Goal: Information Seeking & Learning: Learn about a topic

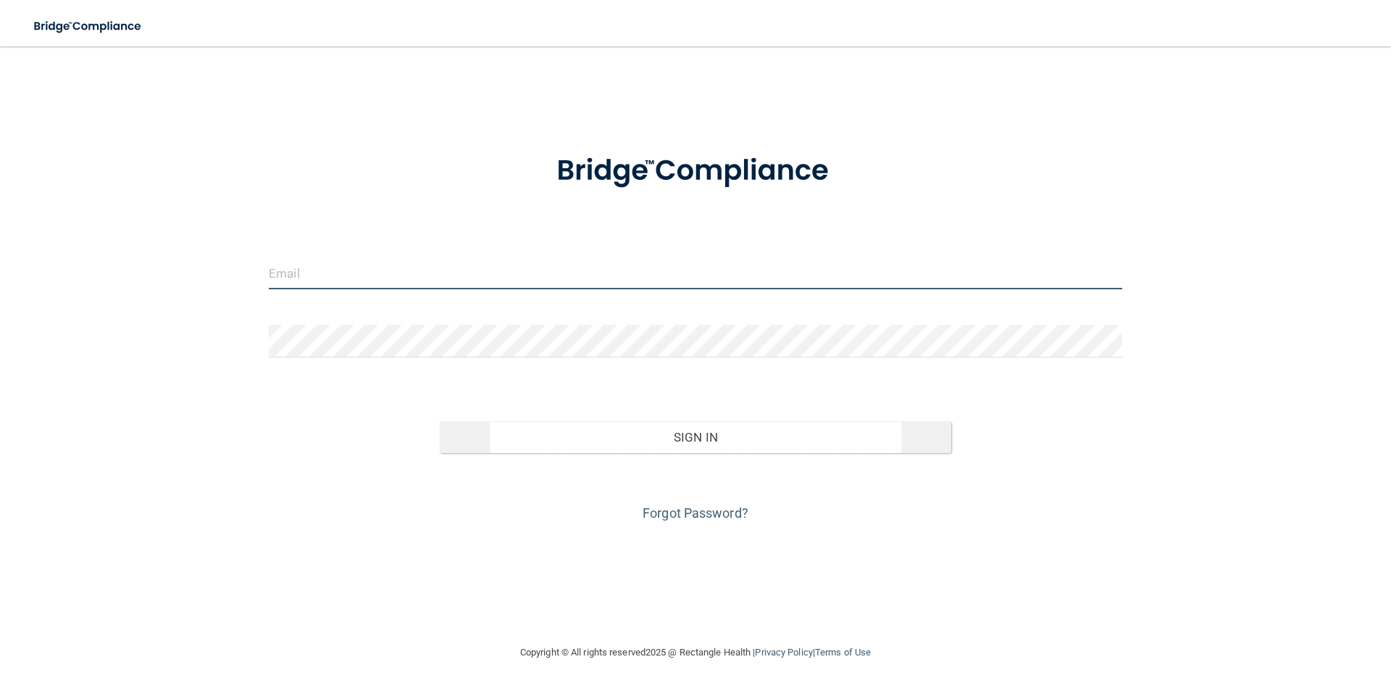
type input "[PERSON_NAME][EMAIL_ADDRESS][PERSON_NAME][DOMAIN_NAME]"
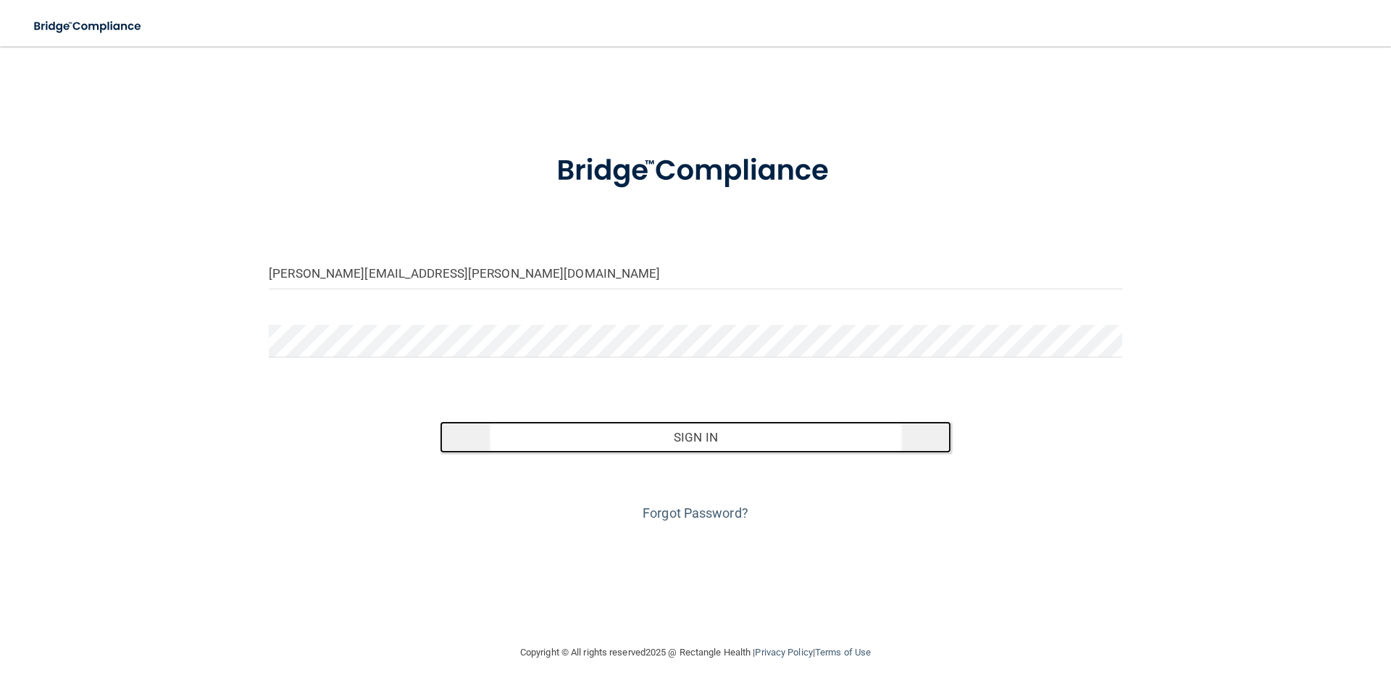
click at [787, 437] on button "Sign In" at bounding box center [696, 437] width 512 height 32
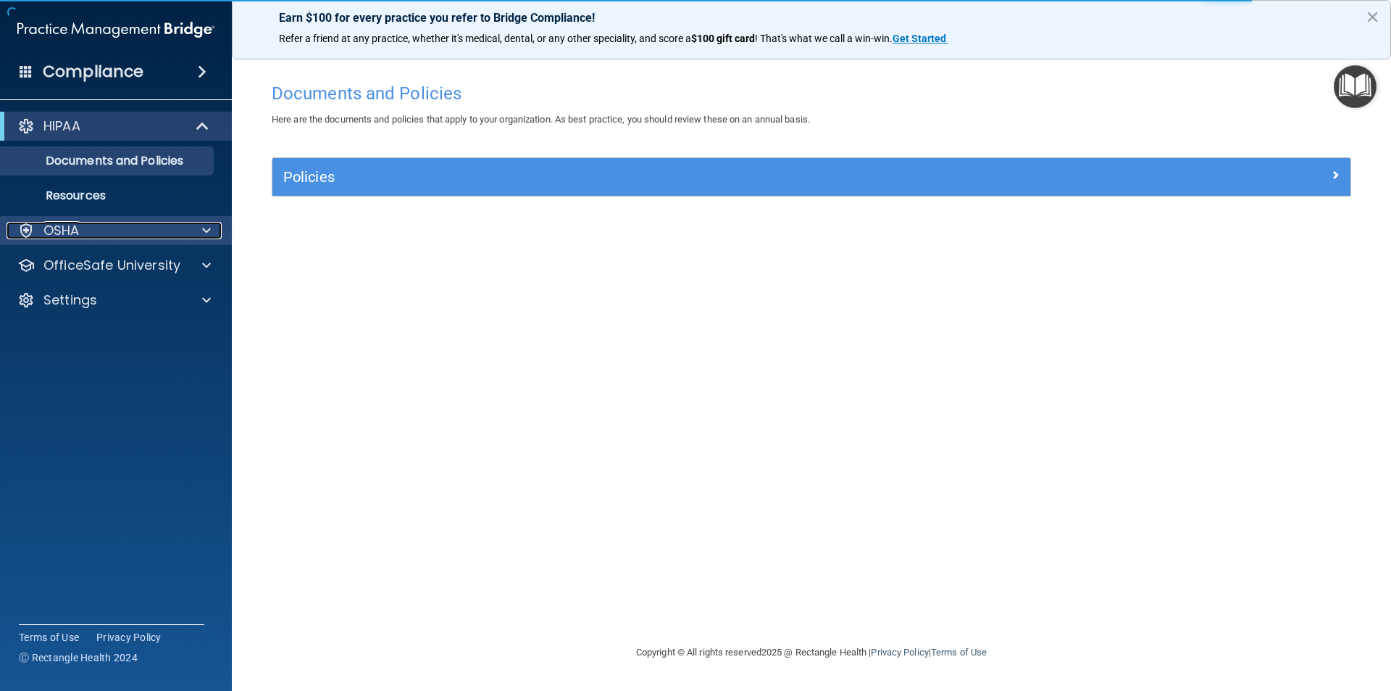
click at [107, 225] on div "OSHA" at bounding box center [97, 230] width 180 height 17
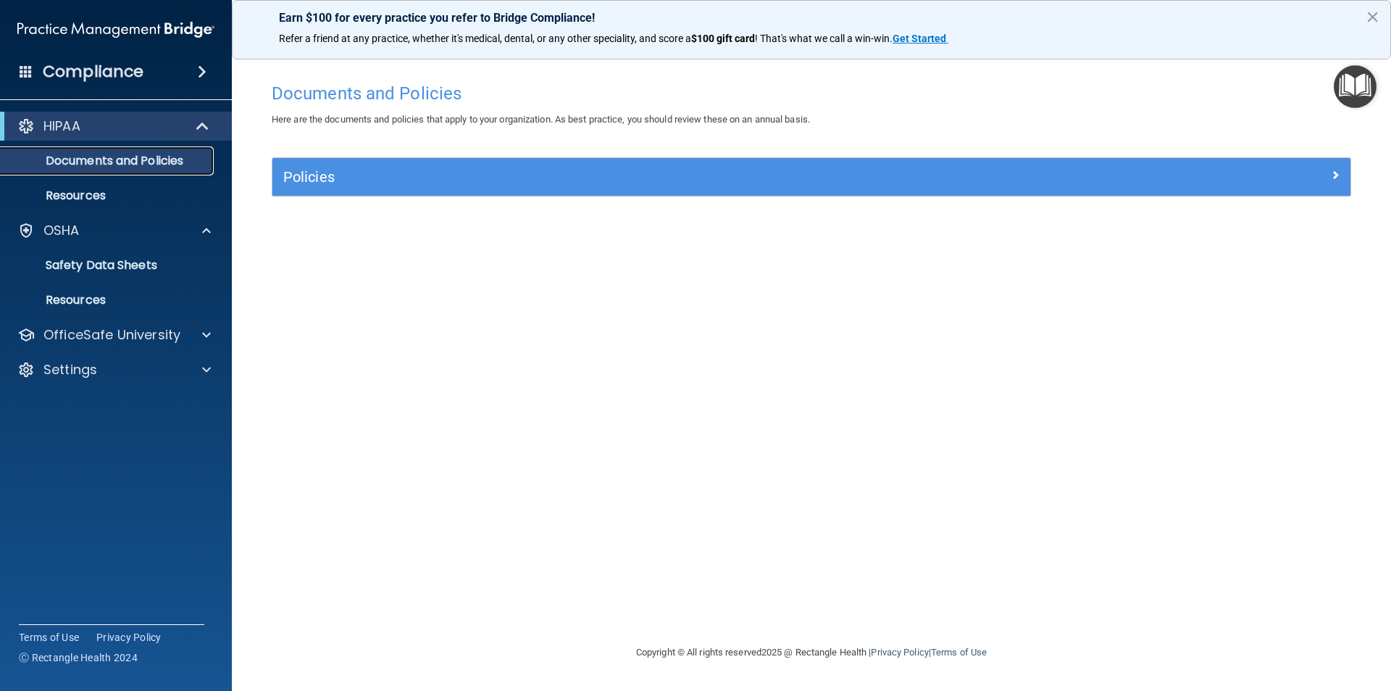
click at [131, 154] on p "Documents and Policies" at bounding box center [108, 161] width 198 height 14
click at [60, 81] on h4 "Compliance" at bounding box center [93, 72] width 101 height 20
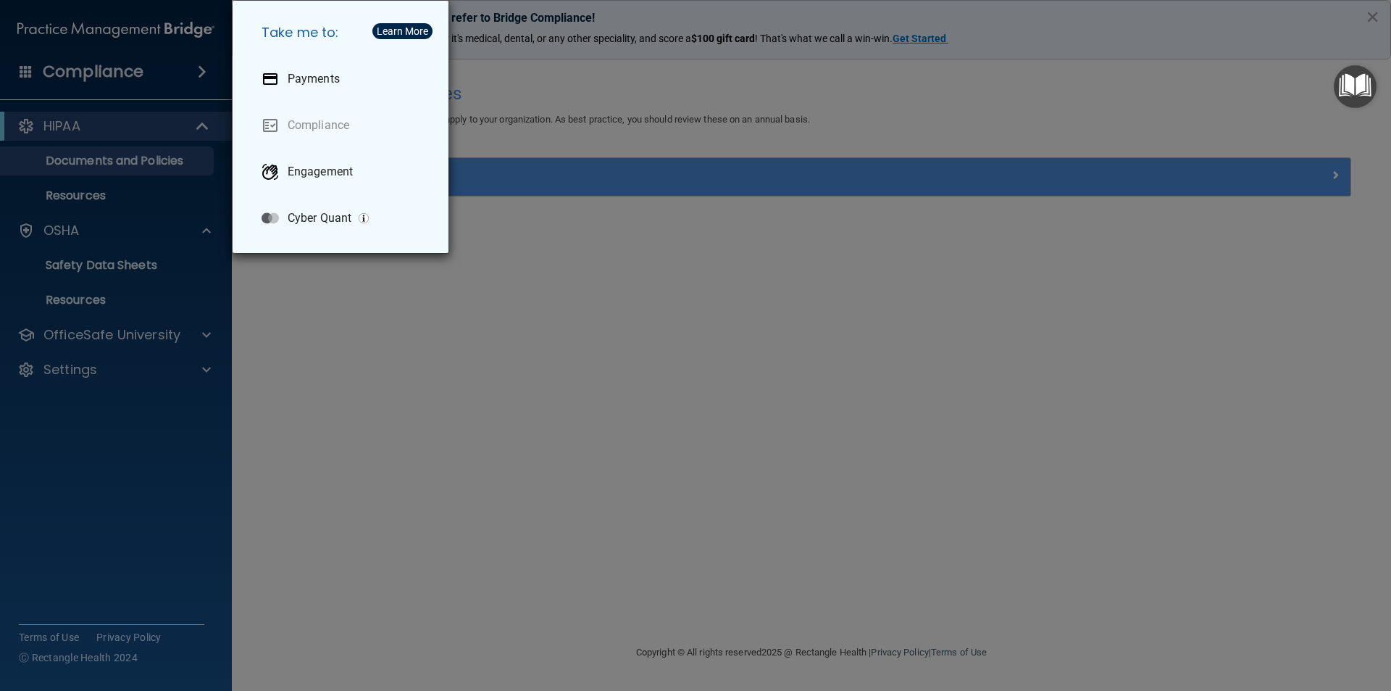
drag, startPoint x: 209, startPoint y: 67, endPoint x: 175, endPoint y: 60, distance: 35.4
click at [209, 67] on div "Take me to: Payments Compliance Engagement Cyber Quant" at bounding box center [695, 345] width 1391 height 691
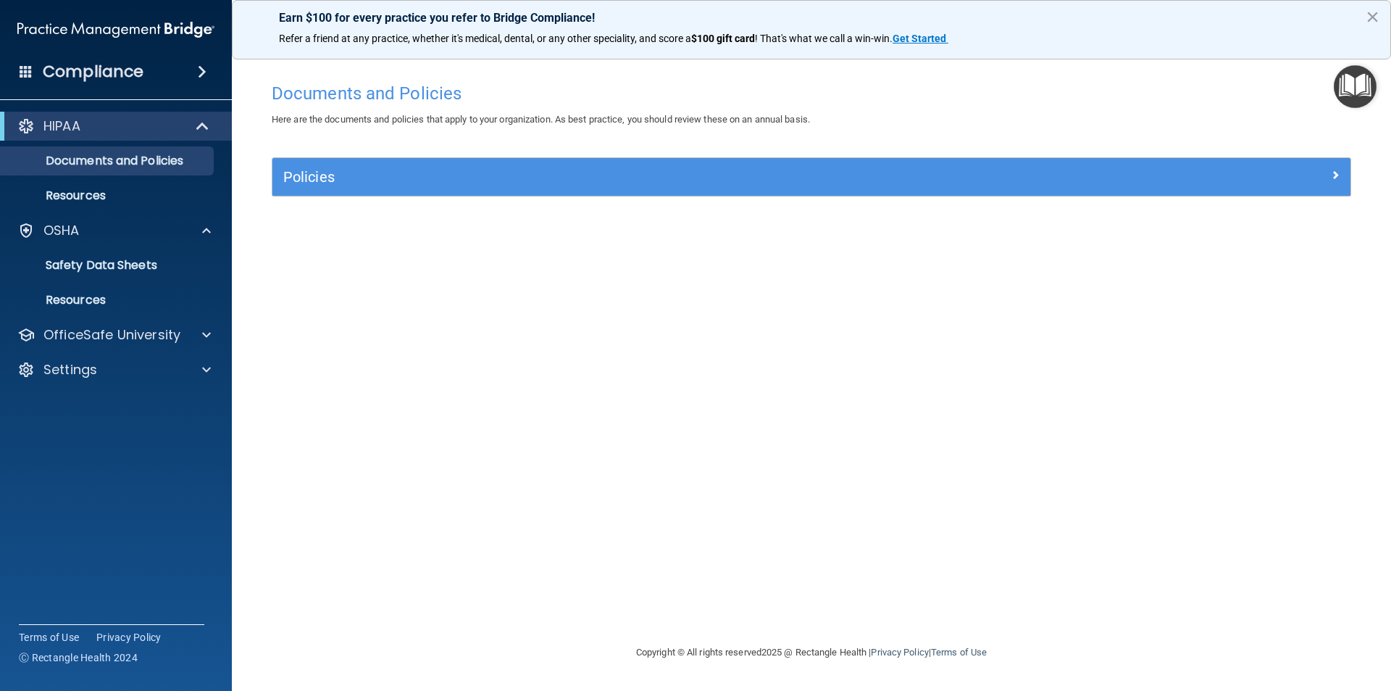
click at [37, 70] on div "Compliance" at bounding box center [116, 72] width 232 height 32
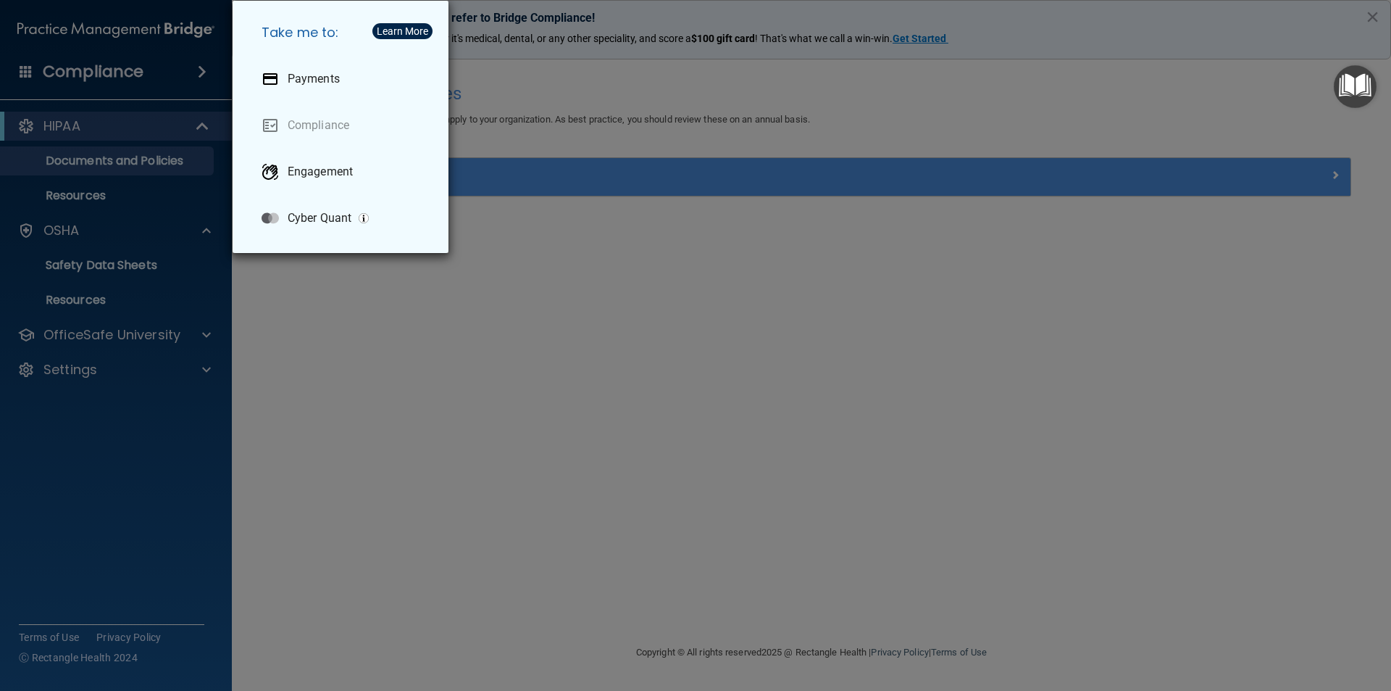
click at [37, 70] on div "Take me to: Payments Compliance Engagement Cyber Quant" at bounding box center [695, 345] width 1391 height 691
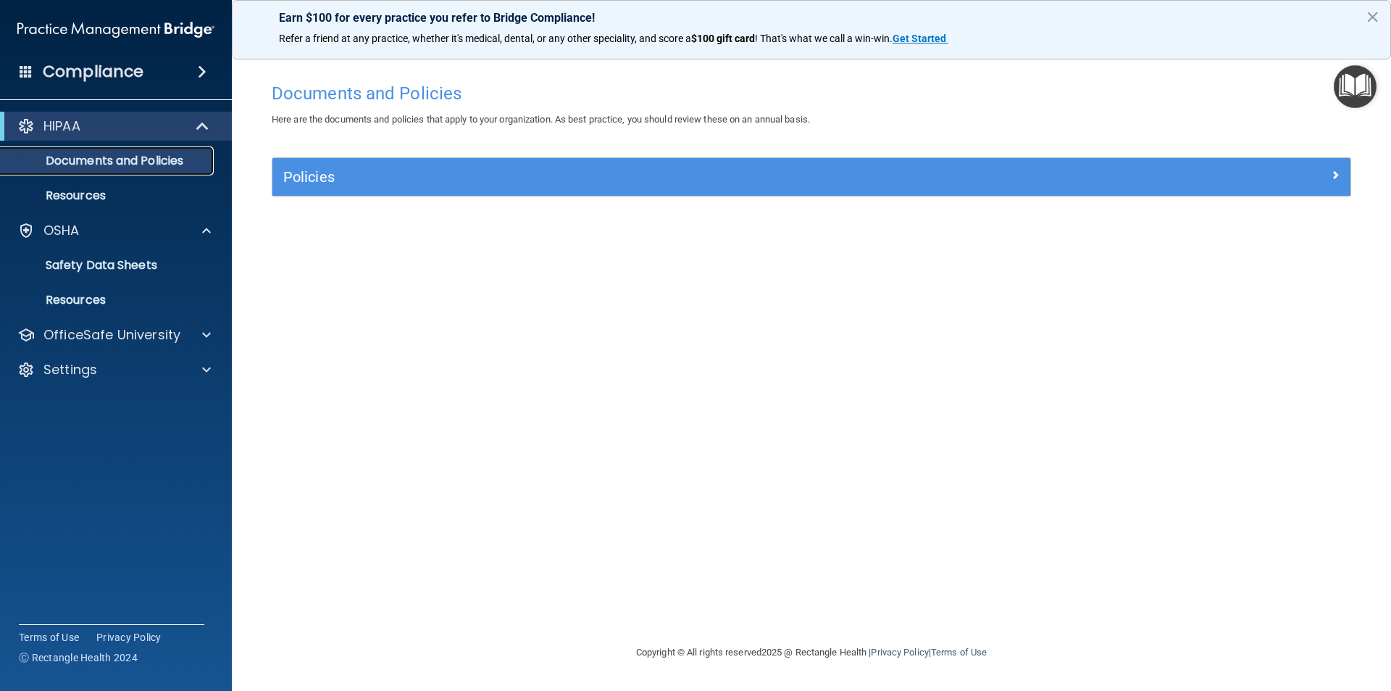
click at [84, 167] on p "Documents and Policies" at bounding box center [108, 161] width 198 height 14
click at [141, 132] on div "HIPAA" at bounding box center [96, 125] width 179 height 17
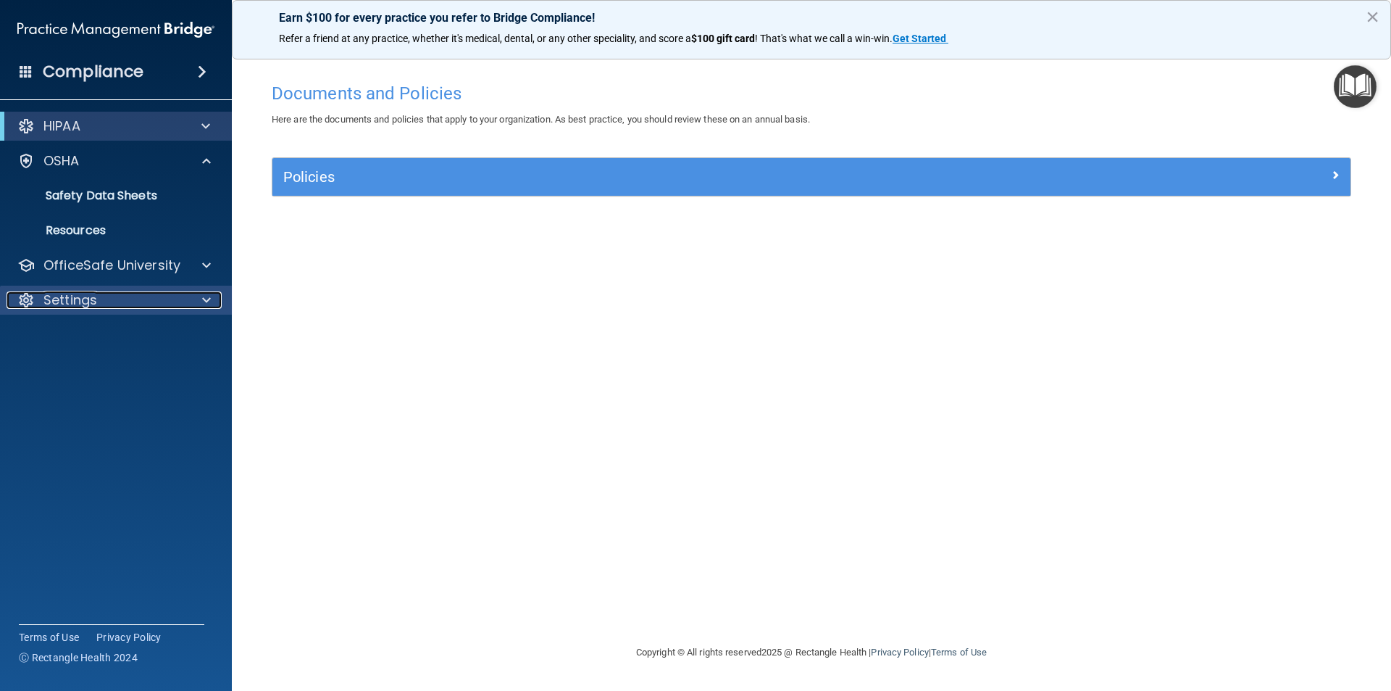
click at [65, 301] on p "Settings" at bounding box center [70, 299] width 54 height 17
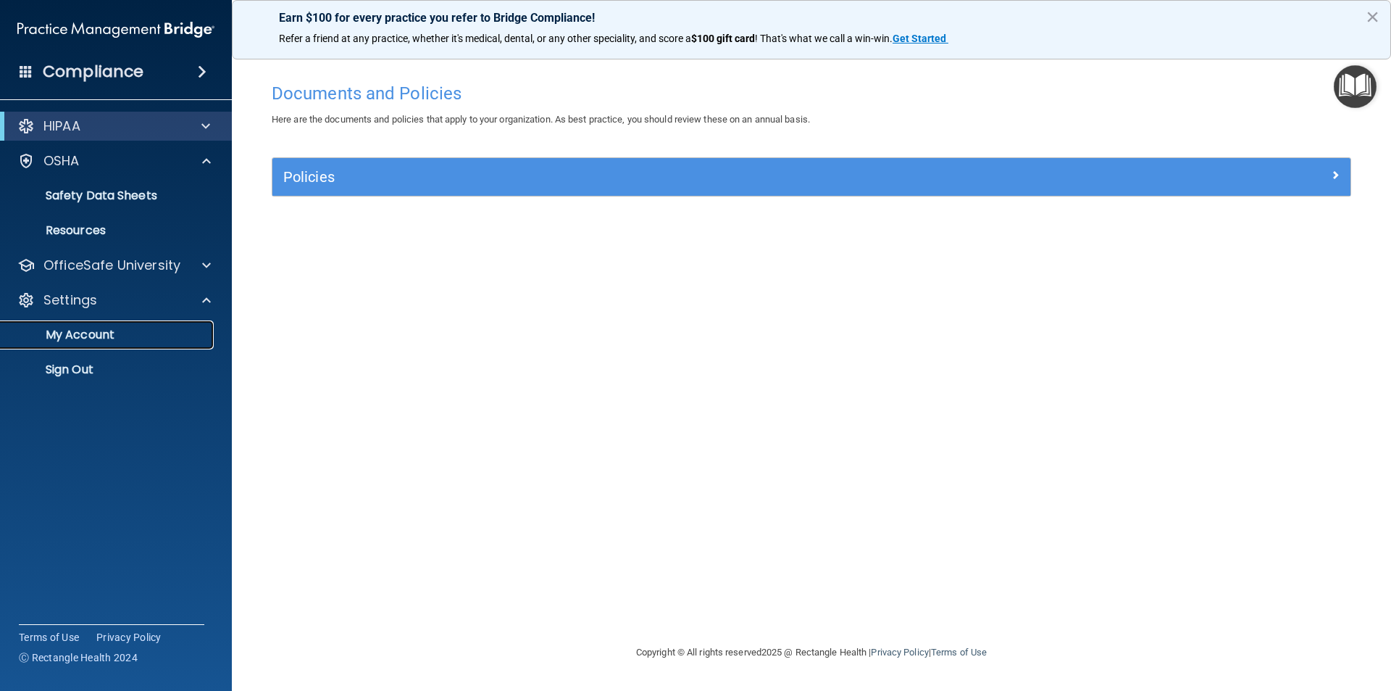
click at [69, 325] on link "My Account" at bounding box center [100, 334] width 228 height 29
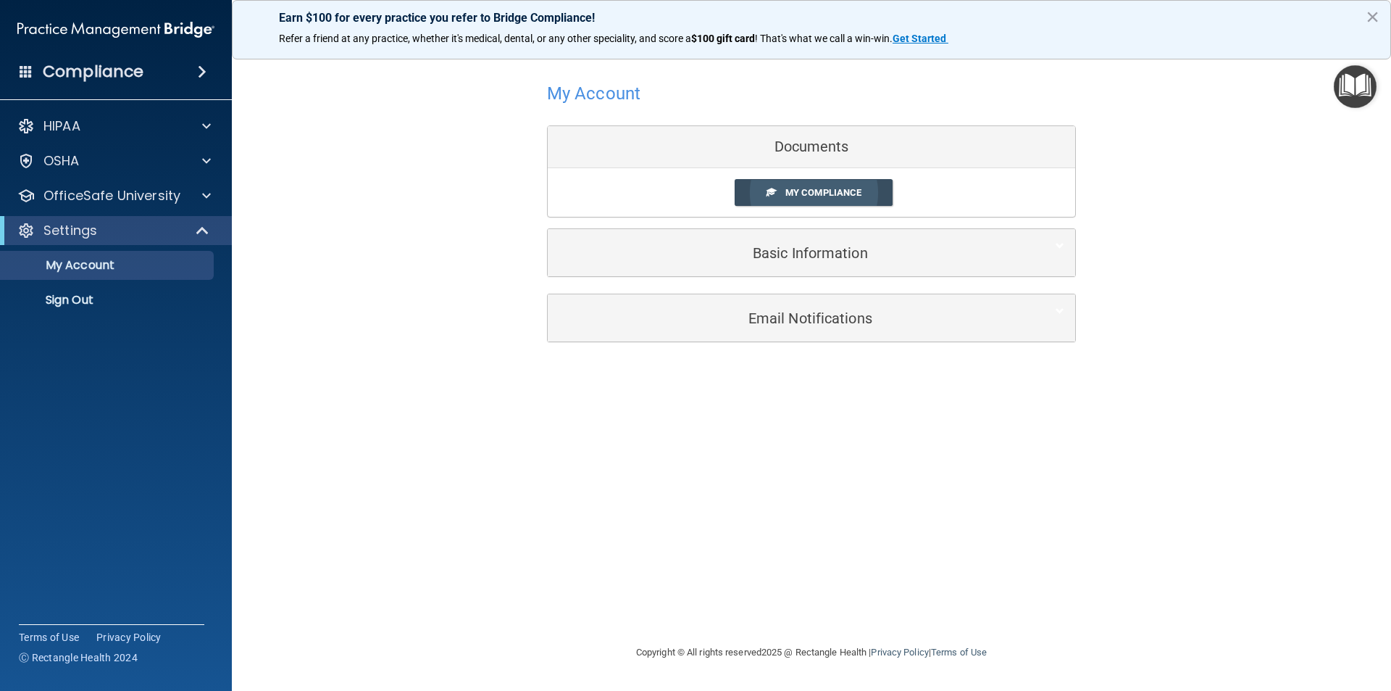
click at [796, 193] on span "My Compliance" at bounding box center [824, 192] width 76 height 11
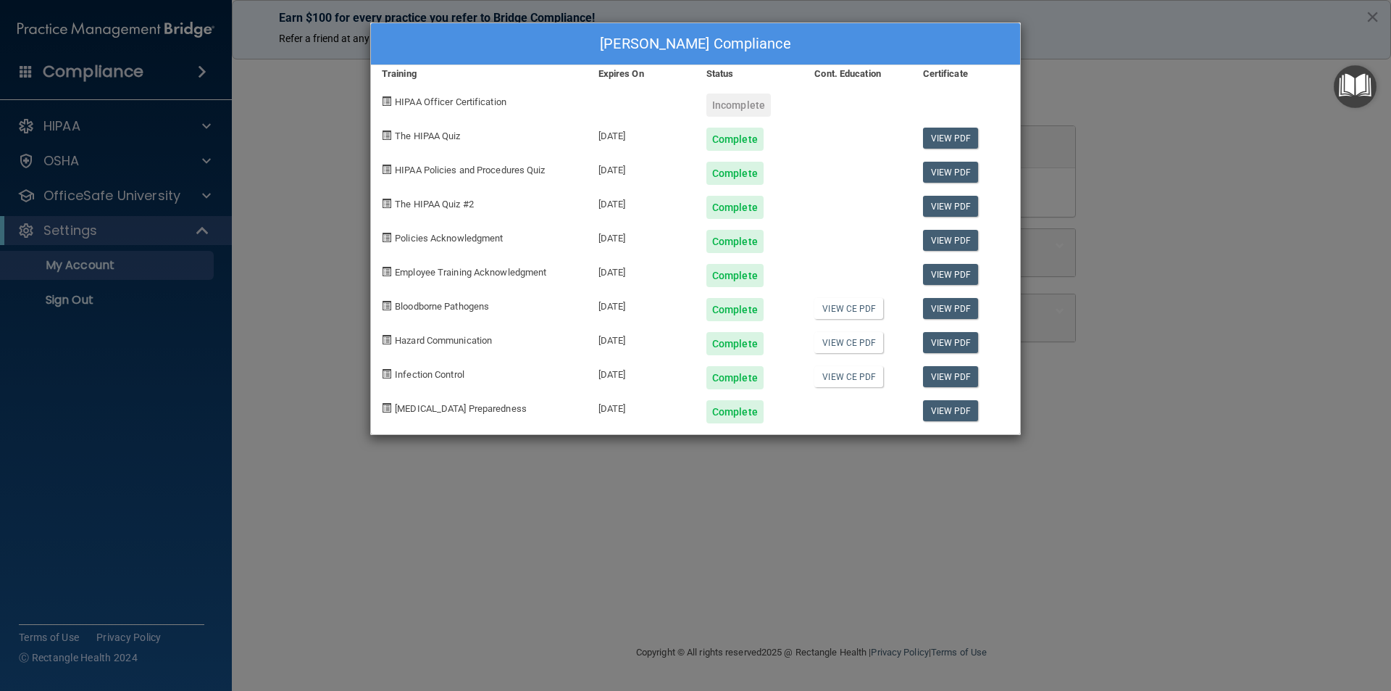
click at [1154, 132] on div "Colette Stelling's Compliance Training Expires On Status Cont. Education Certif…" at bounding box center [695, 345] width 1391 height 691
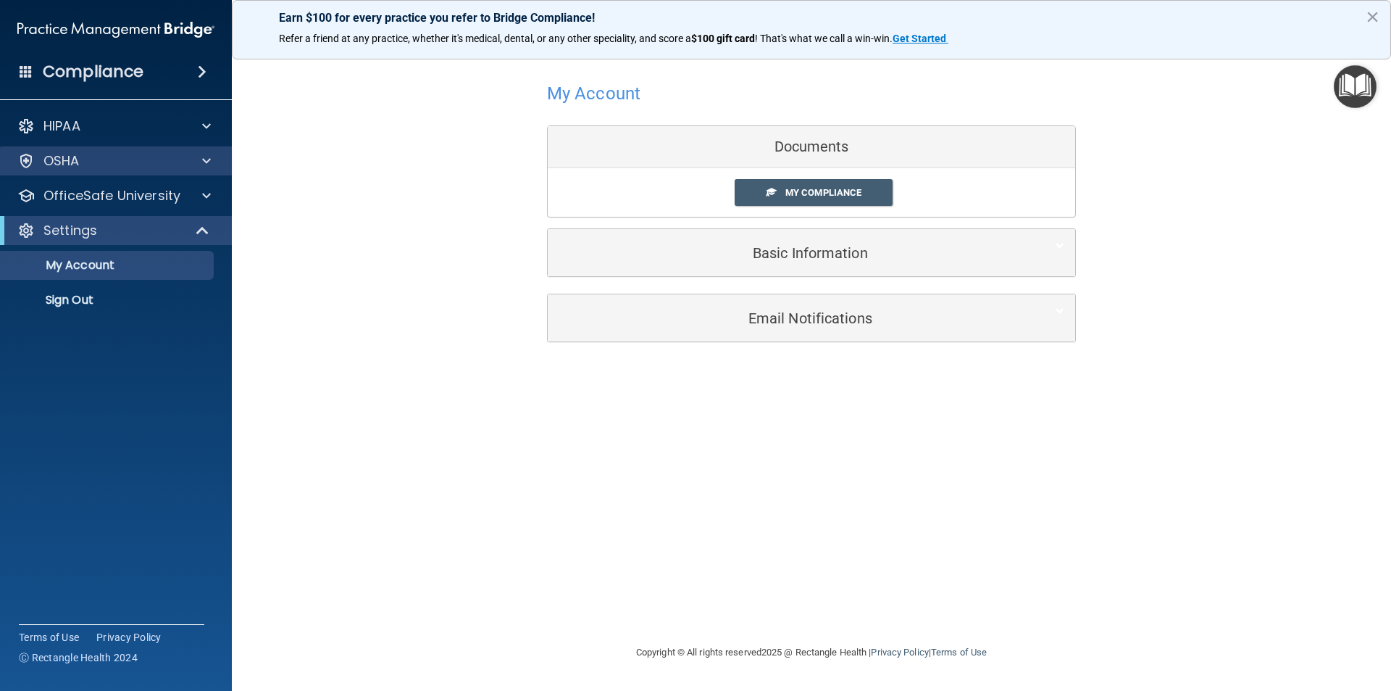
click at [107, 172] on div "OSHA" at bounding box center [116, 160] width 233 height 29
click at [95, 157] on div "OSHA" at bounding box center [97, 160] width 180 height 17
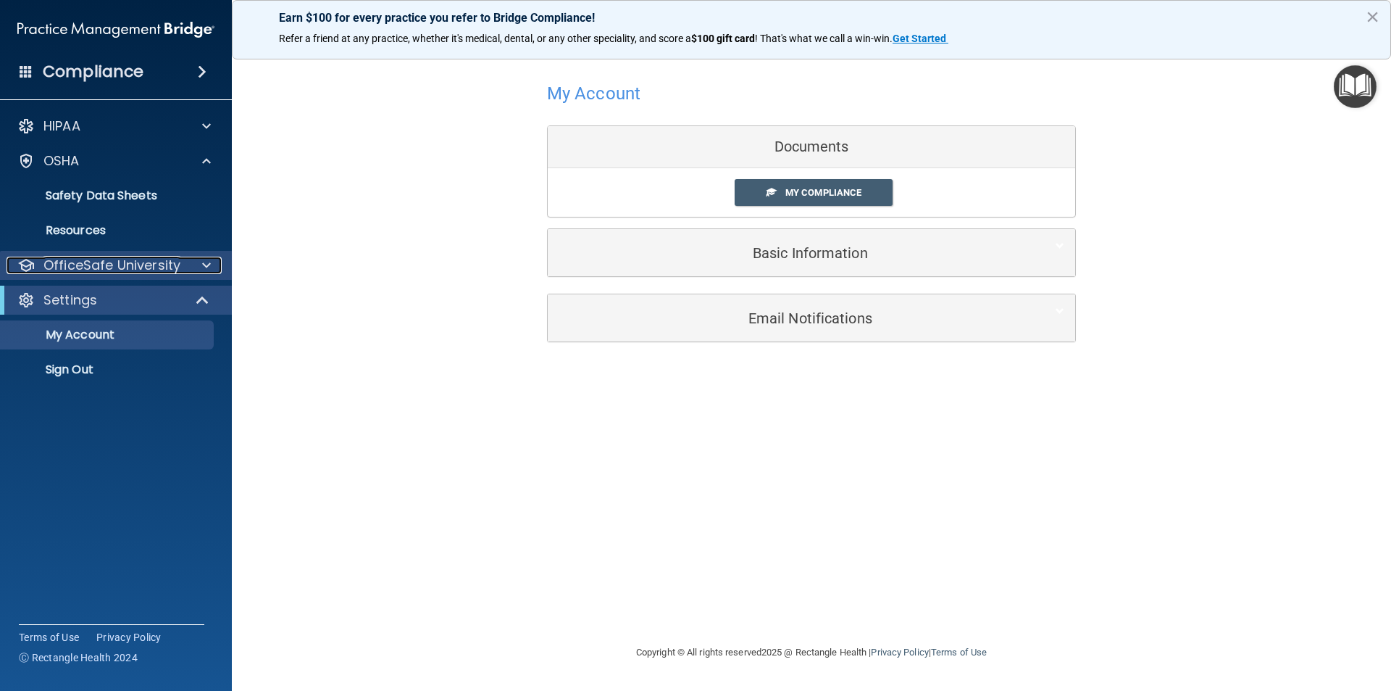
click at [132, 257] on p "OfficeSafe University" at bounding box center [111, 265] width 137 height 17
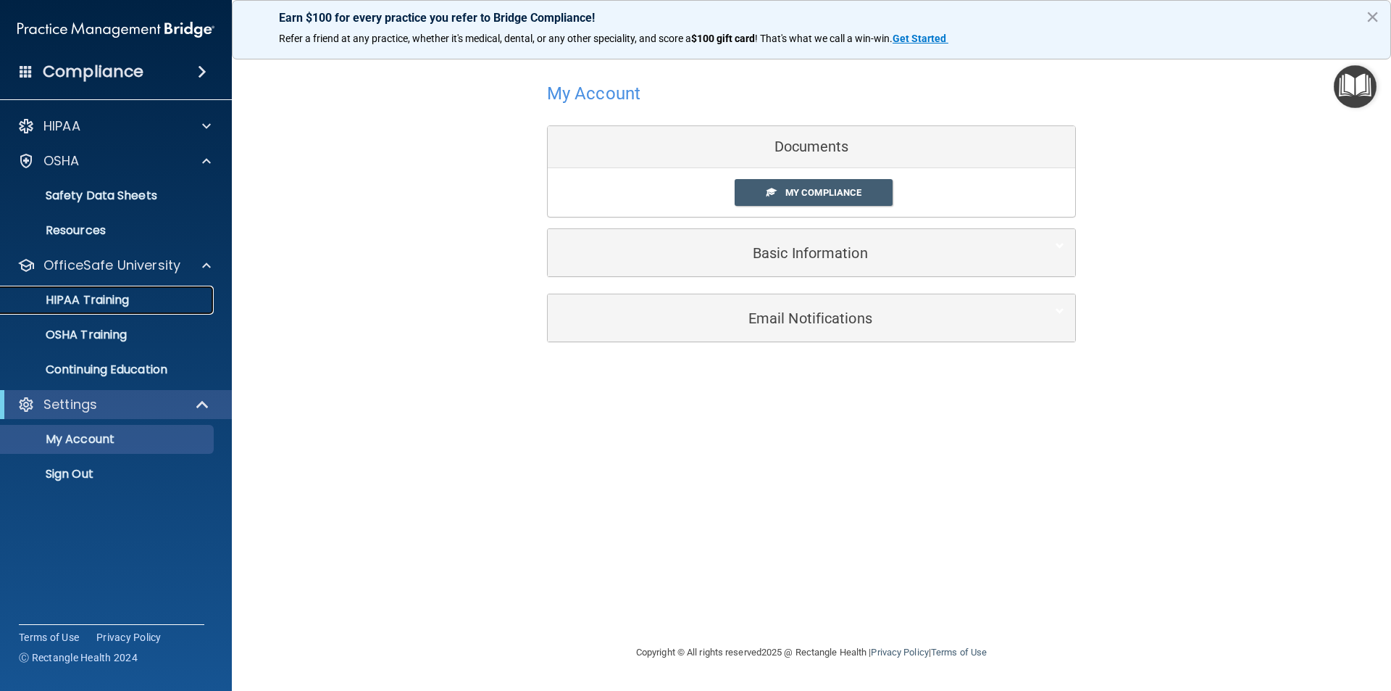
click at [111, 295] on p "HIPAA Training" at bounding box center [69, 300] width 120 height 14
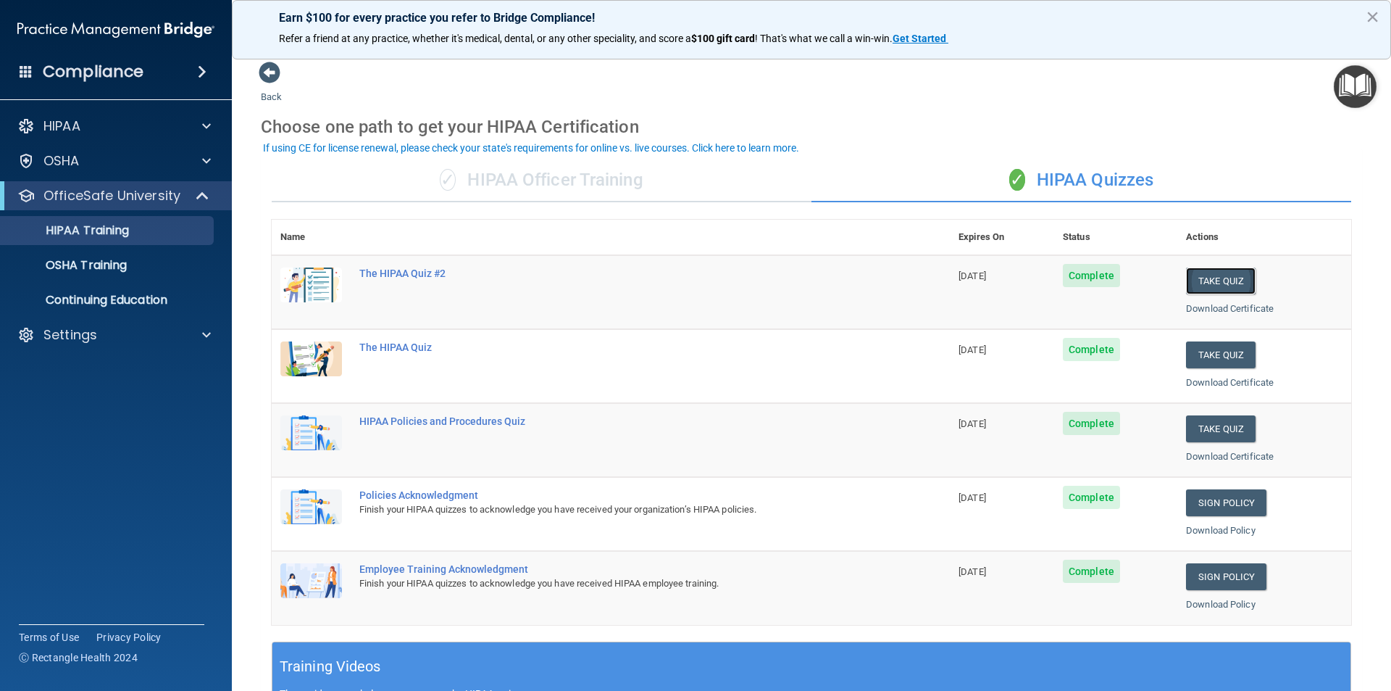
click at [1207, 278] on button "Take Quiz" at bounding box center [1221, 280] width 70 height 27
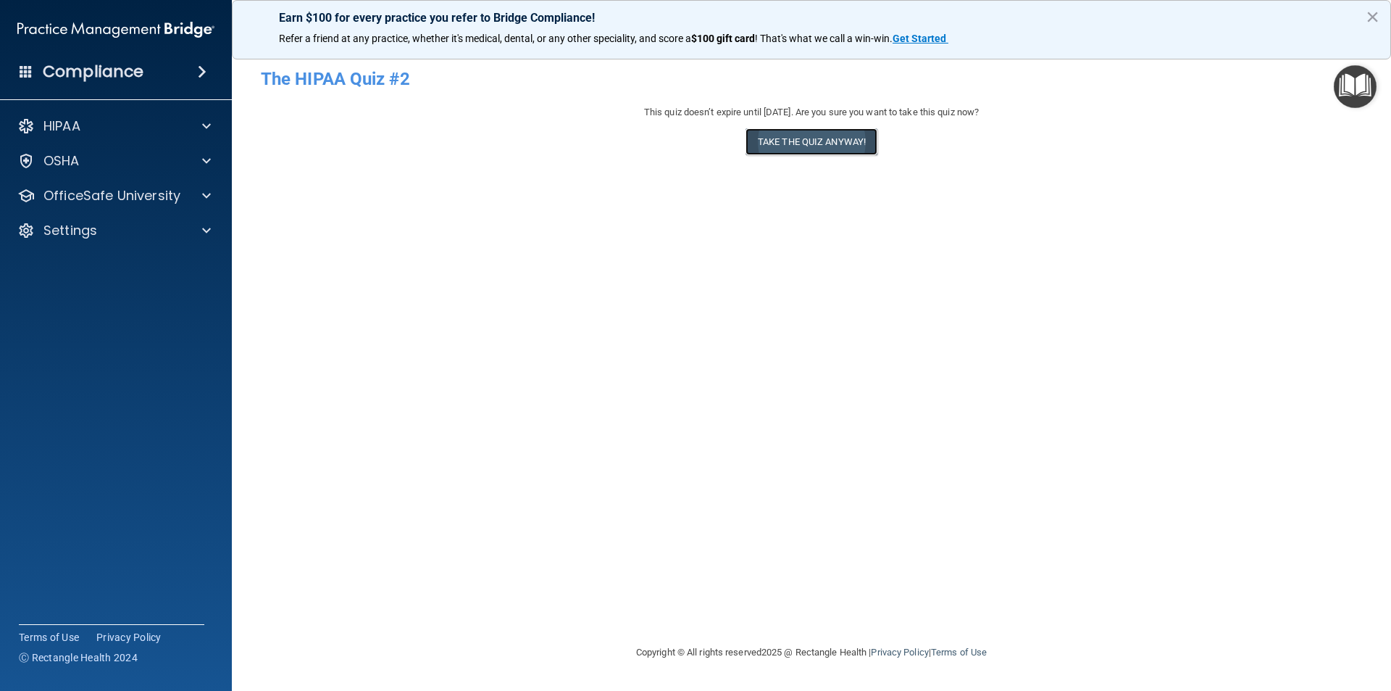
click at [830, 141] on button "Take the quiz anyway!" at bounding box center [812, 141] width 132 height 27
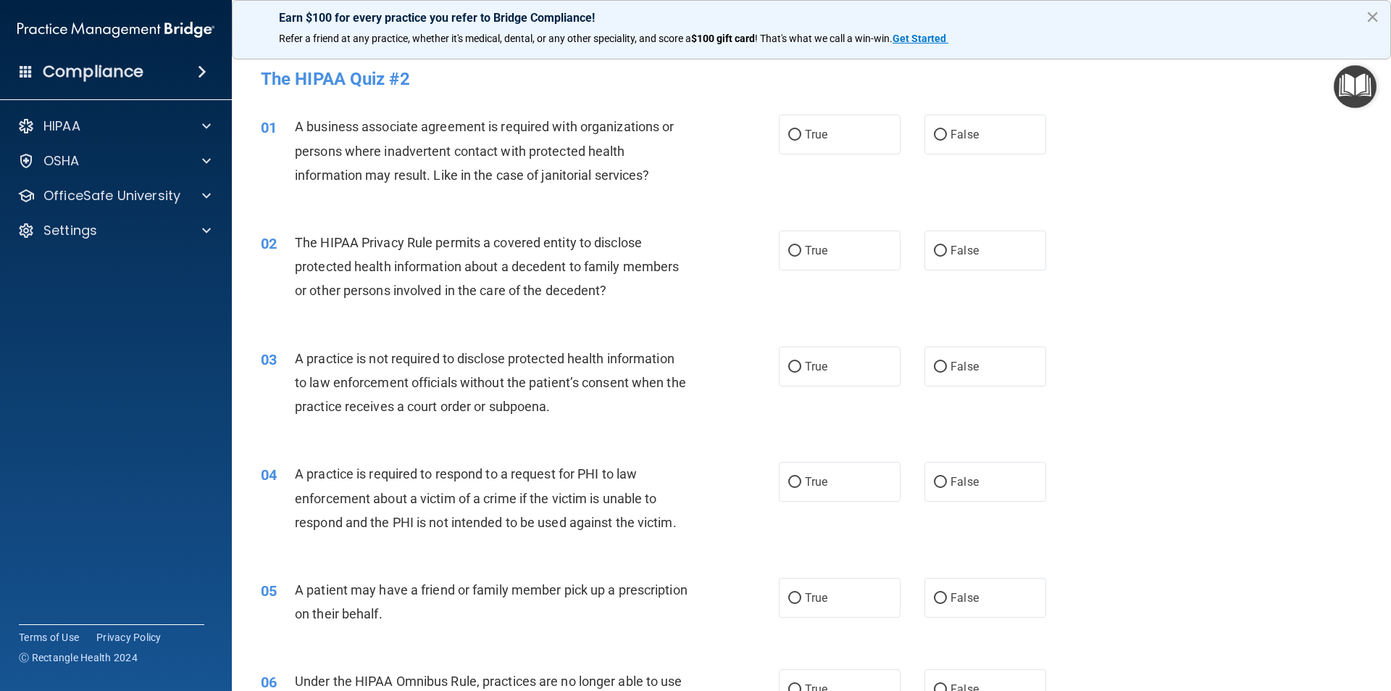
click at [1374, 24] on button "×" at bounding box center [1373, 16] width 14 height 23
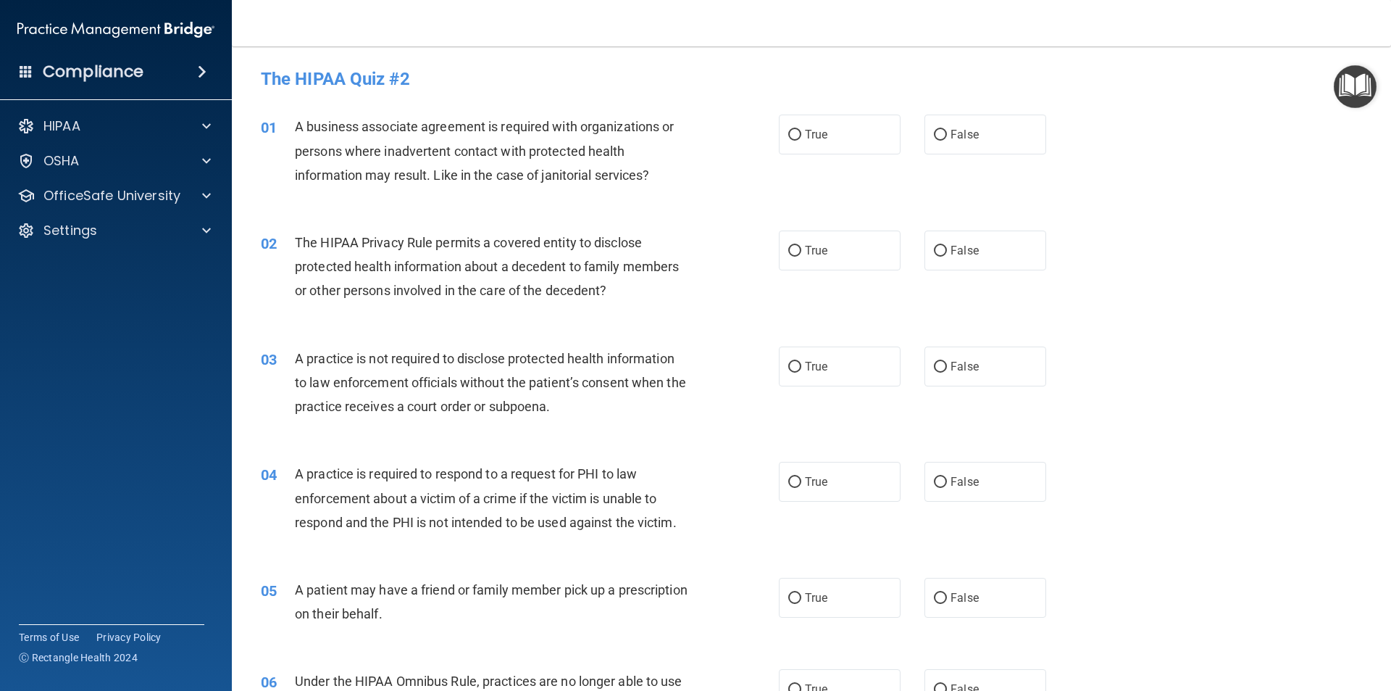
drag, startPoint x: 42, startPoint y: 1, endPoint x: 767, endPoint y: 52, distance: 727.2
click at [767, 52] on main "- The HIPAA Quiz #2 This quiz doesn’t expire until 04/09/2026. Are you sure you…" at bounding box center [812, 368] width 1160 height 644
click at [75, 128] on p "HIPAA" at bounding box center [61, 125] width 37 height 17
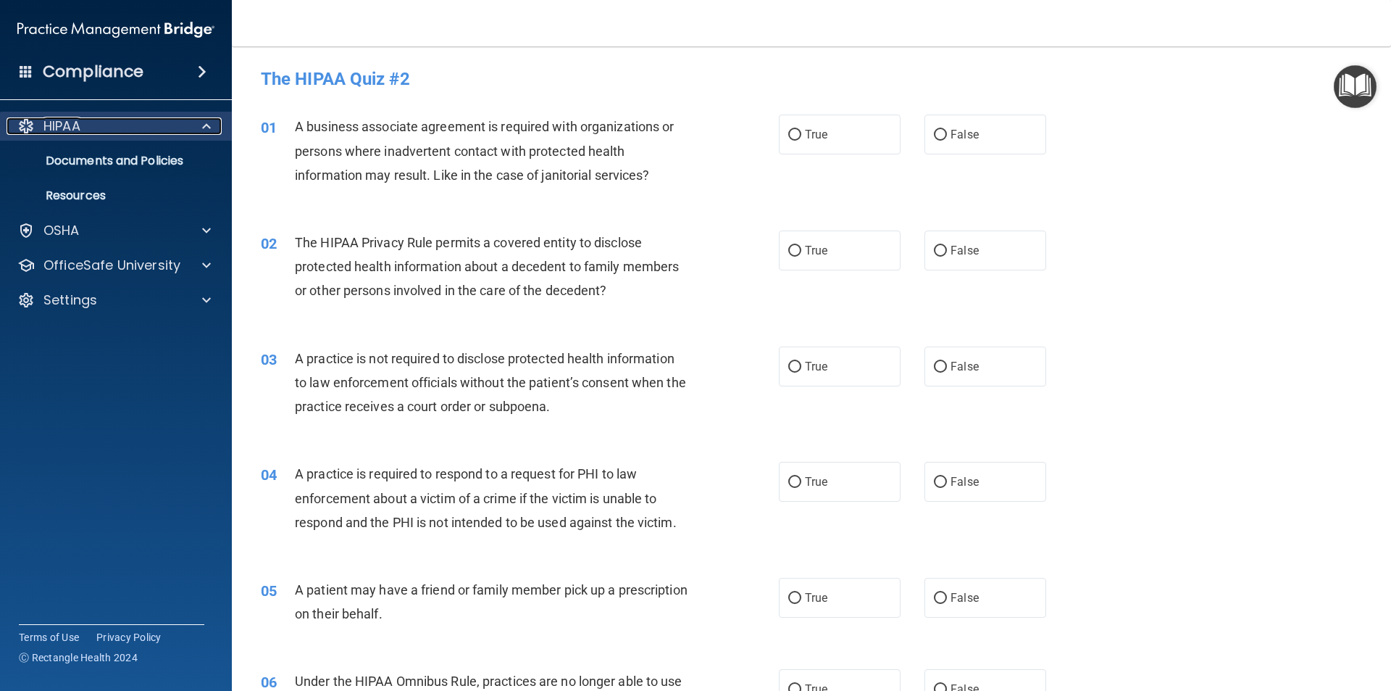
click at [67, 134] on p "HIPAA" at bounding box center [61, 125] width 37 height 17
click at [59, 120] on p "HIPAA" at bounding box center [61, 125] width 37 height 17
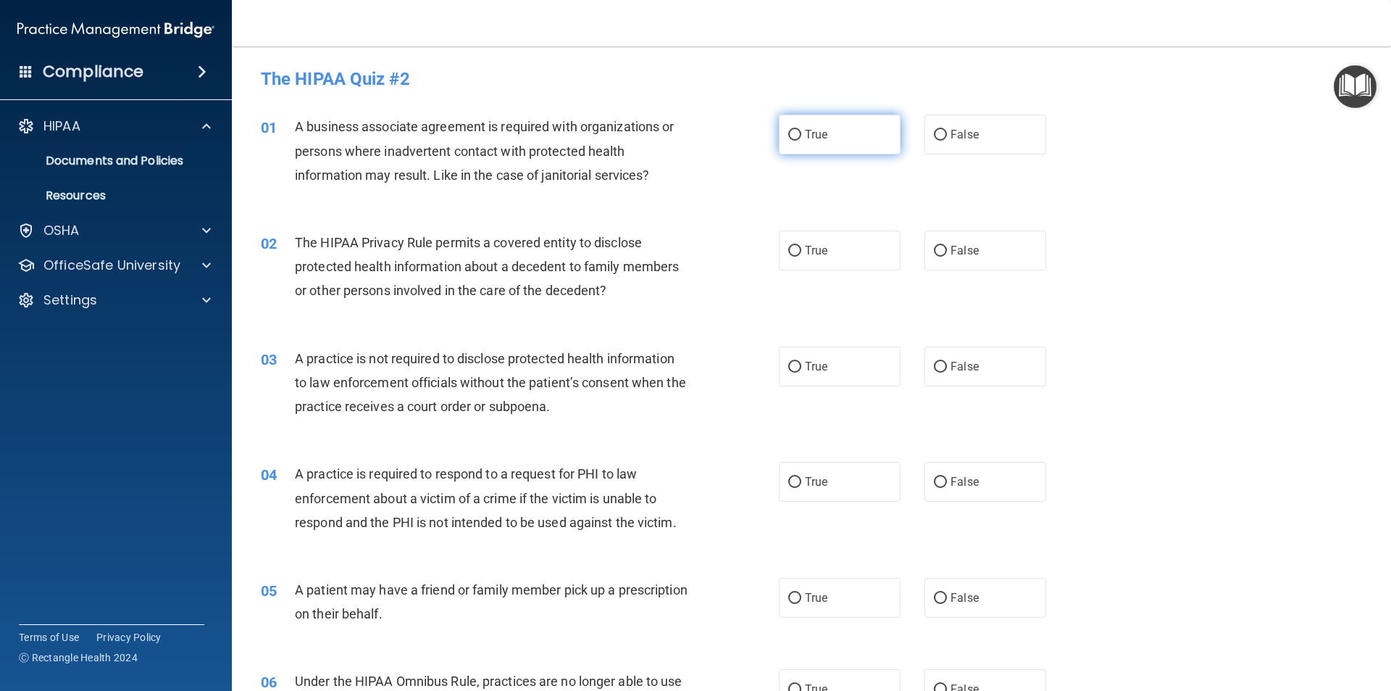
click at [852, 139] on label "True" at bounding box center [840, 135] width 122 height 40
click at [802, 139] on input "True" at bounding box center [794, 135] width 13 height 11
radio input "true"
click at [813, 248] on span "True" at bounding box center [816, 250] width 22 height 14
click at [802, 248] on input "True" at bounding box center [794, 251] width 13 height 11
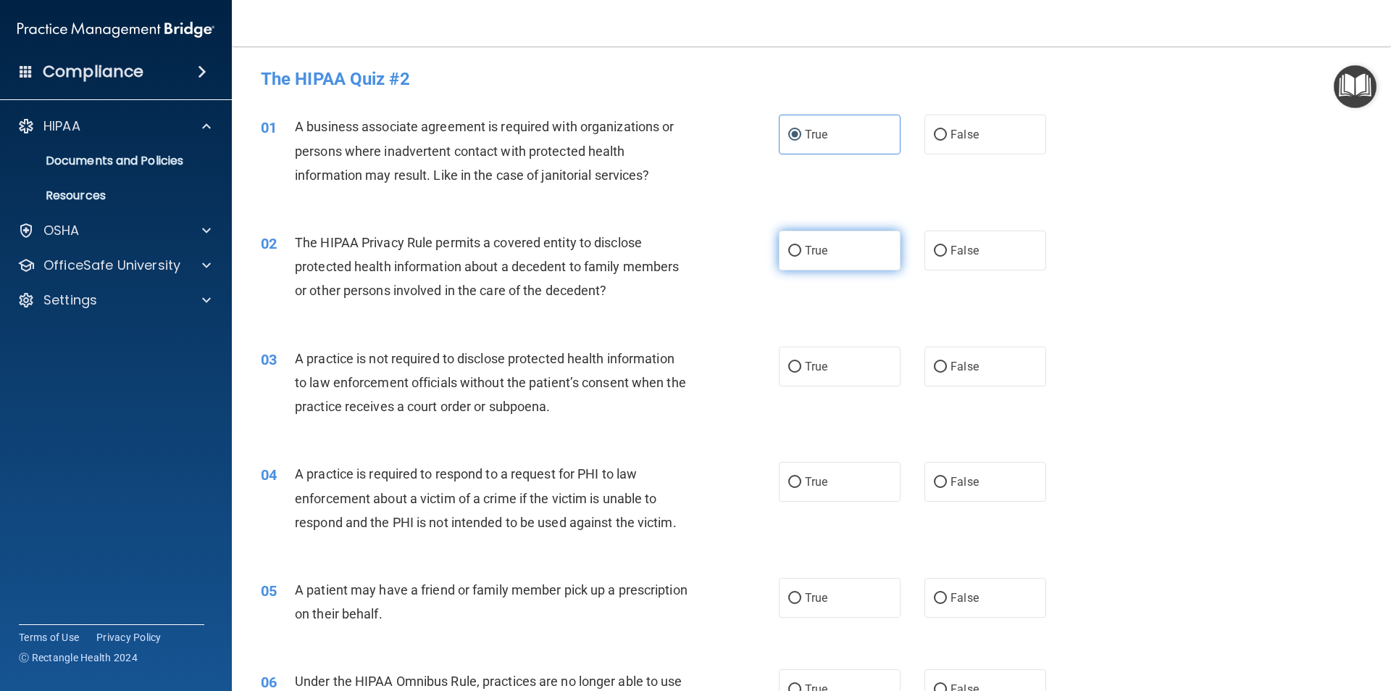
radio input "true"
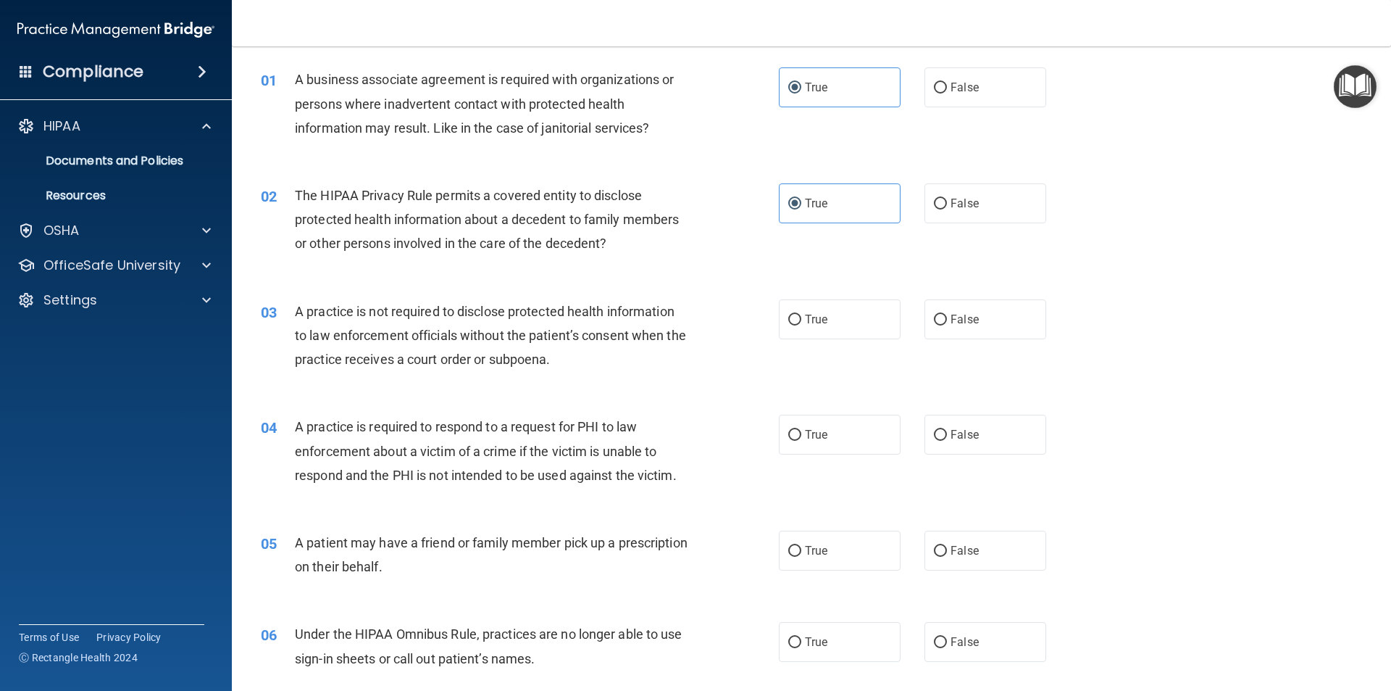
scroll to position [72, 0]
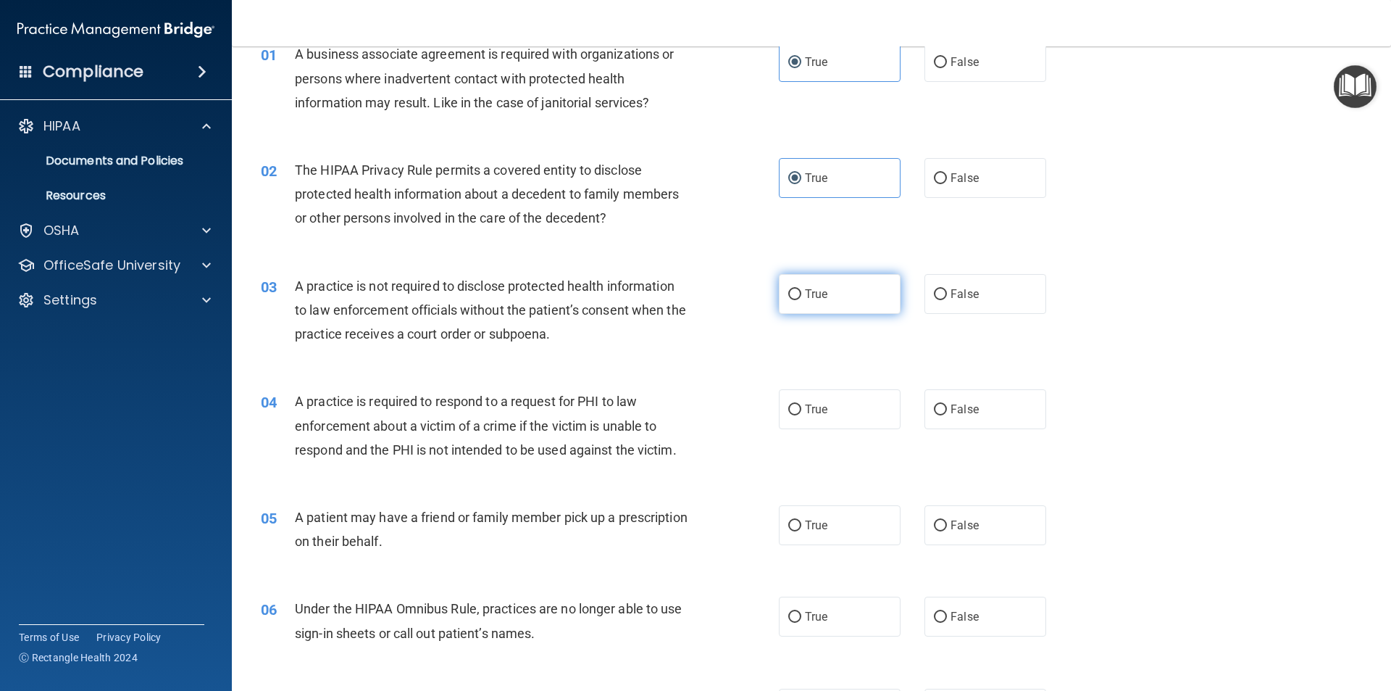
click at [839, 301] on label "True" at bounding box center [840, 294] width 122 height 40
click at [802, 300] on input "True" at bounding box center [794, 294] width 13 height 11
radio input "true"
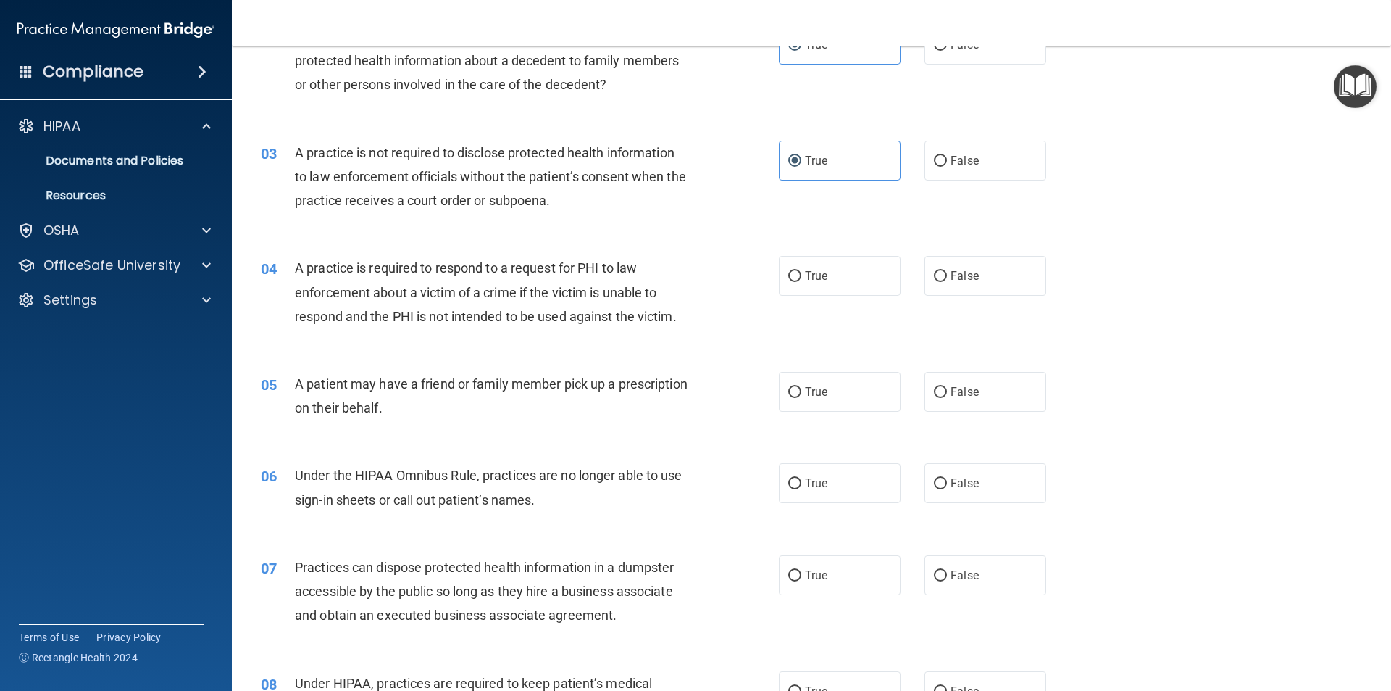
scroll to position [217, 0]
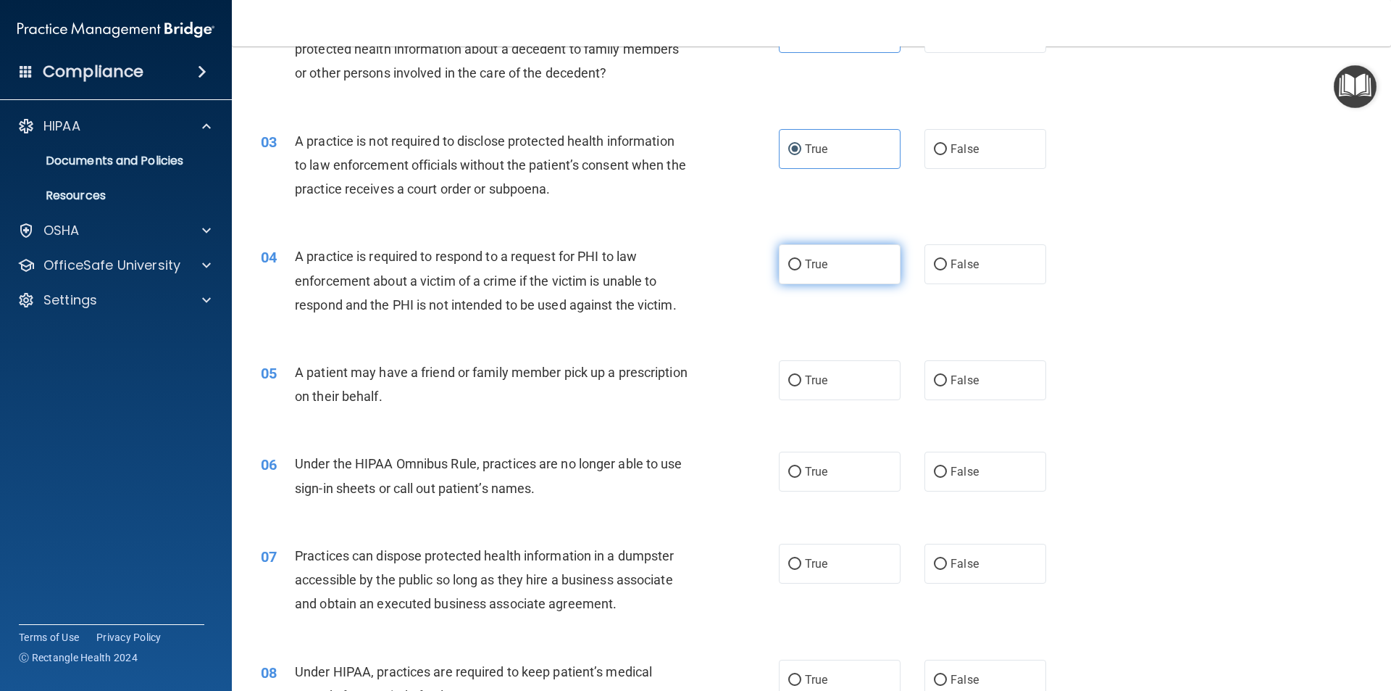
click at [819, 272] on label "True" at bounding box center [840, 264] width 122 height 40
click at [802, 270] on input "True" at bounding box center [794, 264] width 13 height 11
radio input "true"
click at [942, 368] on label "False" at bounding box center [986, 380] width 122 height 40
click at [942, 375] on input "False" at bounding box center [940, 380] width 13 height 11
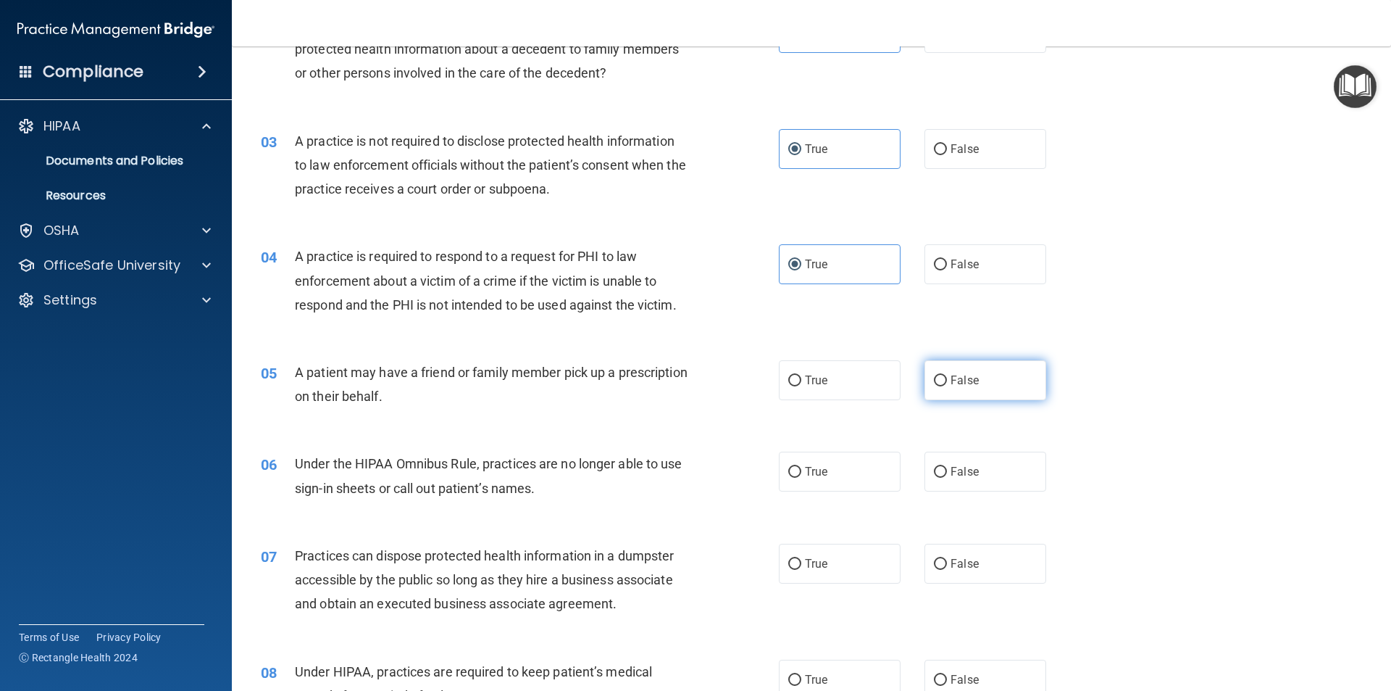
radio input "true"
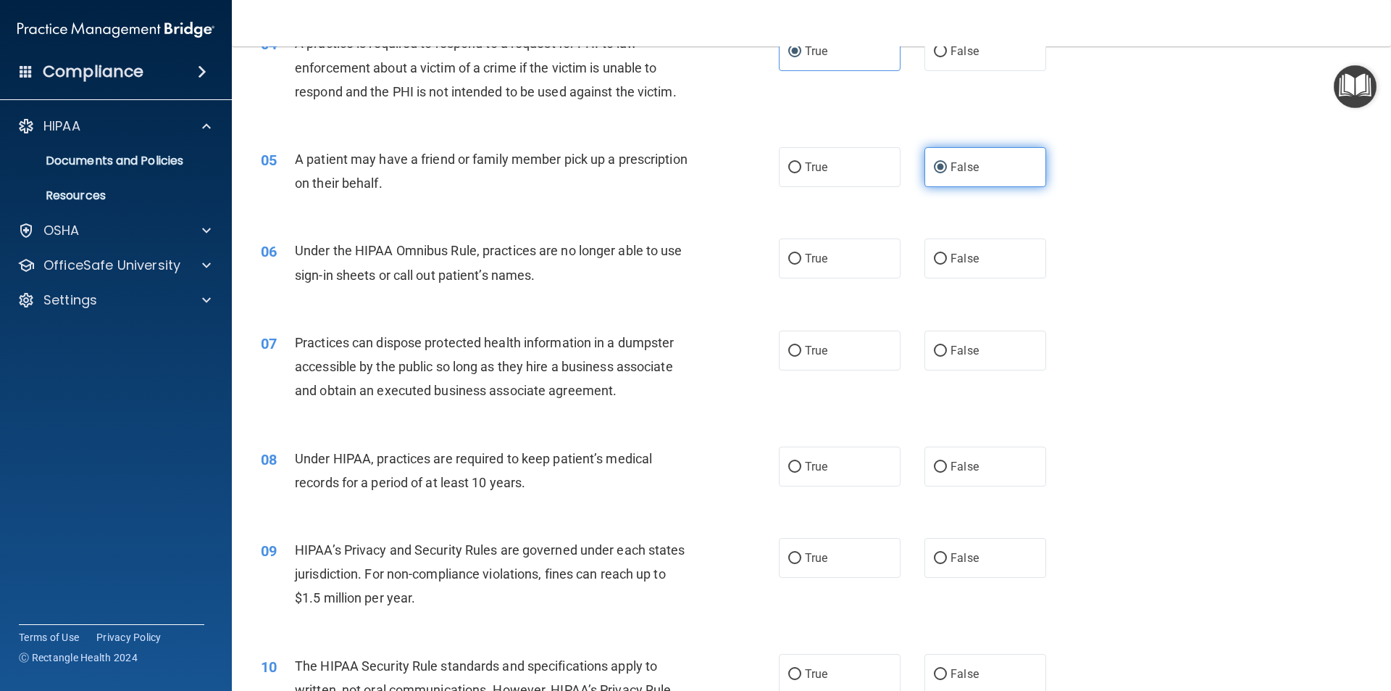
scroll to position [435, 0]
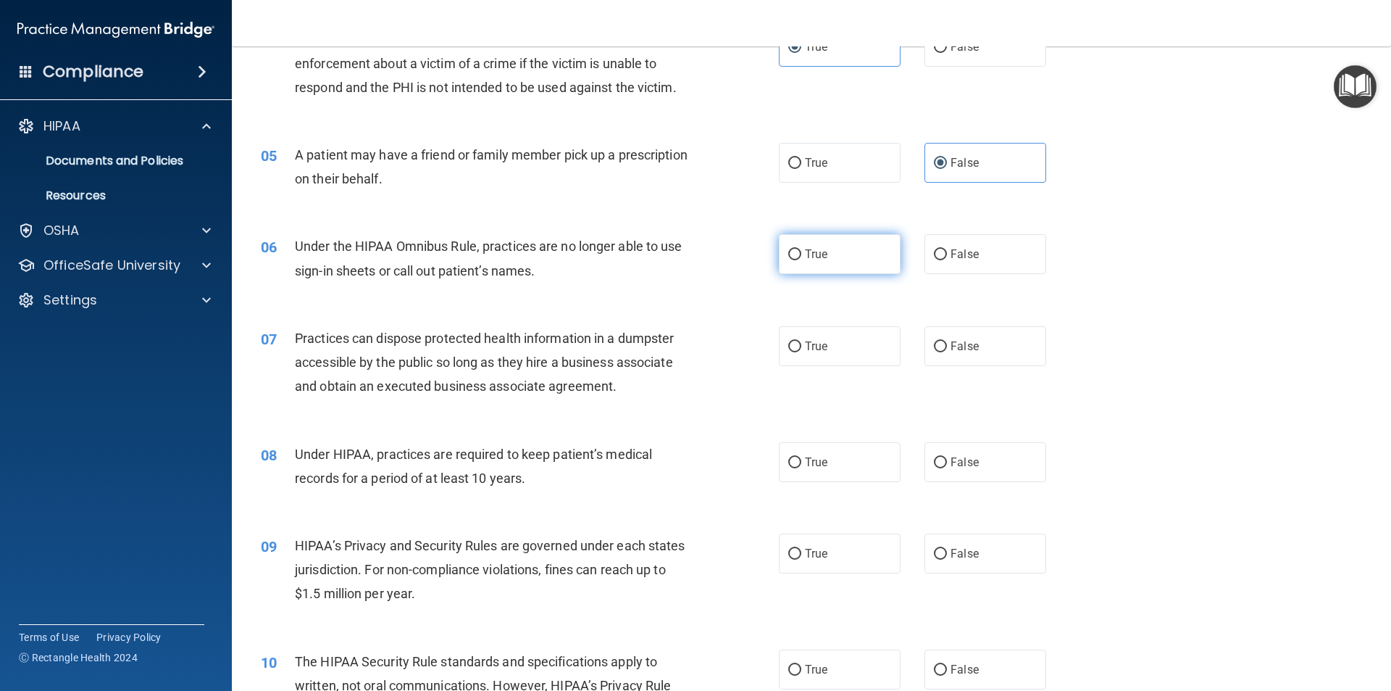
click at [862, 262] on label "True" at bounding box center [840, 254] width 122 height 40
click at [802, 260] on input "True" at bounding box center [794, 254] width 13 height 11
radio input "true"
click at [942, 345] on label "False" at bounding box center [986, 346] width 122 height 40
click at [942, 345] on input "False" at bounding box center [940, 346] width 13 height 11
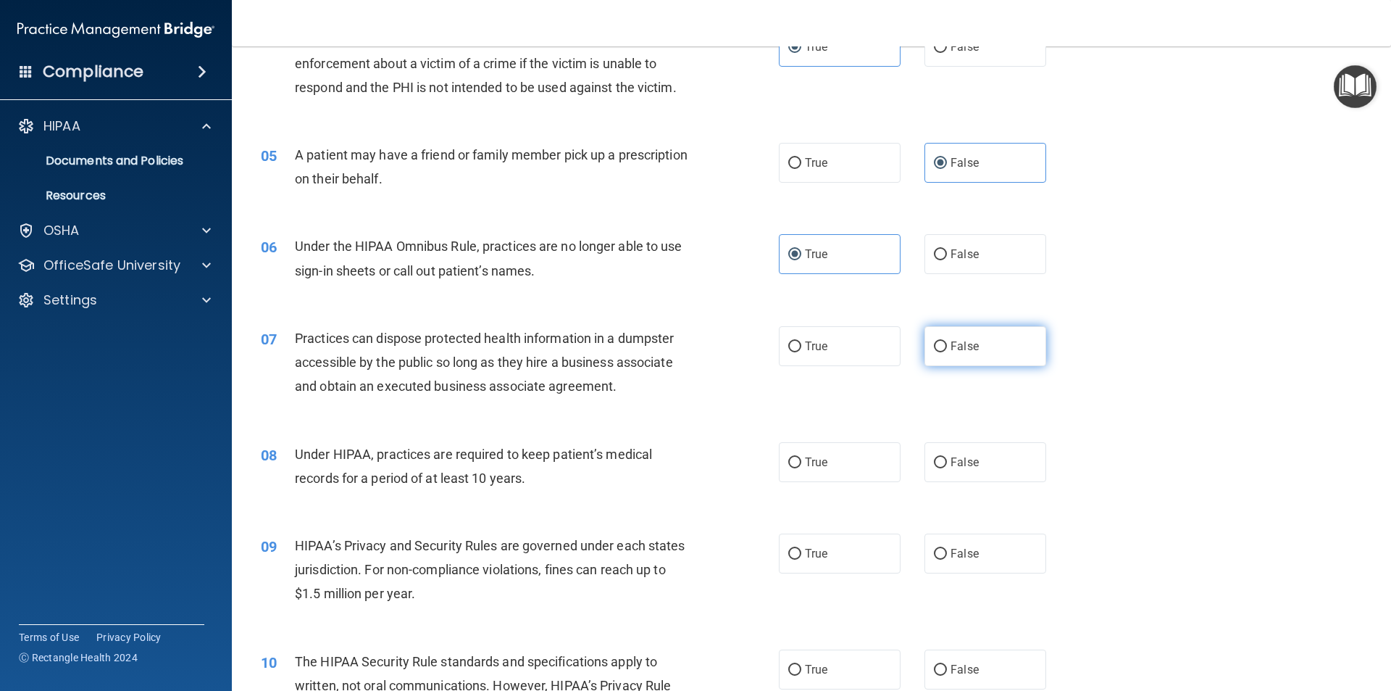
radio input "true"
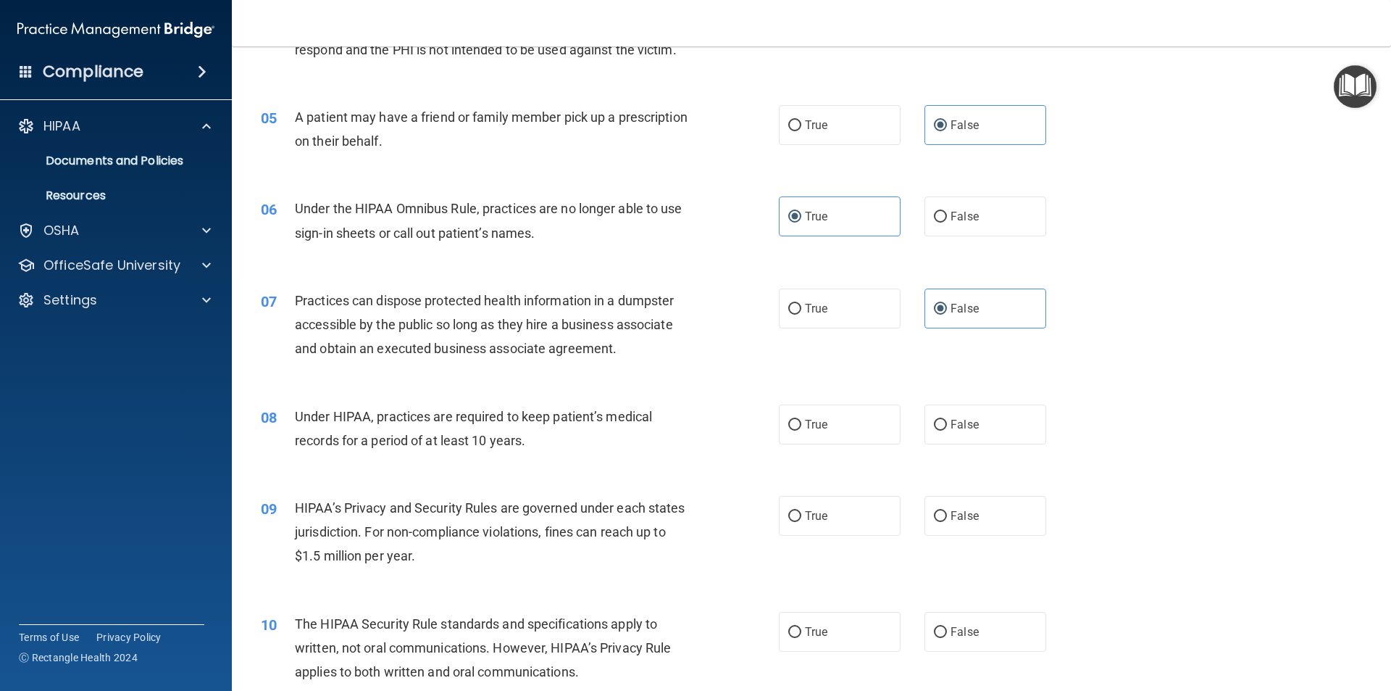
scroll to position [507, 0]
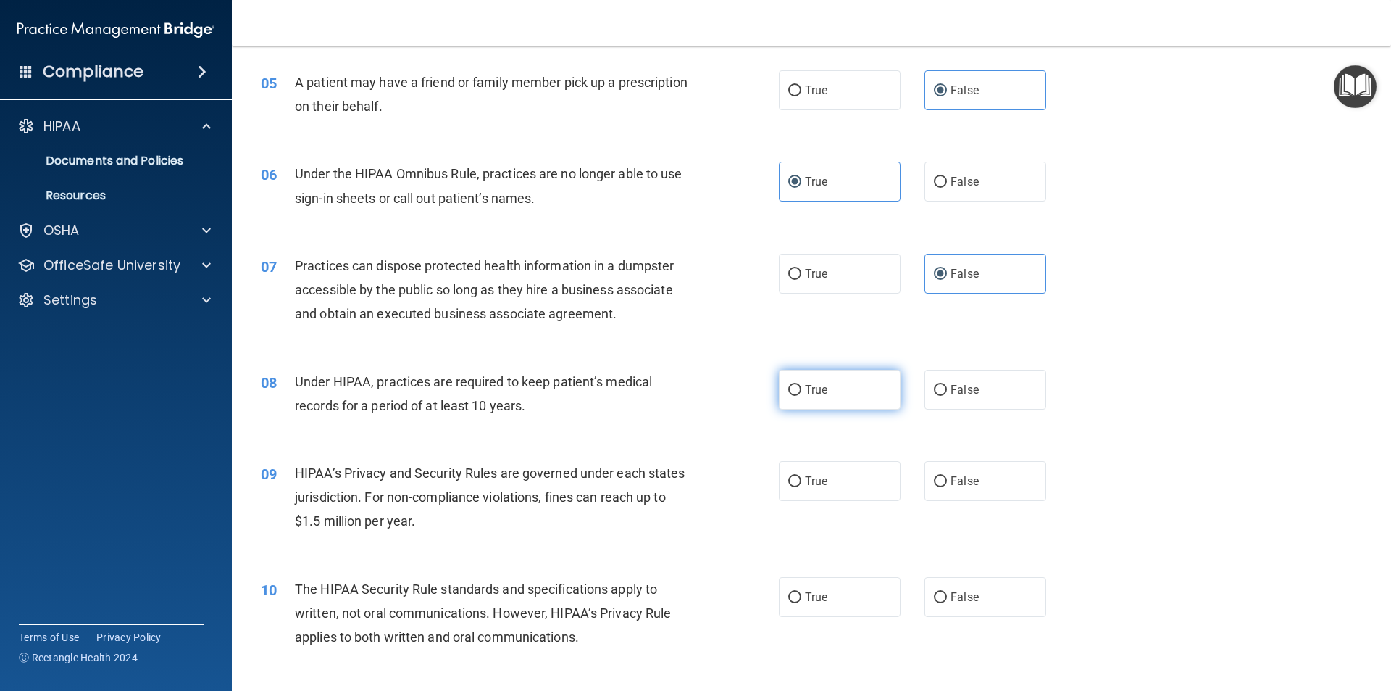
click at [853, 403] on label "True" at bounding box center [840, 390] width 122 height 40
click at [802, 396] on input "True" at bounding box center [794, 390] width 13 height 11
radio input "true"
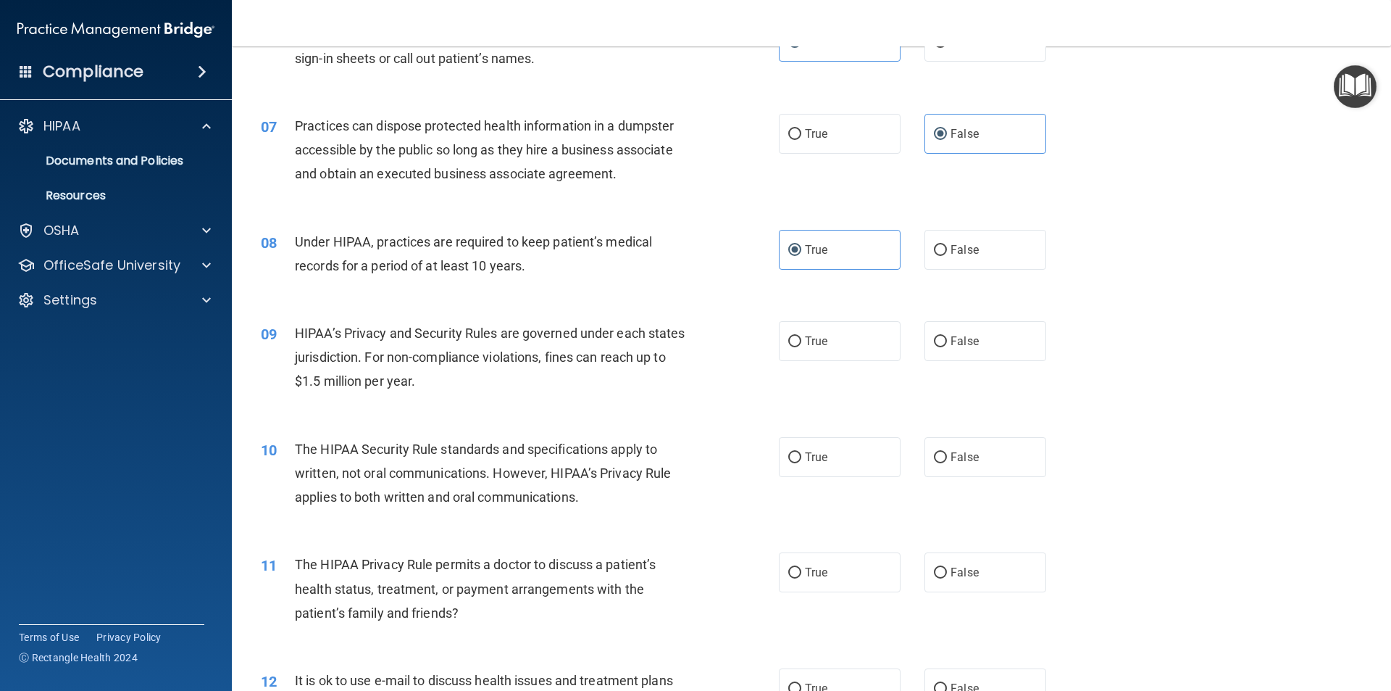
scroll to position [652, 0]
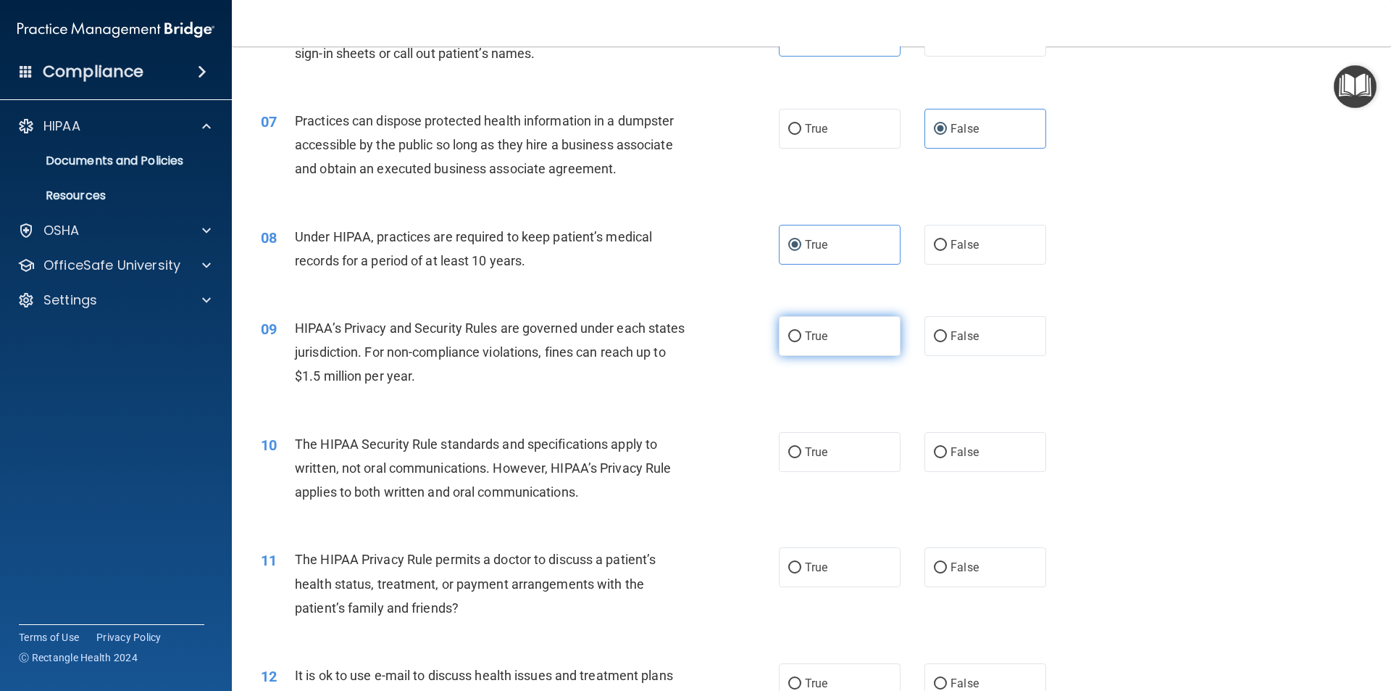
click at [831, 336] on label "True" at bounding box center [840, 336] width 122 height 40
click at [802, 336] on input "True" at bounding box center [794, 336] width 13 height 11
radio input "true"
click at [804, 444] on label "True" at bounding box center [840, 452] width 122 height 40
click at [802, 447] on input "True" at bounding box center [794, 452] width 13 height 11
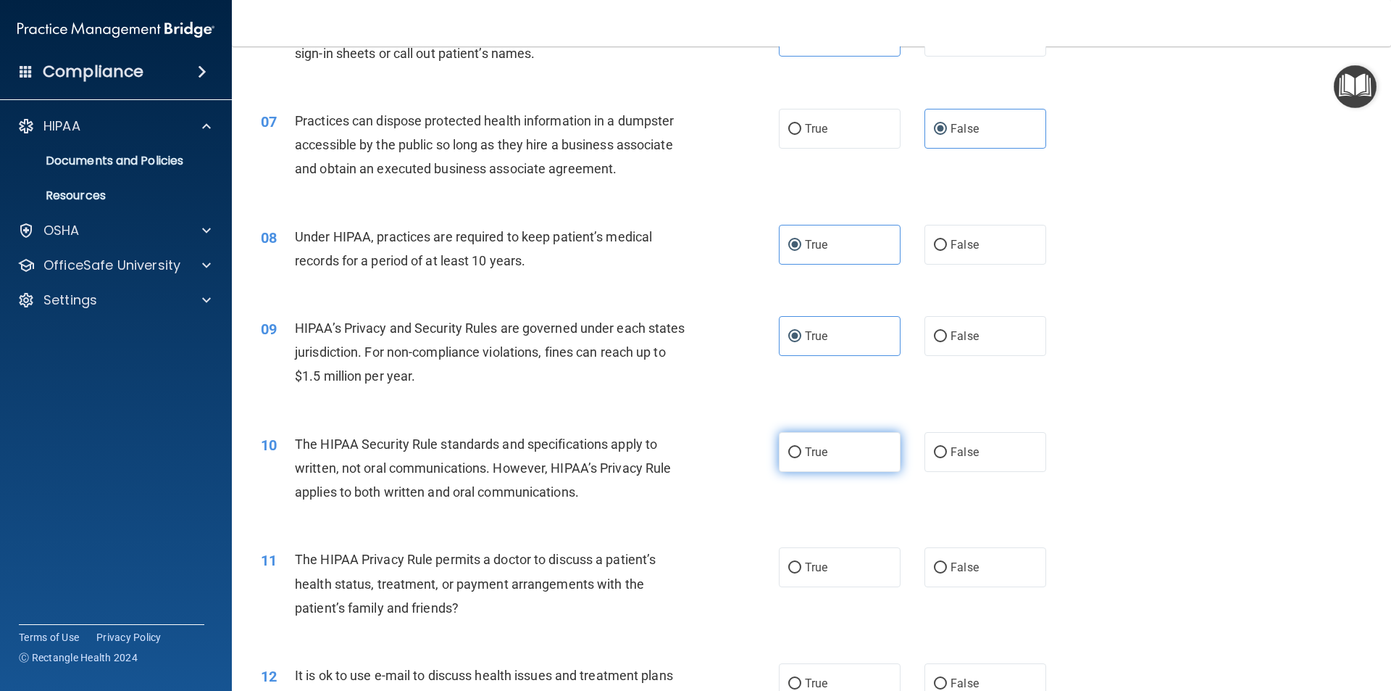
radio input "true"
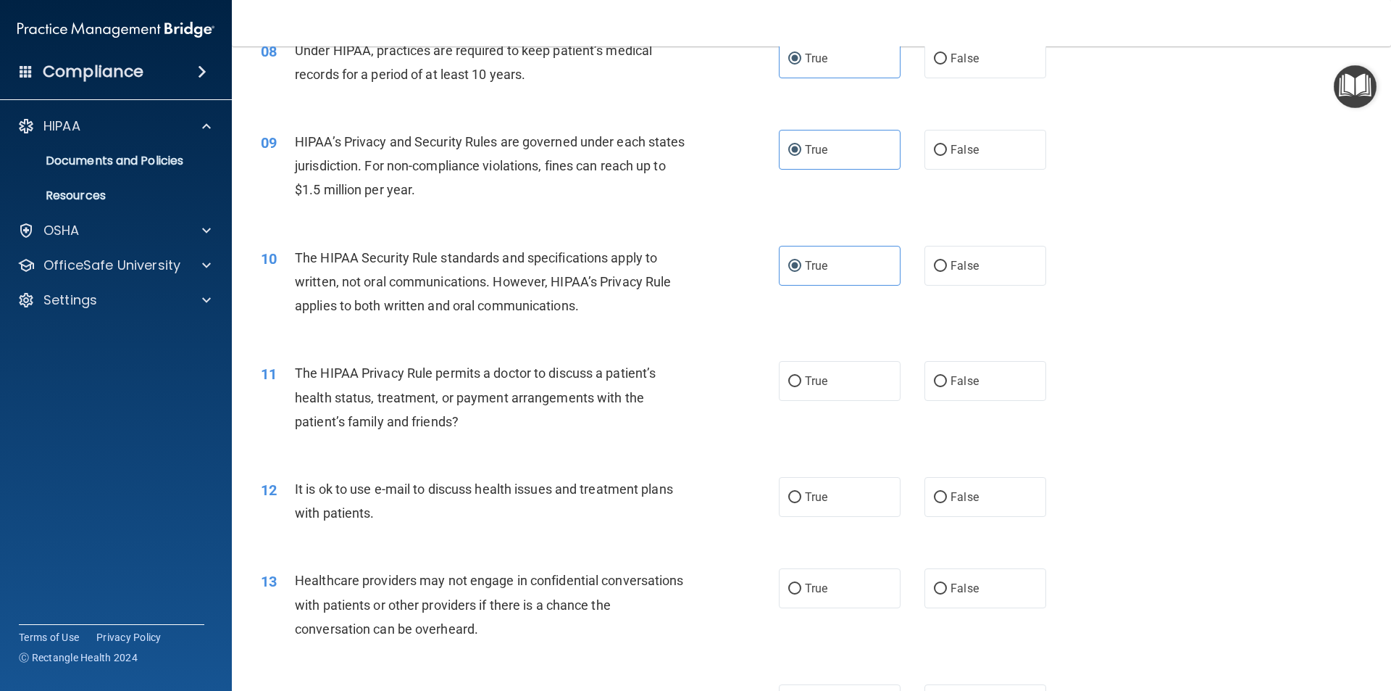
scroll to position [870, 0]
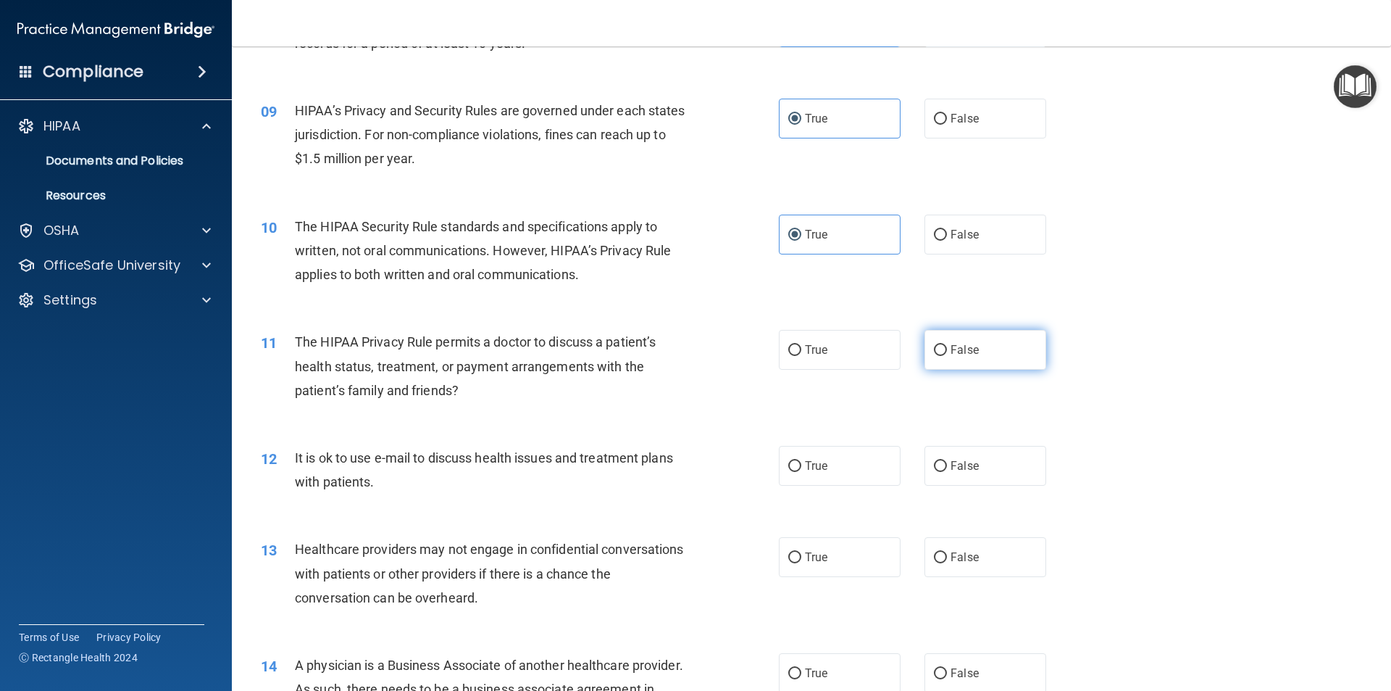
click at [934, 341] on label "False" at bounding box center [986, 350] width 122 height 40
click at [934, 345] on input "False" at bounding box center [940, 350] width 13 height 11
radio input "true"
click at [931, 453] on label "False" at bounding box center [986, 466] width 122 height 40
click at [934, 461] on input "False" at bounding box center [940, 466] width 13 height 11
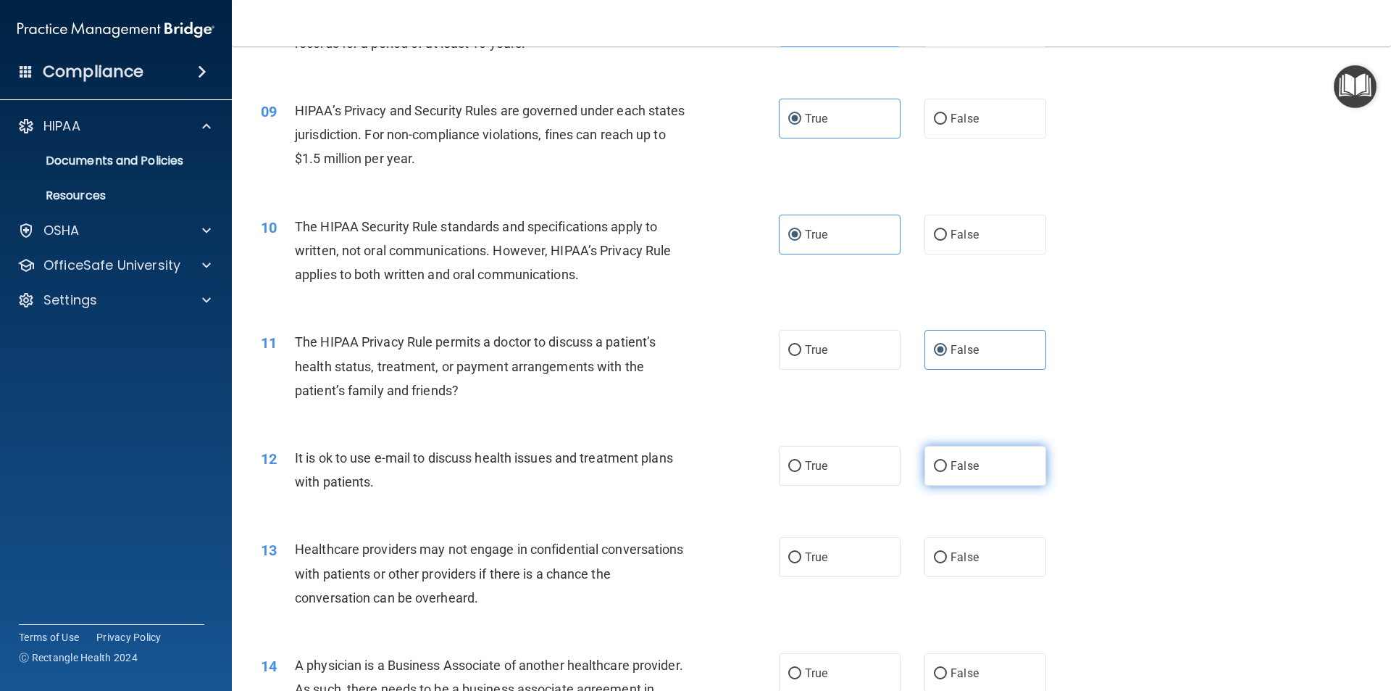
radio input "true"
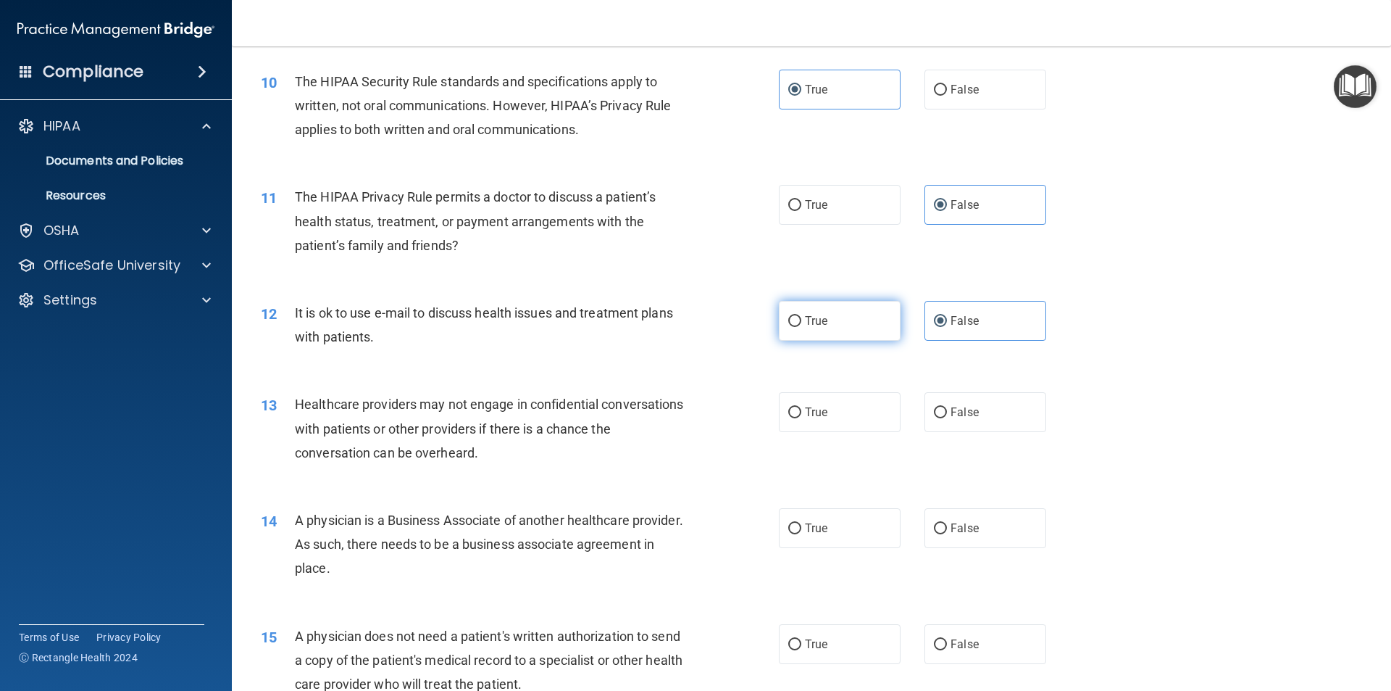
click at [862, 328] on label "True" at bounding box center [840, 321] width 122 height 40
click at [802, 327] on input "True" at bounding box center [794, 321] width 13 height 11
radio input "true"
radio input "false"
click at [846, 422] on label "True" at bounding box center [840, 412] width 122 height 40
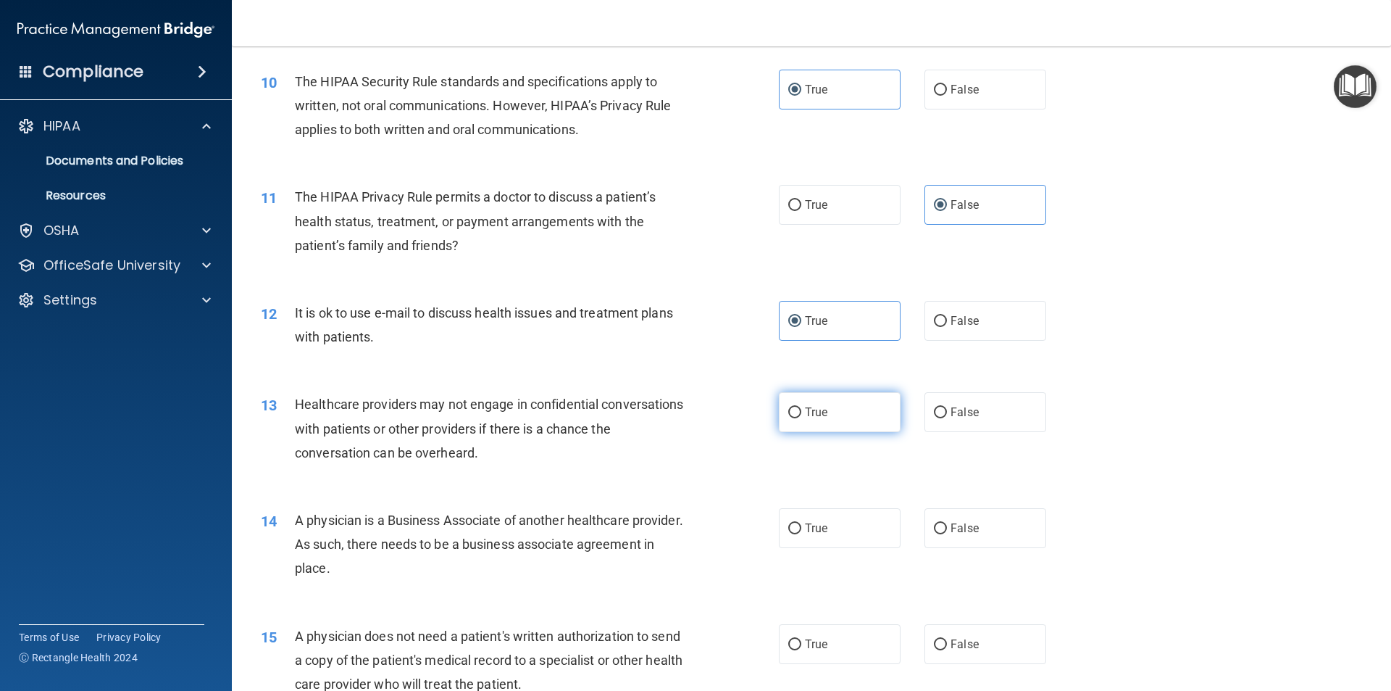
click at [802, 418] on input "True" at bounding box center [794, 412] width 13 height 11
radio input "true"
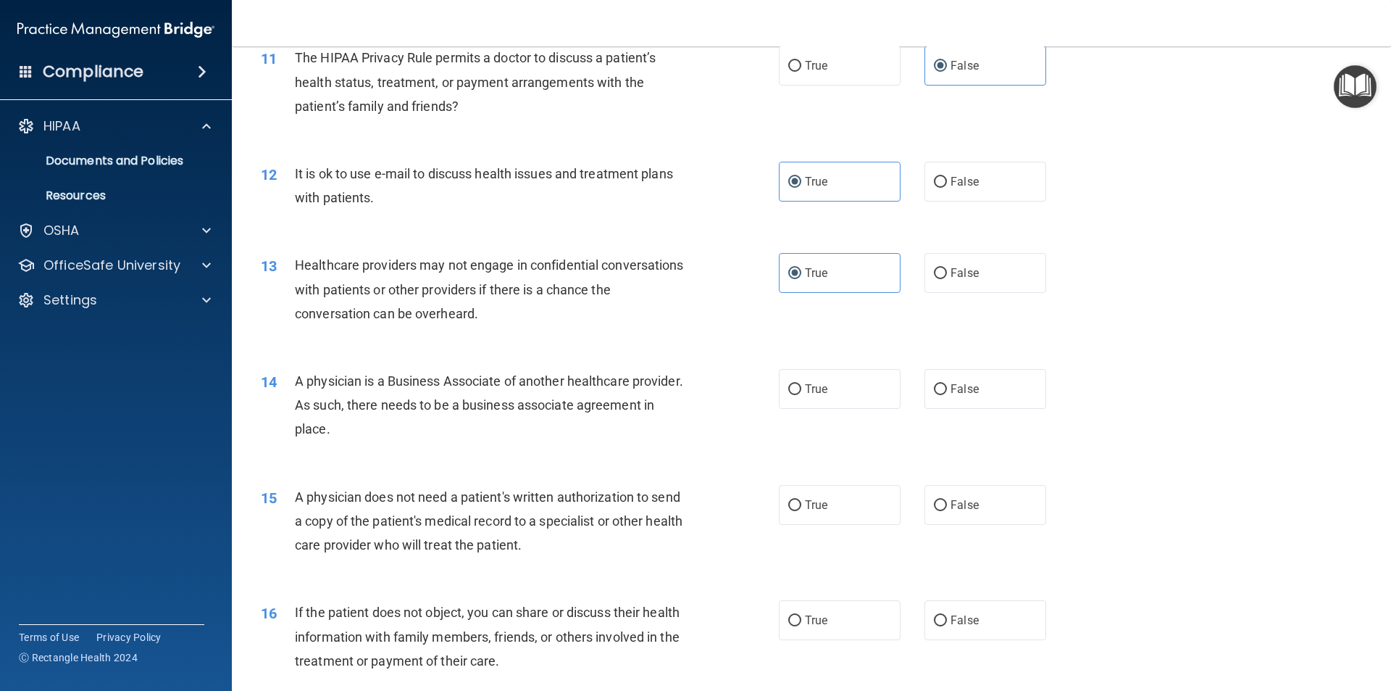
scroll to position [1160, 0]
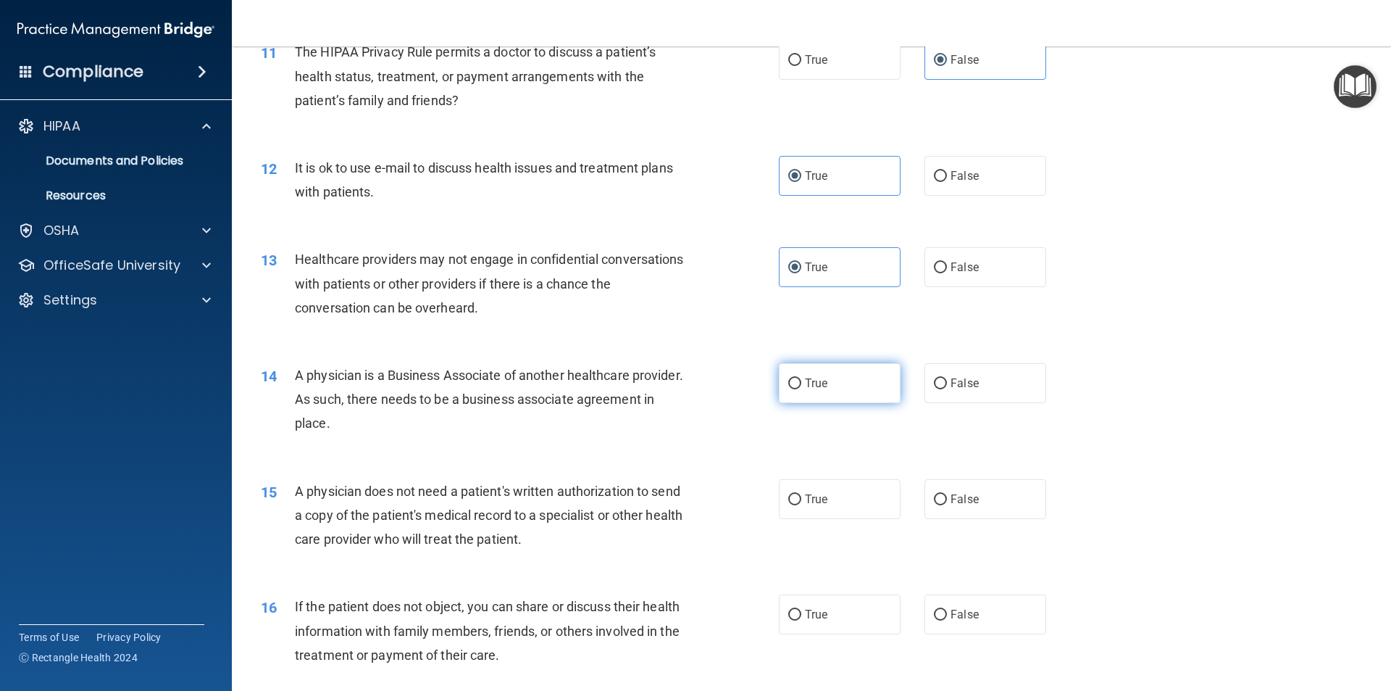
click at [825, 375] on label "True" at bounding box center [840, 383] width 122 height 40
click at [802, 378] on input "True" at bounding box center [794, 383] width 13 height 11
radio input "true"
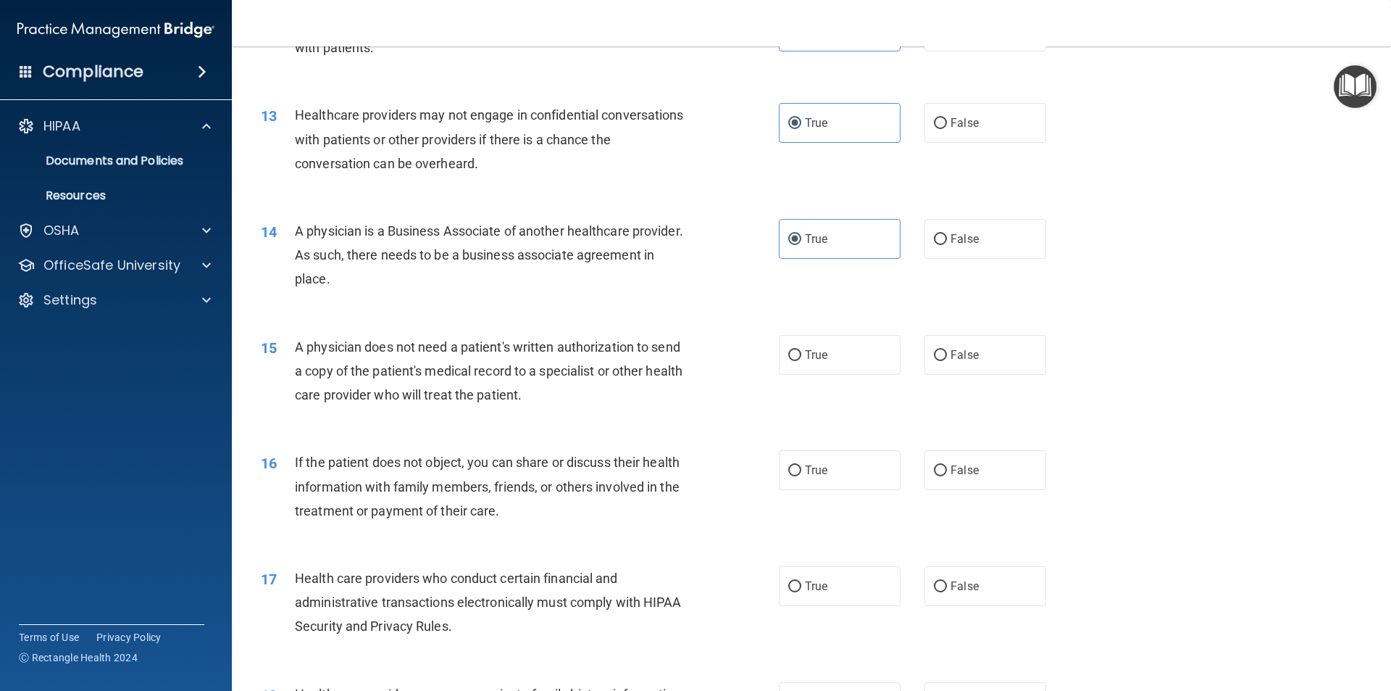
scroll to position [1304, 0]
click at [939, 346] on label "False" at bounding box center [986, 354] width 122 height 40
click at [939, 349] on input "False" at bounding box center [940, 354] width 13 height 11
radio input "true"
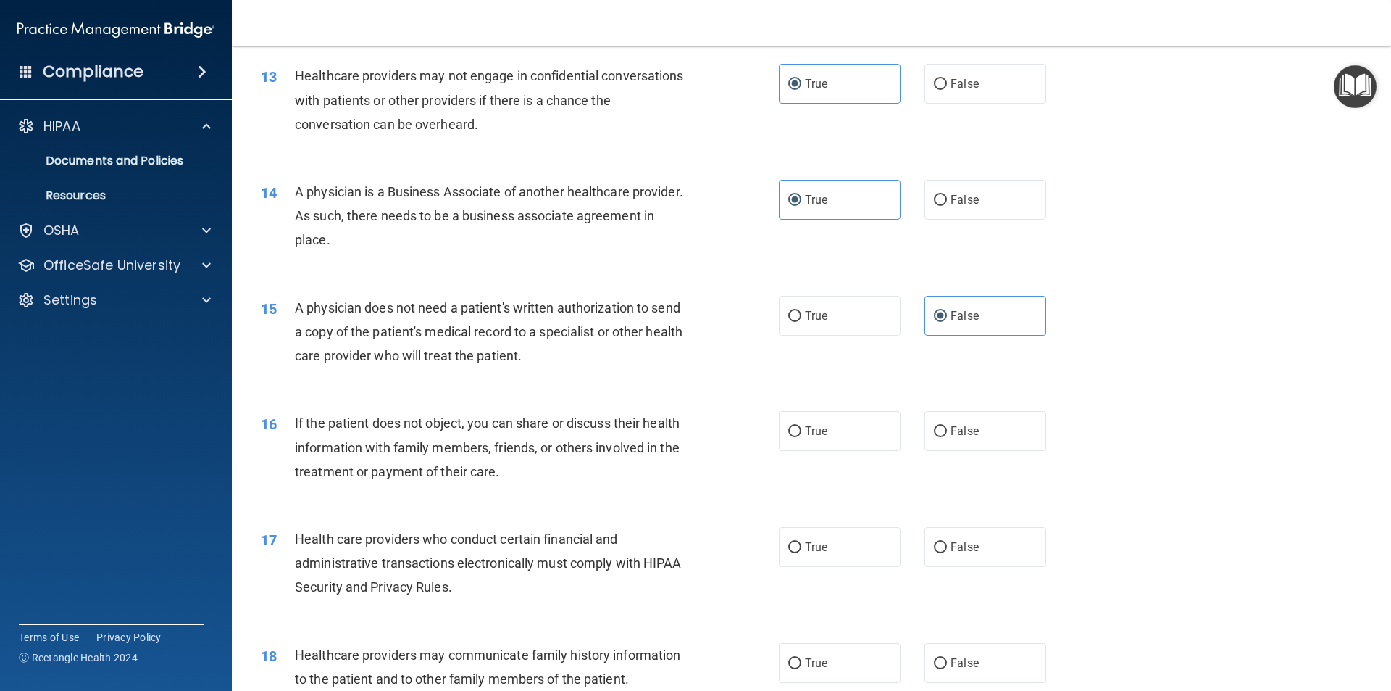
scroll to position [1449, 0]
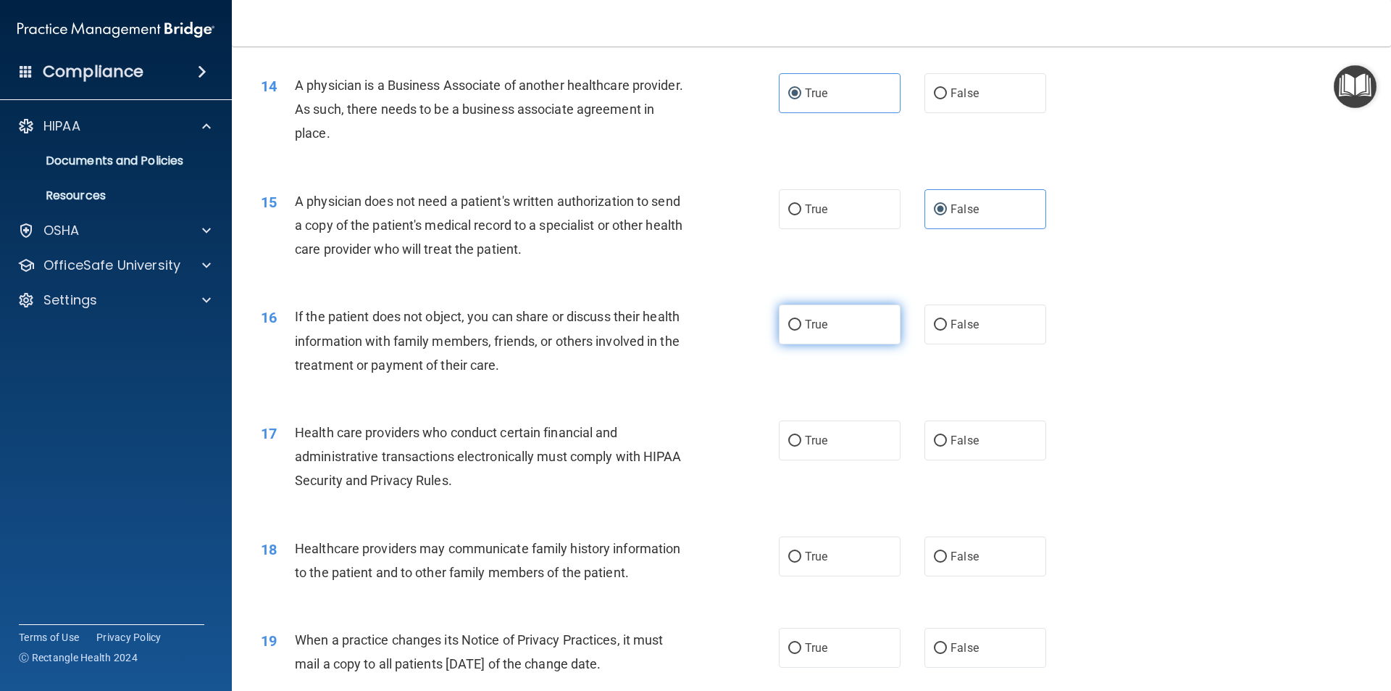
click at [852, 324] on label "True" at bounding box center [840, 324] width 122 height 40
click at [802, 324] on input "True" at bounding box center [794, 325] width 13 height 11
radio input "true"
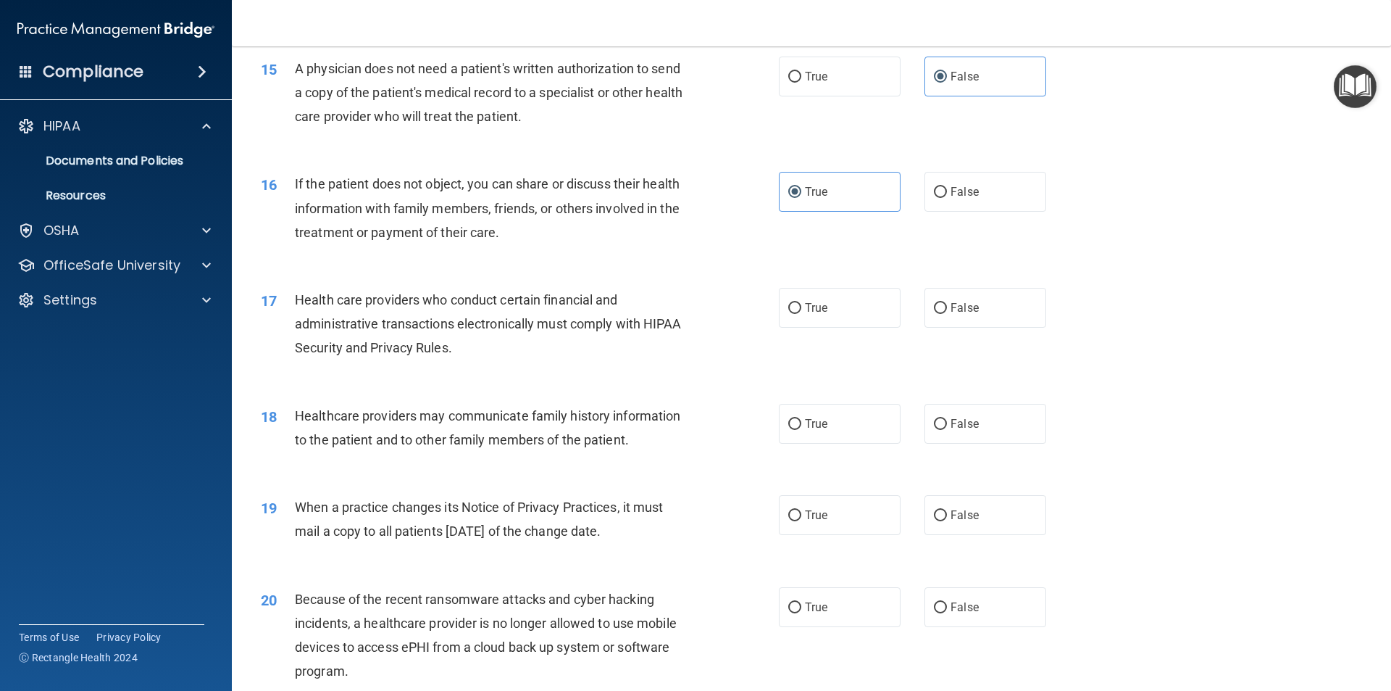
scroll to position [1594, 0]
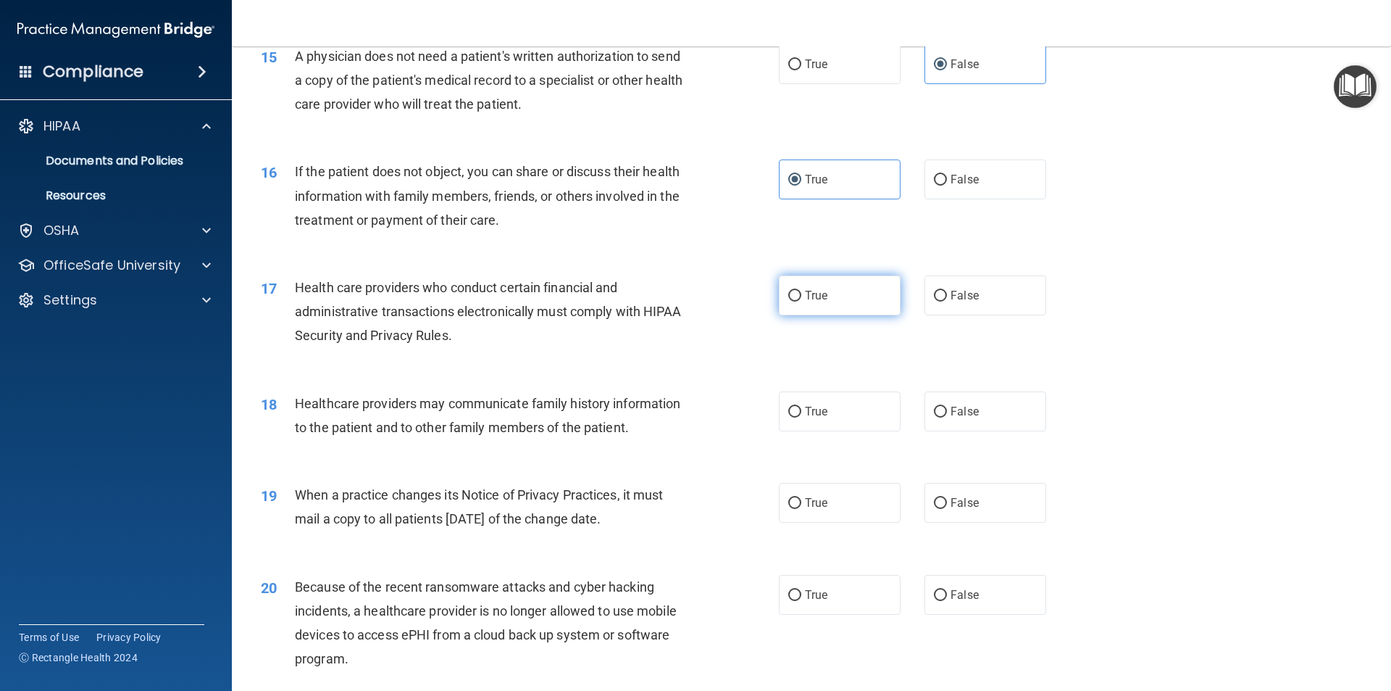
click at [854, 294] on label "True" at bounding box center [840, 295] width 122 height 40
click at [802, 294] on input "True" at bounding box center [794, 296] width 13 height 11
radio input "true"
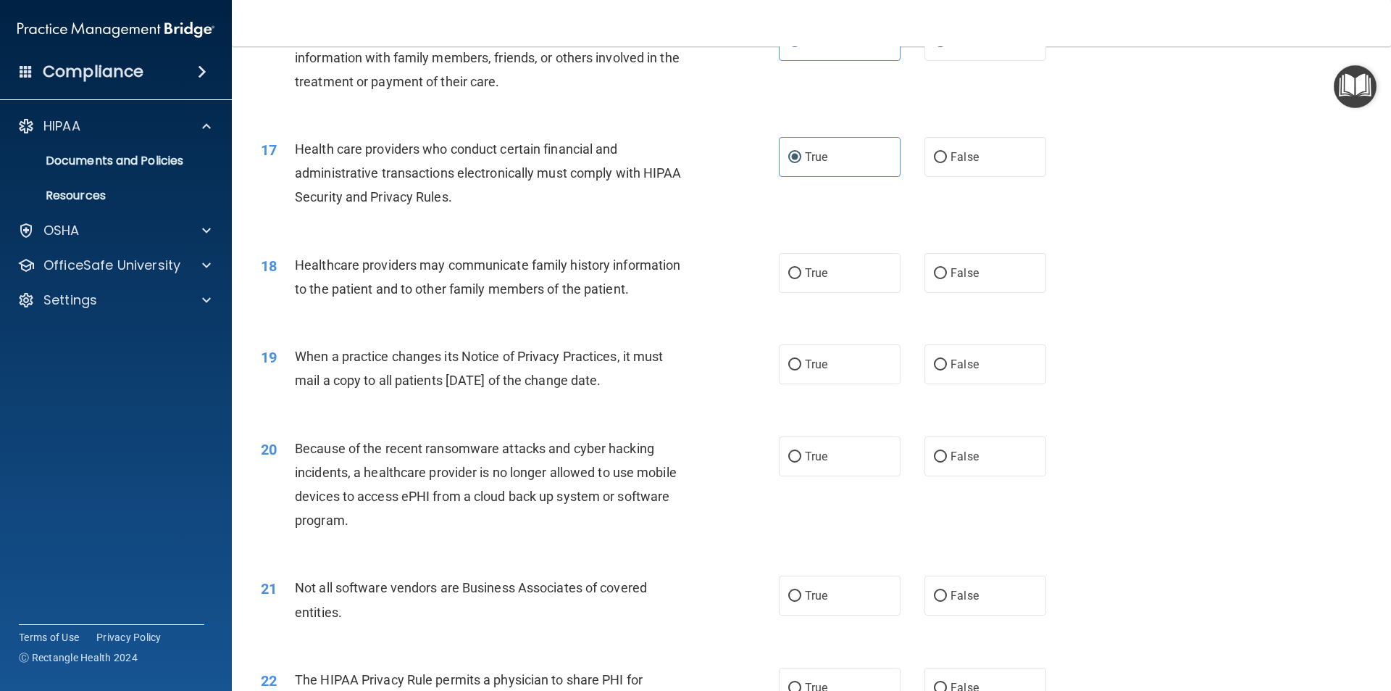
scroll to position [1739, 0]
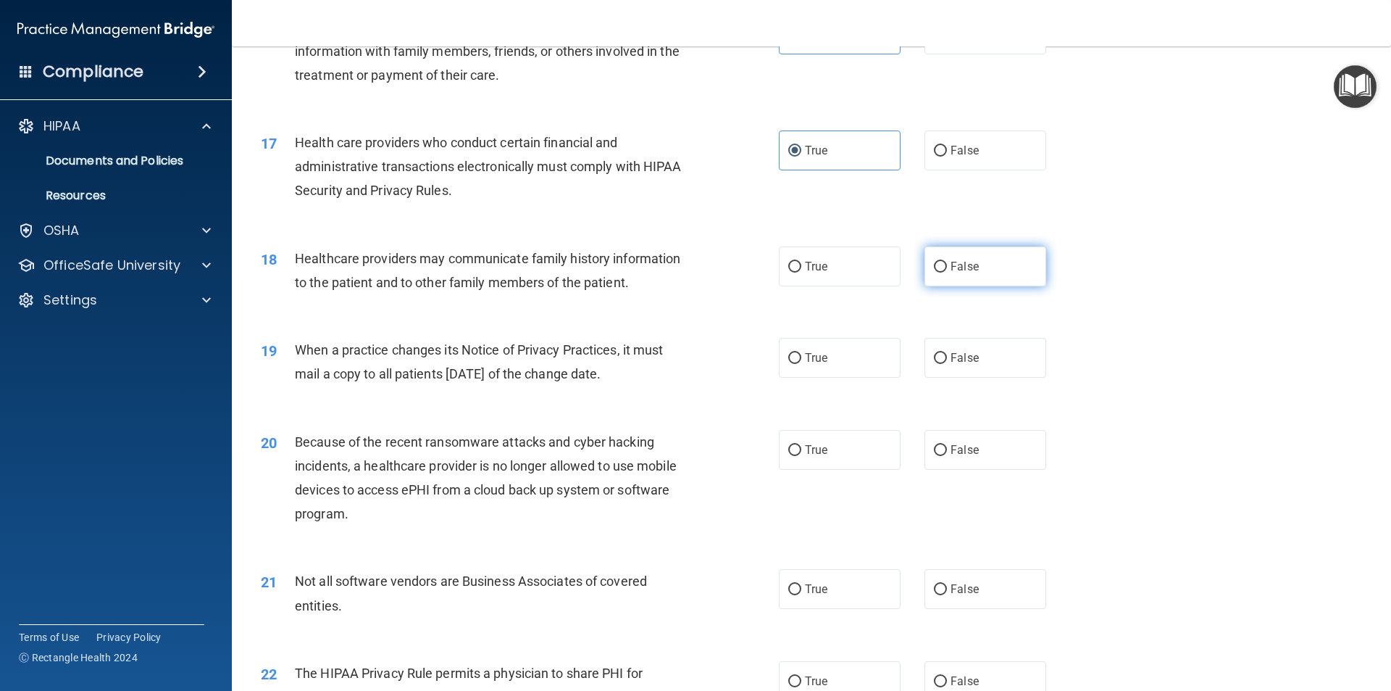
click at [941, 267] on label "False" at bounding box center [986, 266] width 122 height 40
click at [941, 267] on input "False" at bounding box center [940, 267] width 13 height 11
radio input "true"
click at [805, 346] on label "True" at bounding box center [840, 358] width 122 height 40
click at [802, 353] on input "True" at bounding box center [794, 358] width 13 height 11
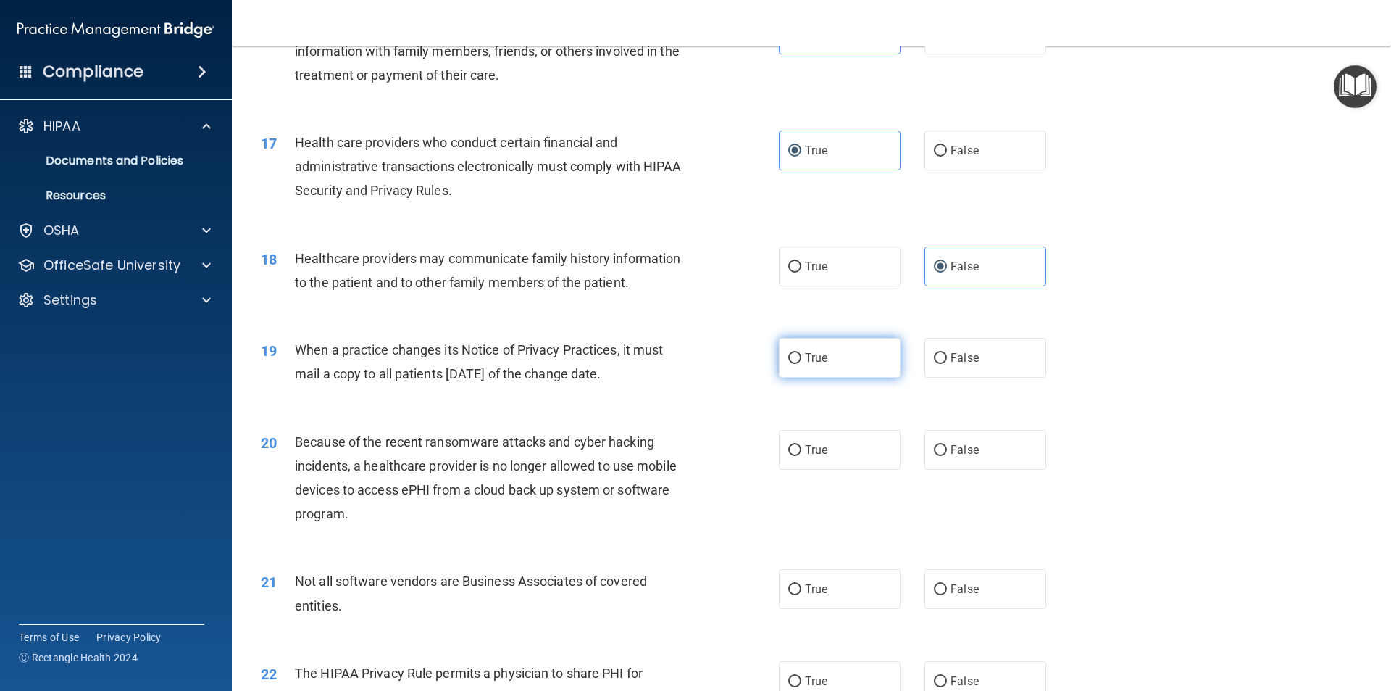
radio input "true"
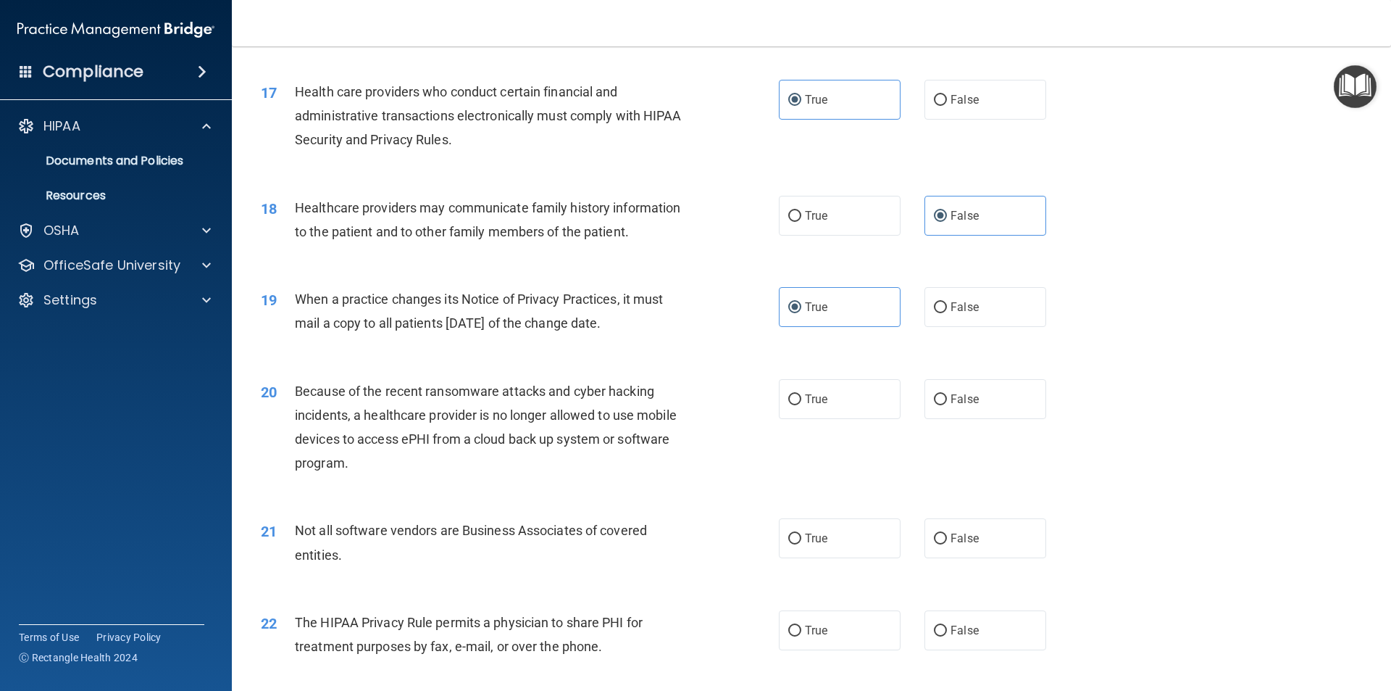
scroll to position [1884, 0]
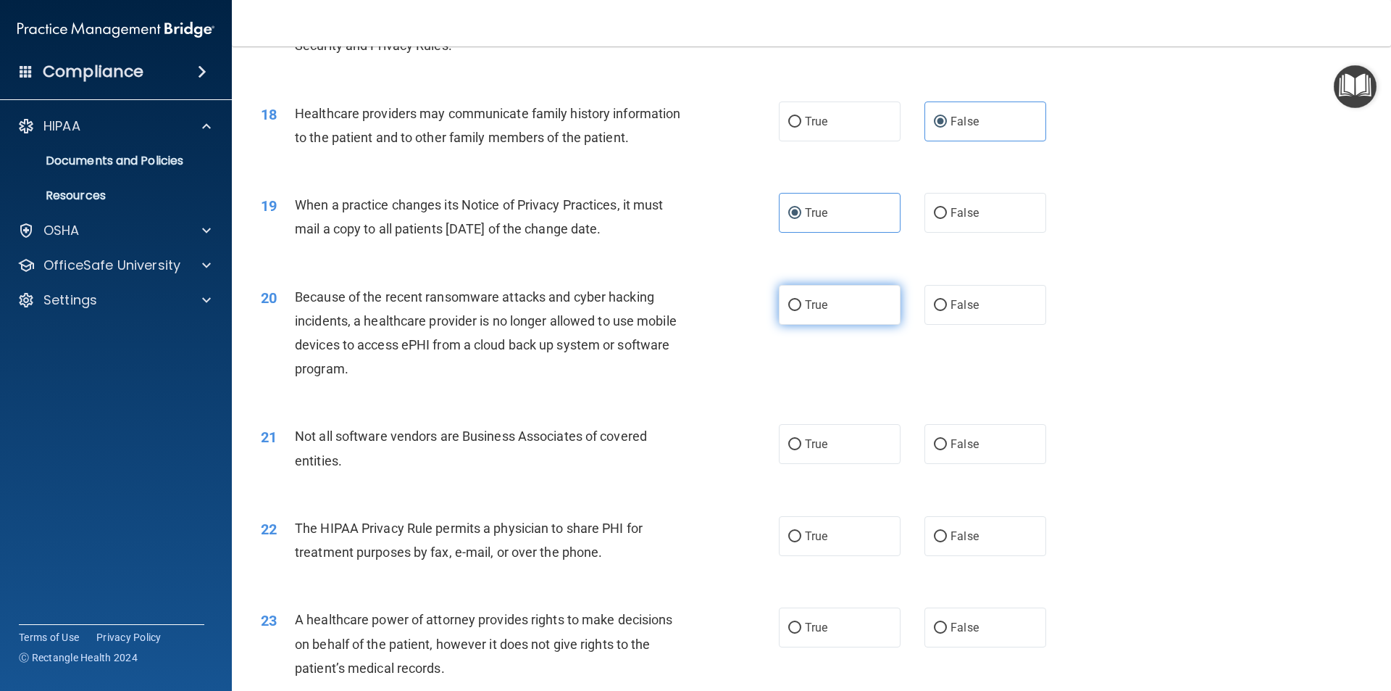
click at [799, 307] on label "True" at bounding box center [840, 305] width 122 height 40
click at [799, 307] on input "True" at bounding box center [794, 305] width 13 height 11
radio input "true"
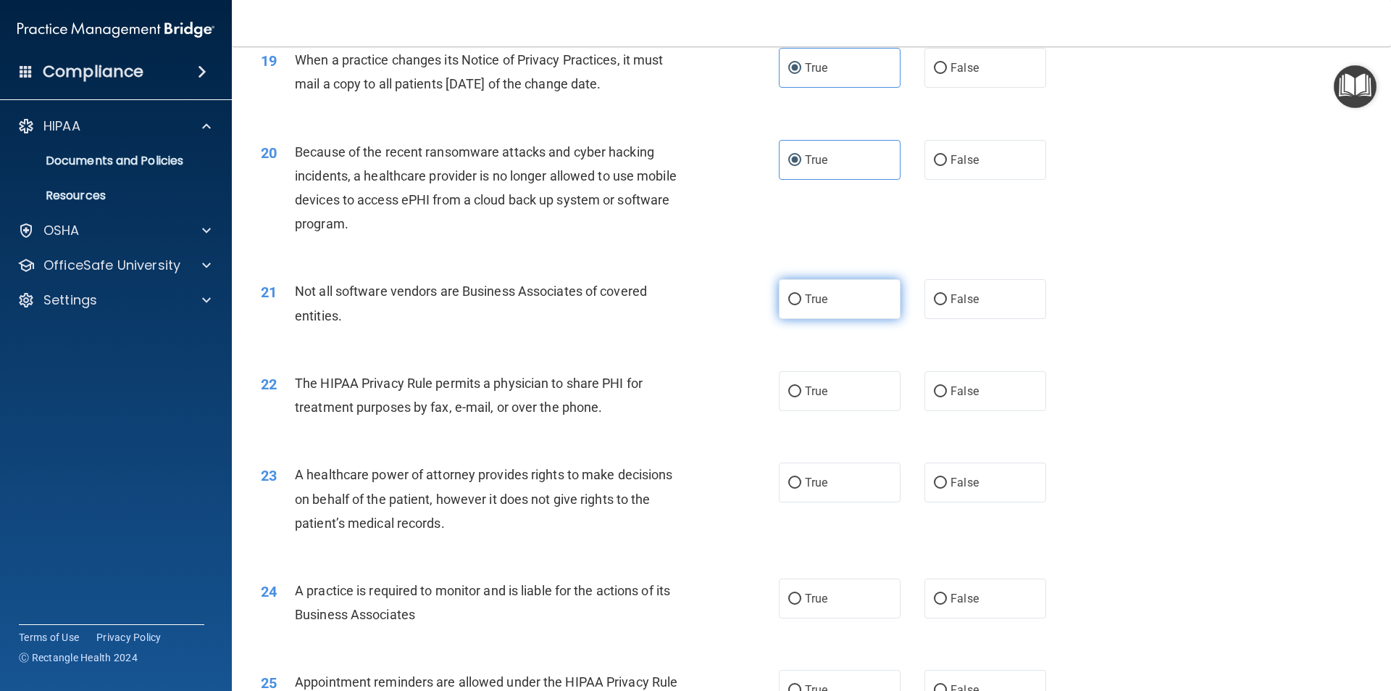
click at [793, 319] on label "True" at bounding box center [840, 299] width 122 height 40
click at [793, 305] on input "True" at bounding box center [794, 299] width 13 height 11
radio input "true"
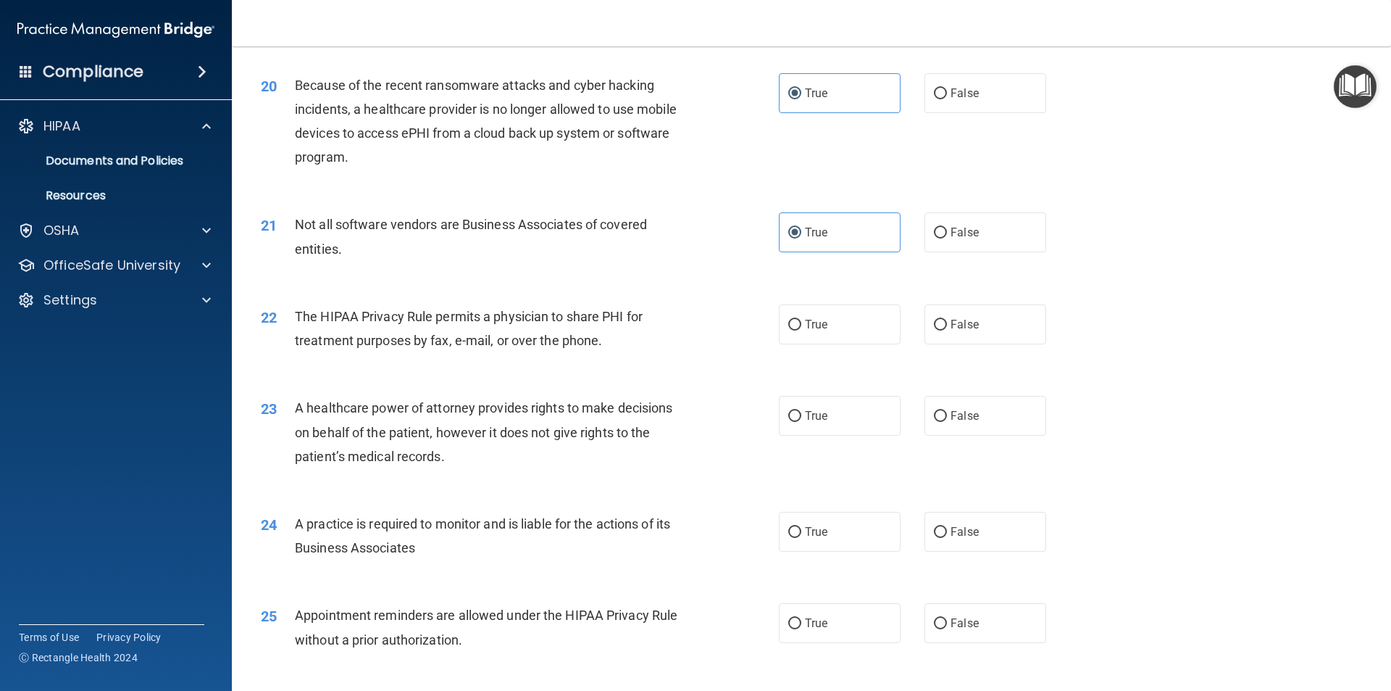
scroll to position [2174, 0]
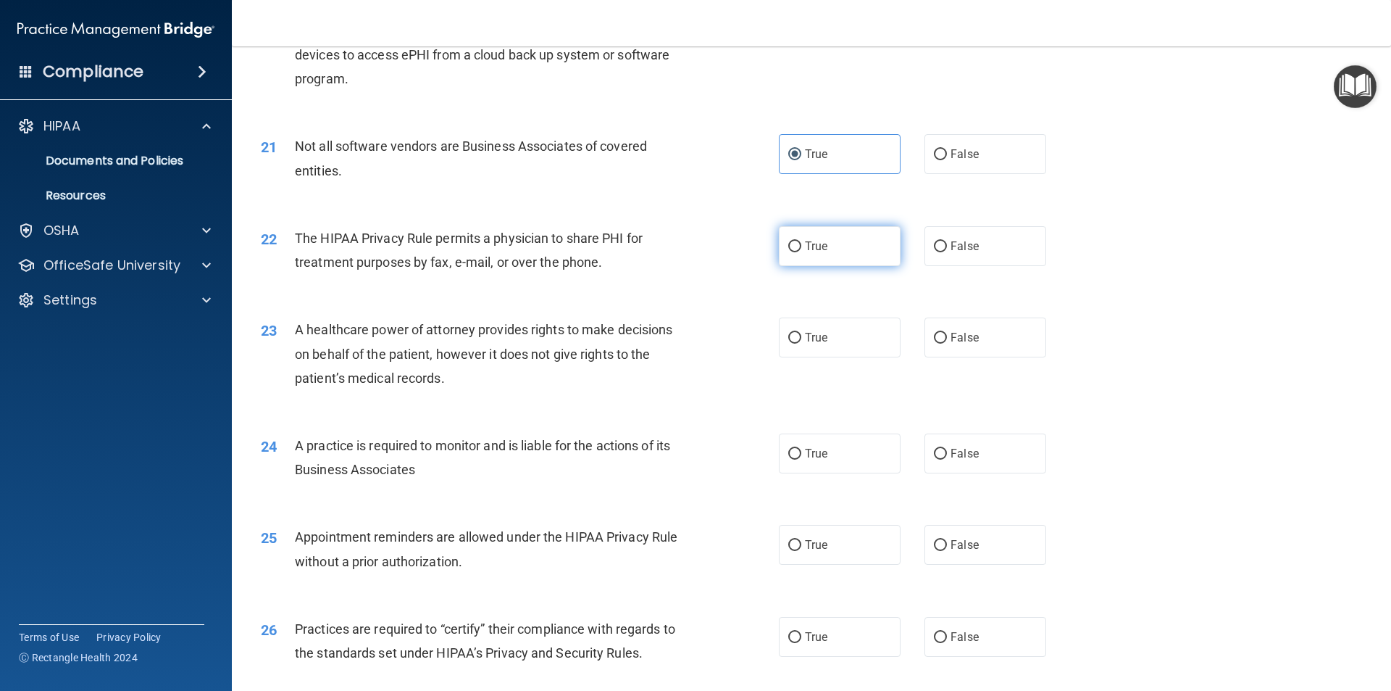
click at [840, 251] on label "True" at bounding box center [840, 246] width 122 height 40
click at [802, 251] on input "True" at bounding box center [794, 246] width 13 height 11
radio input "true"
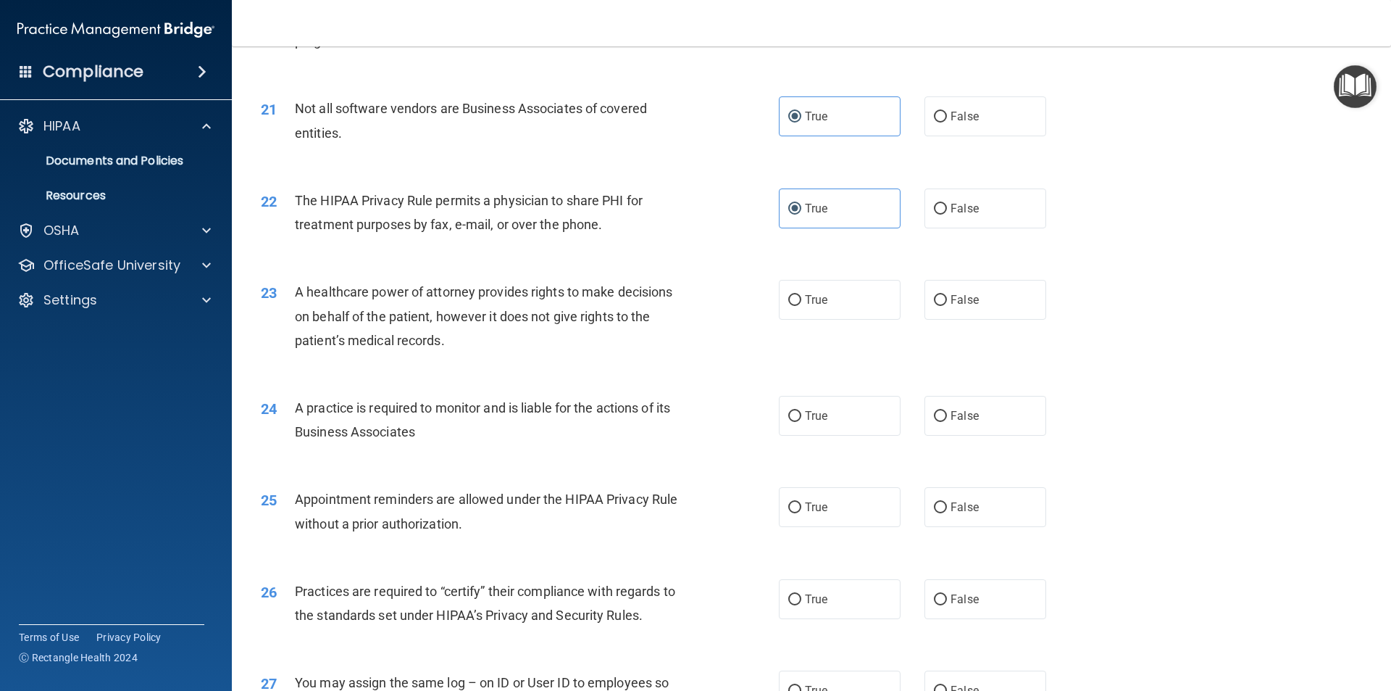
scroll to position [2247, 0]
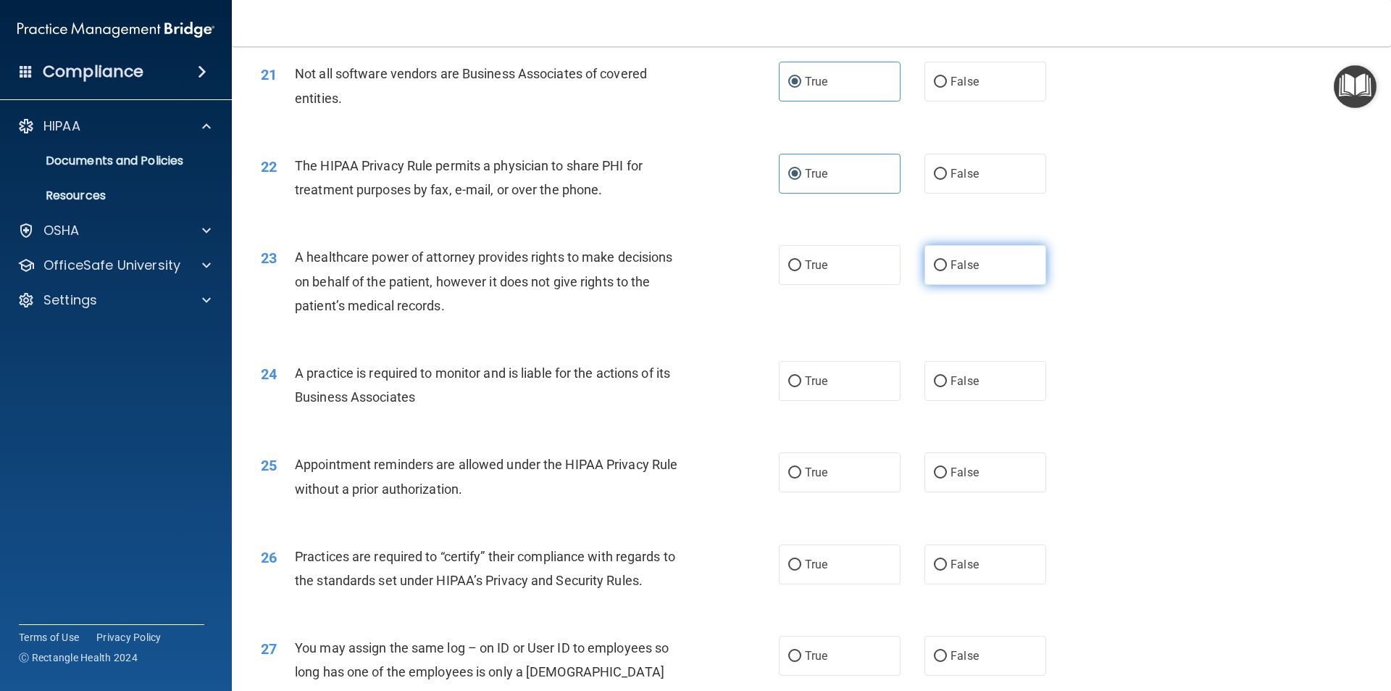
click at [951, 265] on span "False" at bounding box center [965, 265] width 28 height 14
click at [946, 265] on input "False" at bounding box center [940, 265] width 13 height 11
radio input "true"
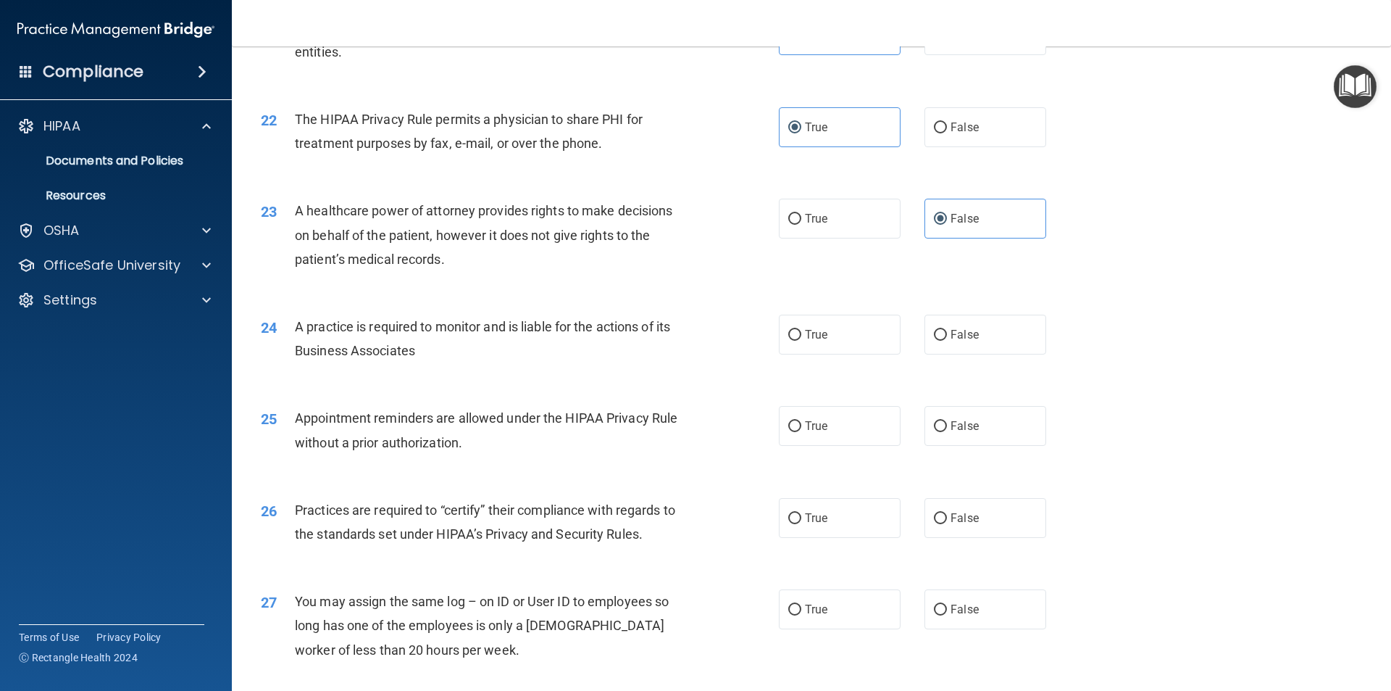
scroll to position [2319, 0]
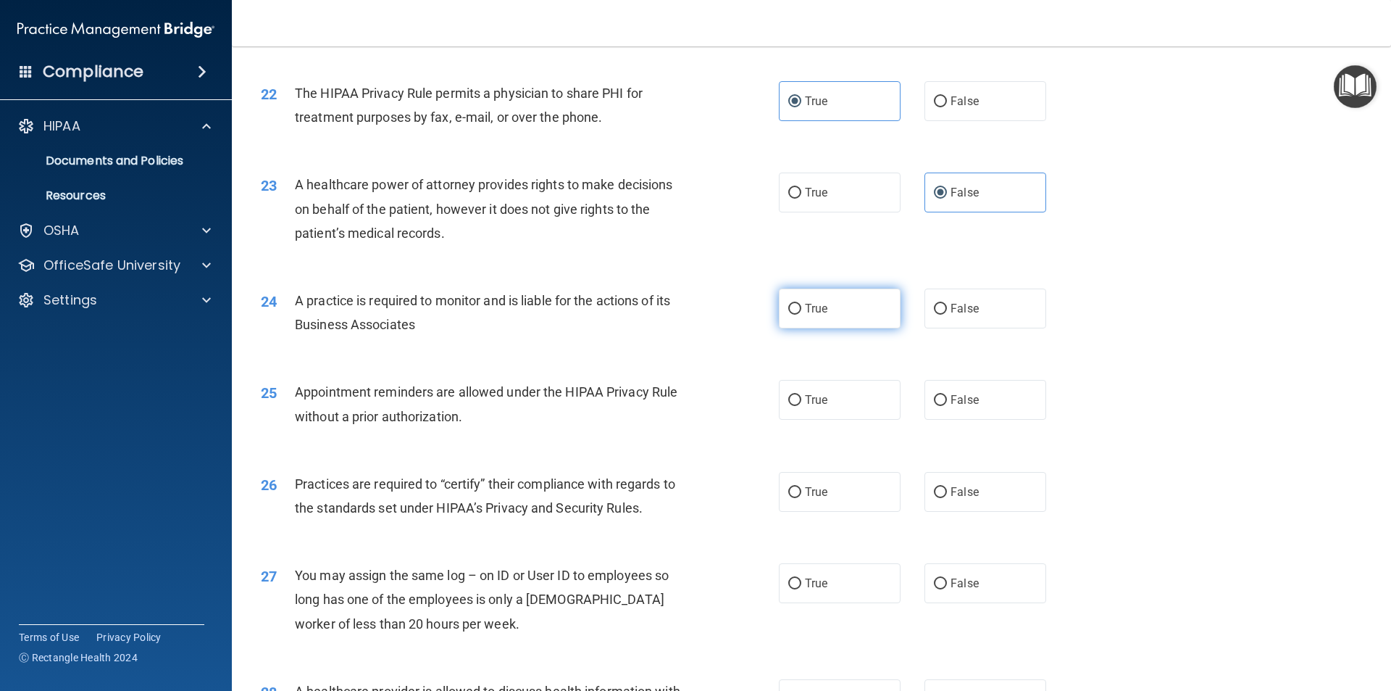
click at [867, 301] on label "True" at bounding box center [840, 308] width 122 height 40
click at [802, 304] on input "True" at bounding box center [794, 309] width 13 height 11
radio input "true"
drag, startPoint x: 867, startPoint y: 301, endPoint x: 849, endPoint y: 303, distance: 18.2
click at [849, 303] on label "True" at bounding box center [840, 308] width 122 height 40
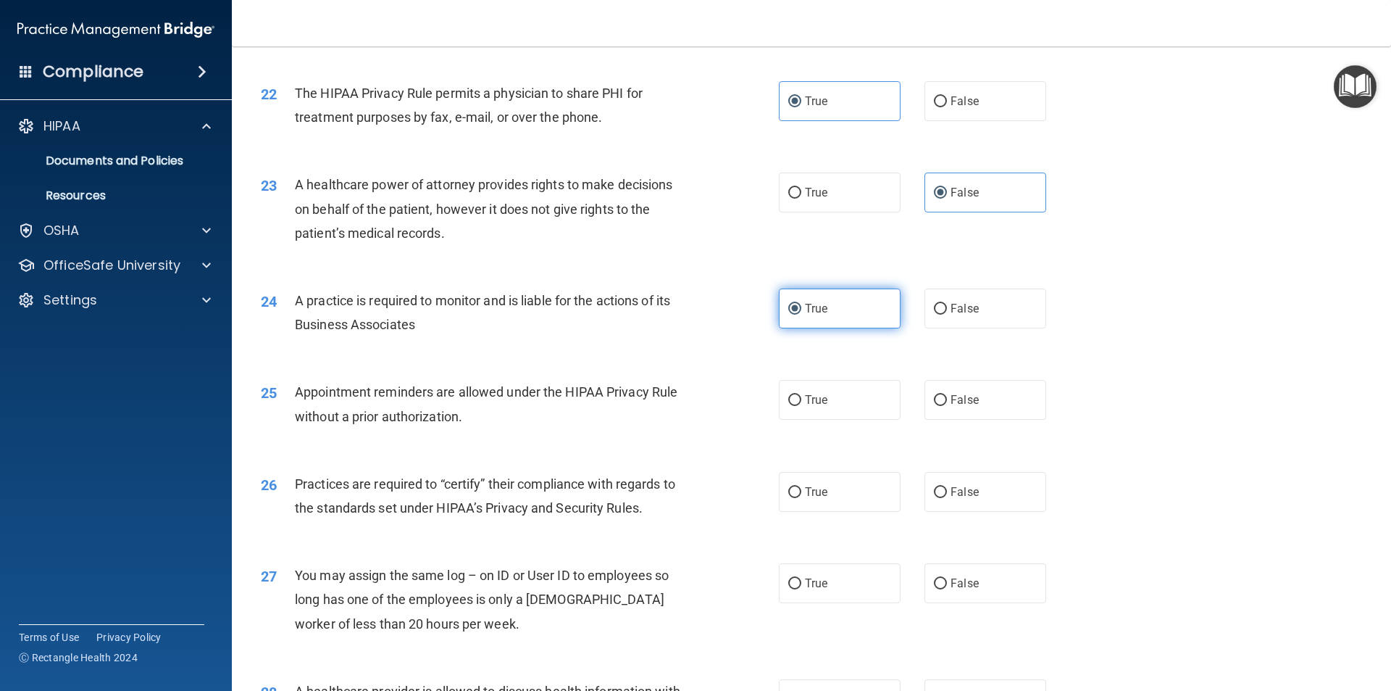
click at [802, 304] on input "True" at bounding box center [794, 309] width 13 height 11
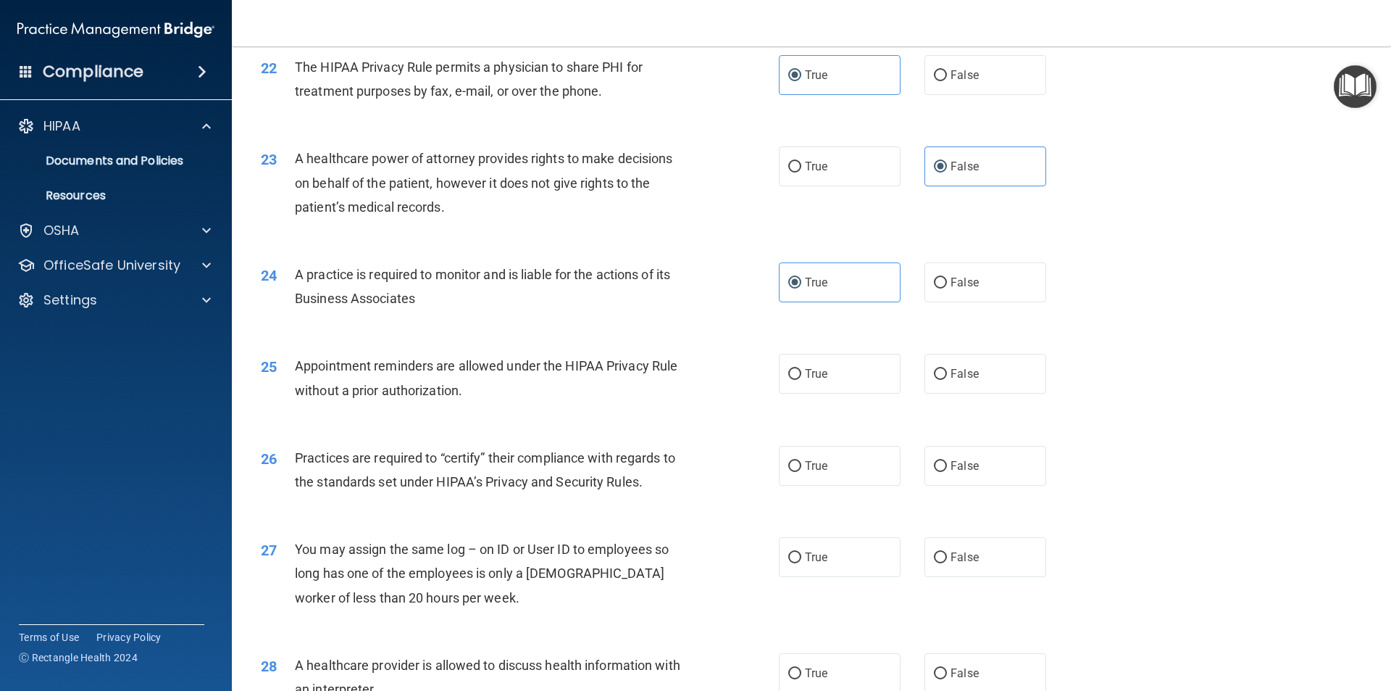
scroll to position [2392, 0]
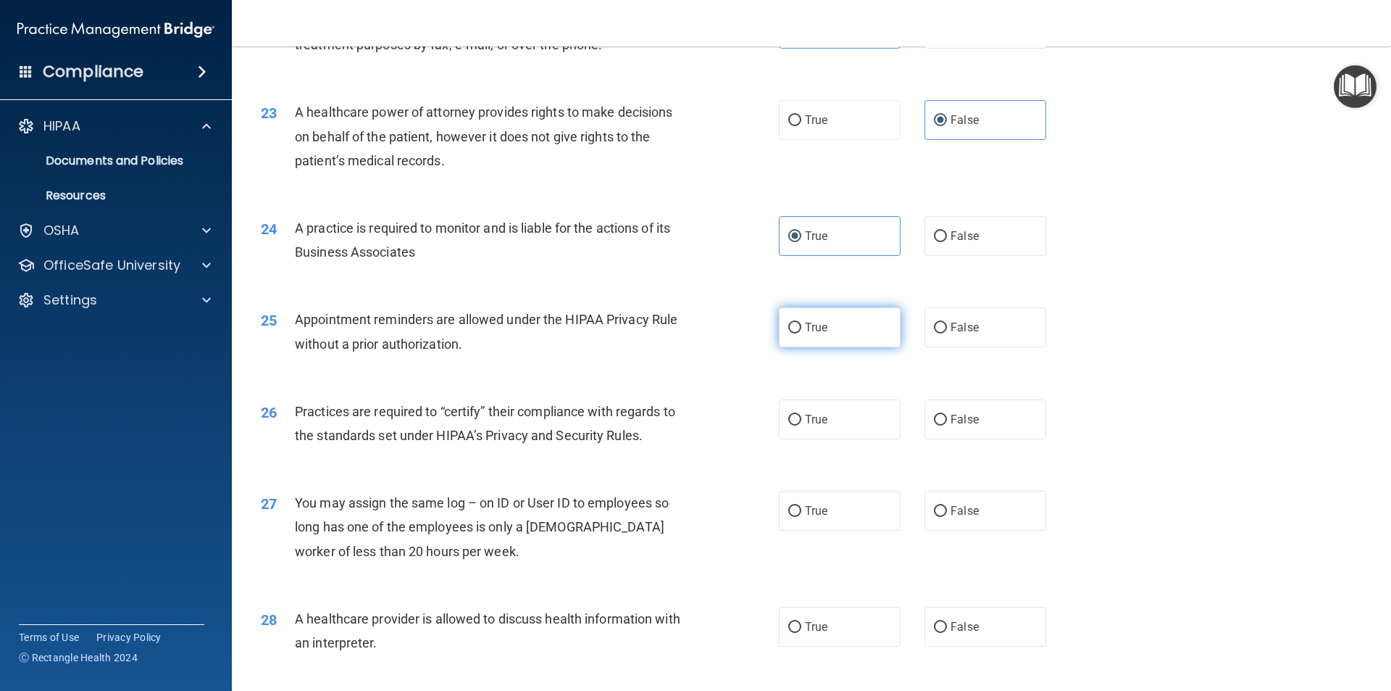
click at [800, 319] on label "True" at bounding box center [840, 327] width 122 height 40
click at [800, 322] on input "True" at bounding box center [794, 327] width 13 height 11
radio input "true"
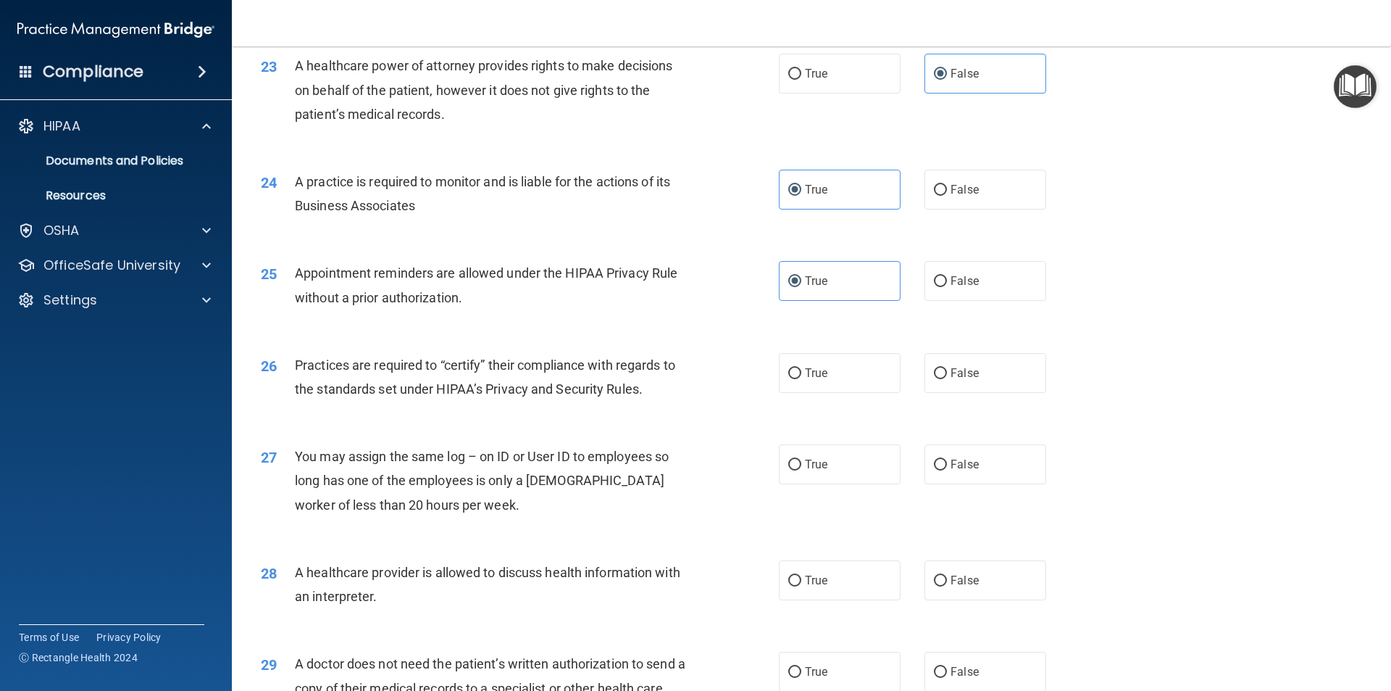
scroll to position [2464, 0]
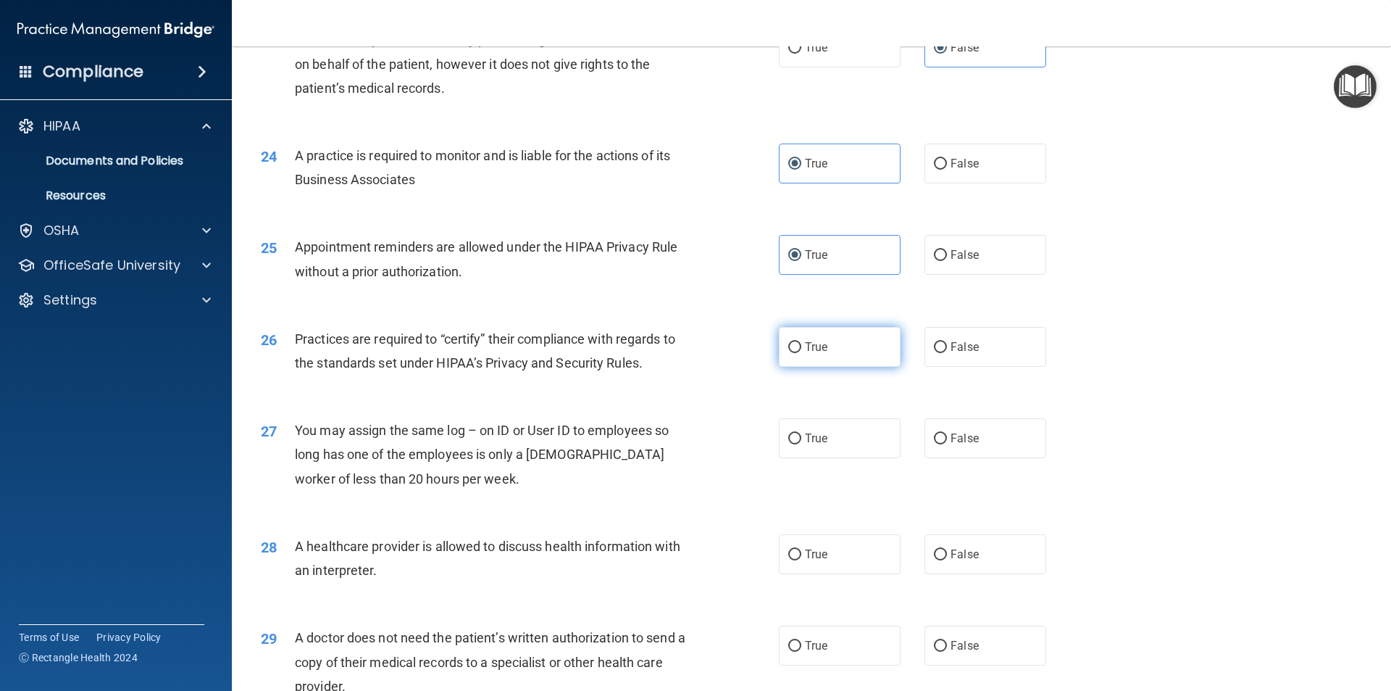
click at [802, 338] on label "True" at bounding box center [840, 347] width 122 height 40
click at [802, 342] on input "True" at bounding box center [794, 347] width 13 height 11
radio input "true"
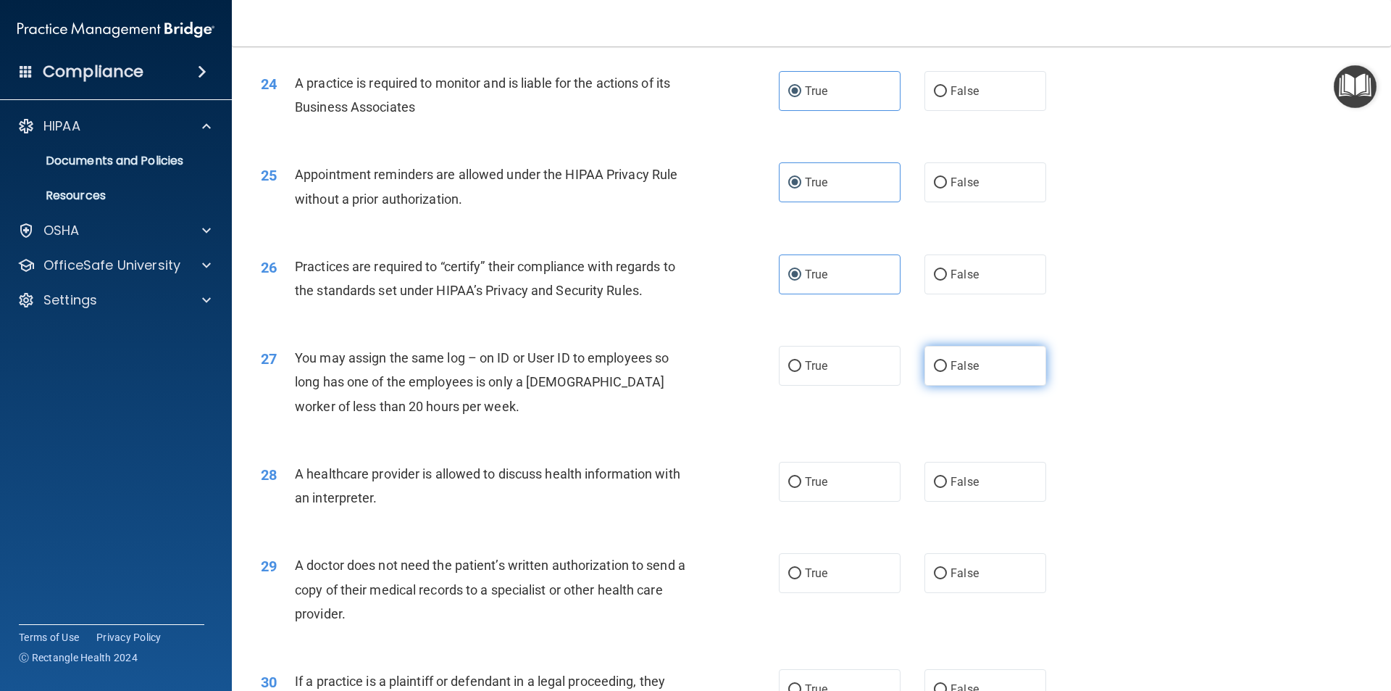
click at [1000, 352] on label "False" at bounding box center [986, 366] width 122 height 40
click at [947, 361] on input "False" at bounding box center [940, 366] width 13 height 11
radio input "true"
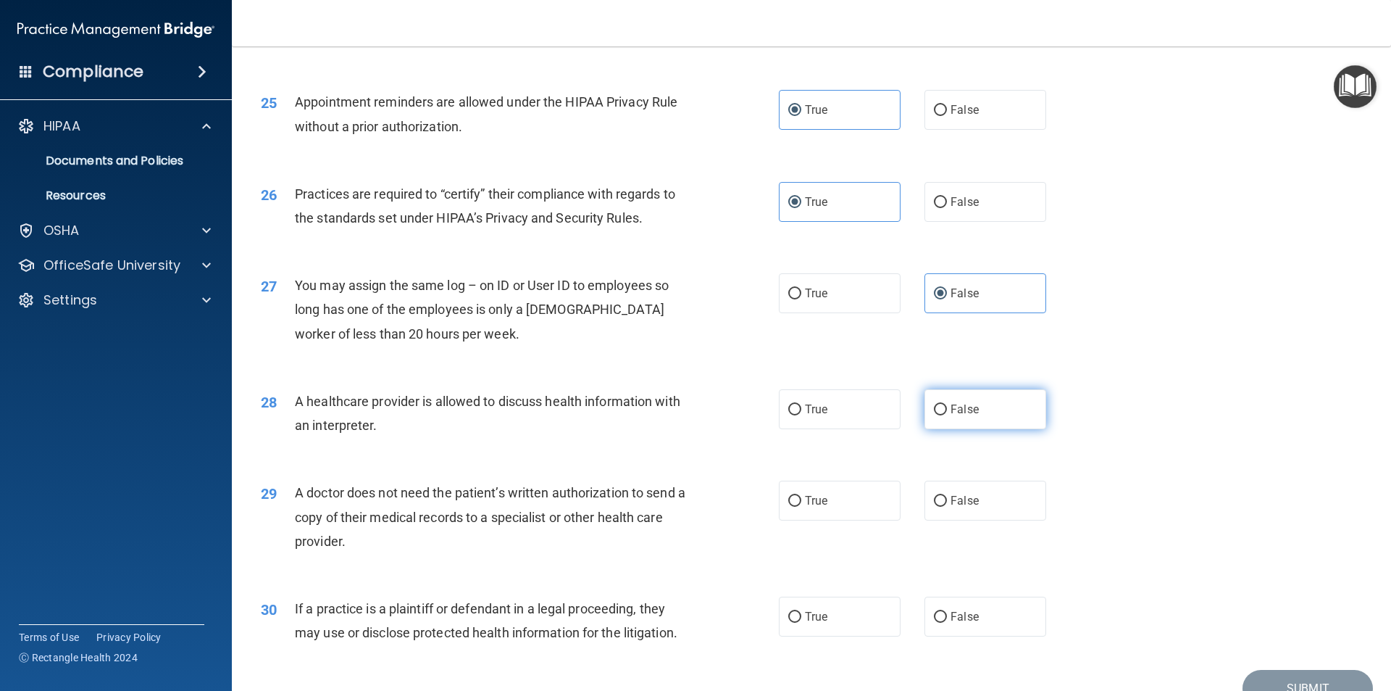
click at [985, 396] on label "False" at bounding box center [986, 409] width 122 height 40
click at [947, 404] on input "False" at bounding box center [940, 409] width 13 height 11
radio input "true"
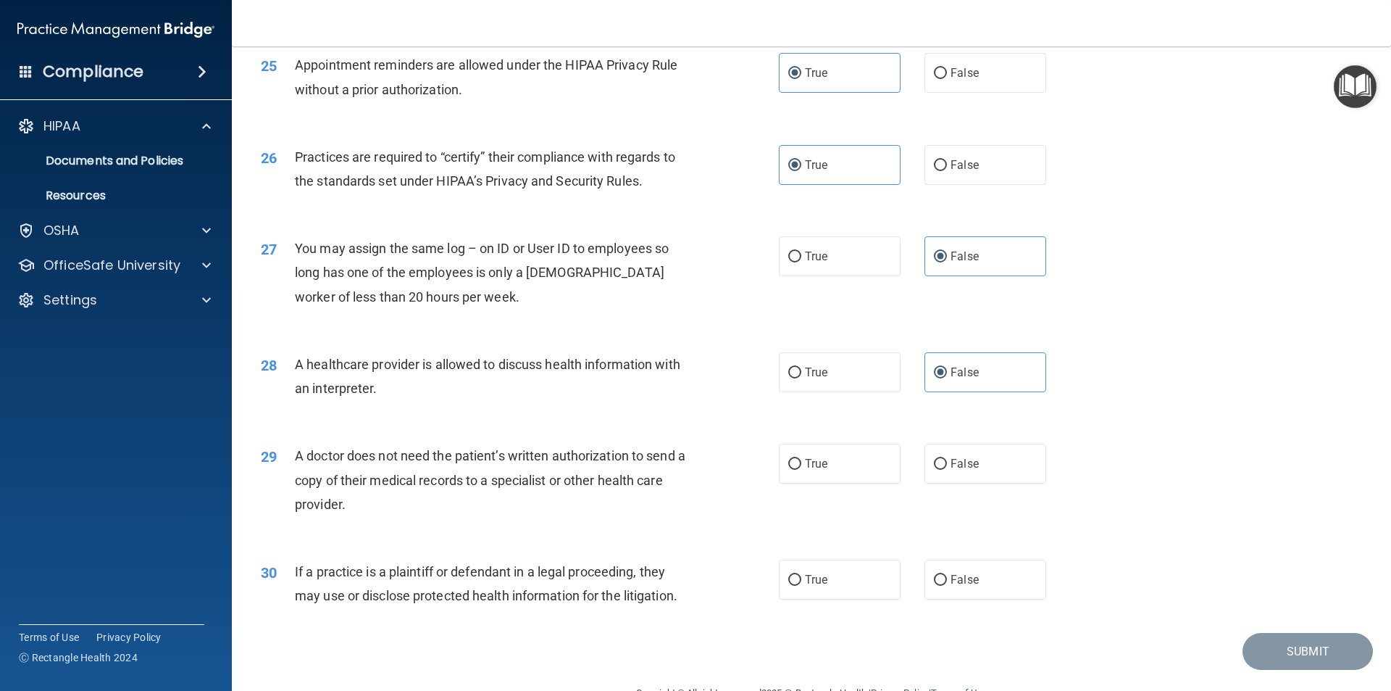
scroll to position [2681, 0]
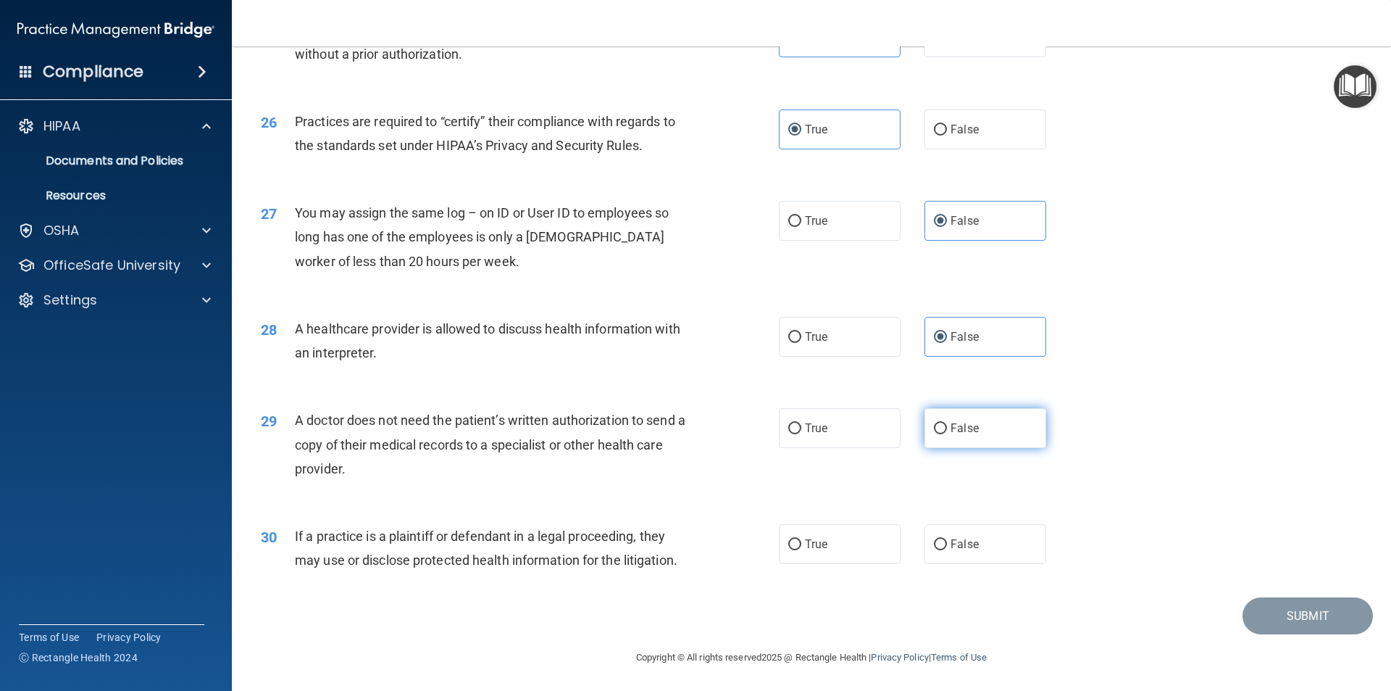
click at [969, 419] on label "False" at bounding box center [986, 428] width 122 height 40
click at [947, 423] on input "False" at bounding box center [940, 428] width 13 height 11
radio input "true"
click at [850, 547] on label "True" at bounding box center [840, 543] width 122 height 40
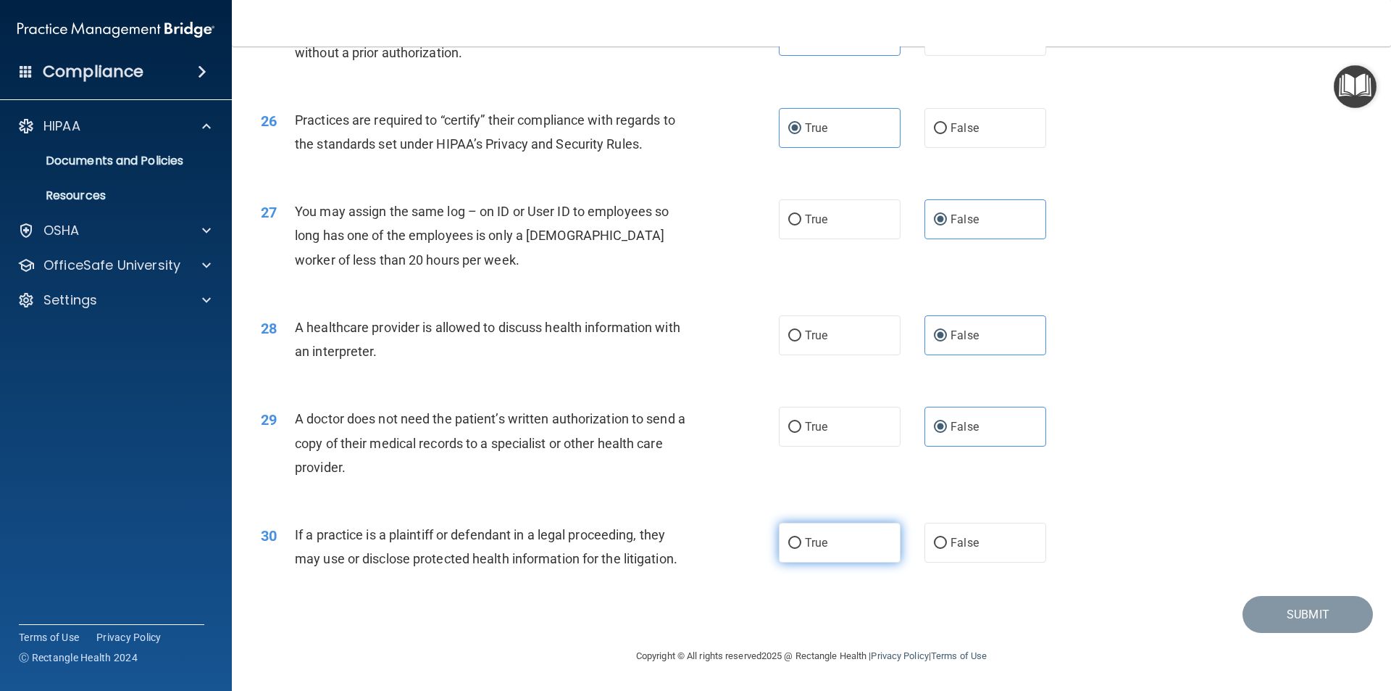
click at [802, 547] on input "True" at bounding box center [794, 543] width 13 height 11
radio input "true"
click at [1298, 628] on button "Submit" at bounding box center [1308, 614] width 130 height 37
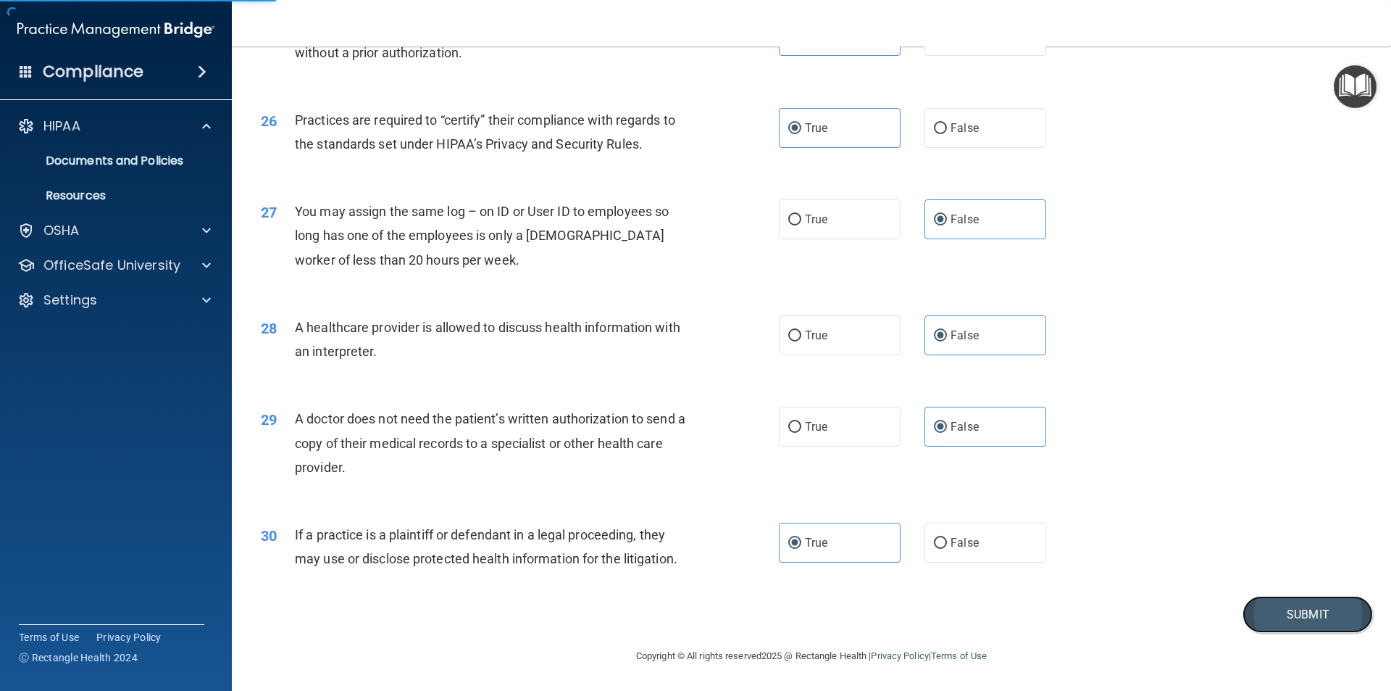
click at [1270, 603] on button "Submit" at bounding box center [1308, 614] width 130 height 37
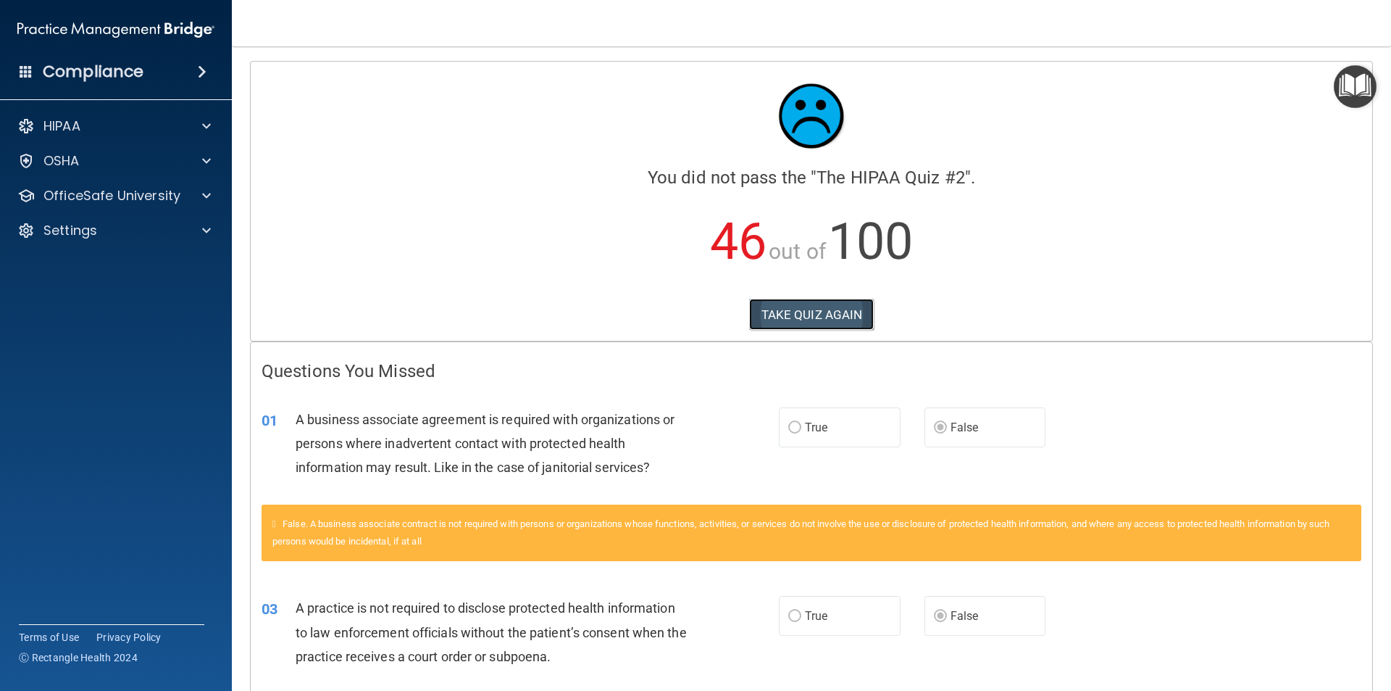
click at [837, 315] on button "TAKE QUIZ AGAIN" at bounding box center [811, 315] width 125 height 32
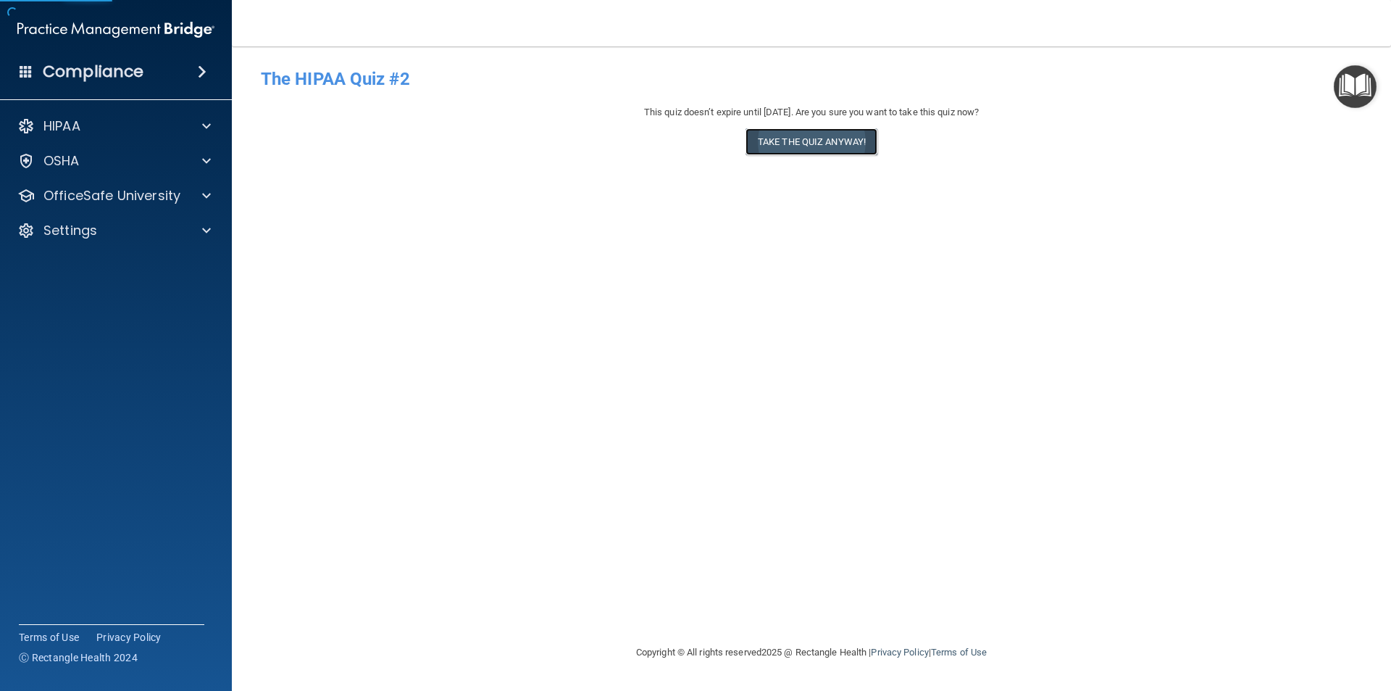
click at [828, 142] on button "Take the quiz anyway!" at bounding box center [812, 141] width 132 height 27
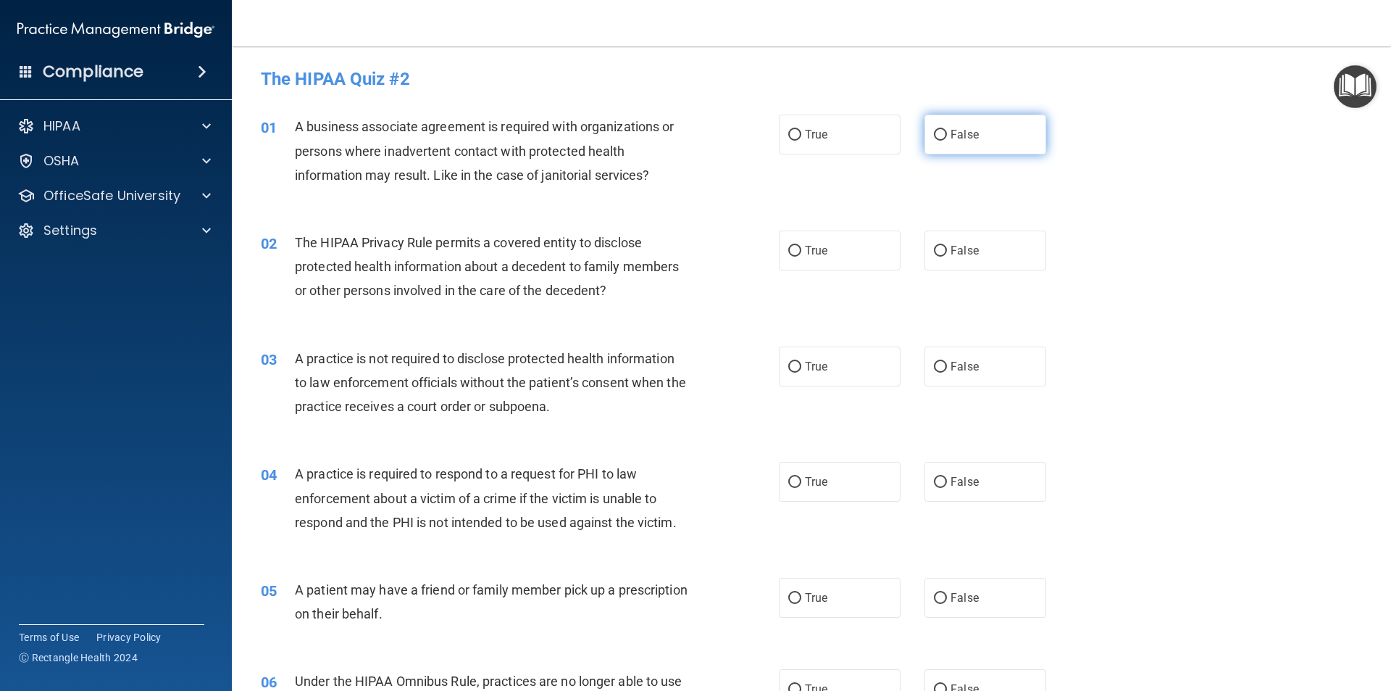
click at [925, 125] on label "False" at bounding box center [986, 135] width 122 height 40
click at [934, 130] on input "False" at bounding box center [940, 135] width 13 height 11
radio input "true"
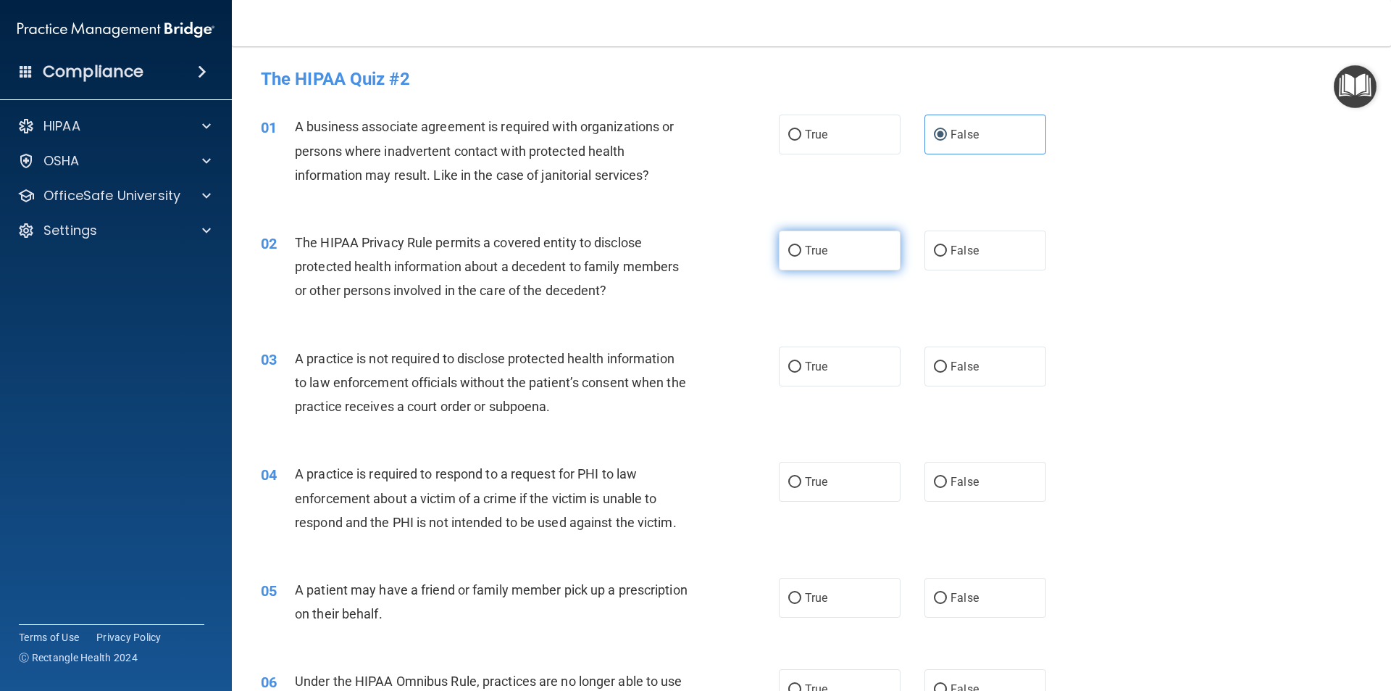
click at [805, 254] on span "True" at bounding box center [816, 250] width 22 height 14
click at [802, 254] on input "True" at bounding box center [794, 251] width 13 height 11
radio input "true"
click at [925, 375] on label "False" at bounding box center [986, 366] width 122 height 40
click at [934, 372] on input "False" at bounding box center [940, 367] width 13 height 11
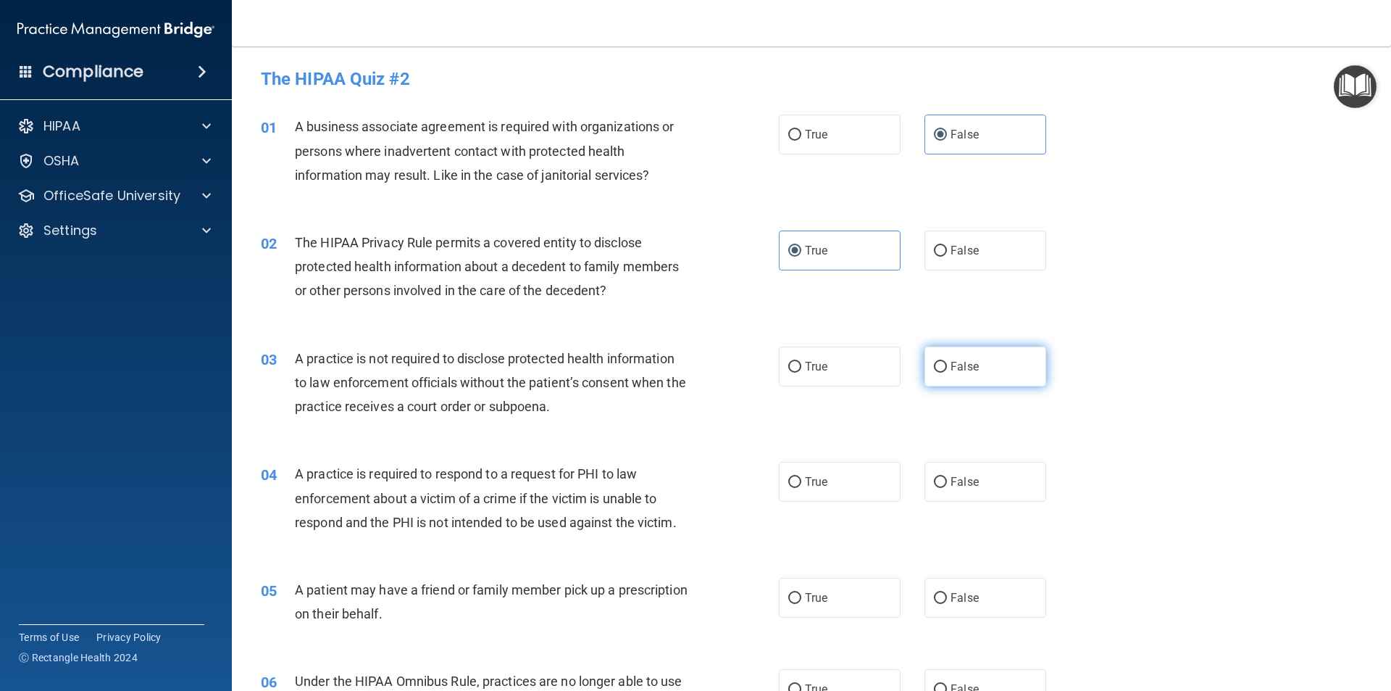
radio input "true"
click at [814, 486] on span "True" at bounding box center [816, 482] width 22 height 14
click at [802, 486] on input "True" at bounding box center [794, 482] width 13 height 11
radio input "true"
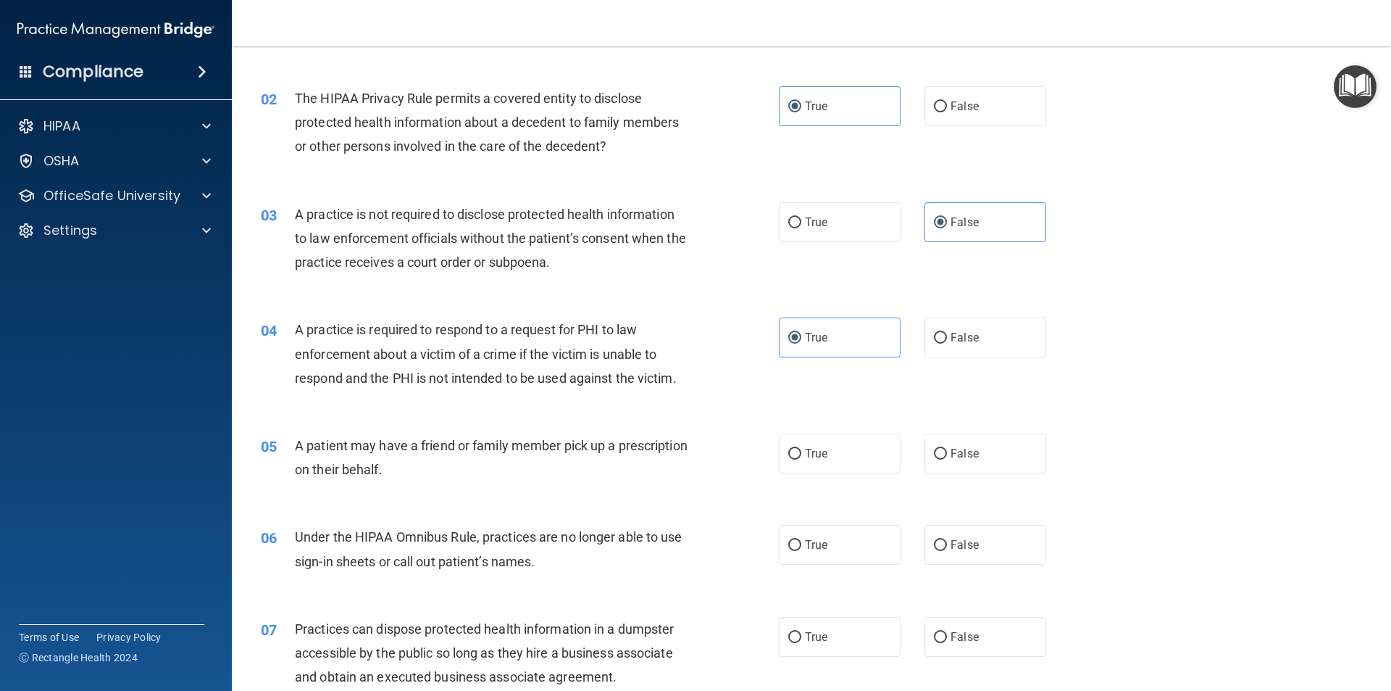
scroll to position [145, 0]
click at [779, 454] on label "True" at bounding box center [840, 453] width 122 height 40
click at [788, 454] on input "True" at bounding box center [794, 453] width 13 height 11
radio input "true"
click at [934, 544] on input "False" at bounding box center [940, 544] width 13 height 11
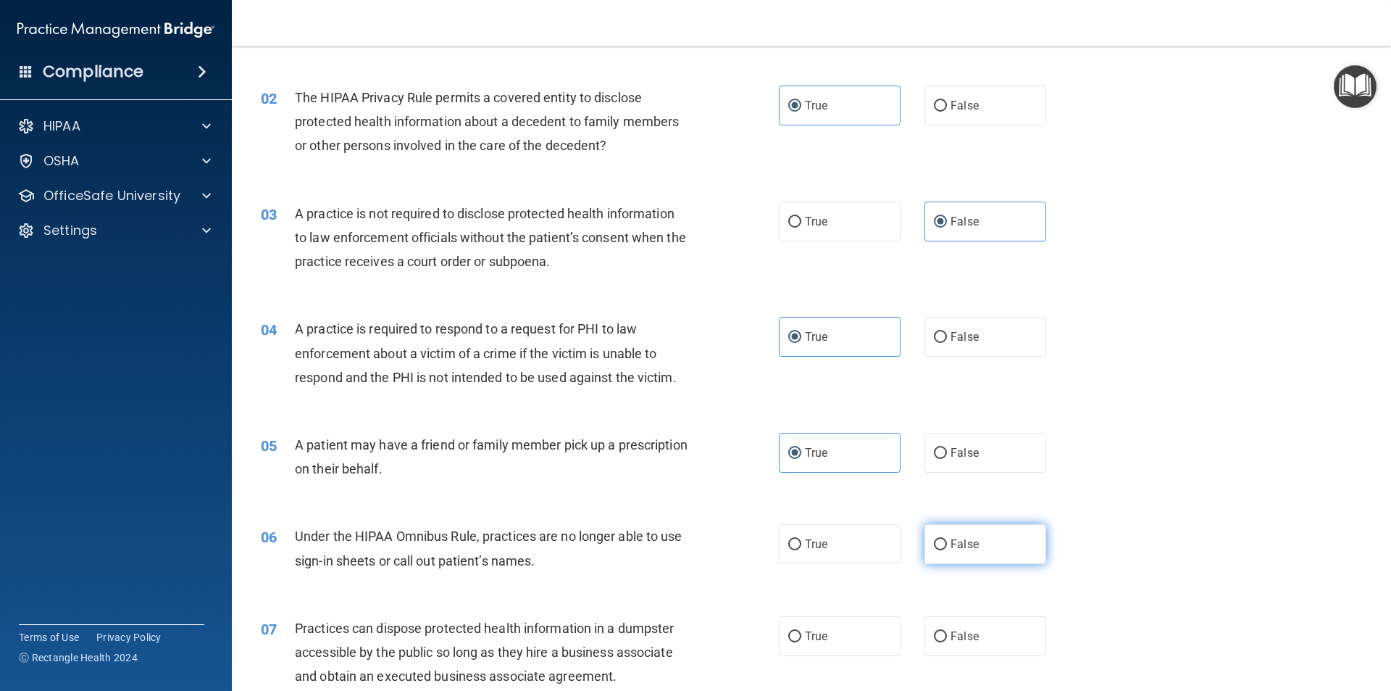
radio input "true"
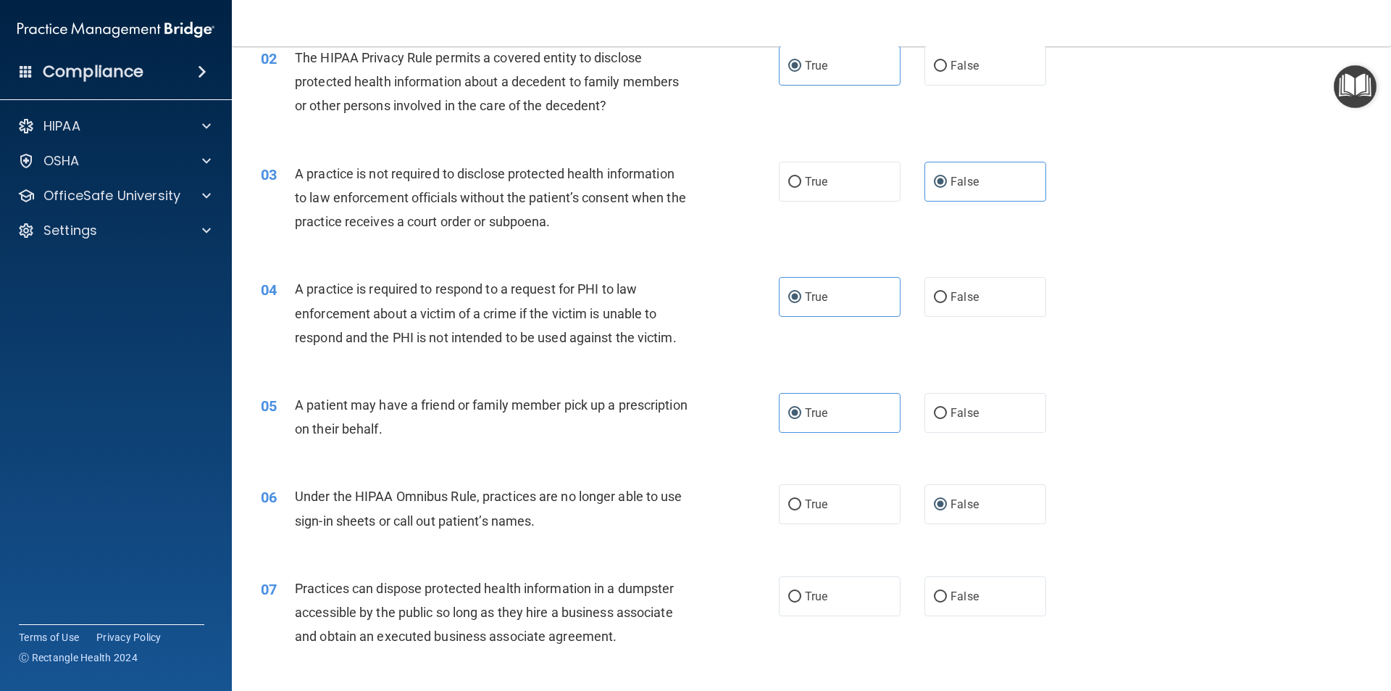
scroll to position [290, 0]
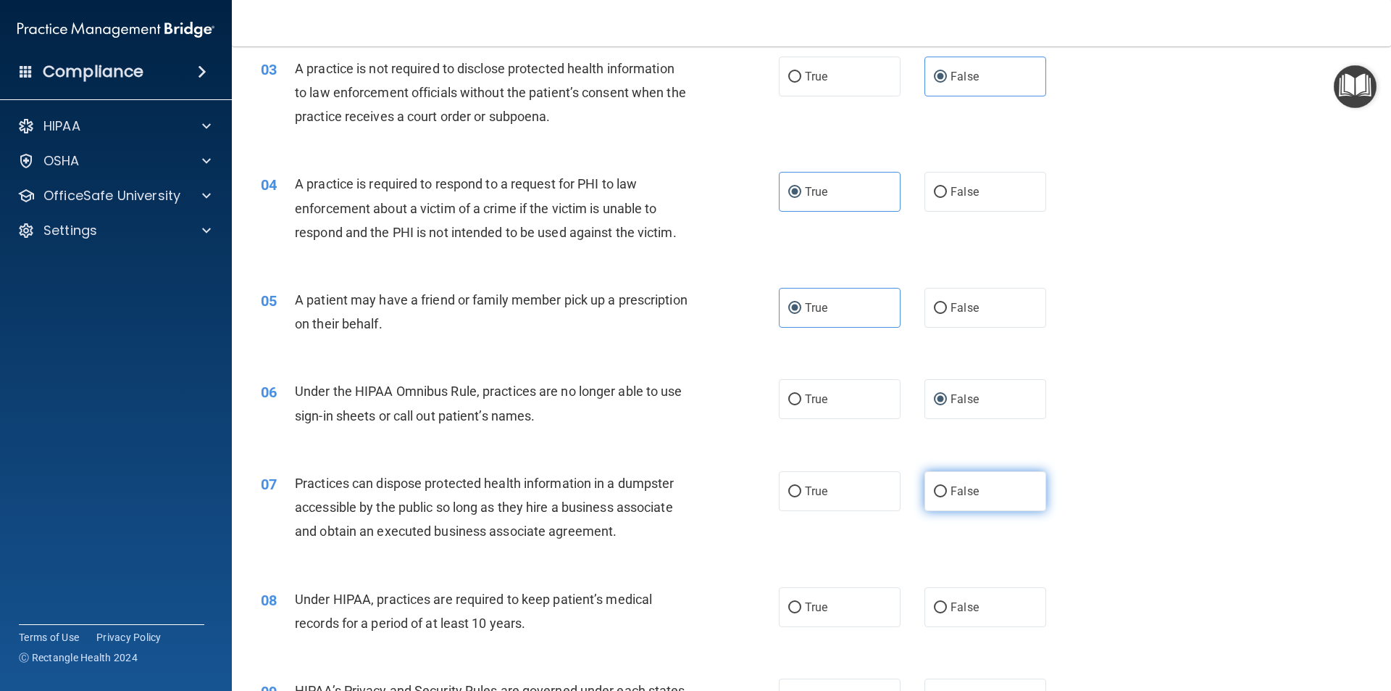
click at [934, 487] on input "False" at bounding box center [940, 491] width 13 height 11
radio input "true"
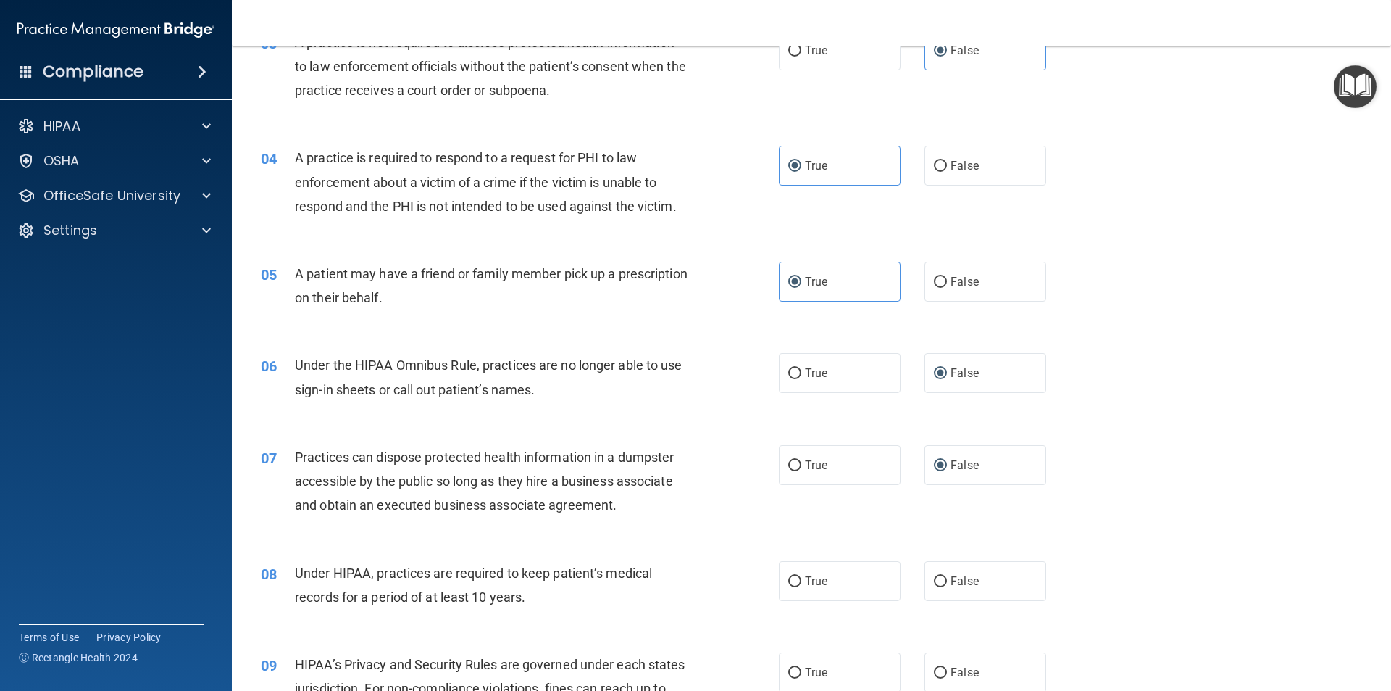
scroll to position [362, 0]
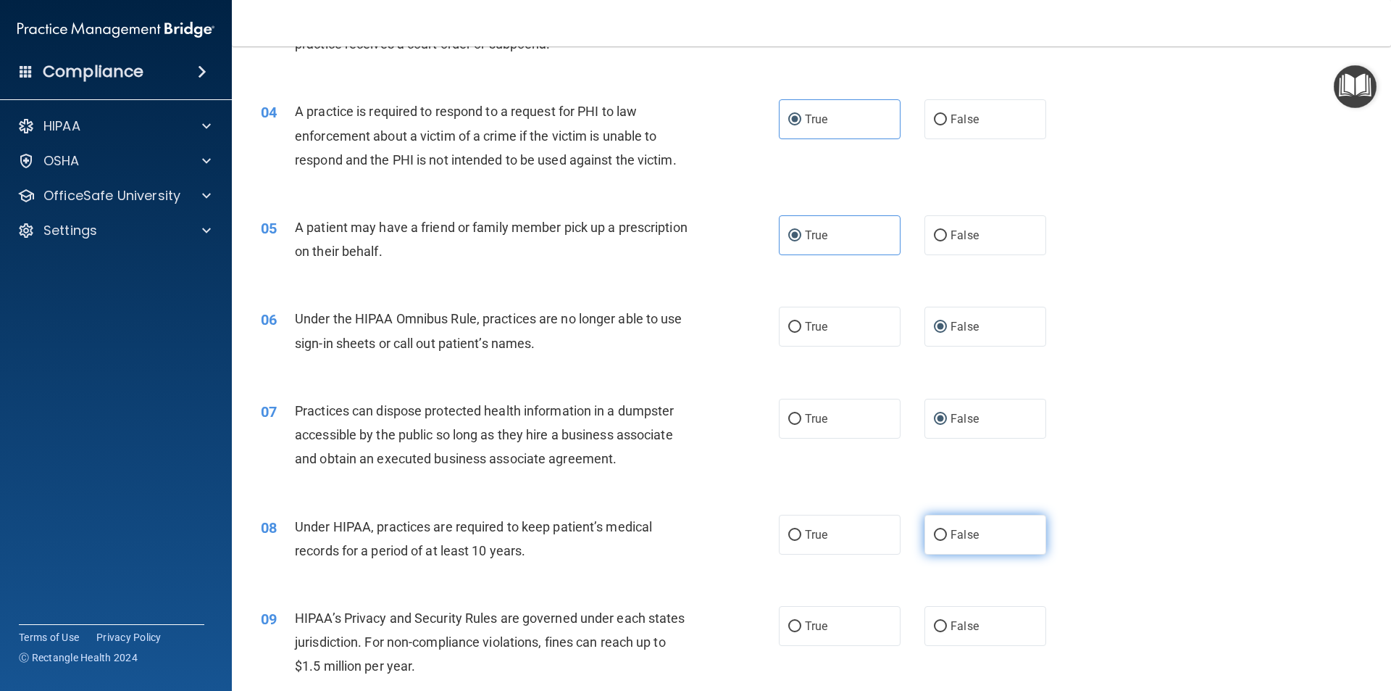
click at [933, 524] on label "False" at bounding box center [986, 535] width 122 height 40
click at [934, 530] on input "False" at bounding box center [940, 535] width 13 height 11
radio input "true"
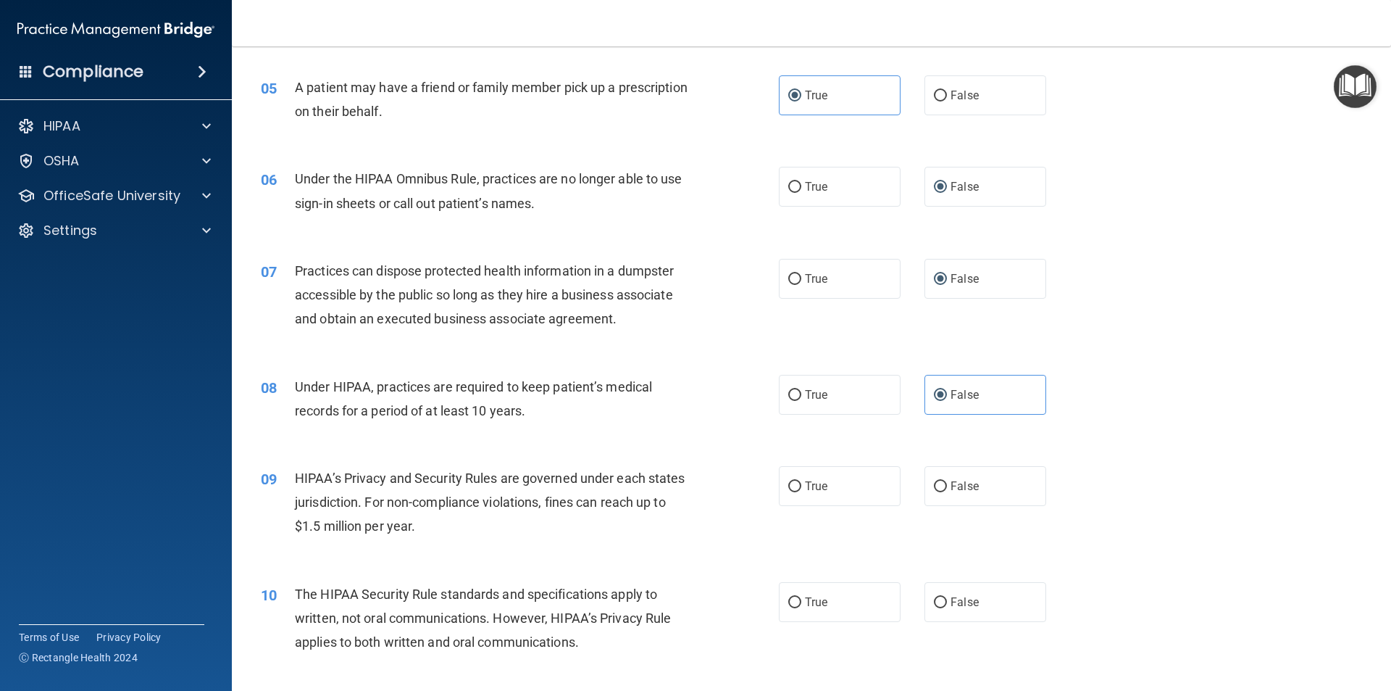
scroll to position [507, 0]
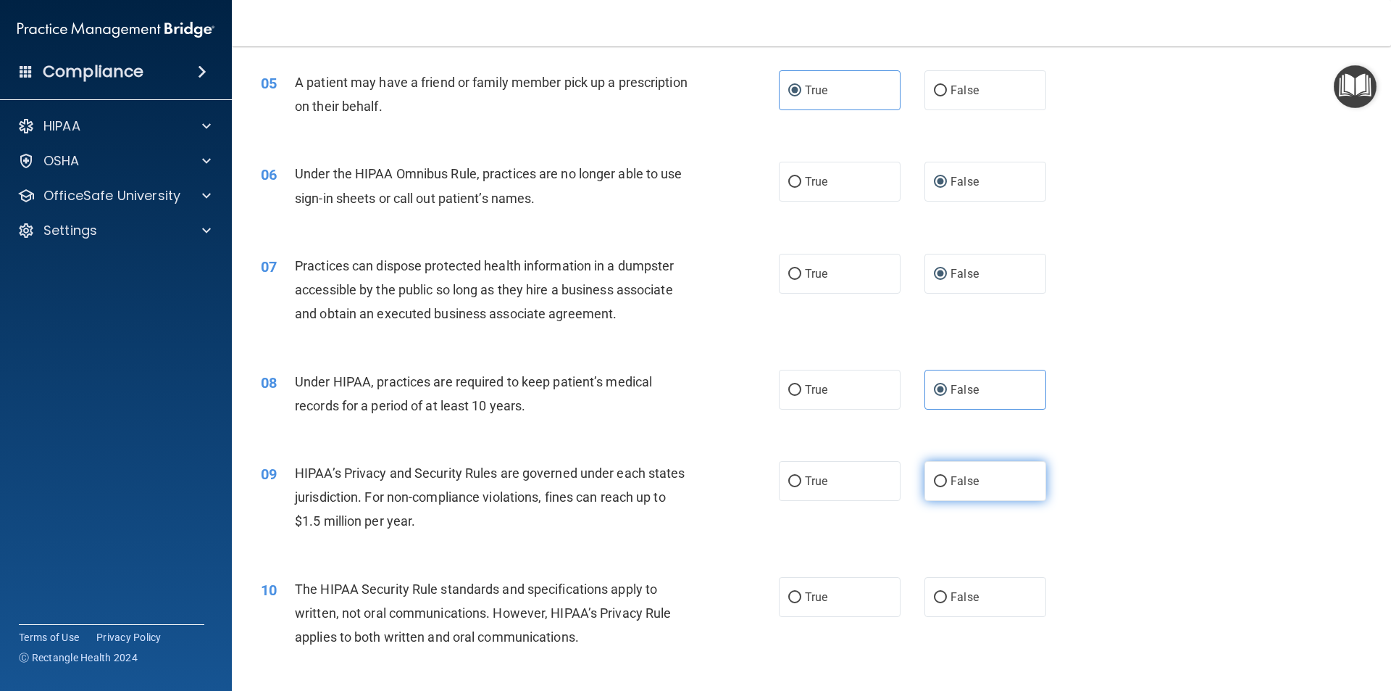
click at [955, 488] on label "False" at bounding box center [986, 481] width 122 height 40
click at [947, 487] on input "False" at bounding box center [940, 481] width 13 height 11
radio input "true"
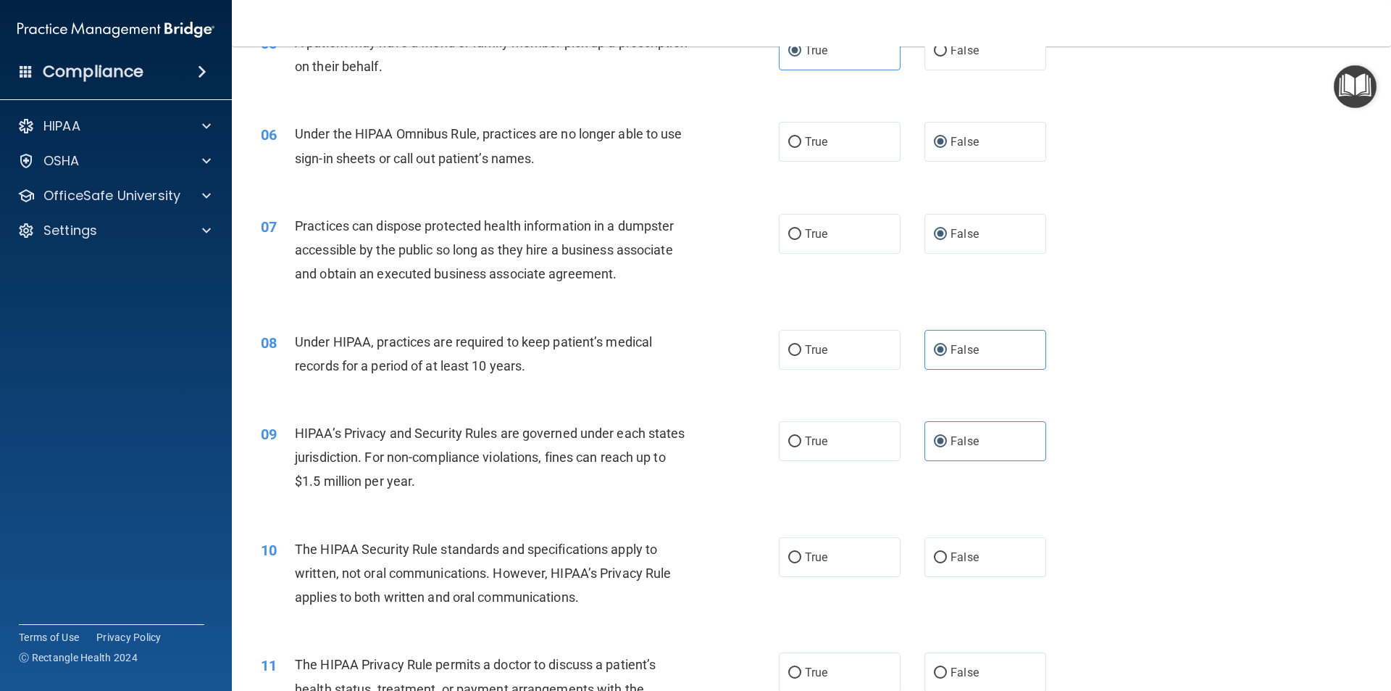
scroll to position [580, 0]
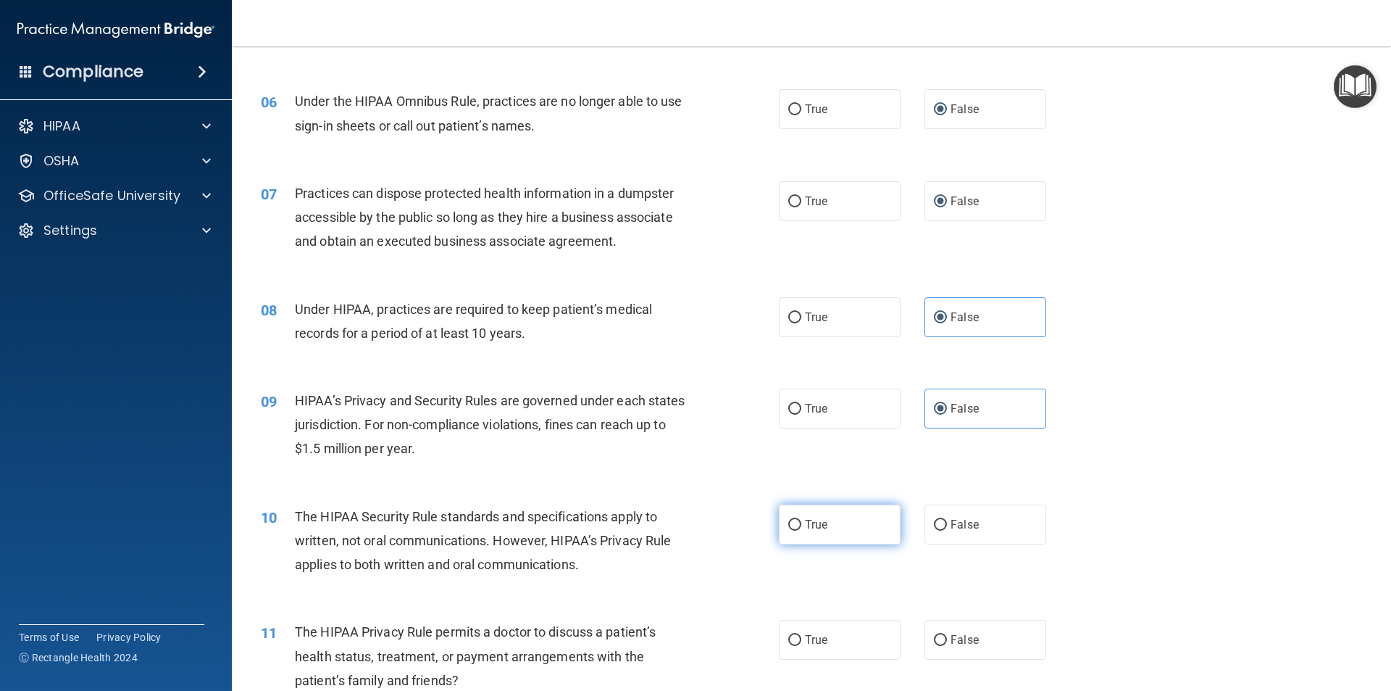
click at [808, 512] on label "True" at bounding box center [840, 524] width 122 height 40
click at [802, 520] on input "True" at bounding box center [794, 525] width 13 height 11
radio input "true"
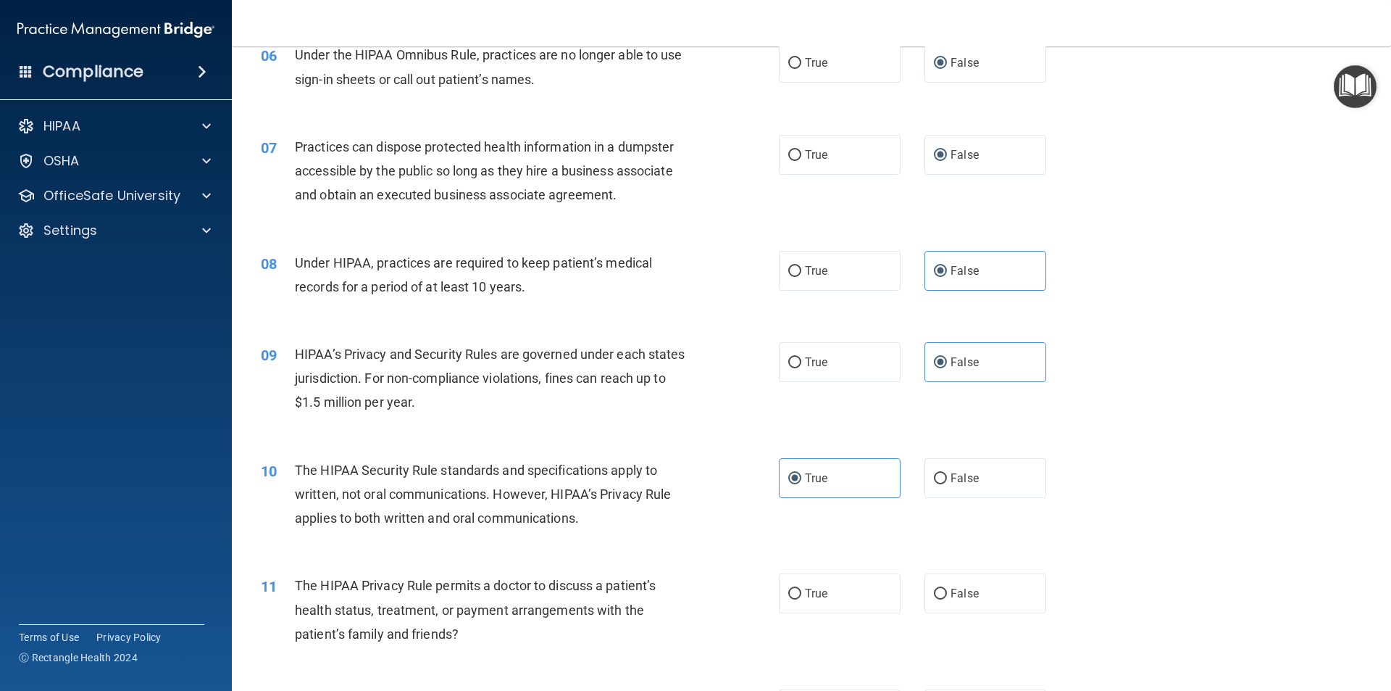
scroll to position [797, 0]
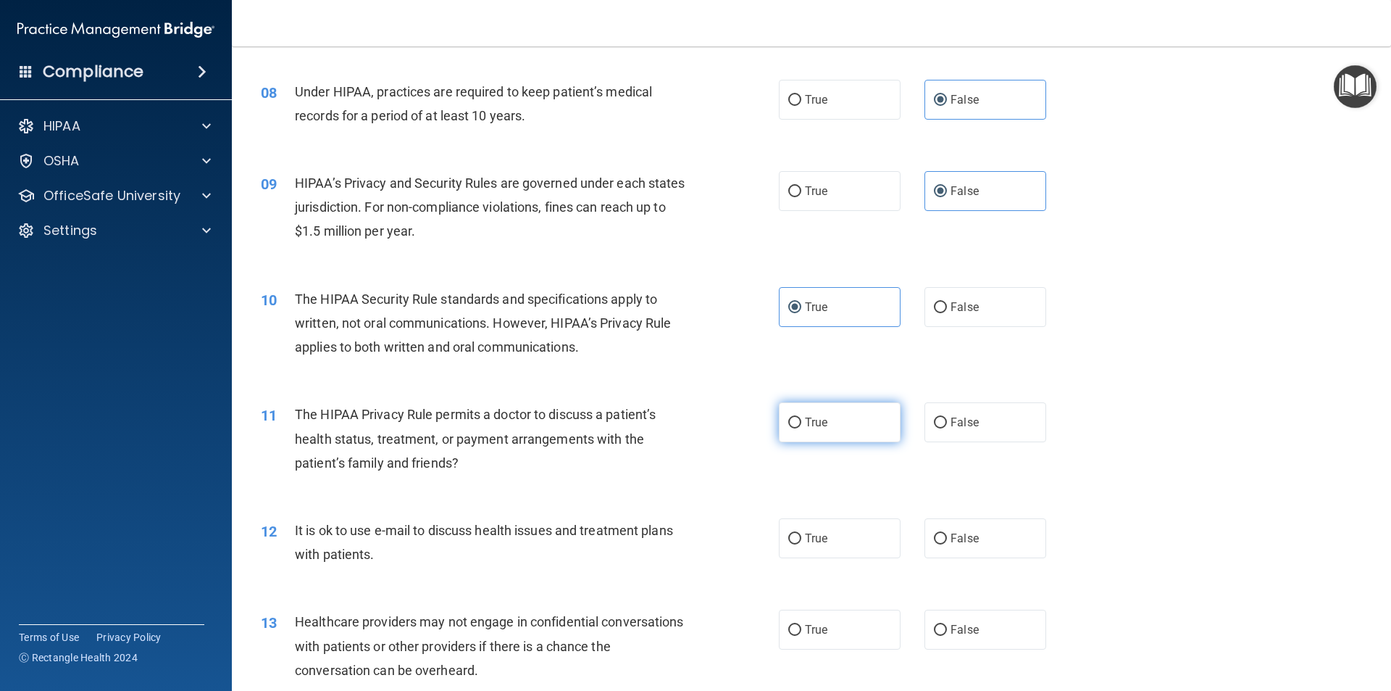
click at [825, 423] on label "True" at bounding box center [840, 422] width 122 height 40
click at [802, 423] on input "True" at bounding box center [794, 422] width 13 height 11
radio input "true"
click at [798, 537] on label "True" at bounding box center [840, 538] width 122 height 40
click at [798, 537] on input "True" at bounding box center [794, 538] width 13 height 11
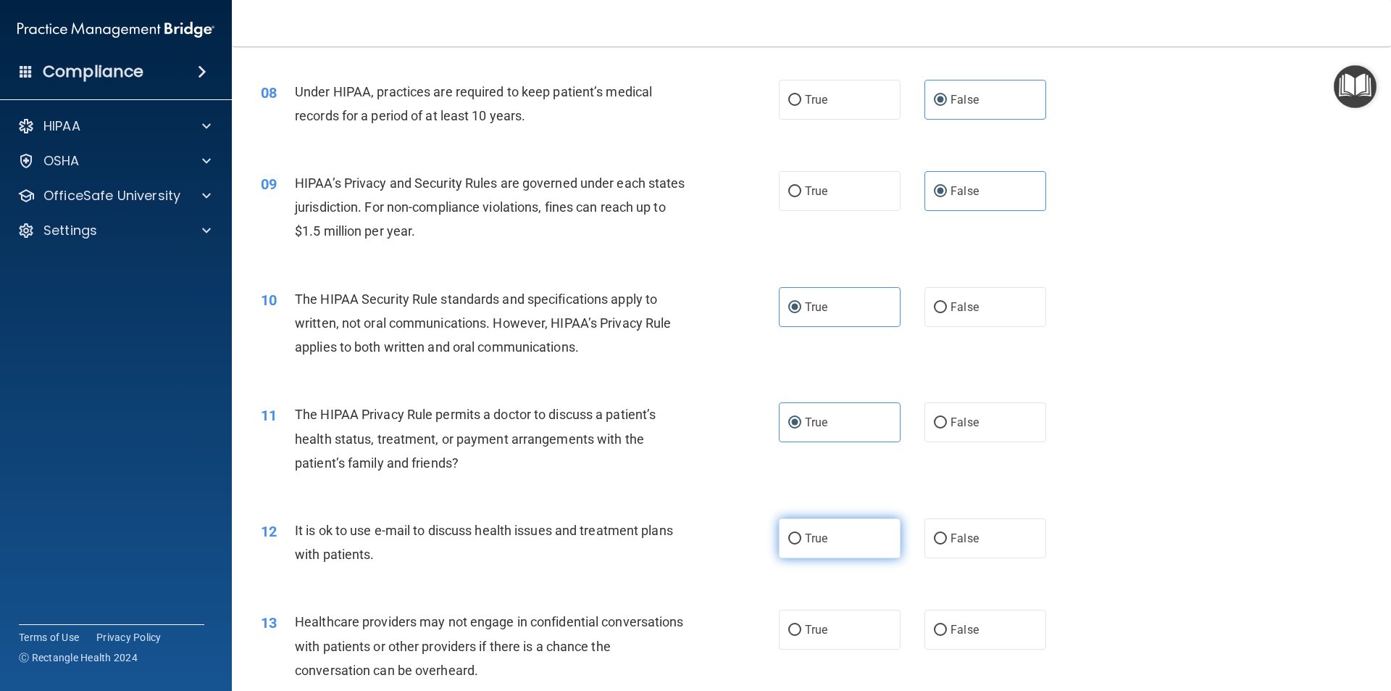
radio input "true"
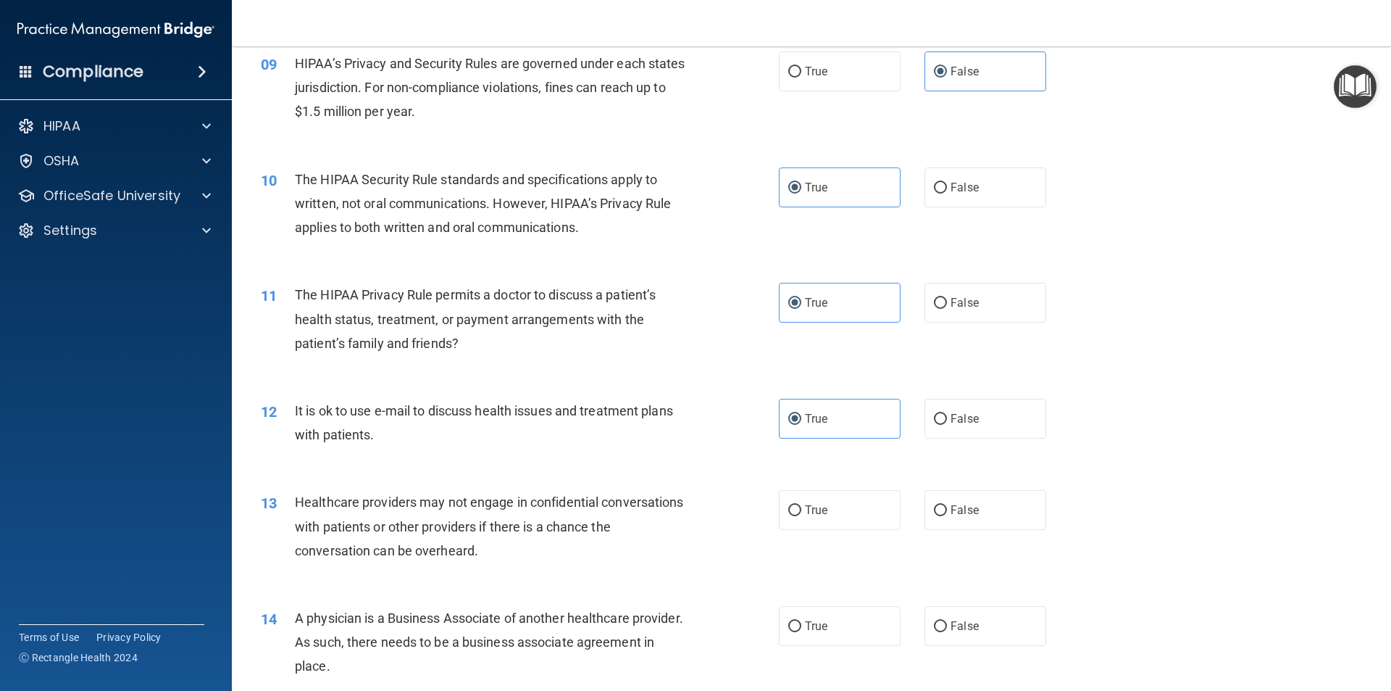
scroll to position [942, 0]
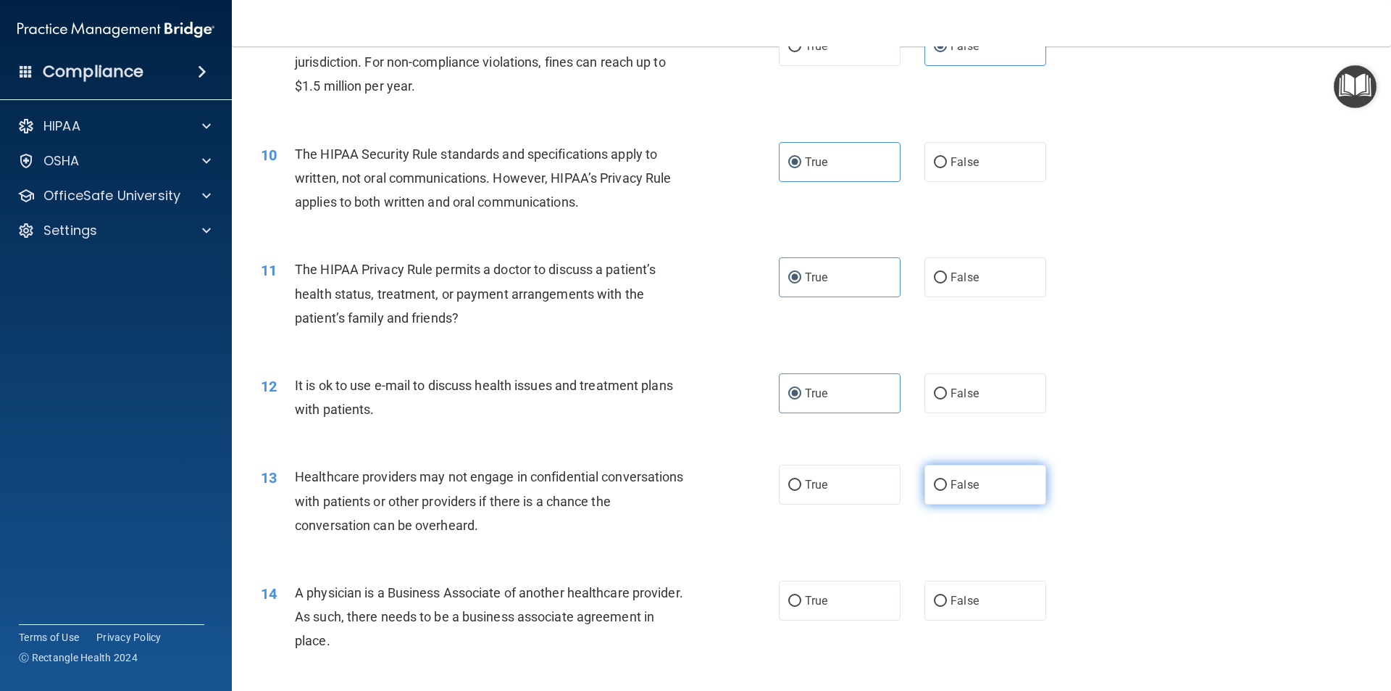
click at [953, 485] on span "False" at bounding box center [965, 485] width 28 height 14
click at [947, 485] on input "False" at bounding box center [940, 485] width 13 height 11
radio input "true"
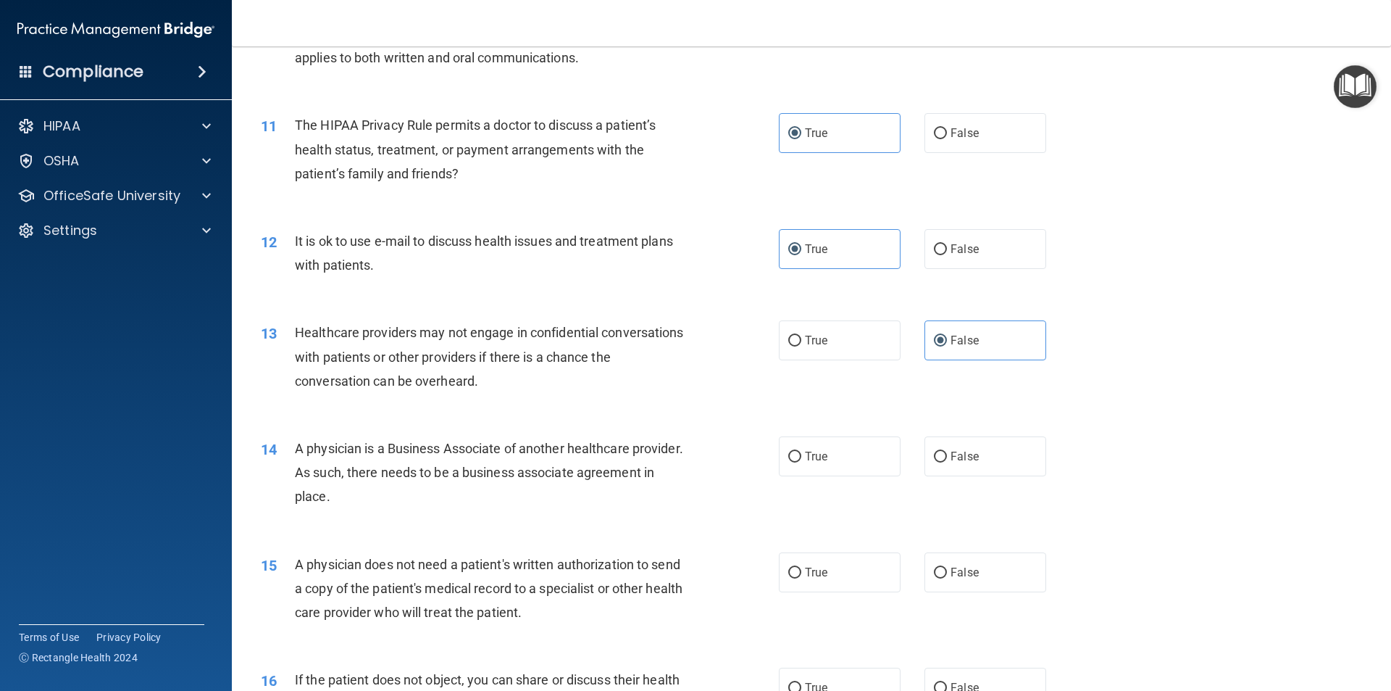
scroll to position [1087, 0]
click at [961, 449] on span "False" at bounding box center [965, 456] width 28 height 14
click at [947, 451] on input "False" at bounding box center [940, 456] width 13 height 11
radio input "true"
click at [828, 566] on label "True" at bounding box center [840, 571] width 122 height 40
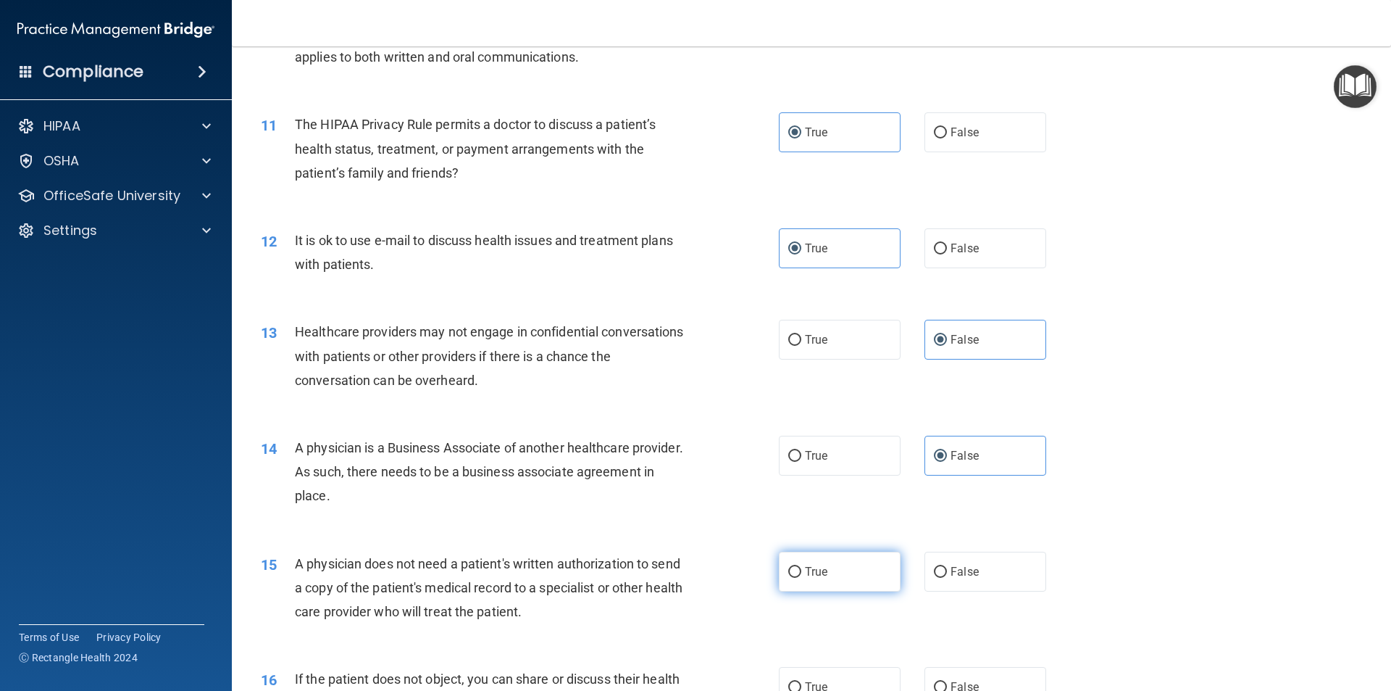
click at [802, 567] on input "True" at bounding box center [794, 572] width 13 height 11
radio input "true"
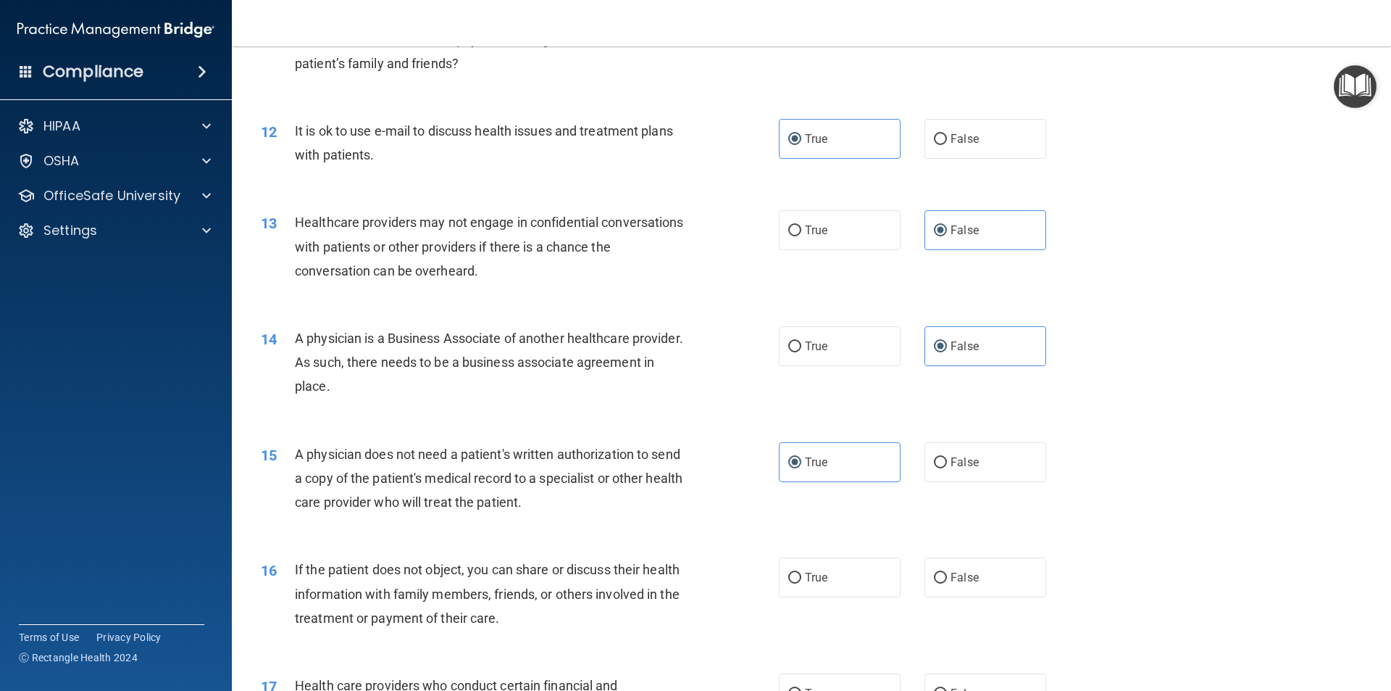
scroll to position [1232, 0]
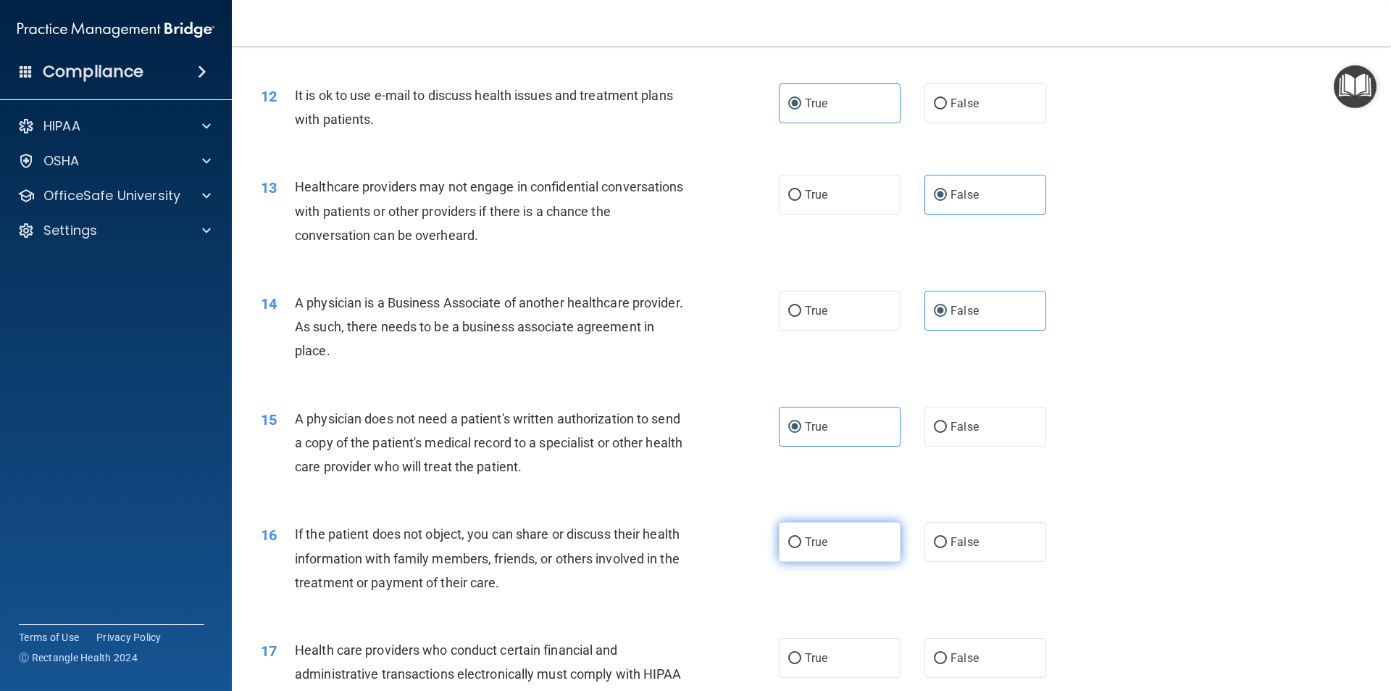
click at [830, 549] on label "True" at bounding box center [840, 542] width 122 height 40
click at [802, 548] on input "True" at bounding box center [794, 542] width 13 height 11
radio input "true"
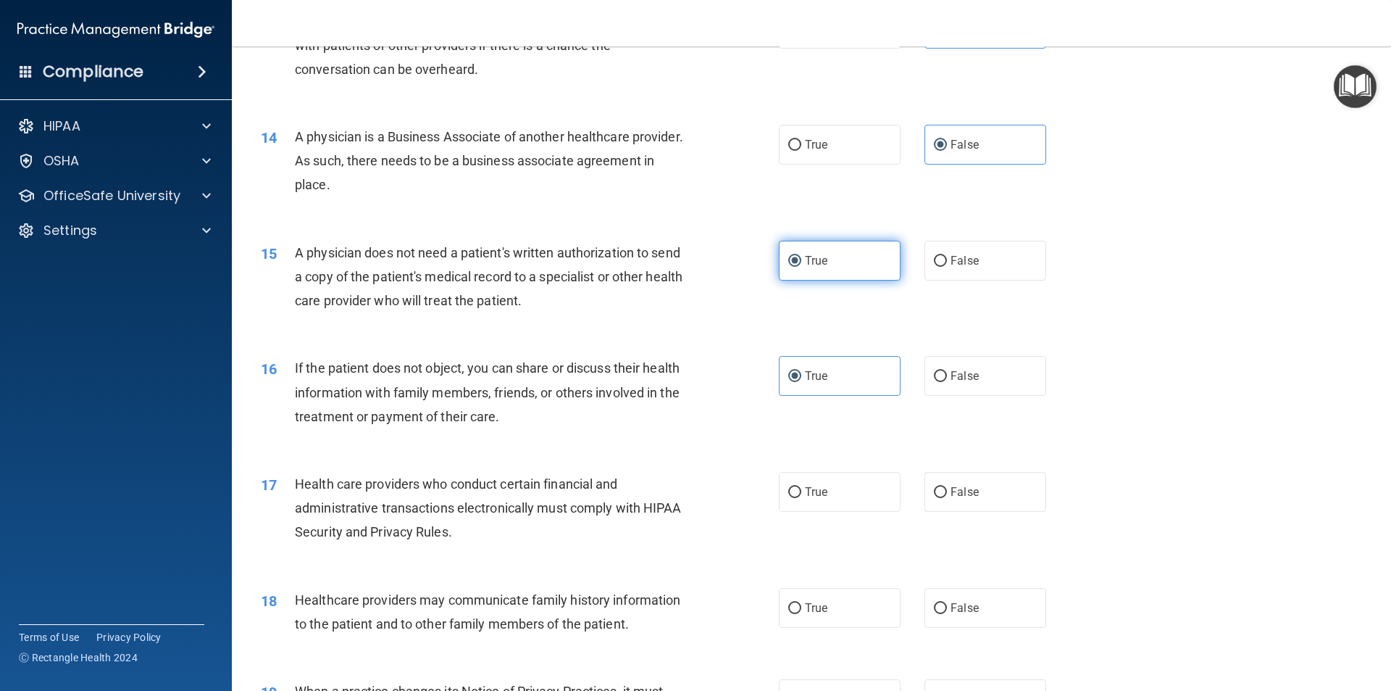
scroll to position [1449, 0]
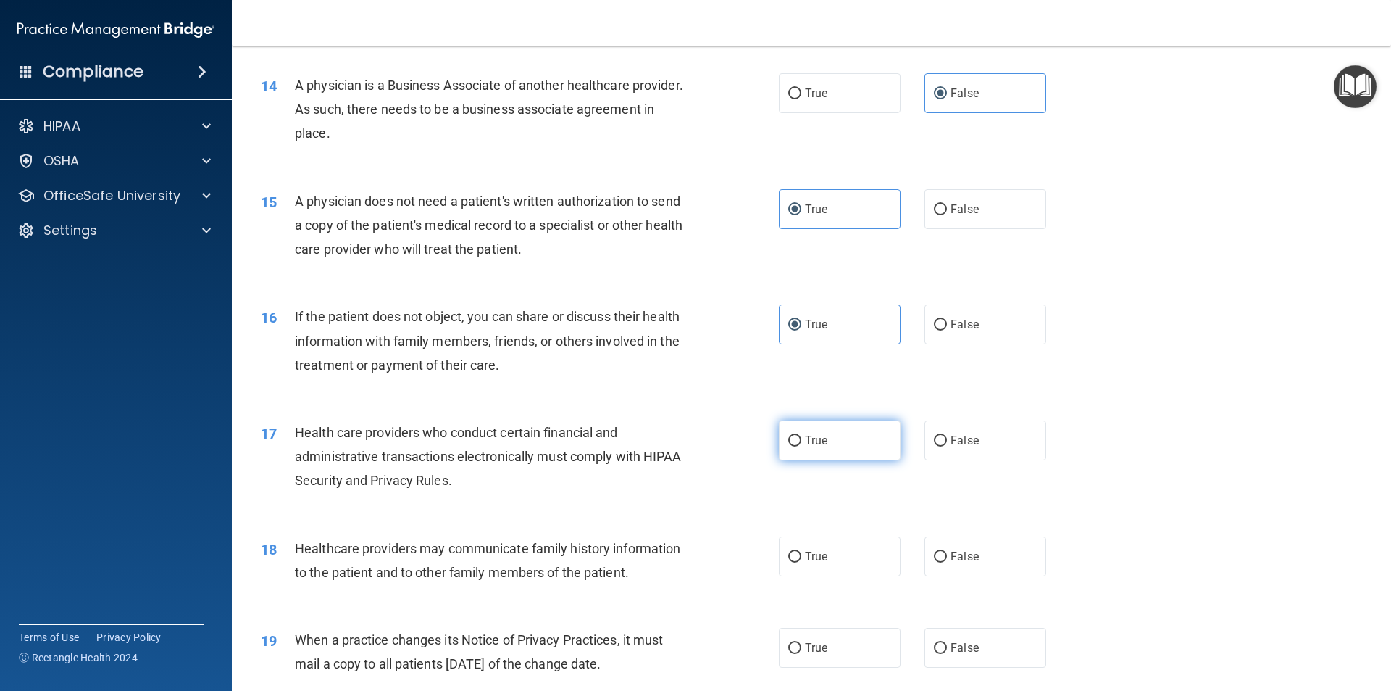
click at [805, 442] on span "True" at bounding box center [816, 440] width 22 height 14
click at [794, 441] on input "True" at bounding box center [794, 441] width 13 height 11
radio input "true"
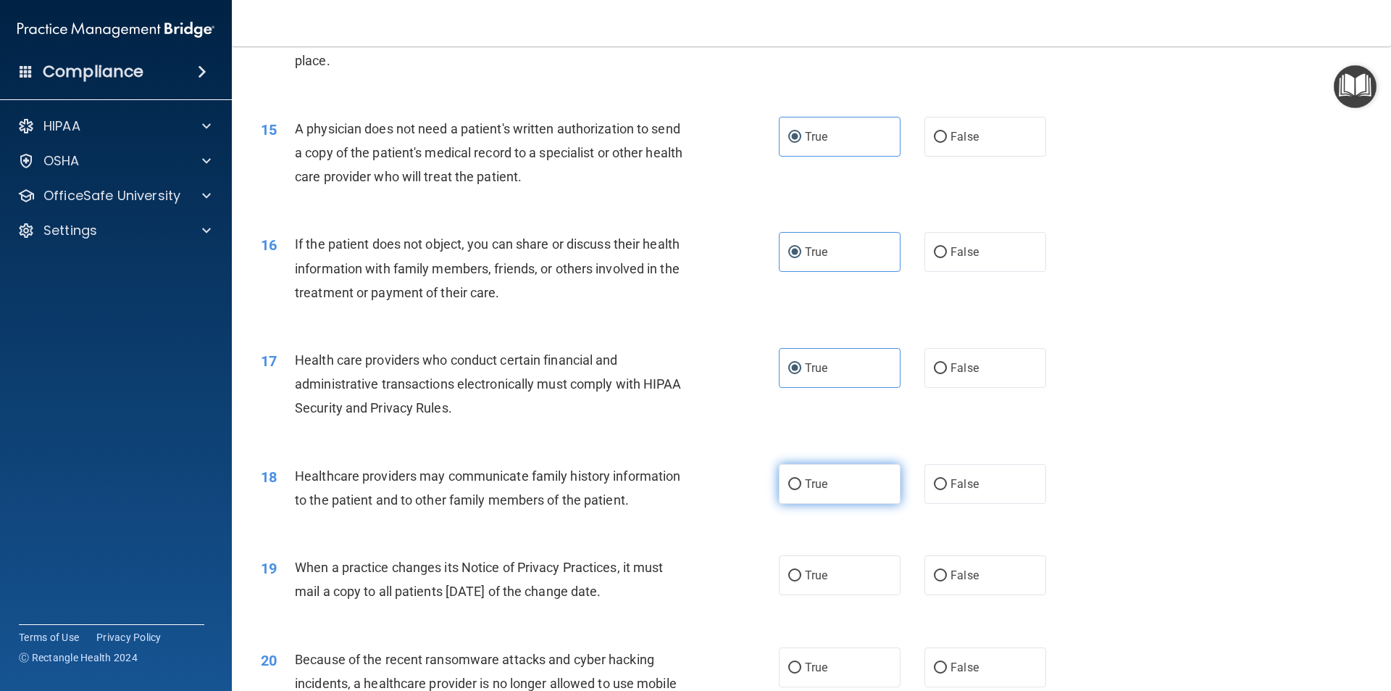
click at [823, 492] on label "True" at bounding box center [840, 484] width 122 height 40
click at [802, 490] on input "True" at bounding box center [794, 484] width 13 height 11
radio input "true"
click at [955, 489] on span "False" at bounding box center [965, 484] width 28 height 14
click at [947, 489] on input "False" at bounding box center [940, 484] width 13 height 11
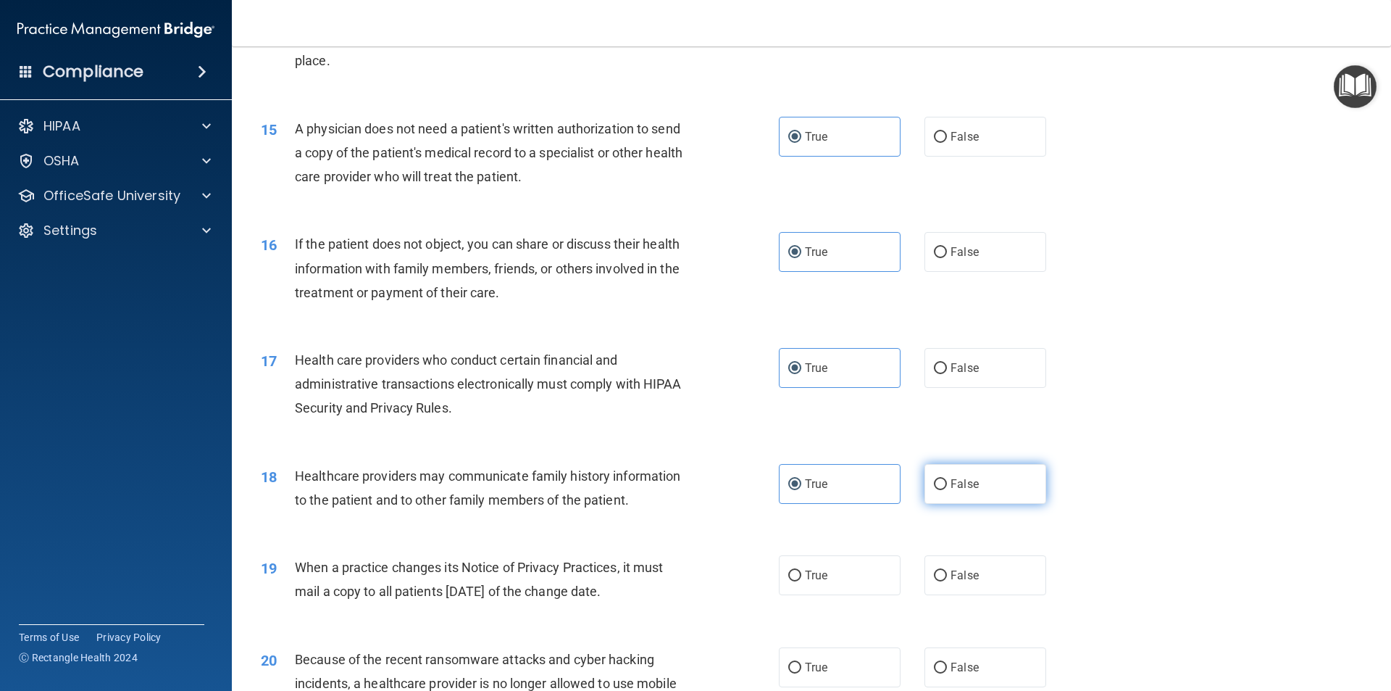
radio input "true"
radio input "false"
click at [954, 573] on span "False" at bounding box center [965, 575] width 28 height 14
click at [947, 573] on input "False" at bounding box center [940, 575] width 13 height 11
radio input "true"
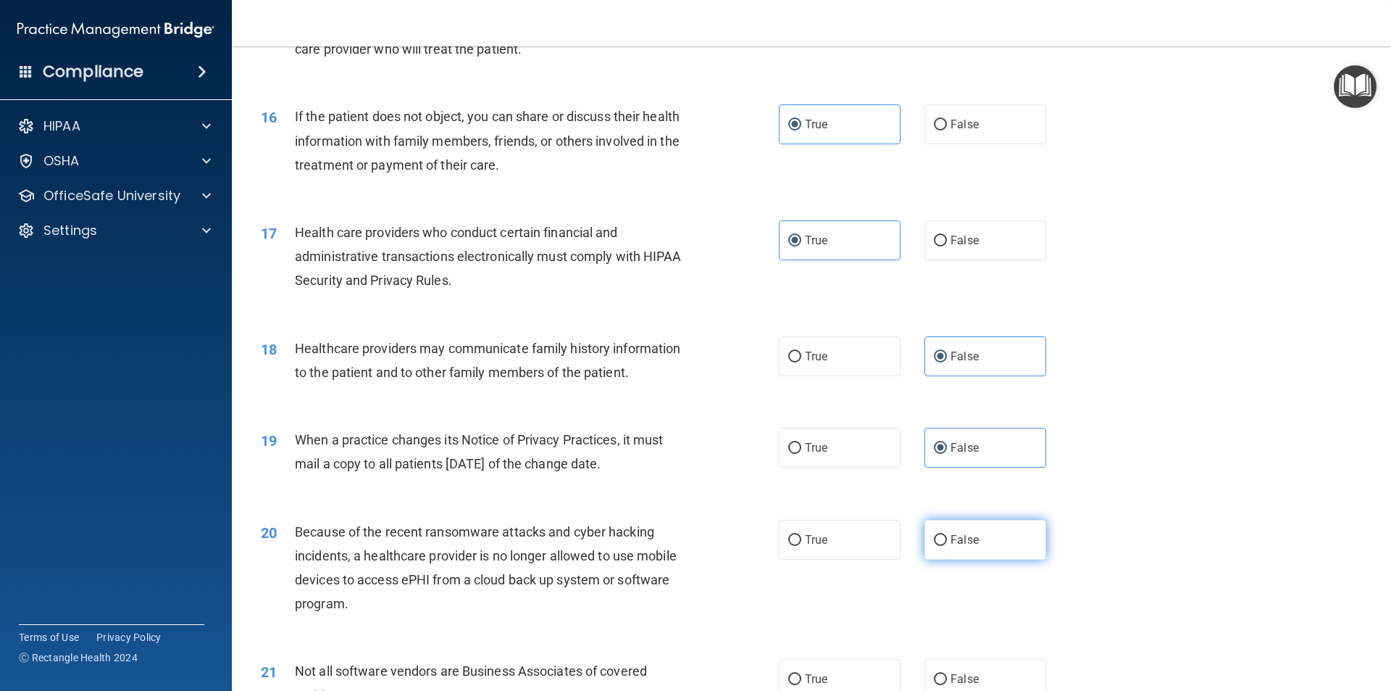
scroll to position [1667, 0]
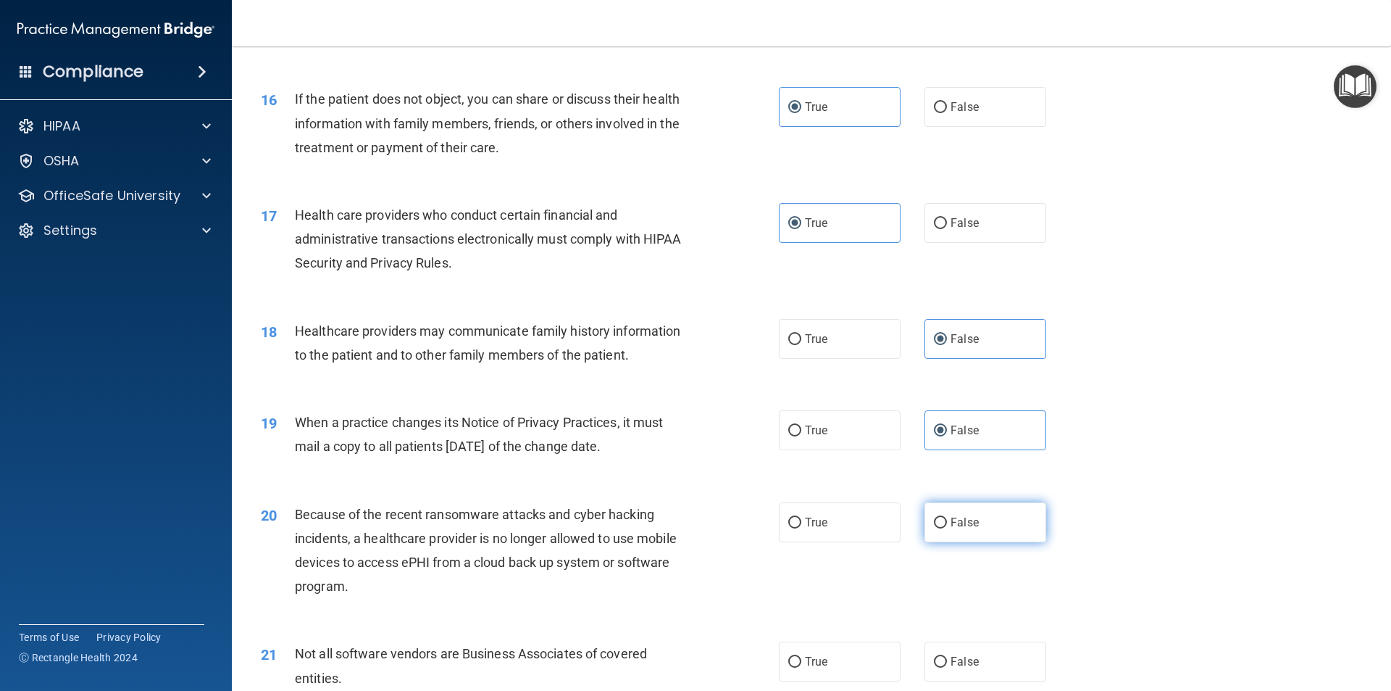
click at [983, 507] on label "False" at bounding box center [986, 522] width 122 height 40
click at [947, 517] on input "False" at bounding box center [940, 522] width 13 height 11
radio input "true"
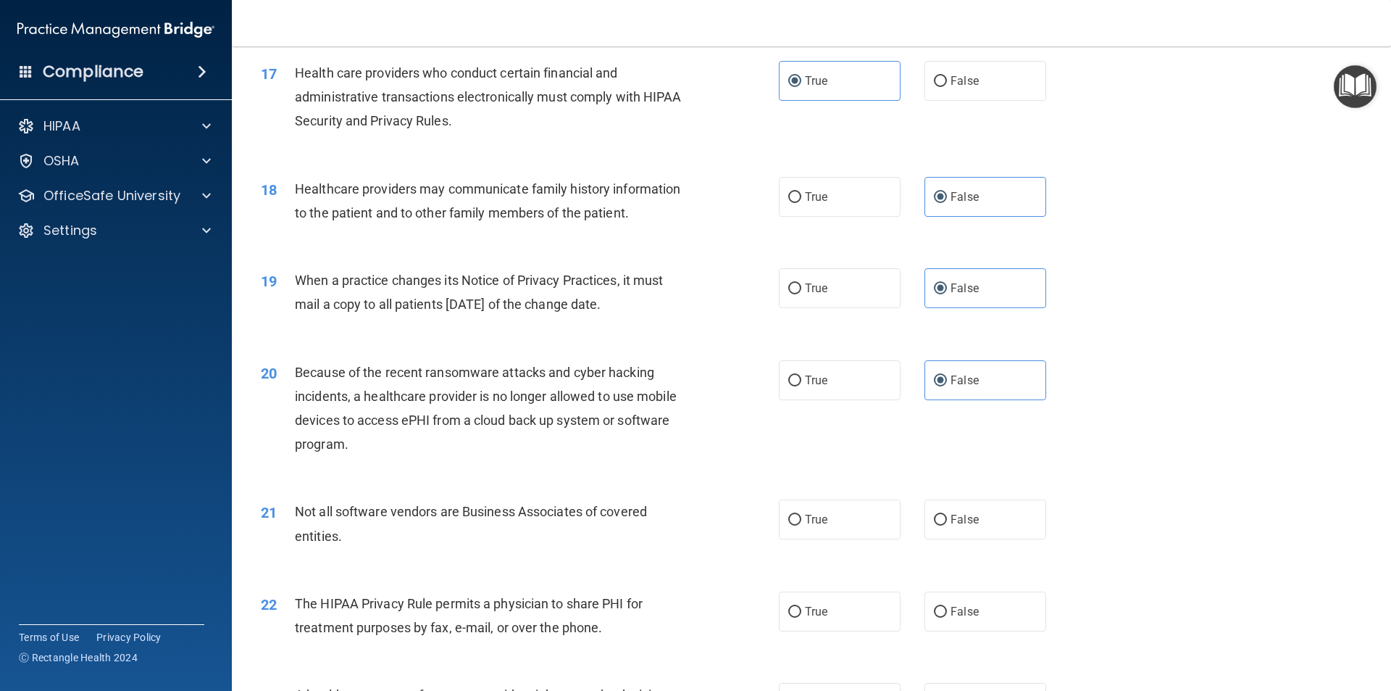
scroll to position [1812, 0]
click at [844, 507] on label "True" at bounding box center [840, 516] width 122 height 40
click at [802, 512] on input "True" at bounding box center [794, 517] width 13 height 11
radio input "true"
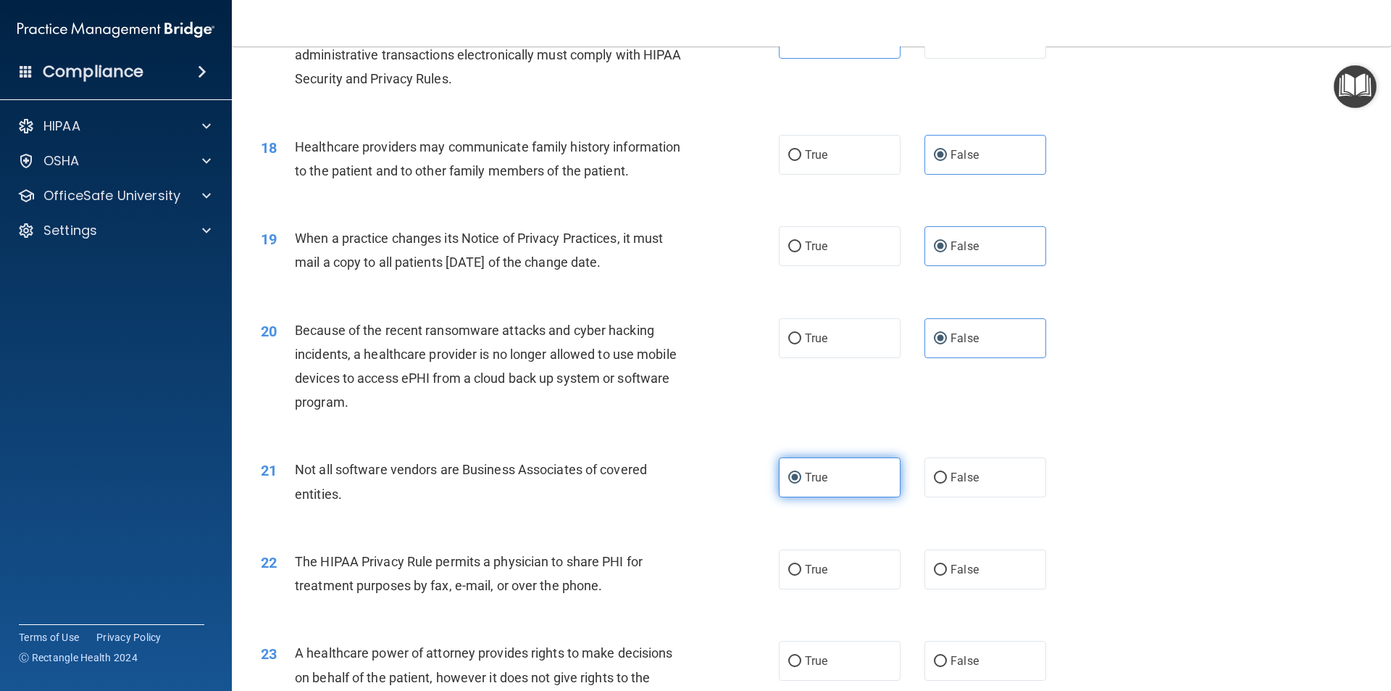
scroll to position [1884, 0]
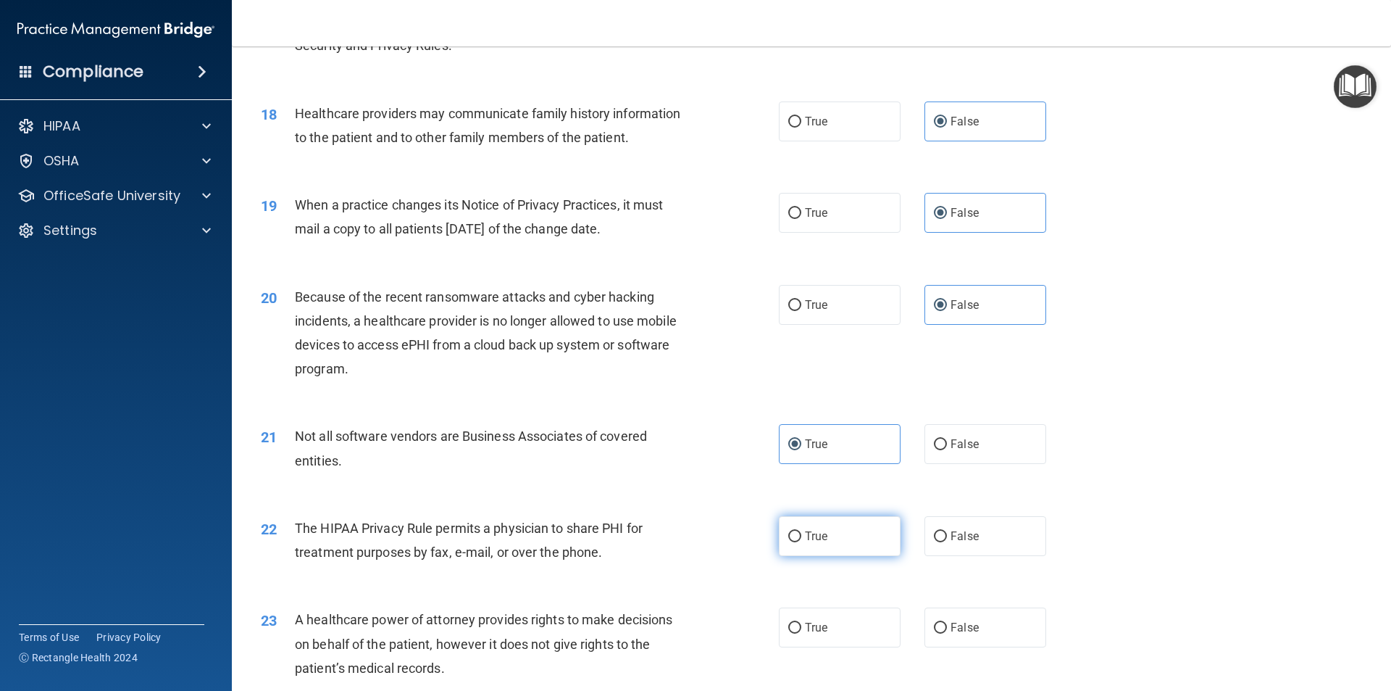
click at [823, 536] on label "True" at bounding box center [840, 536] width 122 height 40
click at [802, 536] on input "True" at bounding box center [794, 536] width 13 height 11
radio input "true"
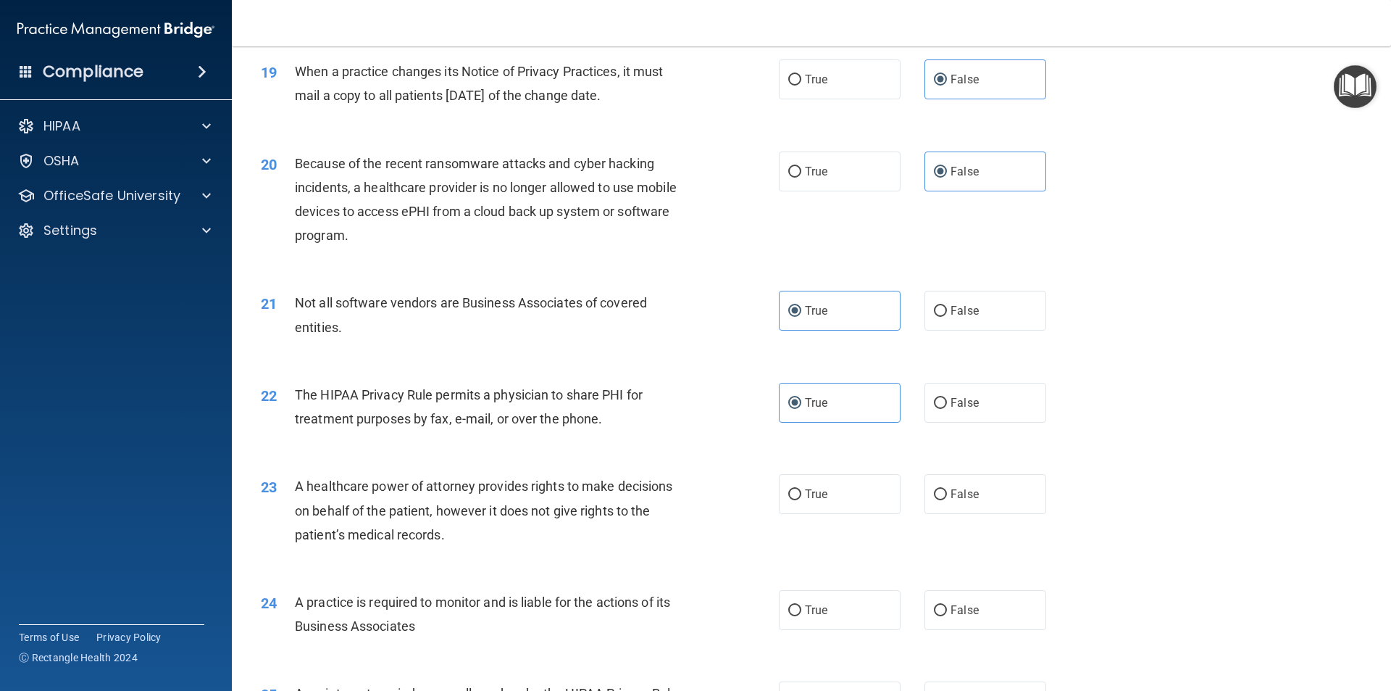
scroll to position [2029, 0]
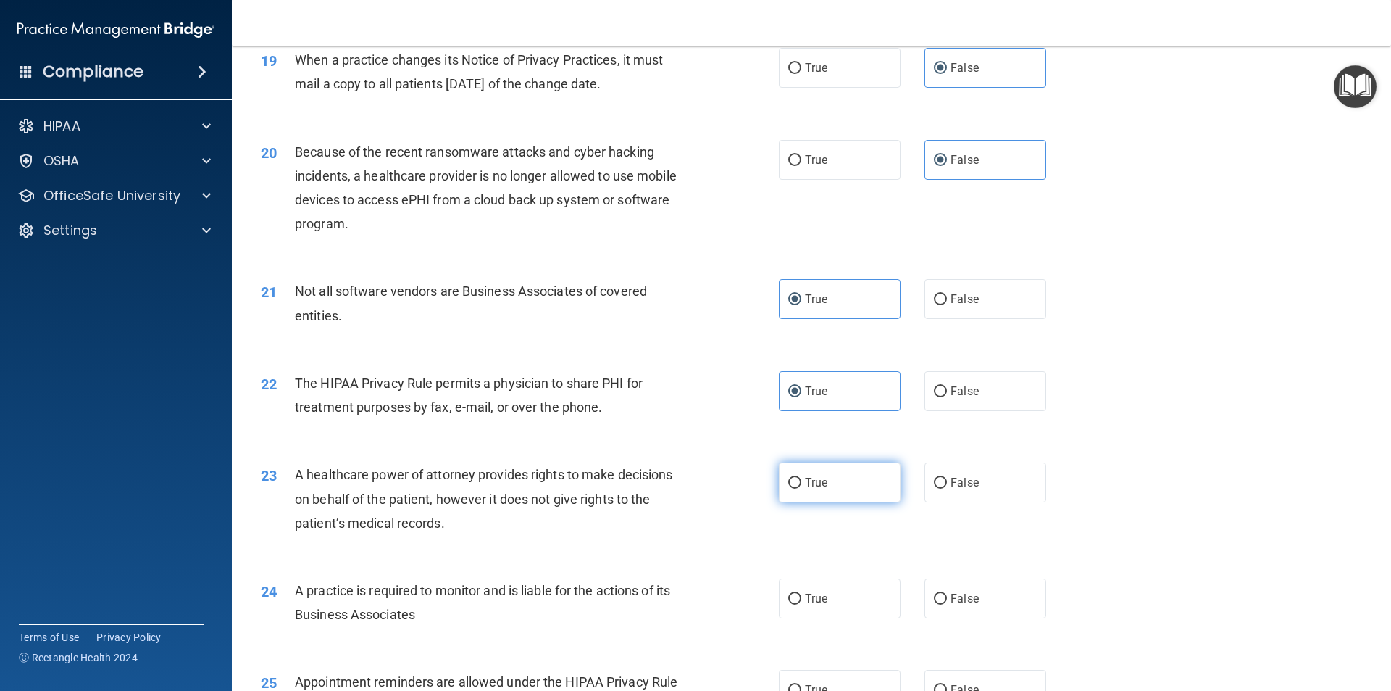
click at [825, 486] on label "True" at bounding box center [840, 482] width 122 height 40
click at [802, 486] on input "True" at bounding box center [794, 483] width 13 height 11
radio input "true"
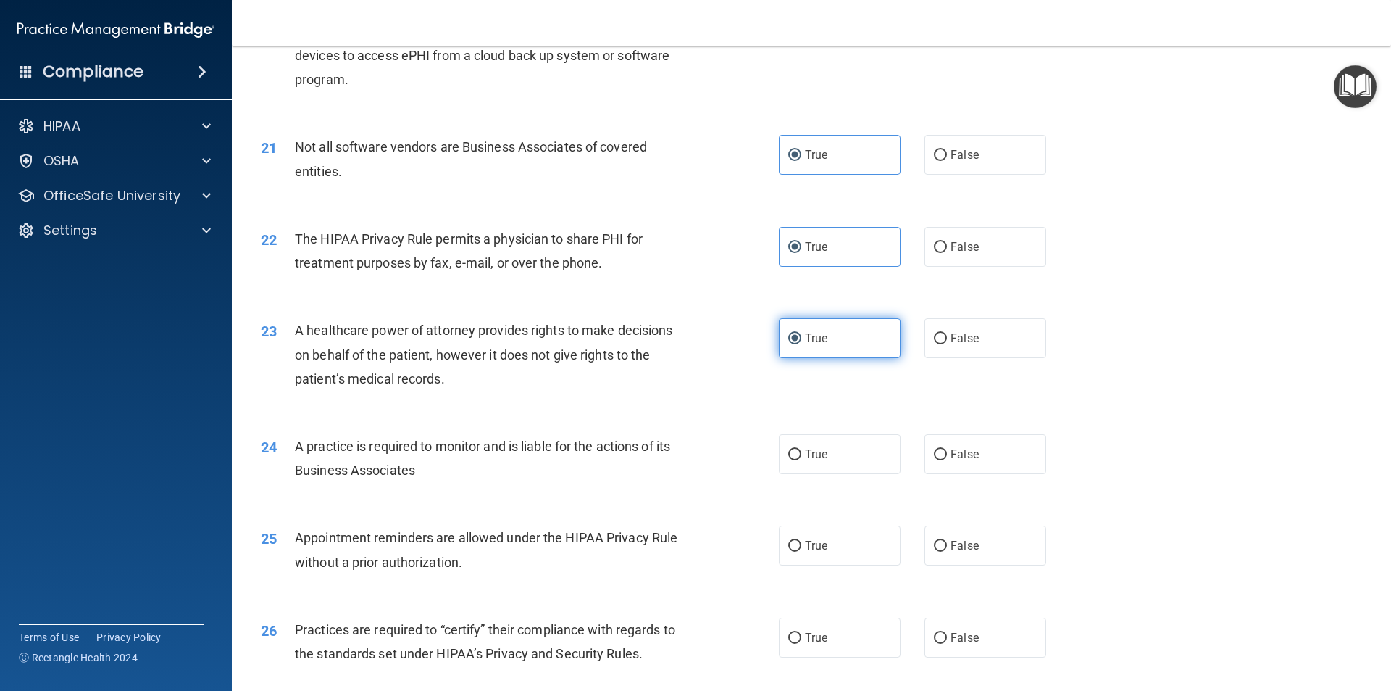
scroll to position [2174, 0]
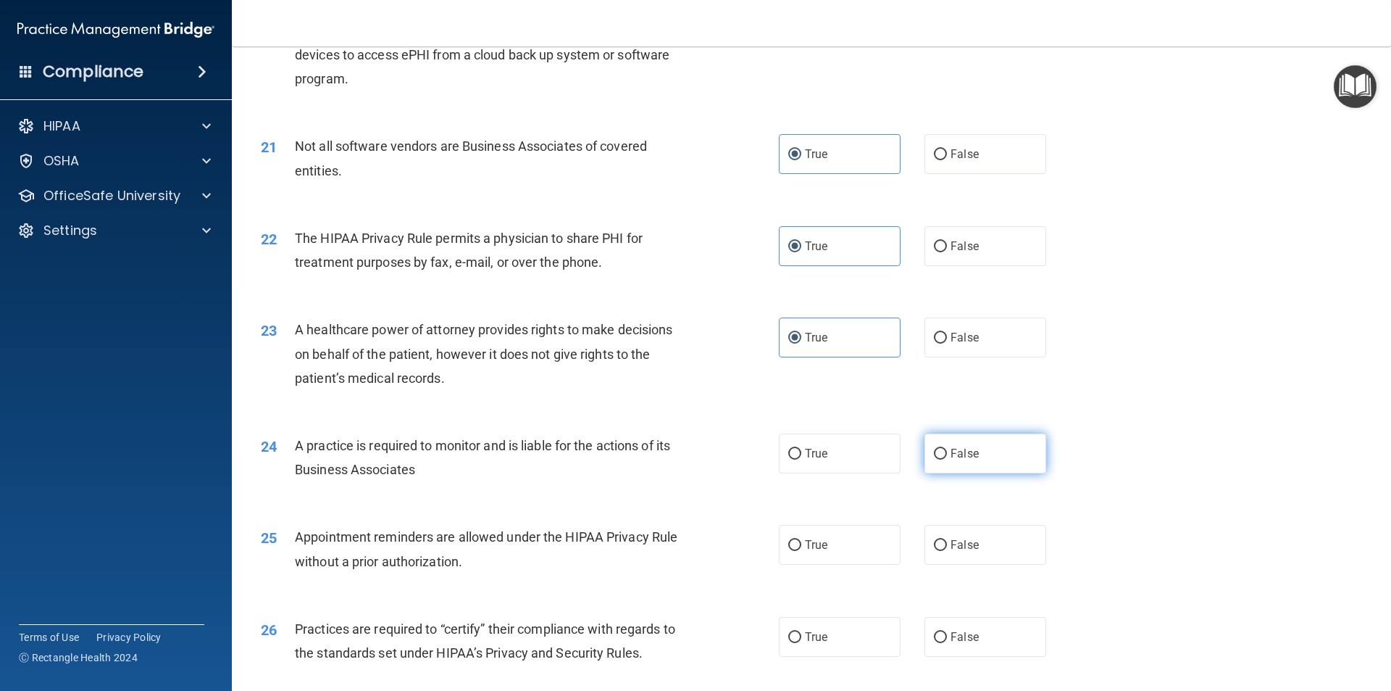
click at [958, 453] on span "False" at bounding box center [965, 453] width 28 height 14
click at [947, 453] on input "False" at bounding box center [940, 454] width 13 height 11
radio input "true"
click at [789, 550] on input "True" at bounding box center [794, 545] width 13 height 11
radio input "true"
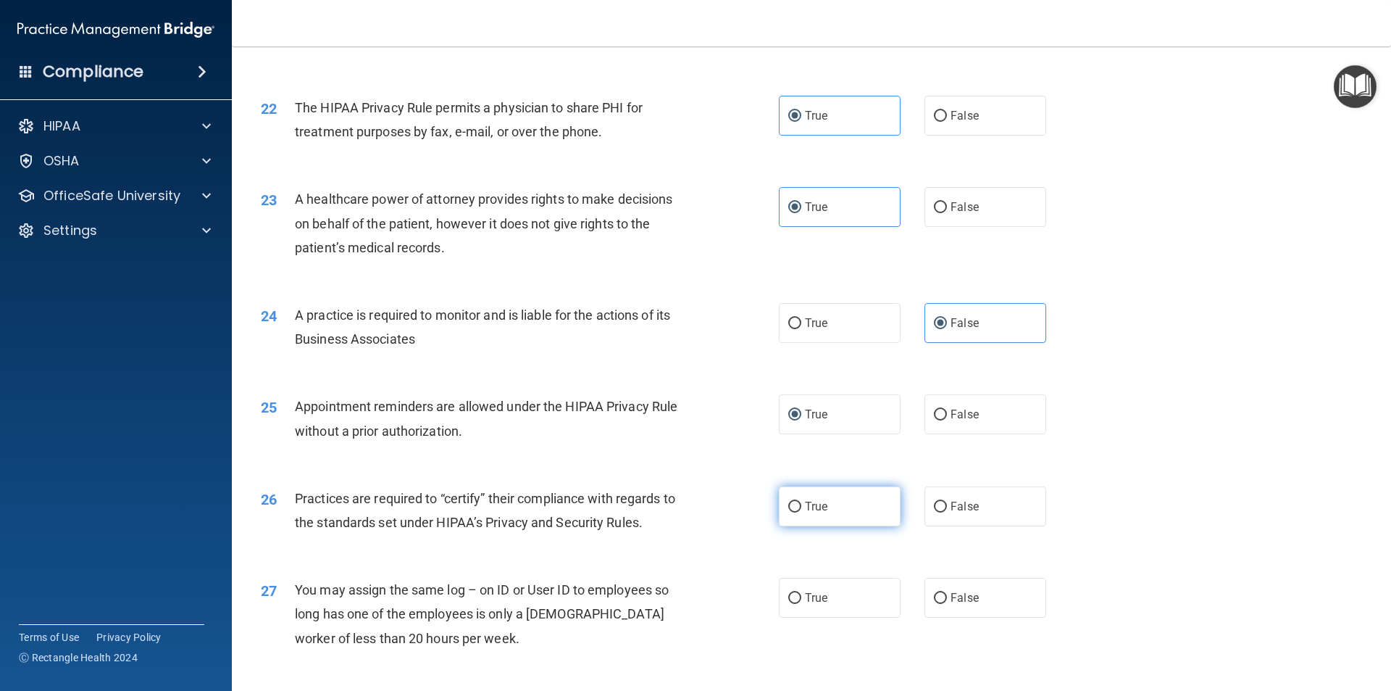
scroll to position [2319, 0]
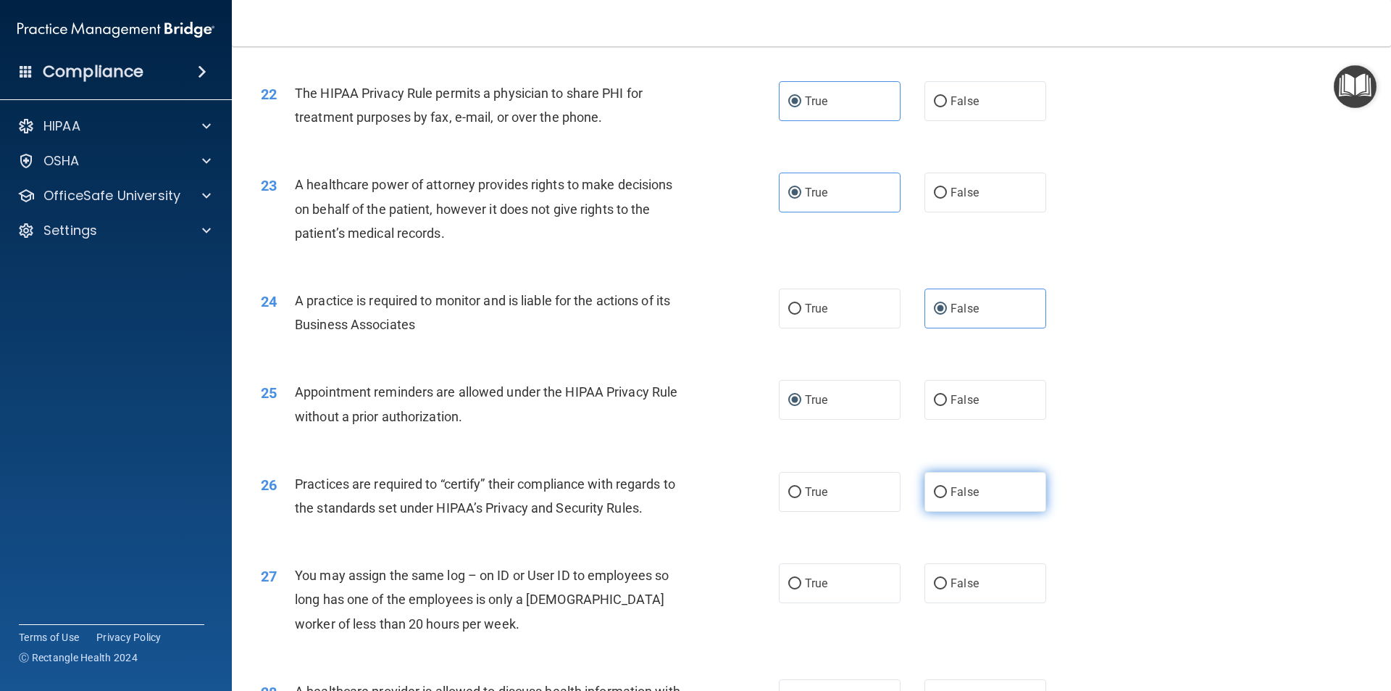
click at [951, 497] on span "False" at bounding box center [965, 492] width 28 height 14
click at [947, 497] on input "False" at bounding box center [940, 492] width 13 height 11
radio input "true"
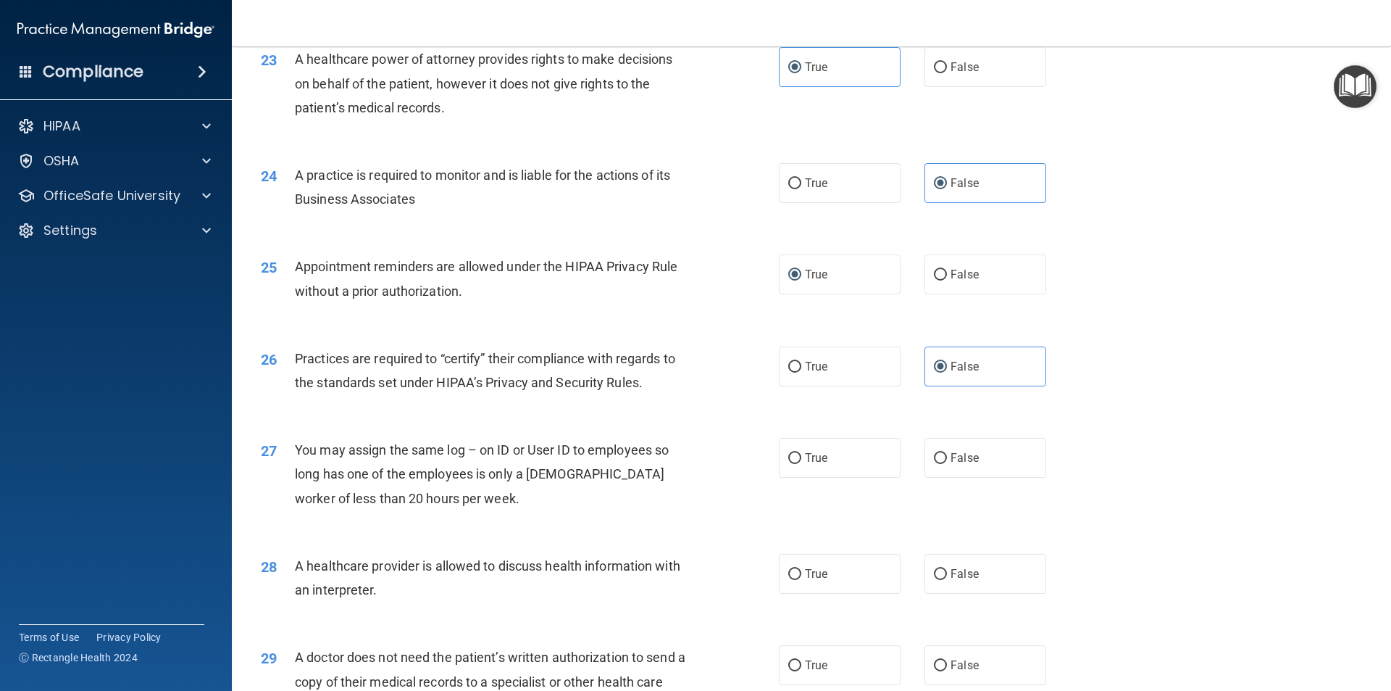
scroll to position [2464, 0]
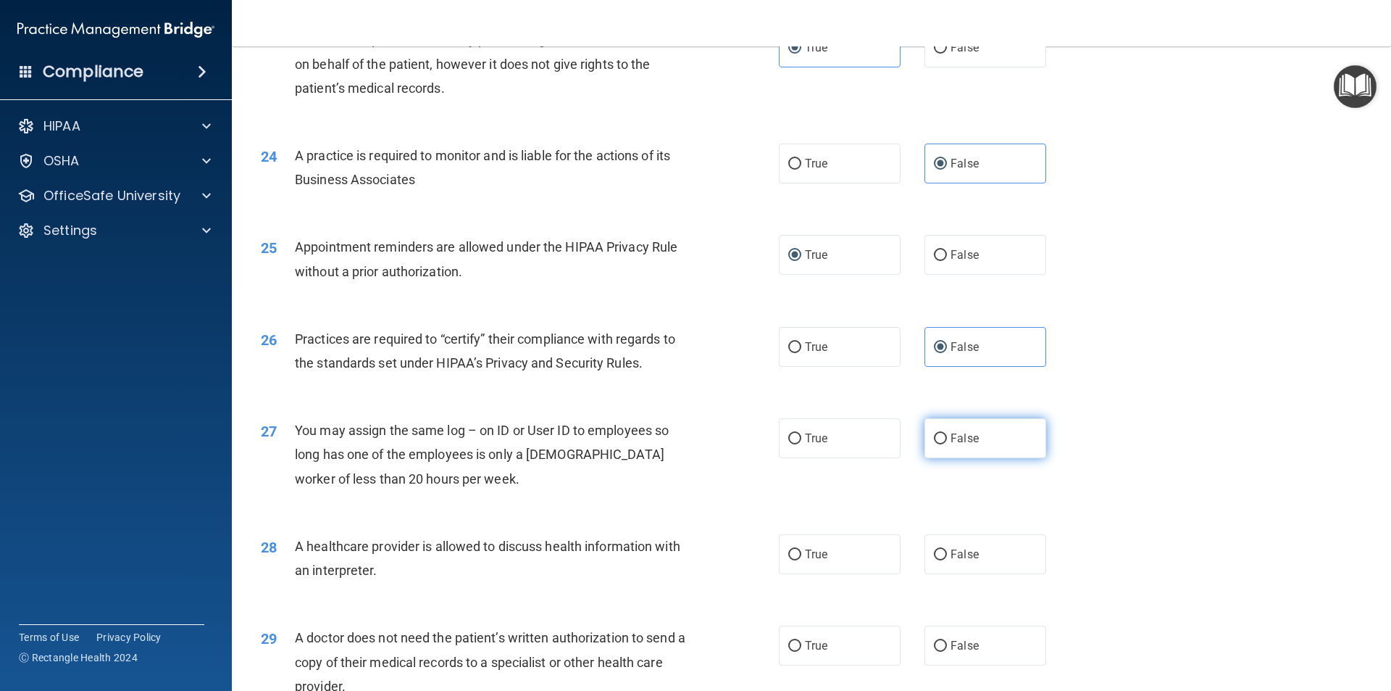
click at [977, 445] on label "False" at bounding box center [986, 438] width 122 height 40
click at [947, 444] on input "False" at bounding box center [940, 438] width 13 height 11
radio input "true"
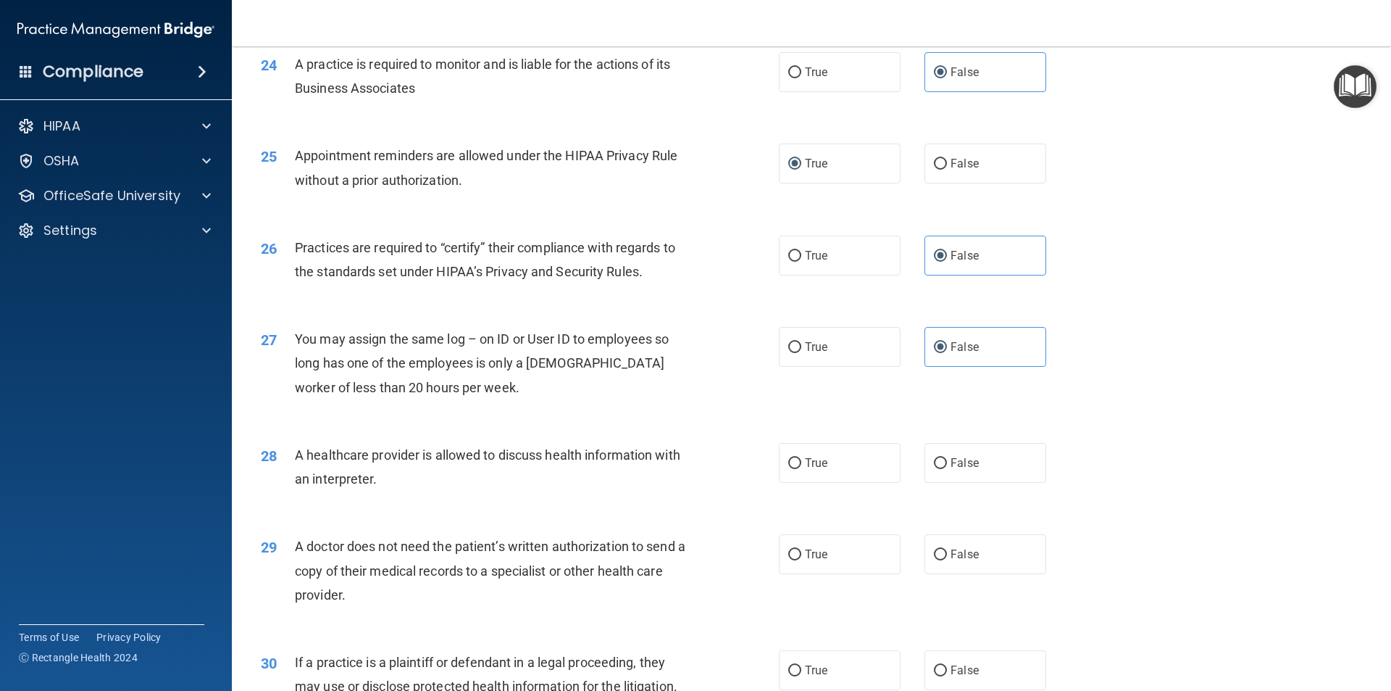
scroll to position [2609, 0]
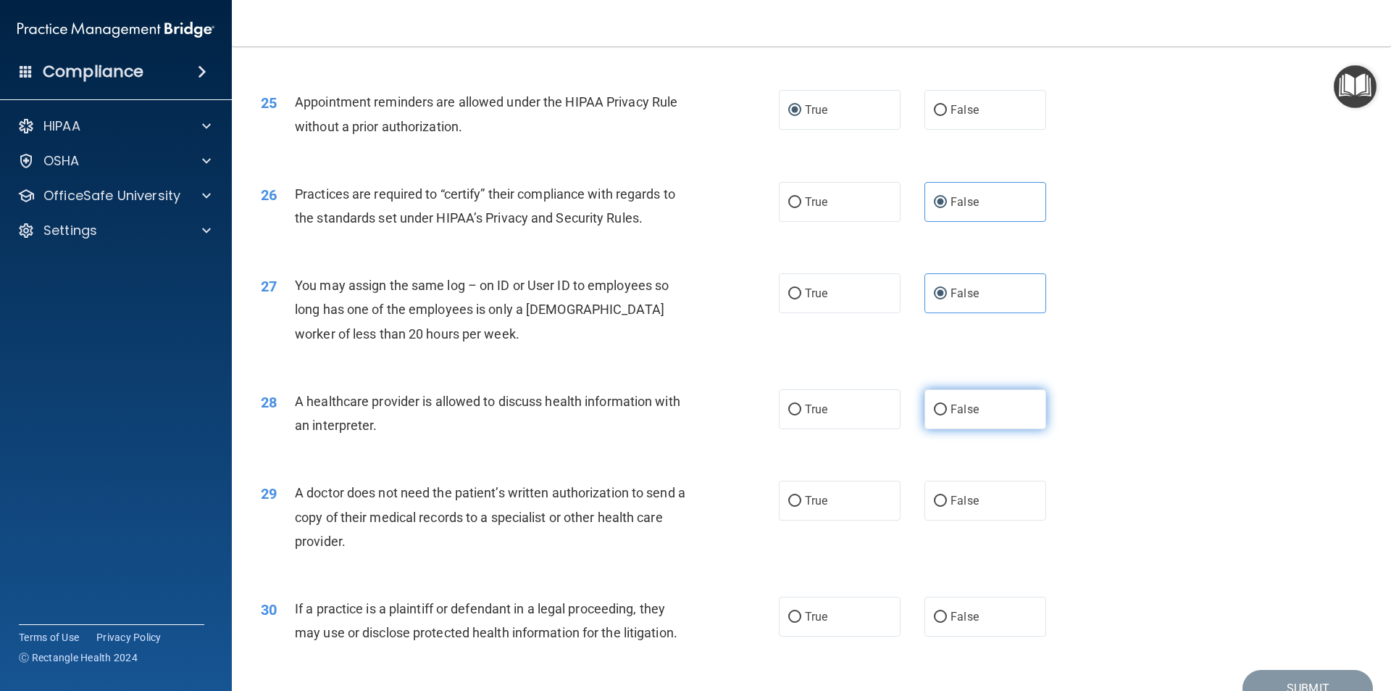
click at [934, 404] on input "False" at bounding box center [940, 409] width 13 height 11
radio input "true"
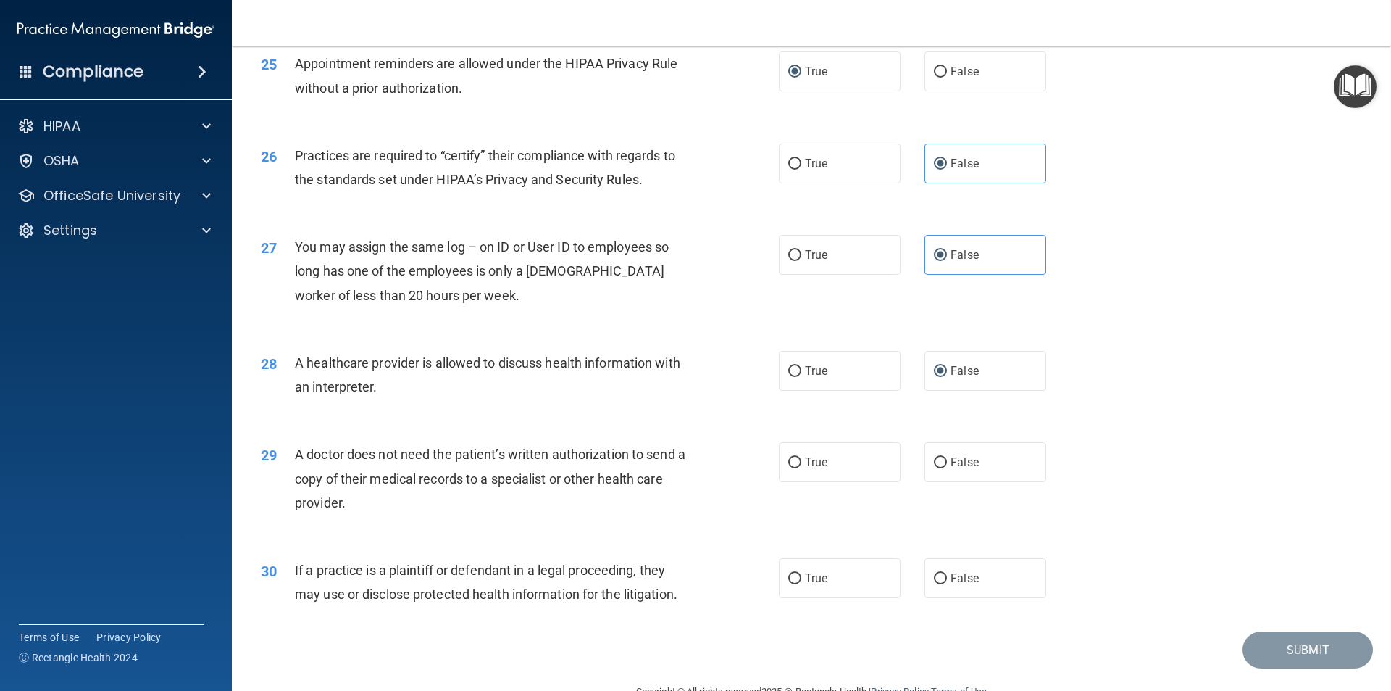
scroll to position [2681, 0]
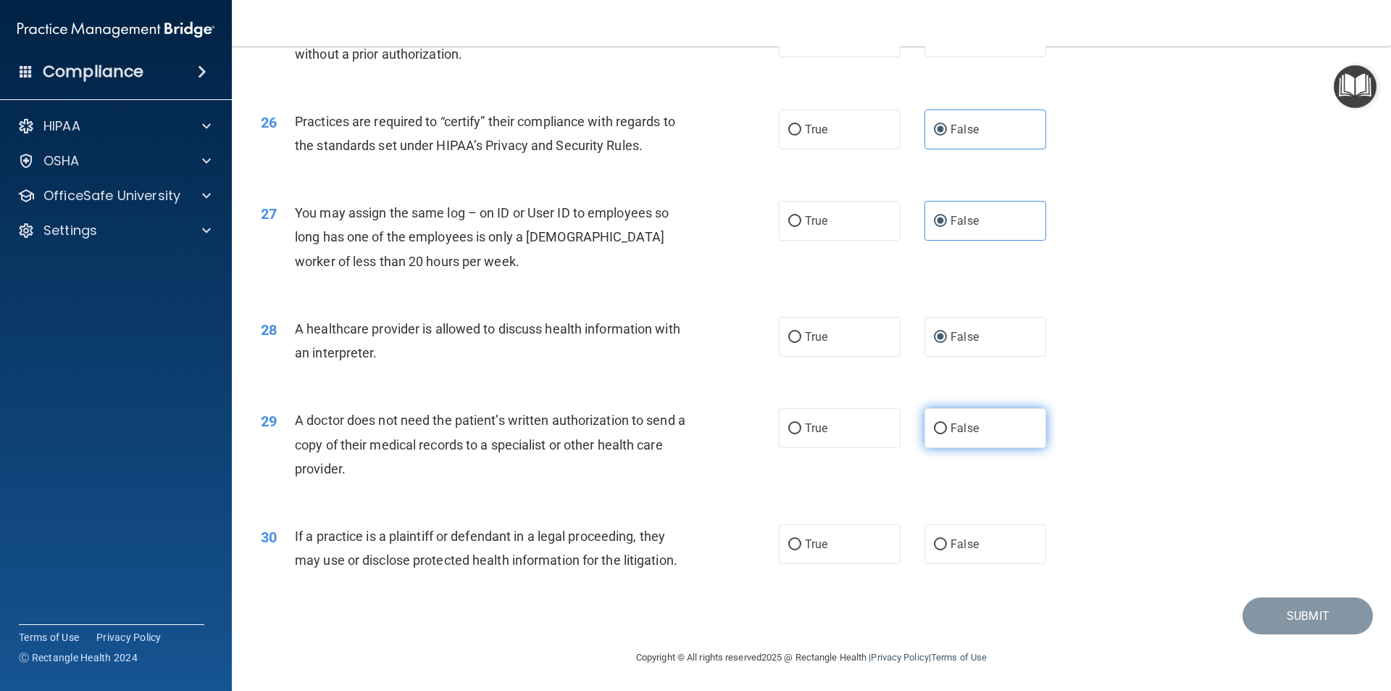
click at [946, 436] on label "False" at bounding box center [986, 428] width 122 height 40
click at [946, 434] on input "False" at bounding box center [940, 428] width 13 height 11
radio input "true"
click at [831, 543] on label "True" at bounding box center [840, 544] width 122 height 40
click at [802, 543] on input "True" at bounding box center [794, 544] width 13 height 11
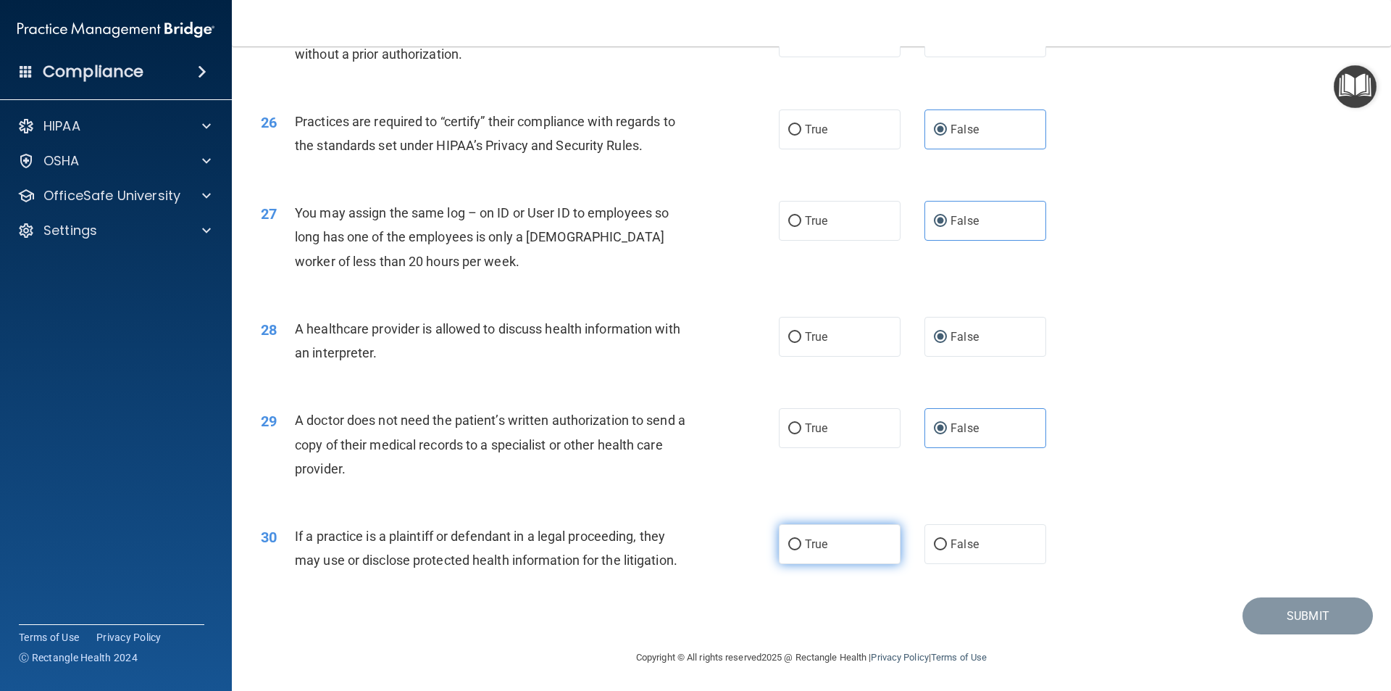
radio input "true"
click at [1275, 622] on button "Submit" at bounding box center [1308, 615] width 130 height 37
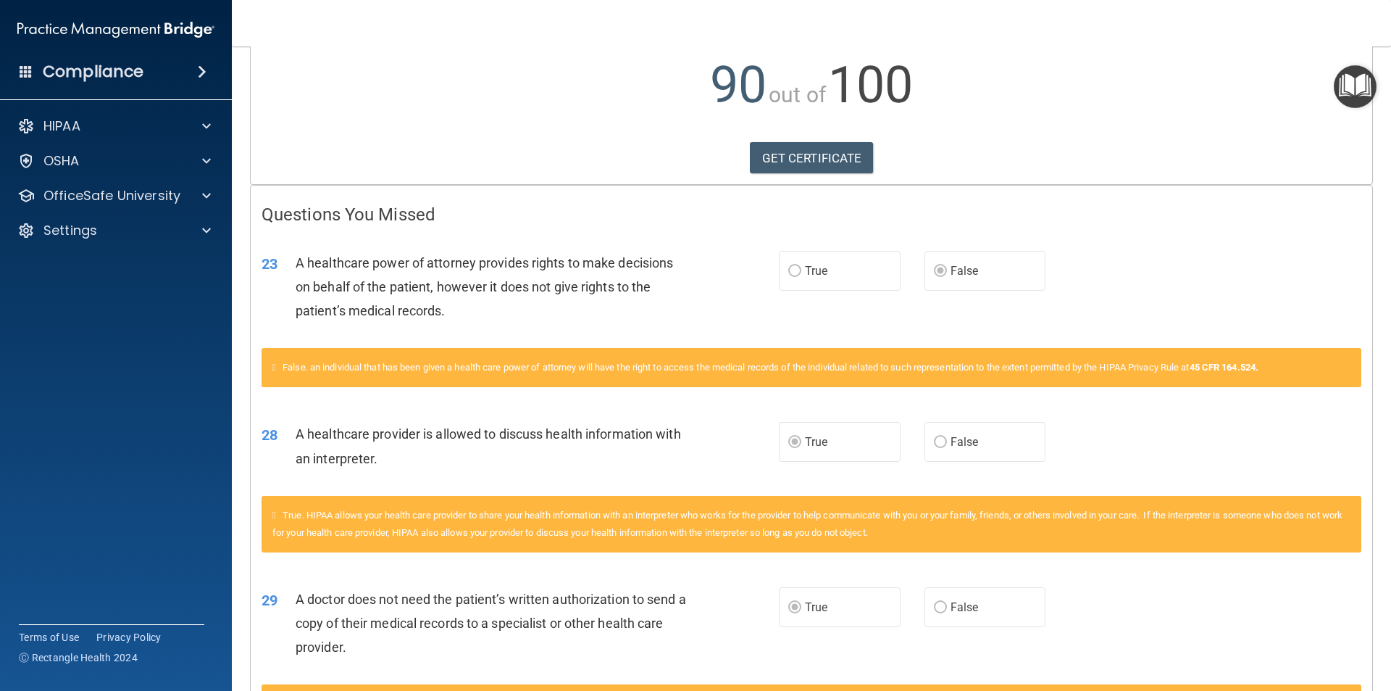
scroll to position [217, 0]
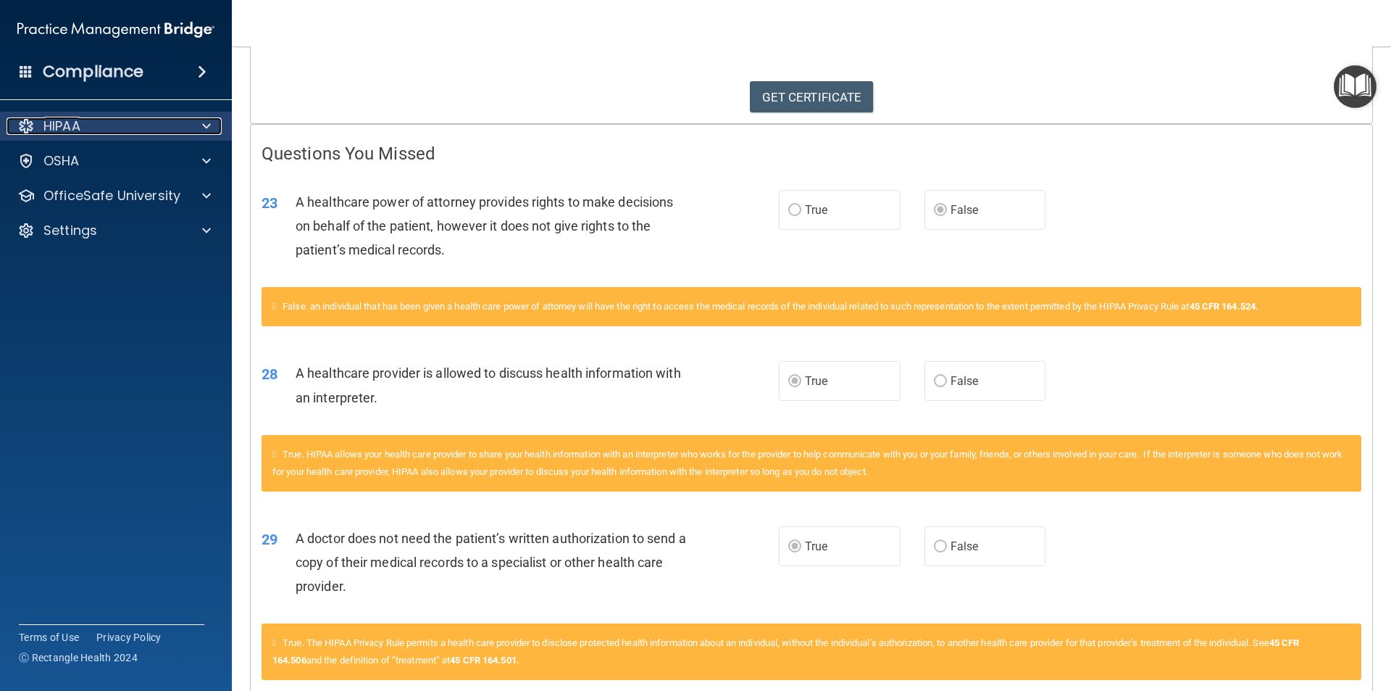
click at [83, 125] on div "HIPAA" at bounding box center [97, 125] width 180 height 17
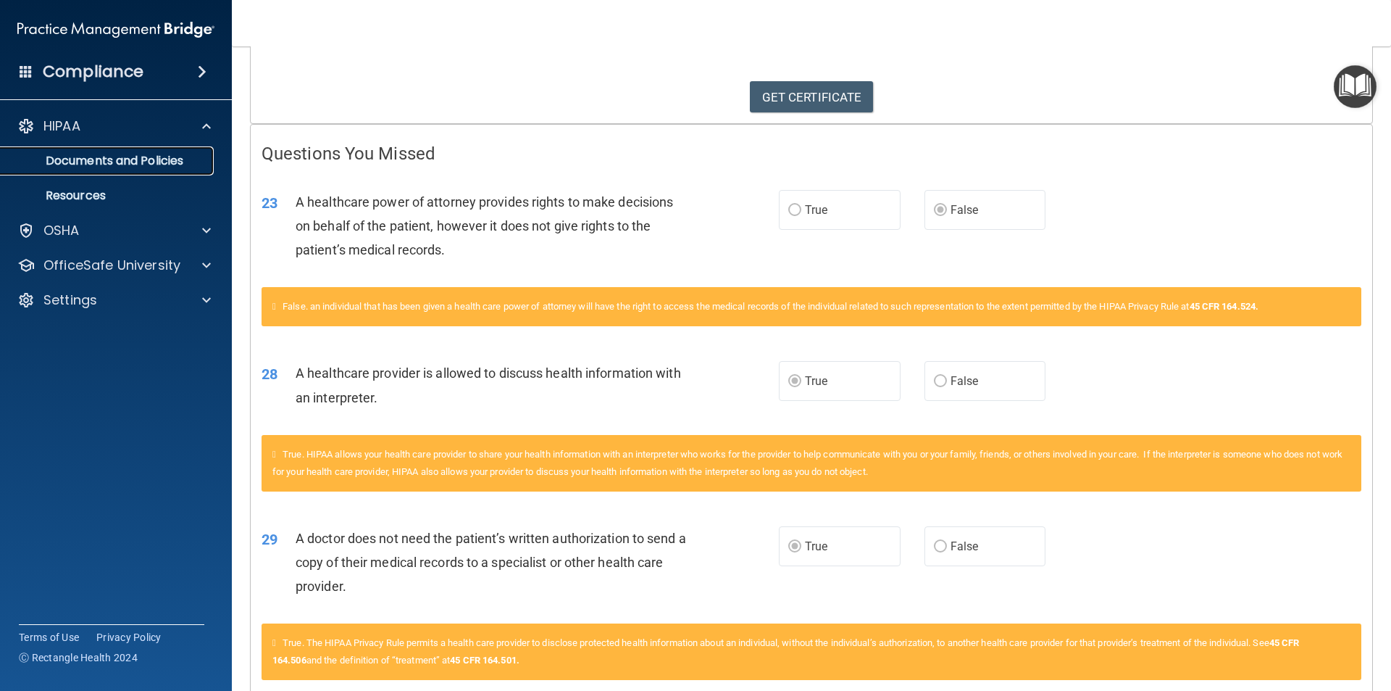
click at [104, 154] on p "Documents and Policies" at bounding box center [108, 161] width 198 height 14
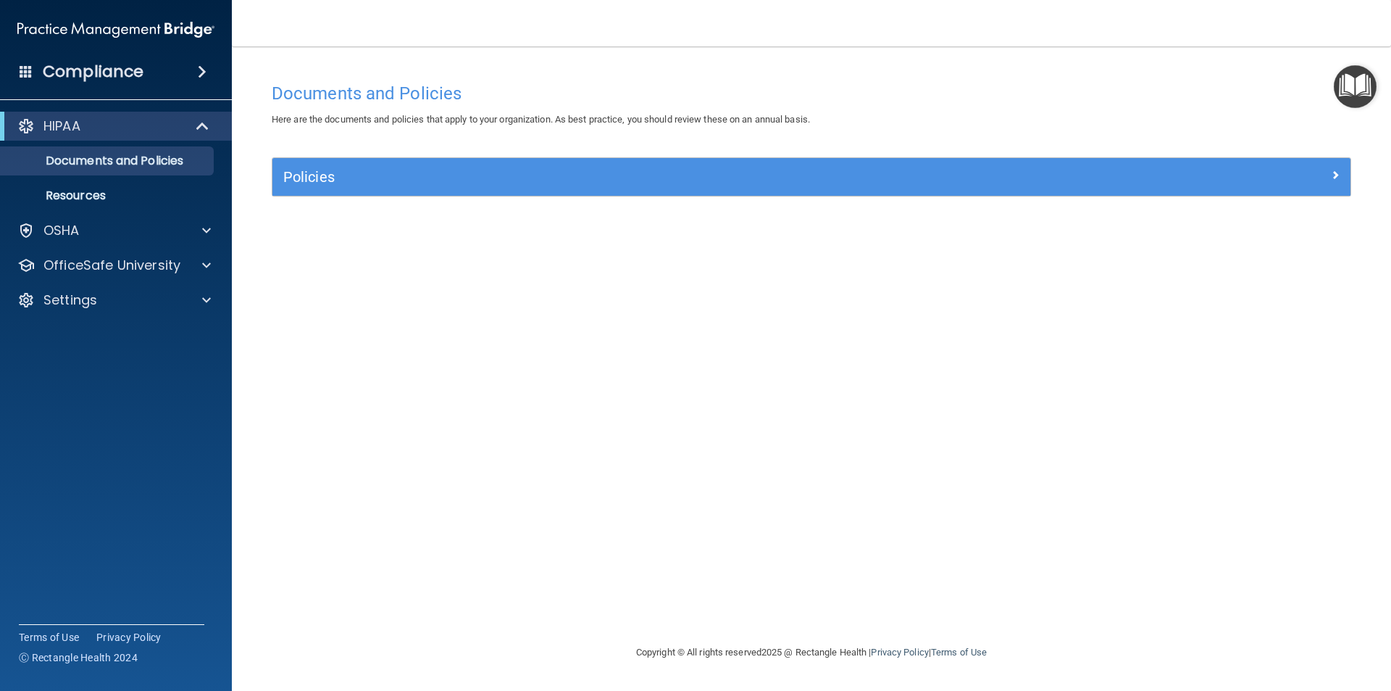
click at [204, 67] on span at bounding box center [202, 71] width 9 height 17
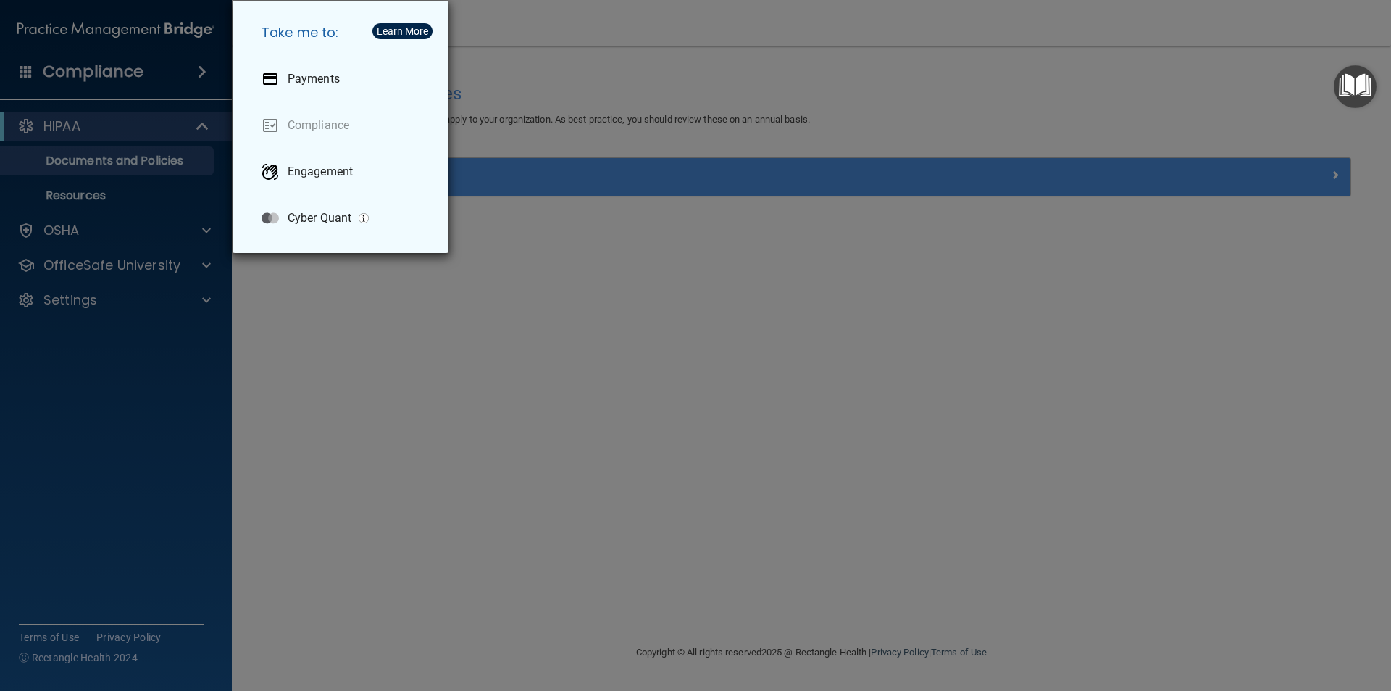
click at [146, 155] on div "Take me to: Payments Compliance Engagement Cyber Quant" at bounding box center [695, 345] width 1391 height 691
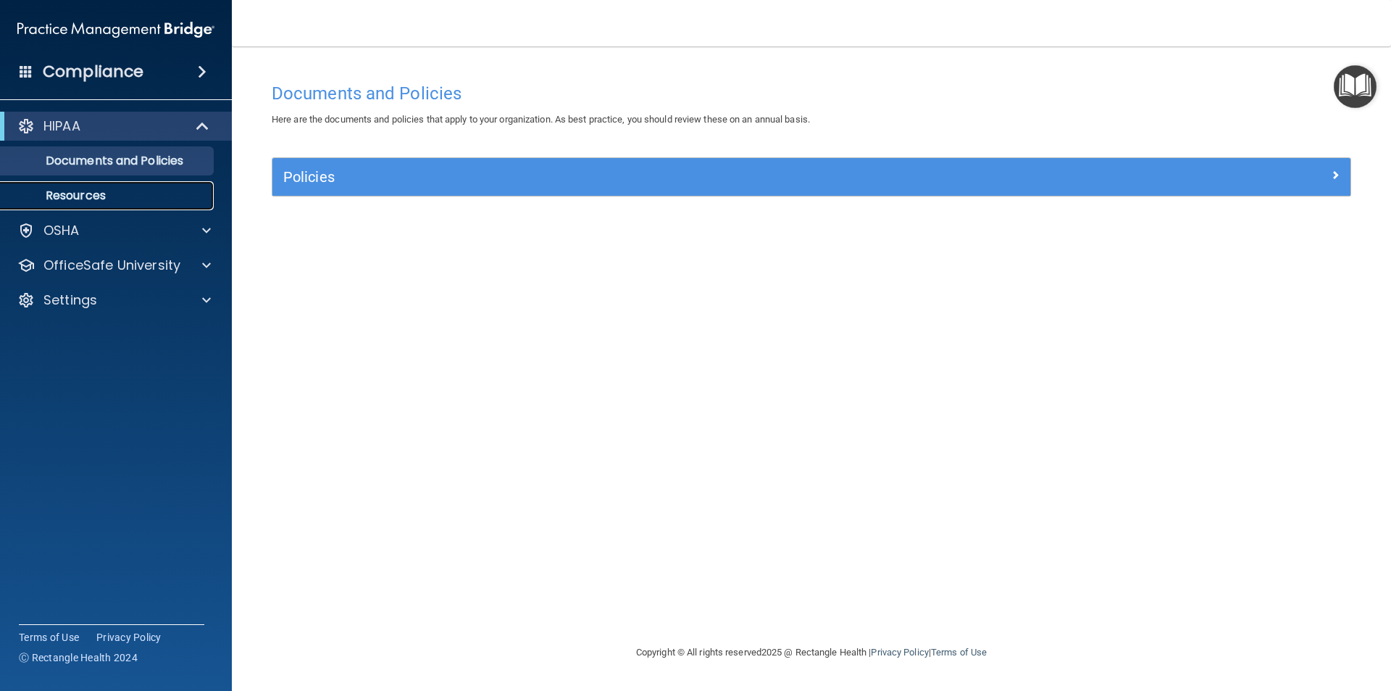
click at [104, 191] on p "Resources" at bounding box center [108, 195] width 198 height 14
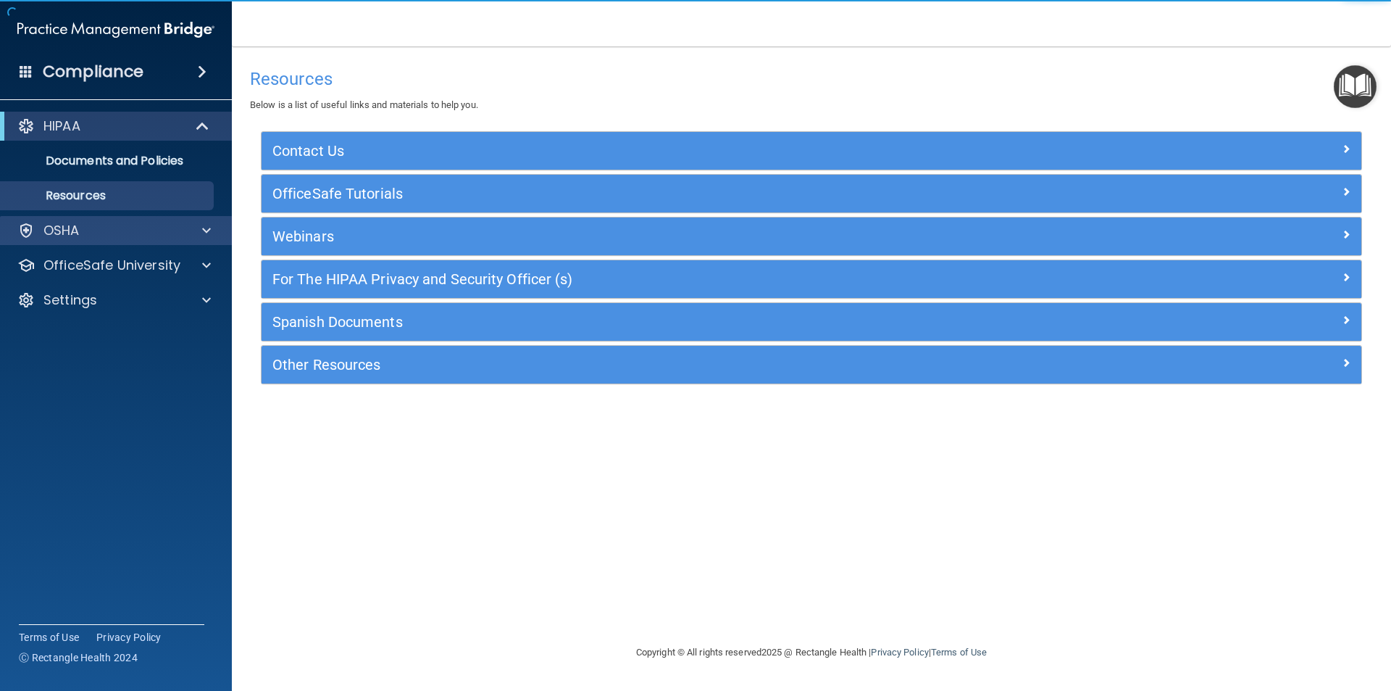
click at [99, 218] on div "OSHA" at bounding box center [116, 230] width 233 height 29
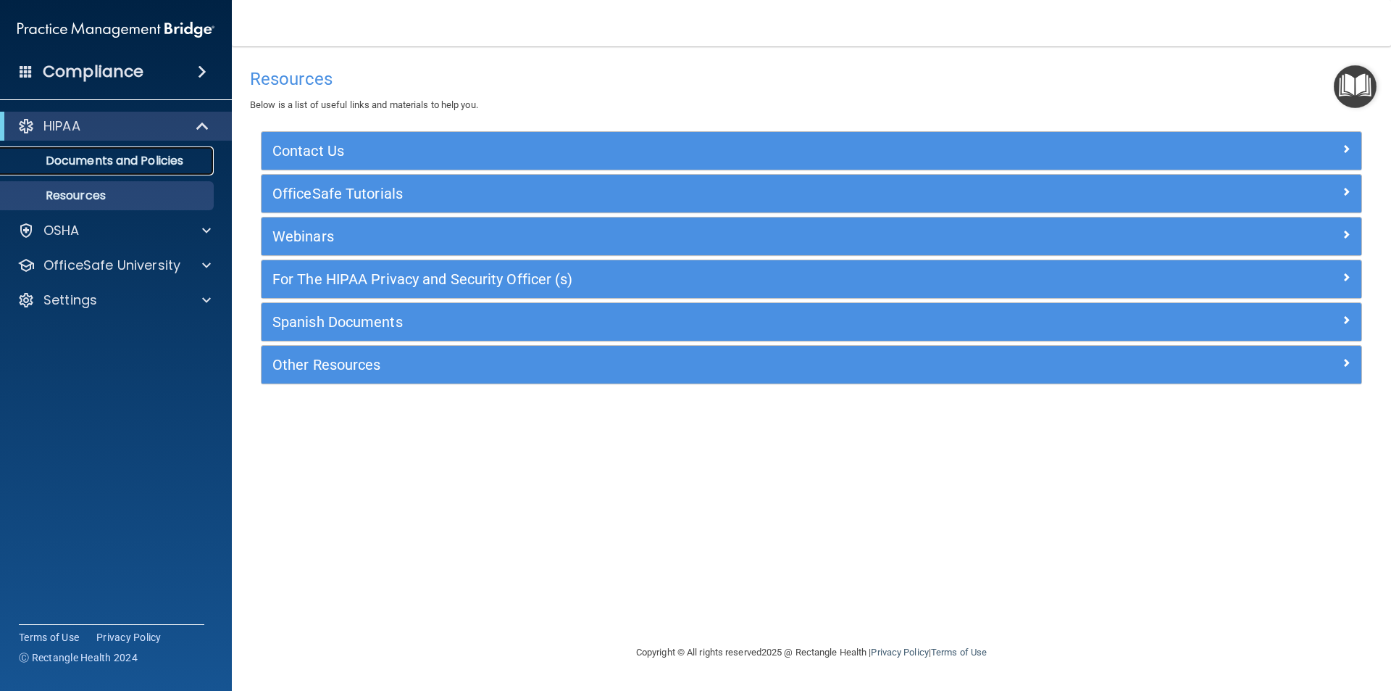
click at [91, 159] on p "Documents and Policies" at bounding box center [108, 161] width 198 height 14
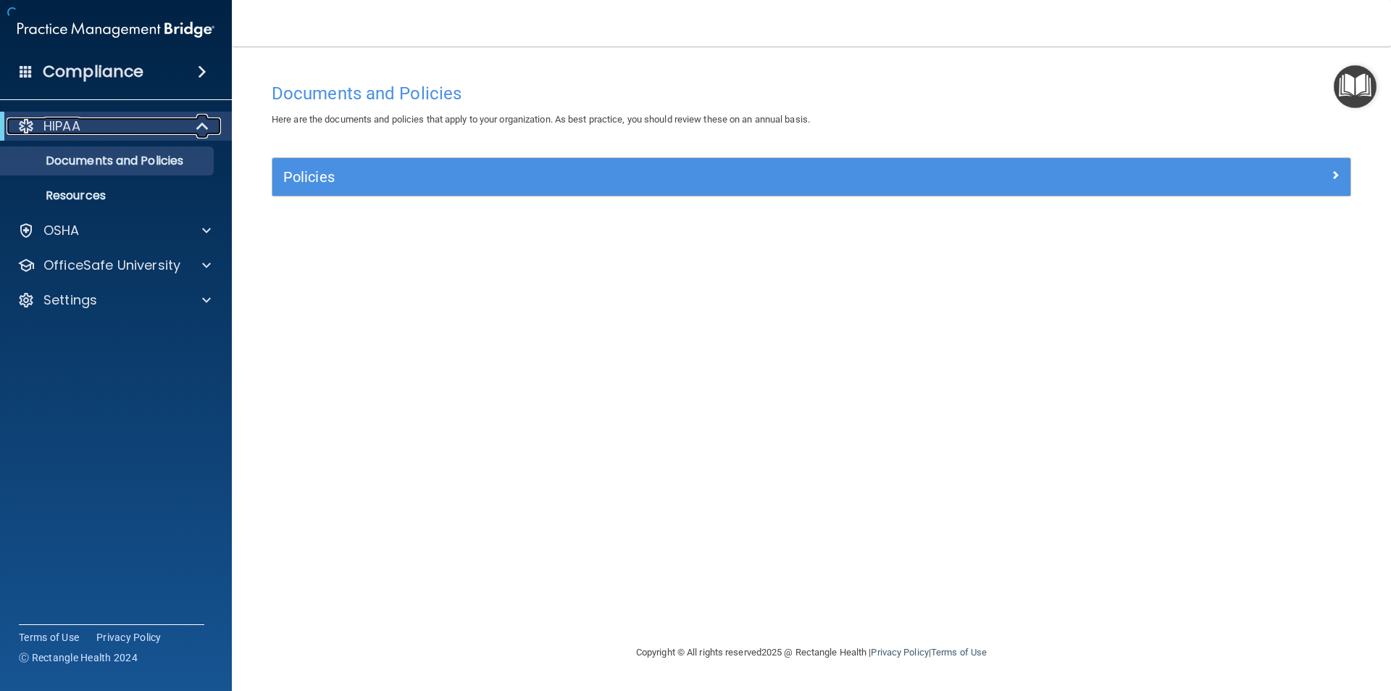
click at [47, 121] on p "HIPAA" at bounding box center [61, 125] width 37 height 17
click at [161, 120] on div "HIPAA" at bounding box center [96, 125] width 179 height 17
click at [172, 157] on p "Documents and Policies" at bounding box center [108, 161] width 198 height 14
click at [132, 196] on p "Resources" at bounding box center [108, 195] width 198 height 14
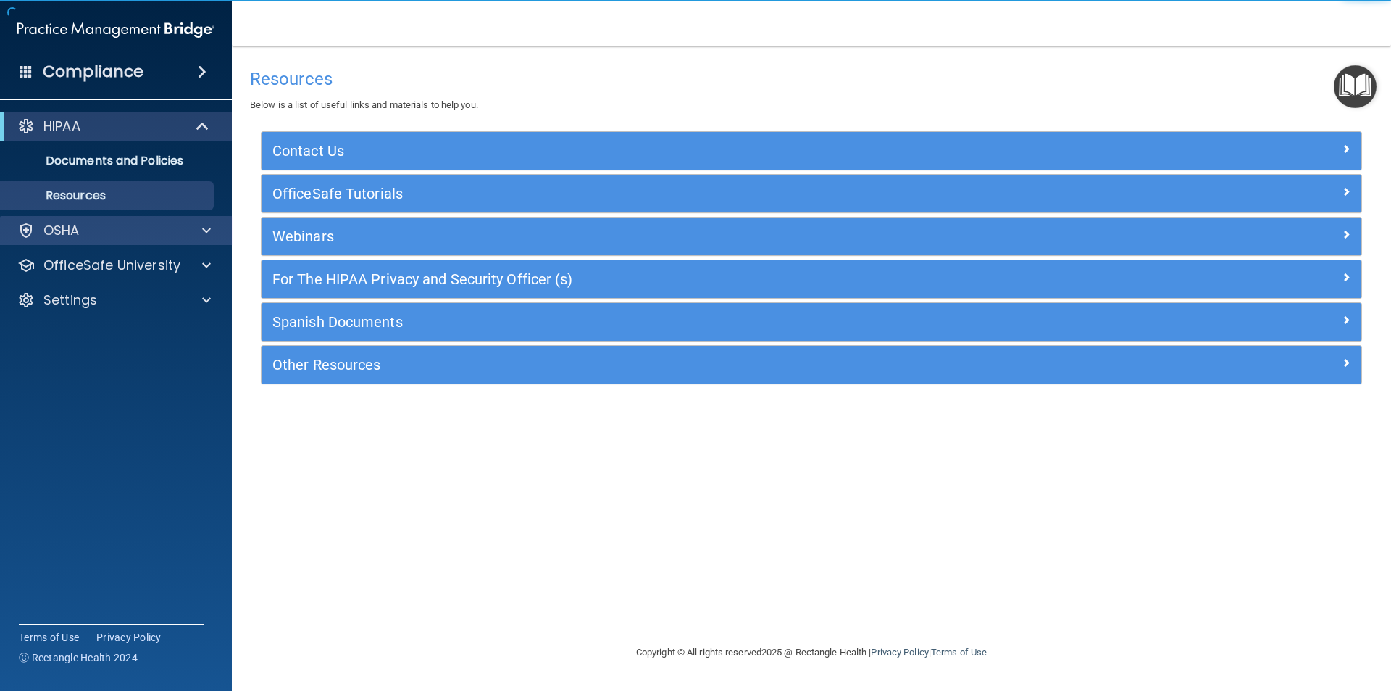
click at [110, 220] on div "OSHA" at bounding box center [116, 230] width 233 height 29
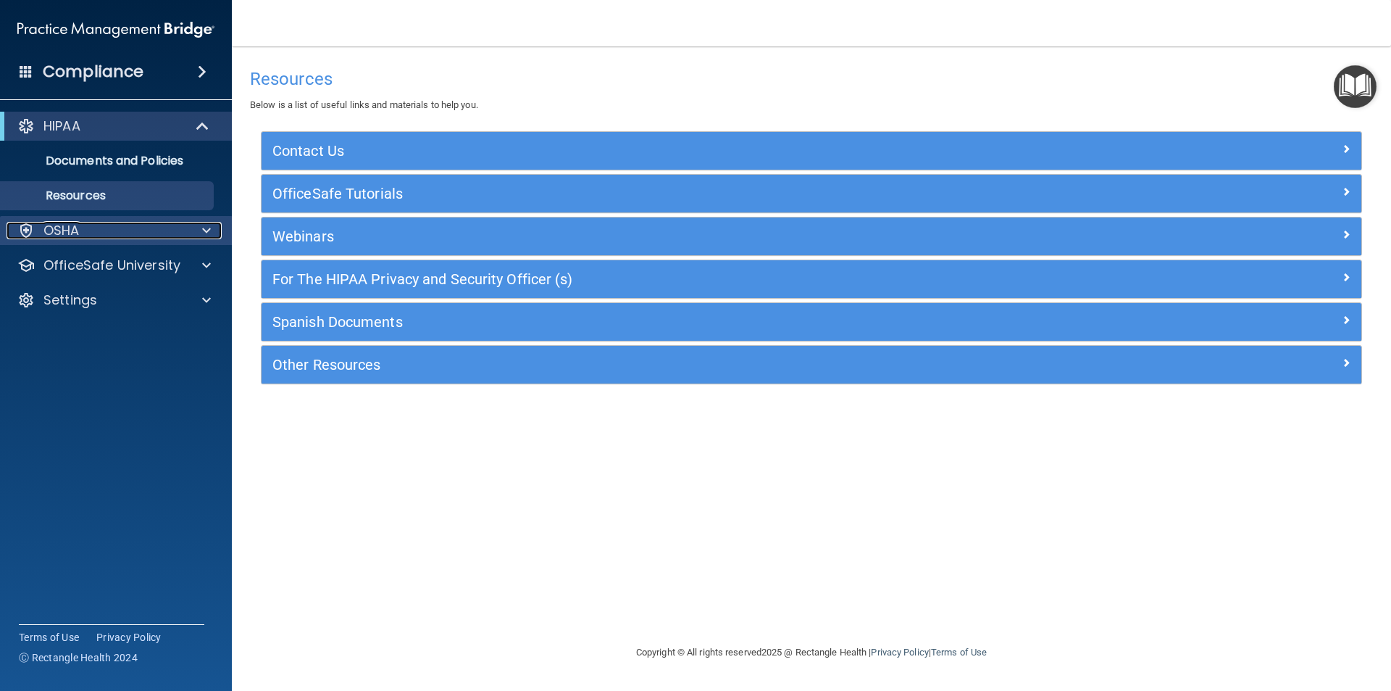
click at [92, 232] on div "OSHA" at bounding box center [97, 230] width 180 height 17
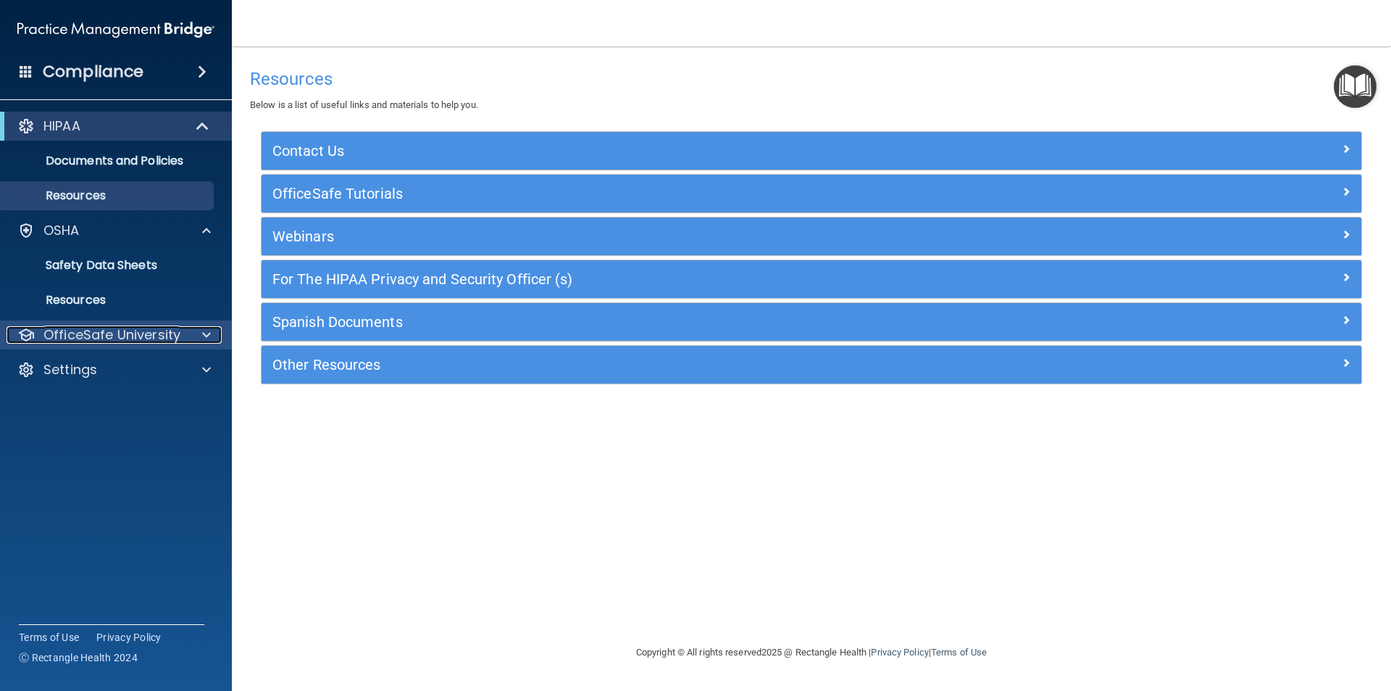
click at [94, 327] on p "OfficeSafe University" at bounding box center [111, 334] width 137 height 17
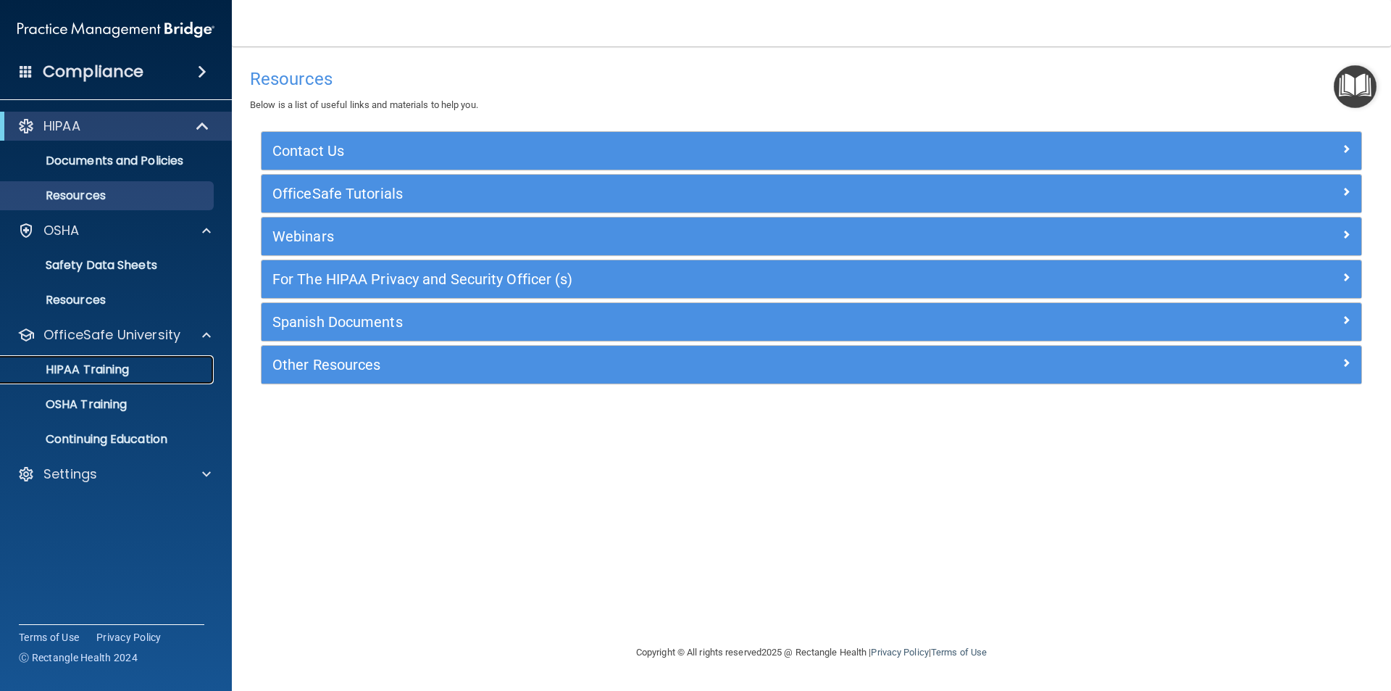
click at [87, 367] on p "HIPAA Training" at bounding box center [69, 369] width 120 height 14
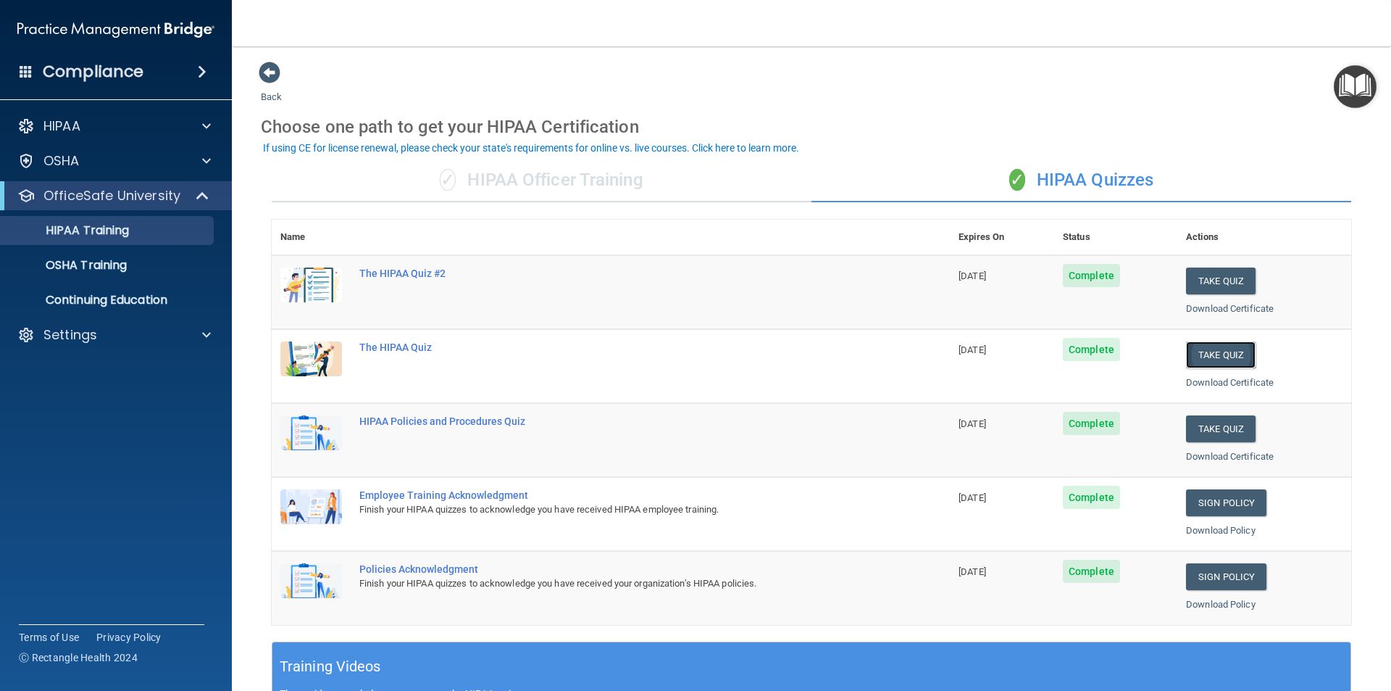
click at [1195, 349] on button "Take Quiz" at bounding box center [1221, 354] width 70 height 27
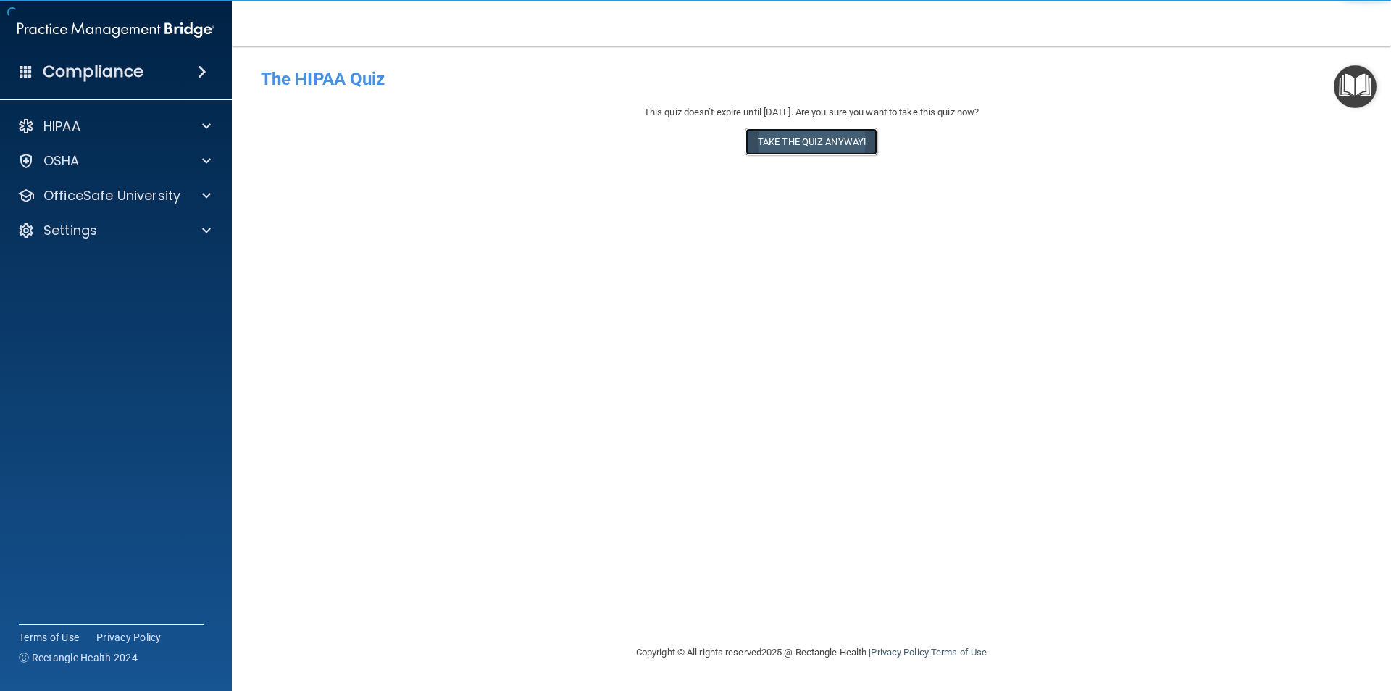
click at [846, 133] on button "Take the quiz anyway!" at bounding box center [812, 141] width 132 height 27
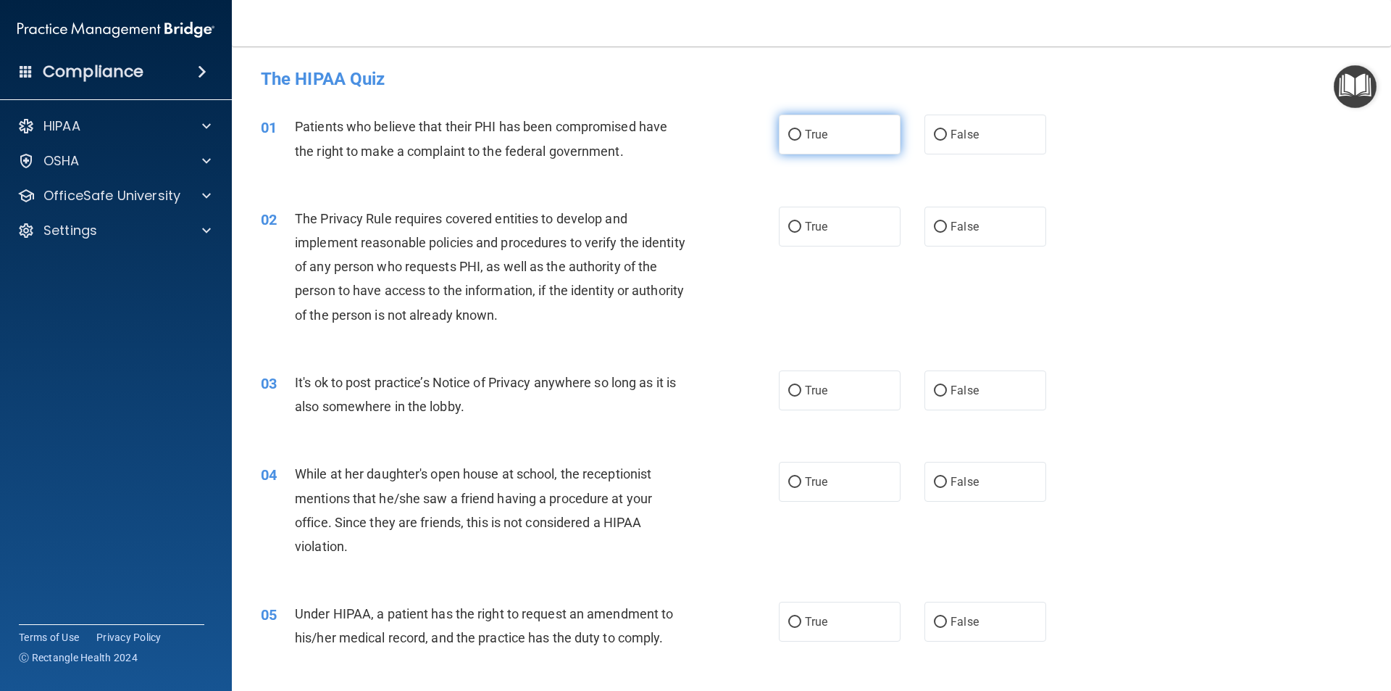
click at [805, 134] on span "True" at bounding box center [816, 135] width 22 height 14
click at [802, 134] on input "True" at bounding box center [794, 135] width 13 height 11
radio input "true"
click at [780, 230] on label "True" at bounding box center [840, 227] width 122 height 40
click at [788, 230] on input "True" at bounding box center [794, 227] width 13 height 11
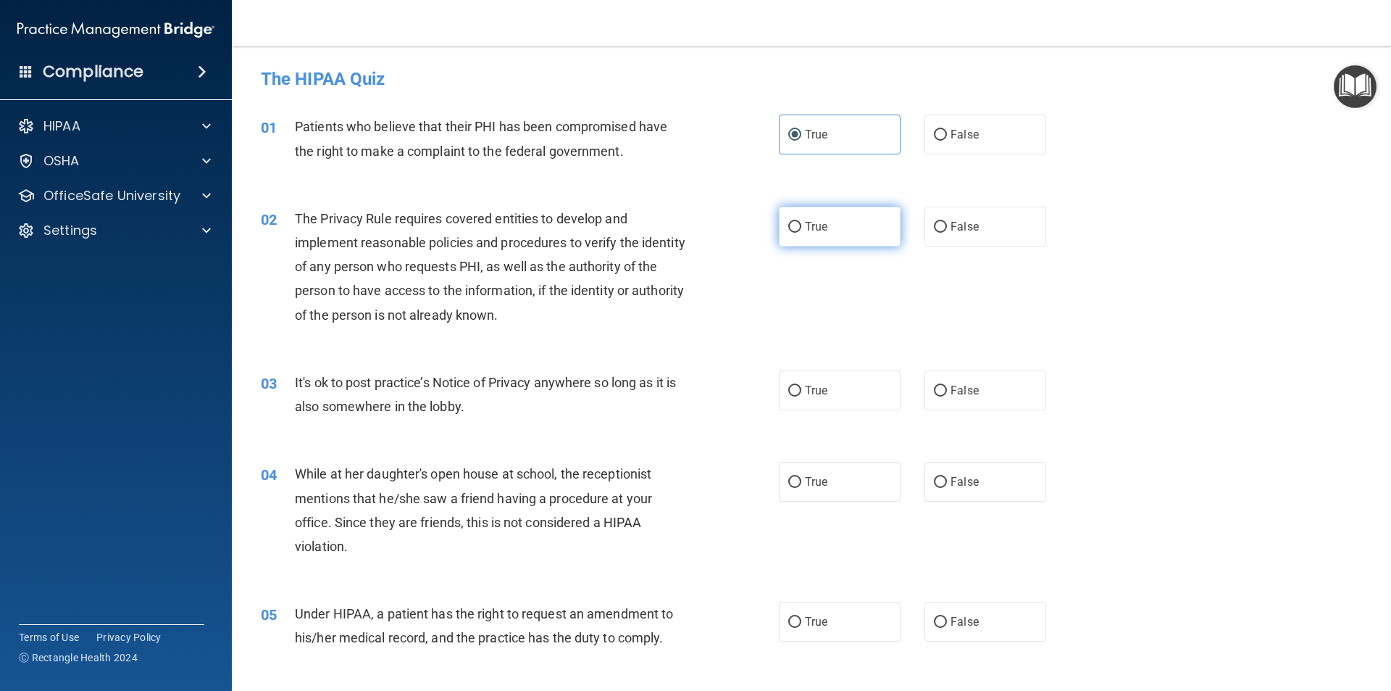
radio input "true"
click at [796, 372] on label "True" at bounding box center [840, 390] width 122 height 40
click at [796, 386] on input "True" at bounding box center [794, 391] width 13 height 11
radio input "true"
click at [966, 483] on span "False" at bounding box center [965, 482] width 28 height 14
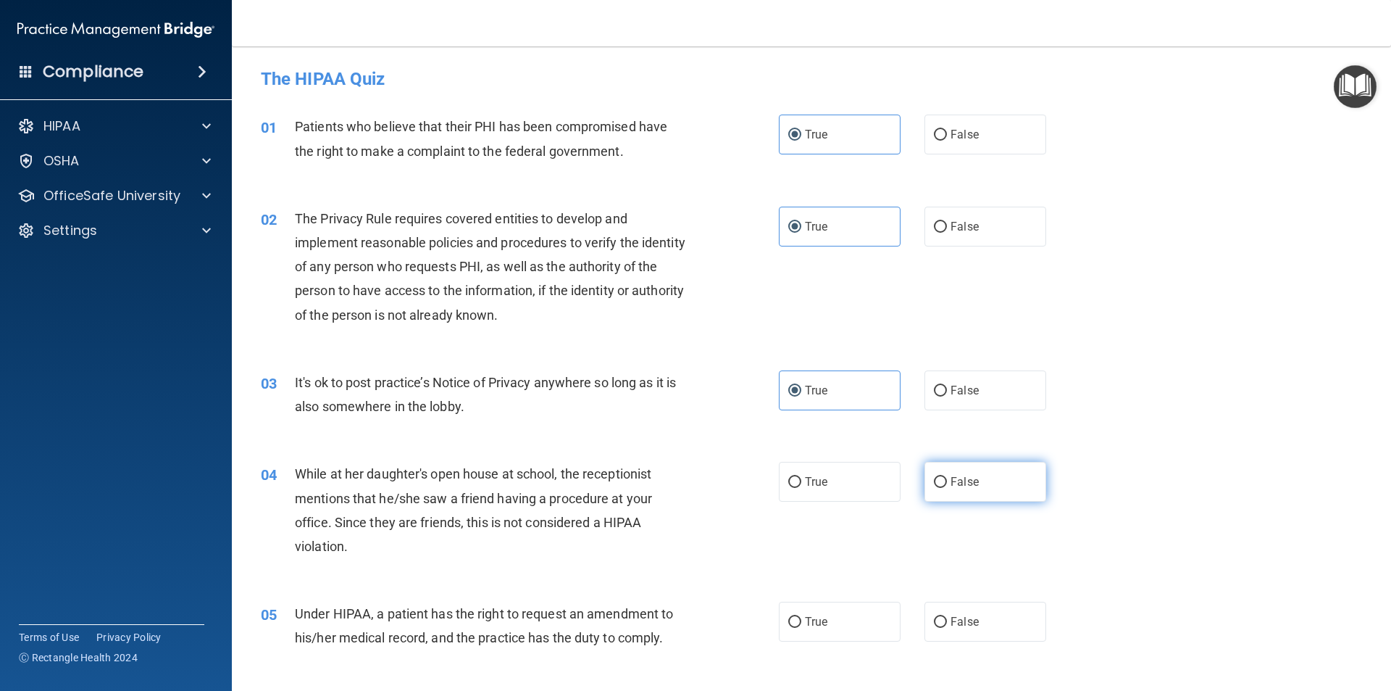
click at [947, 483] on input "False" at bounding box center [940, 482] width 13 height 11
radio input "true"
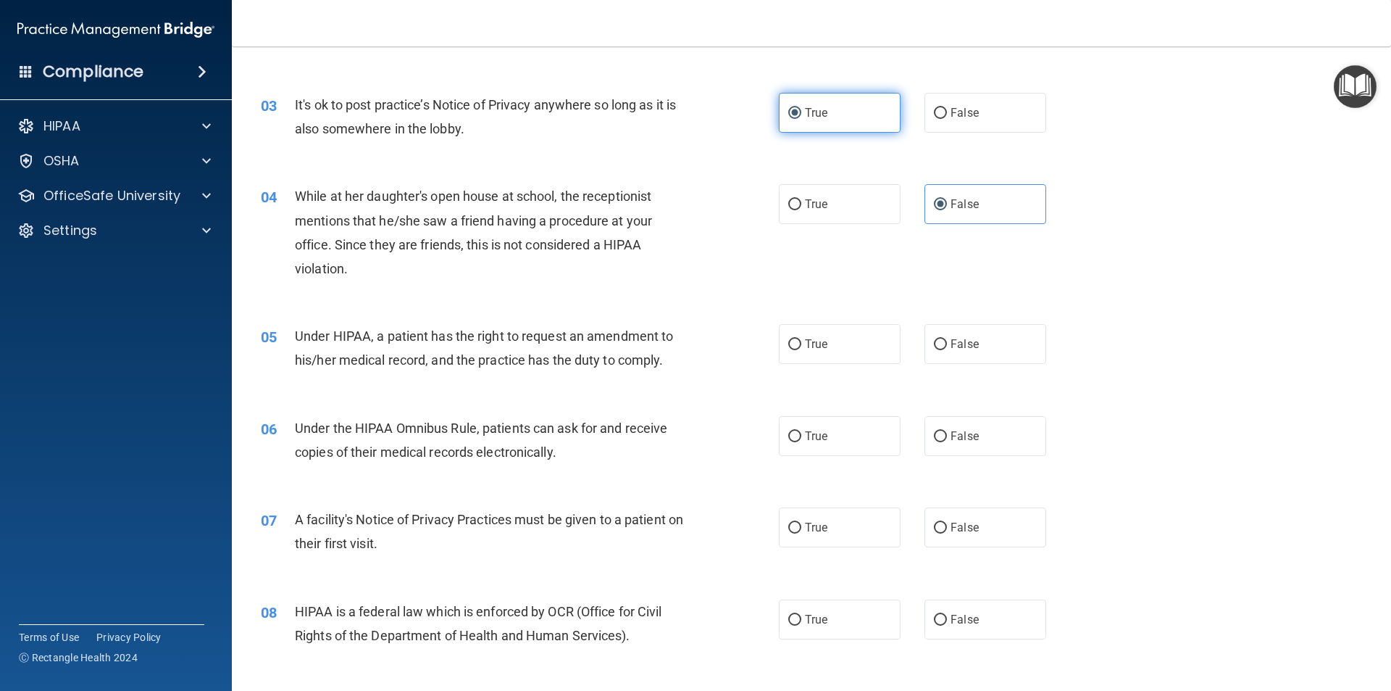
scroll to position [290, 0]
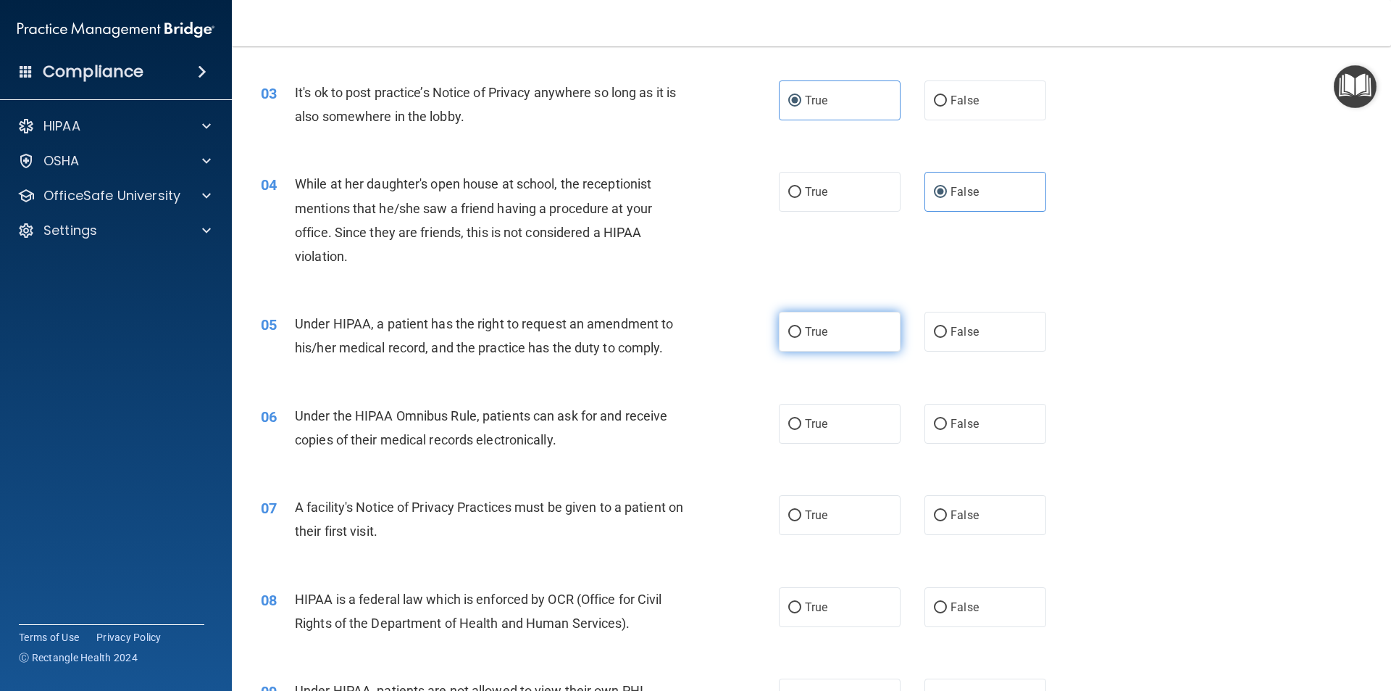
click at [845, 326] on label "True" at bounding box center [840, 332] width 122 height 40
click at [802, 327] on input "True" at bounding box center [794, 332] width 13 height 11
radio input "true"
click at [805, 433] on label "True" at bounding box center [840, 424] width 122 height 40
click at [802, 430] on input "True" at bounding box center [794, 424] width 13 height 11
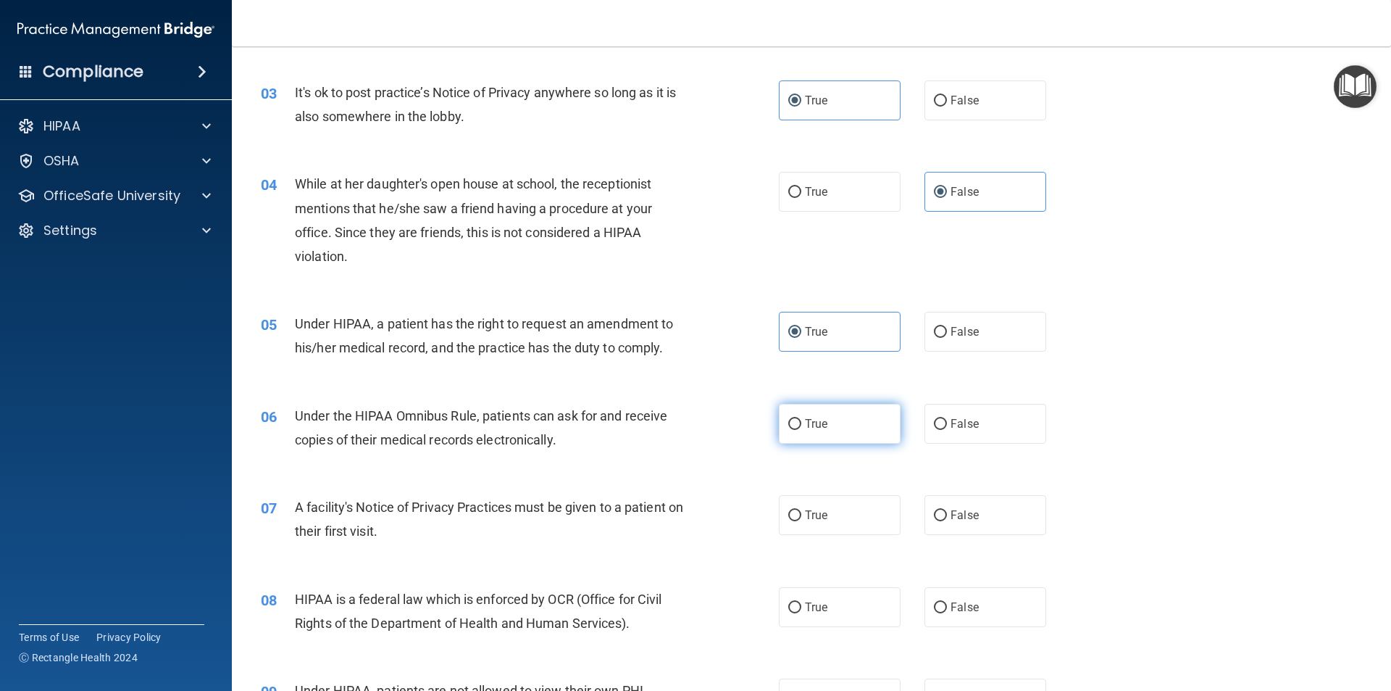
radio input "true"
click at [810, 516] on span "True" at bounding box center [816, 515] width 22 height 14
click at [802, 516] on input "True" at bounding box center [794, 515] width 13 height 11
radio input "true"
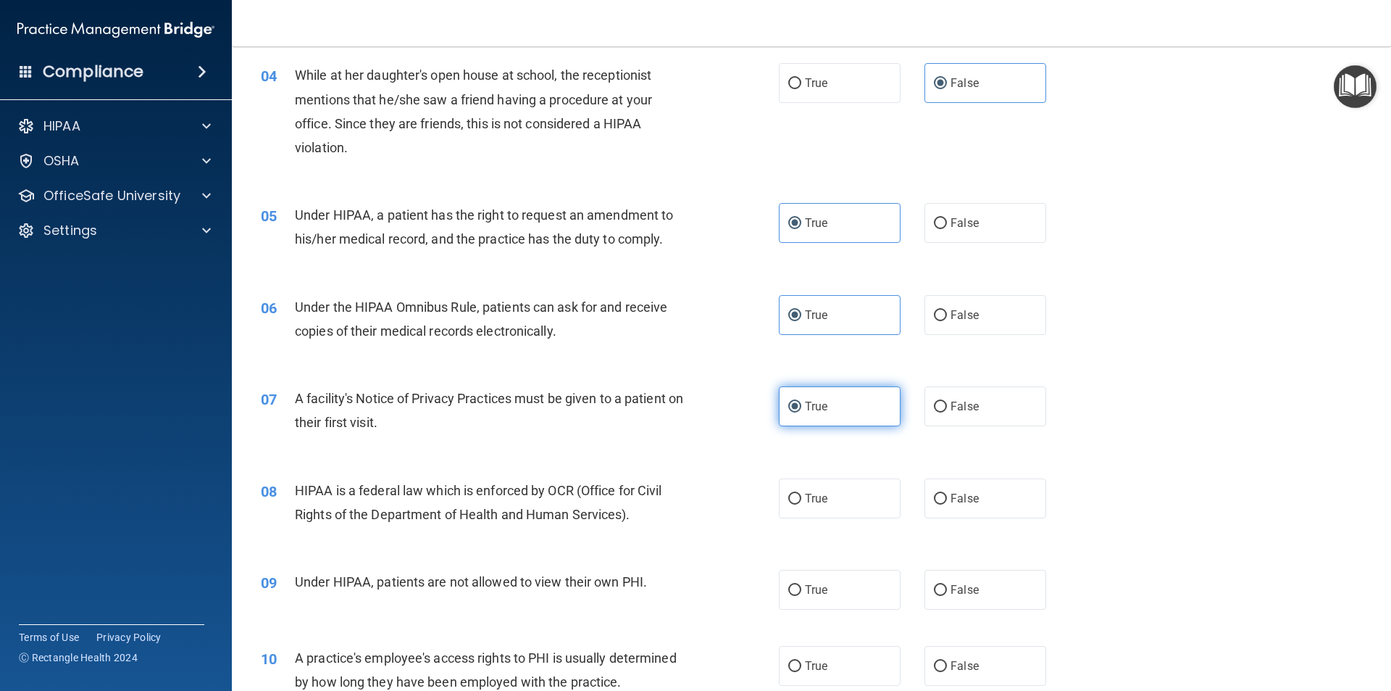
scroll to position [435, 0]
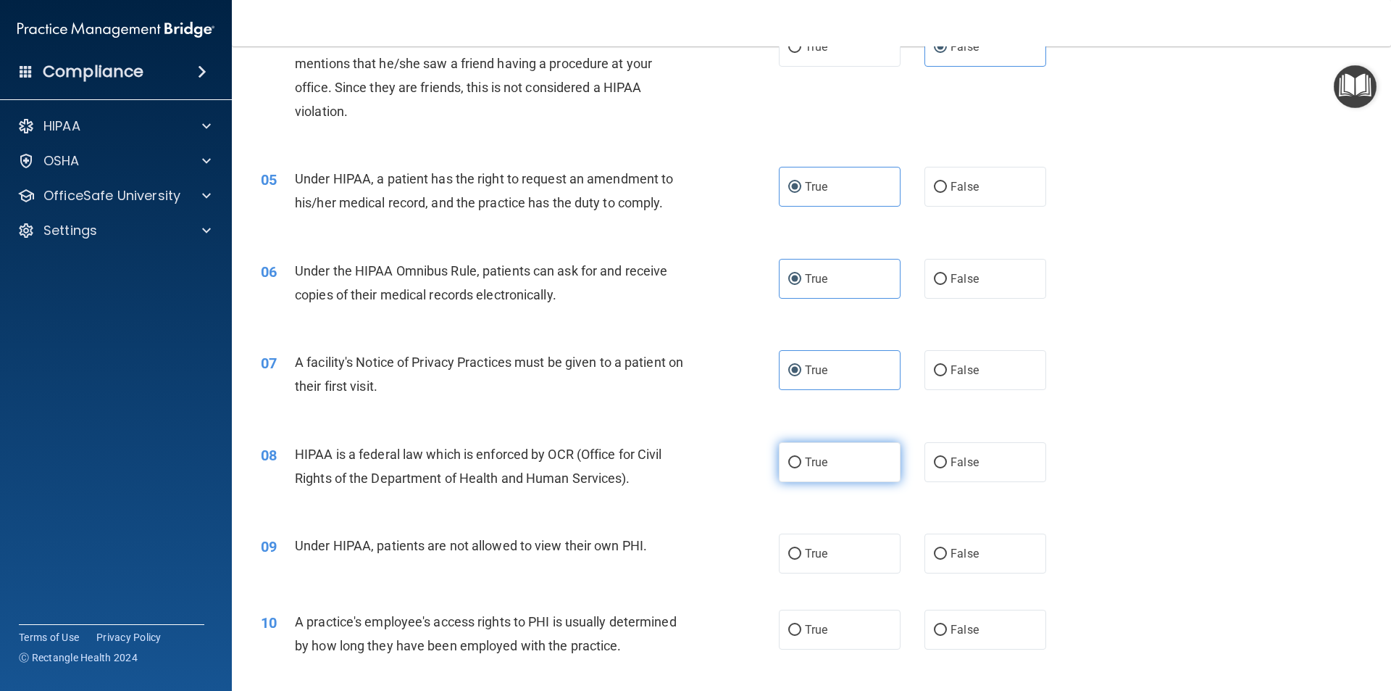
drag, startPoint x: 794, startPoint y: 454, endPoint x: 780, endPoint y: 457, distance: 14.7
click at [791, 454] on label "True" at bounding box center [840, 462] width 122 height 40
click at [791, 457] on input "True" at bounding box center [794, 462] width 13 height 11
radio input "true"
click at [994, 546] on label "False" at bounding box center [986, 553] width 122 height 40
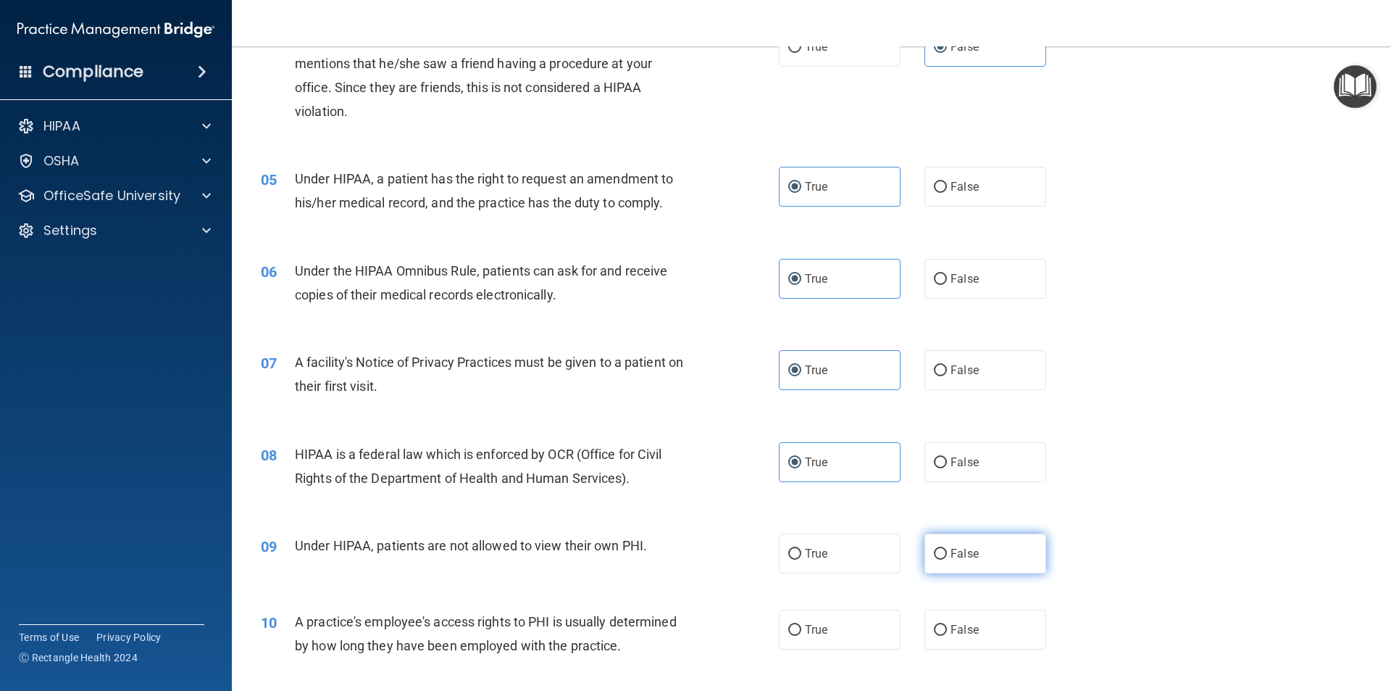
click at [947, 549] on input "False" at bounding box center [940, 554] width 13 height 11
radio input "true"
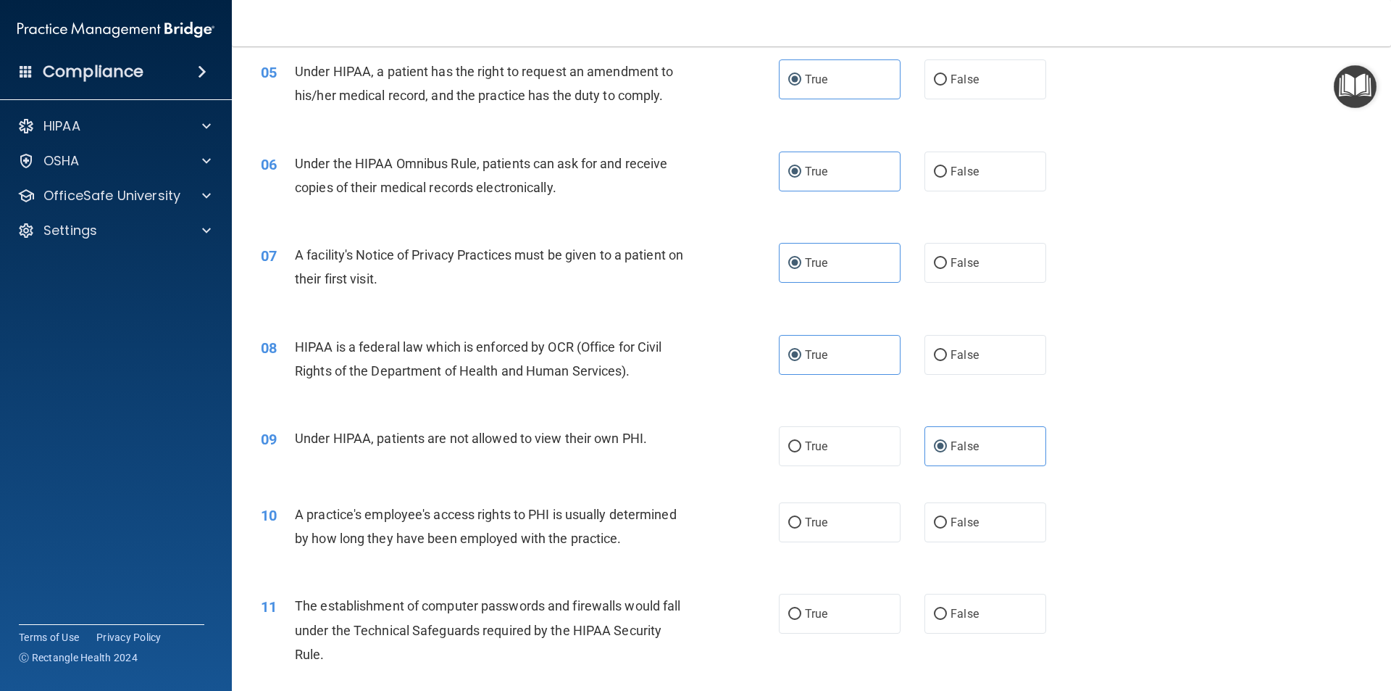
scroll to position [580, 0]
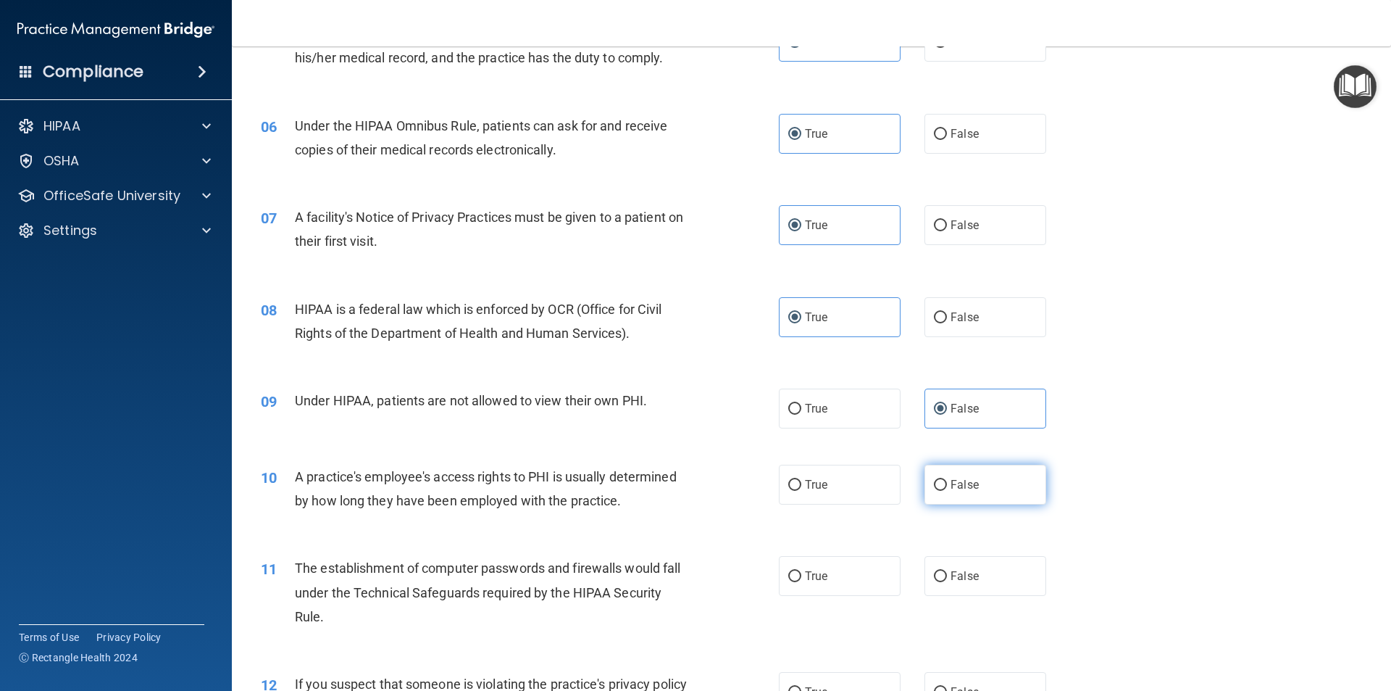
click at [951, 489] on span "False" at bounding box center [965, 485] width 28 height 14
click at [947, 489] on input "False" at bounding box center [940, 485] width 13 height 11
radio input "true"
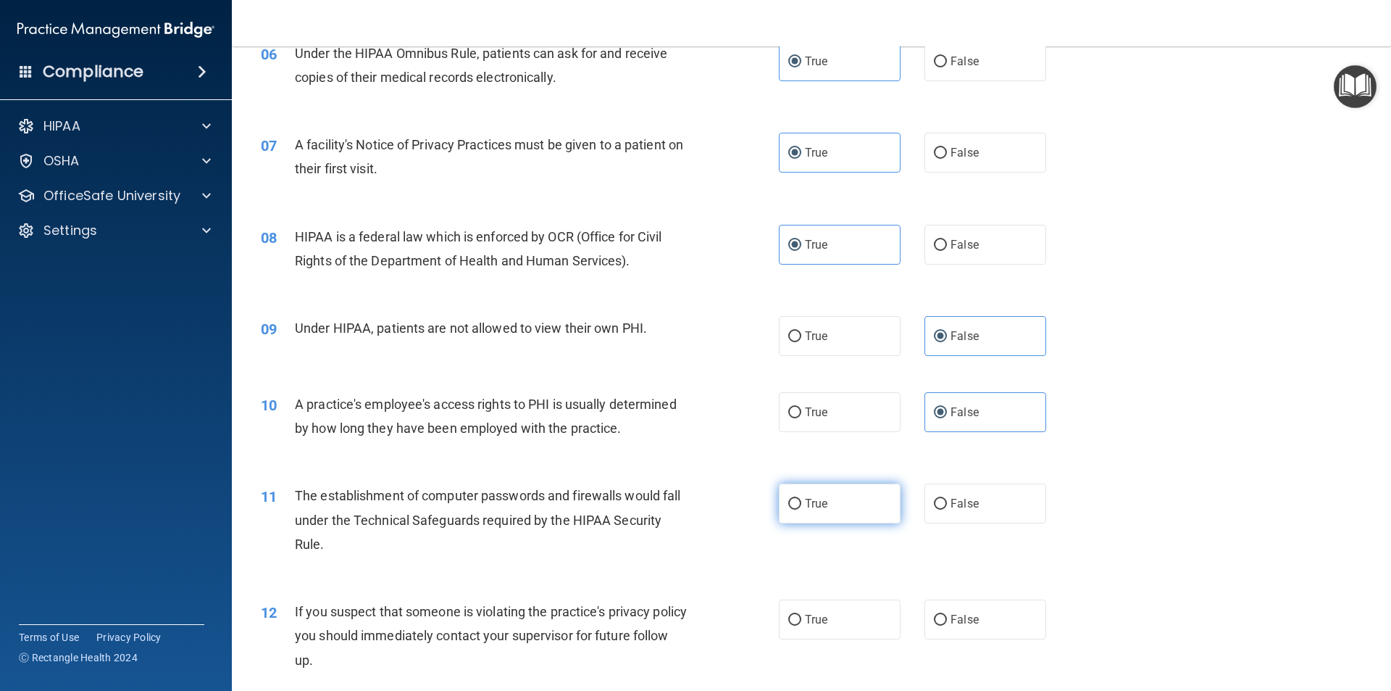
click at [794, 501] on input "True" at bounding box center [794, 504] width 13 height 11
radio input "true"
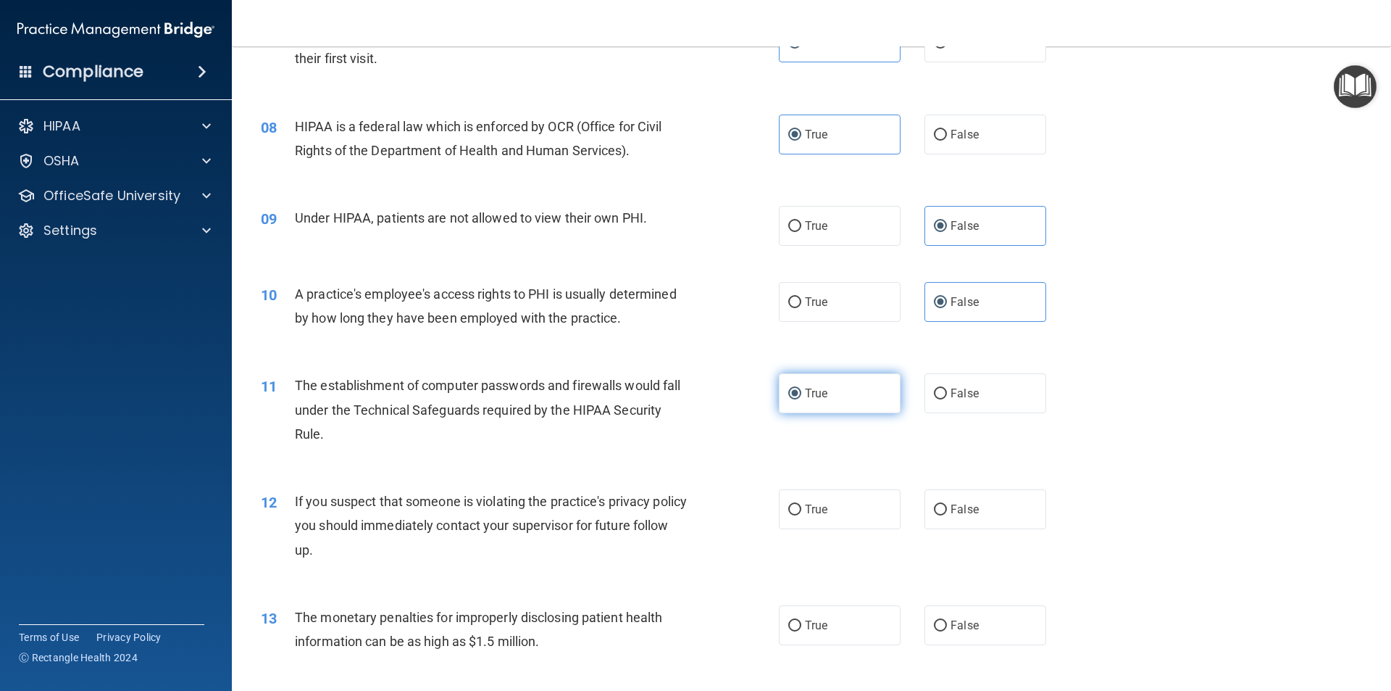
scroll to position [797, 0]
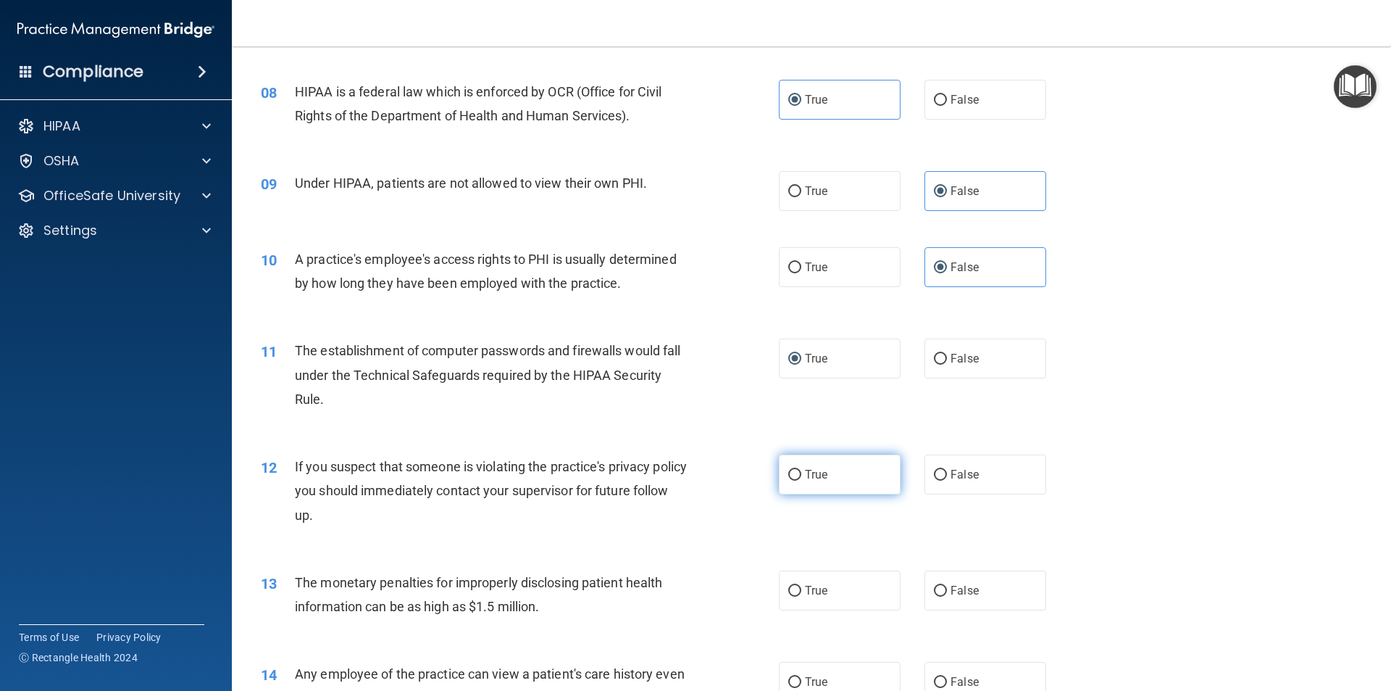
click at [822, 483] on label "True" at bounding box center [840, 474] width 122 height 40
click at [802, 480] on input "True" at bounding box center [794, 475] width 13 height 11
radio input "true"
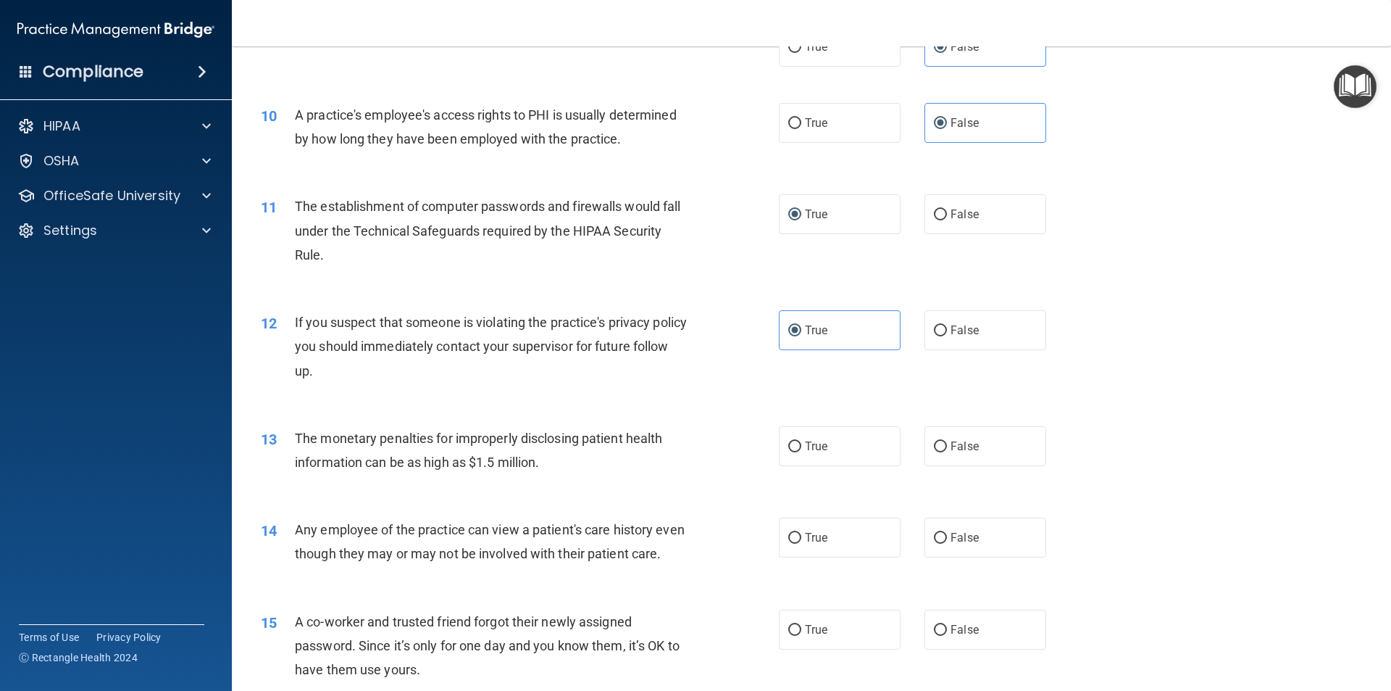
scroll to position [942, 0]
click at [836, 442] on label "True" at bounding box center [840, 445] width 122 height 40
click at [802, 442] on input "True" at bounding box center [794, 446] width 13 height 11
radio input "true"
click at [978, 546] on label "False" at bounding box center [986, 537] width 122 height 40
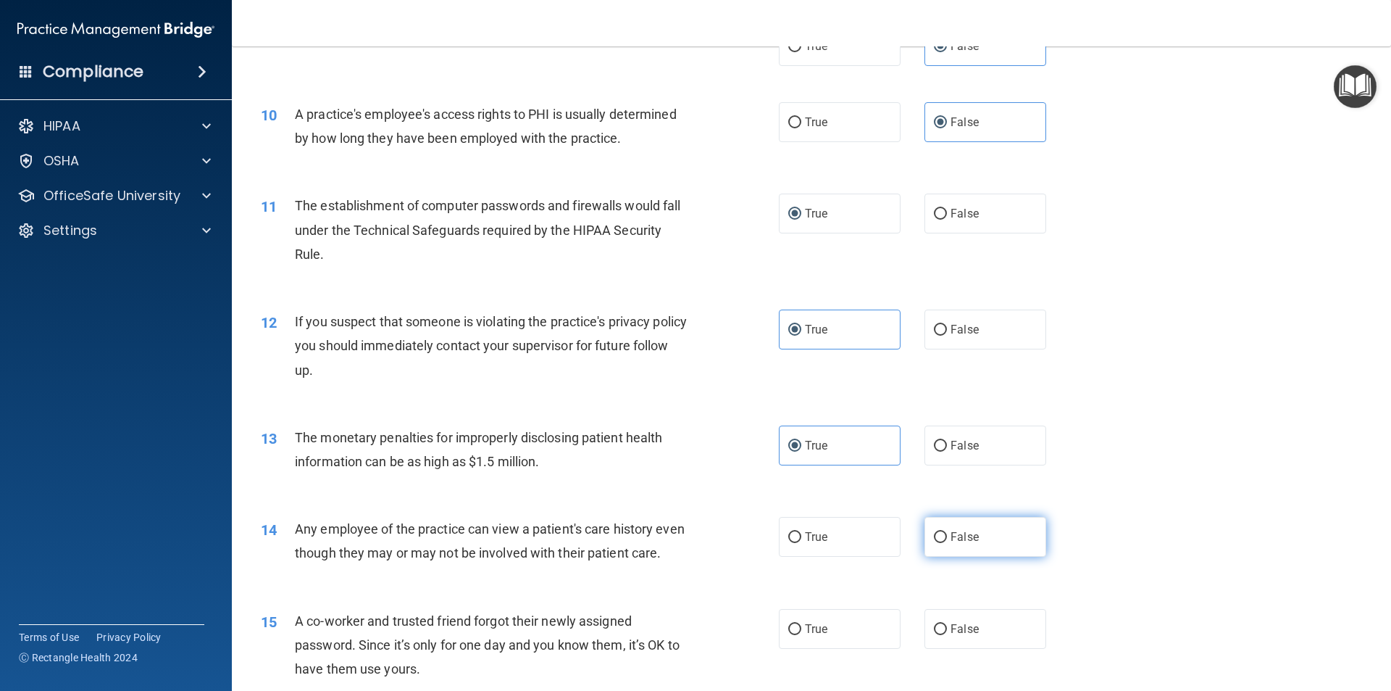
click at [947, 543] on input "False" at bounding box center [940, 537] width 13 height 11
radio input "true"
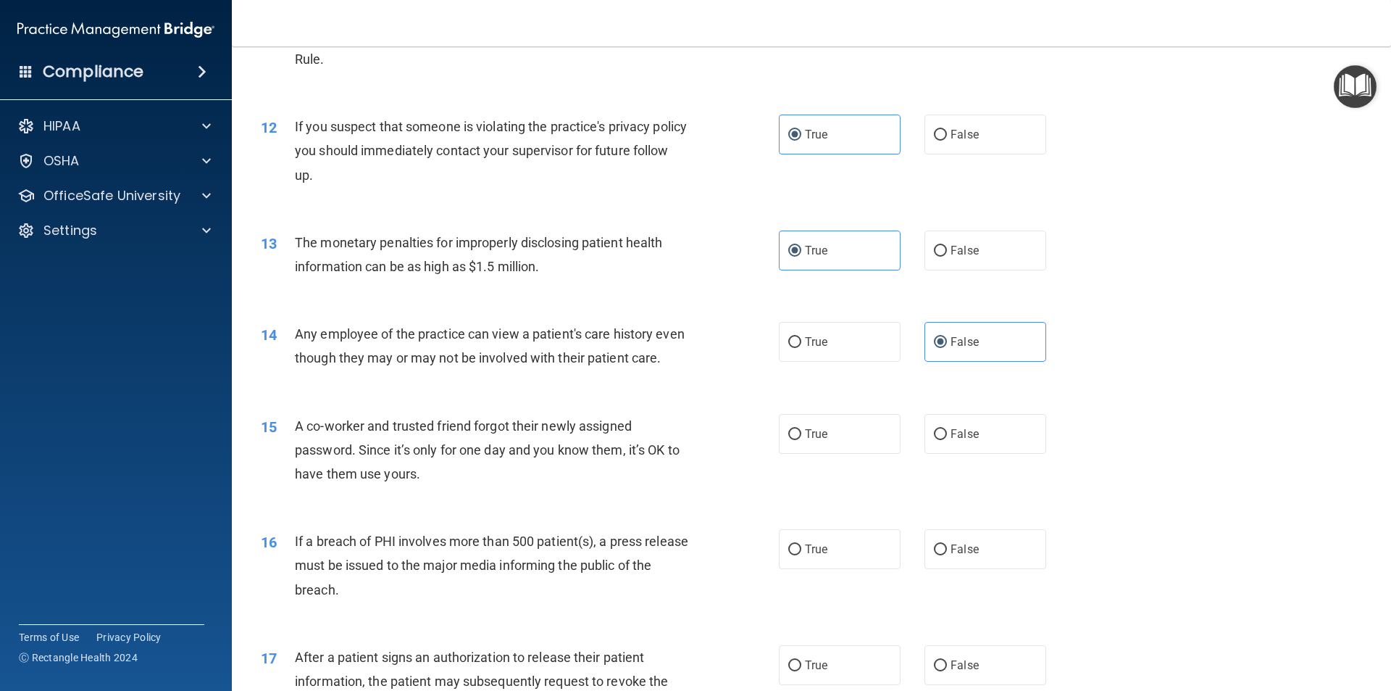
scroll to position [1160, 0]
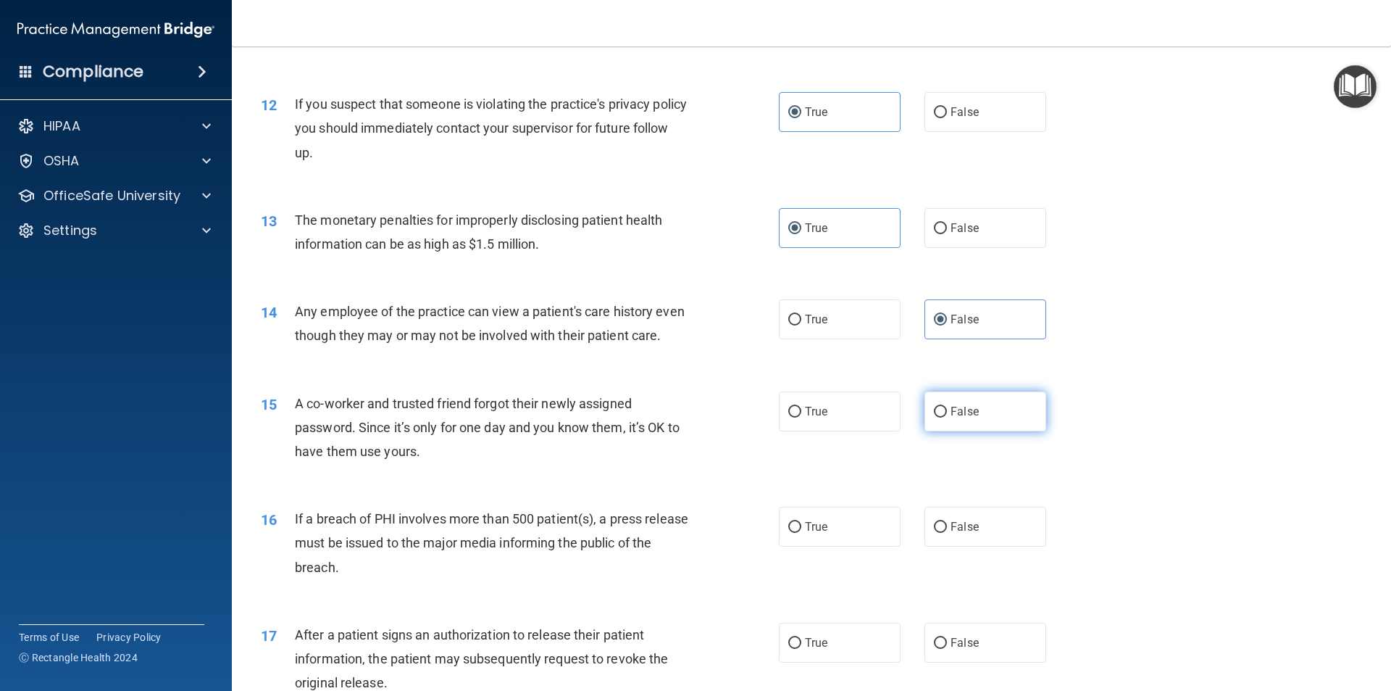
click at [975, 431] on label "False" at bounding box center [986, 411] width 122 height 40
click at [947, 417] on input "False" at bounding box center [940, 412] width 13 height 11
radio input "true"
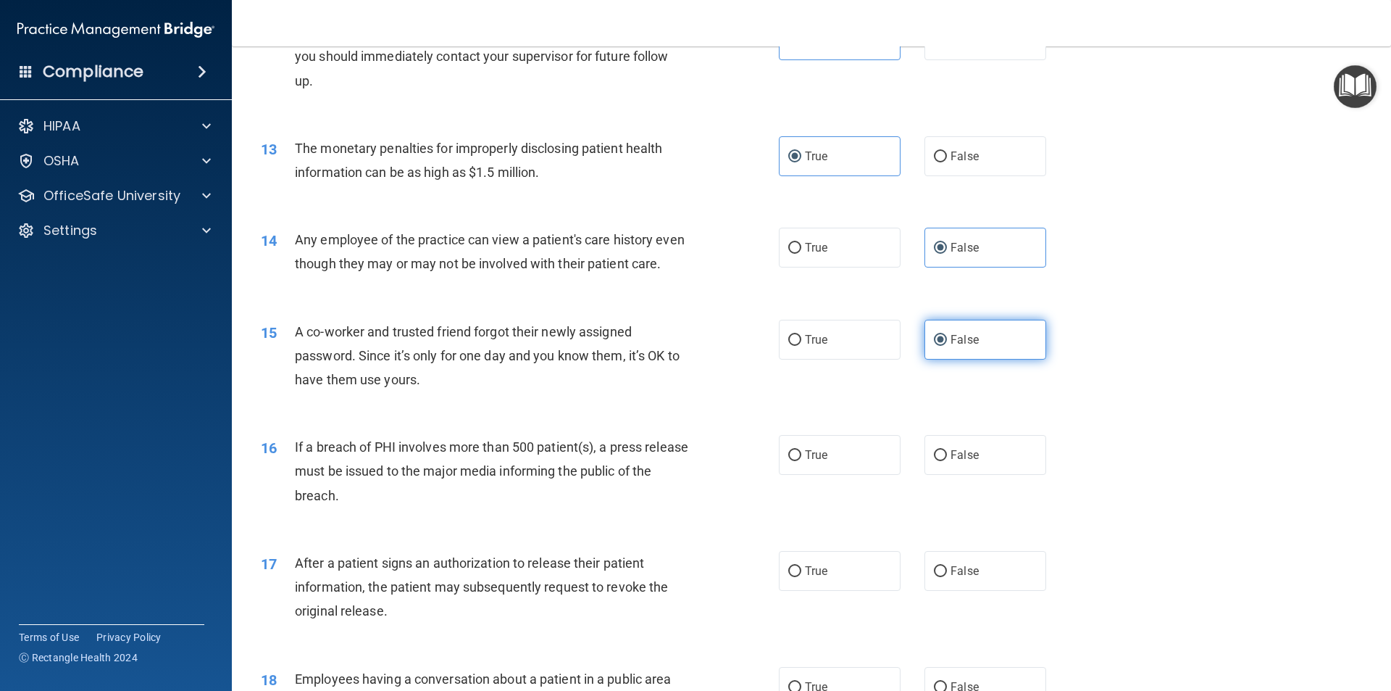
scroll to position [1304, 0]
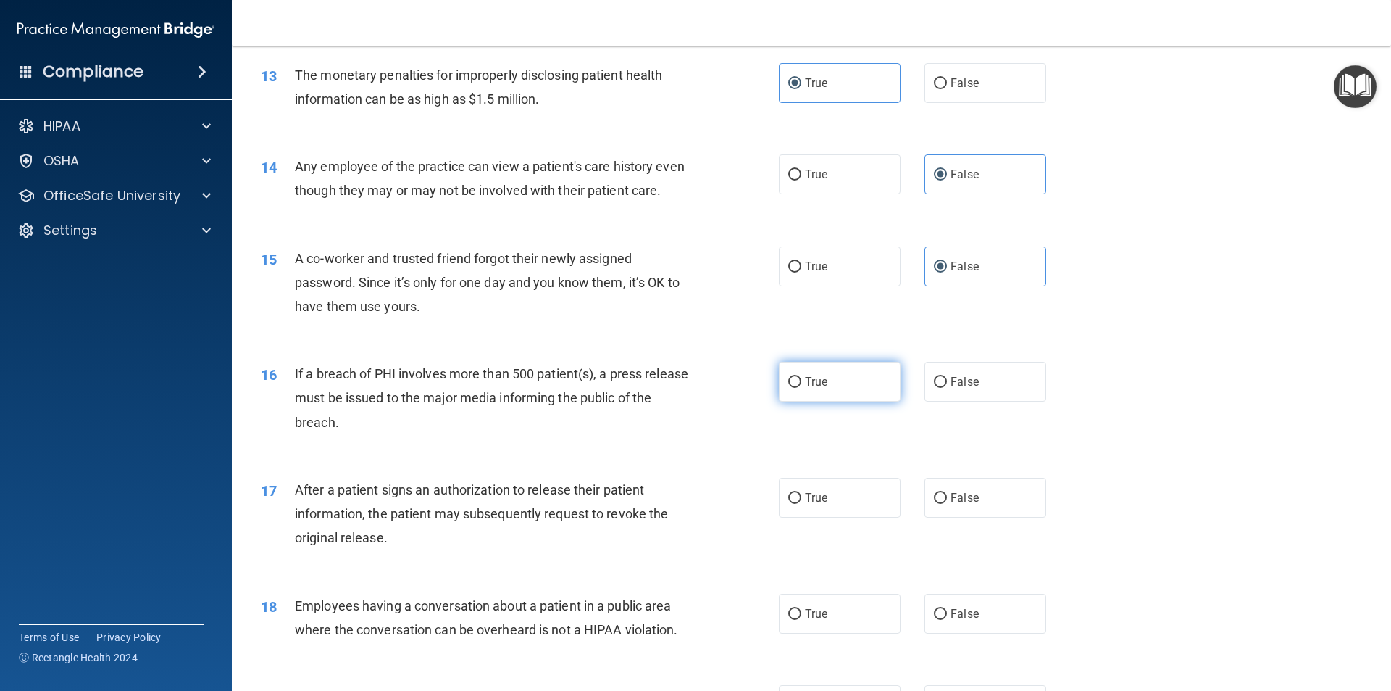
click at [859, 393] on label "True" at bounding box center [840, 382] width 122 height 40
click at [802, 388] on input "True" at bounding box center [794, 382] width 13 height 11
radio input "true"
click at [831, 517] on label "True" at bounding box center [840, 498] width 122 height 40
click at [802, 504] on input "True" at bounding box center [794, 498] width 13 height 11
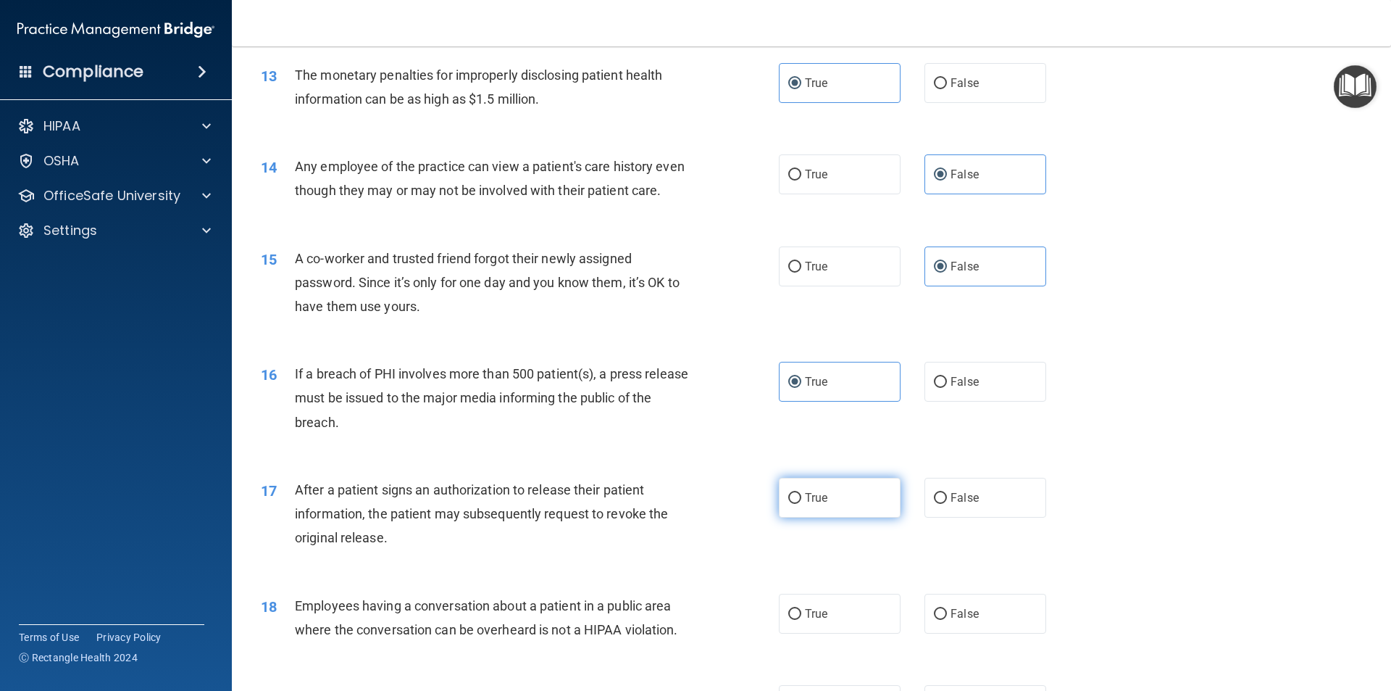
radio input "true"
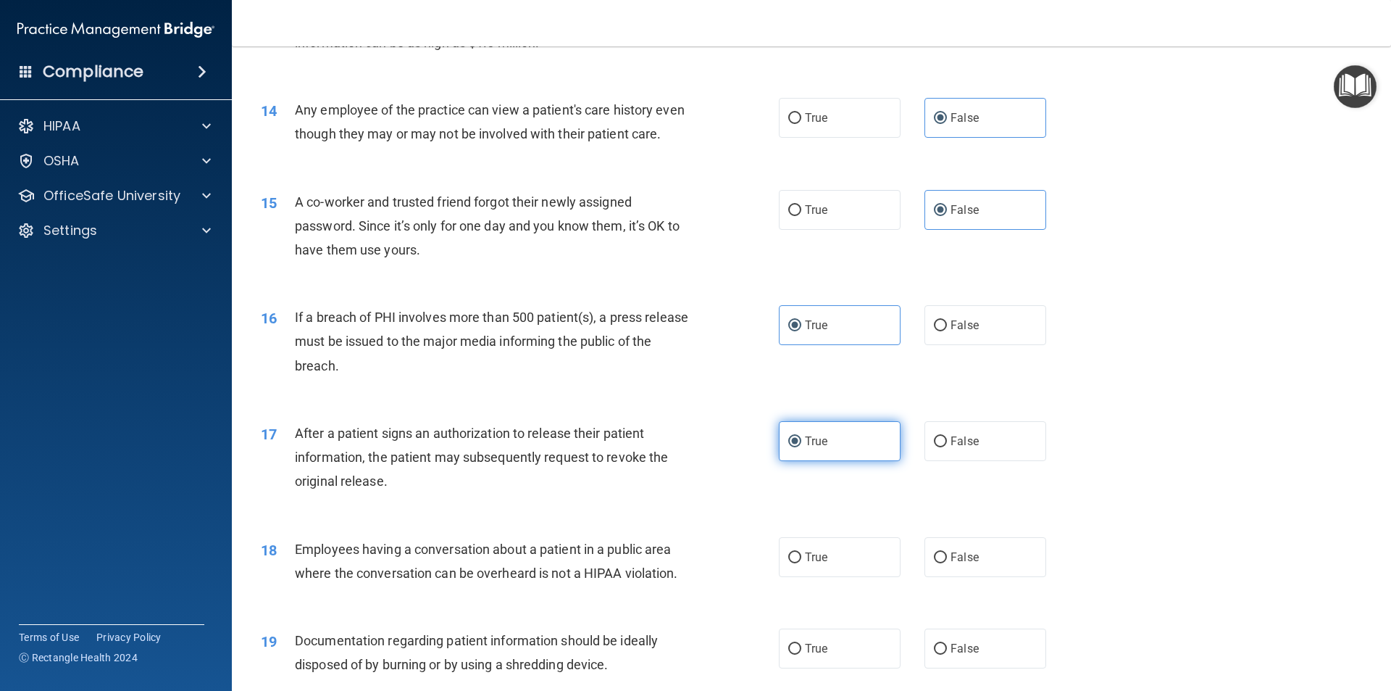
scroll to position [1449, 0]
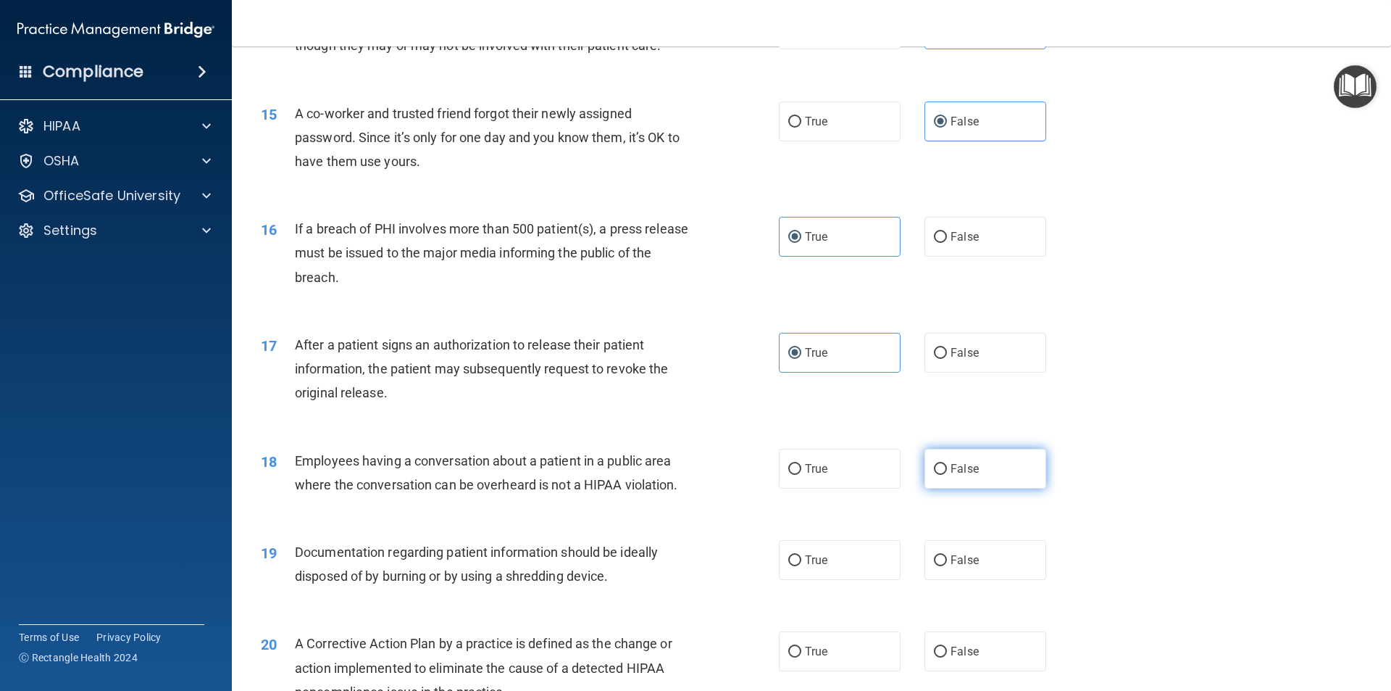
click at [965, 488] on label "False" at bounding box center [986, 469] width 122 height 40
click at [947, 475] on input "False" at bounding box center [940, 469] width 13 height 11
radio input "true"
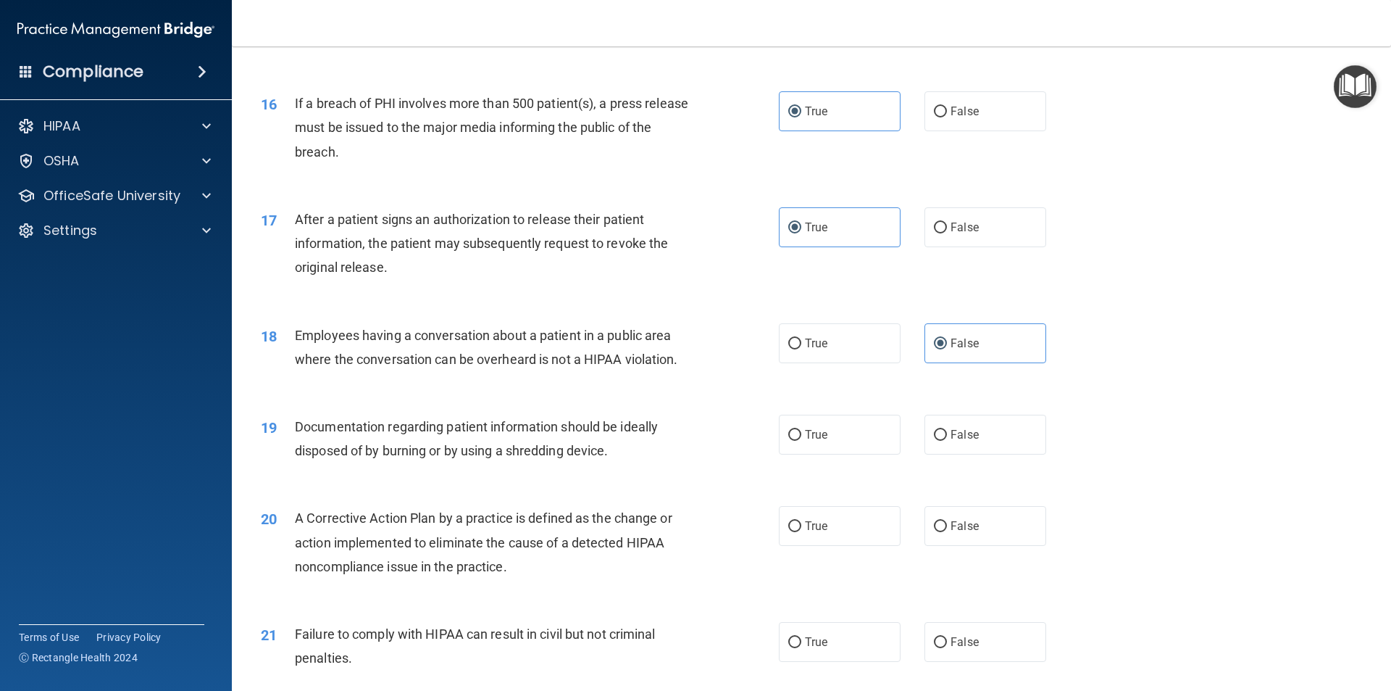
scroll to position [1594, 0]
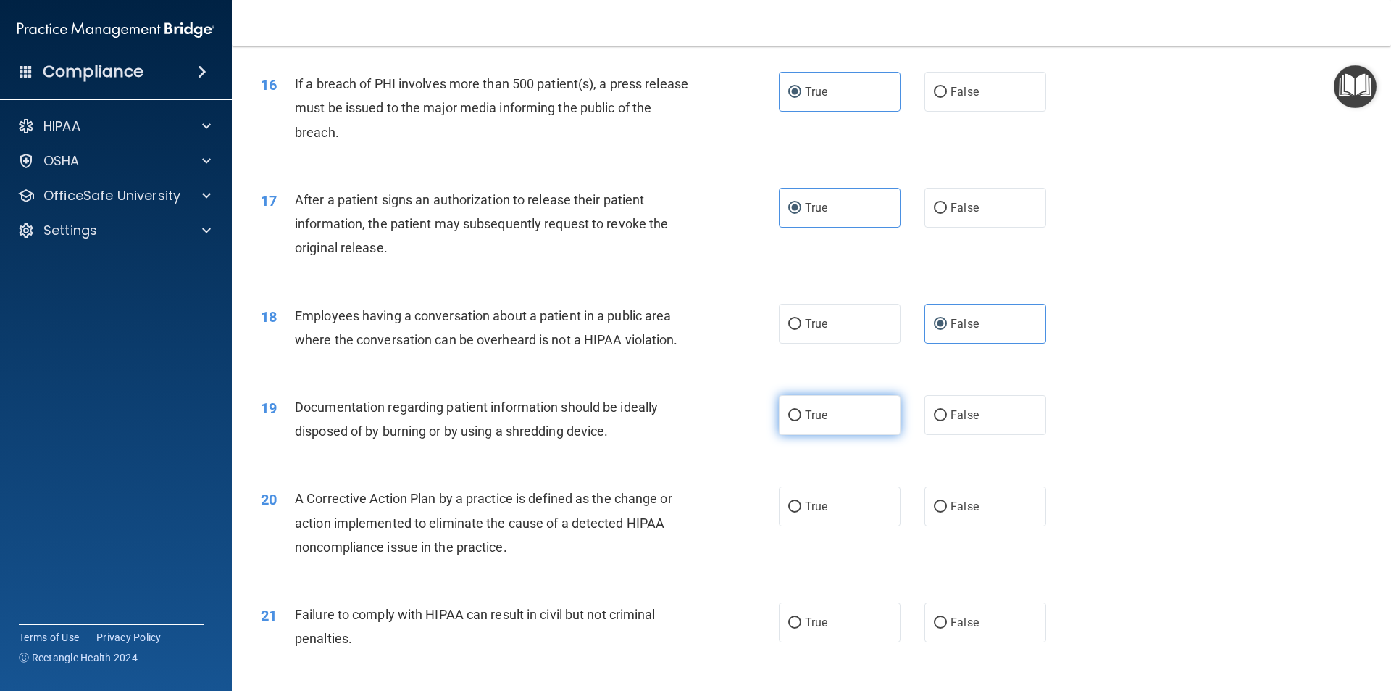
click at [816, 435] on label "True" at bounding box center [840, 415] width 122 height 40
click at [802, 421] on input "True" at bounding box center [794, 415] width 13 height 11
radio input "true"
click at [813, 513] on span "True" at bounding box center [816, 506] width 22 height 14
click at [802, 512] on input "True" at bounding box center [794, 506] width 13 height 11
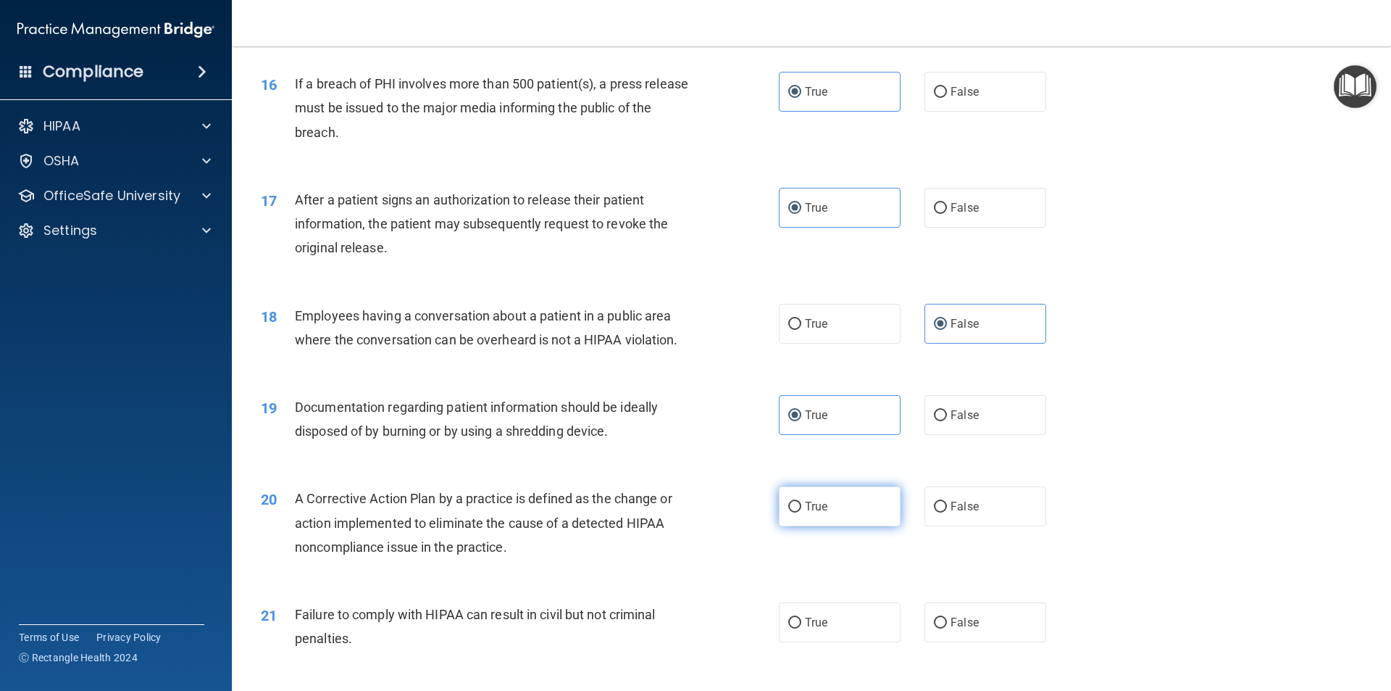
radio input "true"
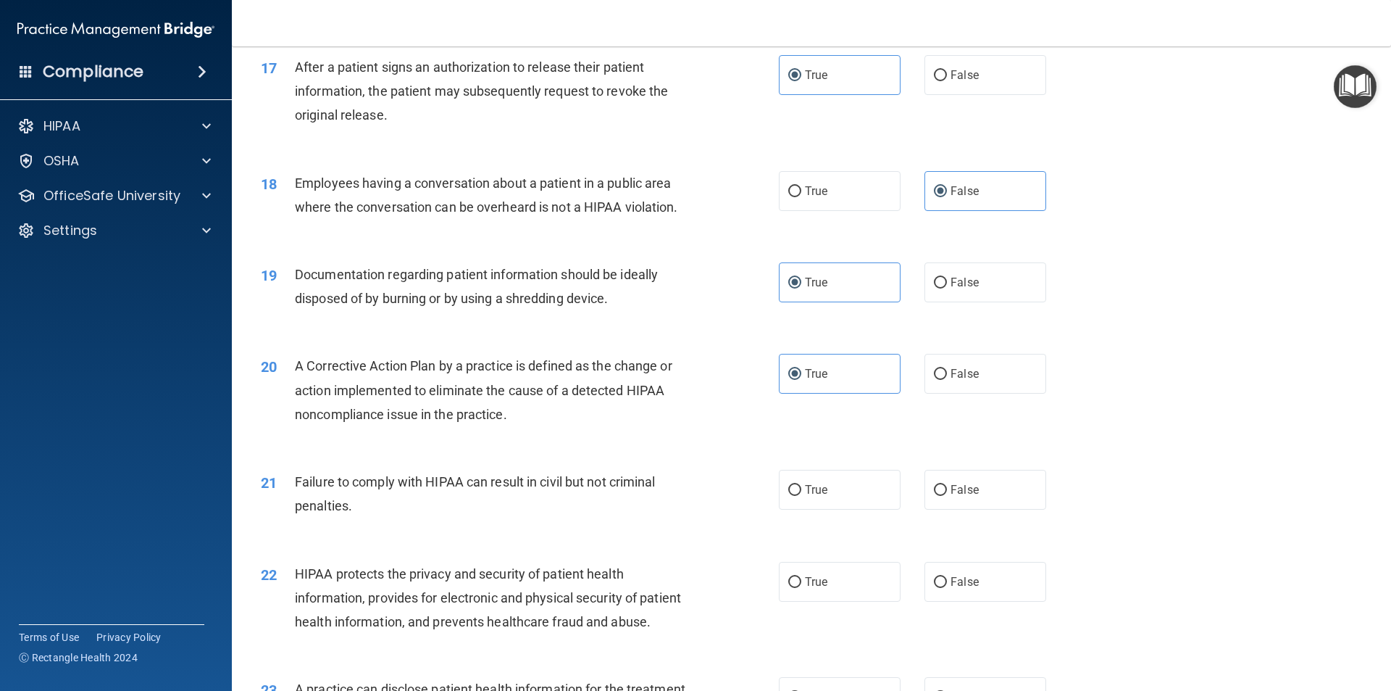
scroll to position [1812, 0]
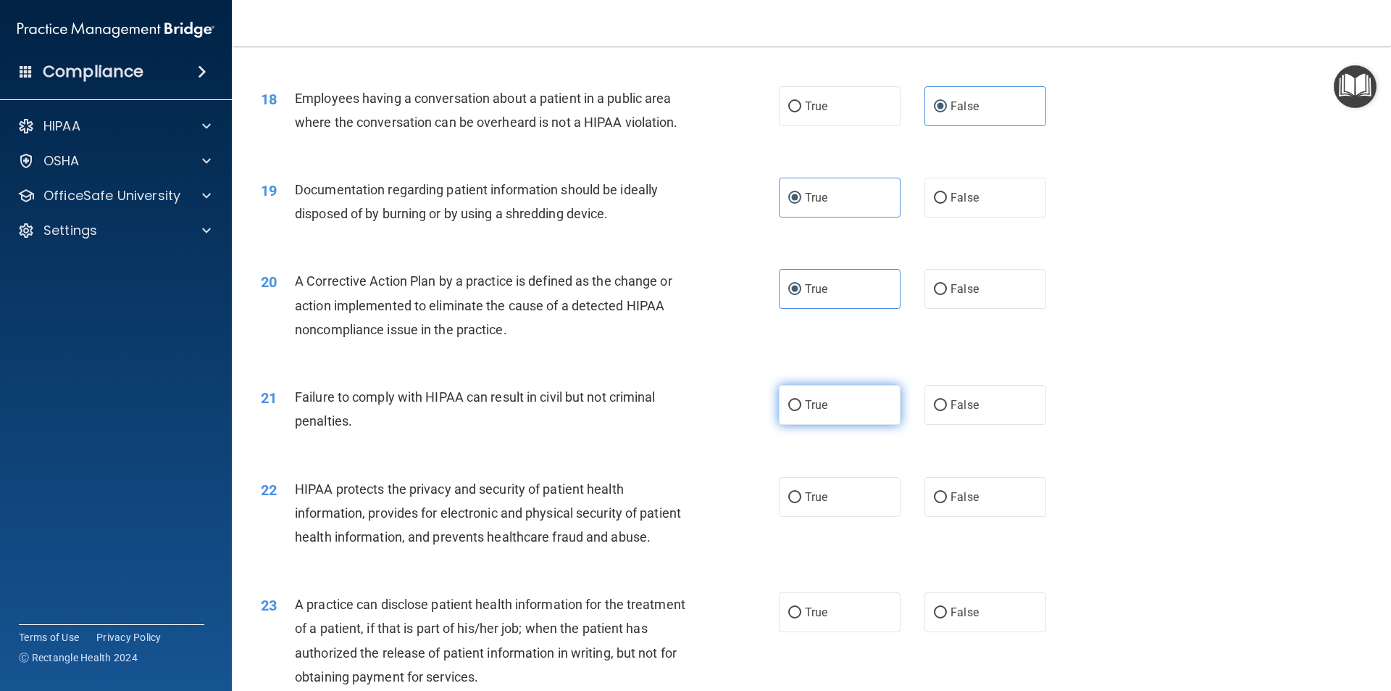
click at [852, 415] on label "True" at bounding box center [840, 405] width 122 height 40
click at [802, 411] on input "True" at bounding box center [794, 405] width 13 height 11
radio input "true"
click at [797, 517] on label "True" at bounding box center [840, 497] width 122 height 40
click at [797, 503] on input "True" at bounding box center [794, 497] width 13 height 11
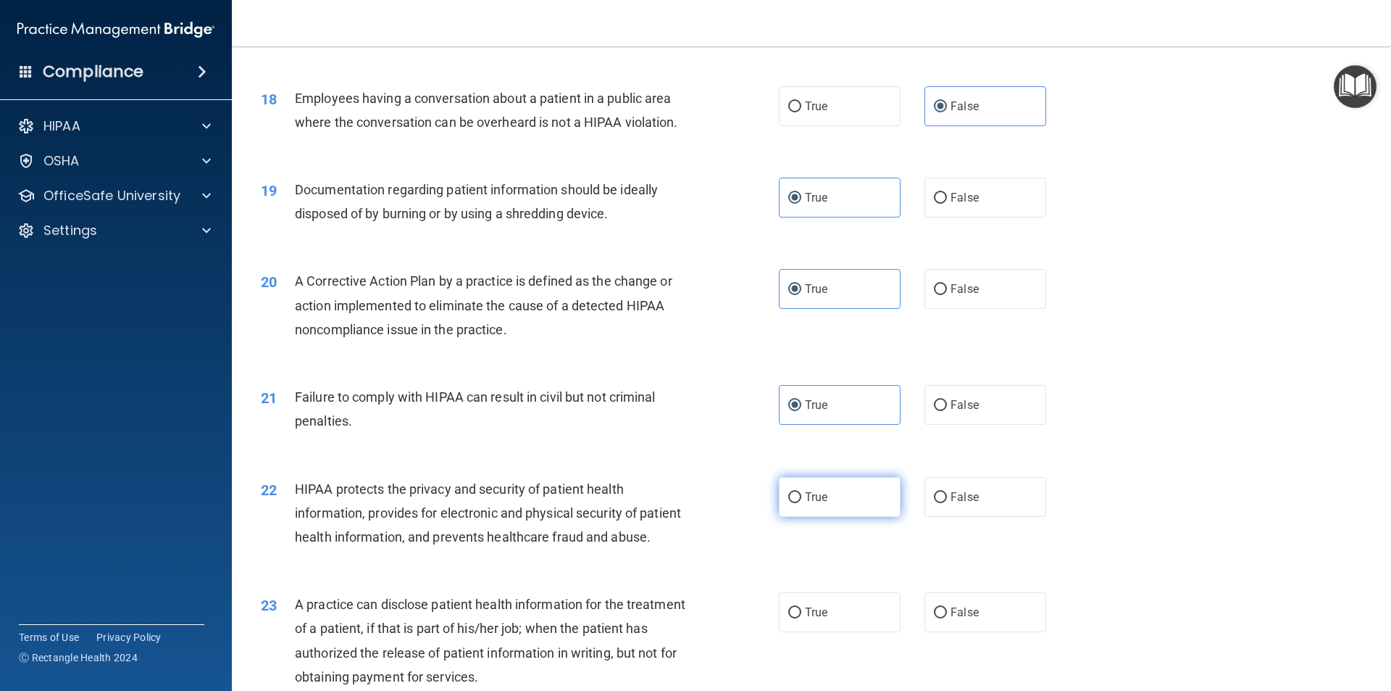
radio input "true"
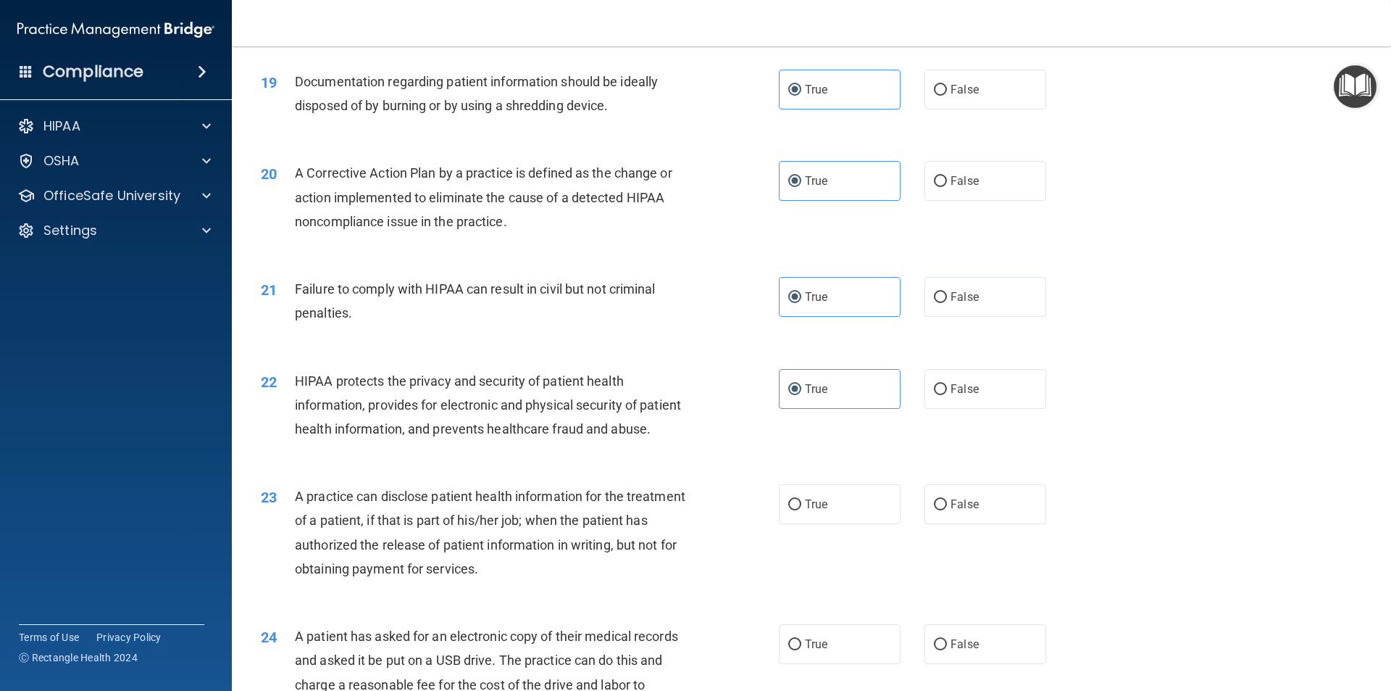
scroll to position [1957, 0]
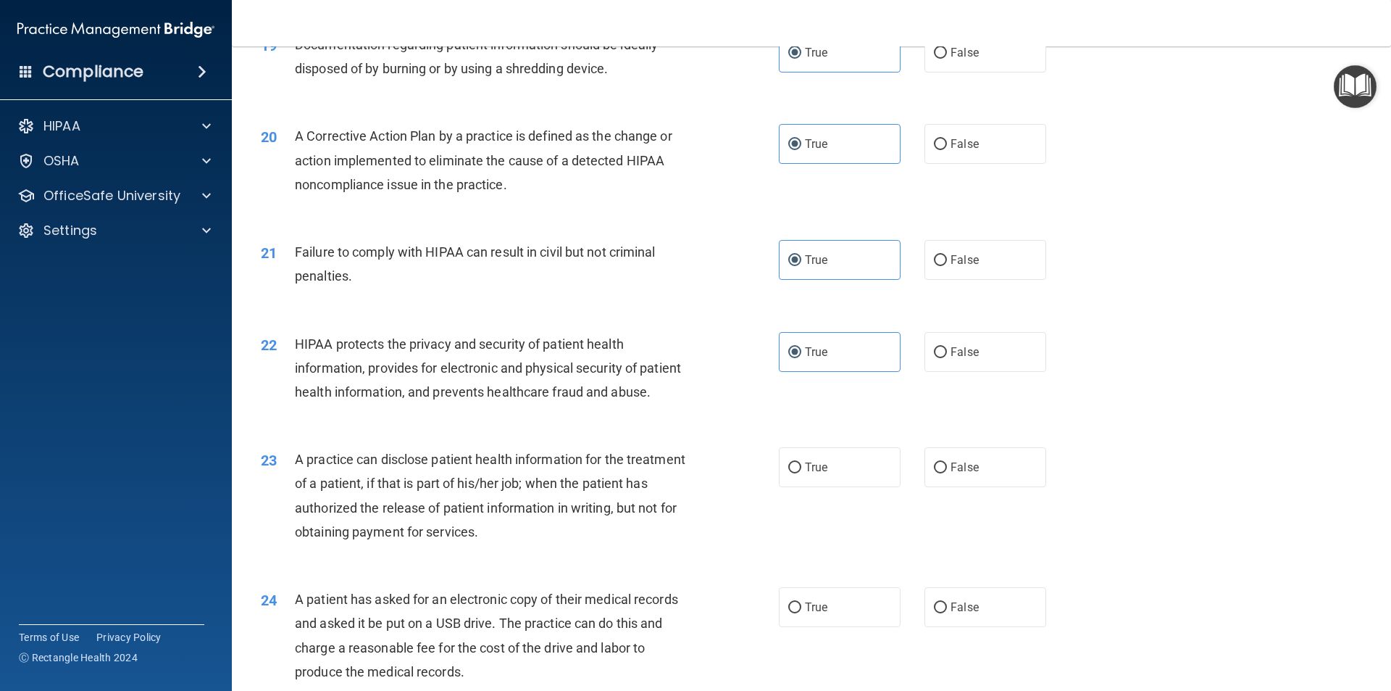
click at [759, 513] on div "23 A practice can disclose patient health information for the treatment of a pa…" at bounding box center [520, 499] width 562 height 104
click at [848, 487] on label "True" at bounding box center [840, 467] width 122 height 40
click at [802, 473] on input "True" at bounding box center [794, 467] width 13 height 11
radio input "true"
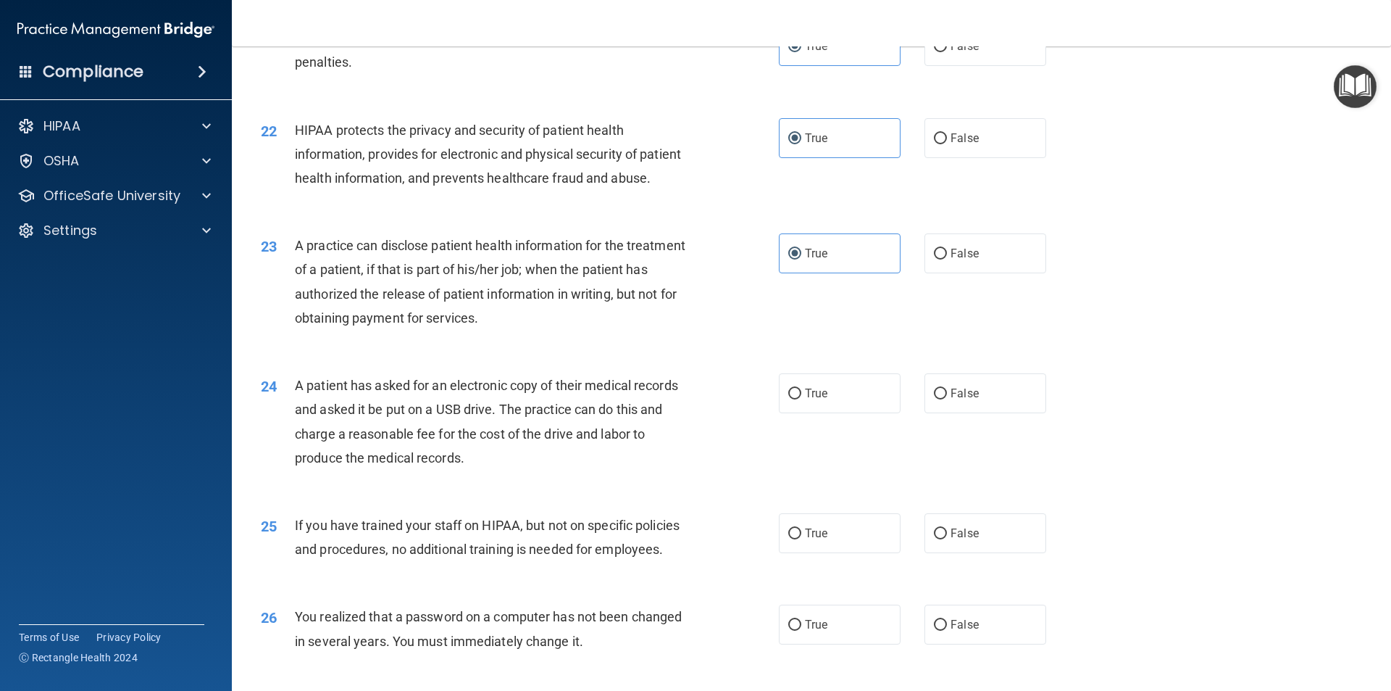
scroll to position [2174, 0]
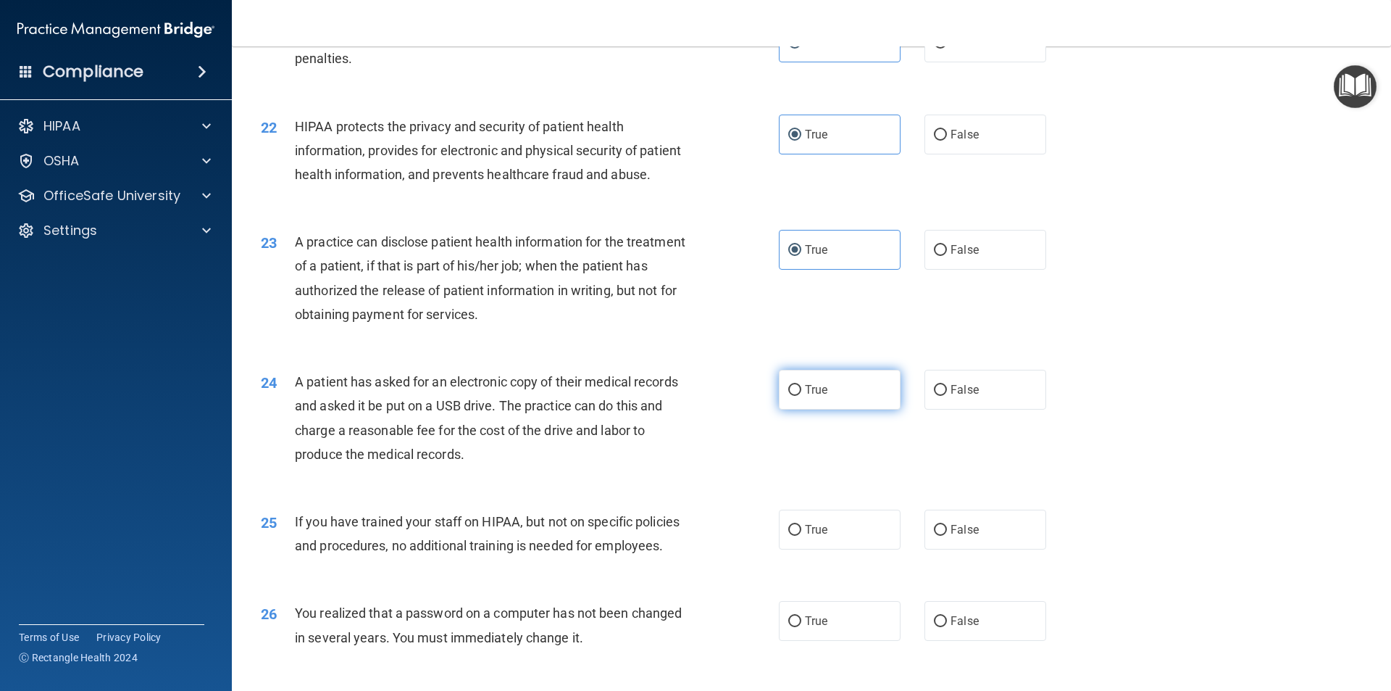
click at [783, 409] on label "True" at bounding box center [840, 390] width 122 height 40
click at [788, 396] on input "True" at bounding box center [794, 390] width 13 height 11
radio input "true"
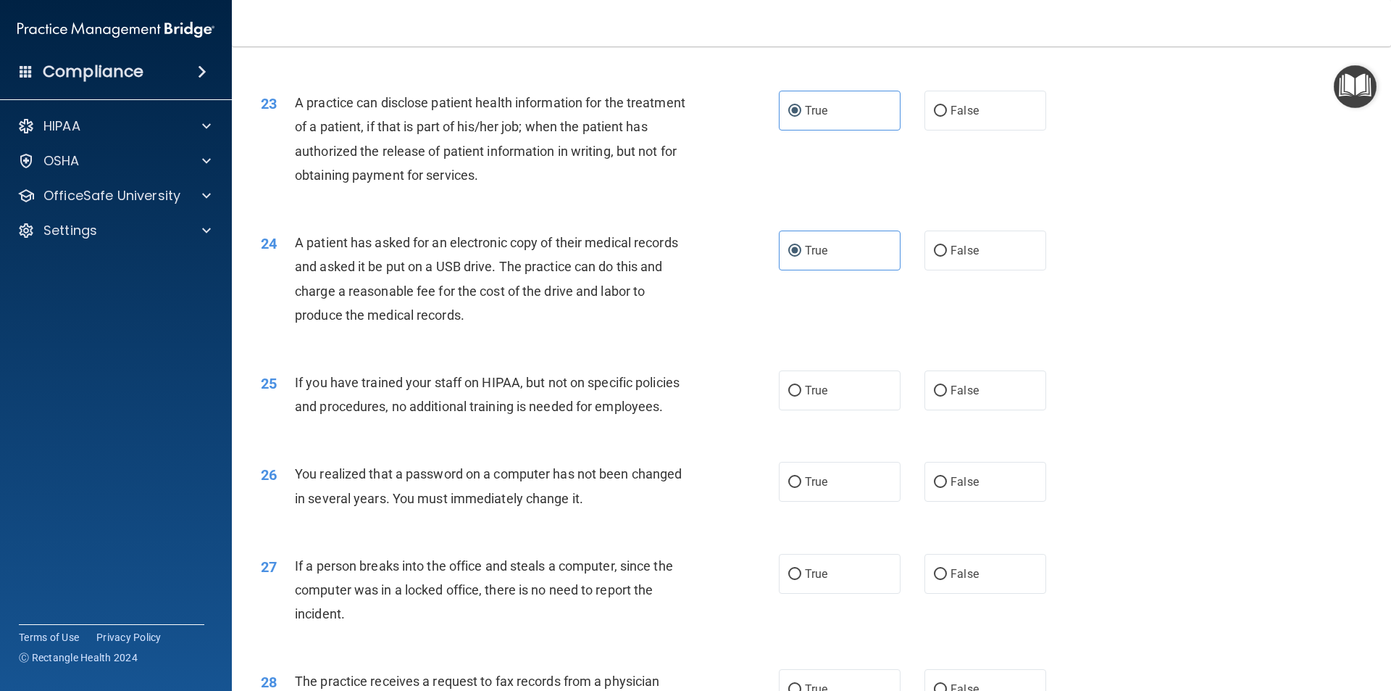
scroll to position [2319, 0]
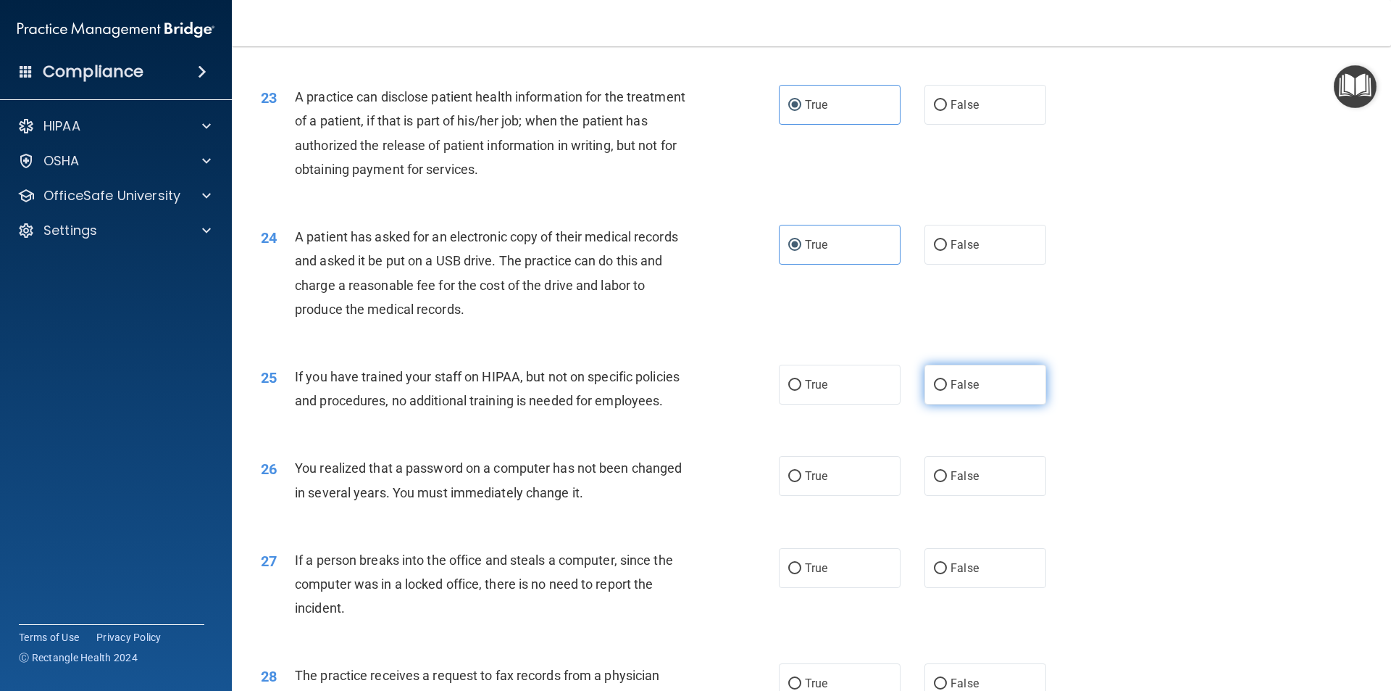
click at [986, 404] on label "False" at bounding box center [986, 385] width 122 height 40
click at [947, 391] on input "False" at bounding box center [940, 385] width 13 height 11
radio input "true"
click at [792, 496] on label "True" at bounding box center [840, 476] width 122 height 40
click at [792, 482] on input "True" at bounding box center [794, 476] width 13 height 11
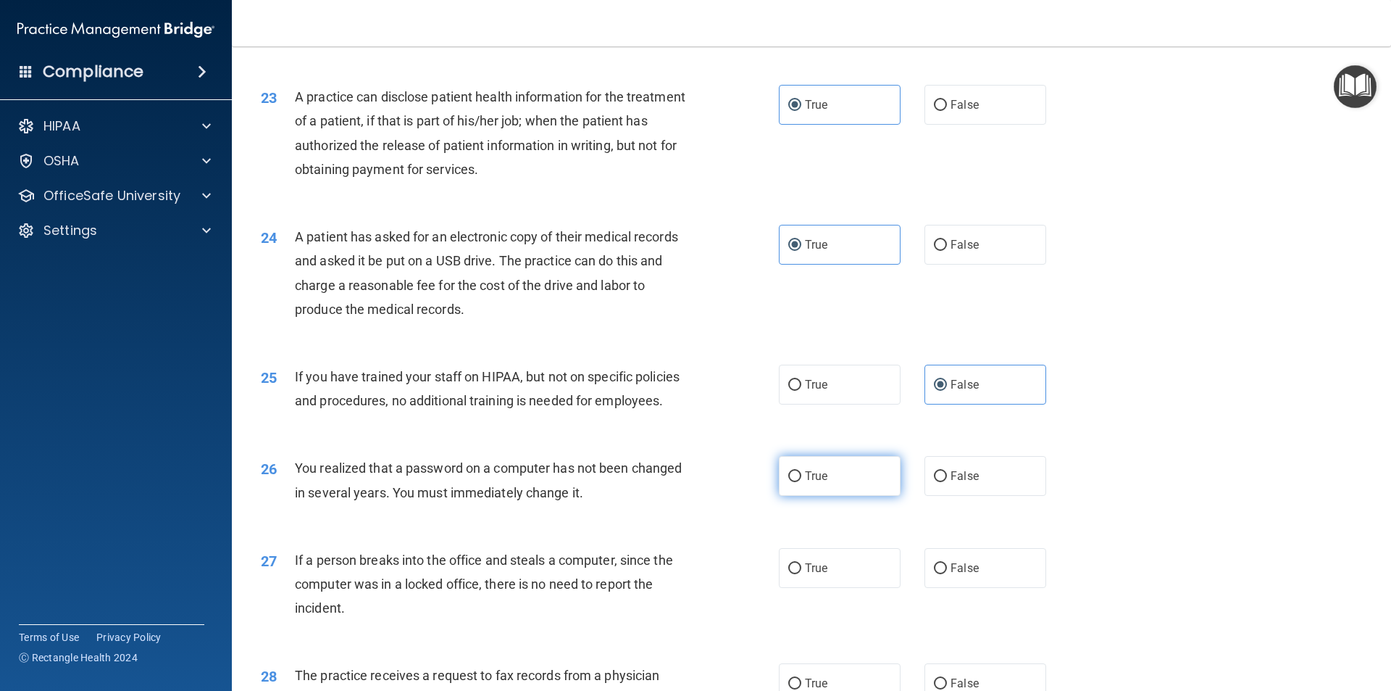
radio input "true"
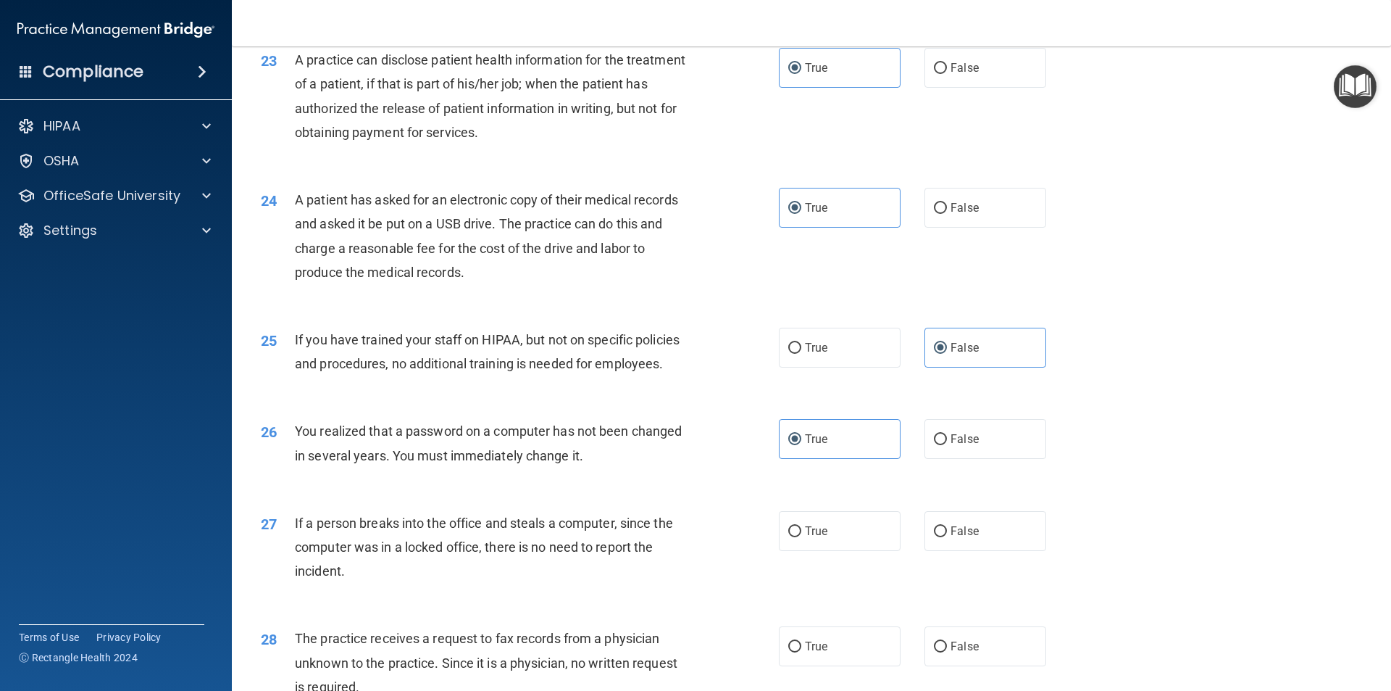
scroll to position [2392, 0]
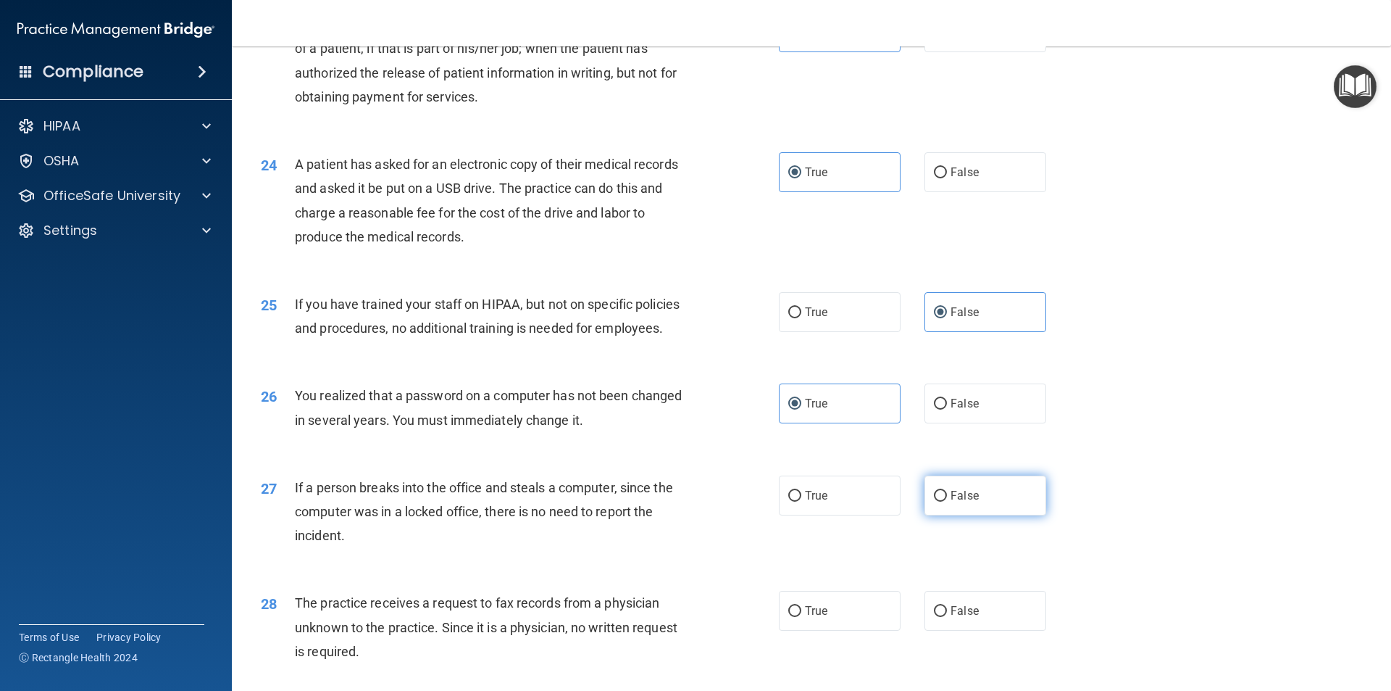
click at [941, 515] on label "False" at bounding box center [986, 495] width 122 height 40
click at [941, 501] on input "False" at bounding box center [940, 496] width 13 height 11
radio input "true"
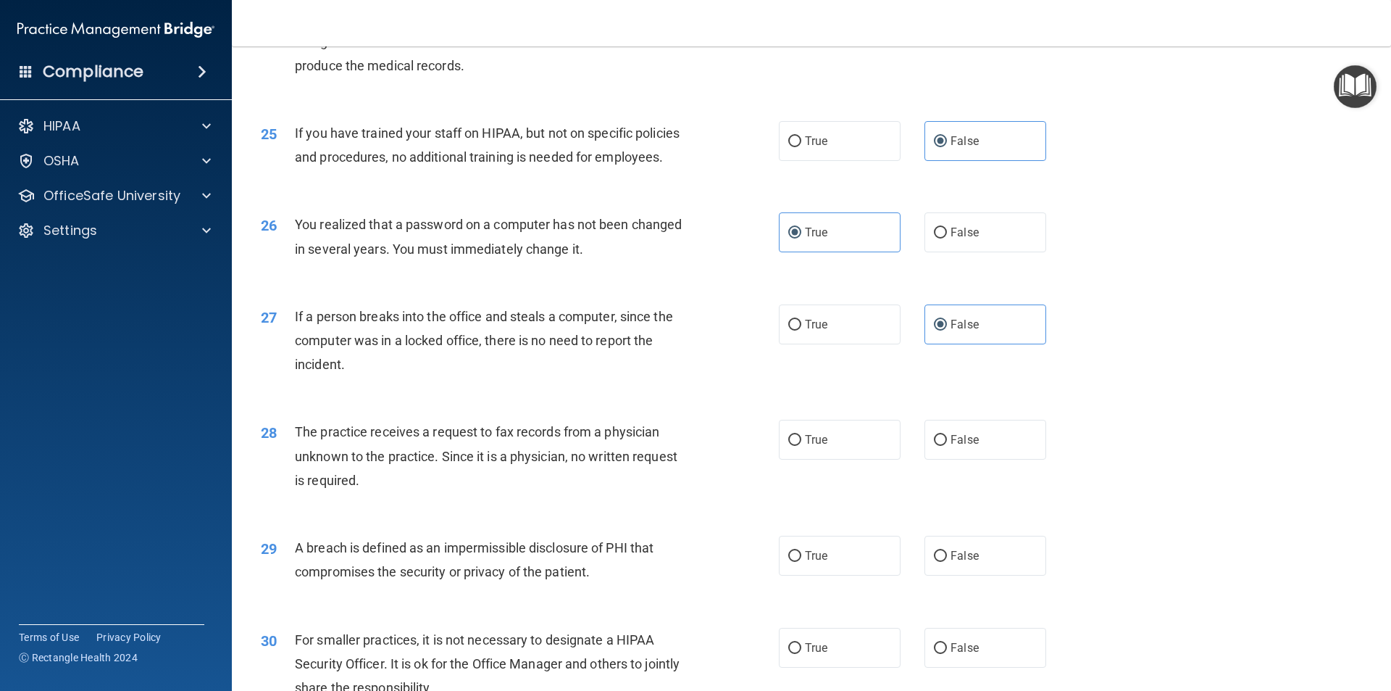
scroll to position [2609, 0]
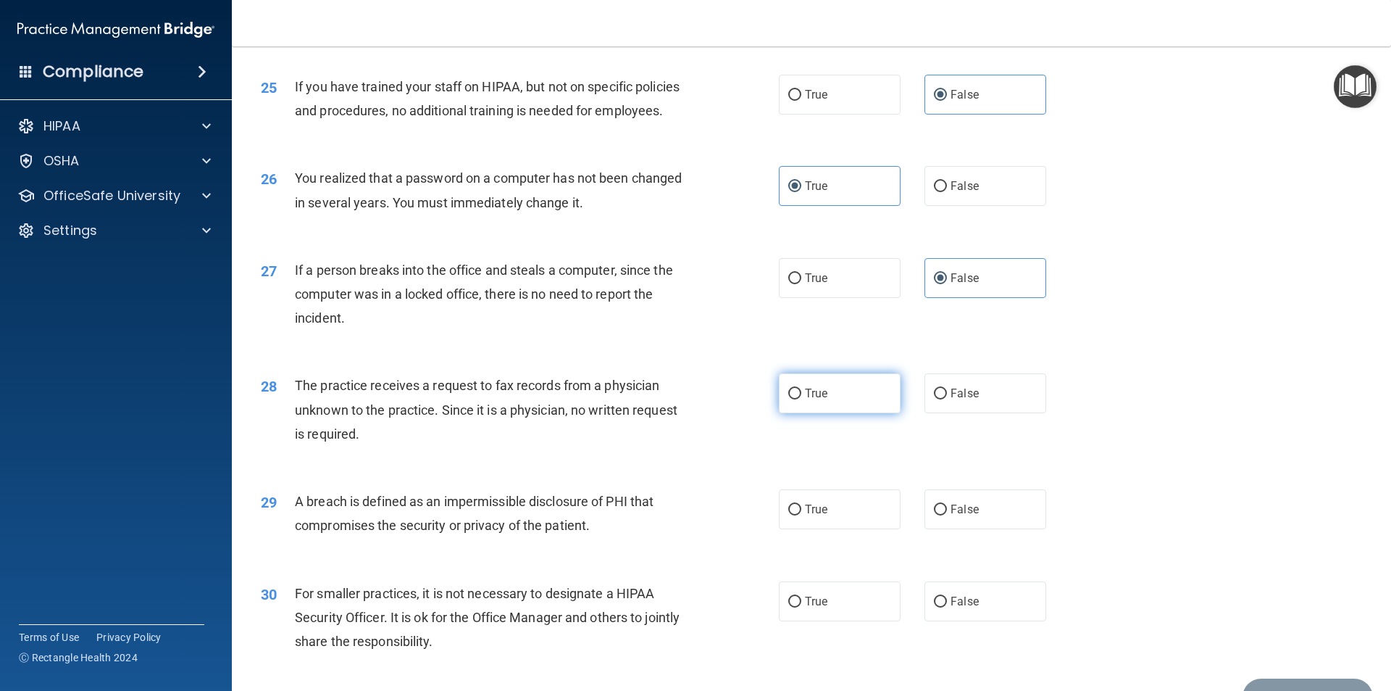
click at [848, 413] on label "True" at bounding box center [840, 393] width 122 height 40
click at [802, 399] on input "True" at bounding box center [794, 393] width 13 height 11
radio input "true"
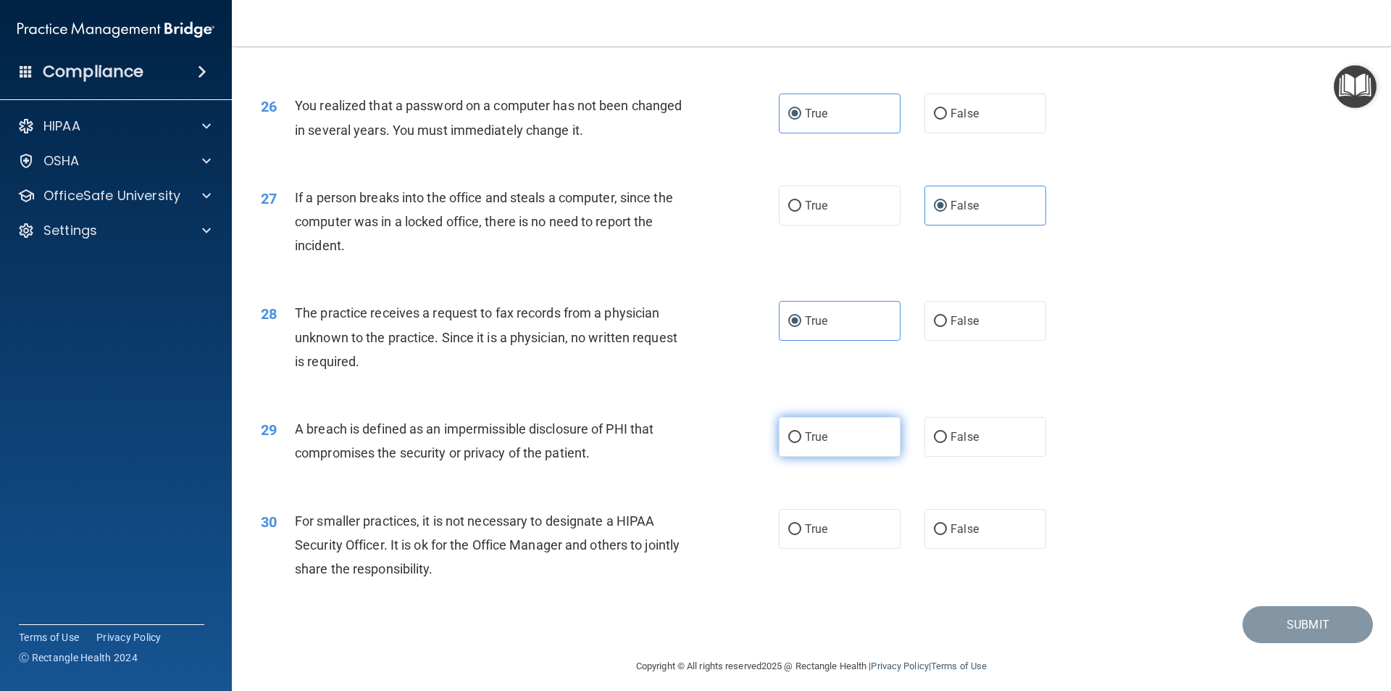
click at [804, 457] on label "True" at bounding box center [840, 437] width 122 height 40
click at [802, 443] on input "True" at bounding box center [794, 437] width 13 height 11
radio input "true"
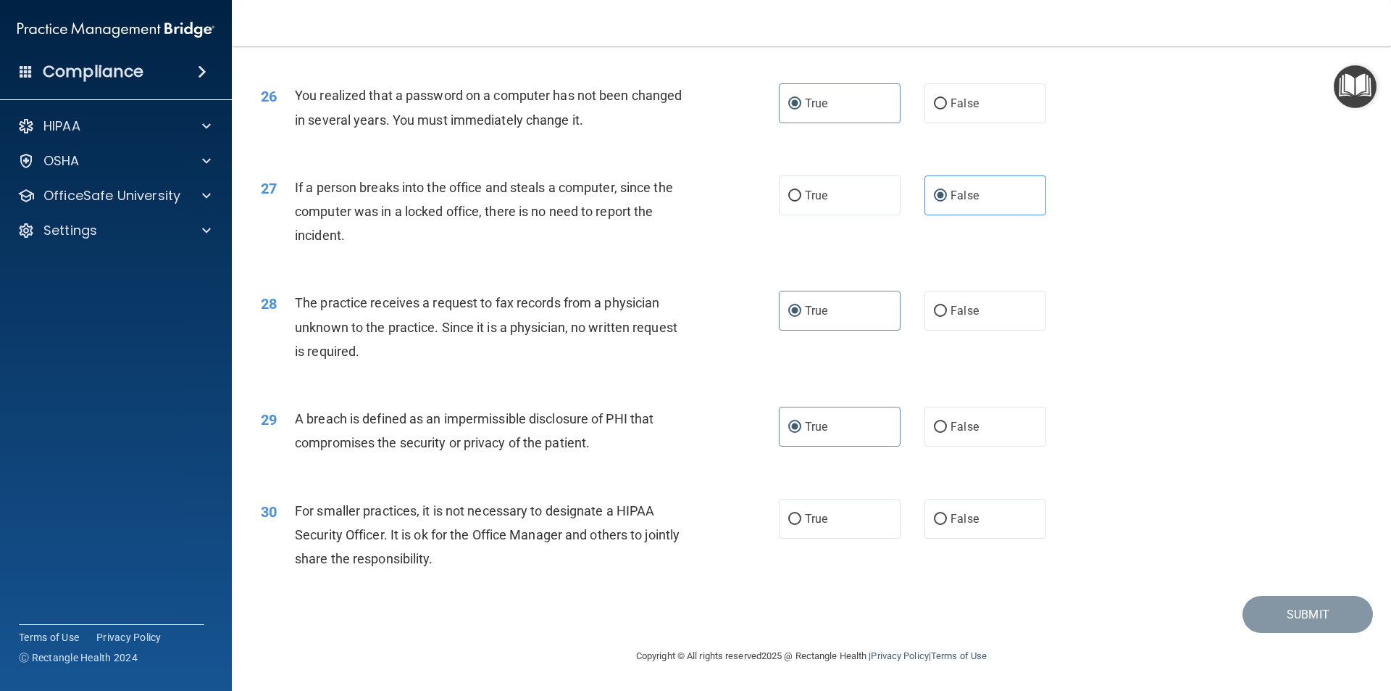
scroll to position [2739, 0]
click at [957, 523] on span "False" at bounding box center [965, 519] width 28 height 14
click at [947, 523] on input "False" at bounding box center [940, 519] width 13 height 11
radio input "true"
click at [1300, 617] on button "Submit" at bounding box center [1308, 614] width 130 height 37
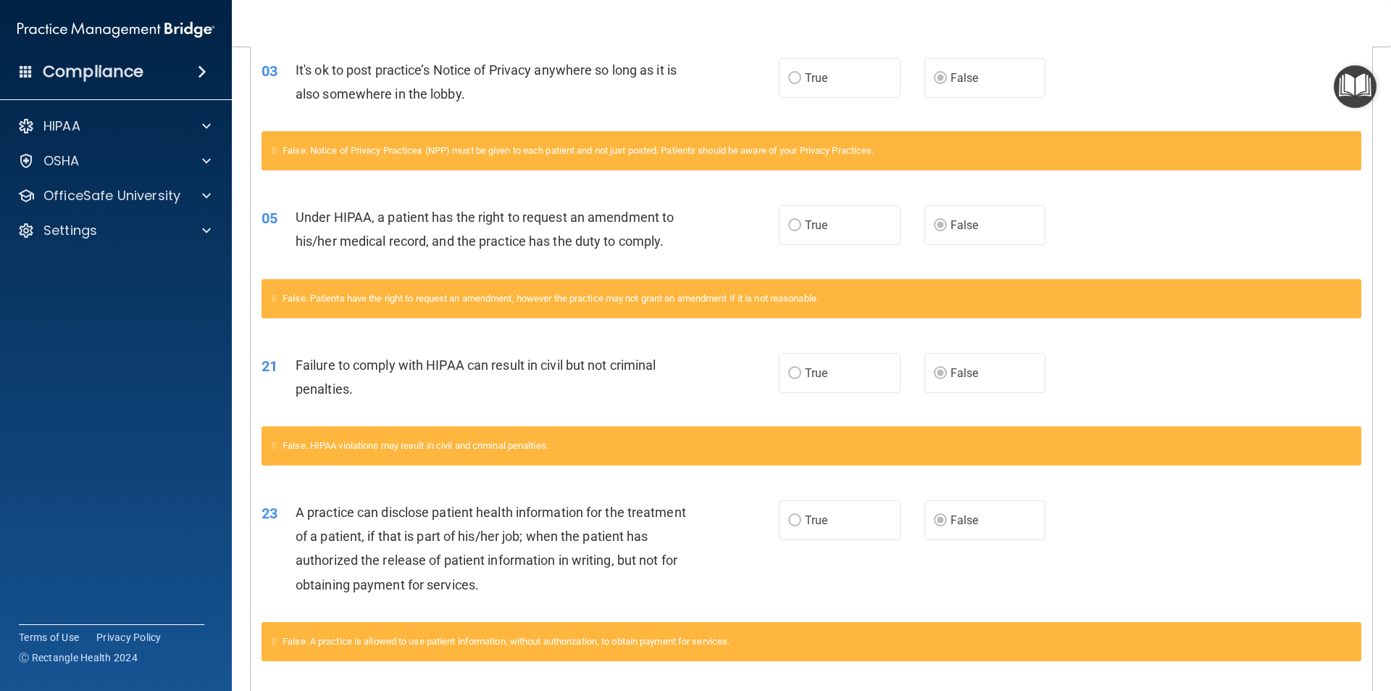
scroll to position [362, 0]
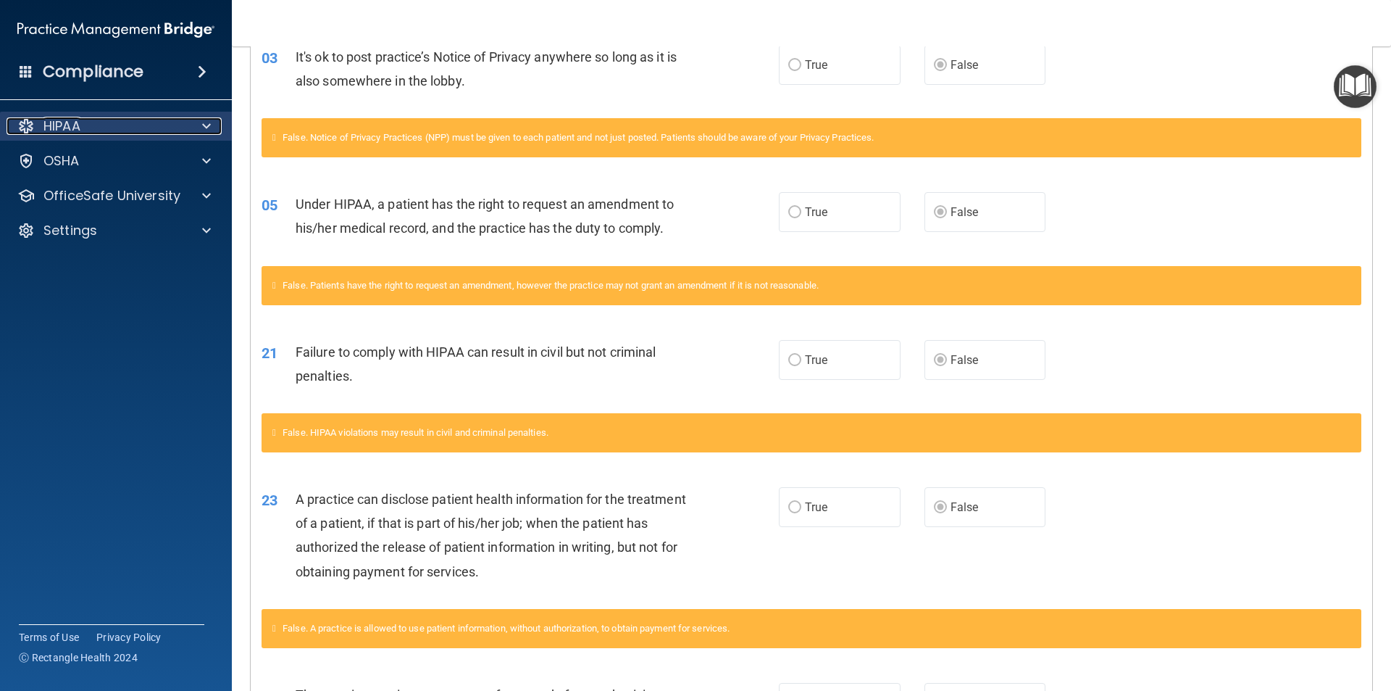
click at [204, 123] on span at bounding box center [206, 125] width 9 height 17
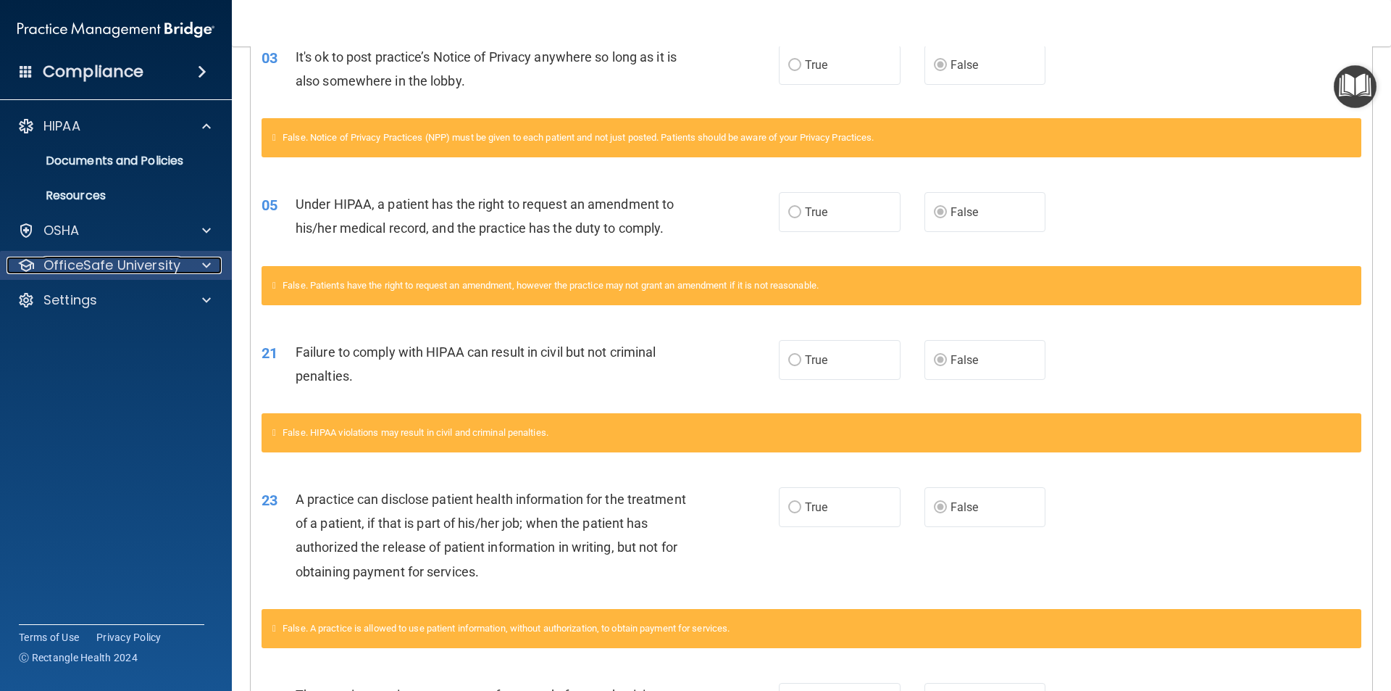
click at [146, 261] on p "OfficeSafe University" at bounding box center [111, 265] width 137 height 17
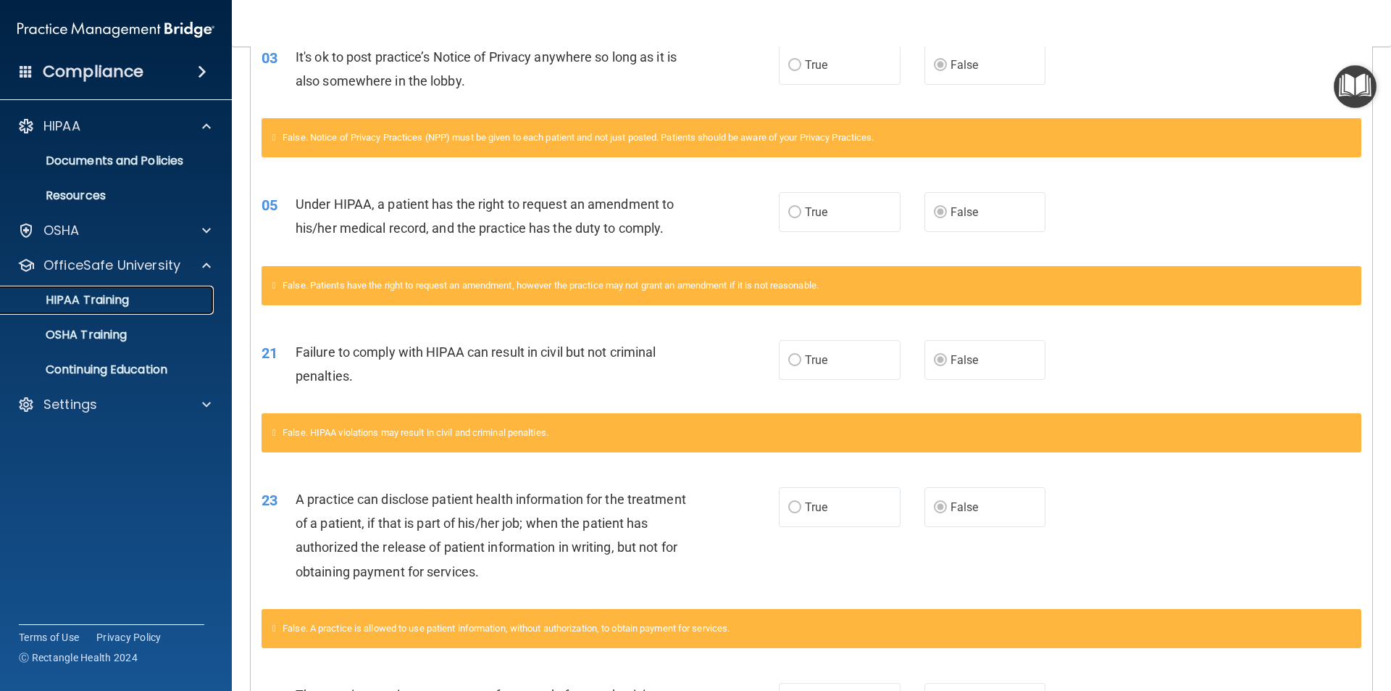
click at [120, 300] on p "HIPAA Training" at bounding box center [69, 300] width 120 height 14
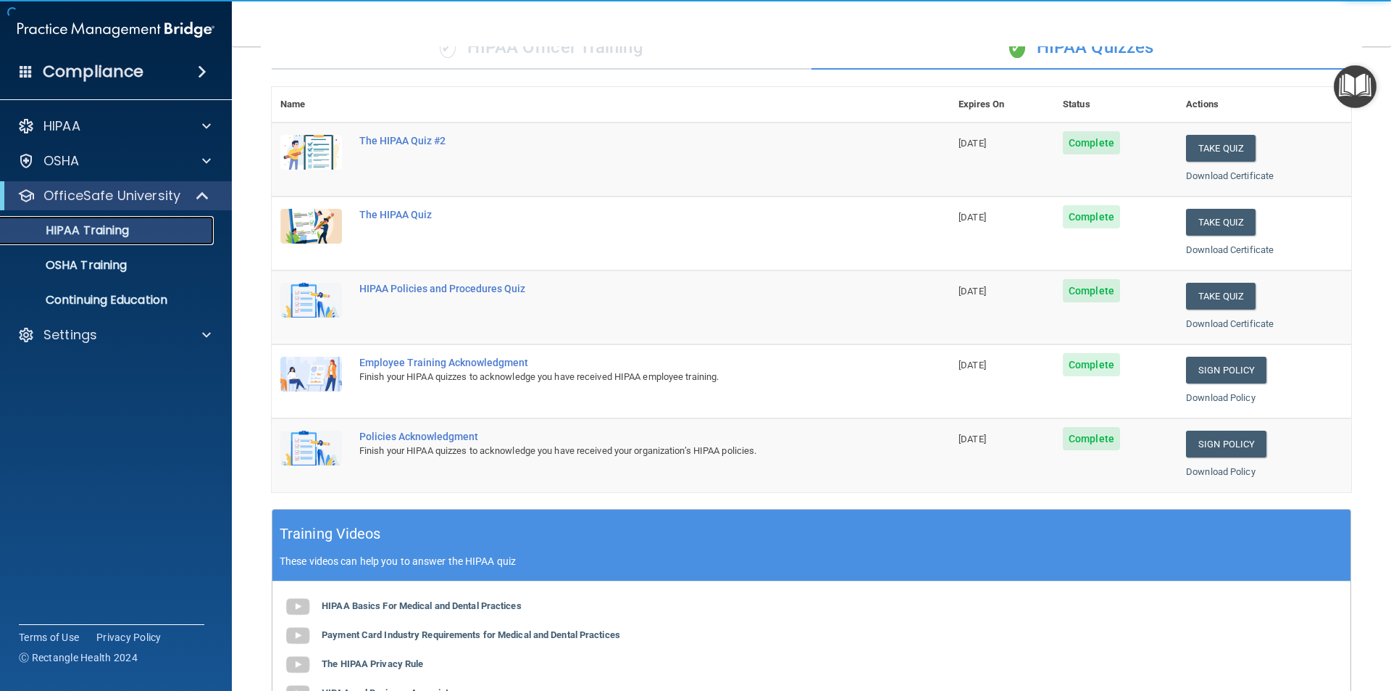
scroll to position [72, 0]
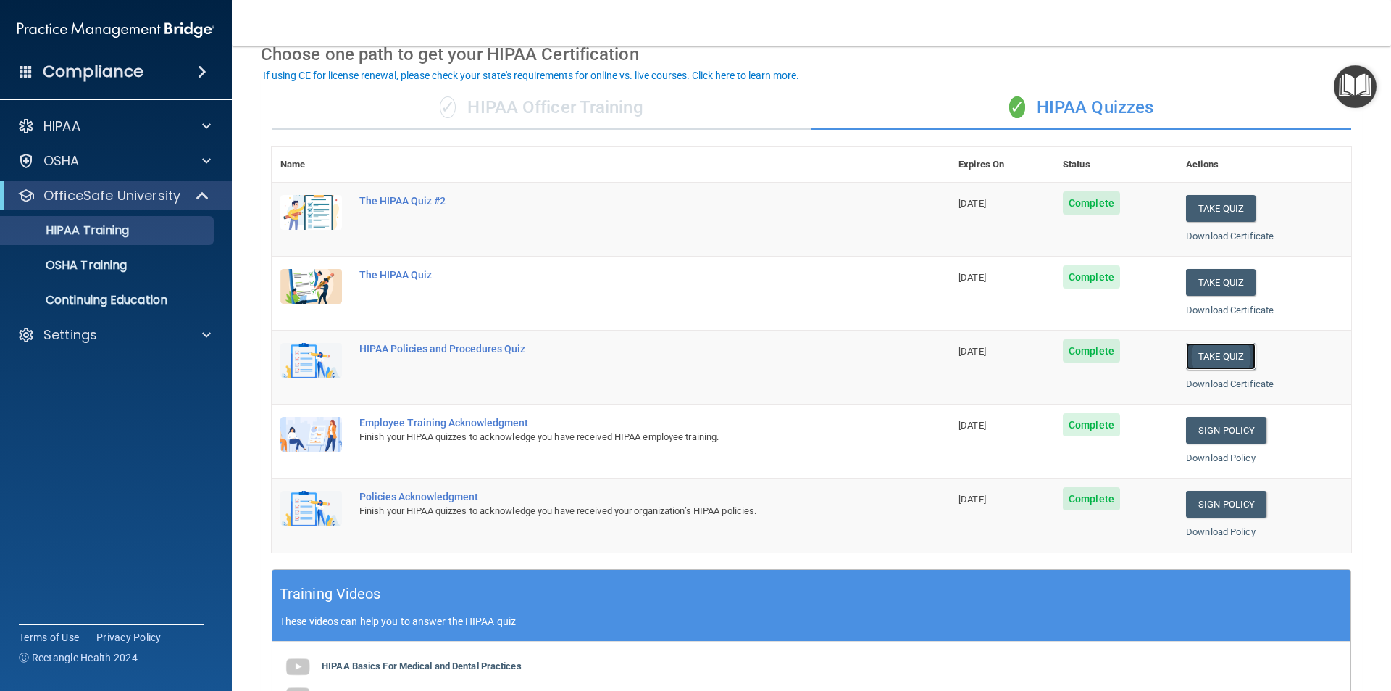
click at [1197, 367] on button "Take Quiz" at bounding box center [1221, 356] width 70 height 27
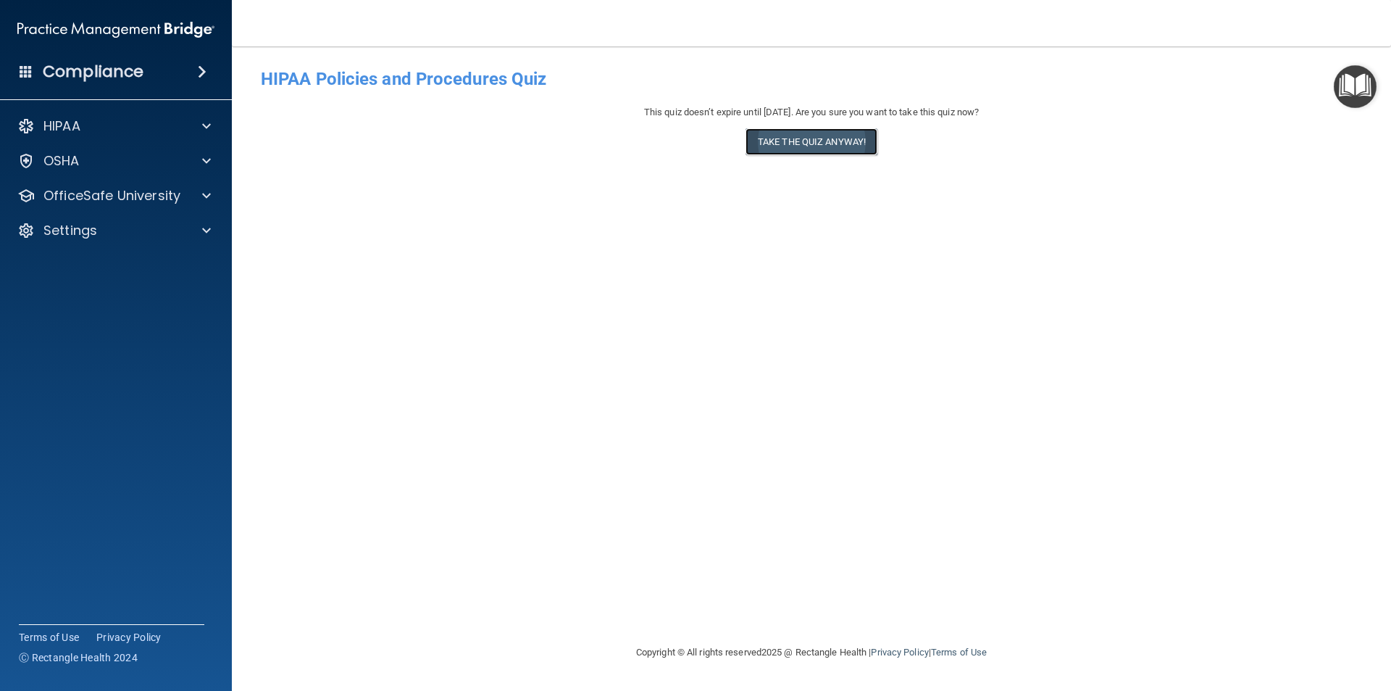
click at [861, 146] on button "Take the quiz anyway!" at bounding box center [812, 141] width 132 height 27
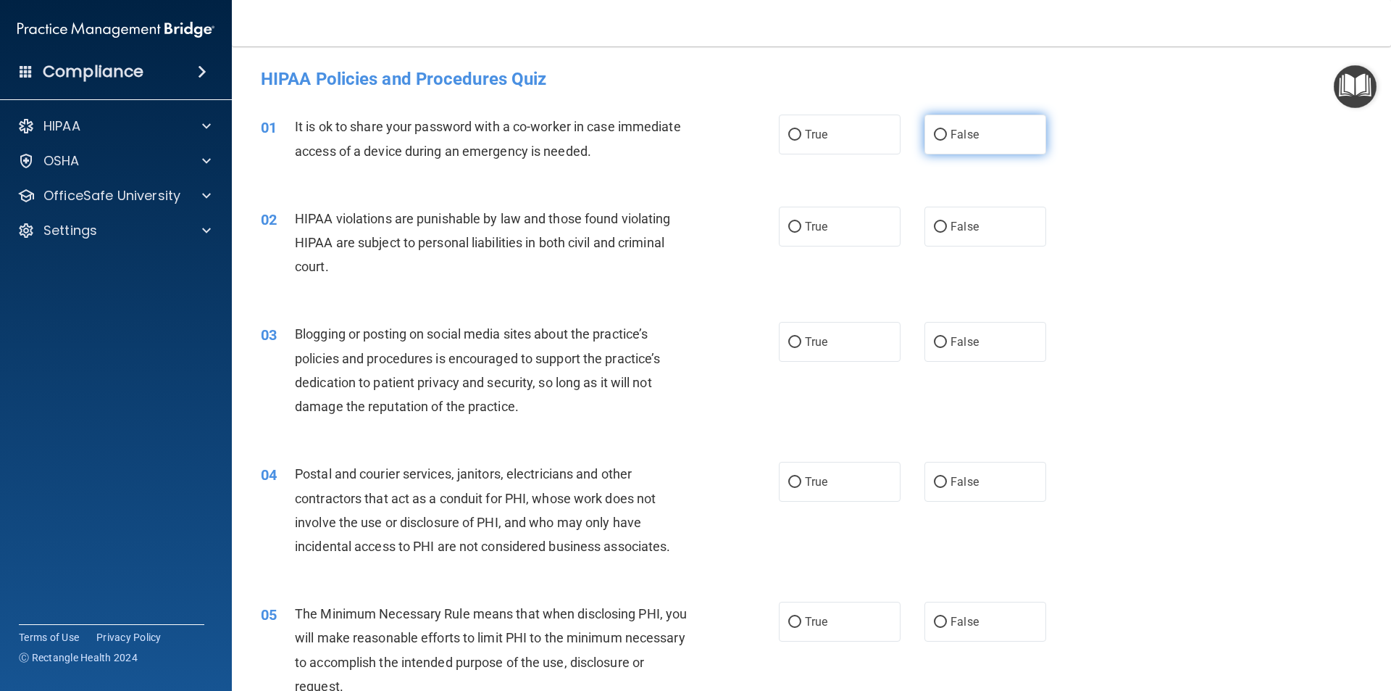
click at [954, 130] on span "False" at bounding box center [965, 135] width 28 height 14
click at [947, 130] on input "False" at bounding box center [940, 135] width 13 height 11
radio input "true"
click at [812, 228] on span "True" at bounding box center [816, 227] width 22 height 14
click at [802, 228] on input "True" at bounding box center [794, 227] width 13 height 11
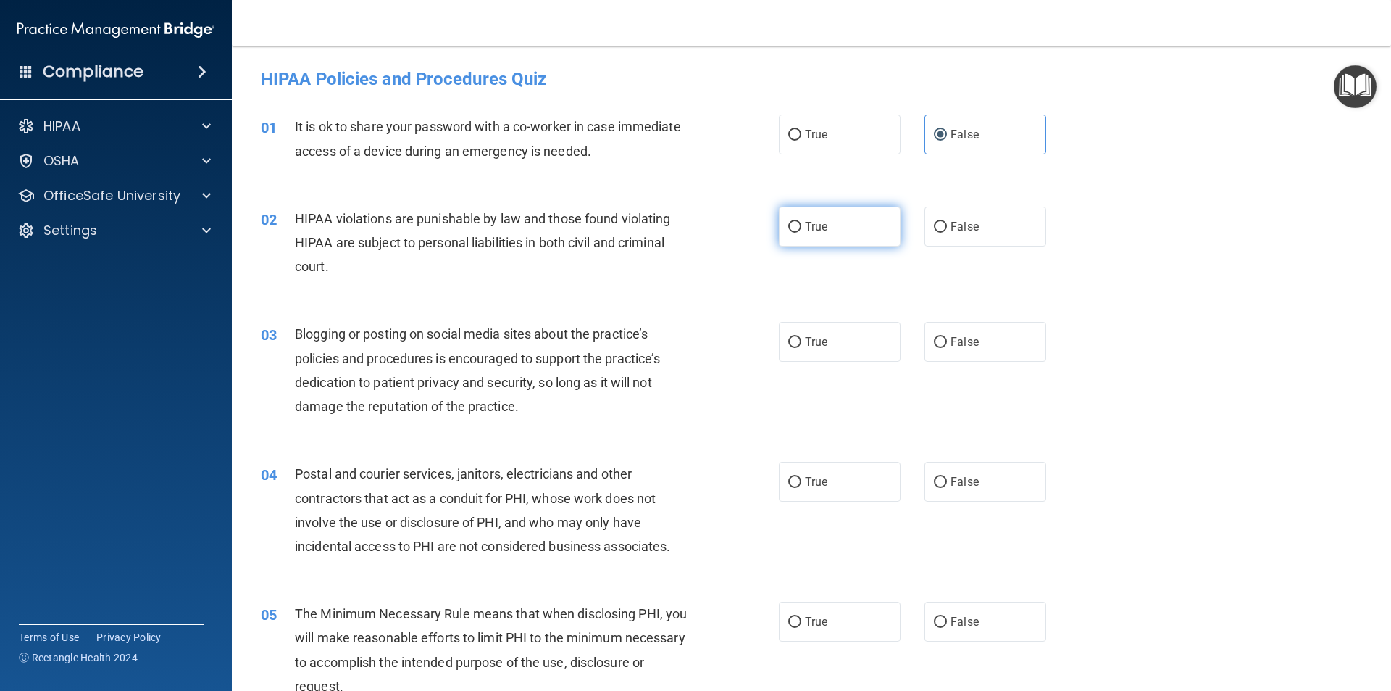
radio input "true"
click at [951, 336] on span "False" at bounding box center [965, 342] width 28 height 14
click at [946, 337] on input "False" at bounding box center [940, 342] width 13 height 11
radio input "true"
drag, startPoint x: 962, startPoint y: 492, endPoint x: 948, endPoint y: 496, distance: 14.9
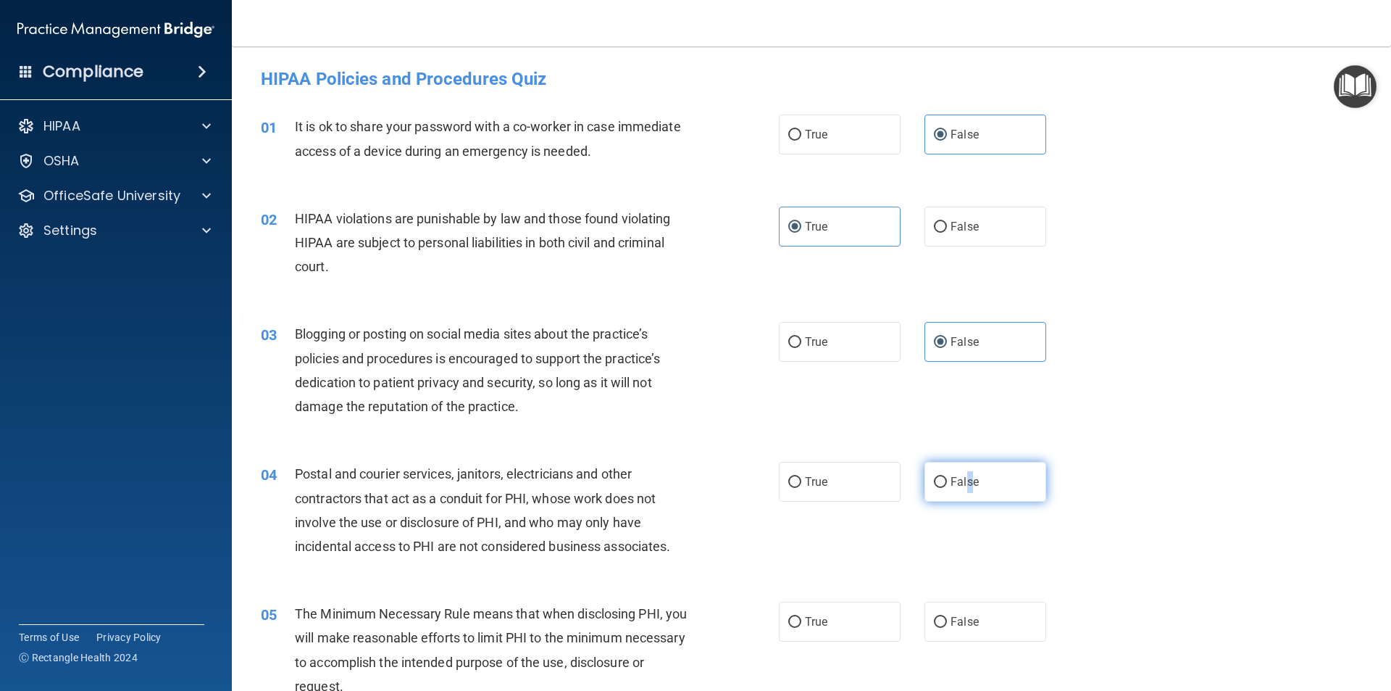
click at [963, 493] on label "False" at bounding box center [986, 482] width 122 height 40
click at [941, 485] on label "False" at bounding box center [986, 482] width 122 height 40
click at [915, 475] on div "True False" at bounding box center [925, 482] width 292 height 40
click at [936, 490] on label "False" at bounding box center [986, 482] width 122 height 40
click at [936, 488] on input "False" at bounding box center [940, 482] width 13 height 11
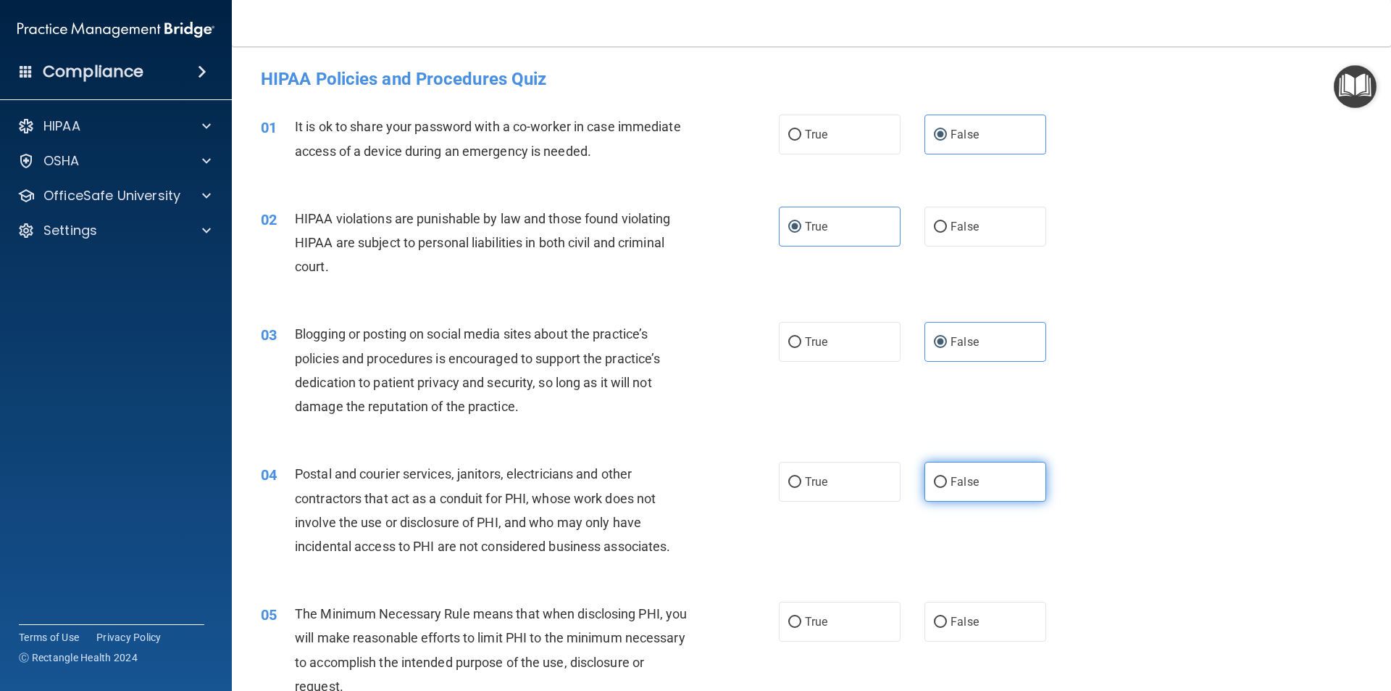
radio input "true"
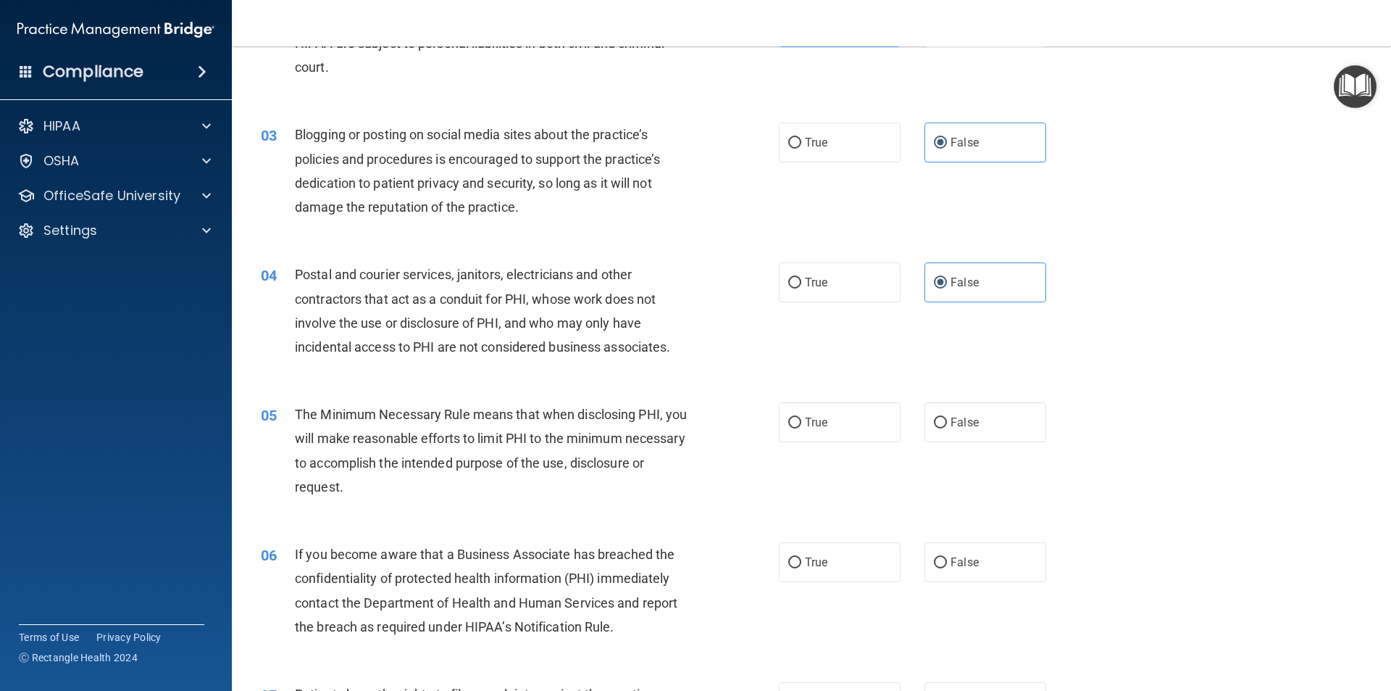
scroll to position [217, 0]
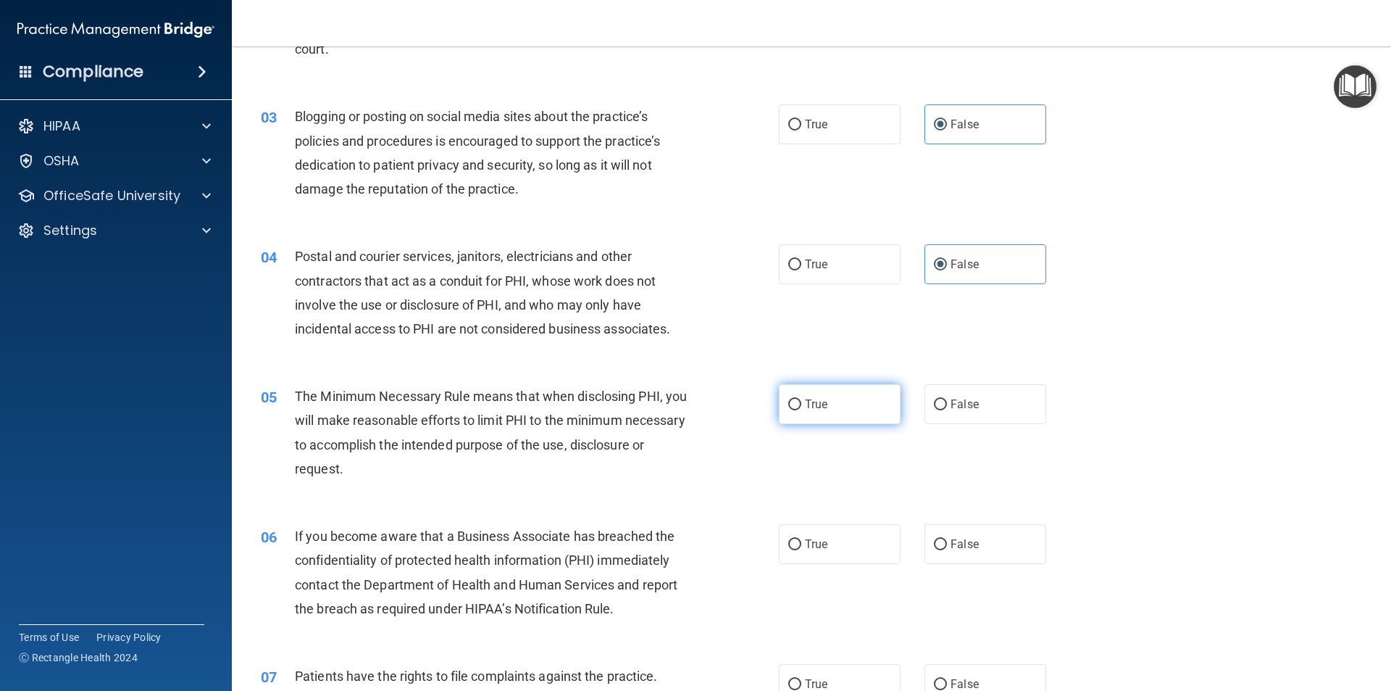
click at [828, 409] on label "True" at bounding box center [840, 404] width 122 height 40
click at [802, 409] on input "True" at bounding box center [794, 404] width 13 height 11
radio input "true"
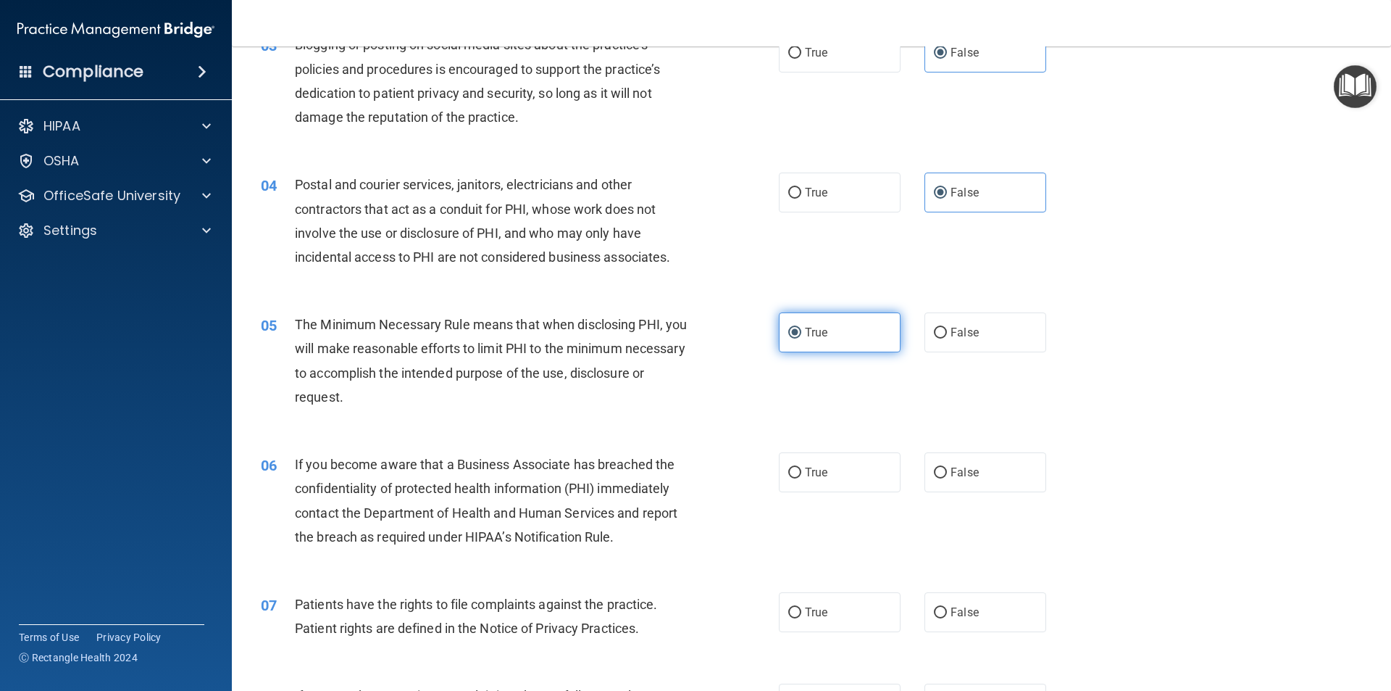
scroll to position [290, 0]
click at [836, 464] on label "True" at bounding box center [840, 471] width 122 height 40
click at [802, 467] on input "True" at bounding box center [794, 472] width 13 height 11
radio input "true"
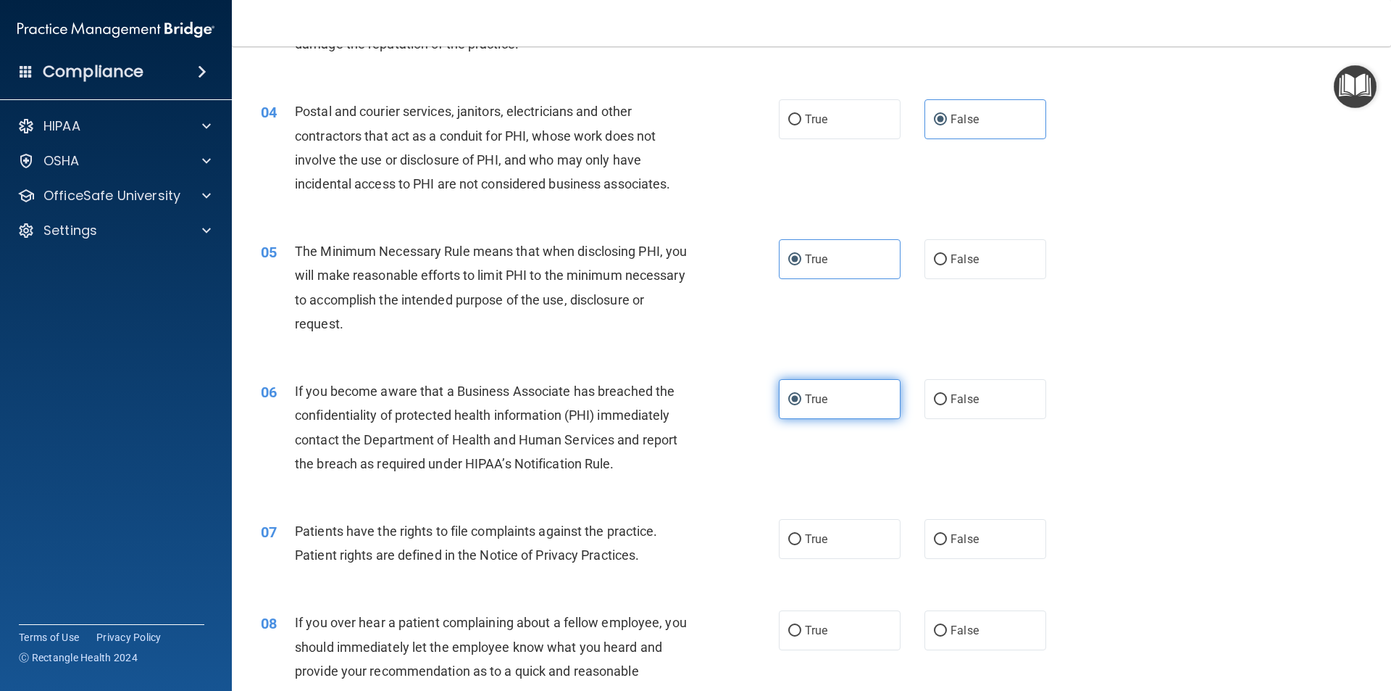
scroll to position [435, 0]
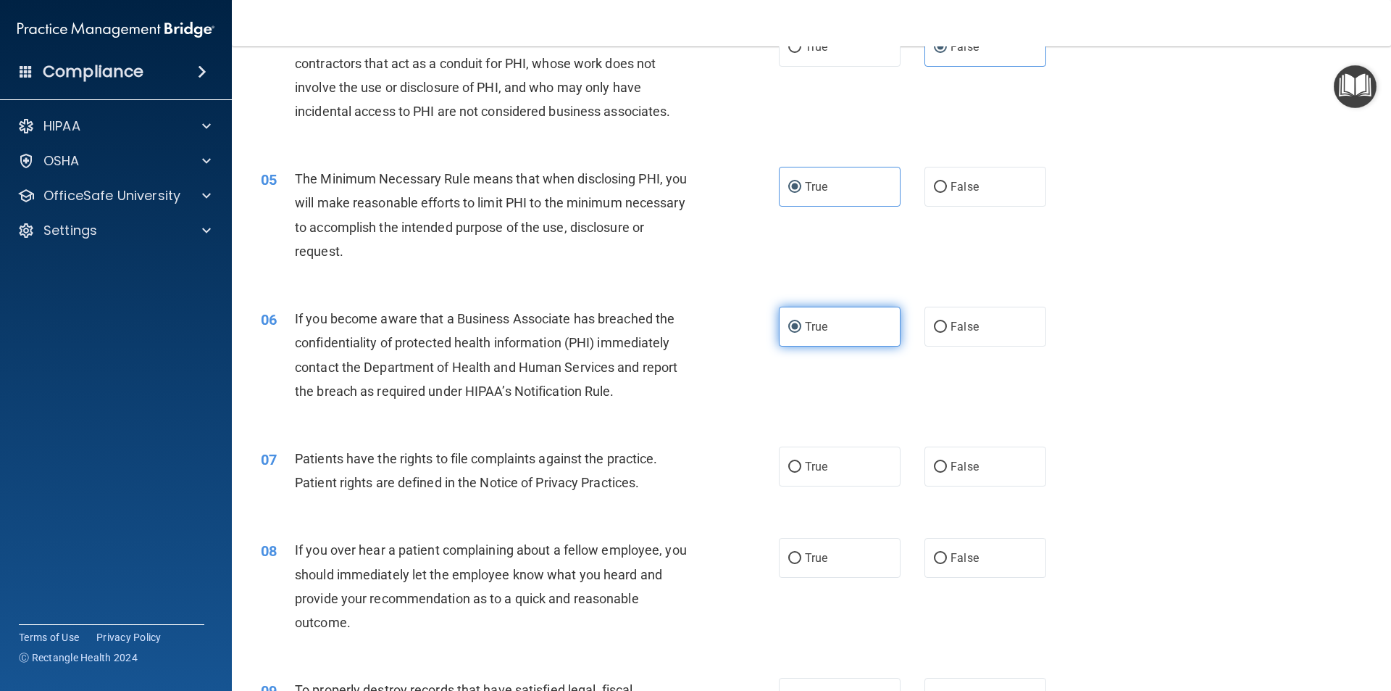
click at [836, 464] on label "True" at bounding box center [840, 466] width 122 height 40
click at [802, 464] on input "True" at bounding box center [794, 467] width 13 height 11
radio input "true"
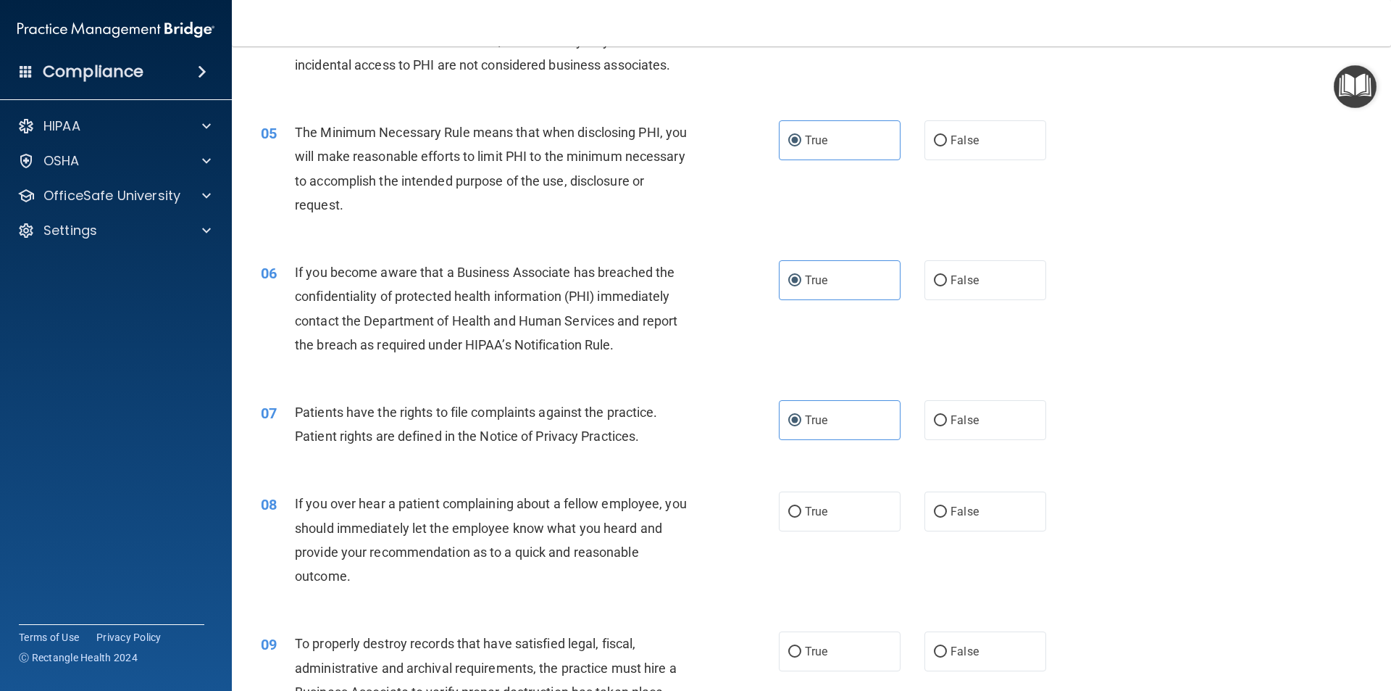
scroll to position [507, 0]
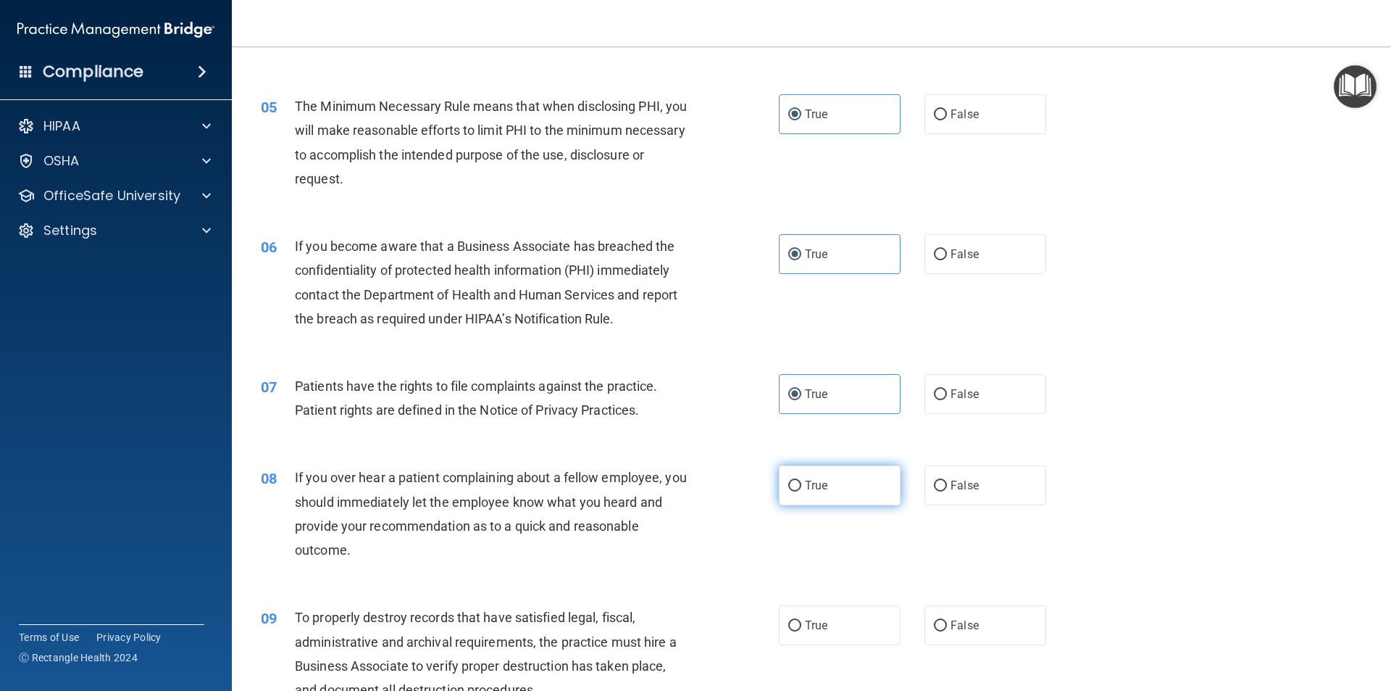
click at [847, 482] on label "True" at bounding box center [840, 485] width 122 height 40
click at [802, 482] on input "True" at bounding box center [794, 485] width 13 height 11
radio input "true"
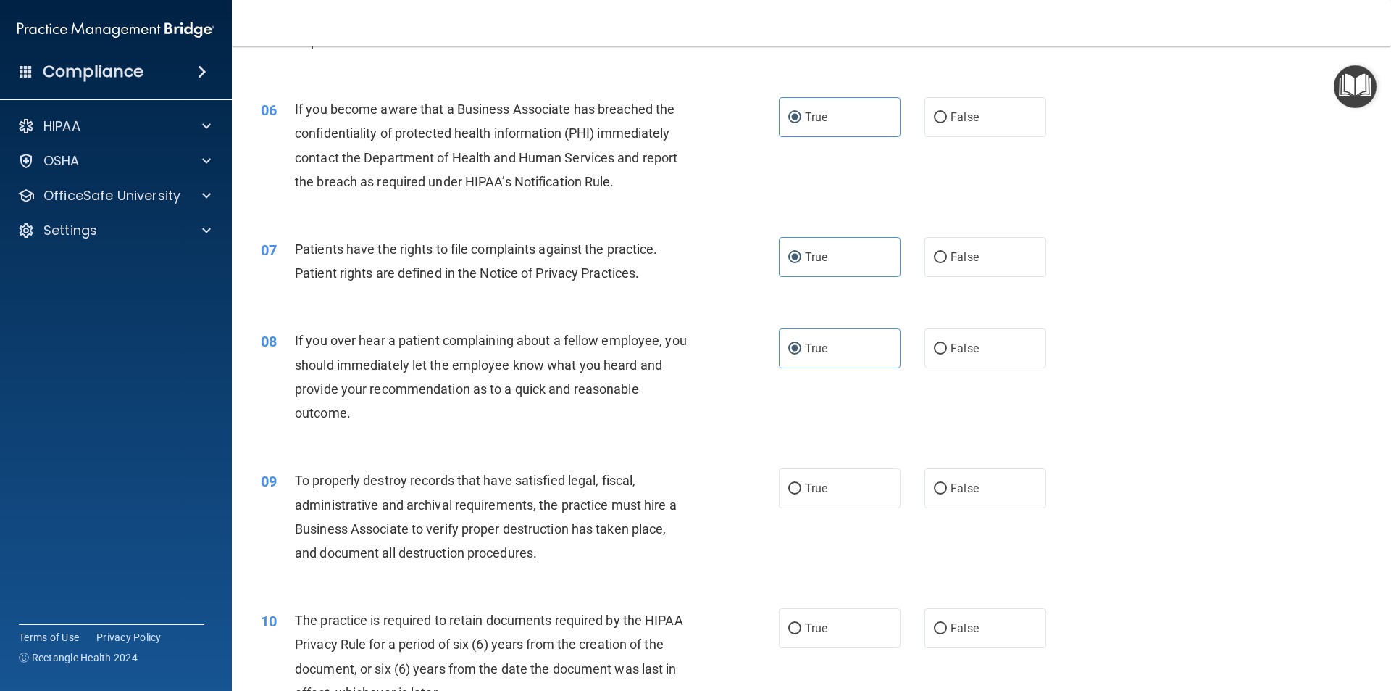
scroll to position [652, 0]
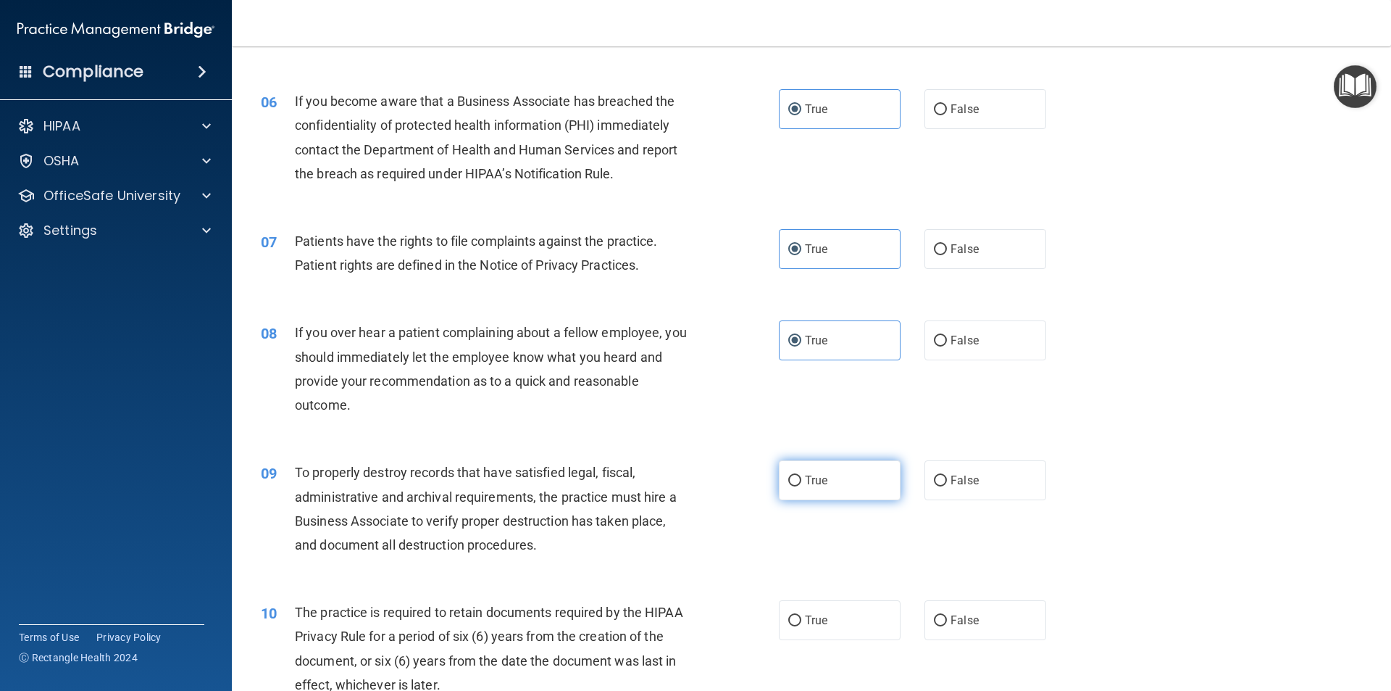
click at [832, 470] on label "True" at bounding box center [840, 480] width 122 height 40
click at [802, 475] on input "True" at bounding box center [794, 480] width 13 height 11
radio input "true"
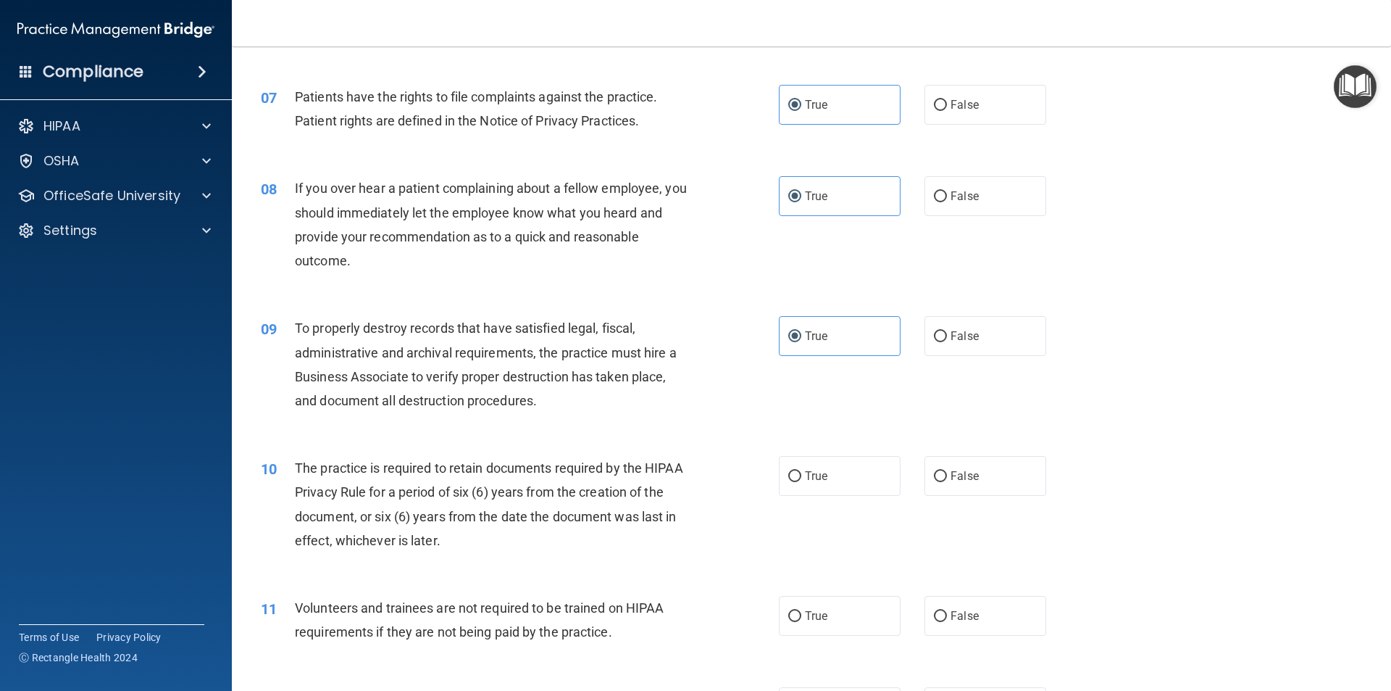
scroll to position [797, 0]
click at [951, 476] on span "False" at bounding box center [965, 475] width 28 height 14
click at [947, 476] on input "False" at bounding box center [940, 475] width 13 height 11
radio input "true"
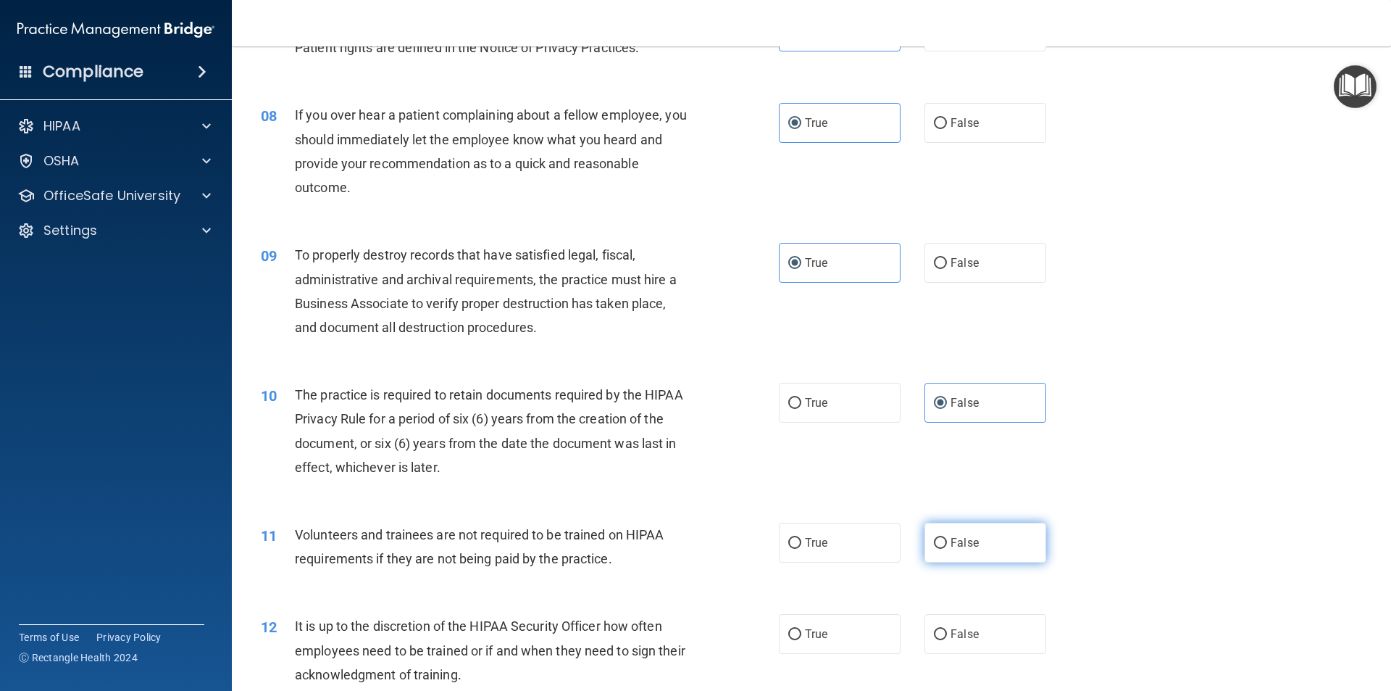
click at [965, 544] on span "False" at bounding box center [965, 543] width 28 height 14
click at [947, 544] on input "False" at bounding box center [940, 543] width 13 height 11
radio input "true"
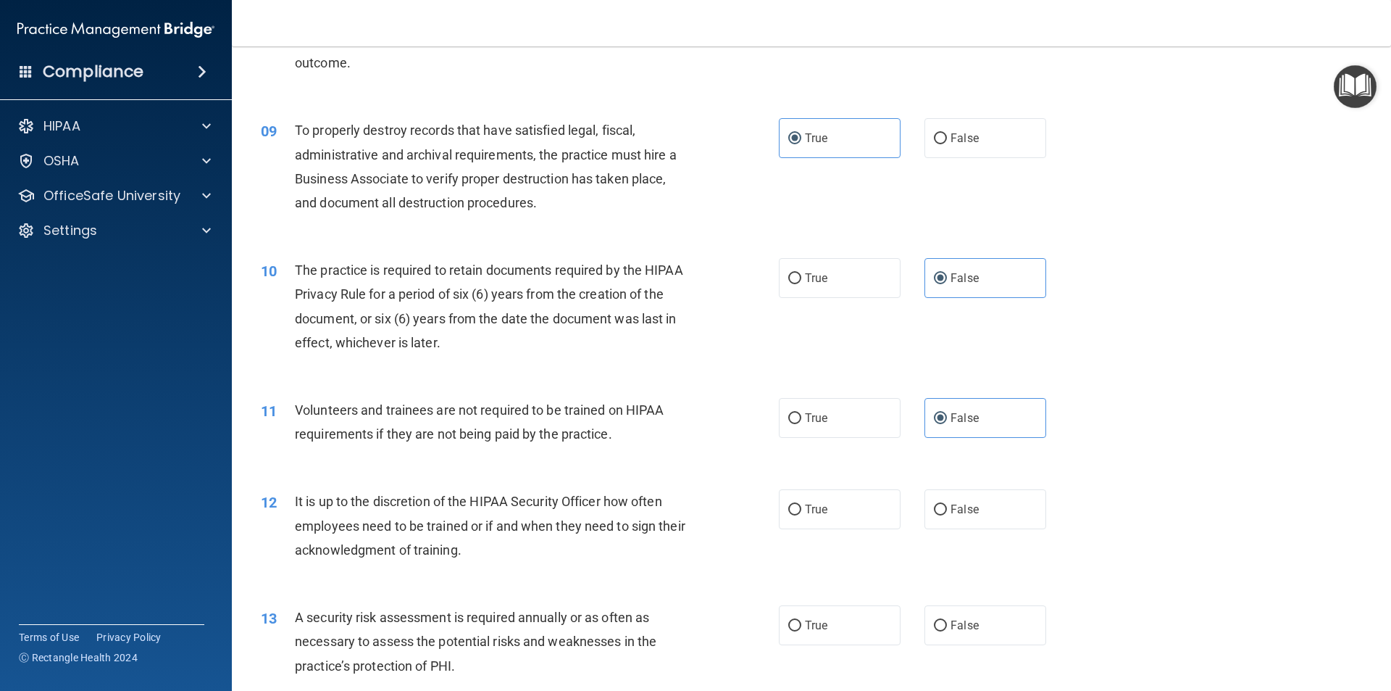
scroll to position [1015, 0]
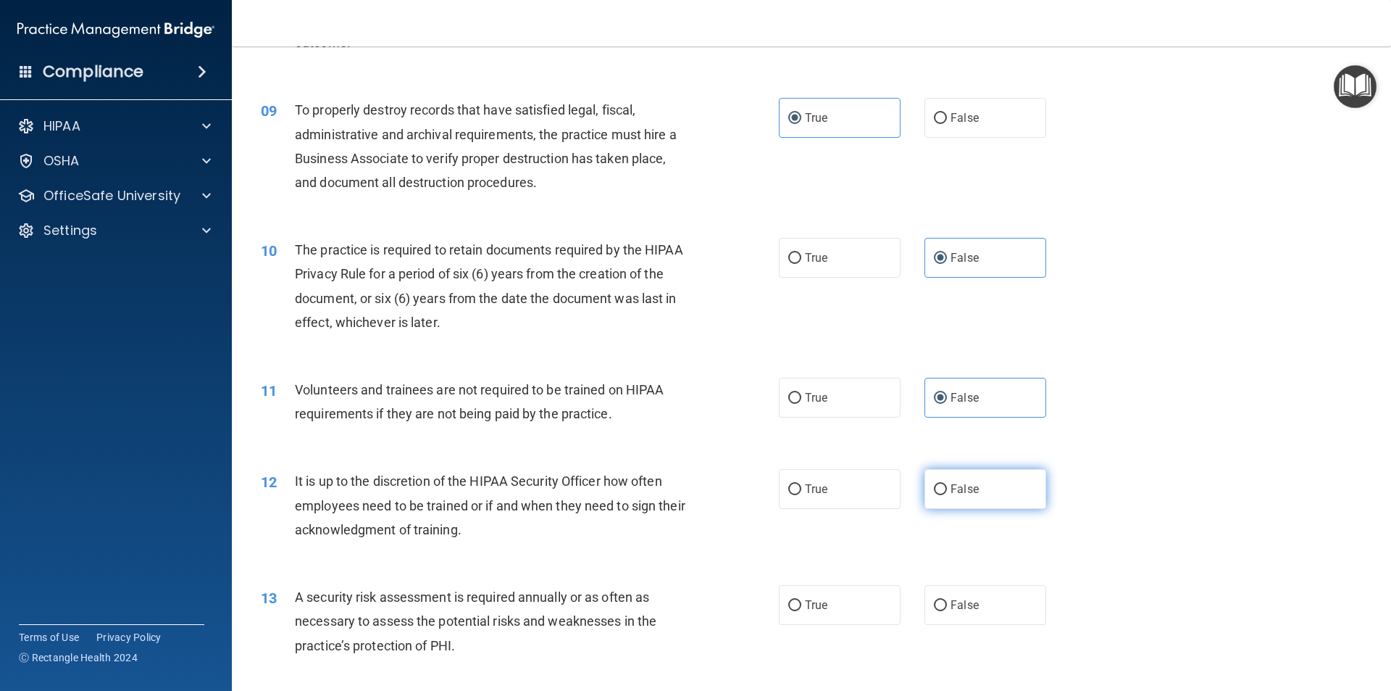
click at [972, 491] on label "False" at bounding box center [986, 489] width 122 height 40
click at [947, 491] on input "False" at bounding box center [940, 489] width 13 height 11
radio input "true"
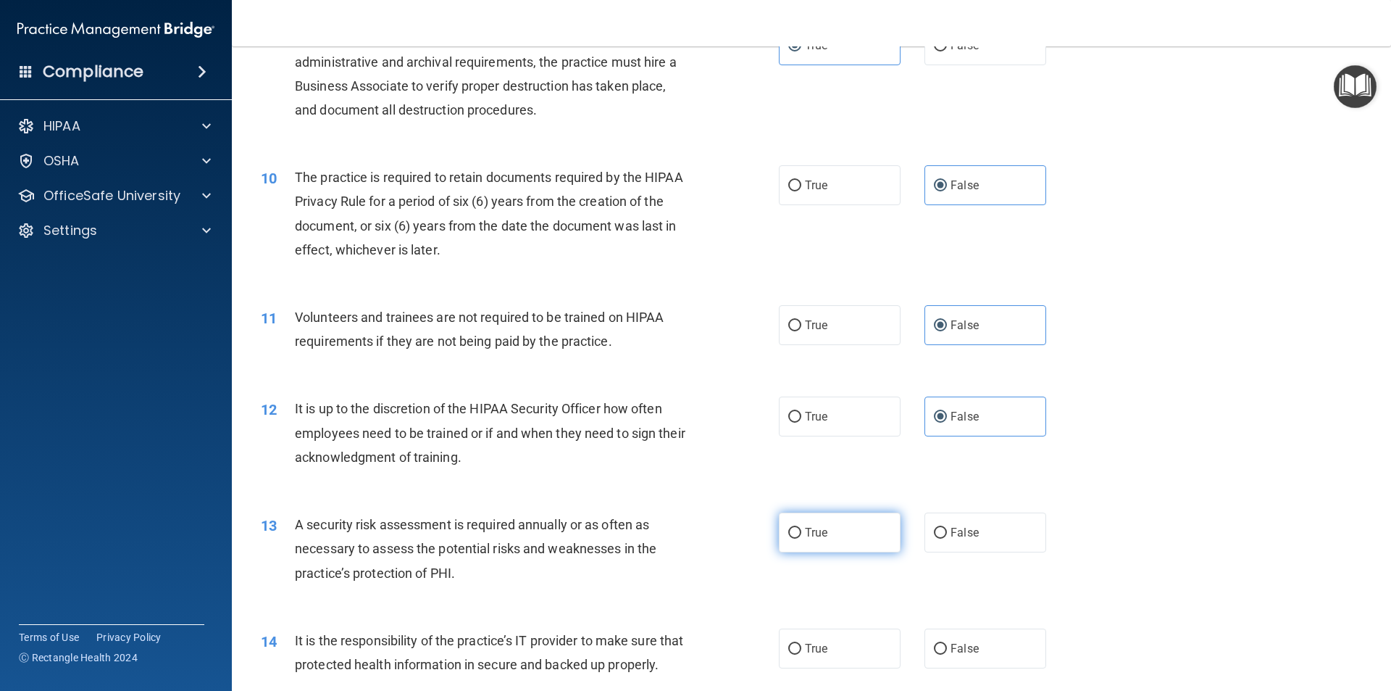
click at [833, 521] on label "True" at bounding box center [840, 532] width 122 height 40
click at [802, 528] on input "True" at bounding box center [794, 533] width 13 height 11
radio input "true"
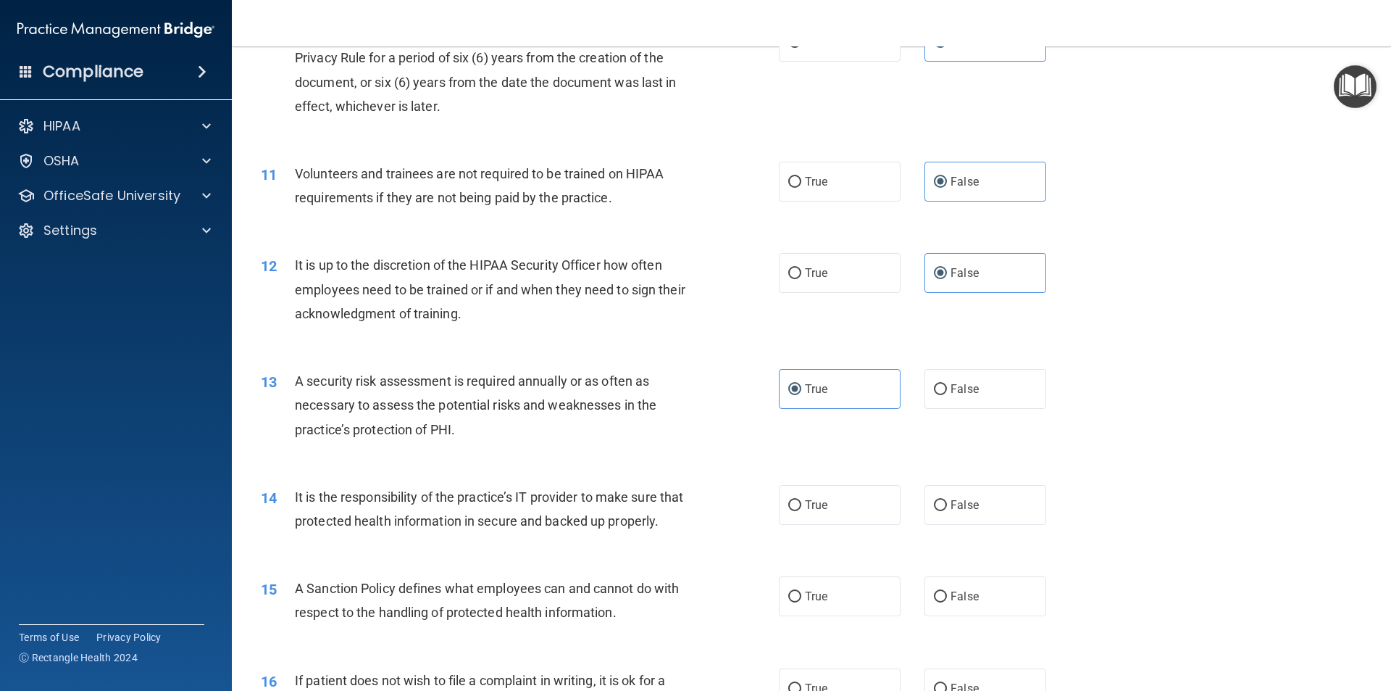
scroll to position [1304, 0]
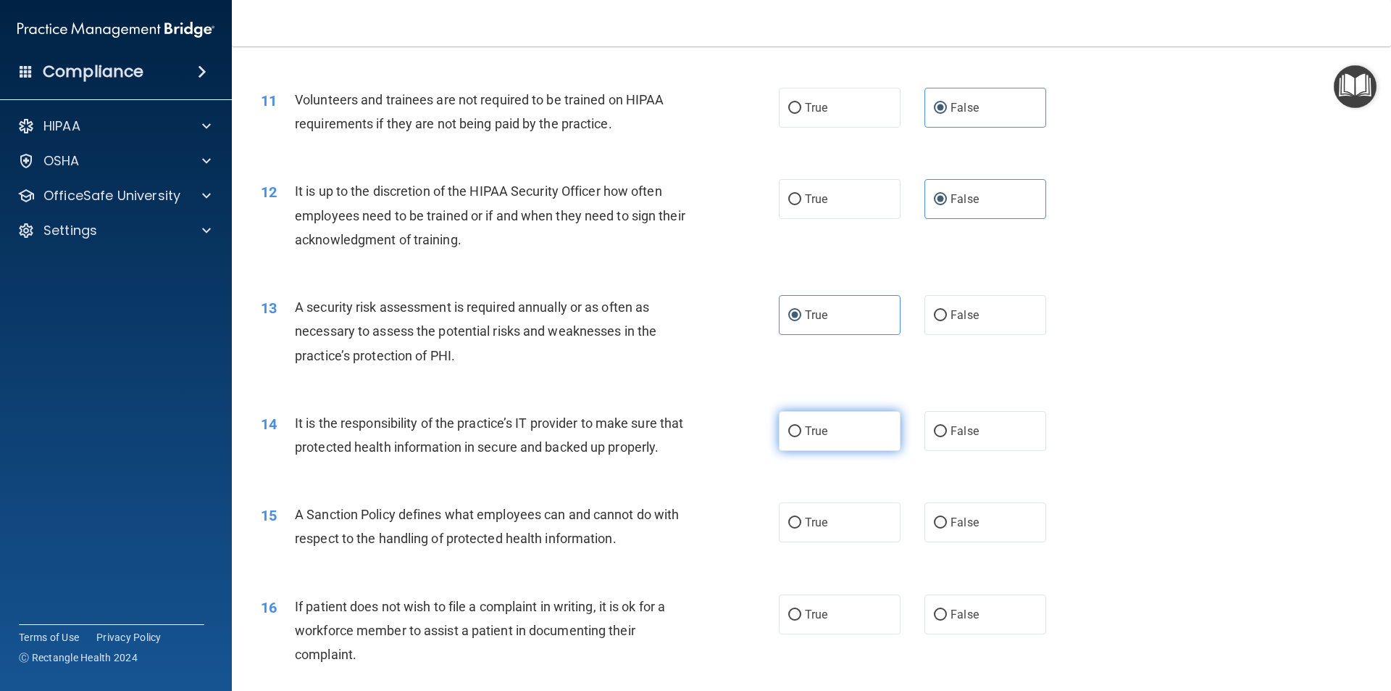
click at [805, 436] on span "True" at bounding box center [816, 431] width 22 height 14
click at [802, 436] on input "True" at bounding box center [794, 431] width 13 height 11
radio input "true"
click at [860, 542] on label "True" at bounding box center [840, 522] width 122 height 40
click at [802, 528] on input "True" at bounding box center [794, 522] width 13 height 11
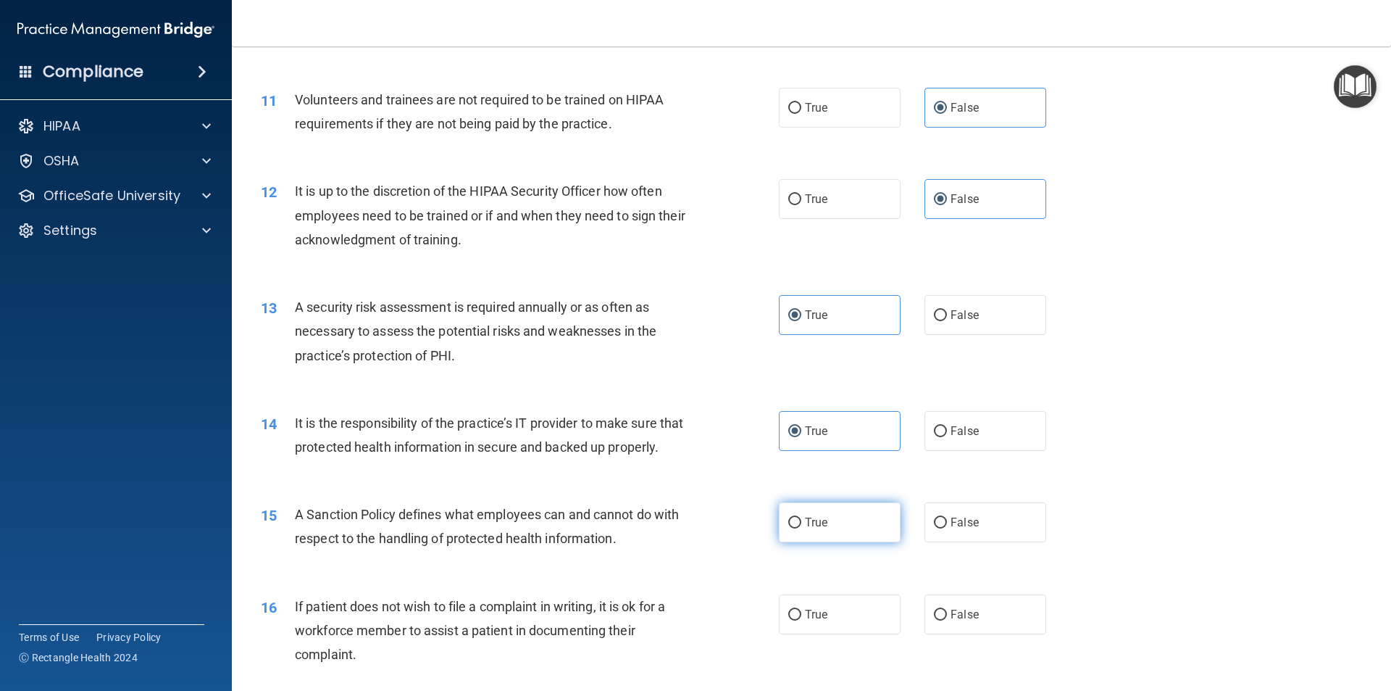
radio input "true"
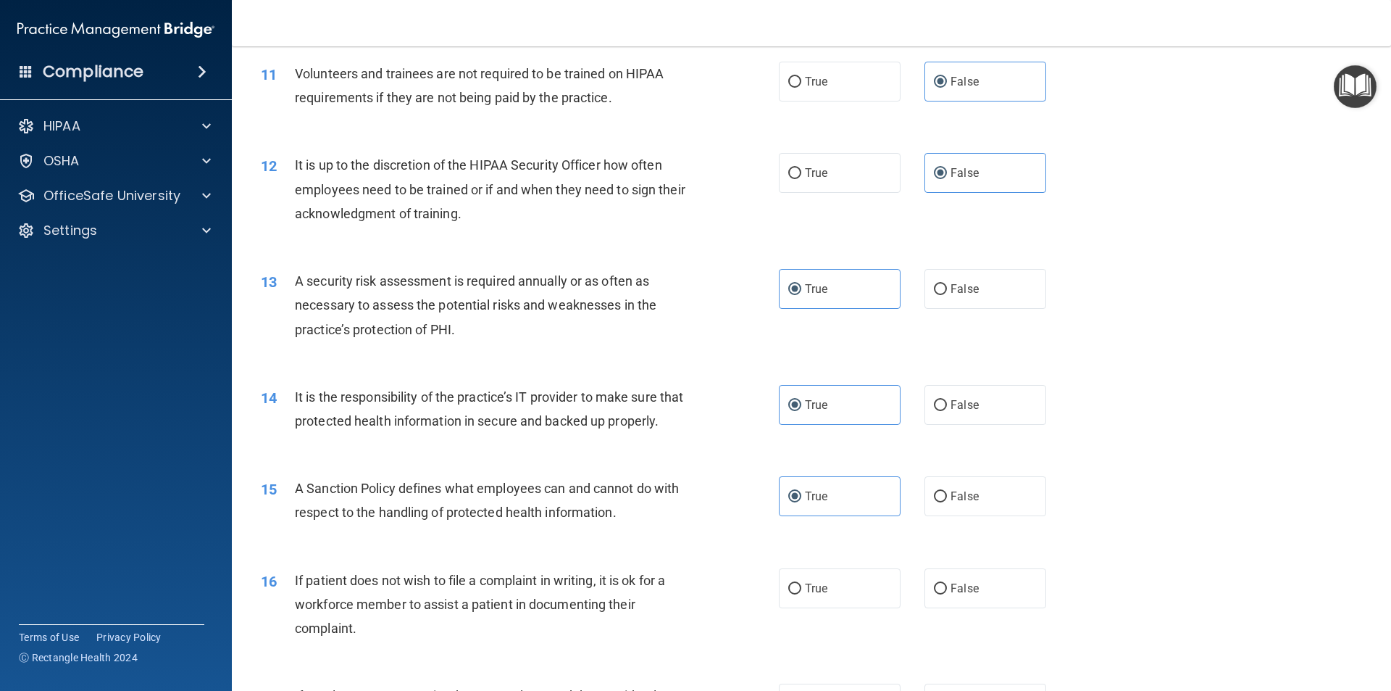
scroll to position [1377, 0]
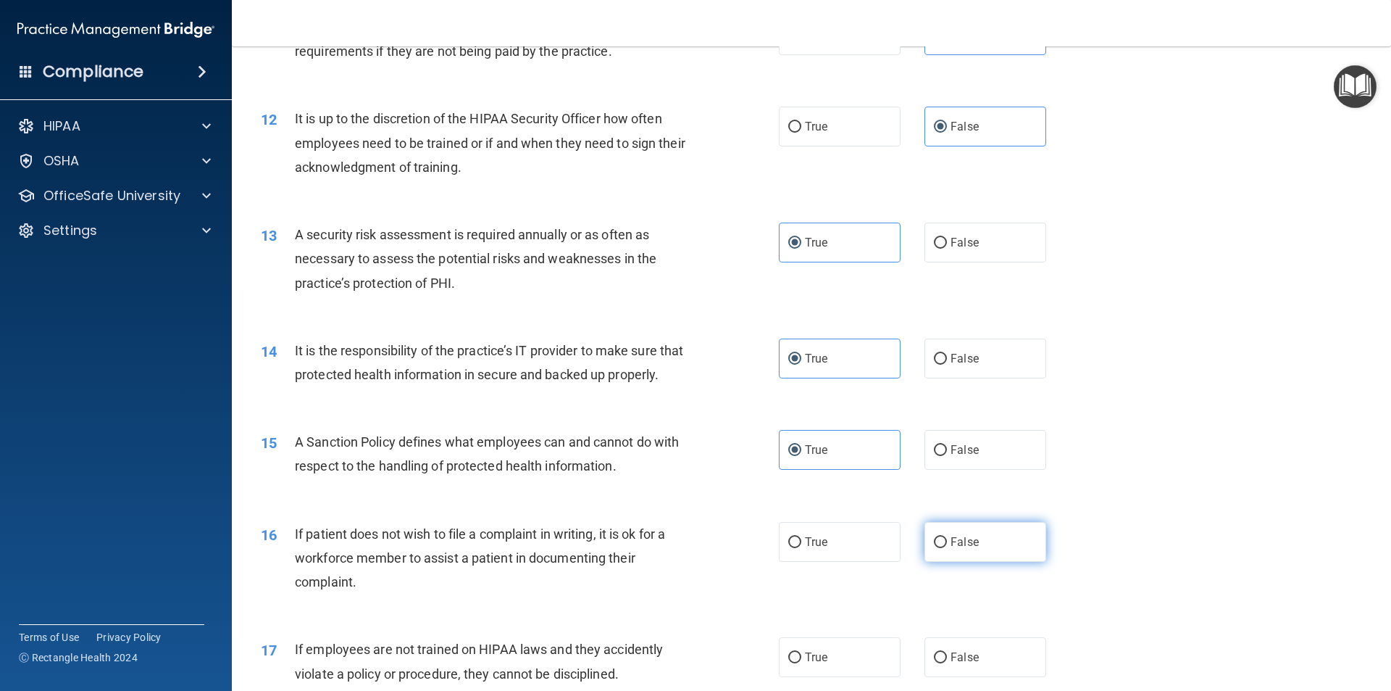
click at [952, 549] on span "False" at bounding box center [965, 542] width 28 height 14
click at [947, 548] on input "False" at bounding box center [940, 542] width 13 height 11
radio input "true"
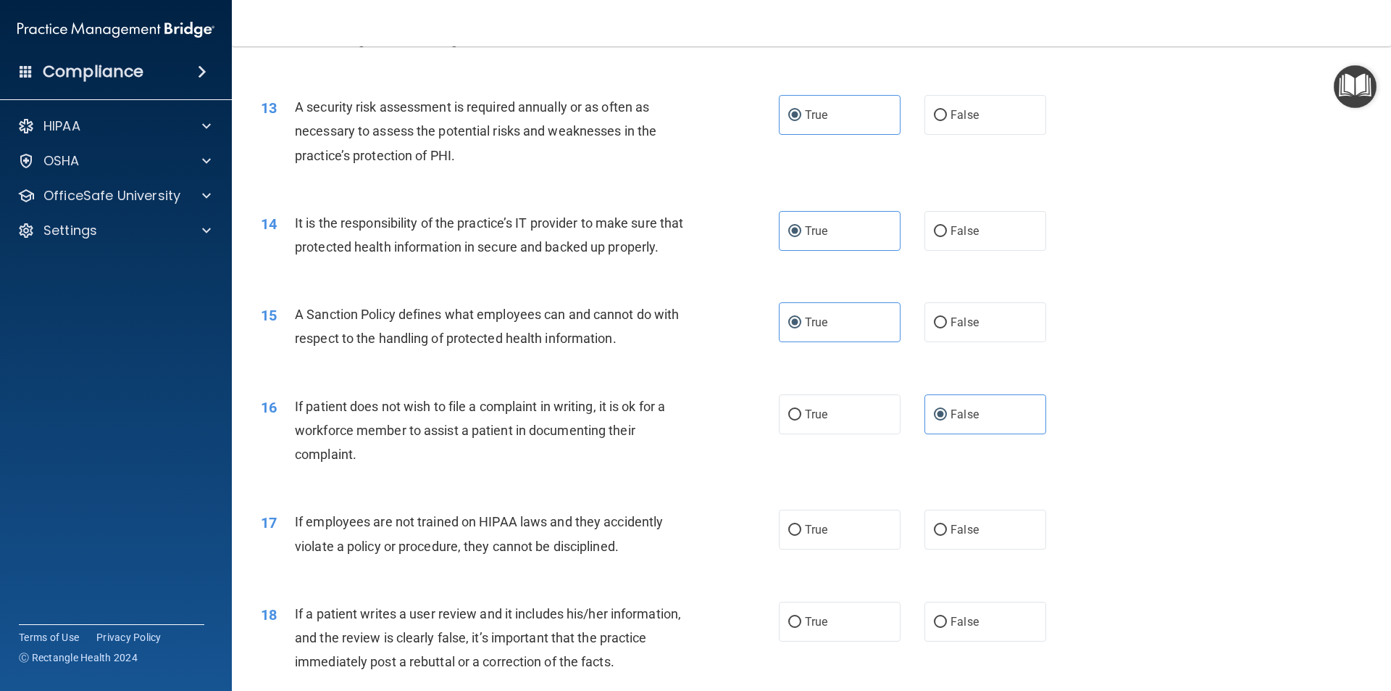
scroll to position [1522, 0]
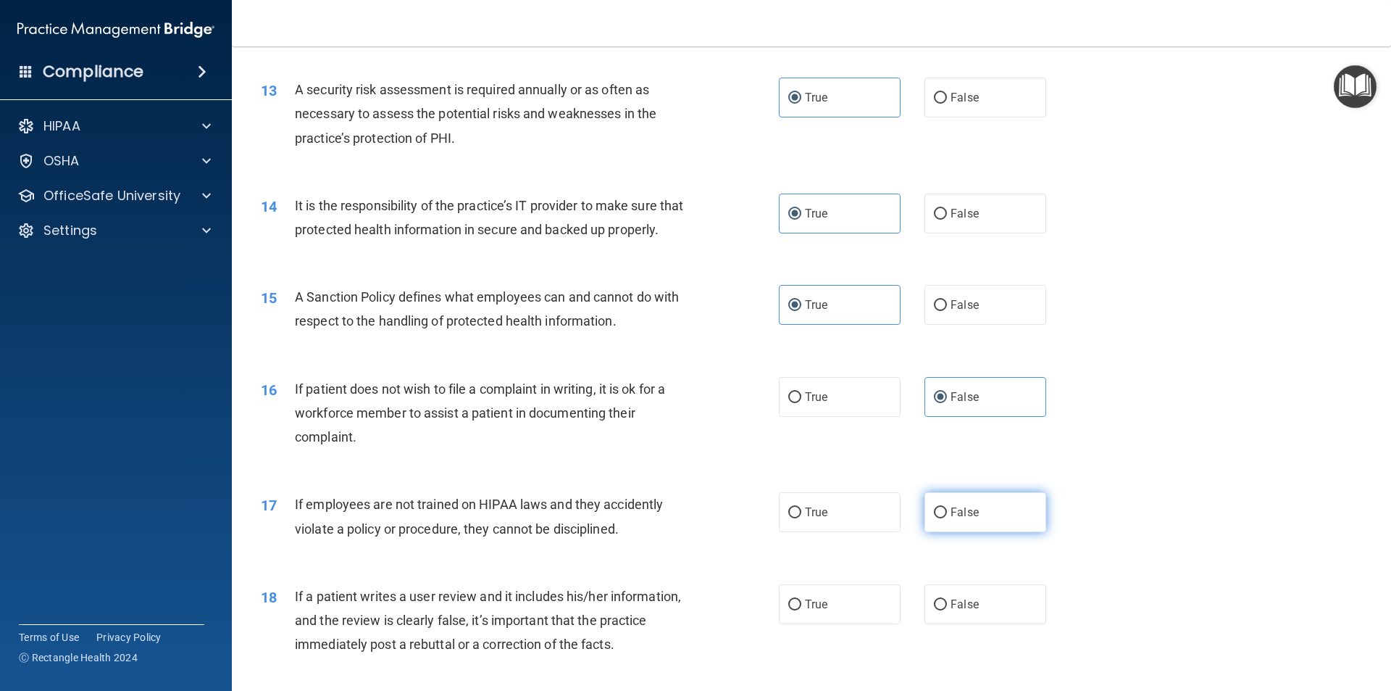
click at [960, 529] on label "False" at bounding box center [986, 512] width 122 height 40
click at [947, 518] on input "False" at bounding box center [940, 512] width 13 height 11
radio input "true"
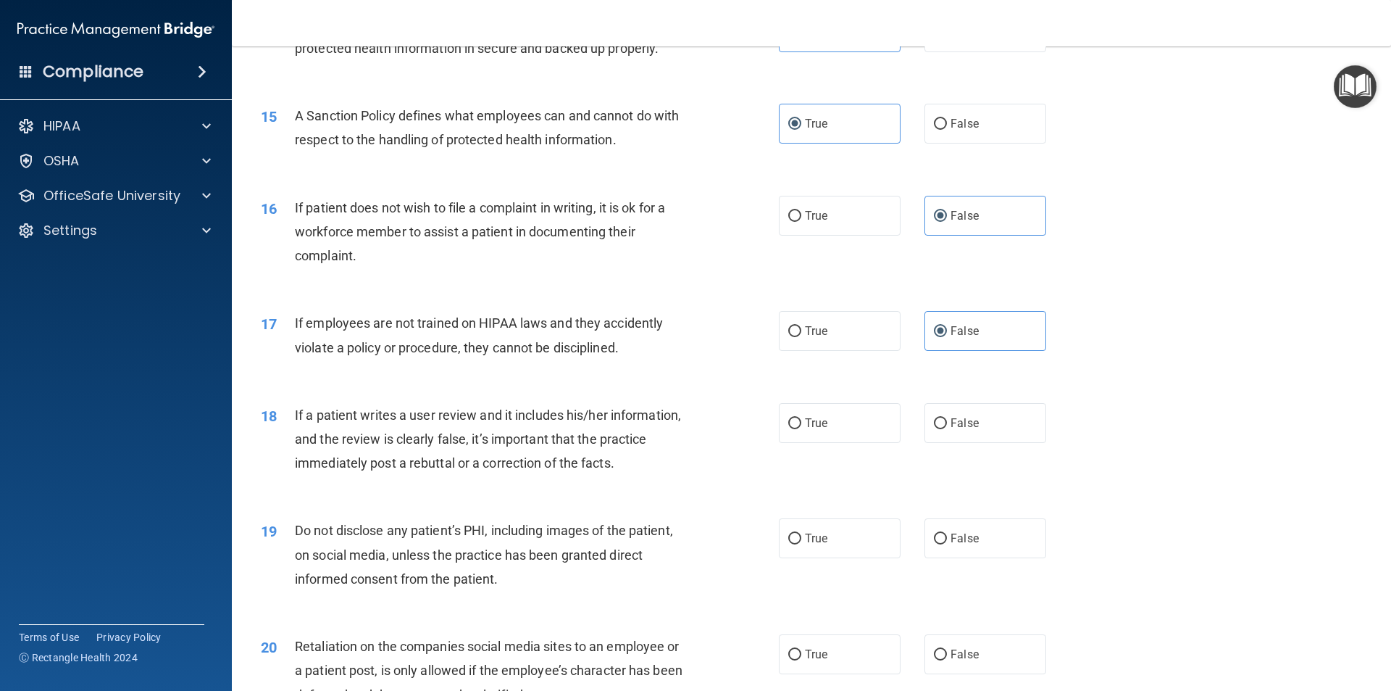
scroll to position [1739, 0]
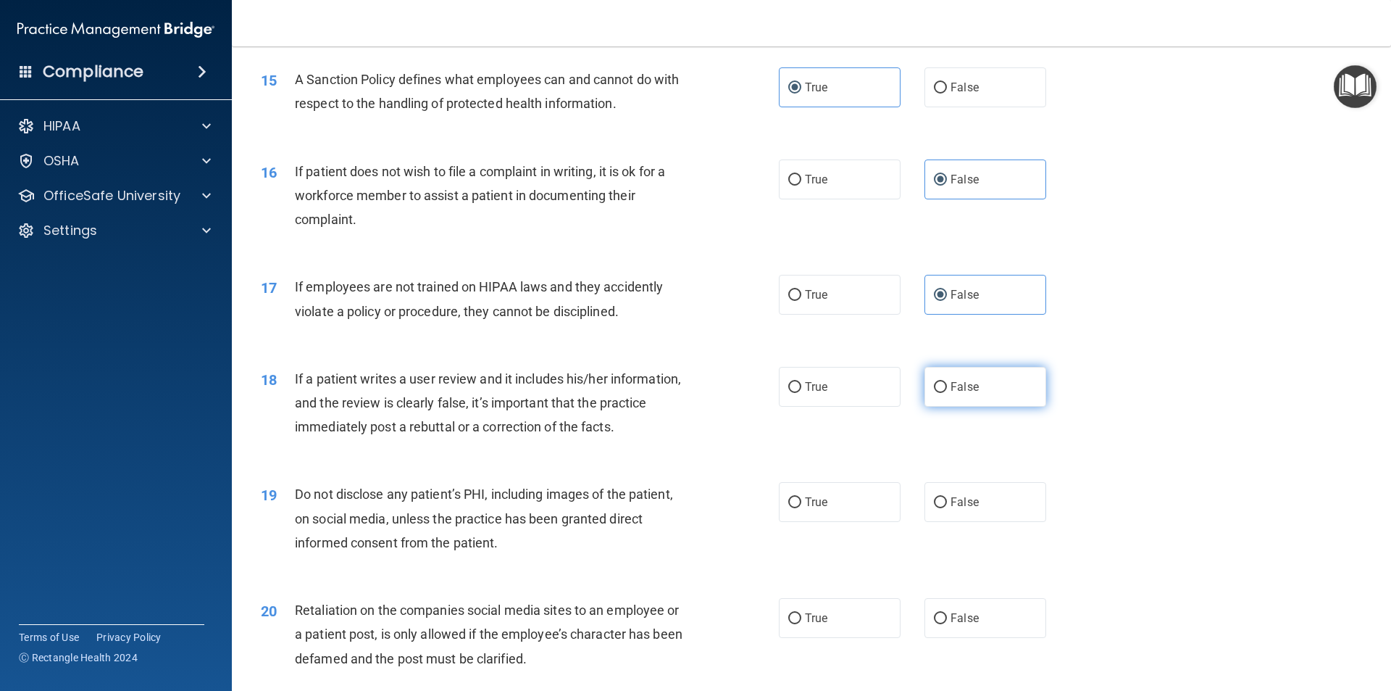
click at [967, 407] on label "False" at bounding box center [986, 387] width 122 height 40
click at [947, 393] on input "False" at bounding box center [940, 387] width 13 height 11
radio input "true"
click at [835, 520] on label "True" at bounding box center [840, 502] width 122 height 40
click at [802, 508] on input "True" at bounding box center [794, 502] width 13 height 11
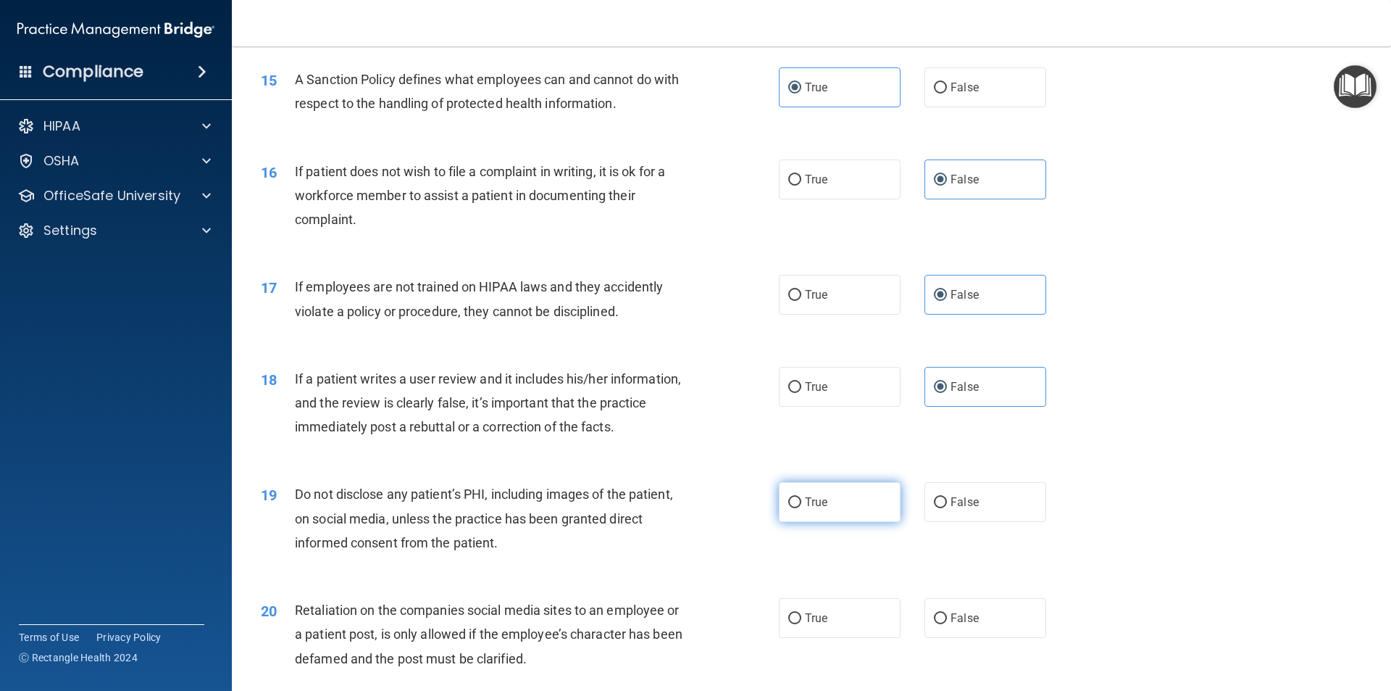
radio input "true"
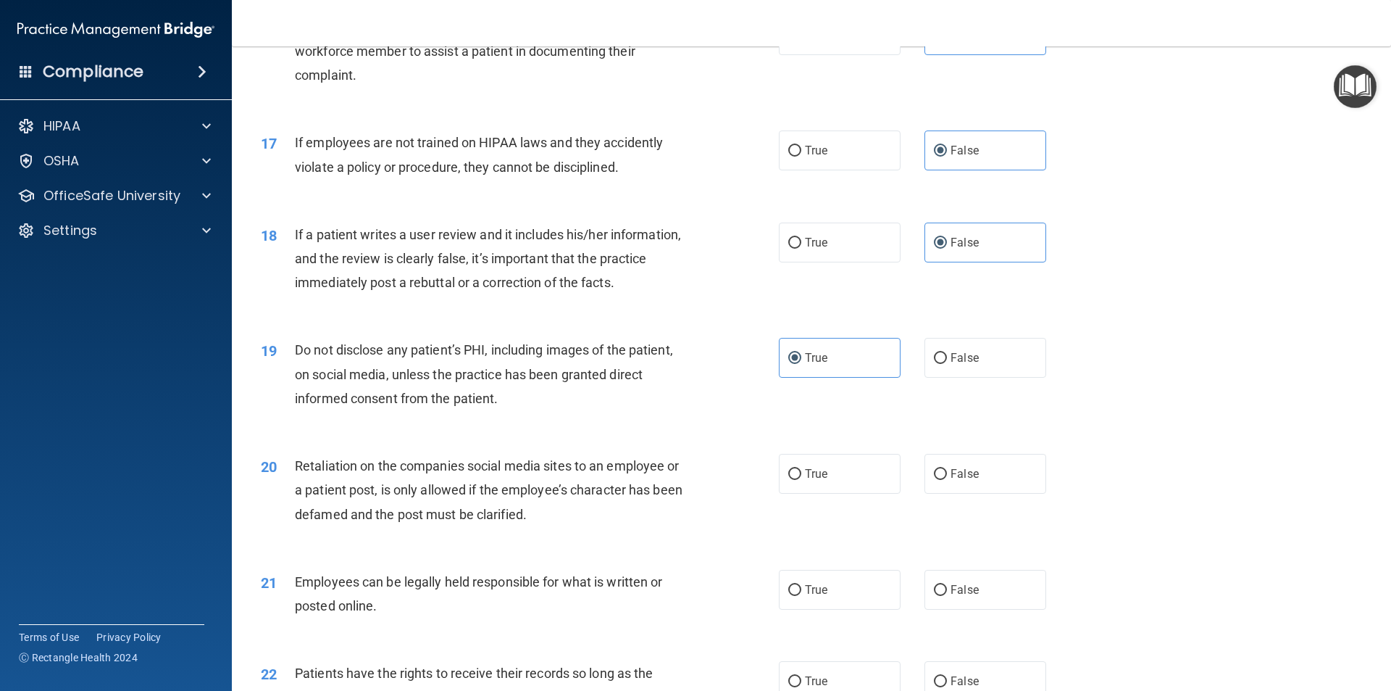
scroll to position [1884, 0]
click at [836, 493] on label "True" at bounding box center [840, 473] width 122 height 40
click at [802, 479] on input "True" at bounding box center [794, 473] width 13 height 11
radio input "true"
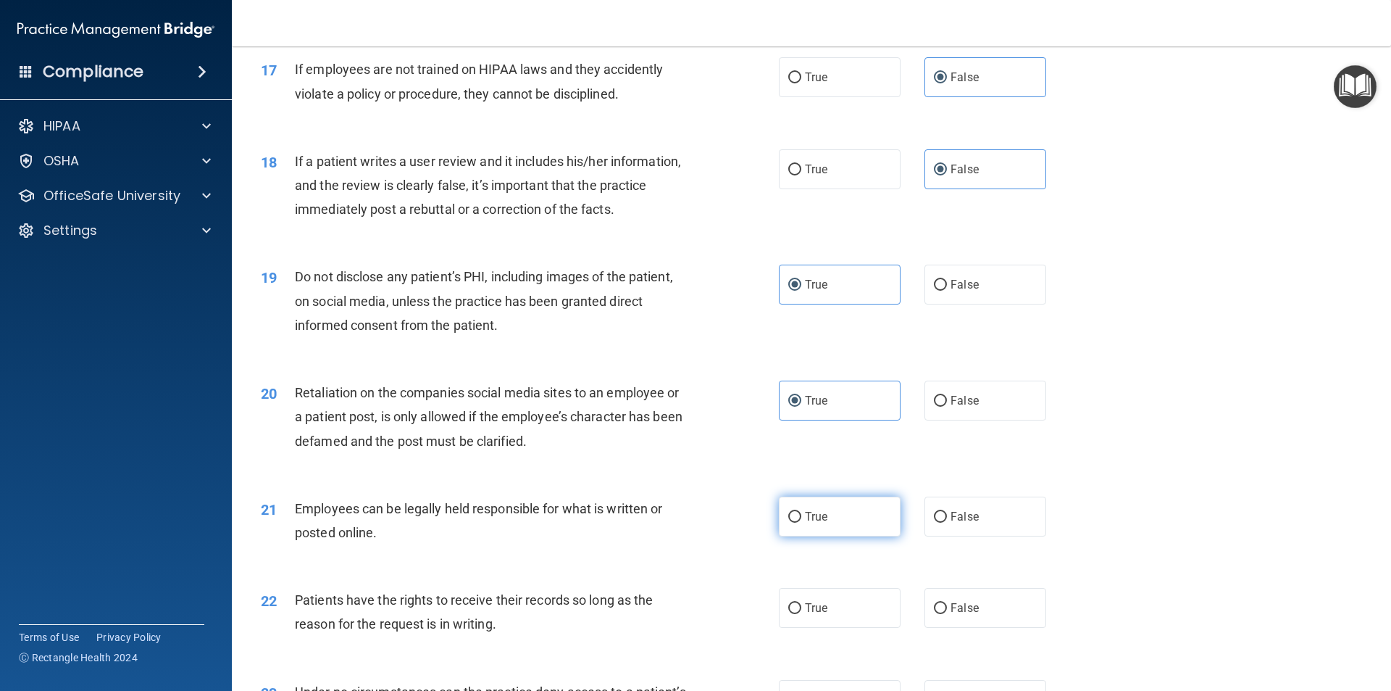
click at [844, 536] on label "True" at bounding box center [840, 516] width 122 height 40
click at [802, 523] on input "True" at bounding box center [794, 517] width 13 height 11
radio input "true"
click at [812, 628] on label "True" at bounding box center [840, 608] width 122 height 40
click at [802, 614] on input "True" at bounding box center [794, 608] width 13 height 11
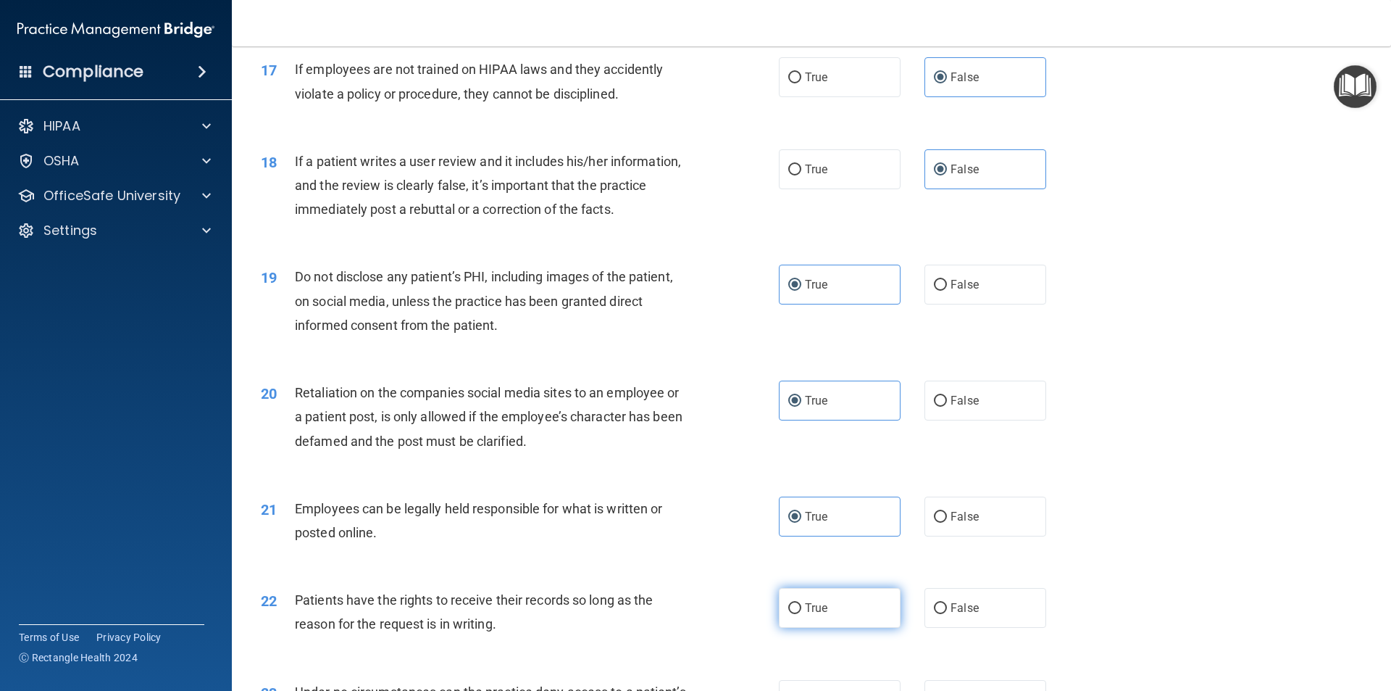
radio input "true"
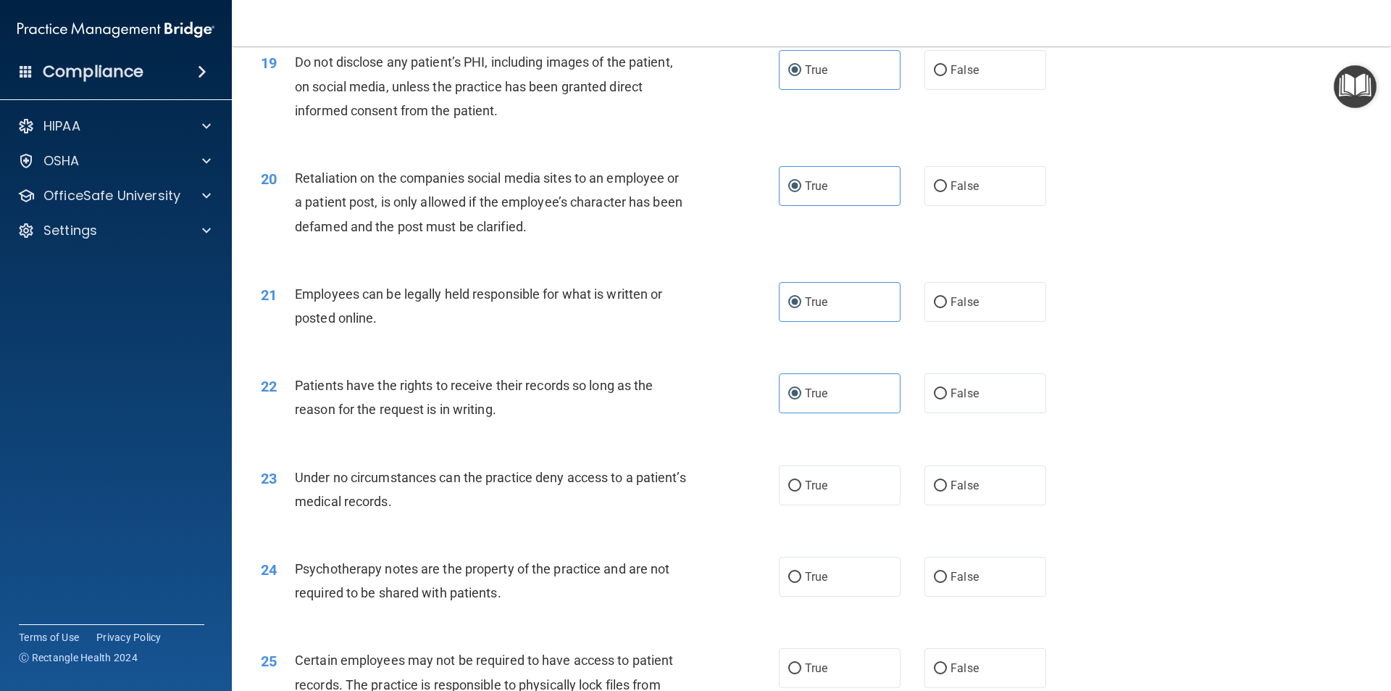
scroll to position [2247, 0]
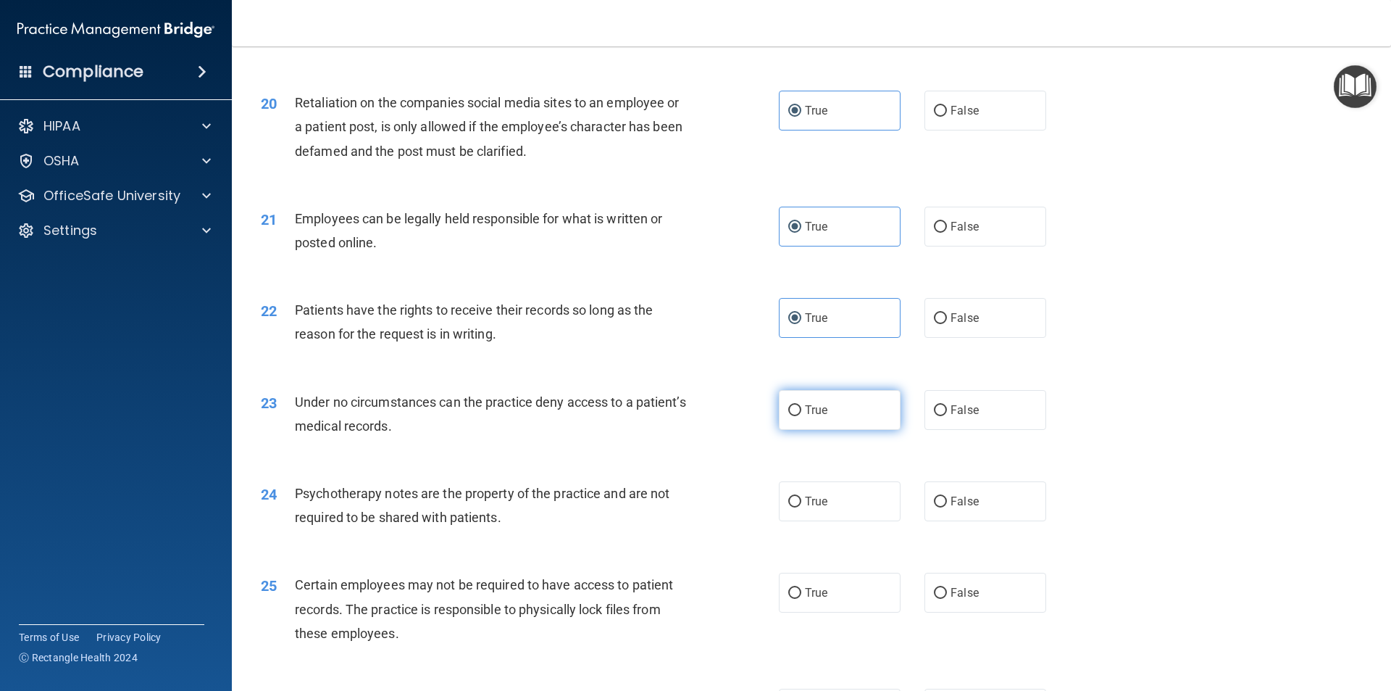
click at [836, 429] on label "True" at bounding box center [840, 410] width 122 height 40
click at [802, 416] on input "True" at bounding box center [794, 410] width 13 height 11
radio input "true"
click at [1004, 521] on label "False" at bounding box center [986, 501] width 122 height 40
click at [947, 507] on input "False" at bounding box center [940, 501] width 13 height 11
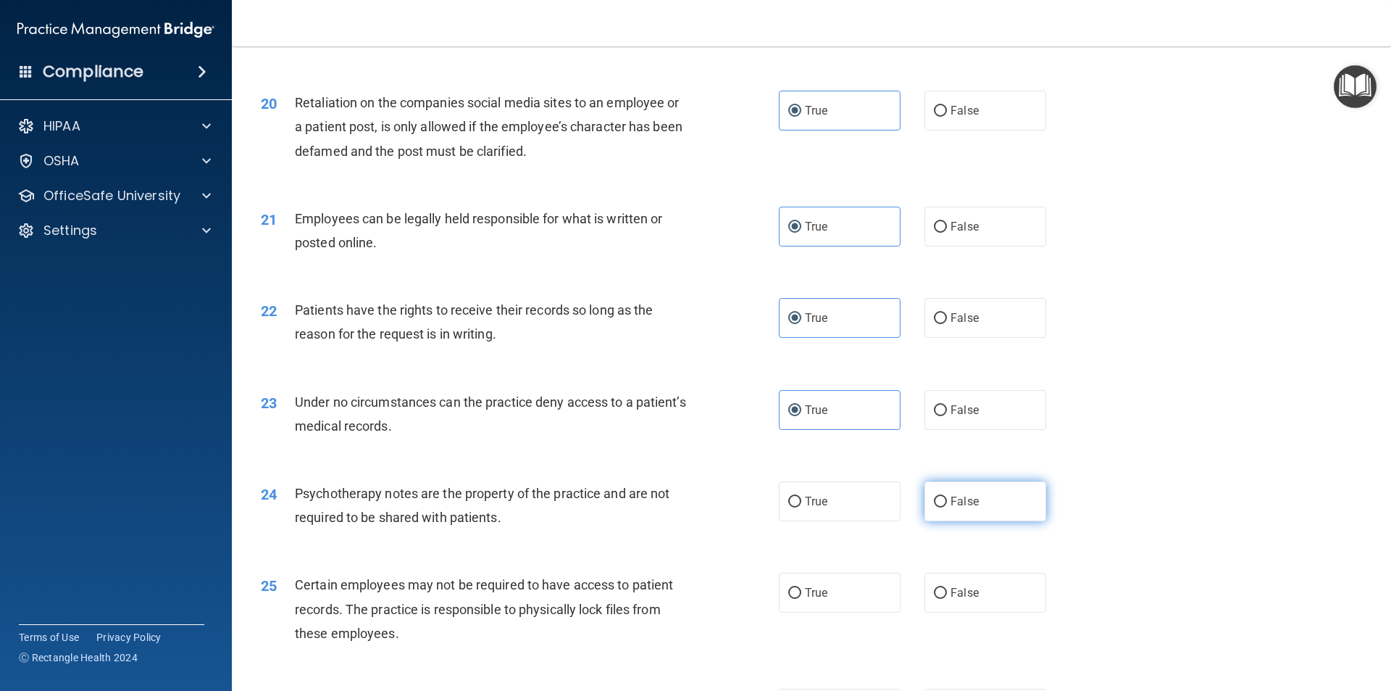
radio input "true"
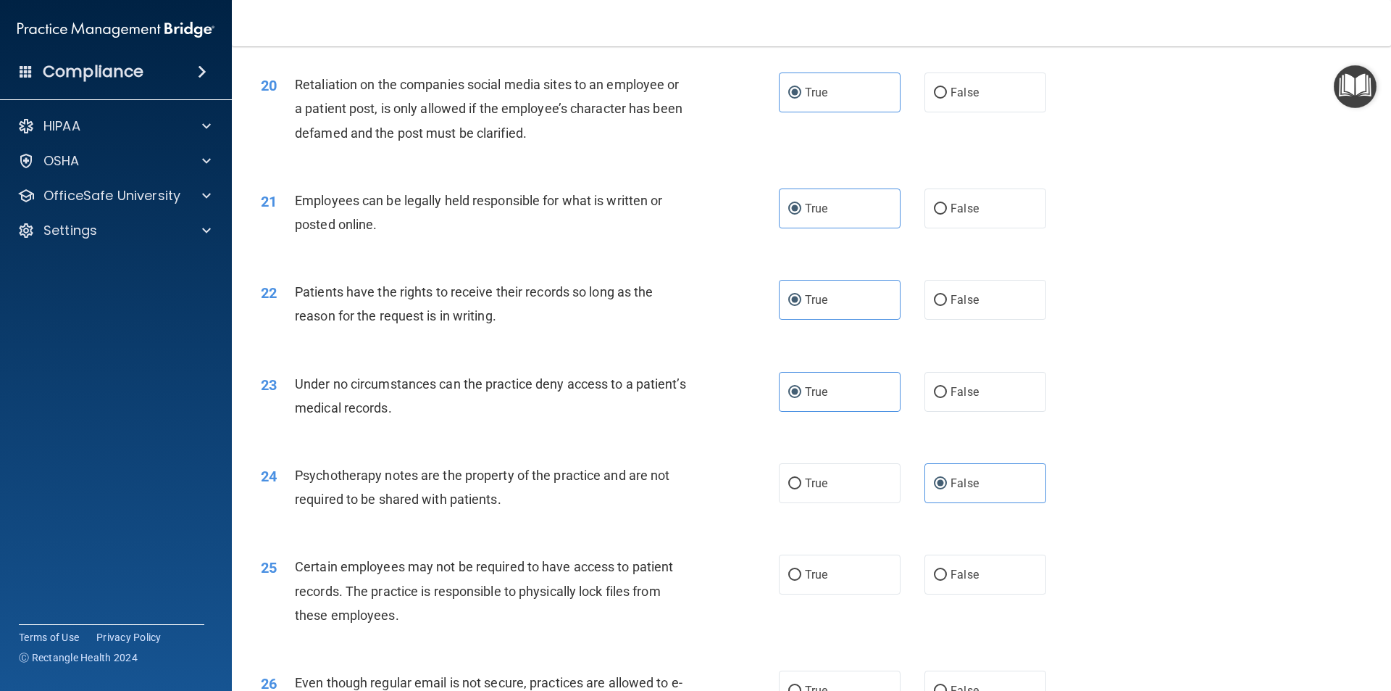
scroll to position [2319, 0]
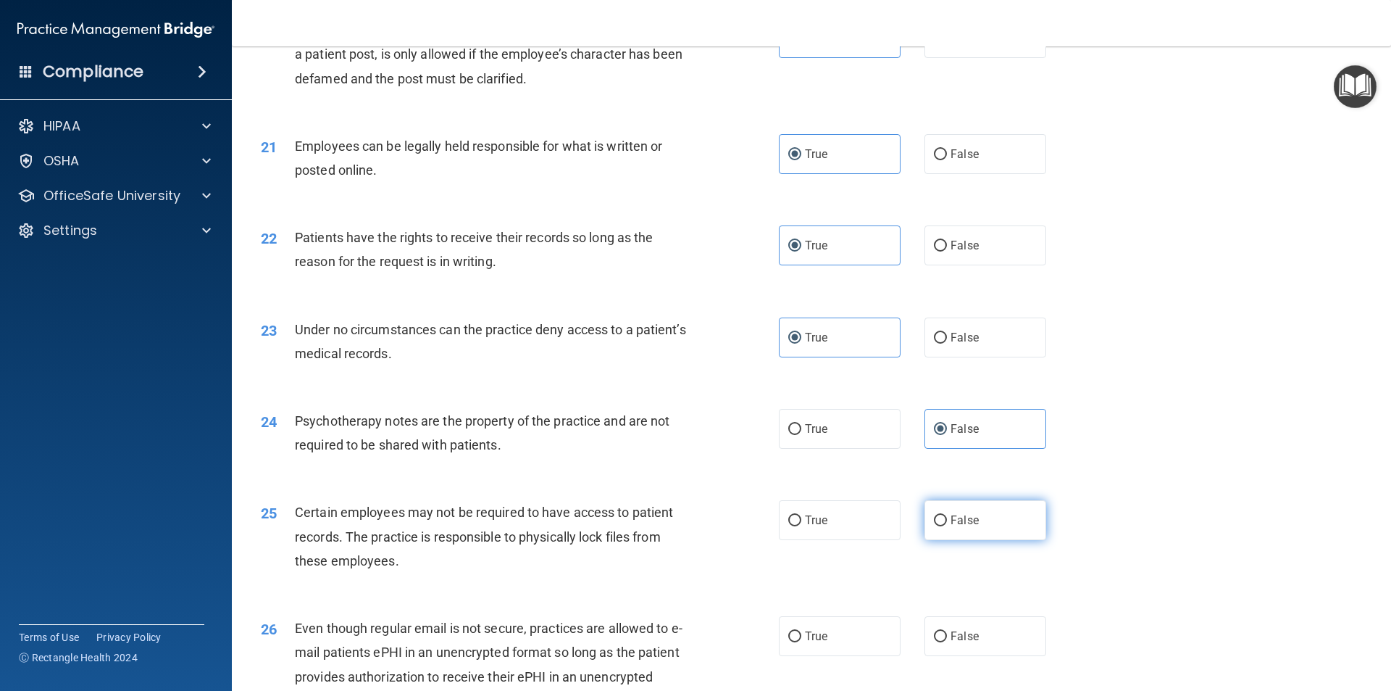
click at [976, 540] on label "False" at bounding box center [986, 520] width 122 height 40
click at [947, 526] on input "False" at bounding box center [940, 520] width 13 height 11
radio input "true"
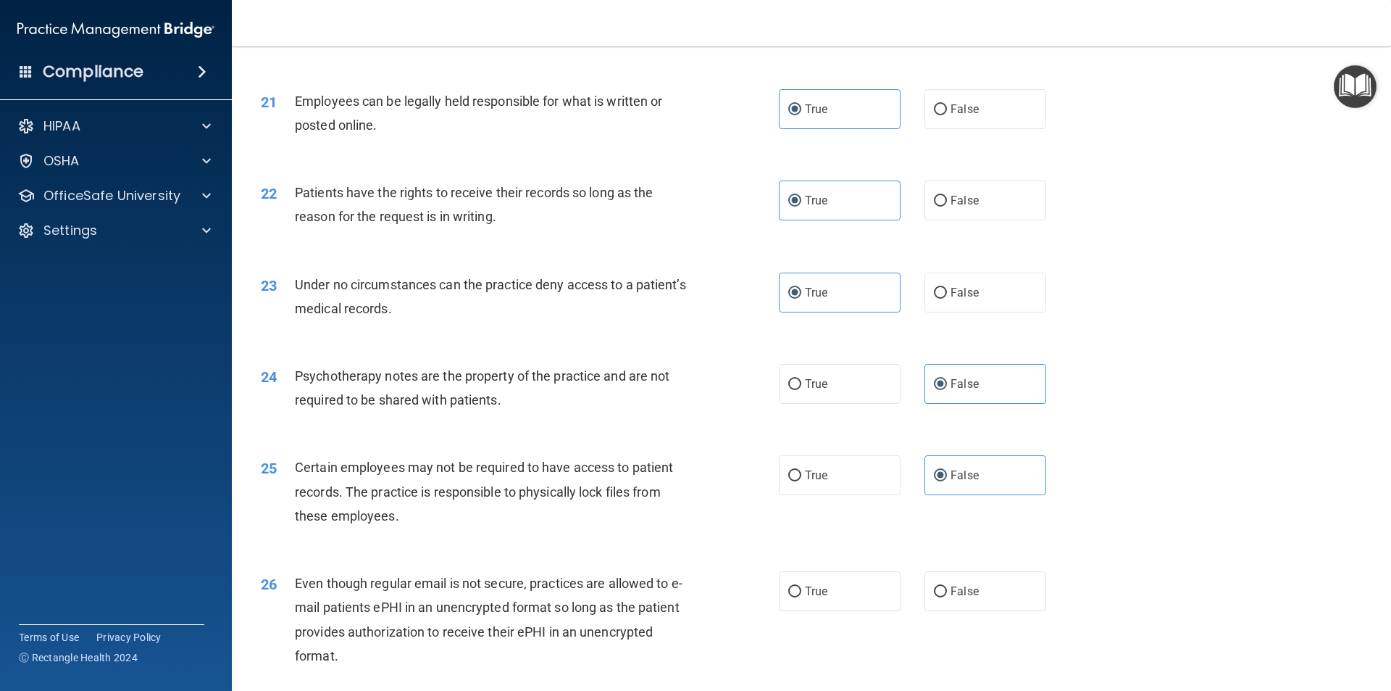
scroll to position [2464, 0]
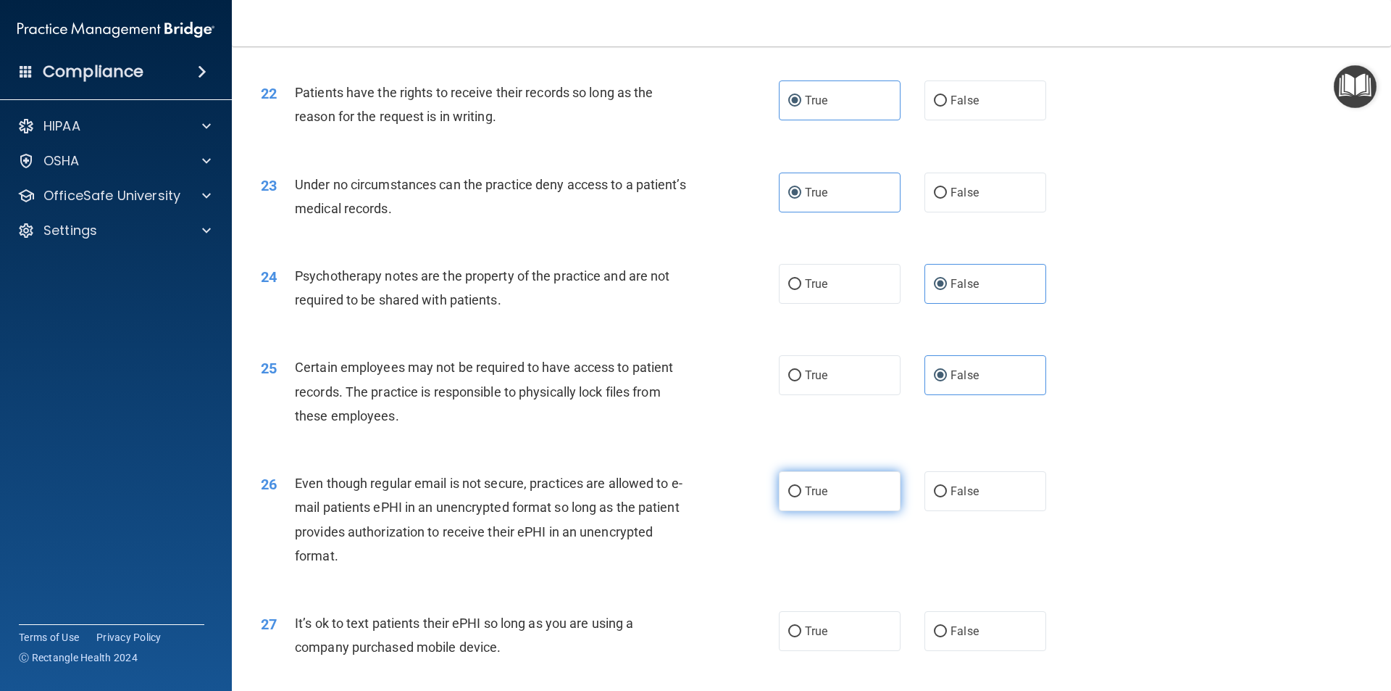
click at [852, 504] on label "True" at bounding box center [840, 491] width 122 height 40
click at [802, 497] on input "True" at bounding box center [794, 491] width 13 height 11
radio input "true"
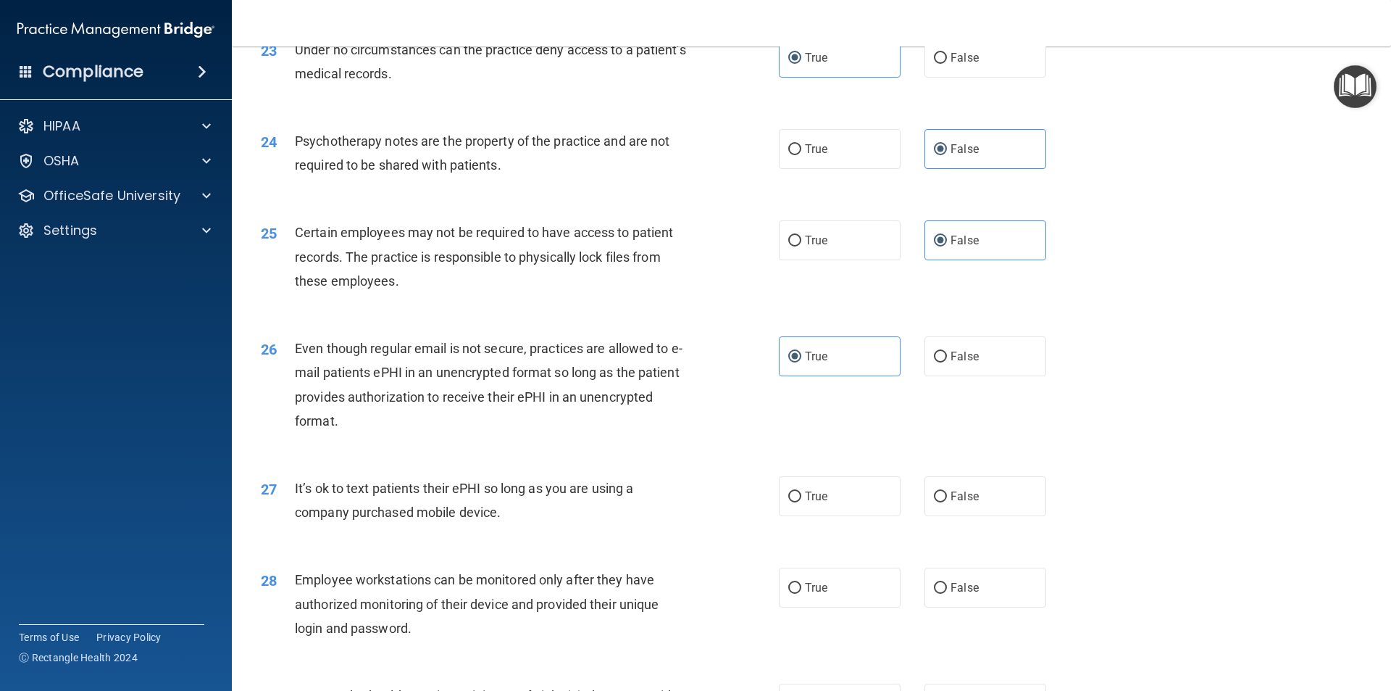
scroll to position [2609, 0]
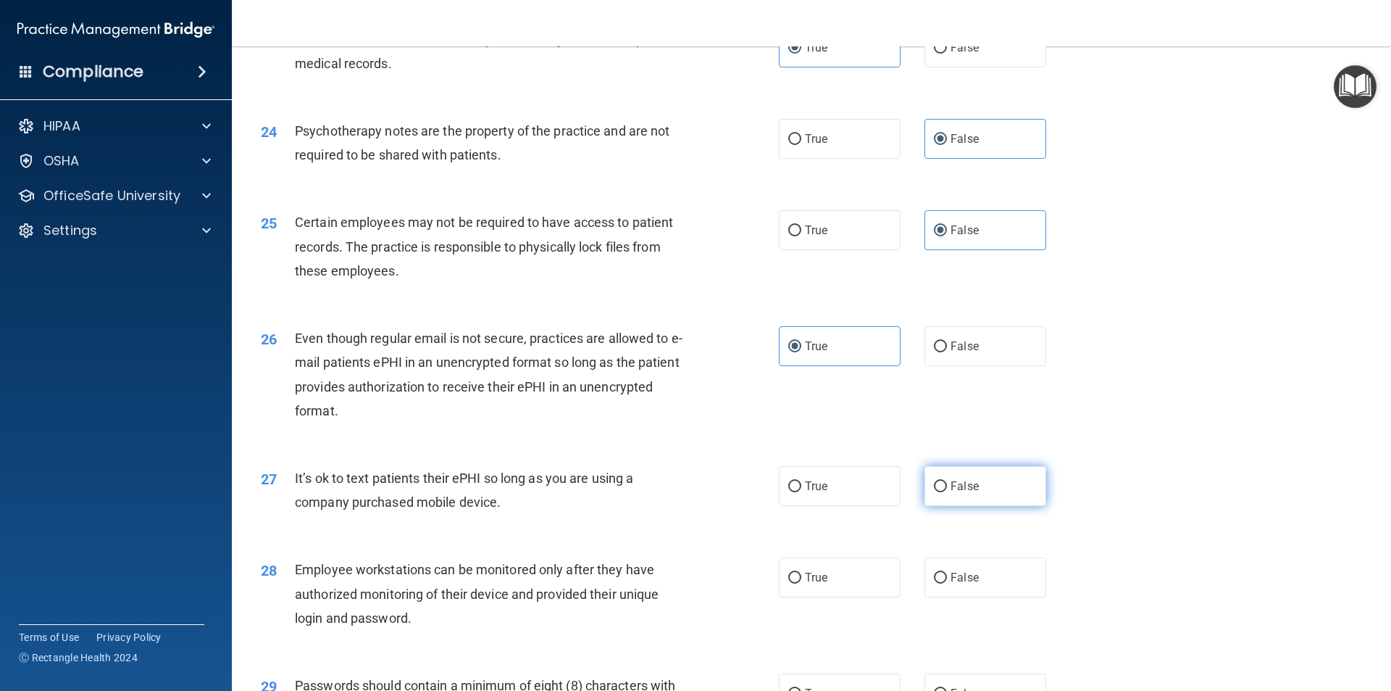
click at [957, 506] on label "False" at bounding box center [986, 486] width 122 height 40
click at [947, 492] on input "False" at bounding box center [940, 486] width 13 height 11
radio input "true"
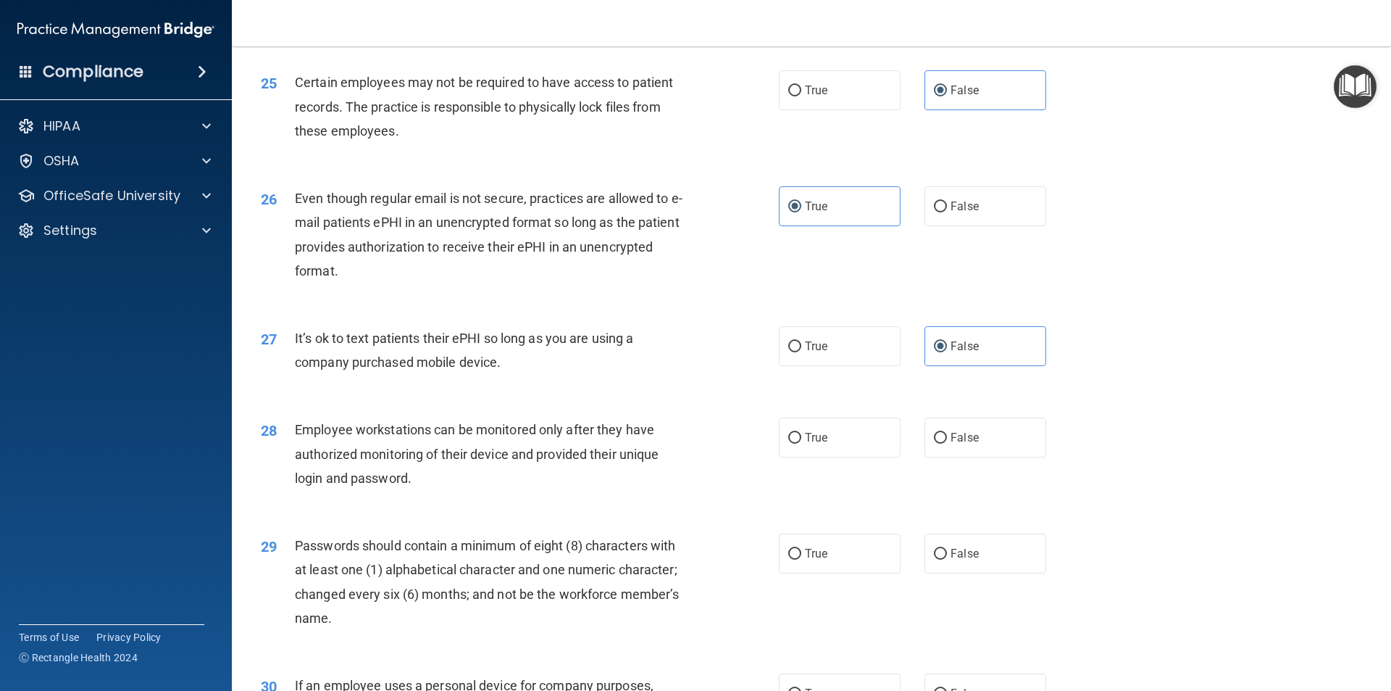
scroll to position [2754, 0]
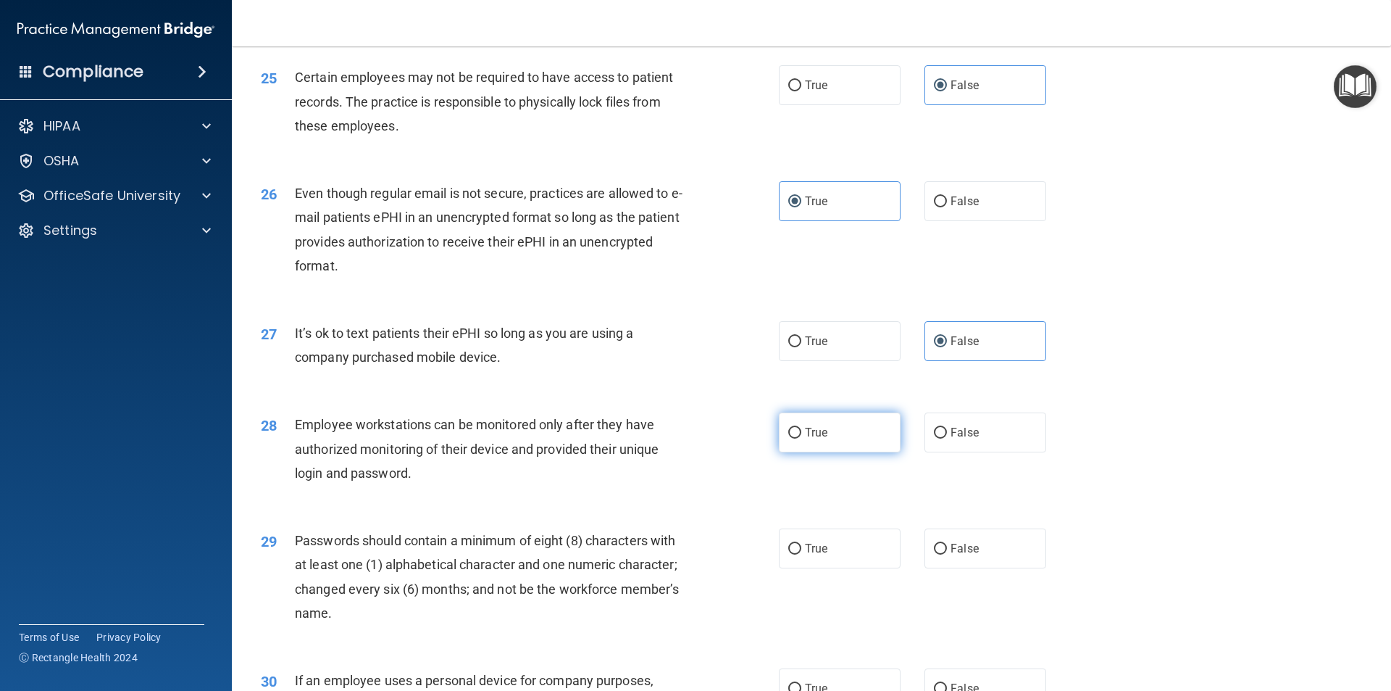
click at [842, 452] on label "True" at bounding box center [840, 432] width 122 height 40
click at [802, 438] on input "True" at bounding box center [794, 433] width 13 height 11
radio input "true"
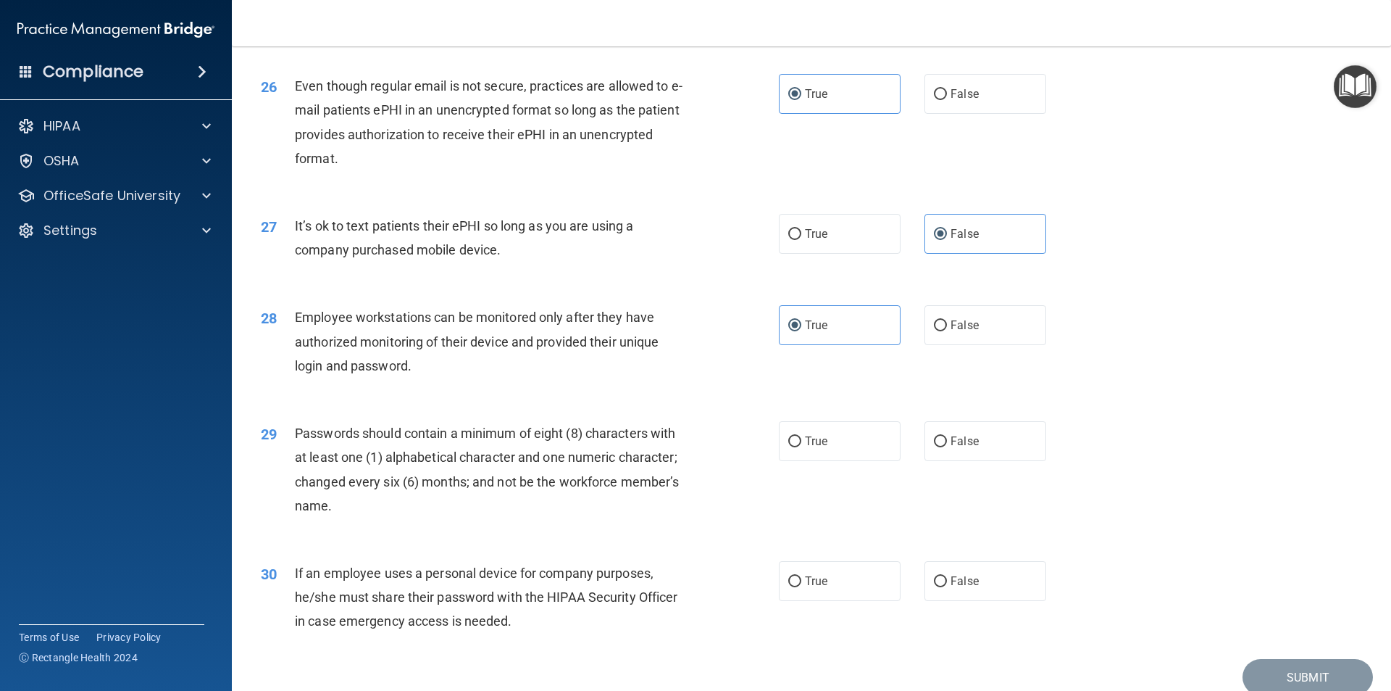
scroll to position [2899, 0]
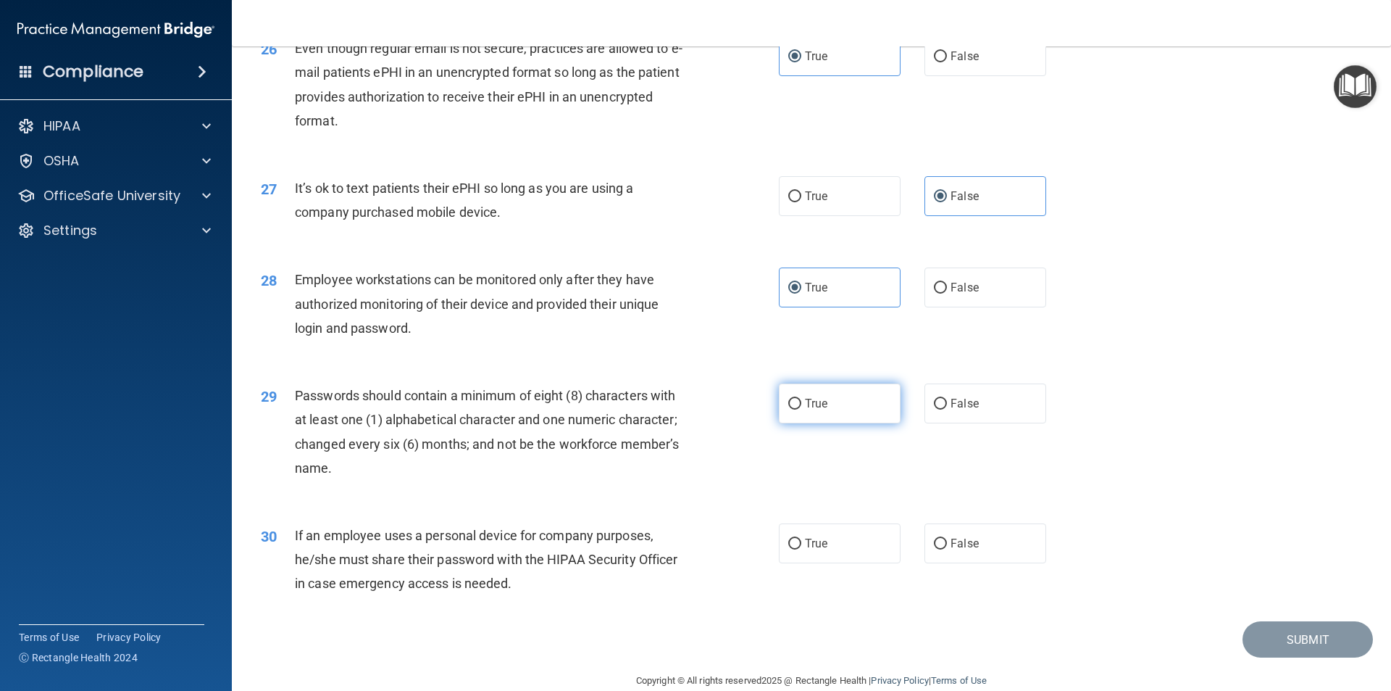
click at [797, 423] on label "True" at bounding box center [840, 403] width 122 height 40
click at [797, 409] on input "True" at bounding box center [794, 404] width 13 height 11
radio input "true"
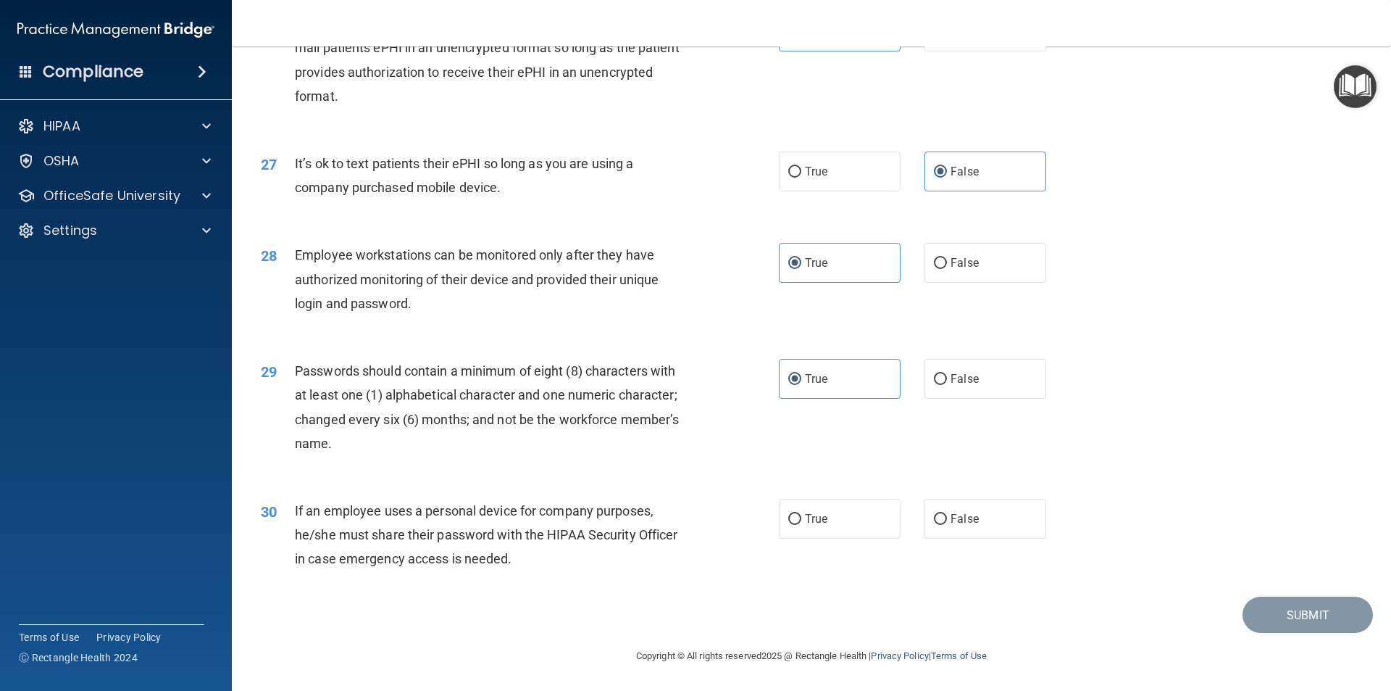
scroll to position [2947, 0]
click at [792, 534] on label "True" at bounding box center [840, 519] width 122 height 40
click at [792, 525] on input "True" at bounding box center [794, 519] width 13 height 11
radio input "true"
click at [1323, 625] on button "Submit" at bounding box center [1308, 614] width 130 height 37
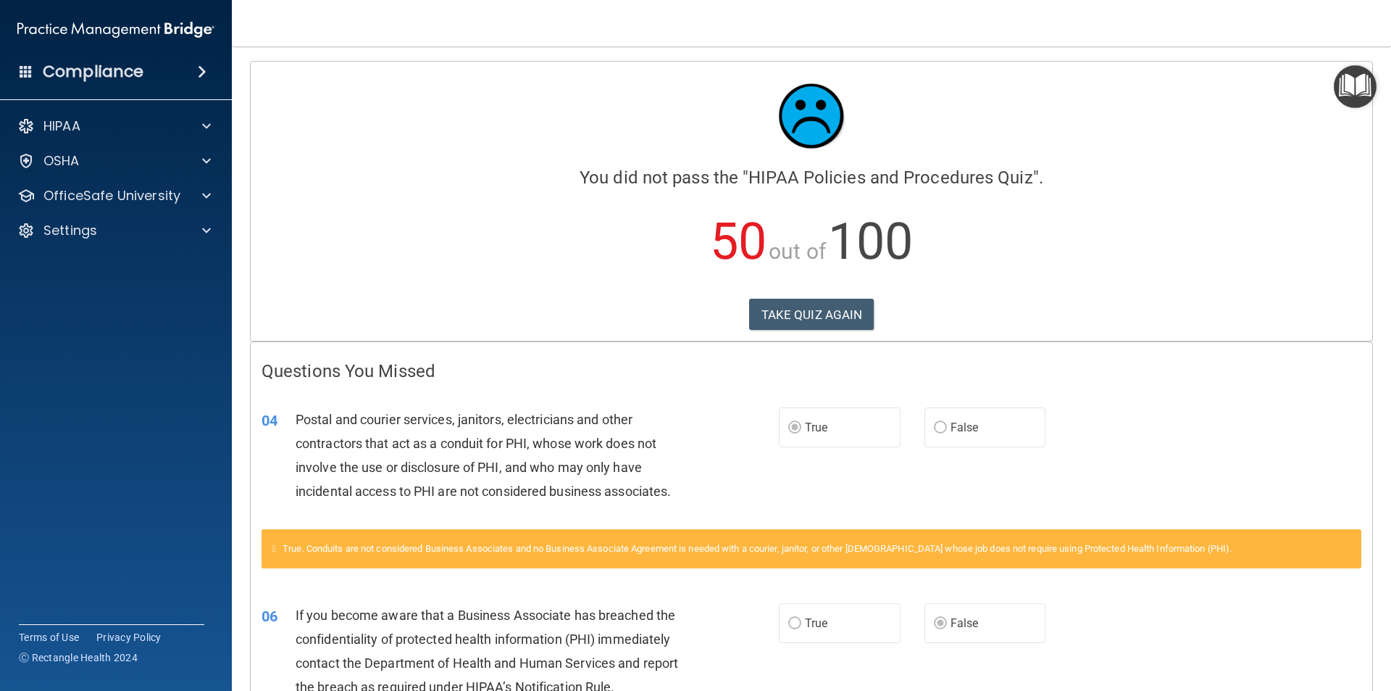
click at [821, 291] on div "Calculating your score.... You did not pass the " HIPAA Policies and Procedures…" at bounding box center [812, 201] width 1122 height 279
click at [804, 315] on button "TAKE QUIZ AGAIN" at bounding box center [811, 315] width 125 height 32
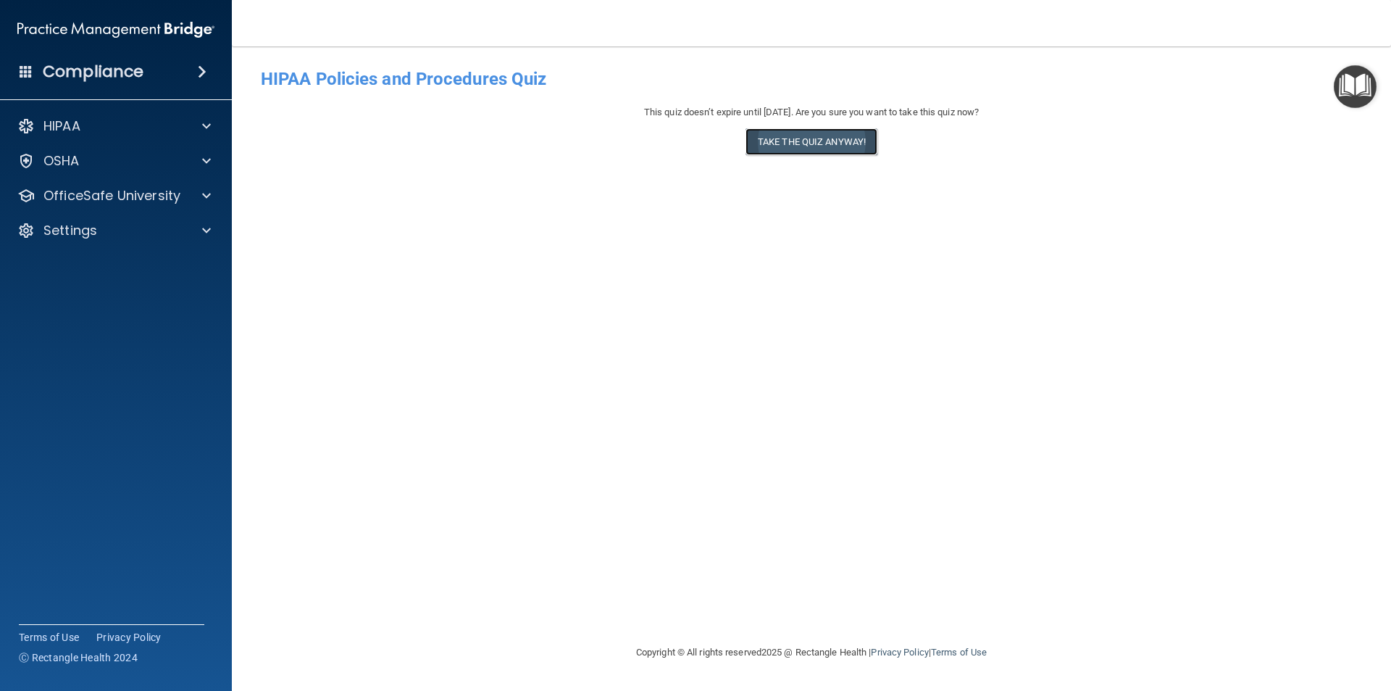
click at [785, 138] on button "Take the quiz anyway!" at bounding box center [812, 141] width 132 height 27
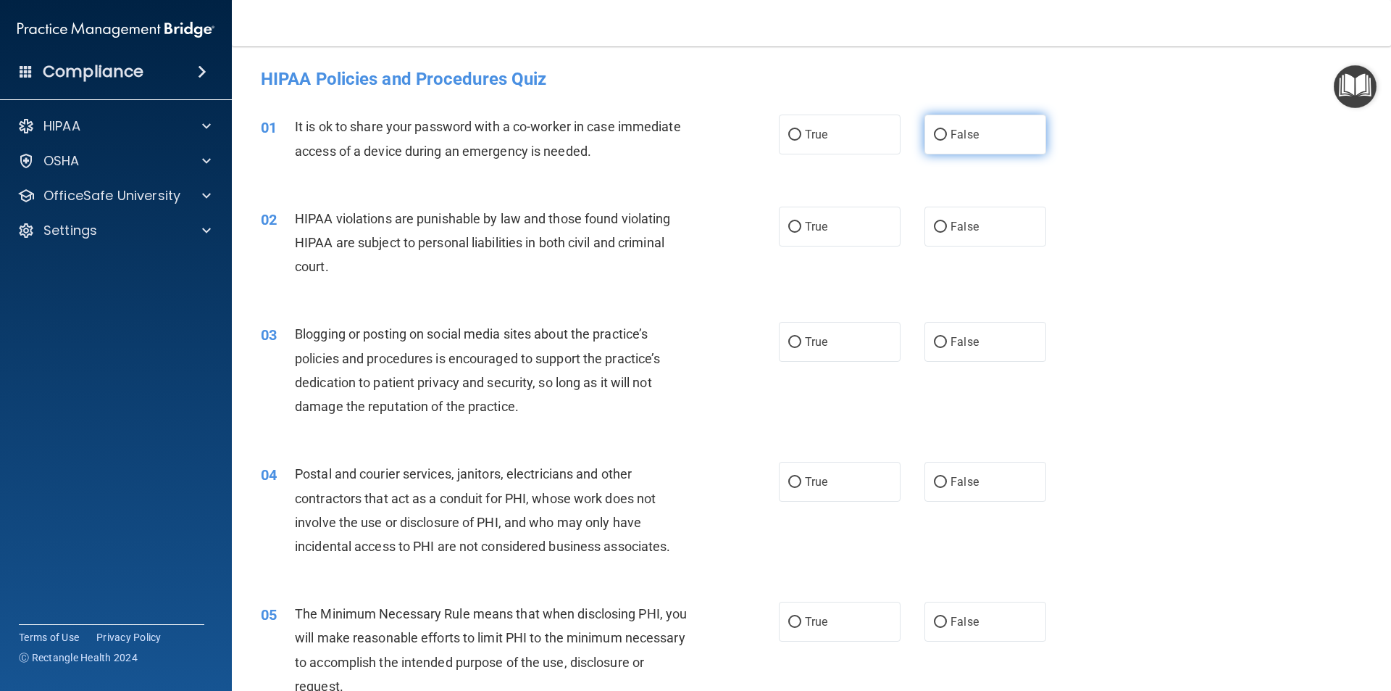
click at [934, 148] on label "False" at bounding box center [986, 135] width 122 height 40
click at [934, 141] on input "False" at bounding box center [940, 135] width 13 height 11
radio input "true"
click at [837, 219] on label "True" at bounding box center [840, 227] width 122 height 40
click at [802, 222] on input "True" at bounding box center [794, 227] width 13 height 11
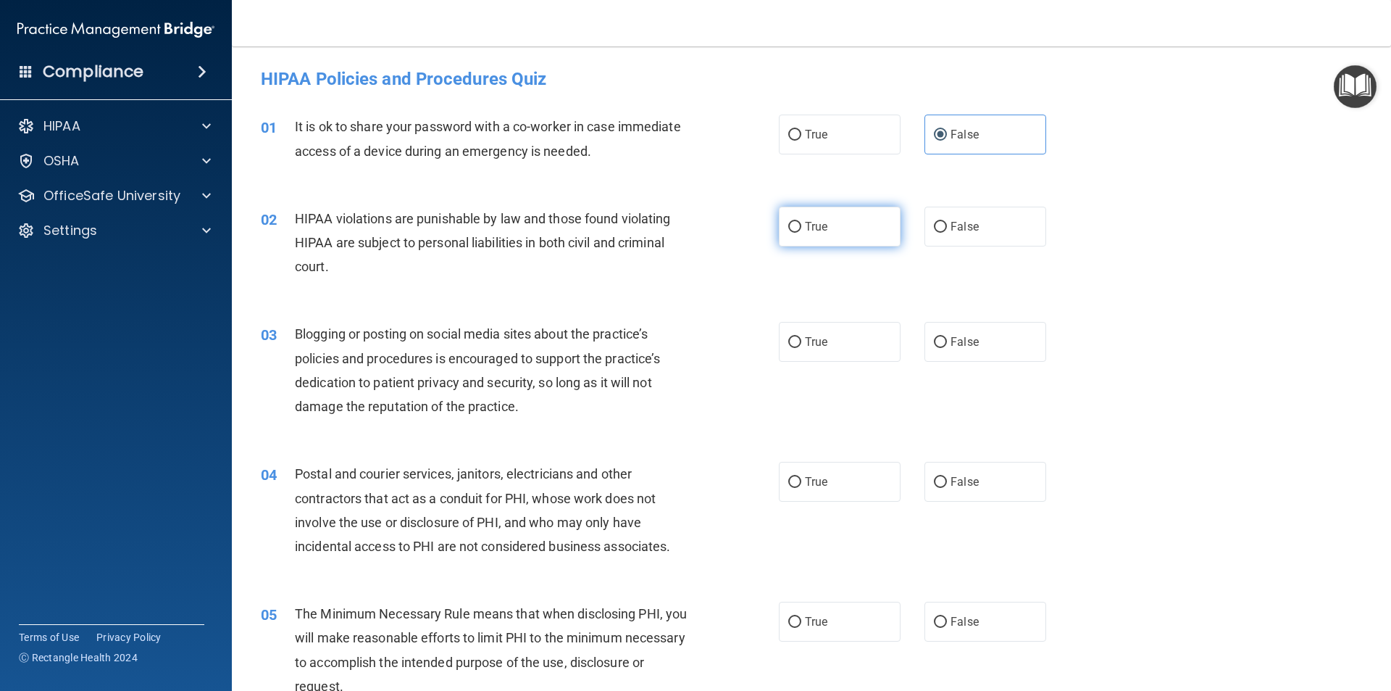
radio input "true"
click at [970, 336] on span "False" at bounding box center [965, 342] width 28 height 14
click at [947, 337] on input "False" at bounding box center [940, 342] width 13 height 11
radio input "true"
click at [812, 478] on span "True" at bounding box center [816, 482] width 22 height 14
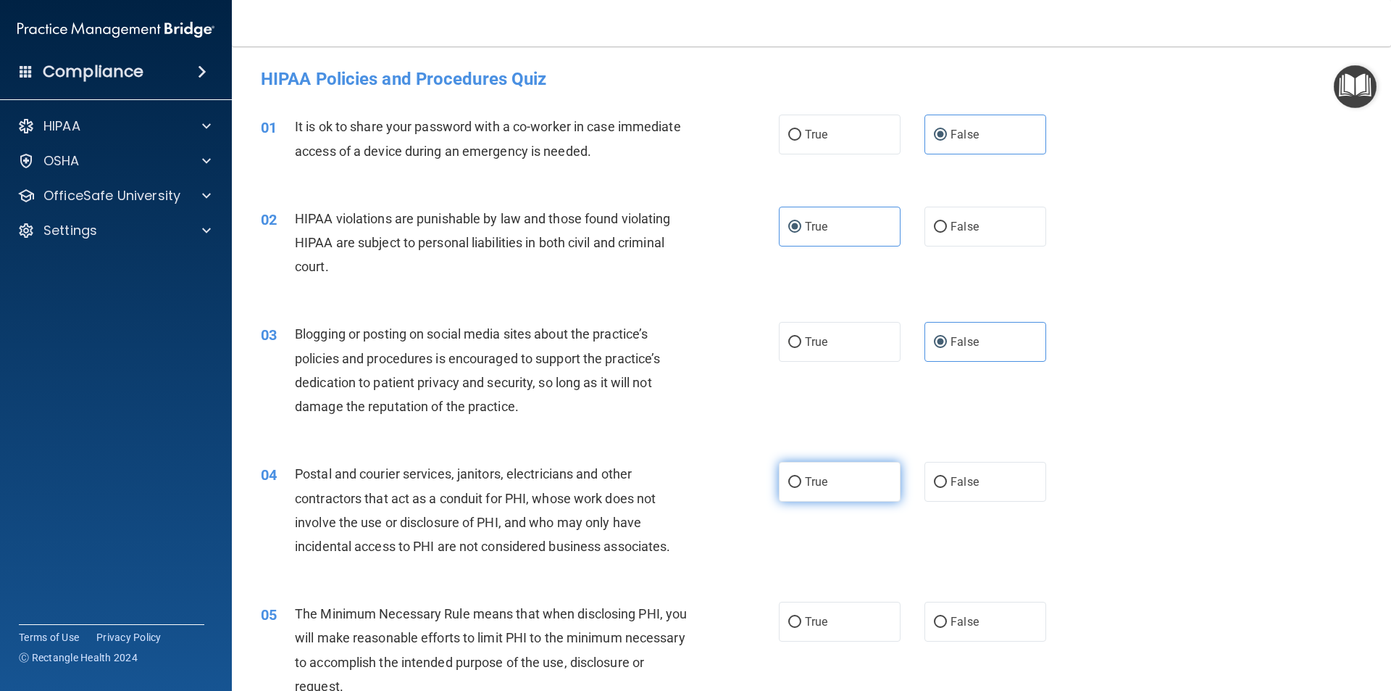
click at [802, 478] on input "True" at bounding box center [794, 482] width 13 height 11
radio input "true"
click at [819, 609] on label "True" at bounding box center [840, 622] width 122 height 40
click at [802, 617] on input "True" at bounding box center [794, 622] width 13 height 11
radio input "true"
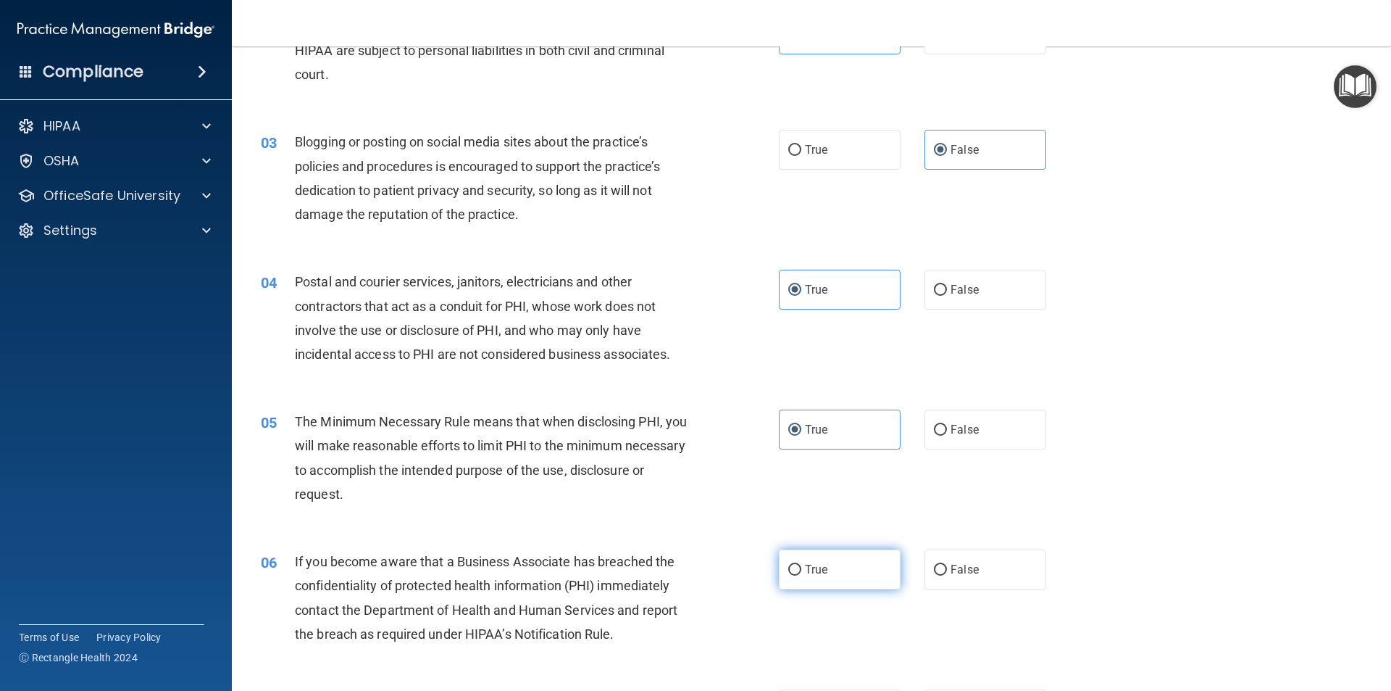
scroll to position [217, 0]
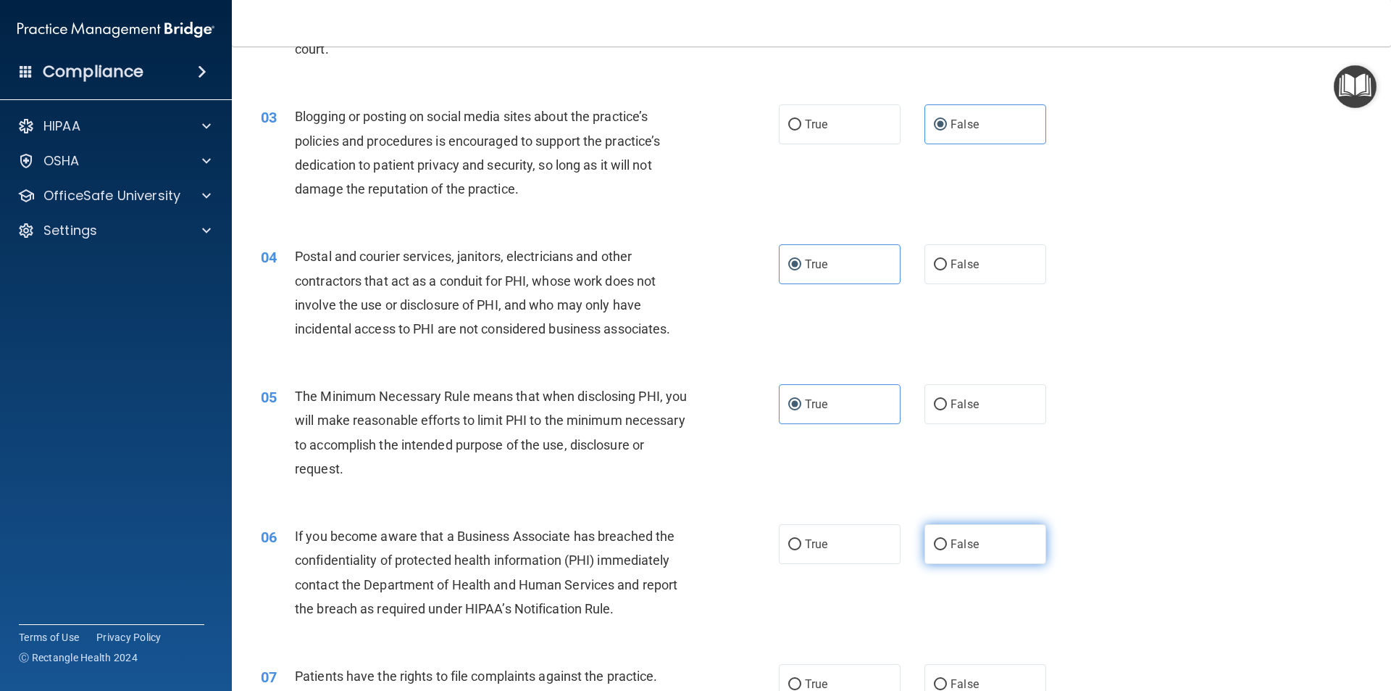
click at [964, 530] on label "False" at bounding box center [986, 544] width 122 height 40
click at [947, 539] on input "False" at bounding box center [940, 544] width 13 height 11
radio input "true"
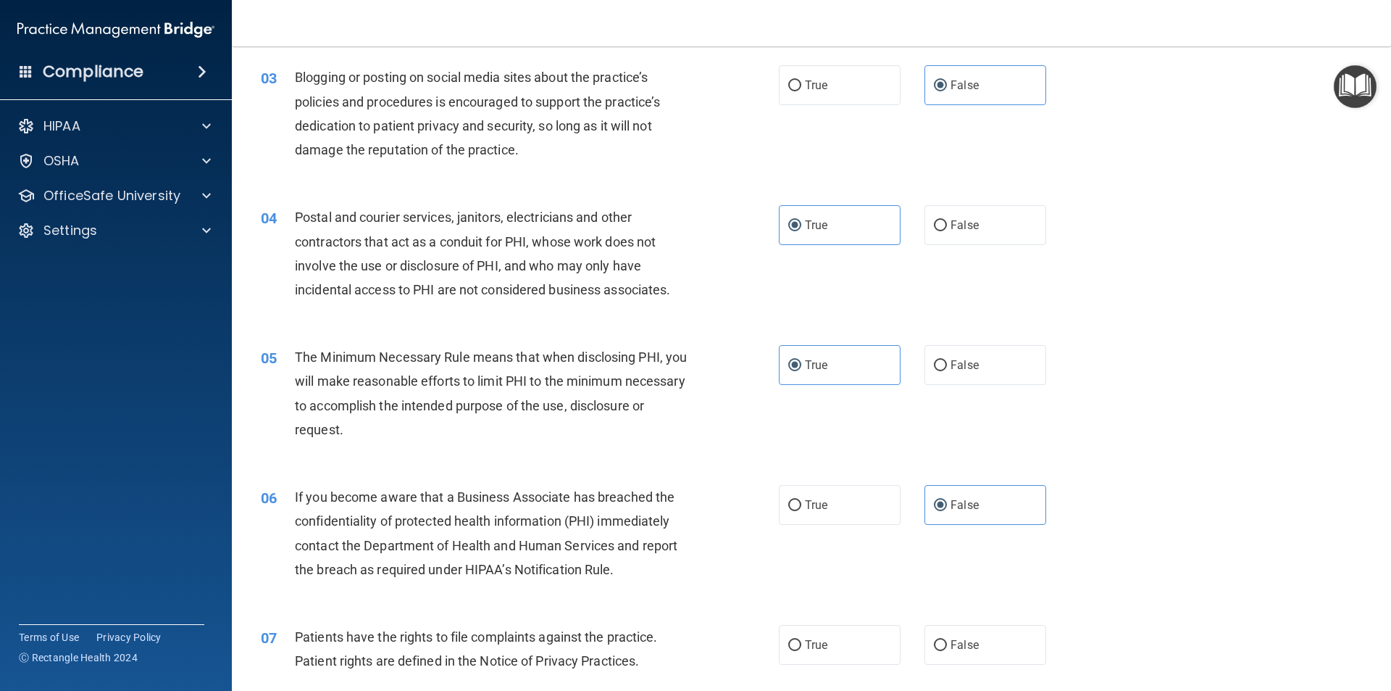
scroll to position [362, 0]
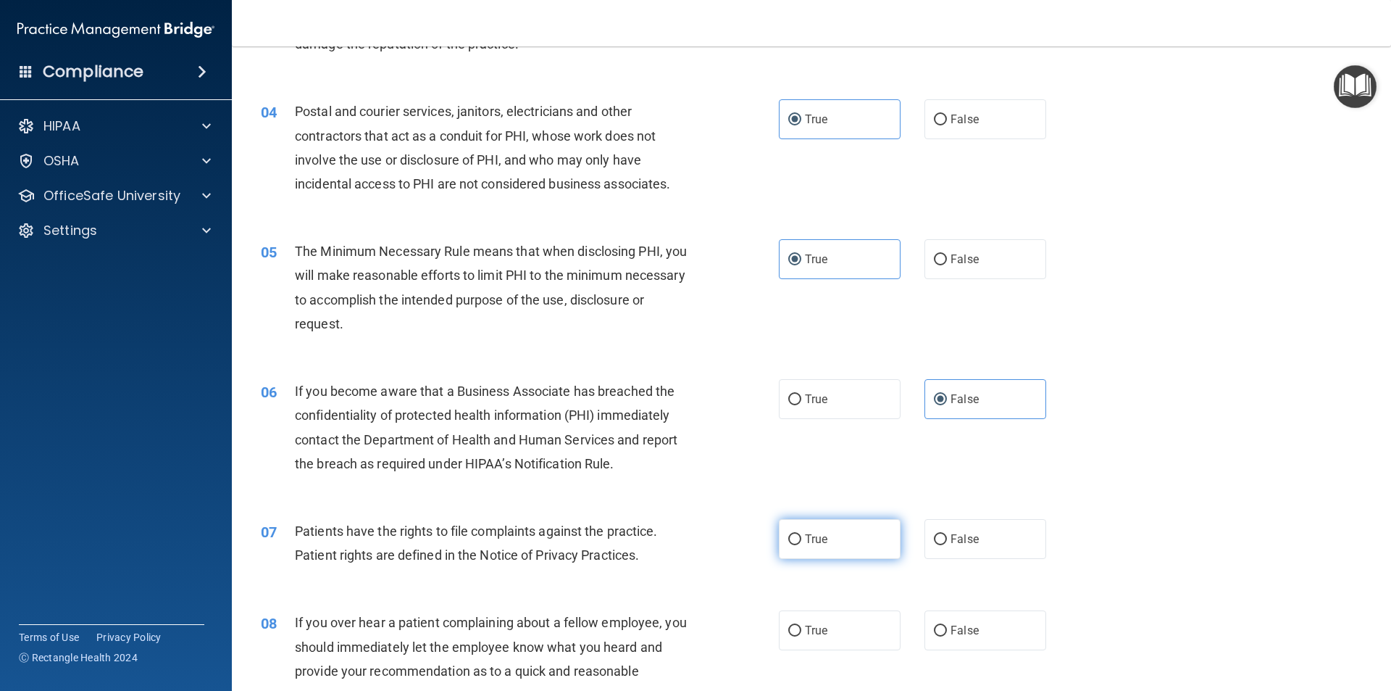
click at [852, 551] on label "True" at bounding box center [840, 539] width 122 height 40
click at [802, 545] on input "True" at bounding box center [794, 539] width 13 height 11
radio input "true"
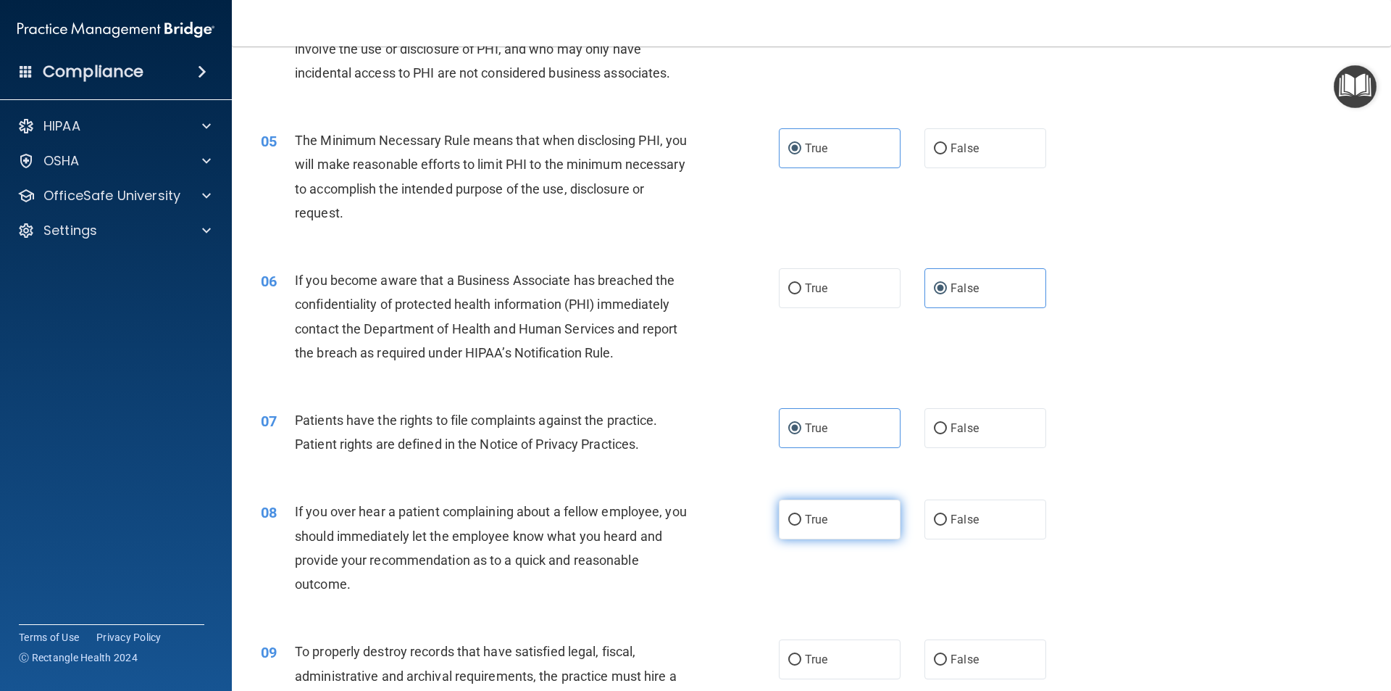
scroll to position [507, 0]
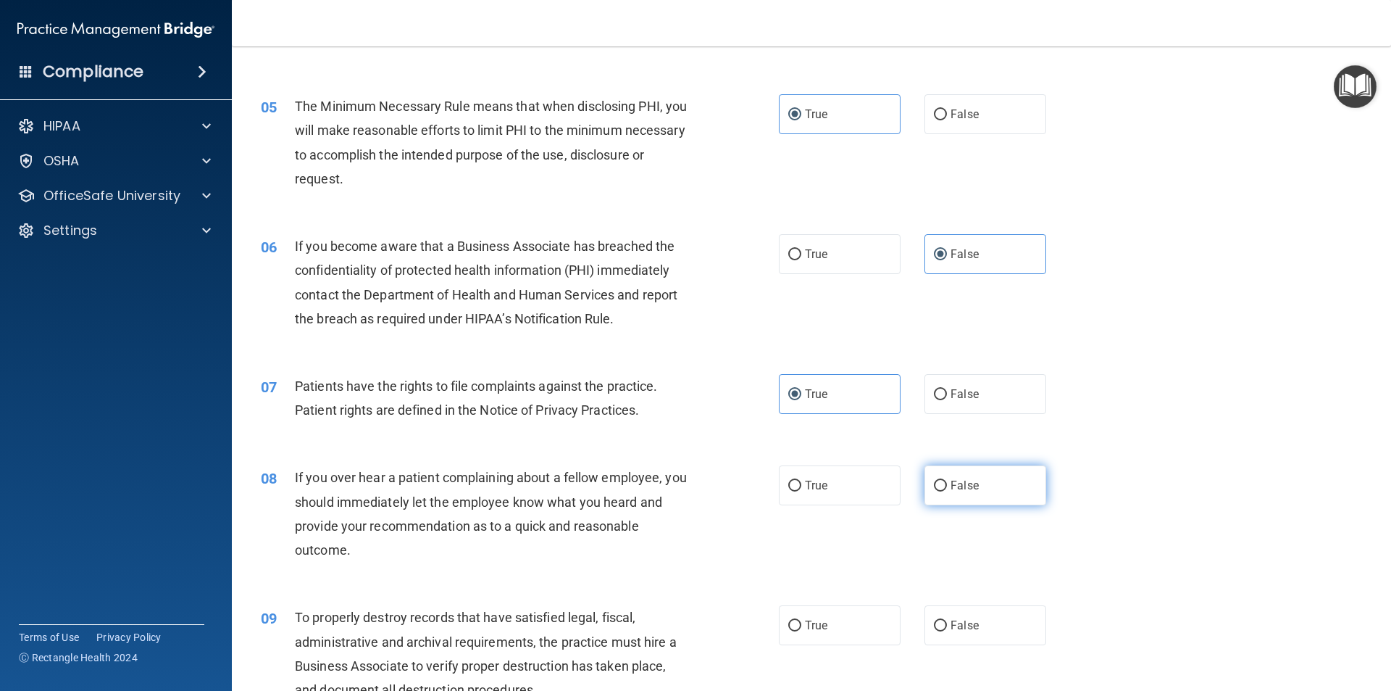
click at [970, 483] on span "False" at bounding box center [965, 485] width 28 height 14
click at [947, 483] on input "False" at bounding box center [940, 485] width 13 height 11
radio input "true"
click at [979, 641] on label "False" at bounding box center [986, 625] width 122 height 40
click at [947, 631] on input "False" at bounding box center [940, 625] width 13 height 11
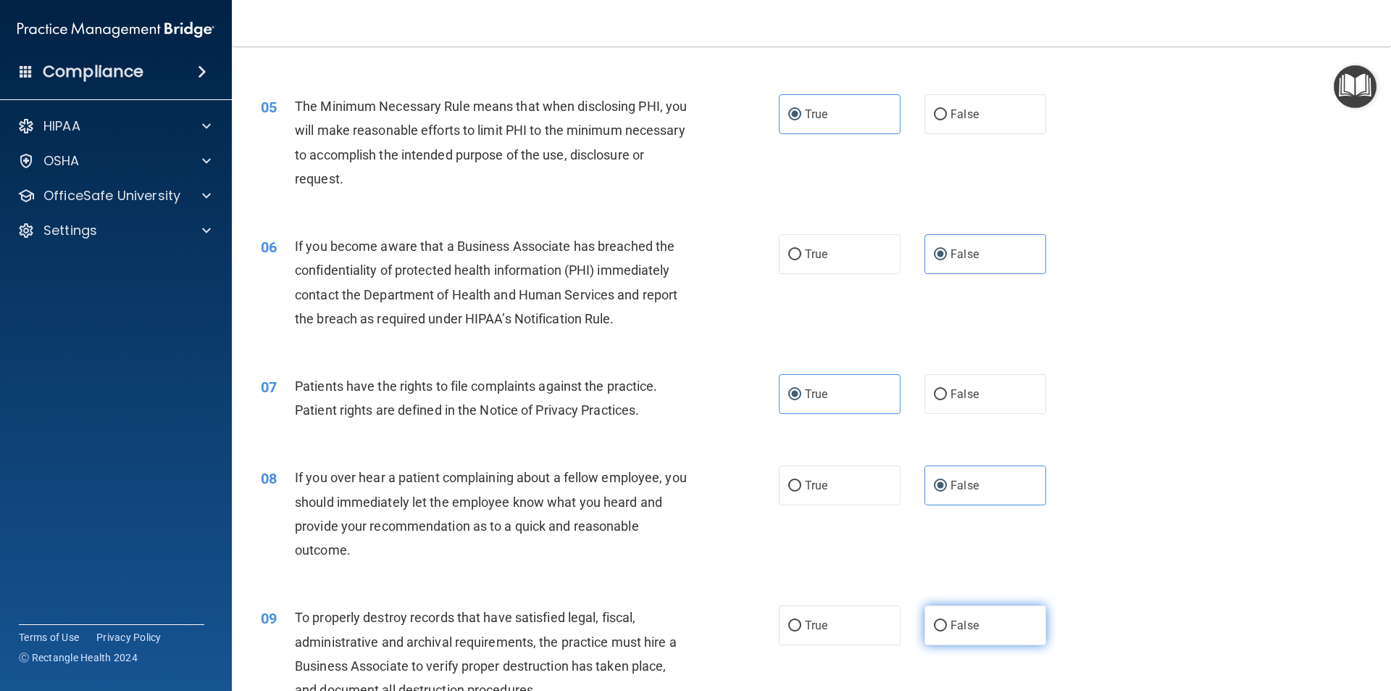
radio input "true"
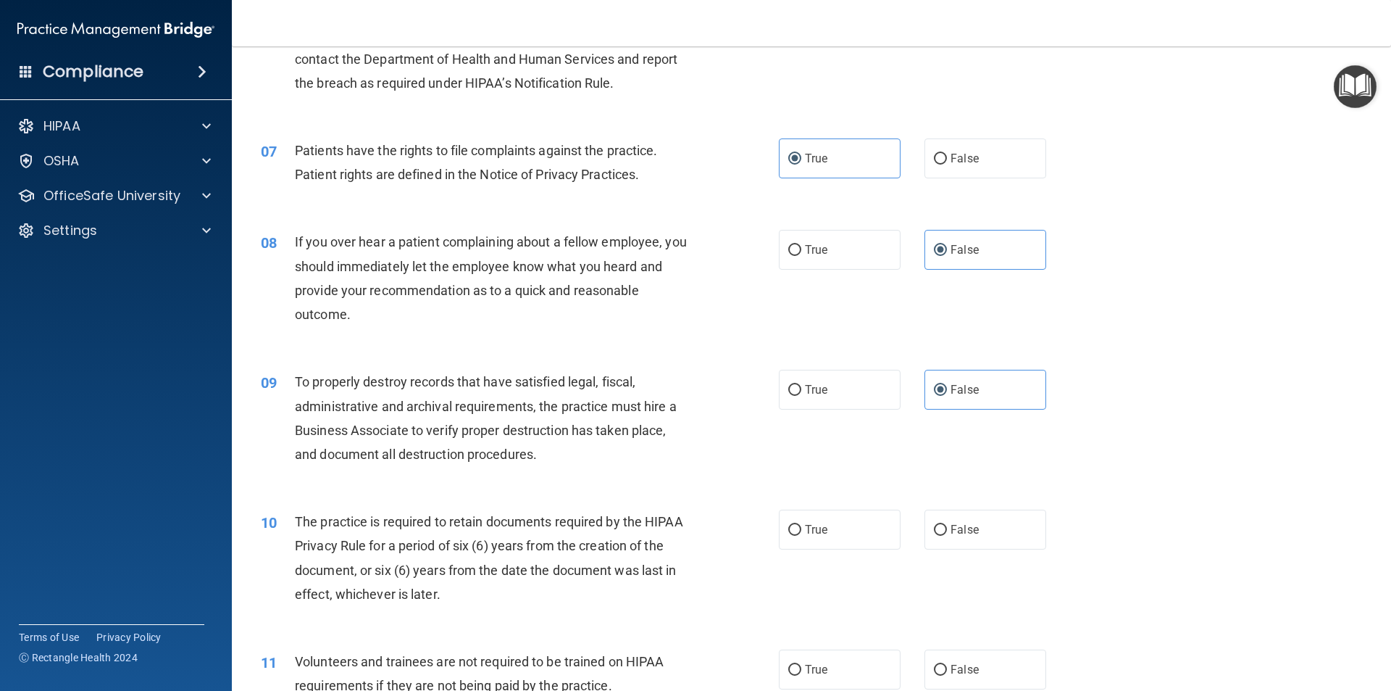
scroll to position [797, 0]
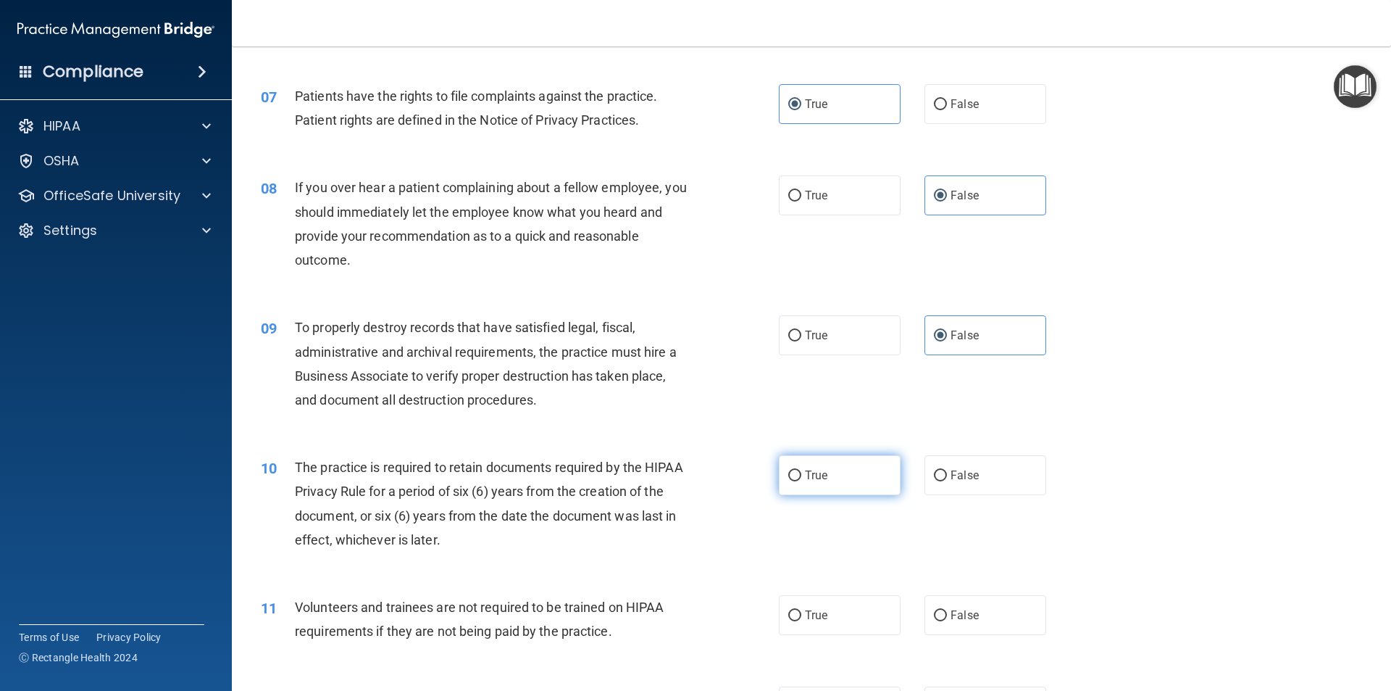
click at [825, 476] on label "True" at bounding box center [840, 475] width 122 height 40
click at [802, 476] on input "True" at bounding box center [794, 475] width 13 height 11
radio input "true"
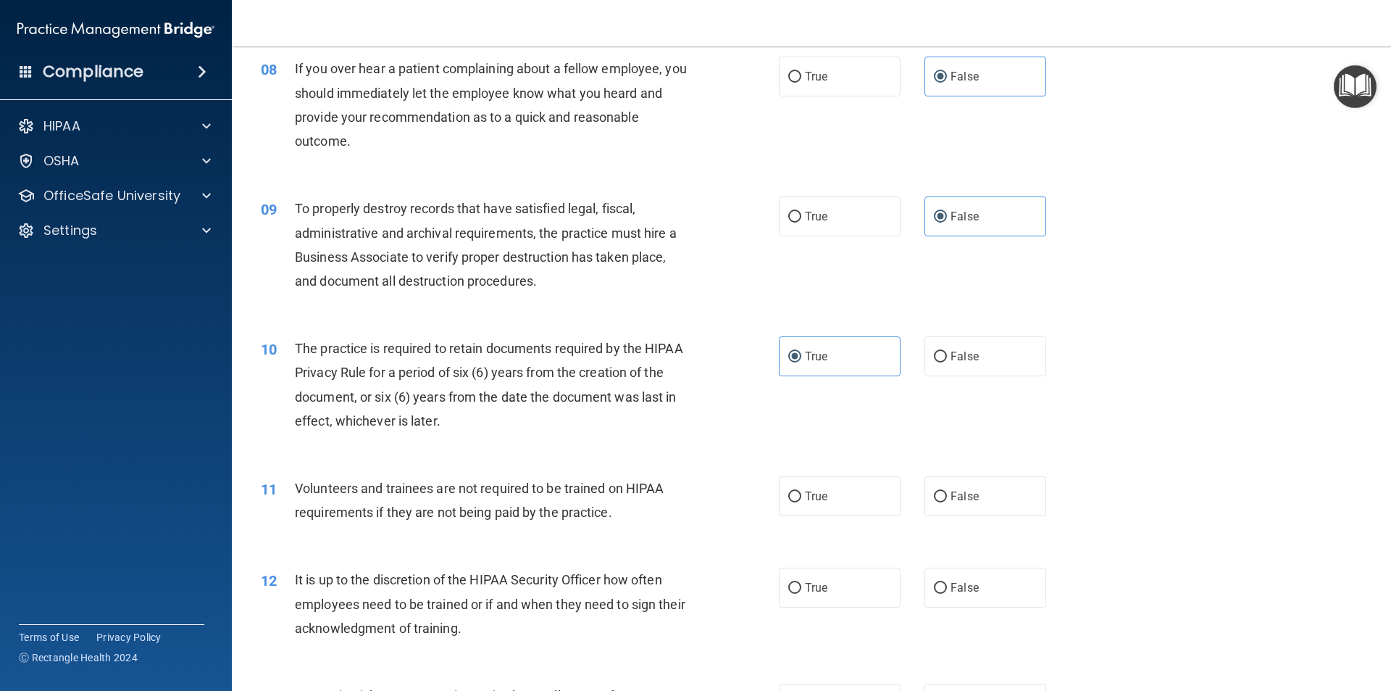
scroll to position [942, 0]
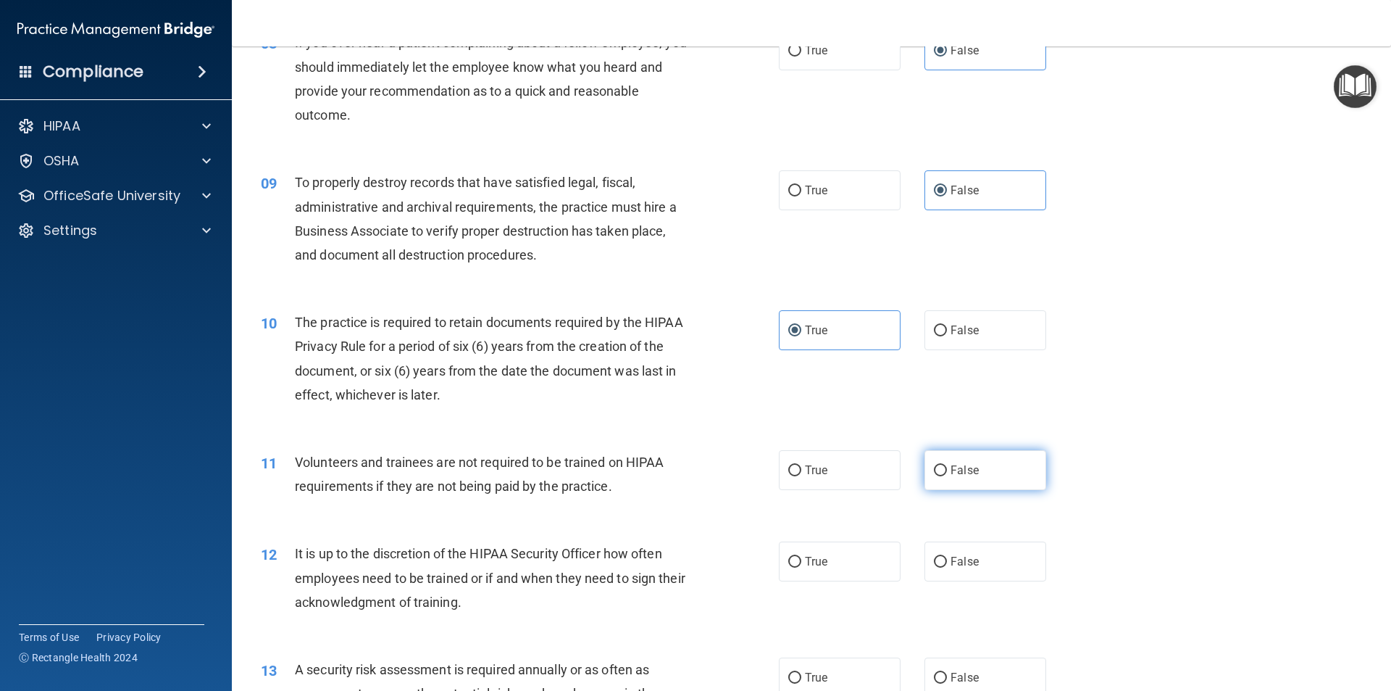
click at [973, 485] on label "False" at bounding box center [986, 470] width 122 height 40
click at [947, 476] on input "False" at bounding box center [940, 470] width 13 height 11
radio input "true"
click at [975, 564] on label "False" at bounding box center [986, 561] width 122 height 40
click at [947, 564] on input "False" at bounding box center [940, 562] width 13 height 11
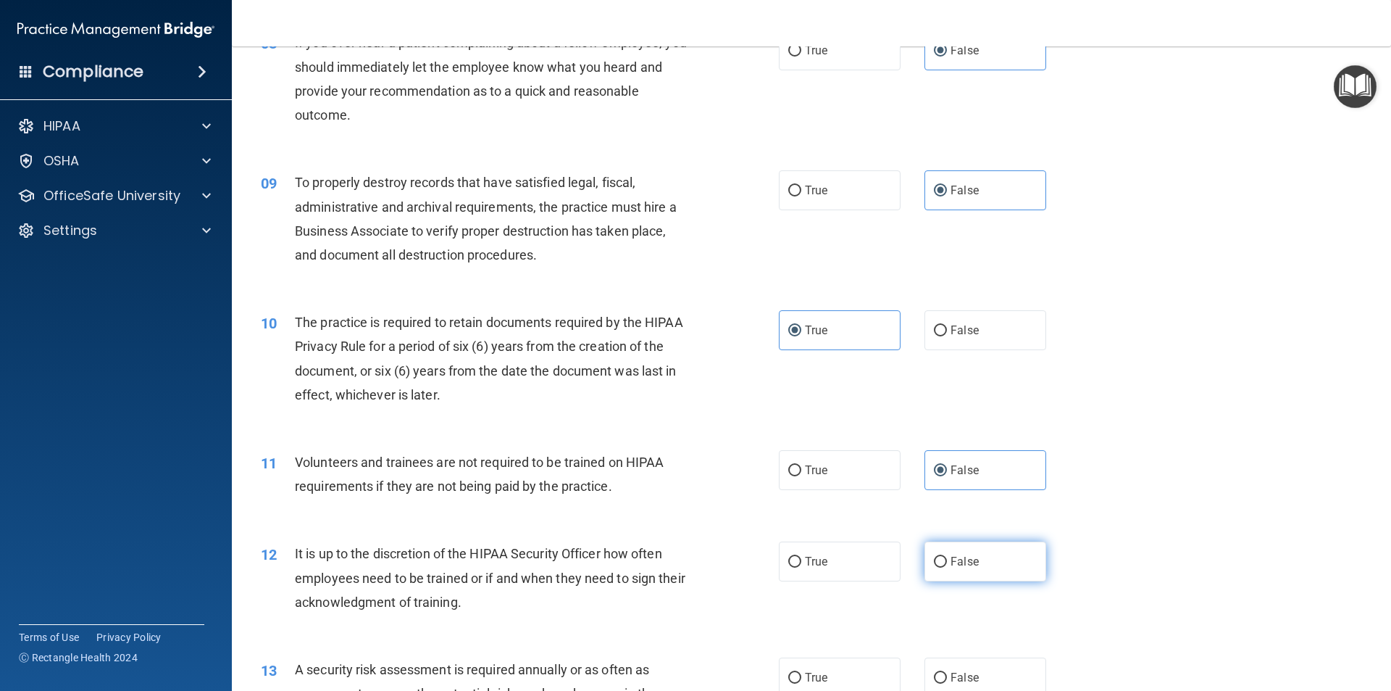
radio input "true"
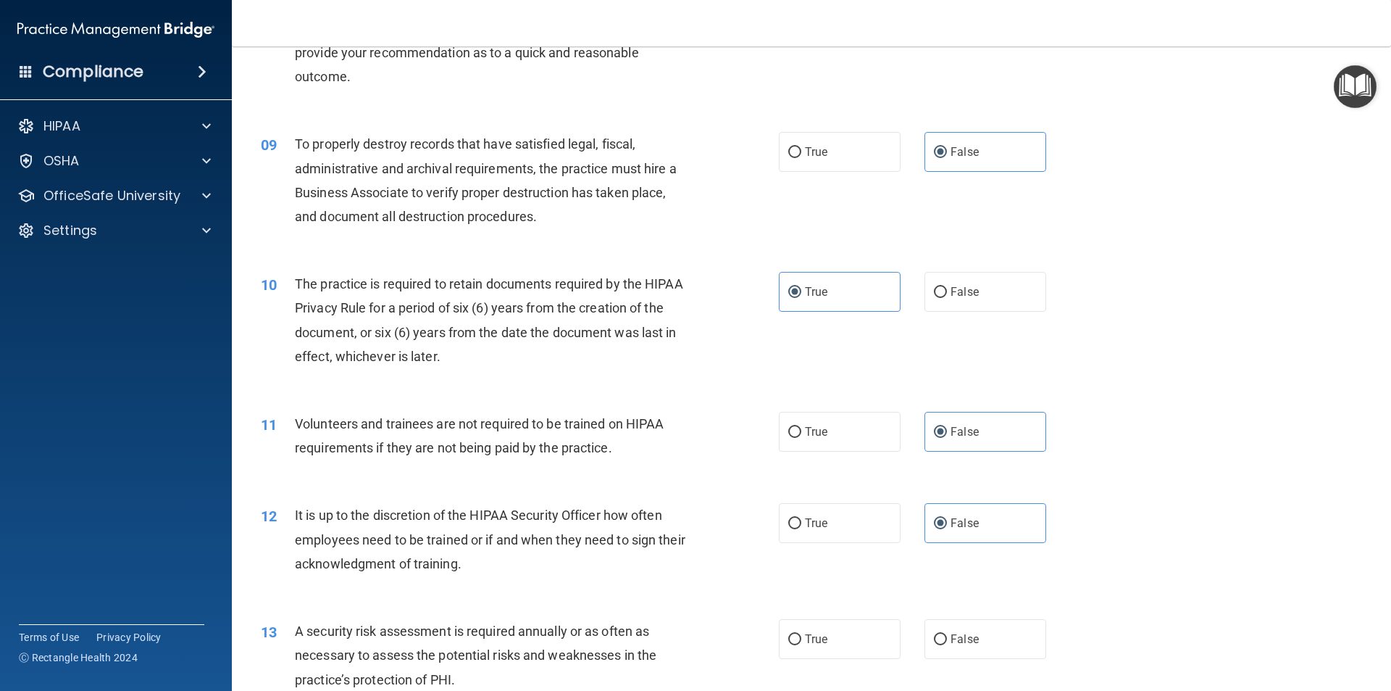
scroll to position [1087, 0]
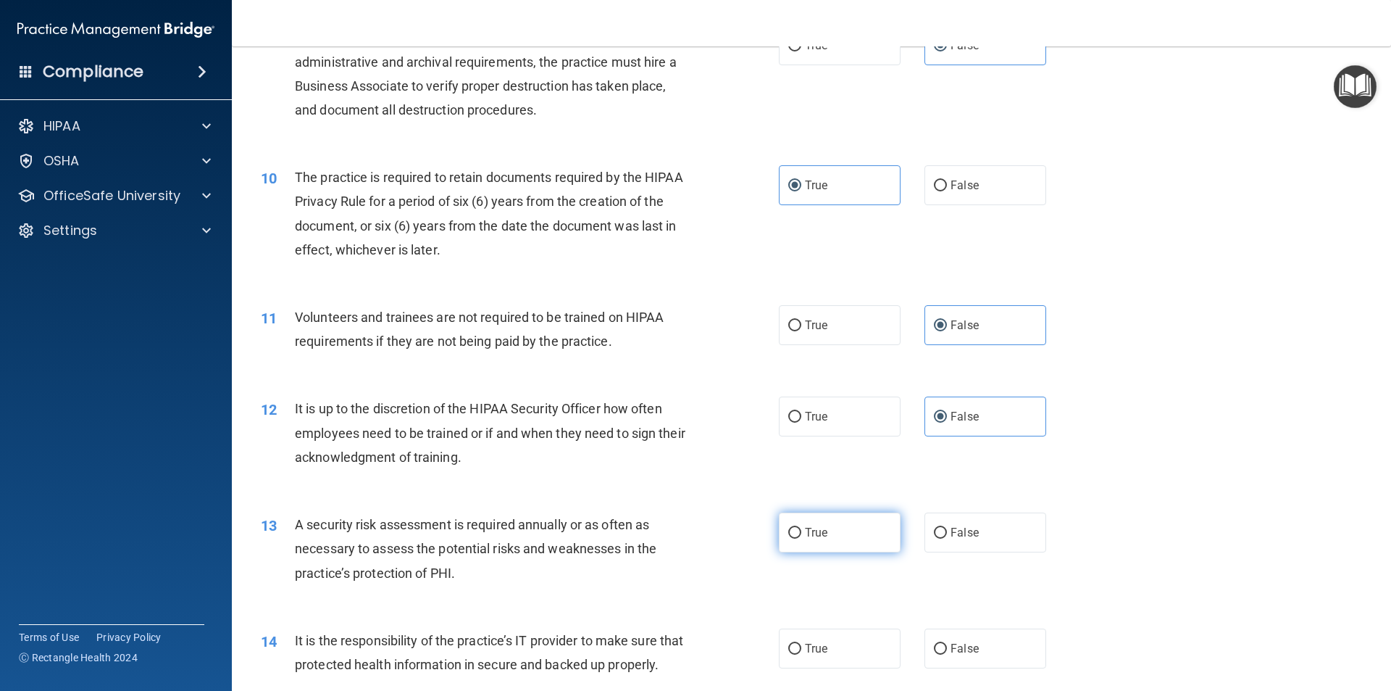
click at [825, 549] on label "True" at bounding box center [840, 532] width 122 height 40
click at [802, 538] on input "True" at bounding box center [794, 533] width 13 height 11
radio input "true"
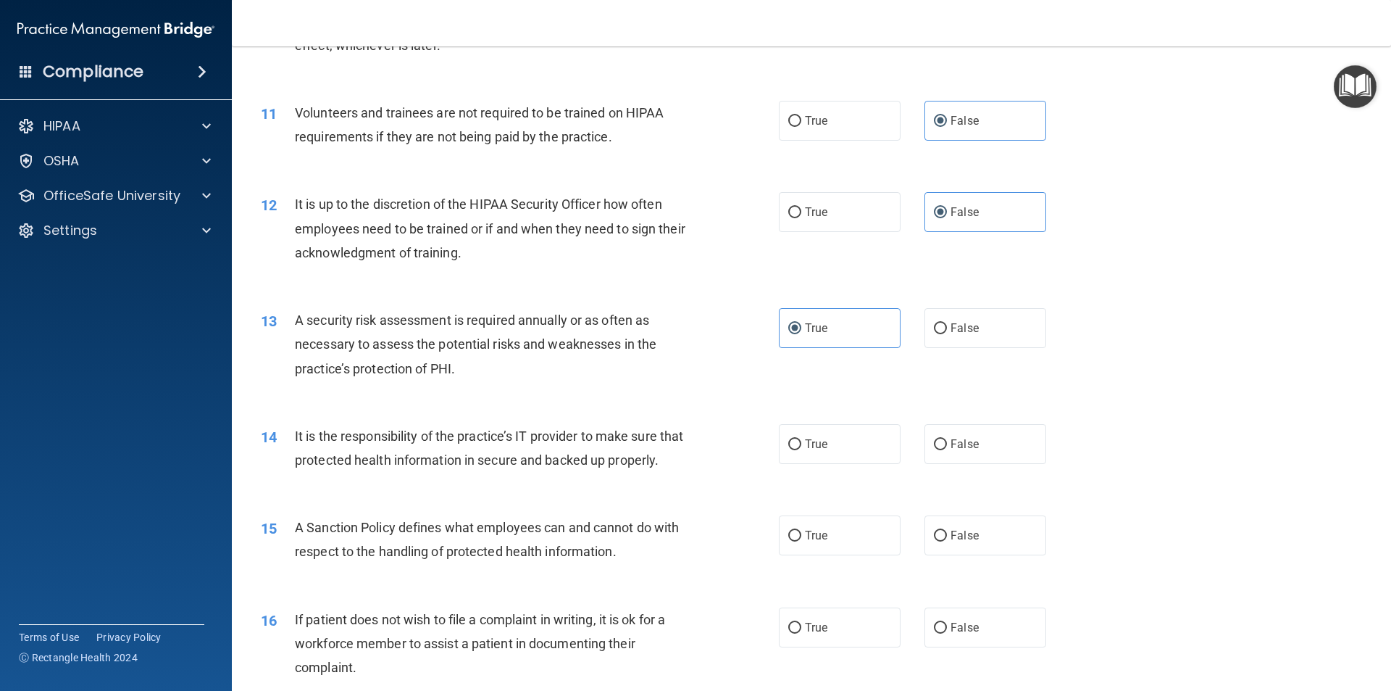
scroll to position [1377, 0]
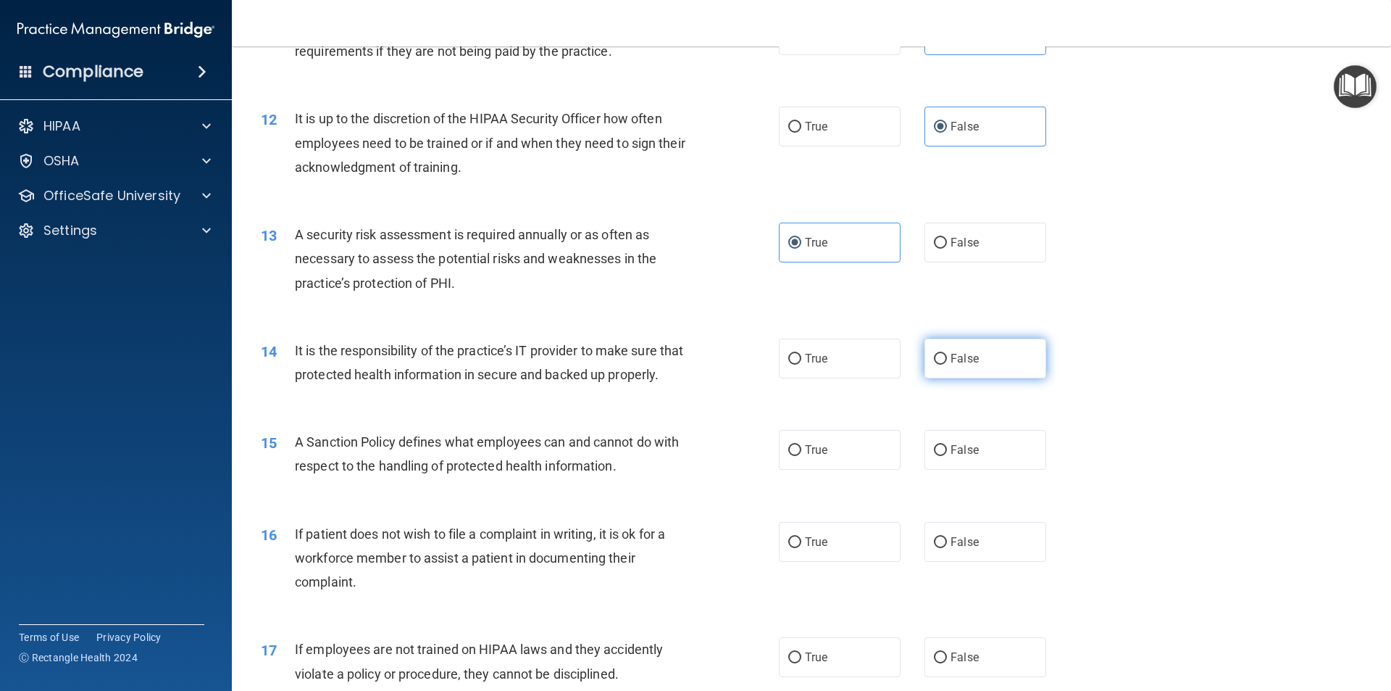
click at [944, 358] on label "False" at bounding box center [986, 358] width 122 height 40
click at [944, 358] on input "False" at bounding box center [940, 359] width 13 height 11
radio input "true"
click at [978, 470] on label "False" at bounding box center [986, 450] width 122 height 40
click at [947, 456] on input "False" at bounding box center [940, 450] width 13 height 11
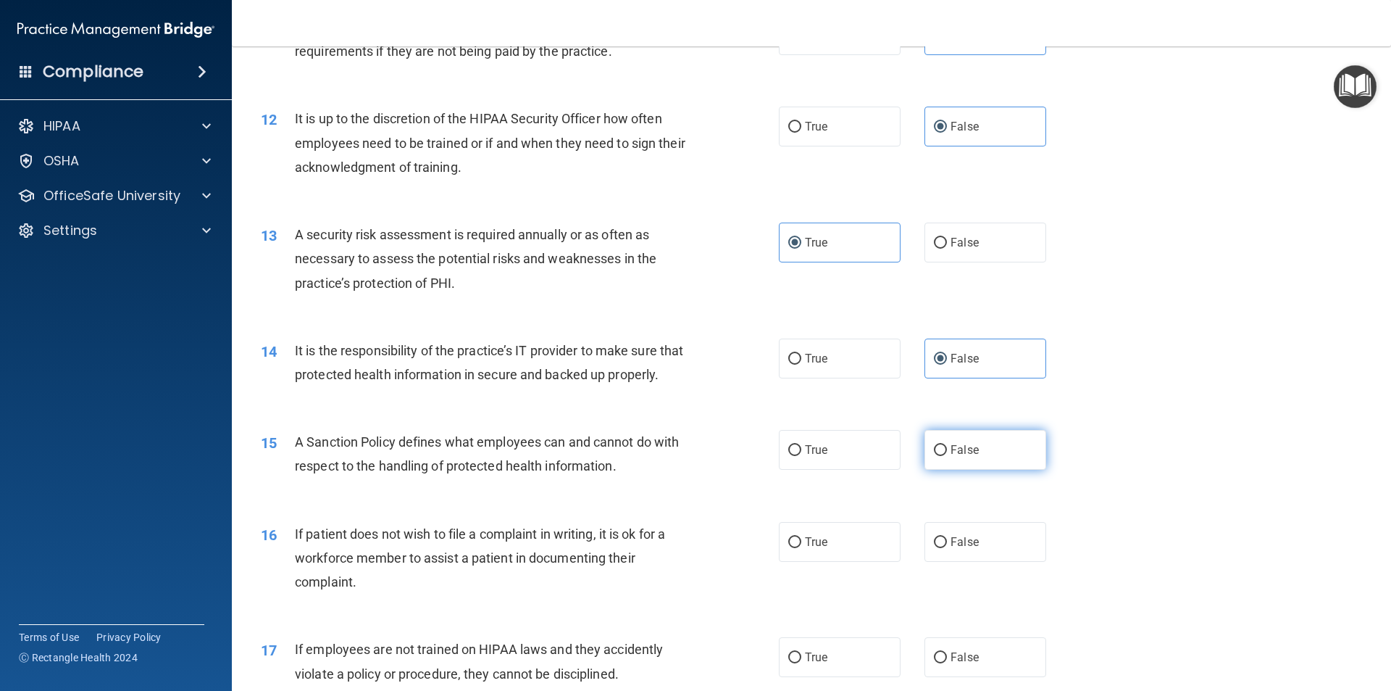
radio input "true"
click at [817, 549] on span "True" at bounding box center [816, 542] width 22 height 14
click at [802, 548] on input "True" at bounding box center [794, 542] width 13 height 11
radio input "true"
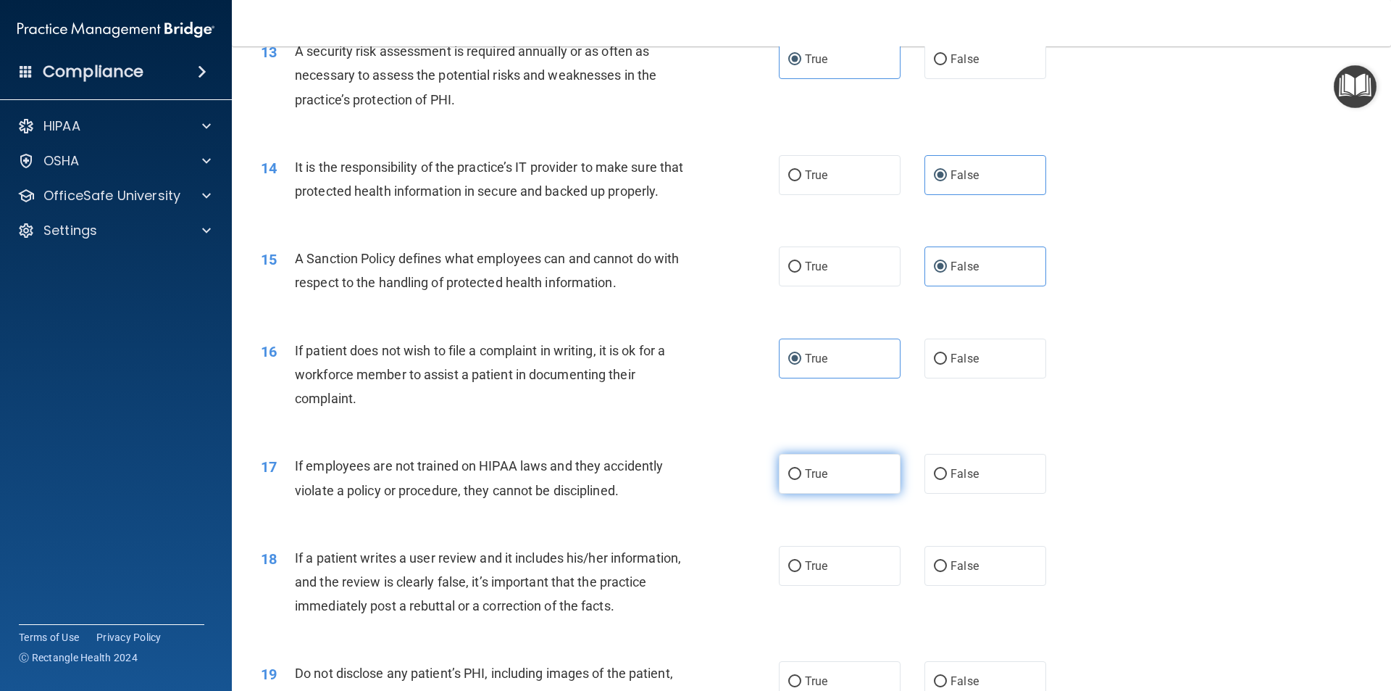
scroll to position [1594, 0]
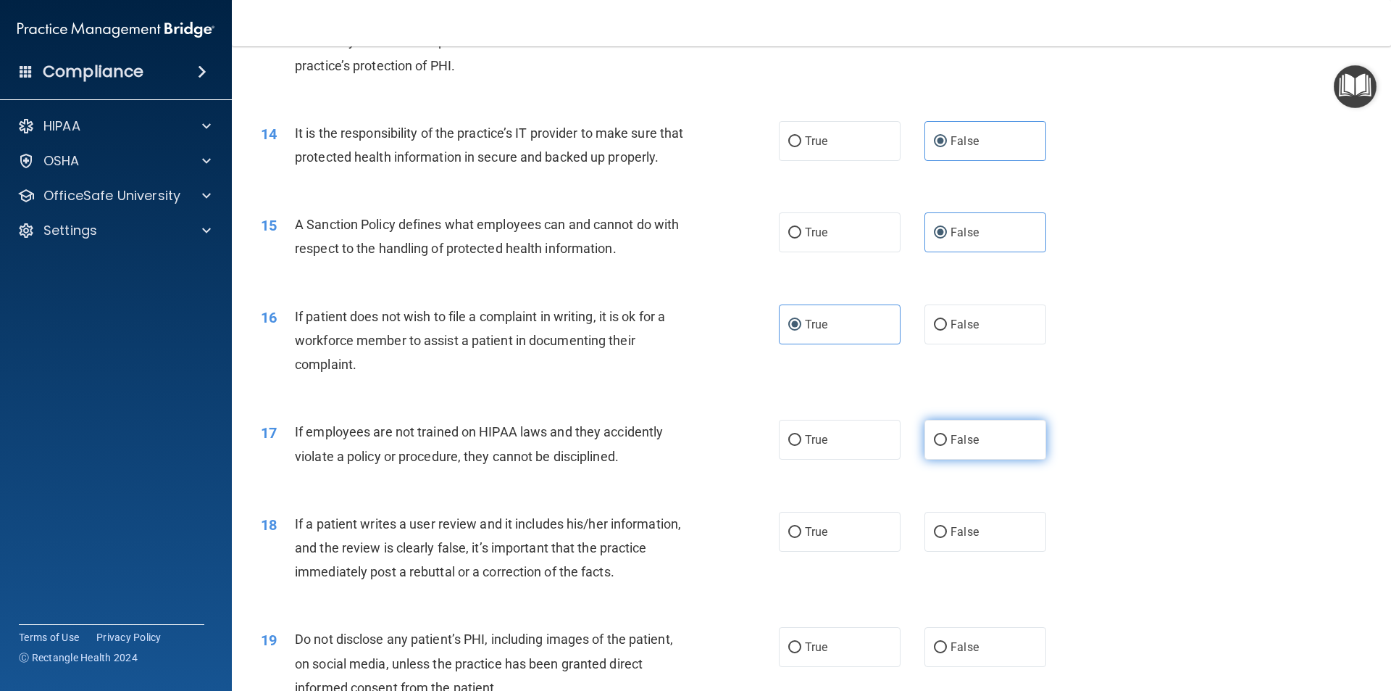
click at [970, 459] on label "False" at bounding box center [986, 440] width 122 height 40
click at [947, 446] on input "False" at bounding box center [940, 440] width 13 height 11
radio input "true"
click at [965, 544] on label "False" at bounding box center [986, 532] width 122 height 40
click at [947, 538] on input "False" at bounding box center [940, 532] width 13 height 11
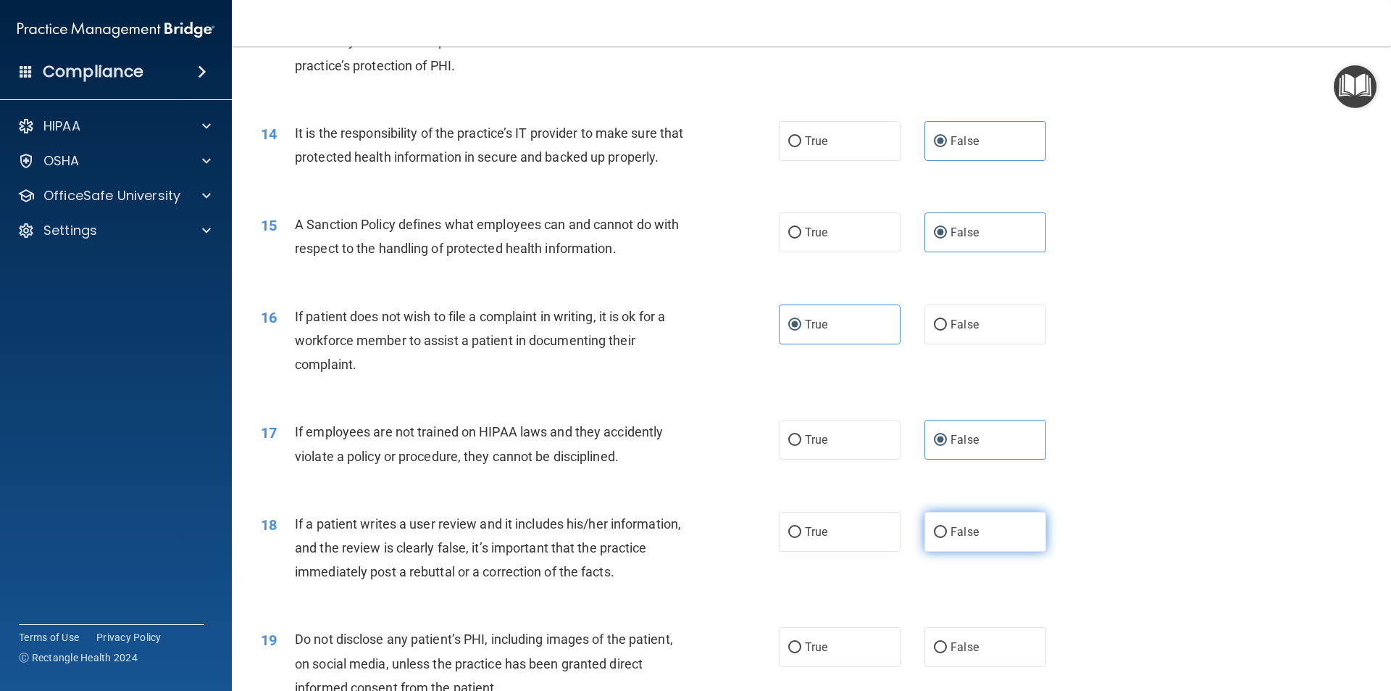
radio input "true"
drag, startPoint x: 831, startPoint y: 681, endPoint x: 828, endPoint y: 673, distance: 8.5
click at [829, 667] on label "True" at bounding box center [840, 647] width 122 height 40
click at [802, 653] on input "True" at bounding box center [794, 647] width 13 height 11
radio input "true"
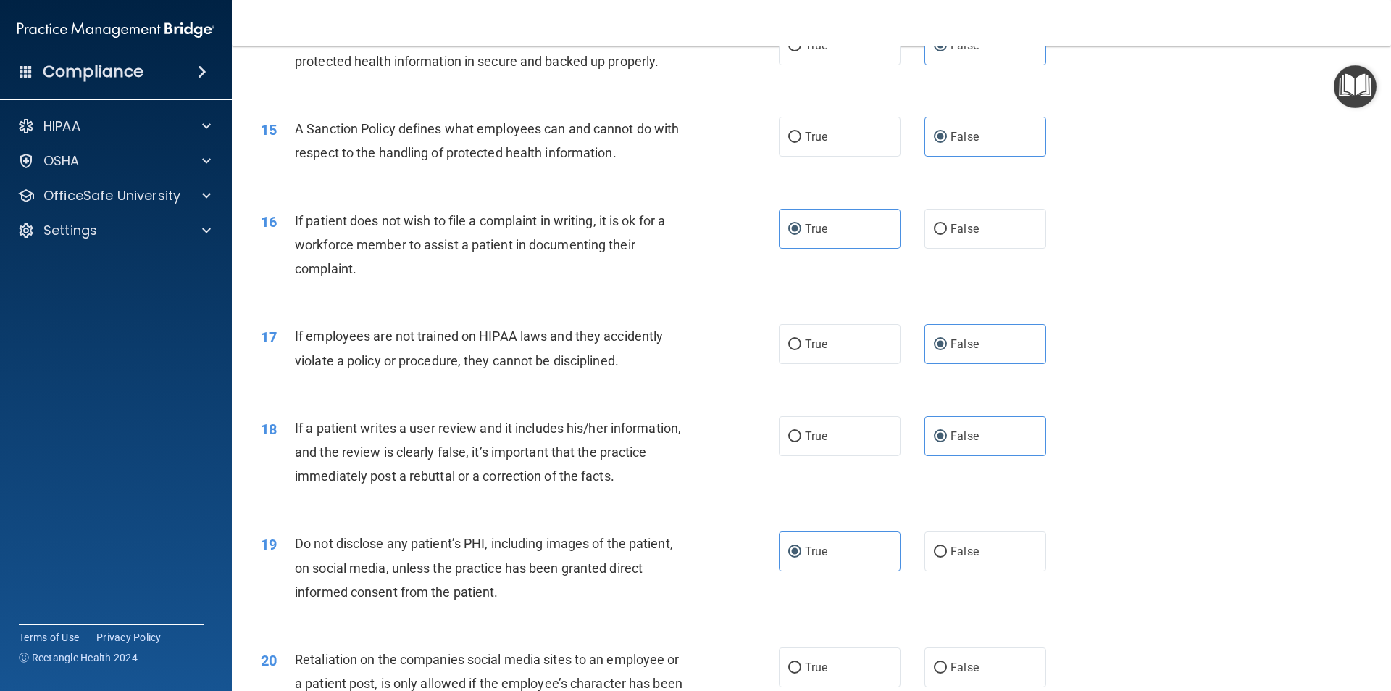
scroll to position [1957, 0]
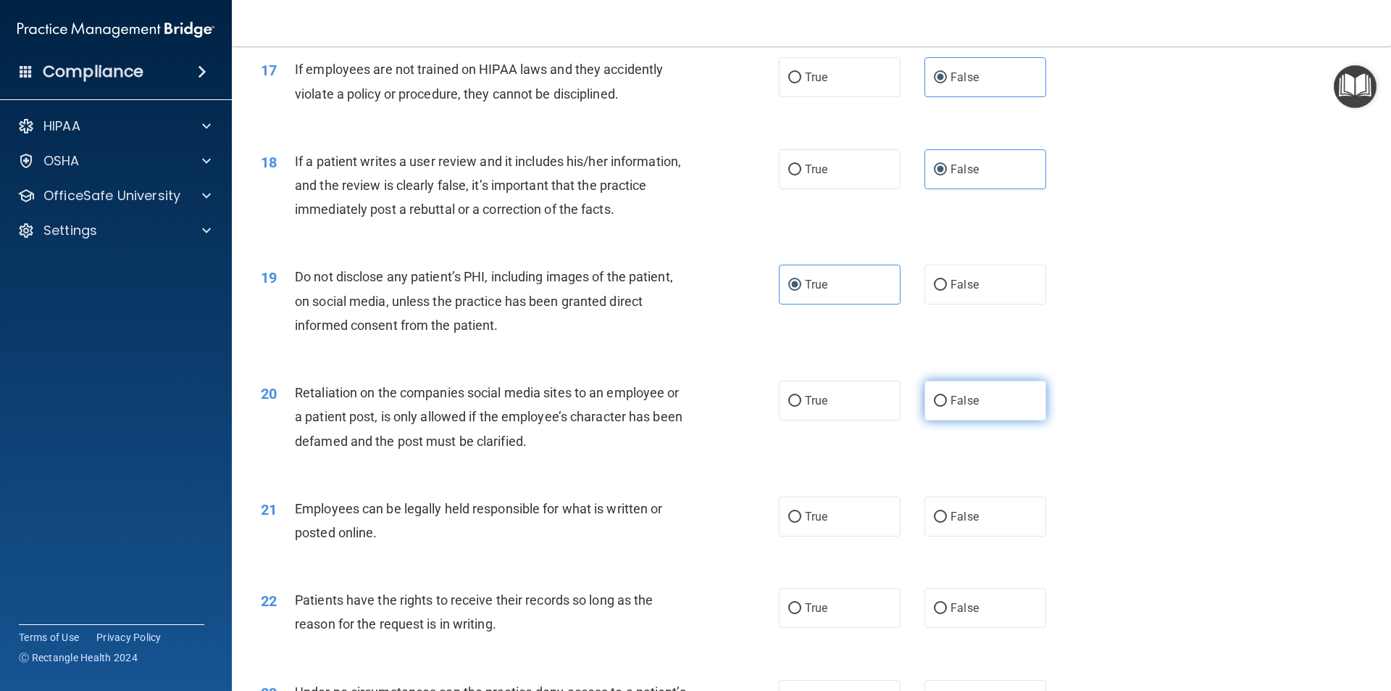
click at [960, 407] on span "False" at bounding box center [965, 401] width 28 height 14
click at [947, 407] on input "False" at bounding box center [940, 401] width 13 height 11
radio input "true"
click at [841, 536] on label "True" at bounding box center [840, 516] width 122 height 40
click at [802, 523] on input "True" at bounding box center [794, 517] width 13 height 11
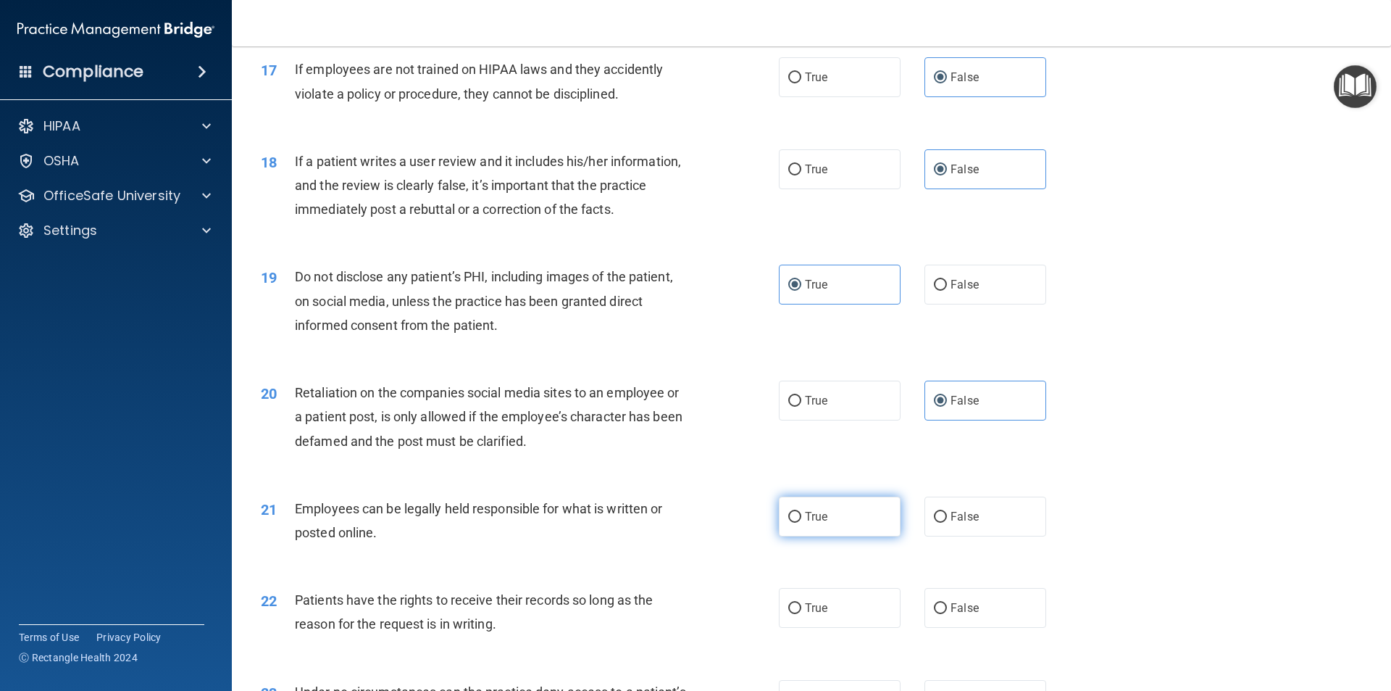
radio input "true"
click at [961, 615] on span "False" at bounding box center [965, 608] width 28 height 14
click at [947, 614] on input "False" at bounding box center [940, 608] width 13 height 11
radio input "true"
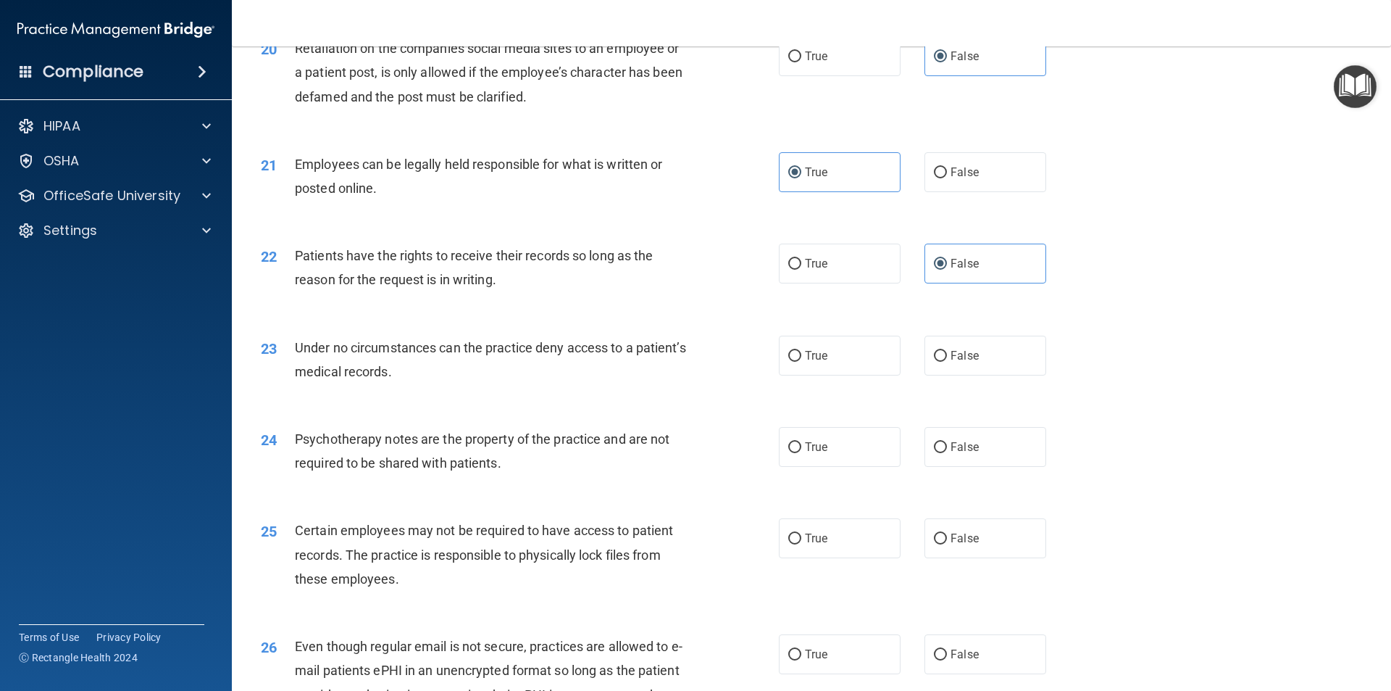
scroll to position [2319, 0]
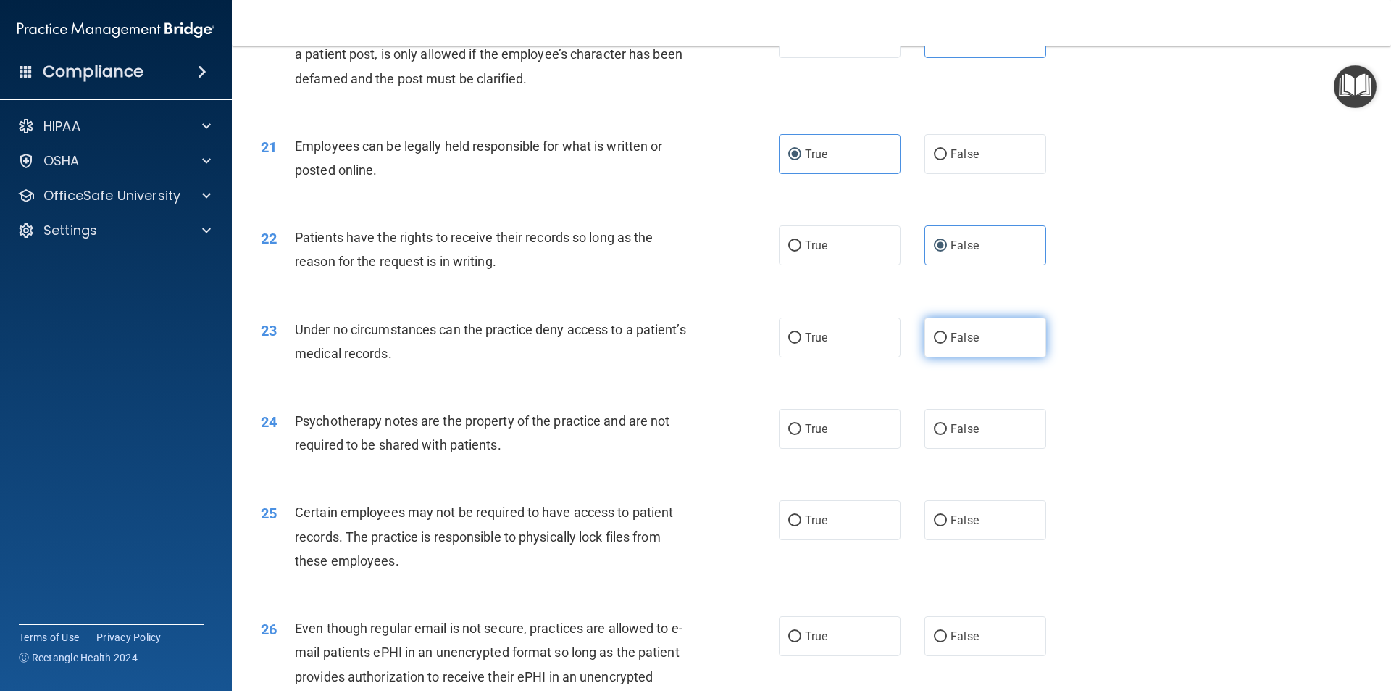
click at [944, 357] on label "False" at bounding box center [986, 337] width 122 height 40
click at [944, 344] on input "False" at bounding box center [940, 338] width 13 height 11
radio input "true"
click at [852, 448] on label "True" at bounding box center [840, 429] width 122 height 40
click at [802, 435] on input "True" at bounding box center [794, 429] width 13 height 11
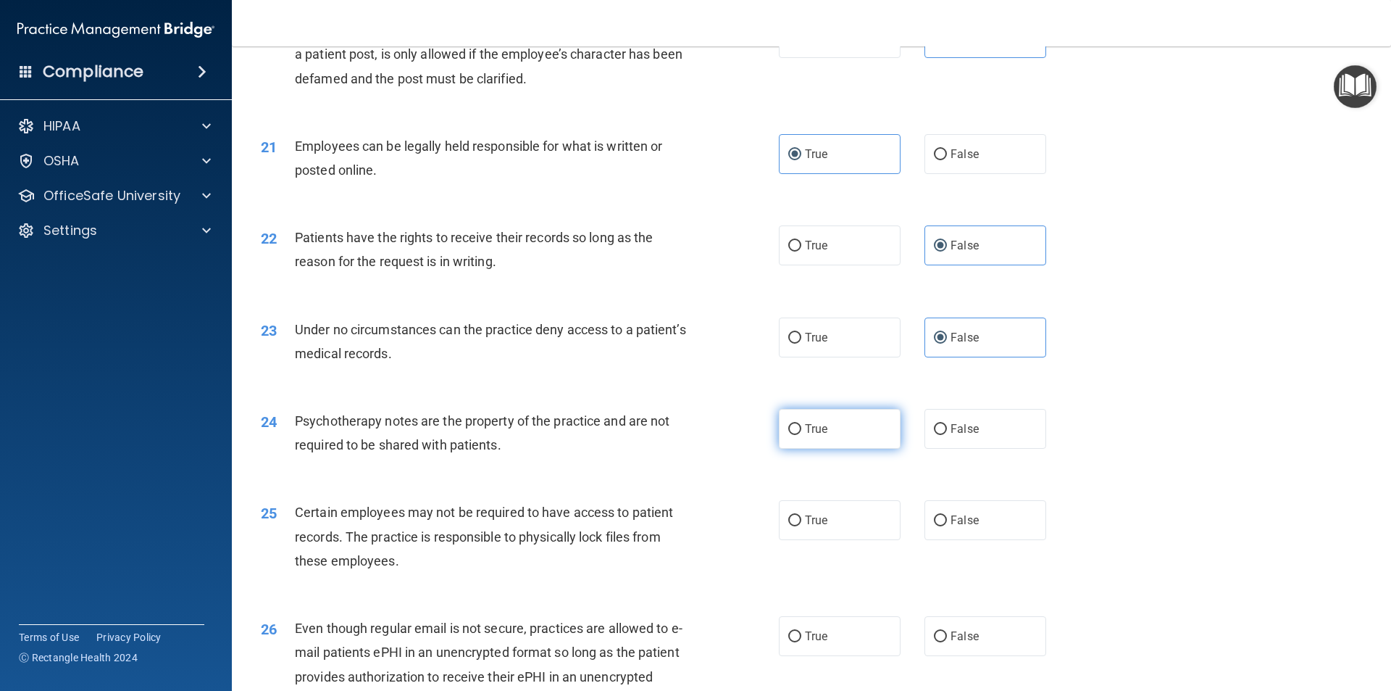
radio input "true"
click at [818, 540] on label "True" at bounding box center [840, 520] width 122 height 40
click at [802, 526] on input "True" at bounding box center [794, 520] width 13 height 11
radio input "true"
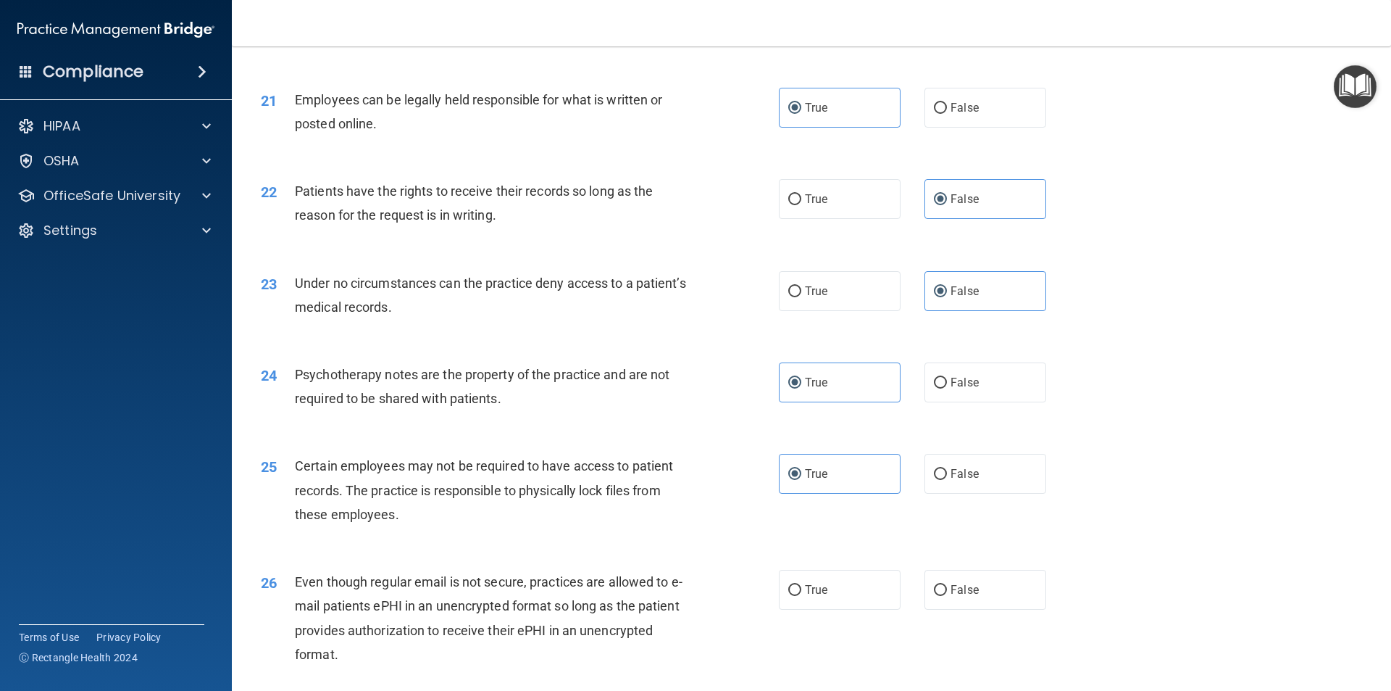
scroll to position [2464, 0]
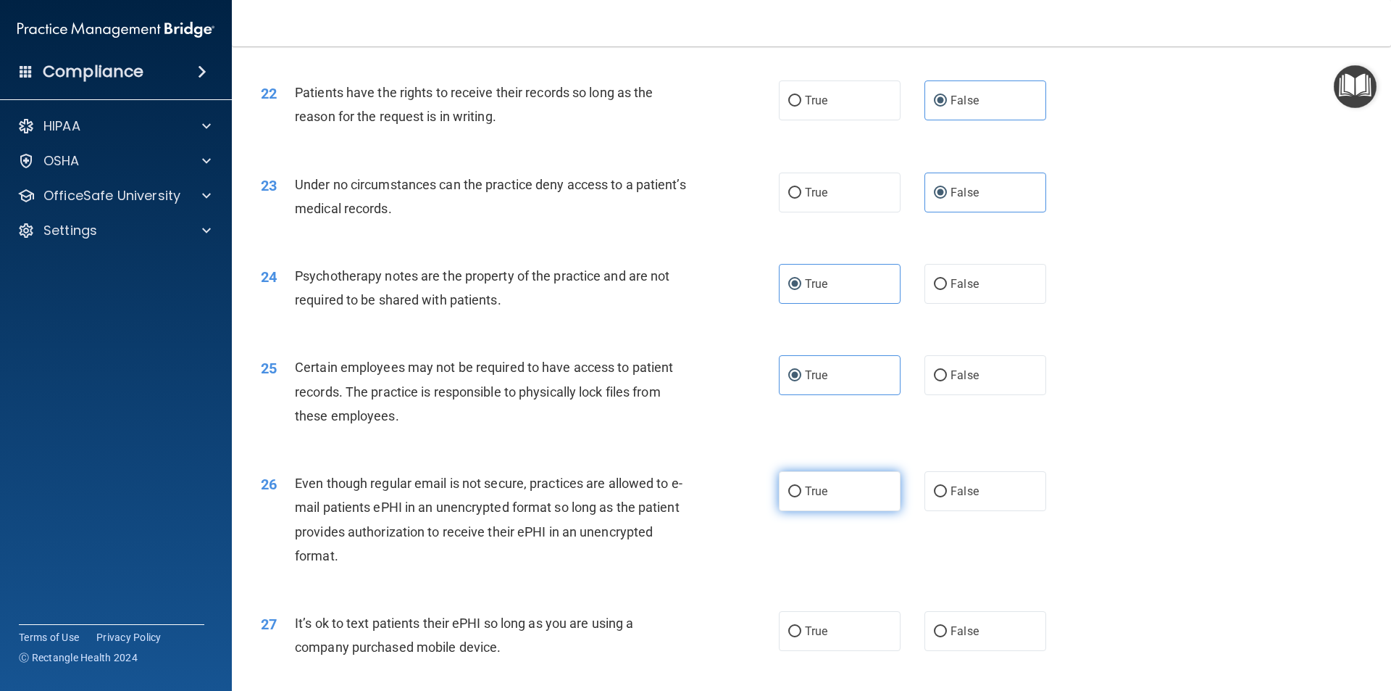
click at [820, 498] on span "True" at bounding box center [816, 491] width 22 height 14
click at [802, 497] on input "True" at bounding box center [794, 491] width 13 height 11
radio input "true"
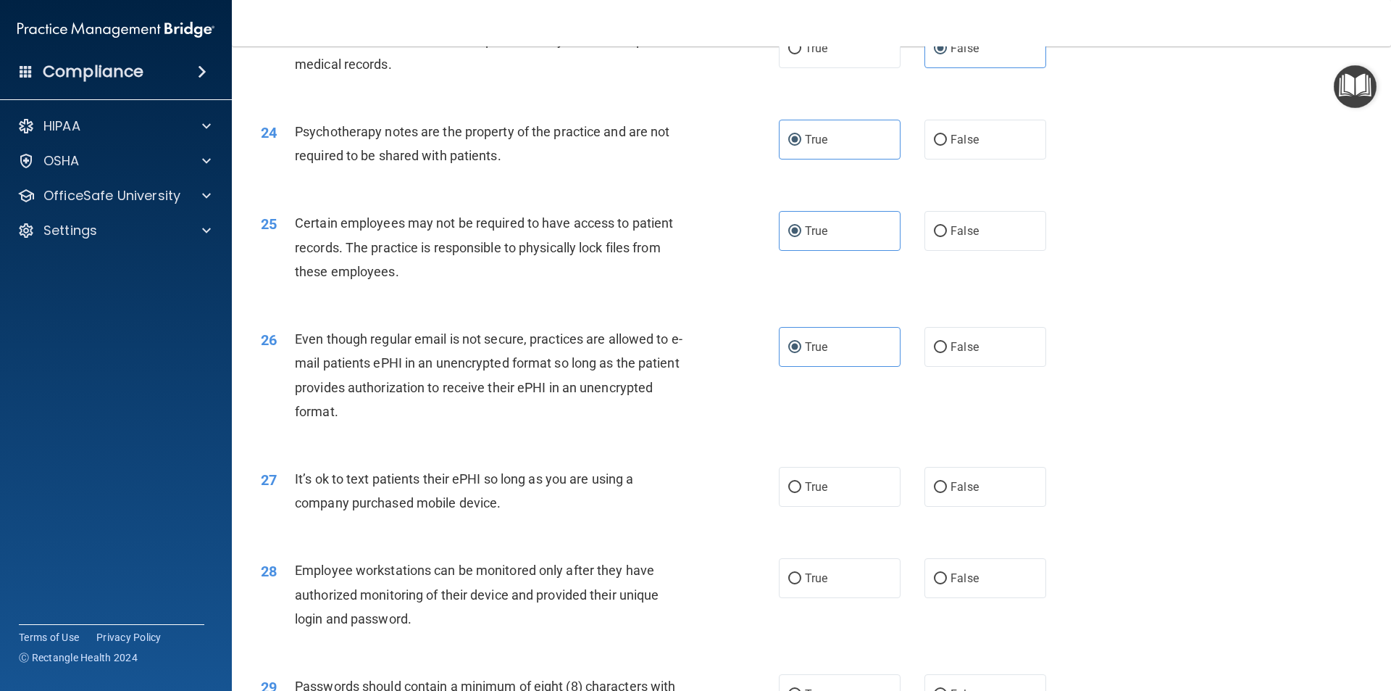
scroll to position [2609, 0]
click at [934, 492] on input "False" at bounding box center [940, 486] width 13 height 11
radio input "true"
click at [960, 584] on span "False" at bounding box center [965, 577] width 28 height 14
click at [947, 583] on input "False" at bounding box center [940, 578] width 13 height 11
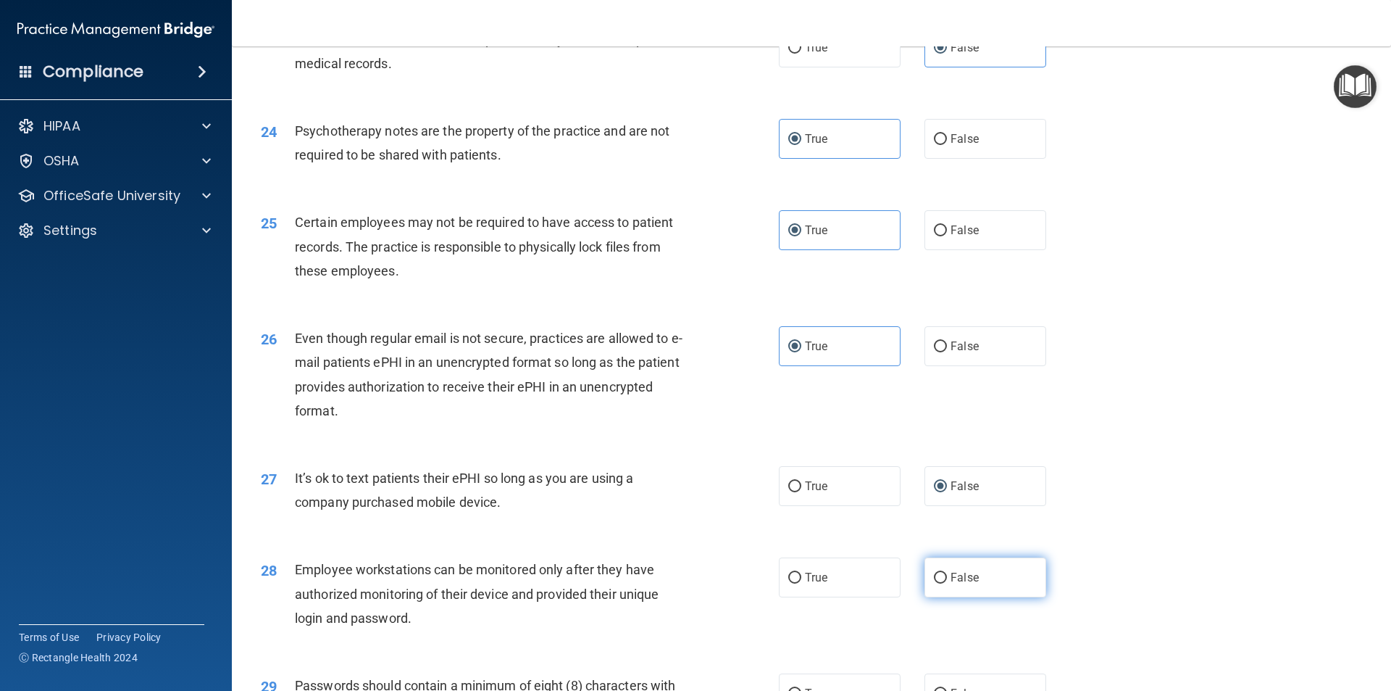
radio input "true"
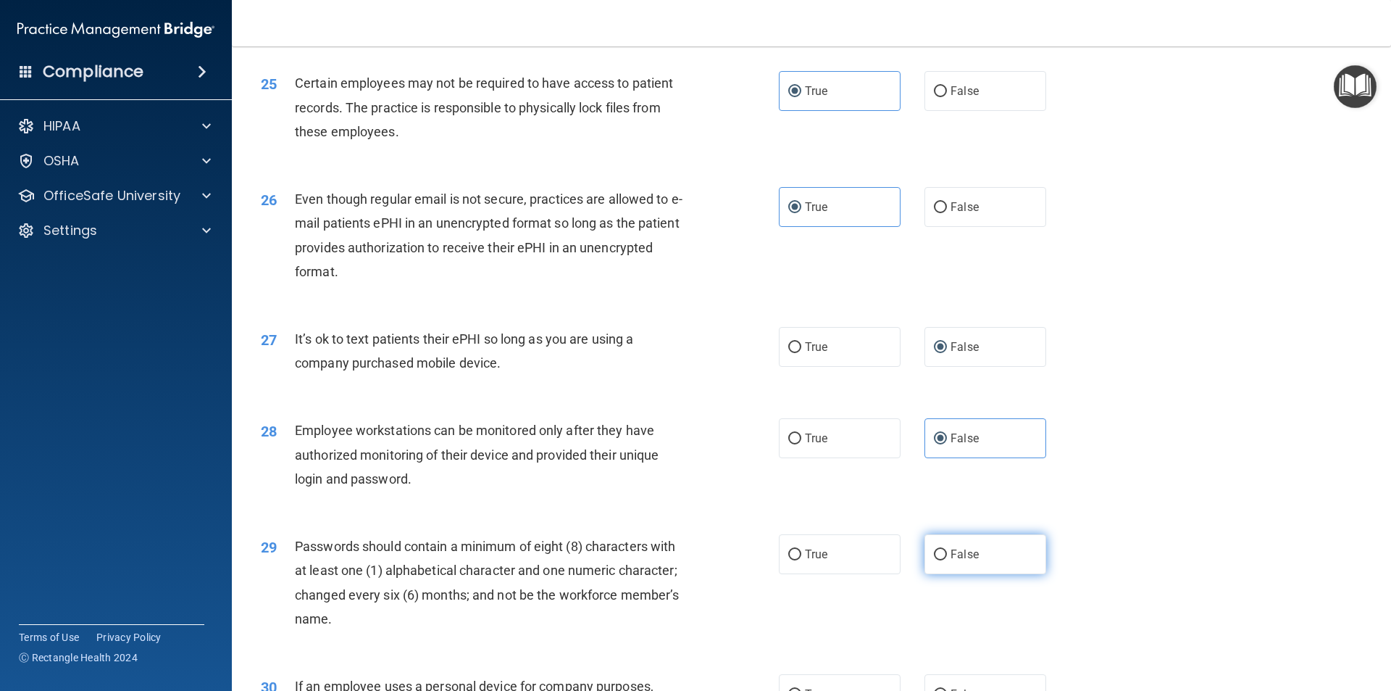
scroll to position [2754, 0]
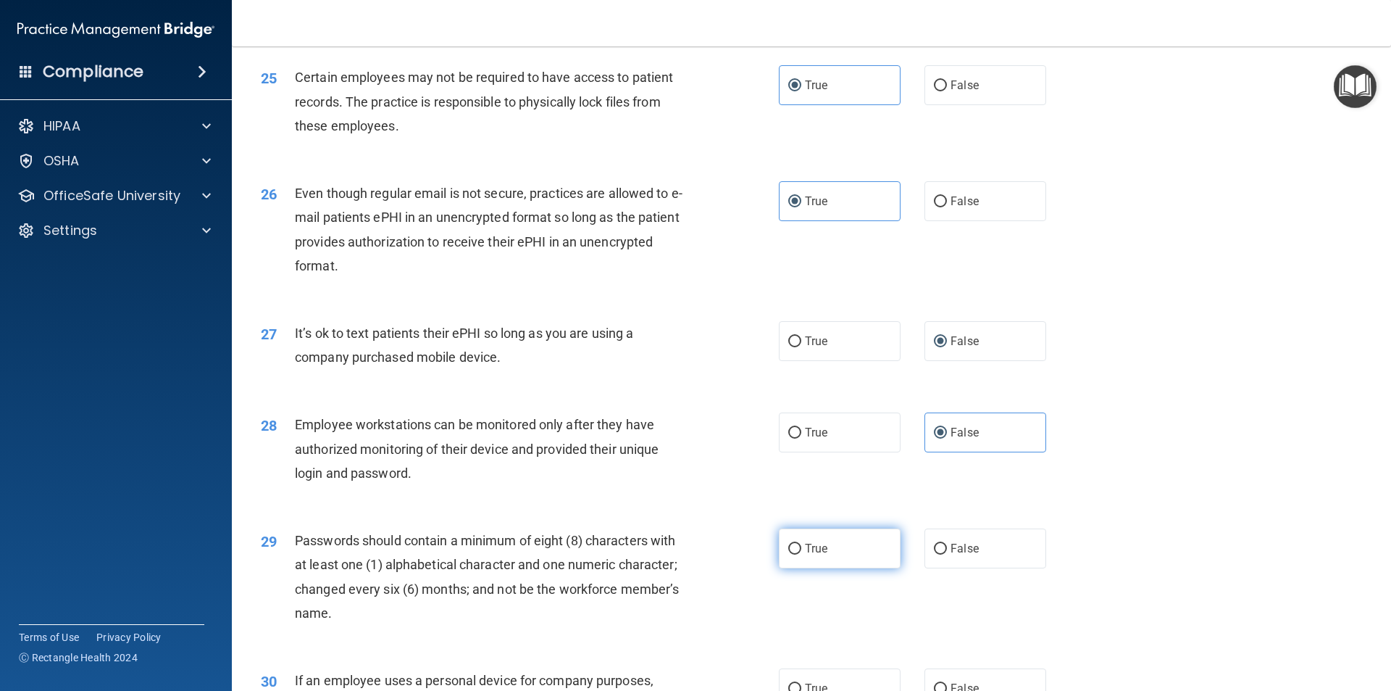
click at [826, 565] on label "True" at bounding box center [840, 548] width 122 height 40
click at [802, 554] on input "True" at bounding box center [794, 549] width 13 height 11
radio input "true"
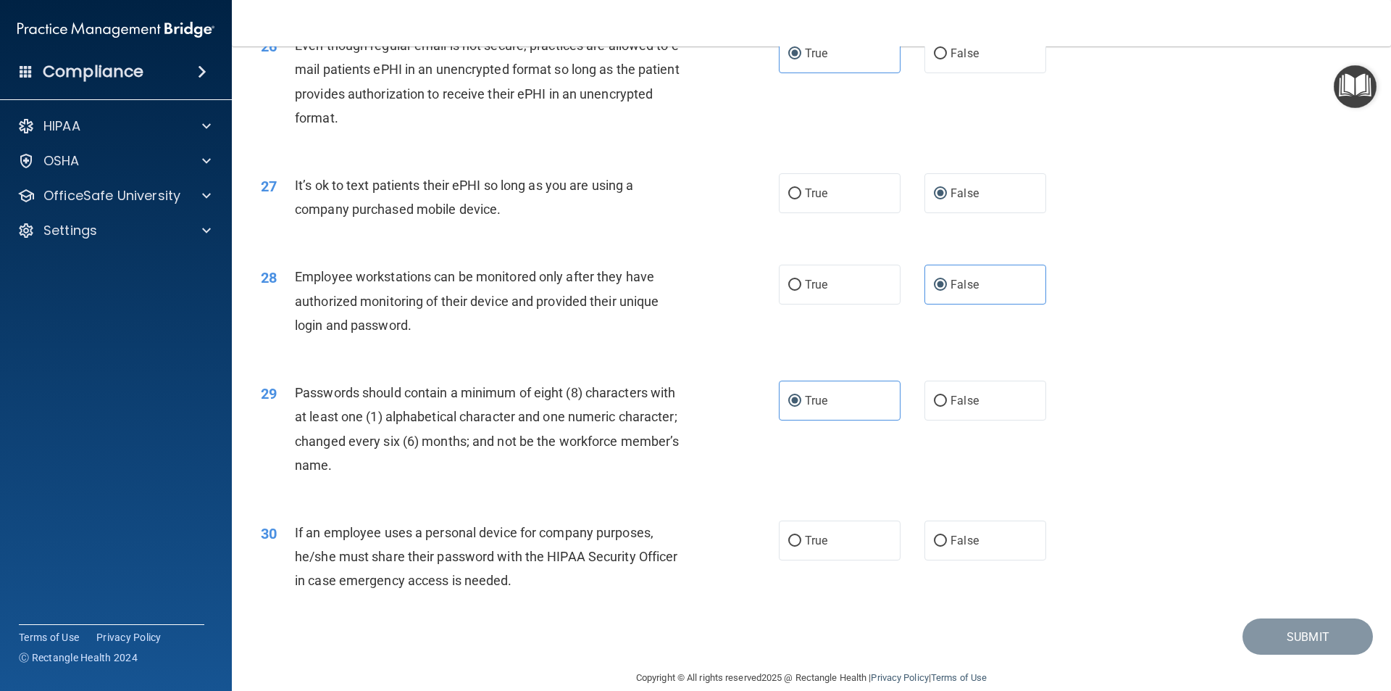
scroll to position [2947, 0]
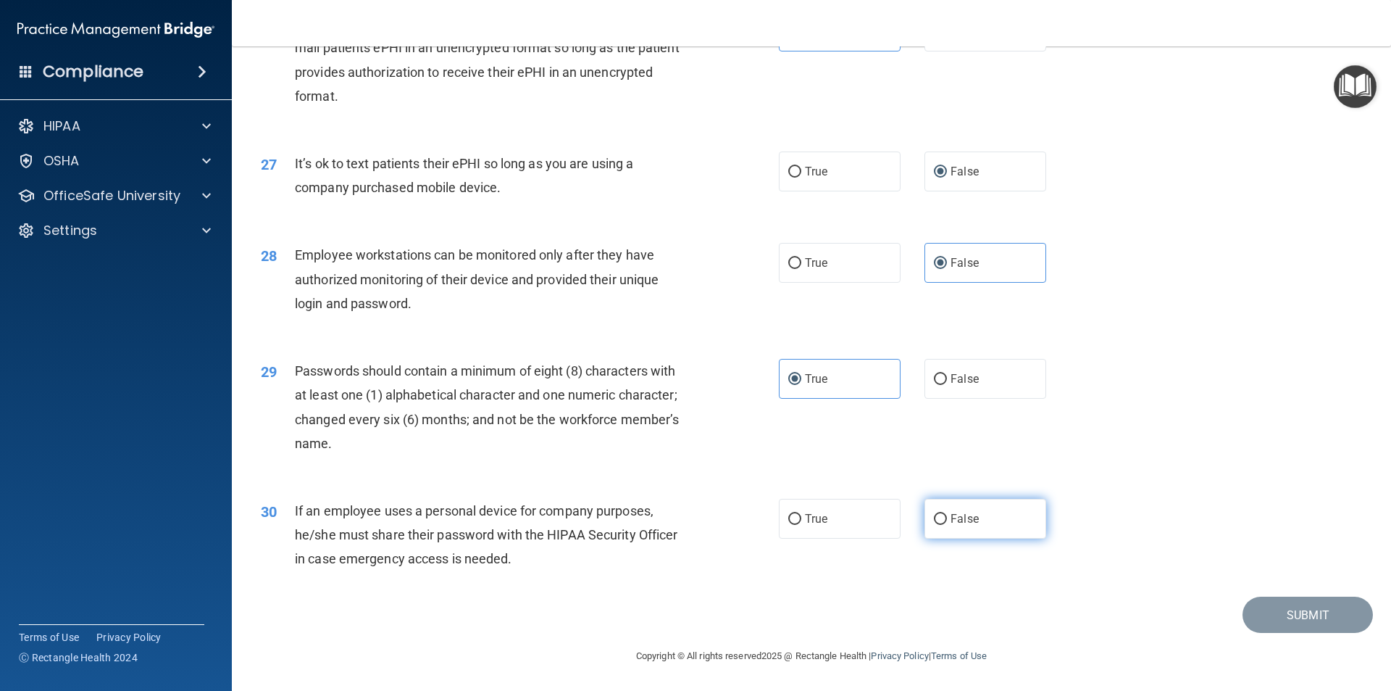
click at [961, 510] on label "False" at bounding box center [986, 519] width 122 height 40
click at [947, 514] on input "False" at bounding box center [940, 519] width 13 height 11
radio input "true"
drag, startPoint x: 1318, startPoint y: 611, endPoint x: 1307, endPoint y: 595, distance: 18.9
click at [1317, 608] on button "Submit" at bounding box center [1308, 614] width 130 height 37
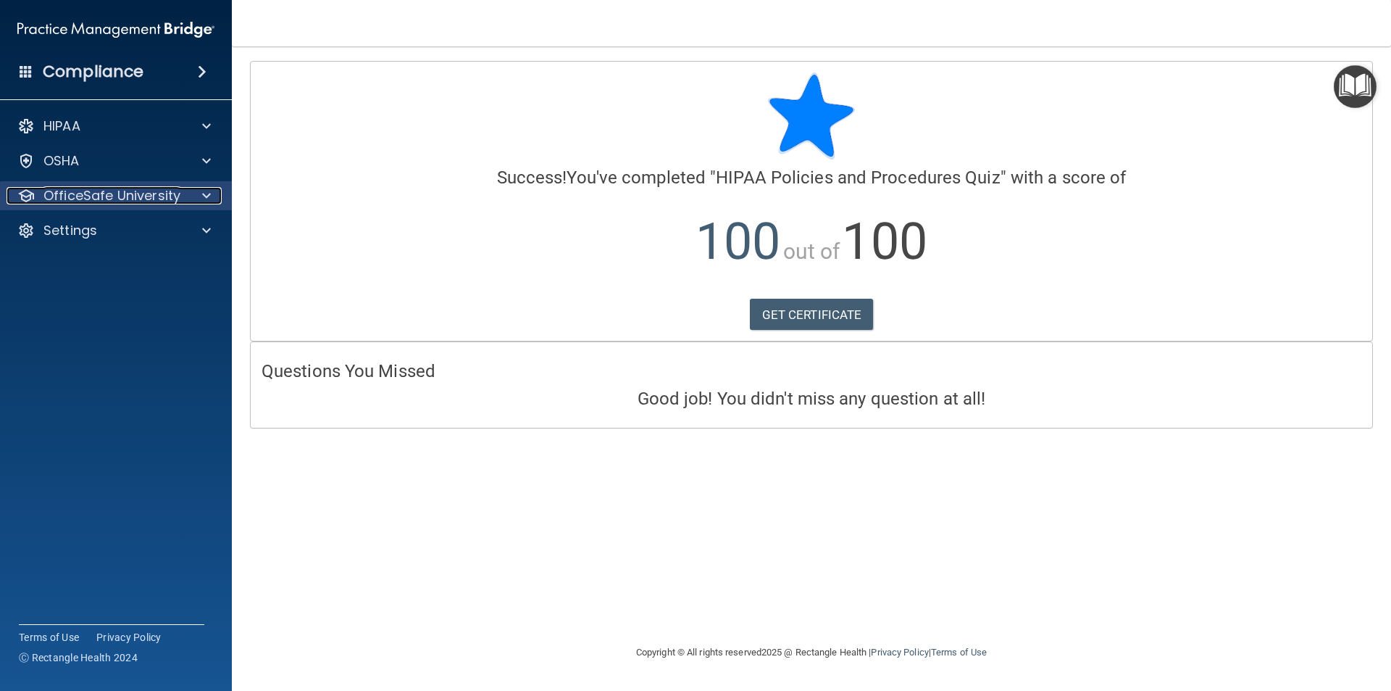
click at [157, 194] on p "OfficeSafe University" at bounding box center [111, 195] width 137 height 17
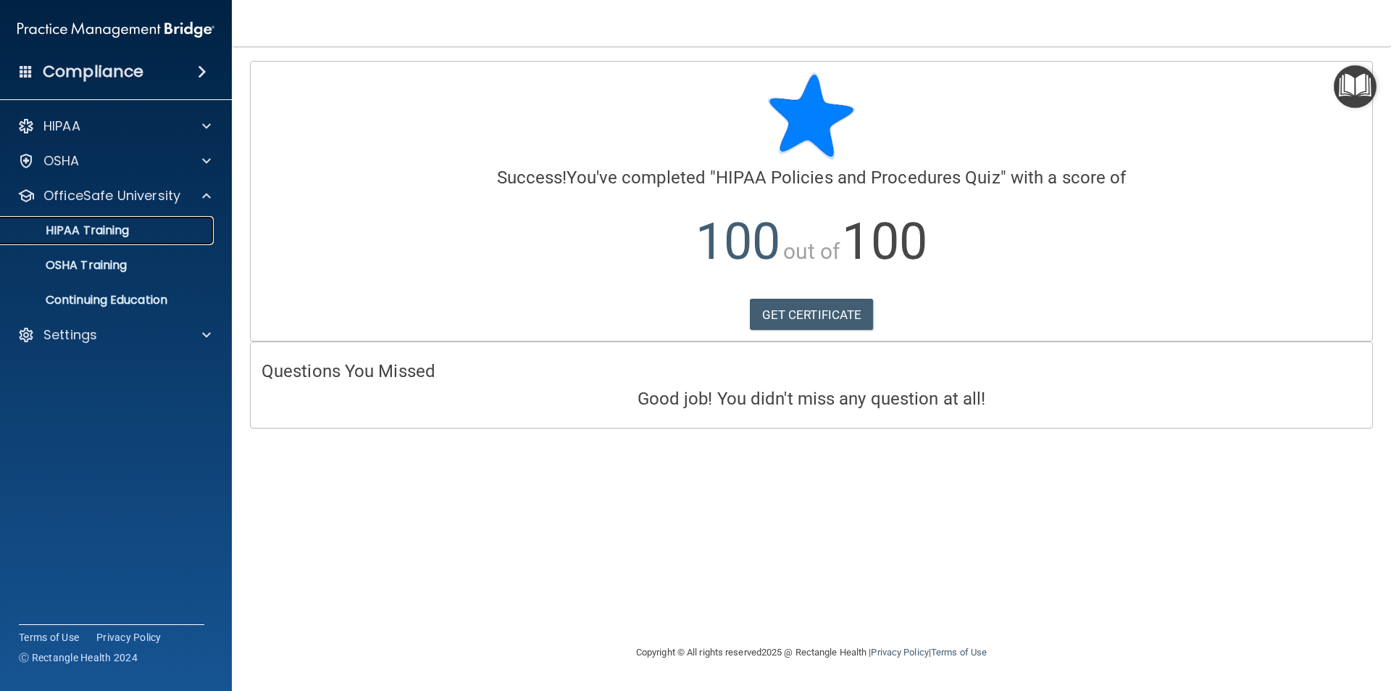
click at [125, 230] on p "HIPAA Training" at bounding box center [69, 230] width 120 height 14
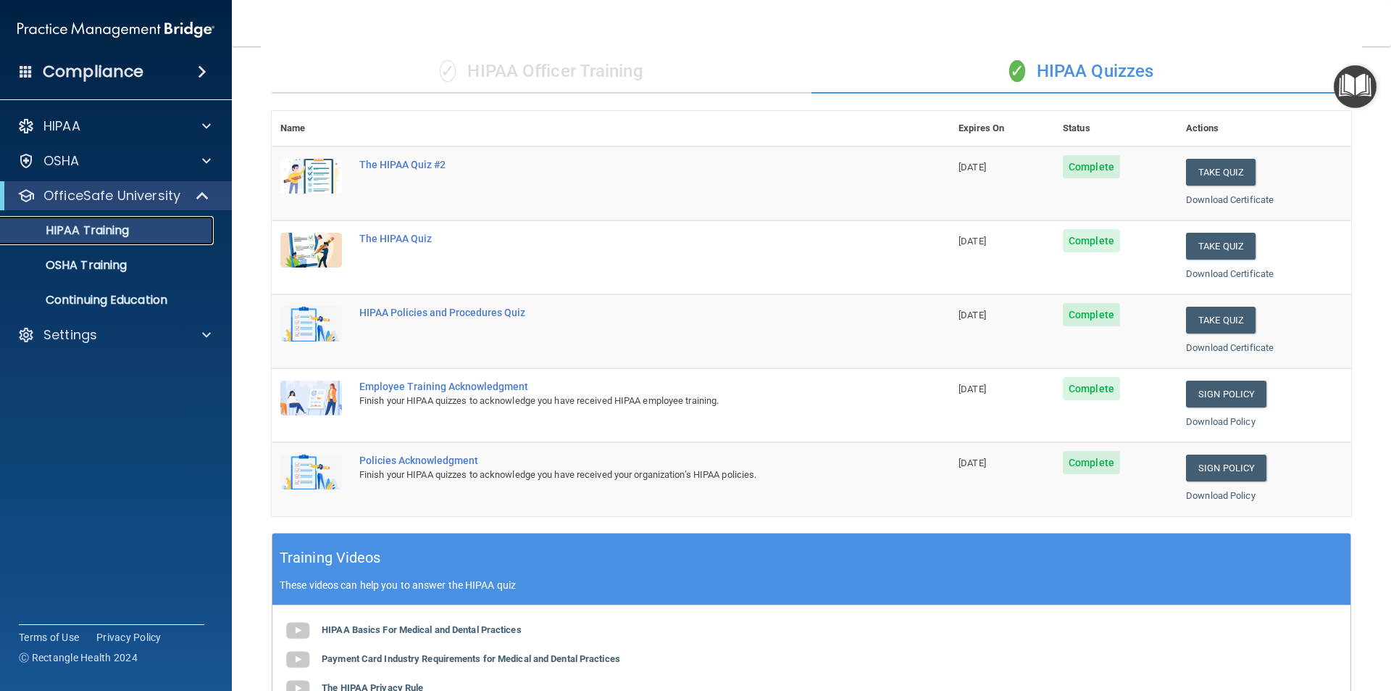
scroll to position [217, 0]
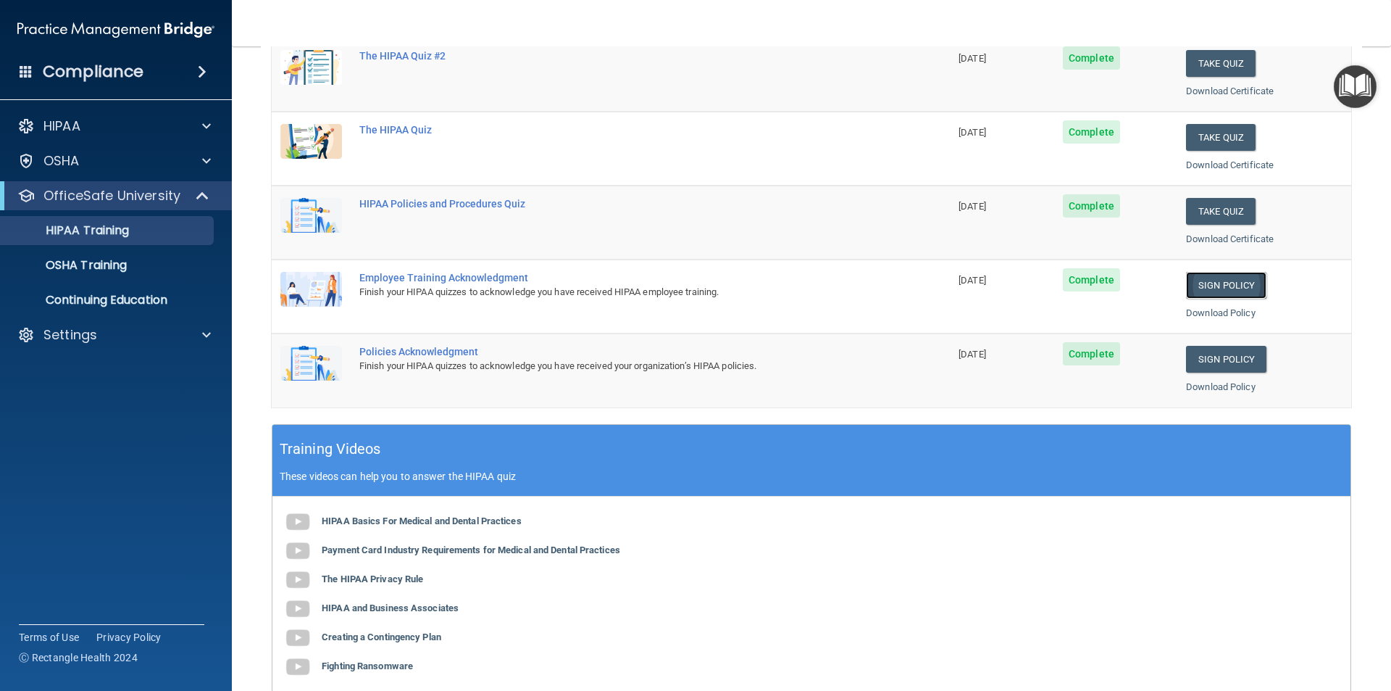
click at [1211, 288] on link "Sign Policy" at bounding box center [1226, 285] width 80 height 27
click at [1195, 285] on link "Sign Policy" at bounding box center [1226, 285] width 80 height 27
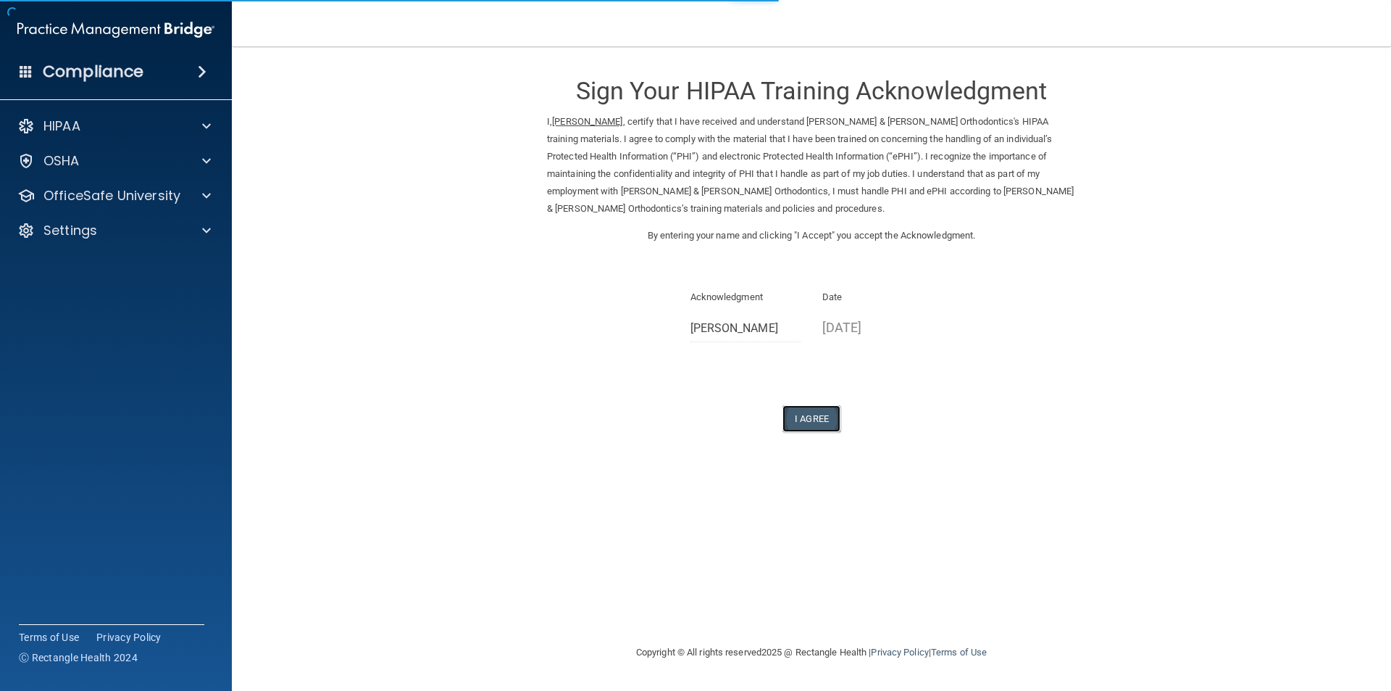
click at [815, 409] on button "I Agree" at bounding box center [812, 418] width 58 height 27
click at [829, 420] on button "I Agree" at bounding box center [812, 418] width 58 height 27
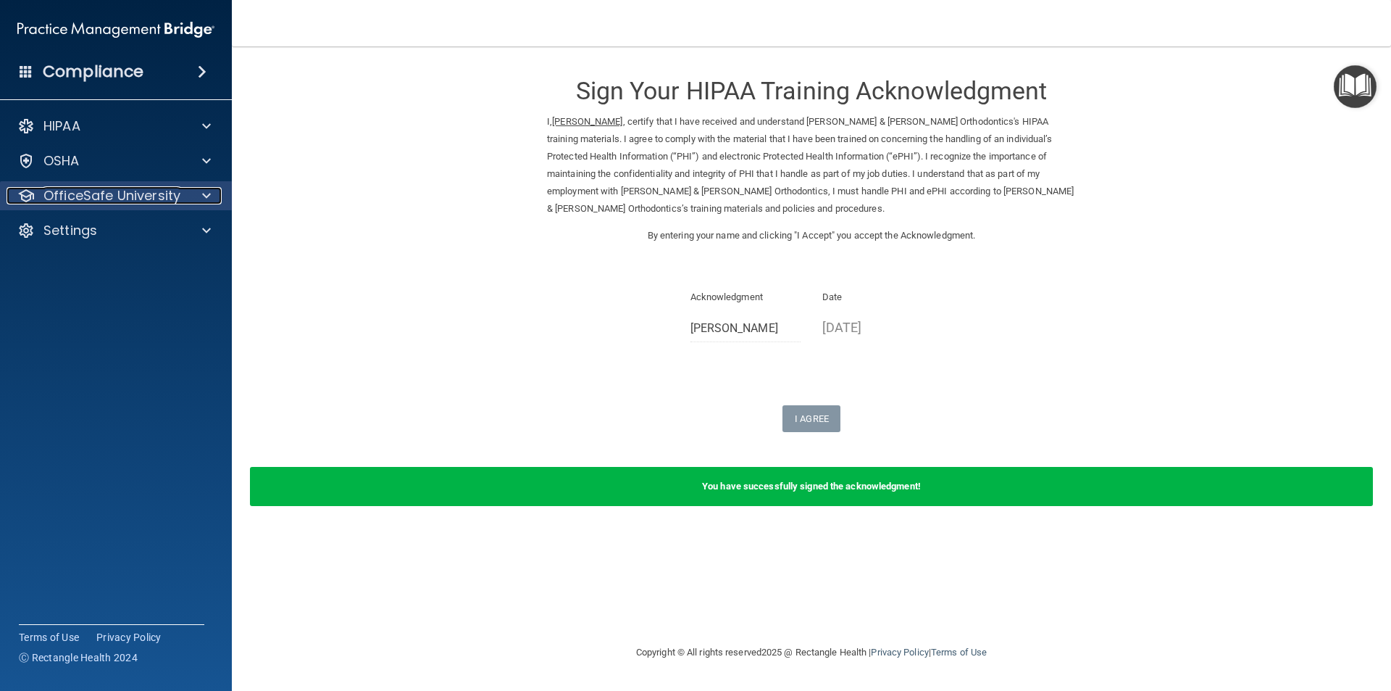
click at [139, 188] on p "OfficeSafe University" at bounding box center [111, 195] width 137 height 17
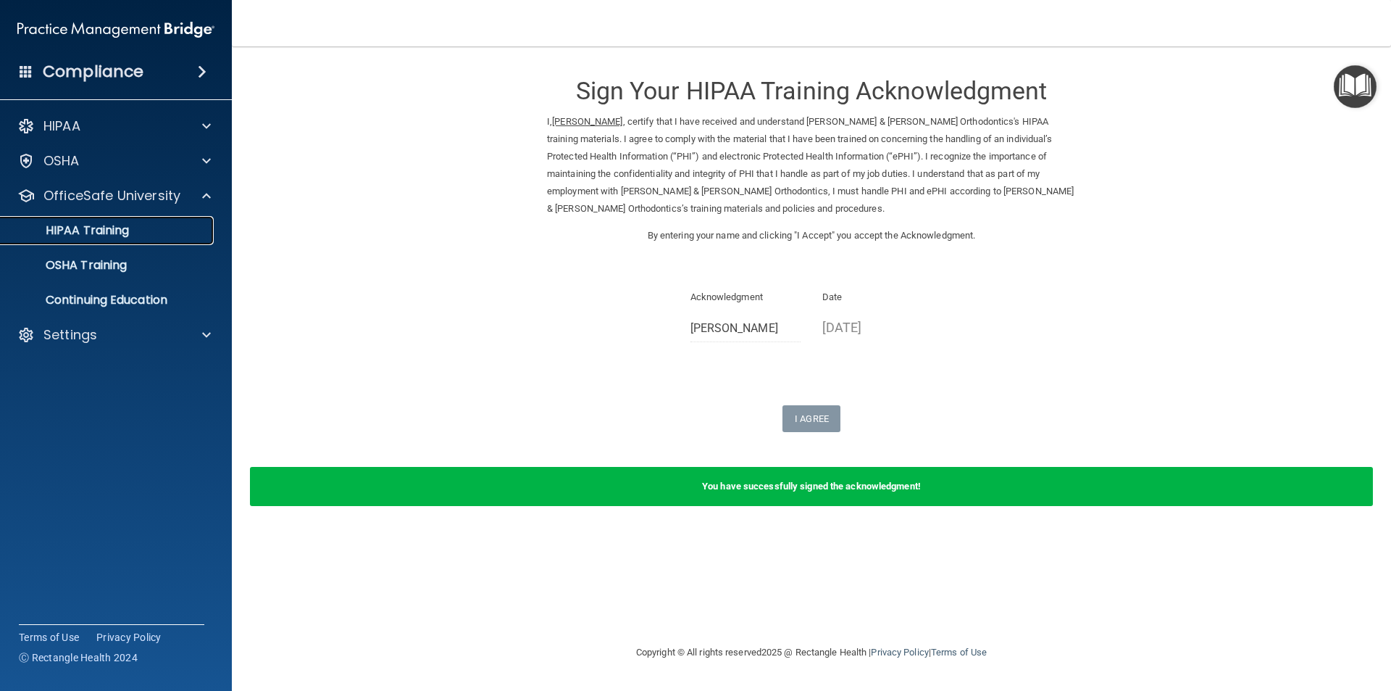
click at [102, 243] on link "HIPAA Training" at bounding box center [100, 230] width 228 height 29
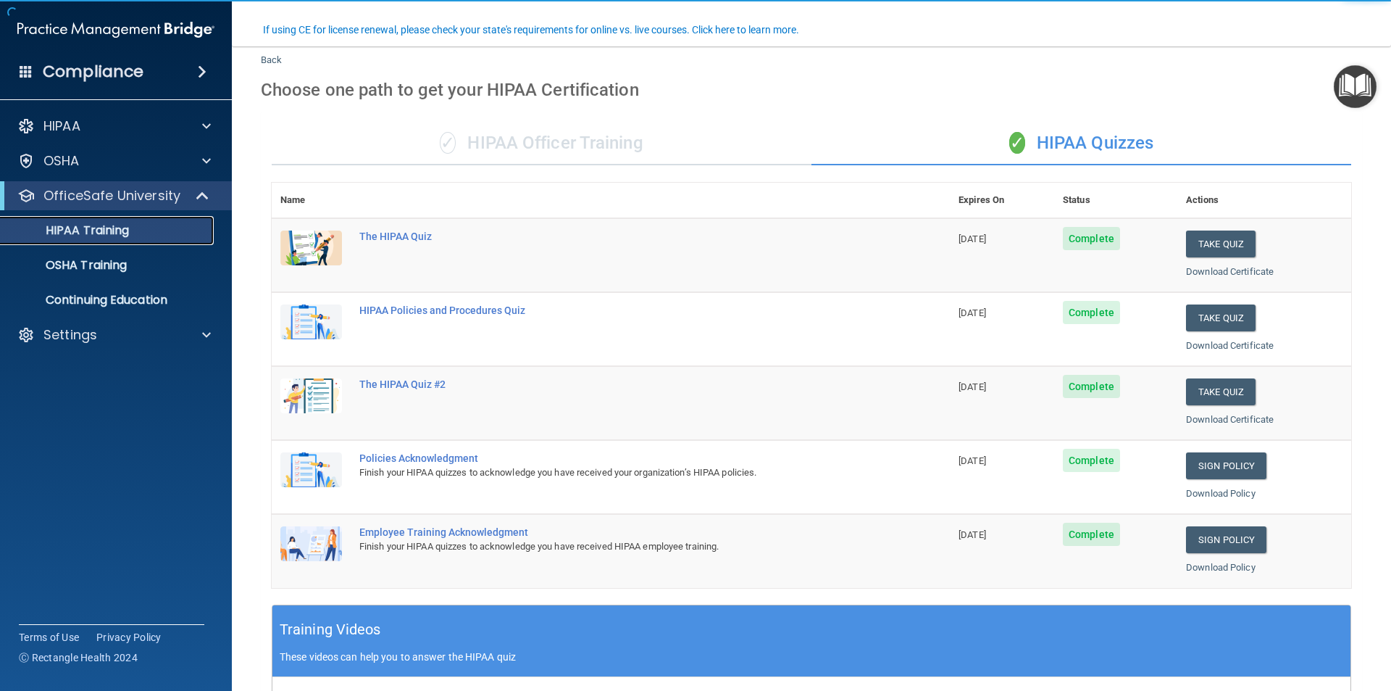
scroll to position [145, 0]
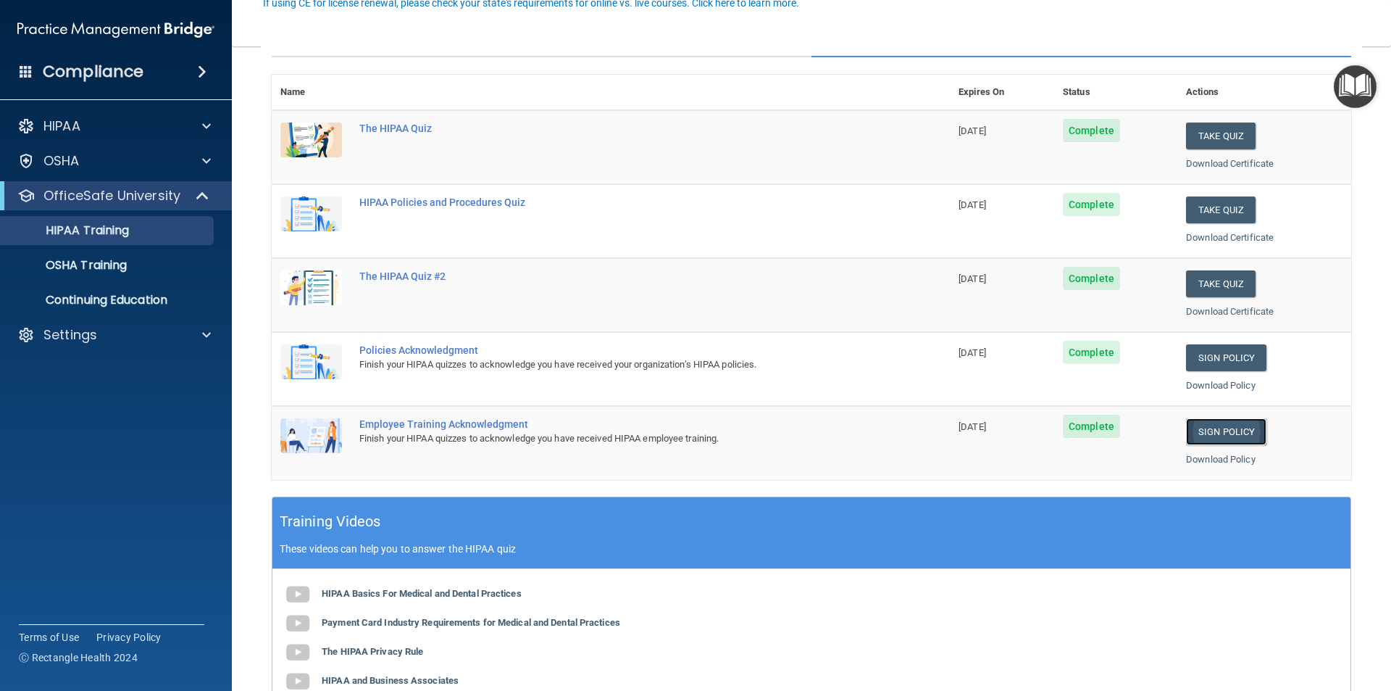
click at [1229, 433] on link "Sign Policy" at bounding box center [1226, 431] width 80 height 27
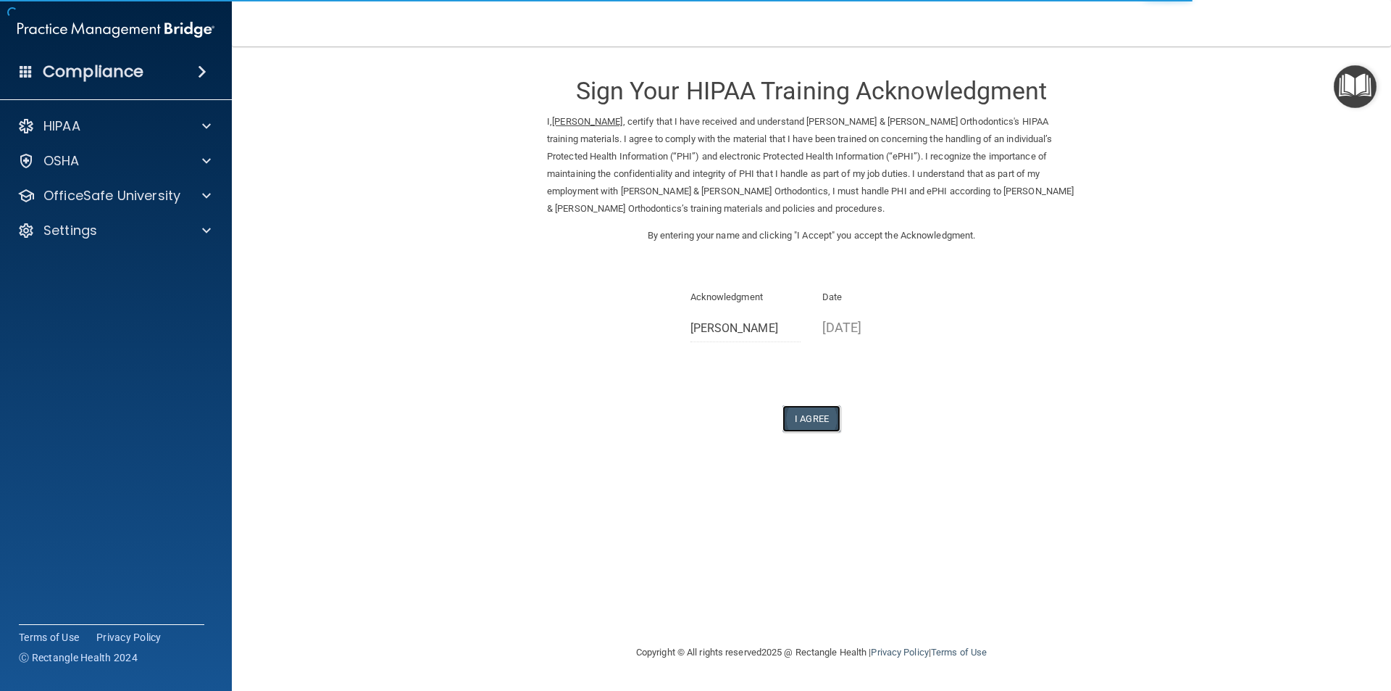
click at [833, 407] on button "I Agree" at bounding box center [812, 418] width 58 height 27
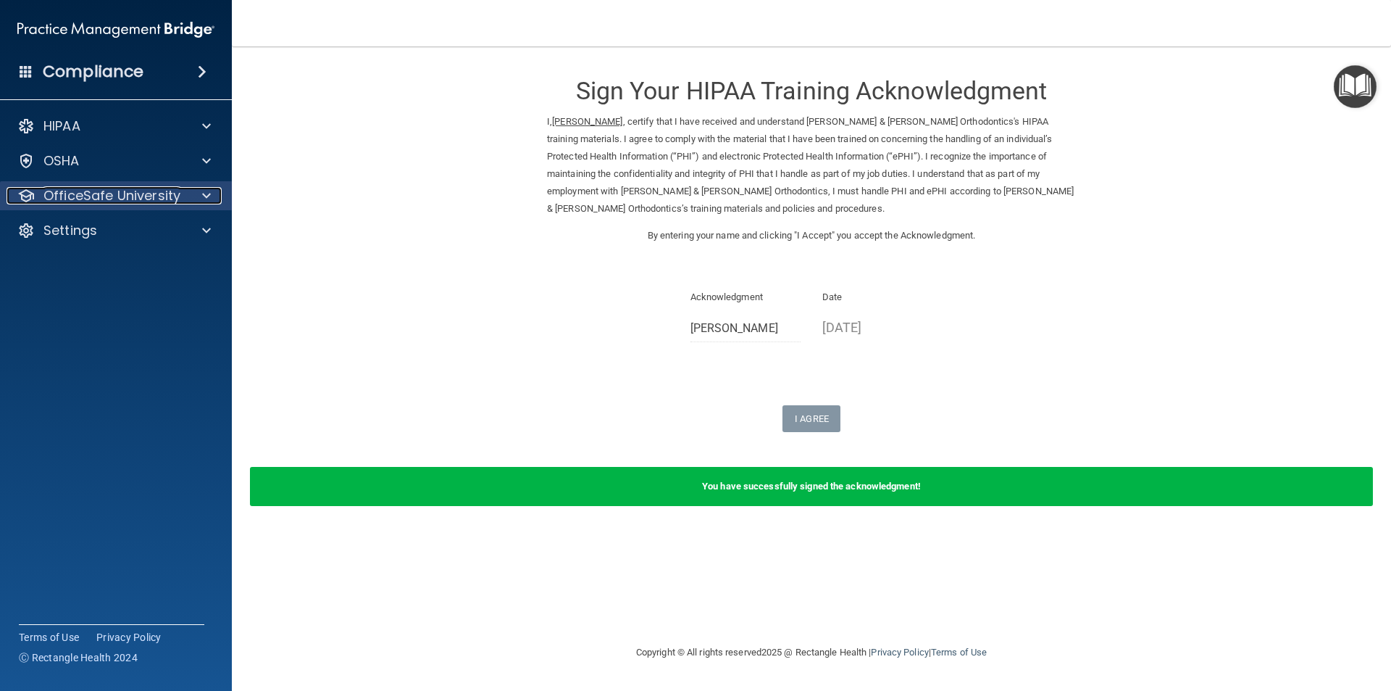
click at [132, 192] on p "OfficeSafe University" at bounding box center [111, 195] width 137 height 17
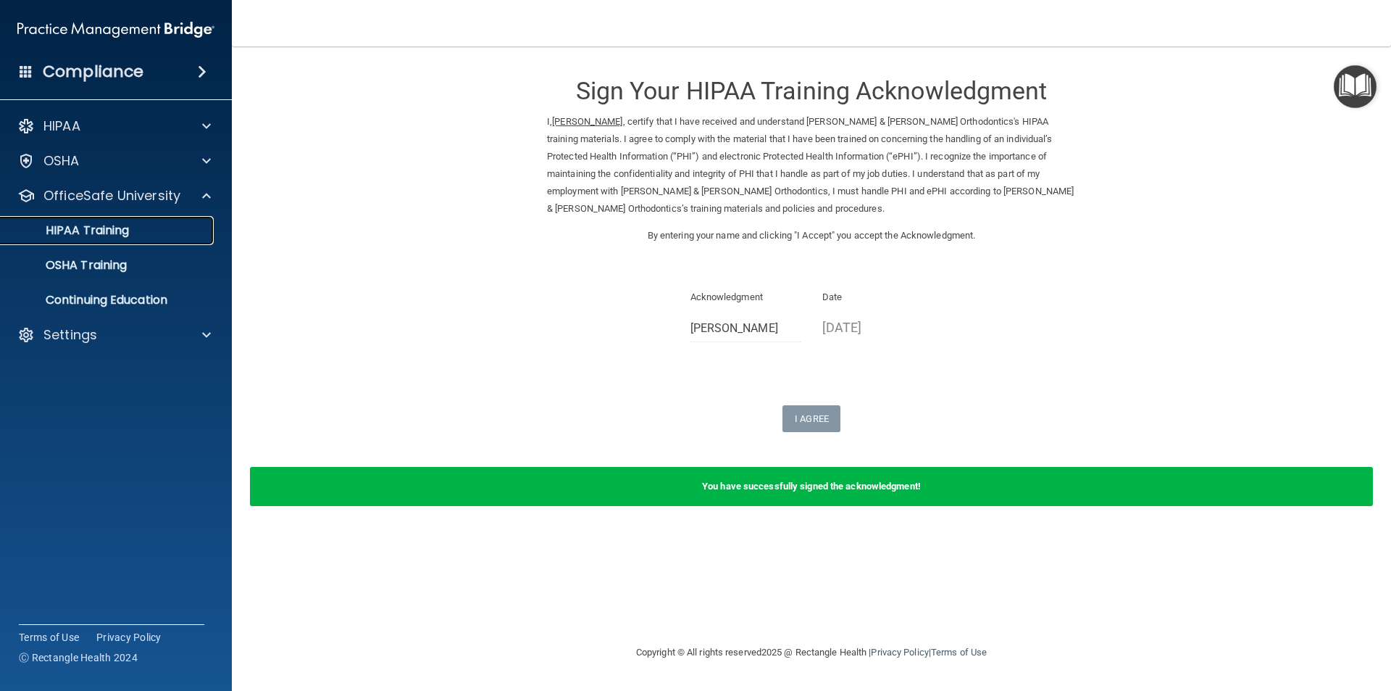
click at [101, 230] on p "HIPAA Training" at bounding box center [69, 230] width 120 height 14
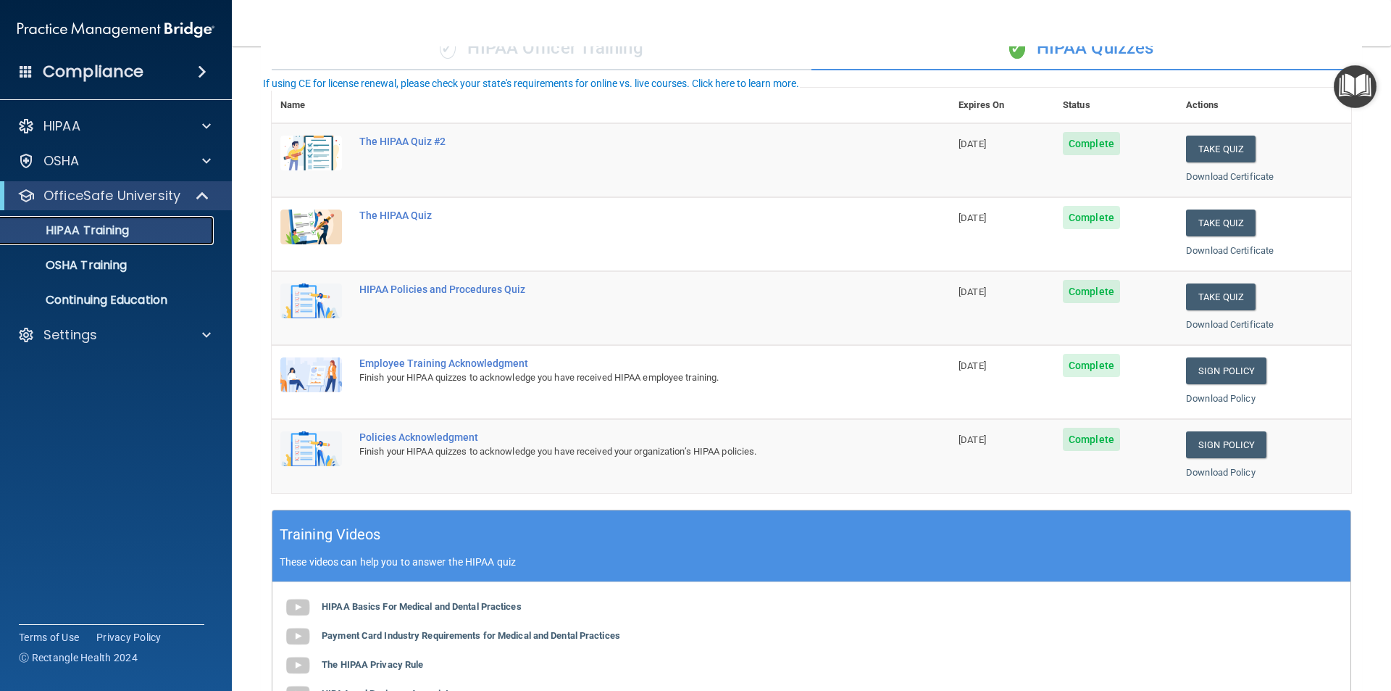
scroll to position [145, 0]
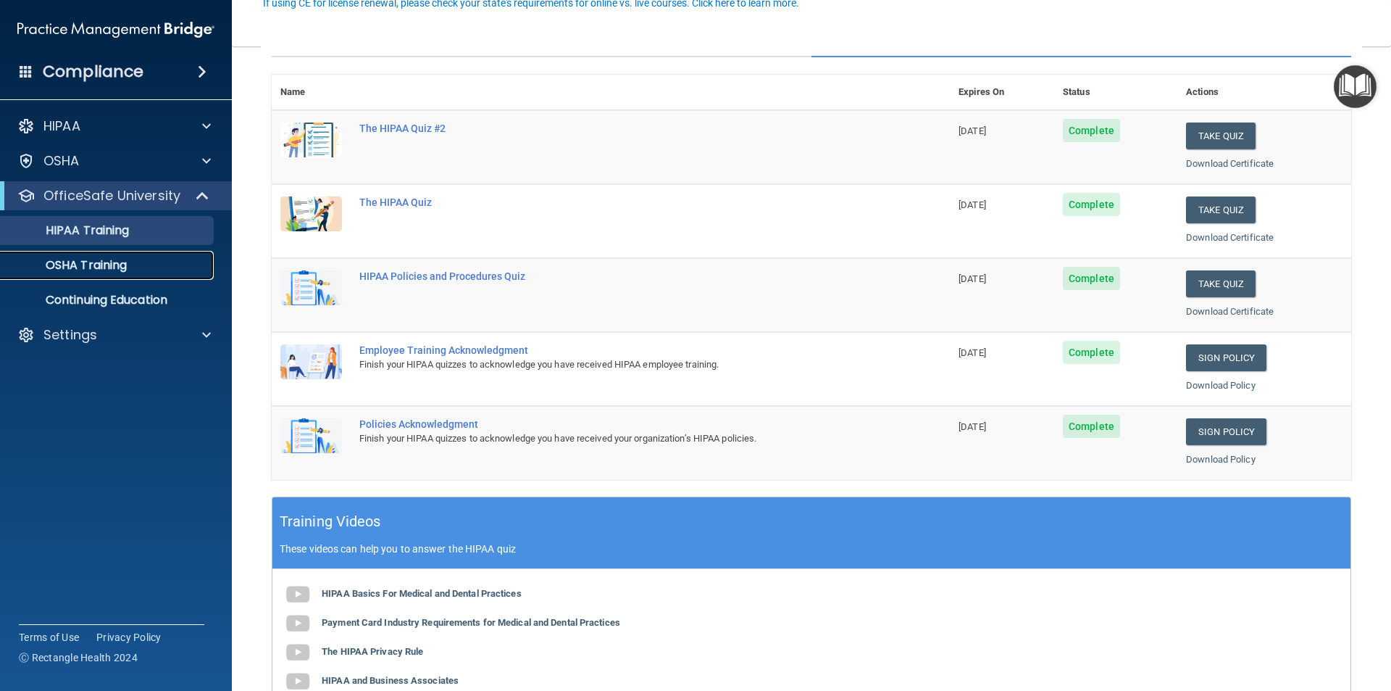
click at [107, 258] on p "OSHA Training" at bounding box center [67, 265] width 117 height 14
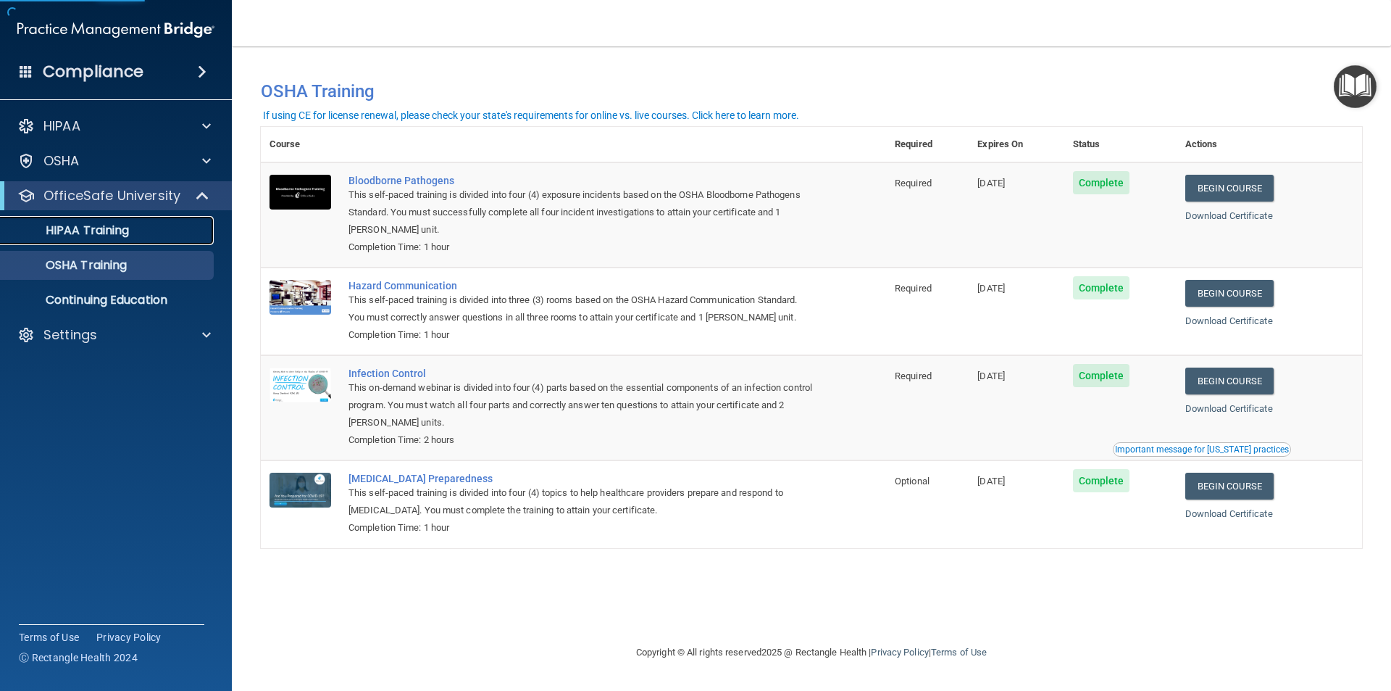
click at [108, 226] on p "HIPAA Training" at bounding box center [69, 230] width 120 height 14
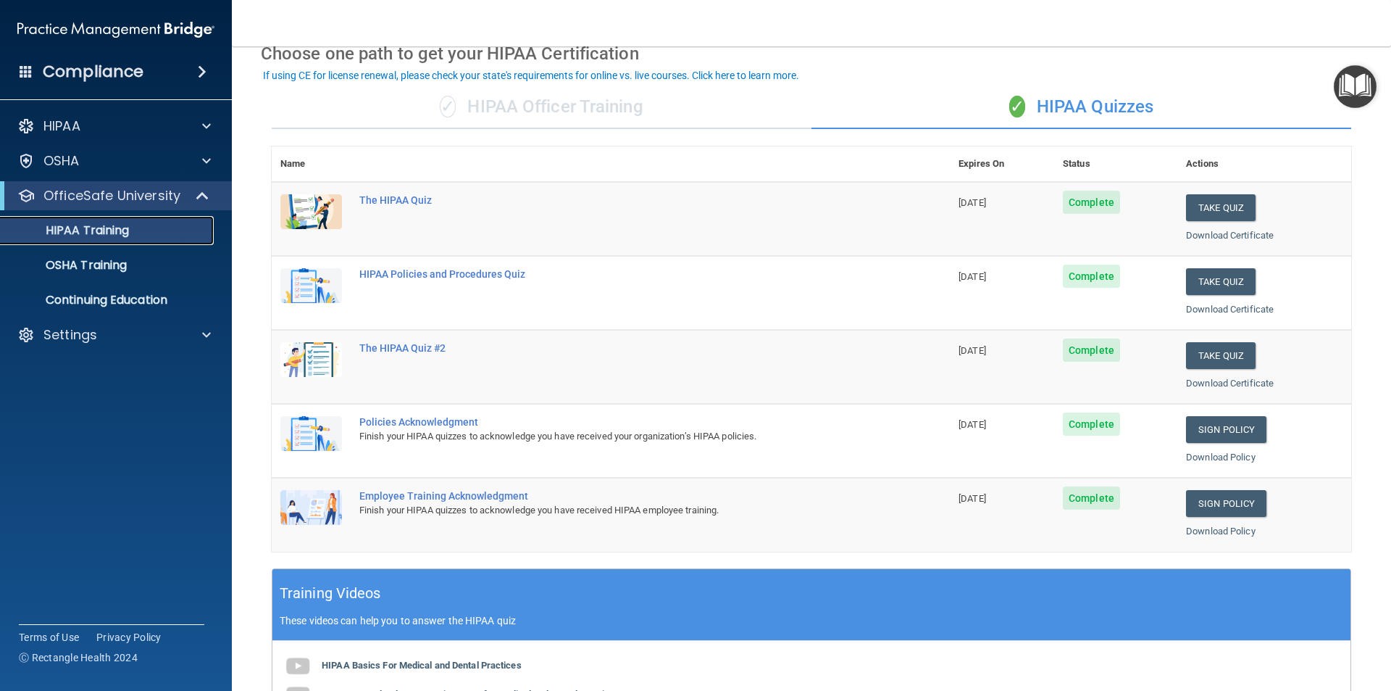
scroll to position [72, 0]
click at [125, 256] on link "OSHA Training" at bounding box center [100, 265] width 228 height 29
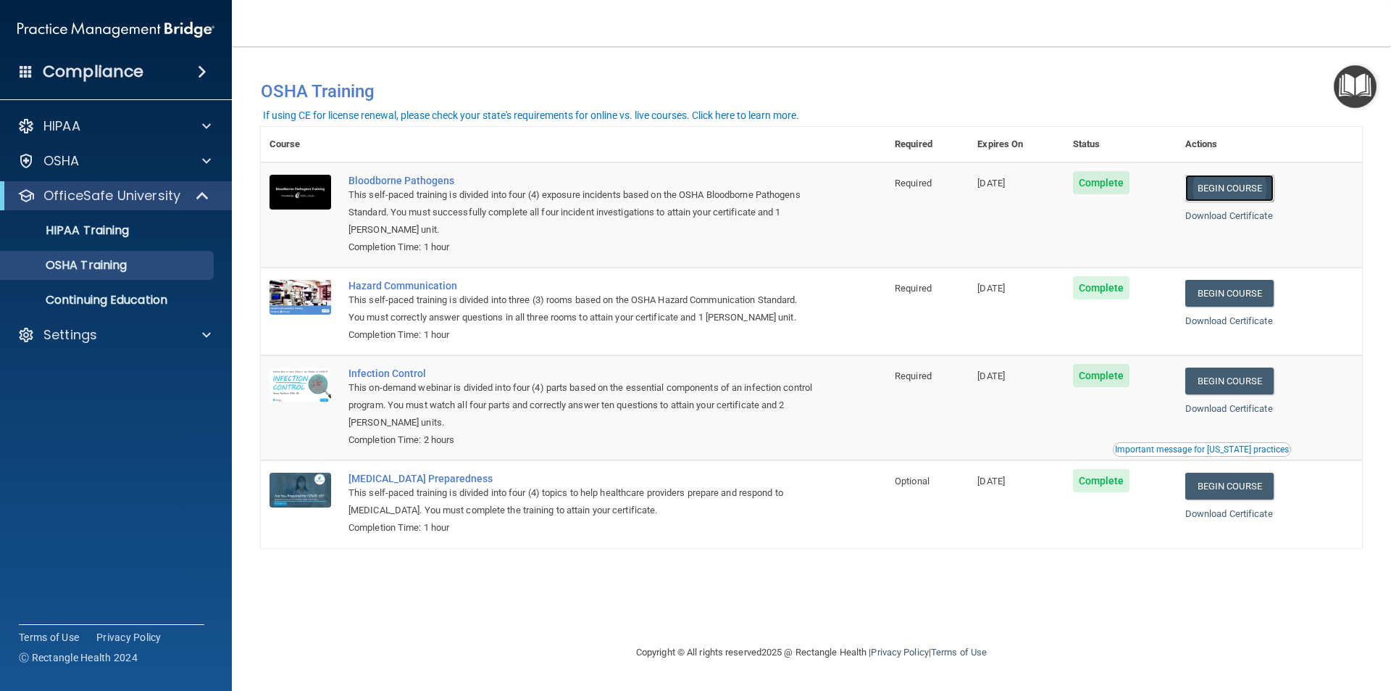
click at [1251, 188] on link "Begin Course" at bounding box center [1230, 188] width 88 height 27
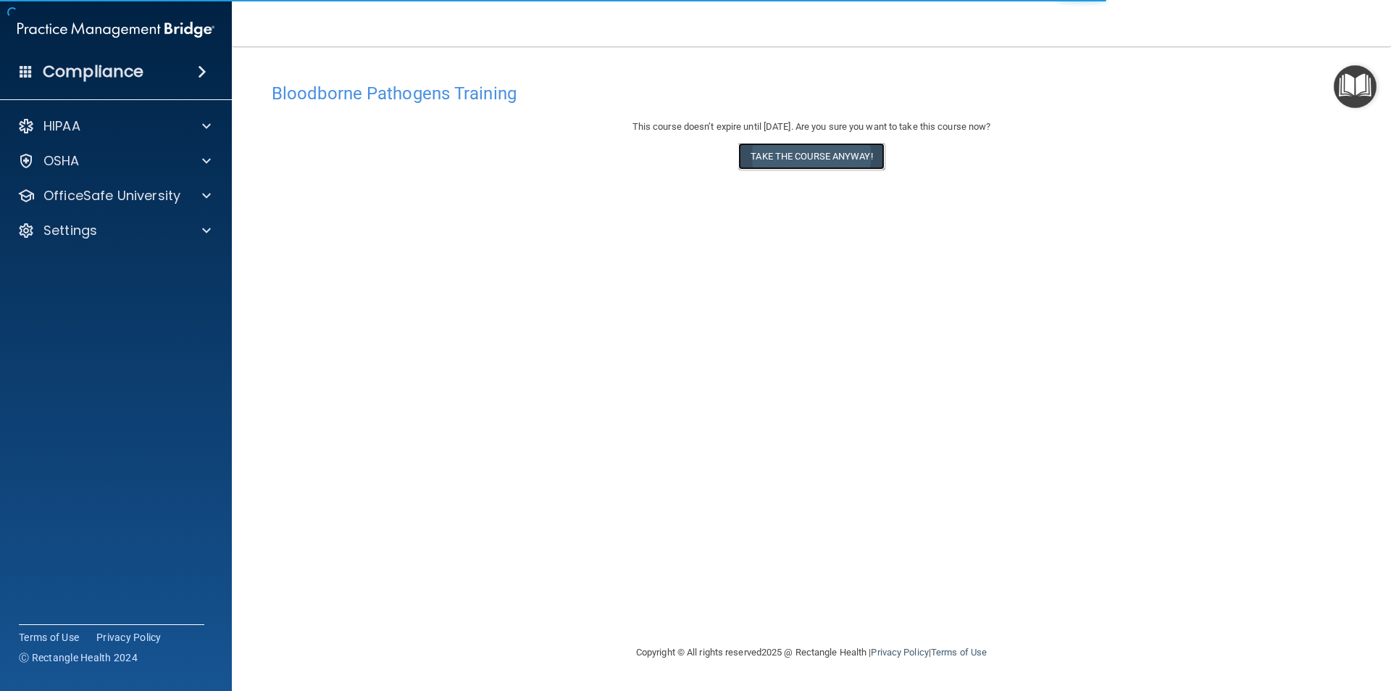
click at [794, 151] on button "Take the course anyway!" at bounding box center [811, 156] width 146 height 27
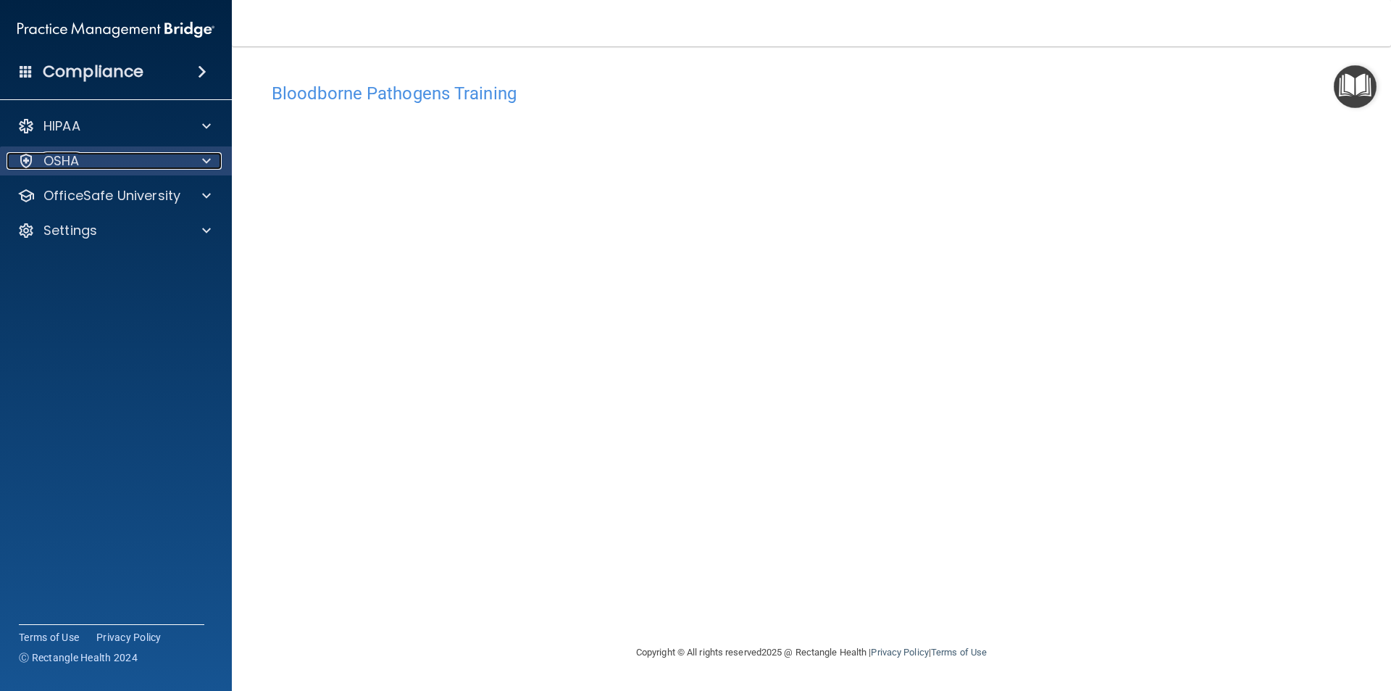
click at [194, 169] on div at bounding box center [204, 160] width 36 height 17
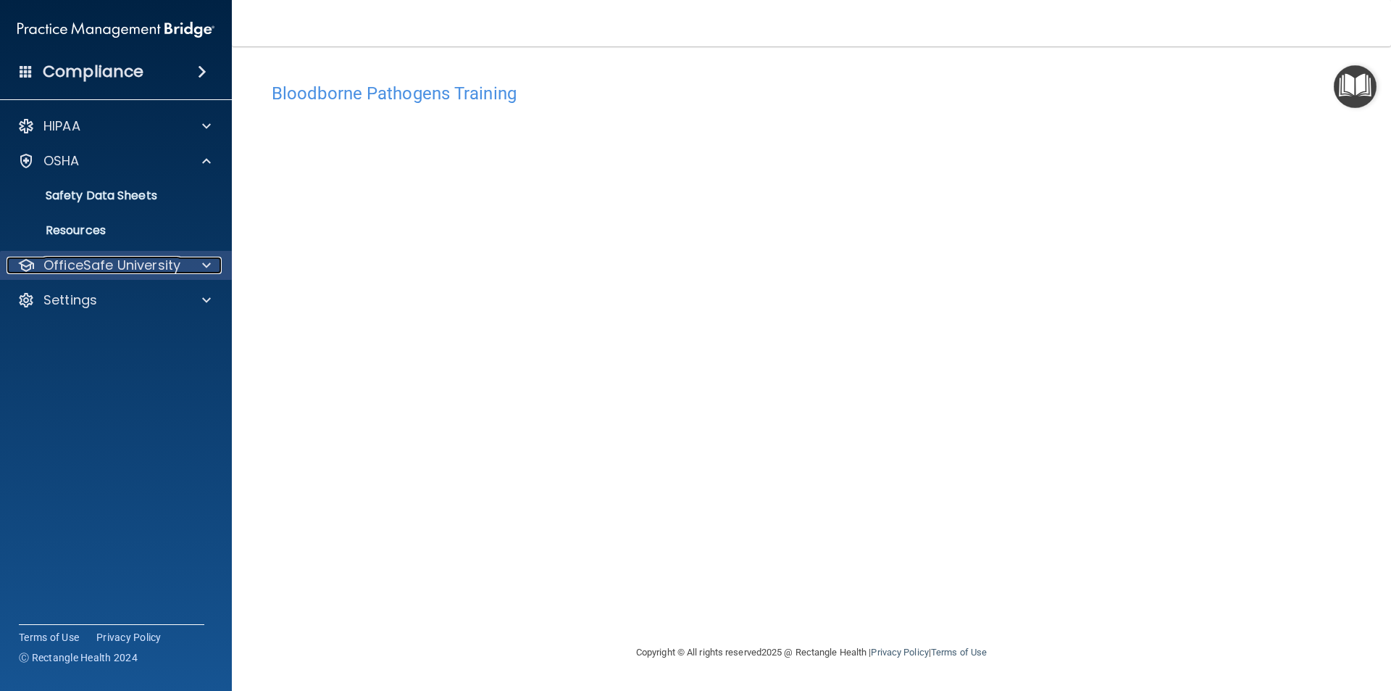
click at [155, 270] on p "OfficeSafe University" at bounding box center [111, 265] width 137 height 17
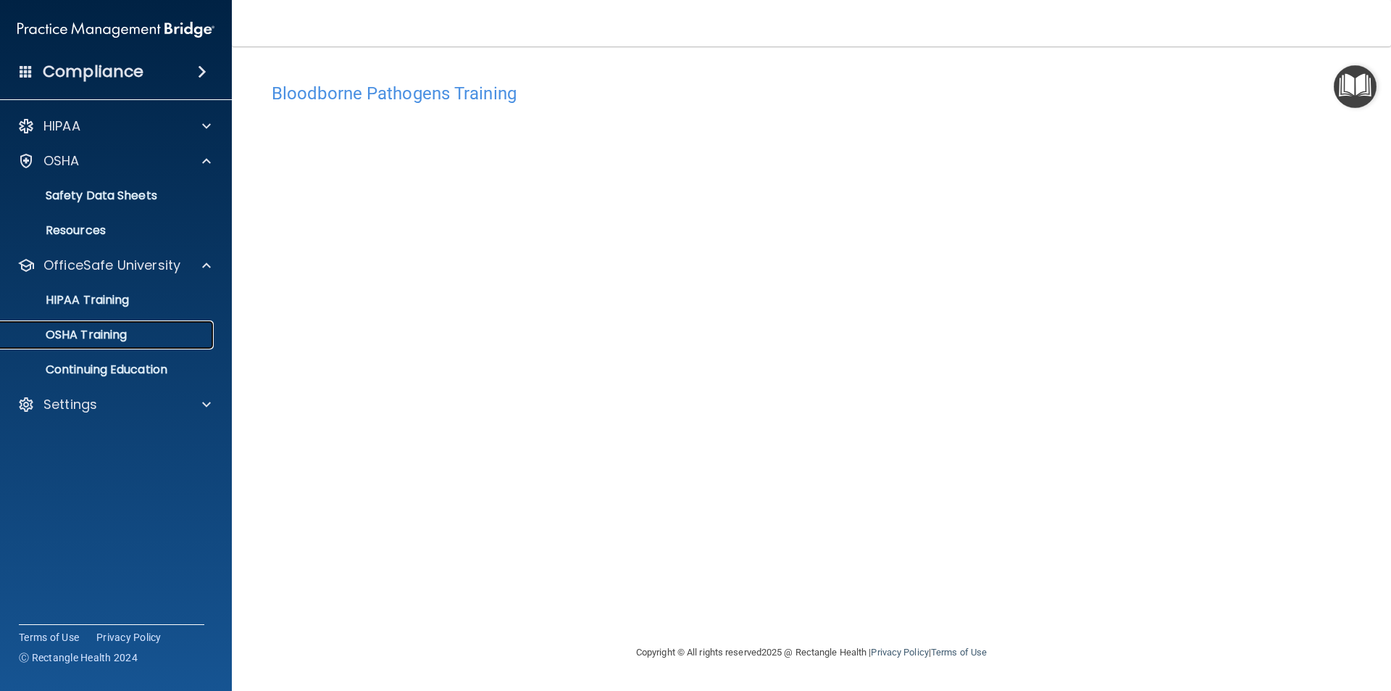
click at [108, 340] on p "OSHA Training" at bounding box center [67, 335] width 117 height 14
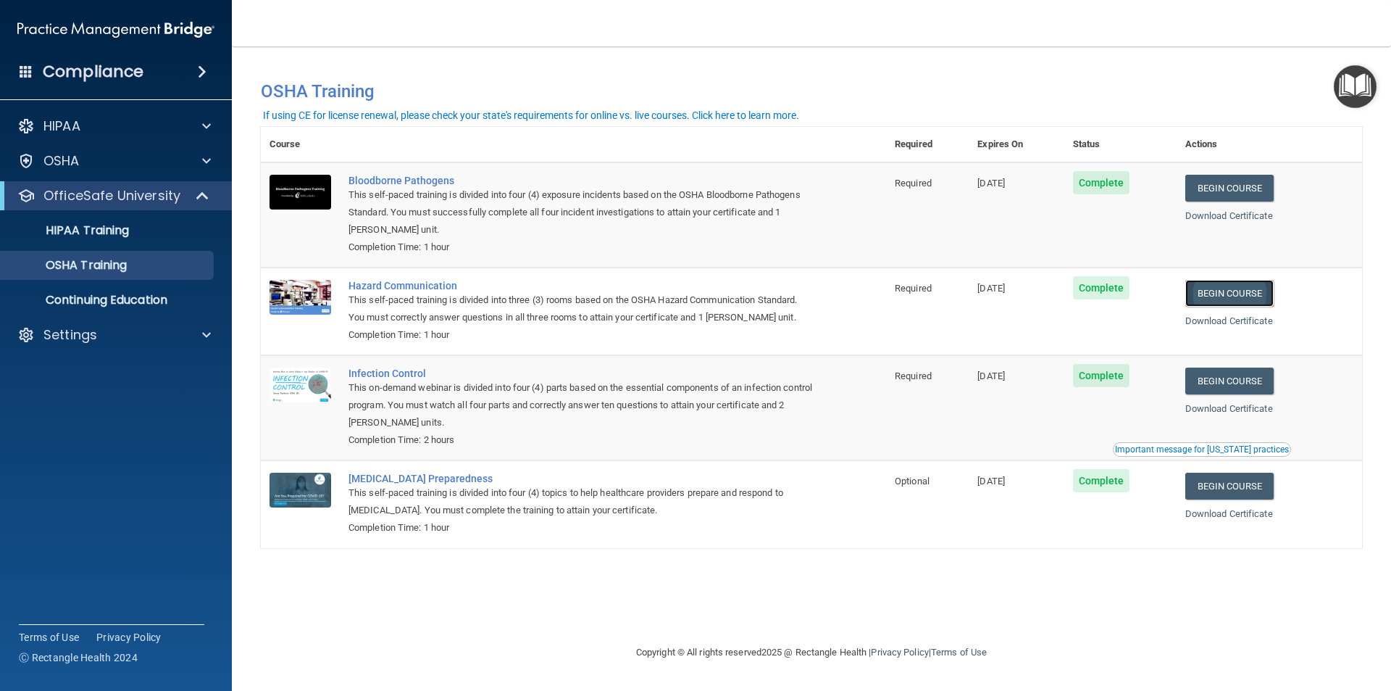
click at [1213, 296] on link "Begin Course" at bounding box center [1230, 293] width 88 height 27
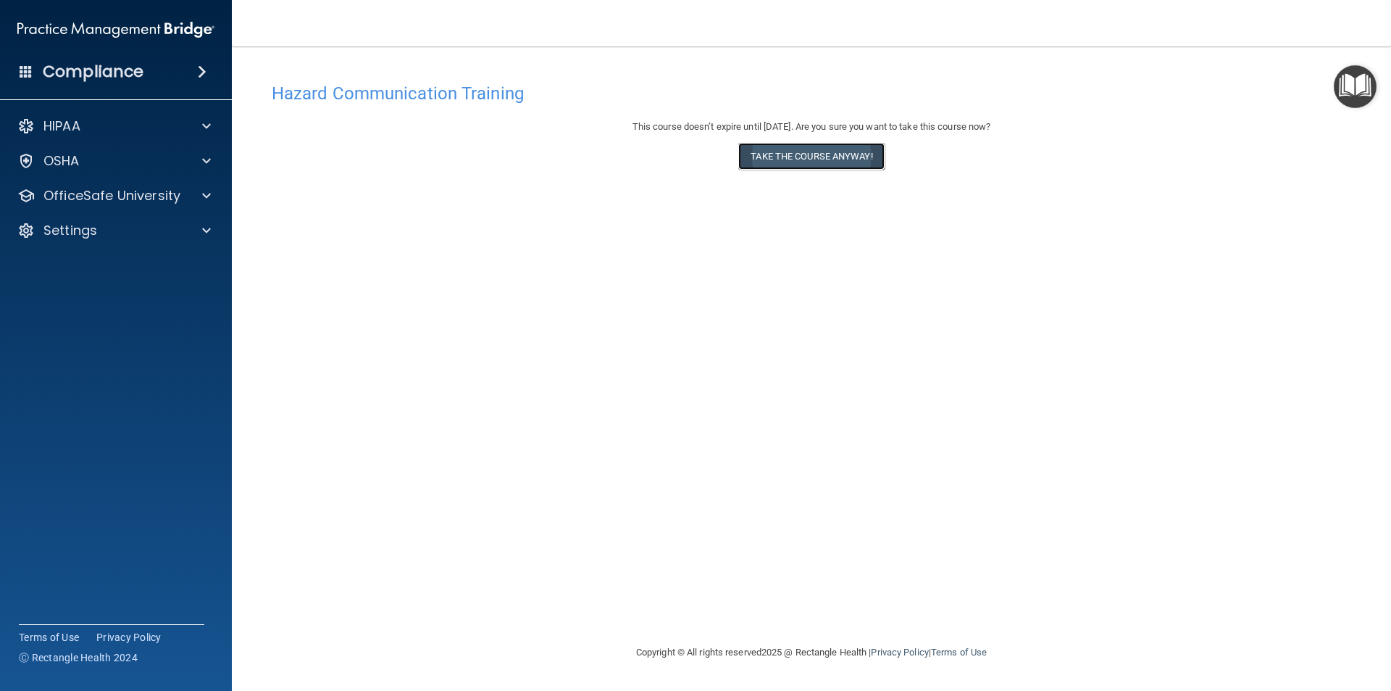
click at [794, 152] on button "Take the course anyway!" at bounding box center [811, 156] width 146 height 27
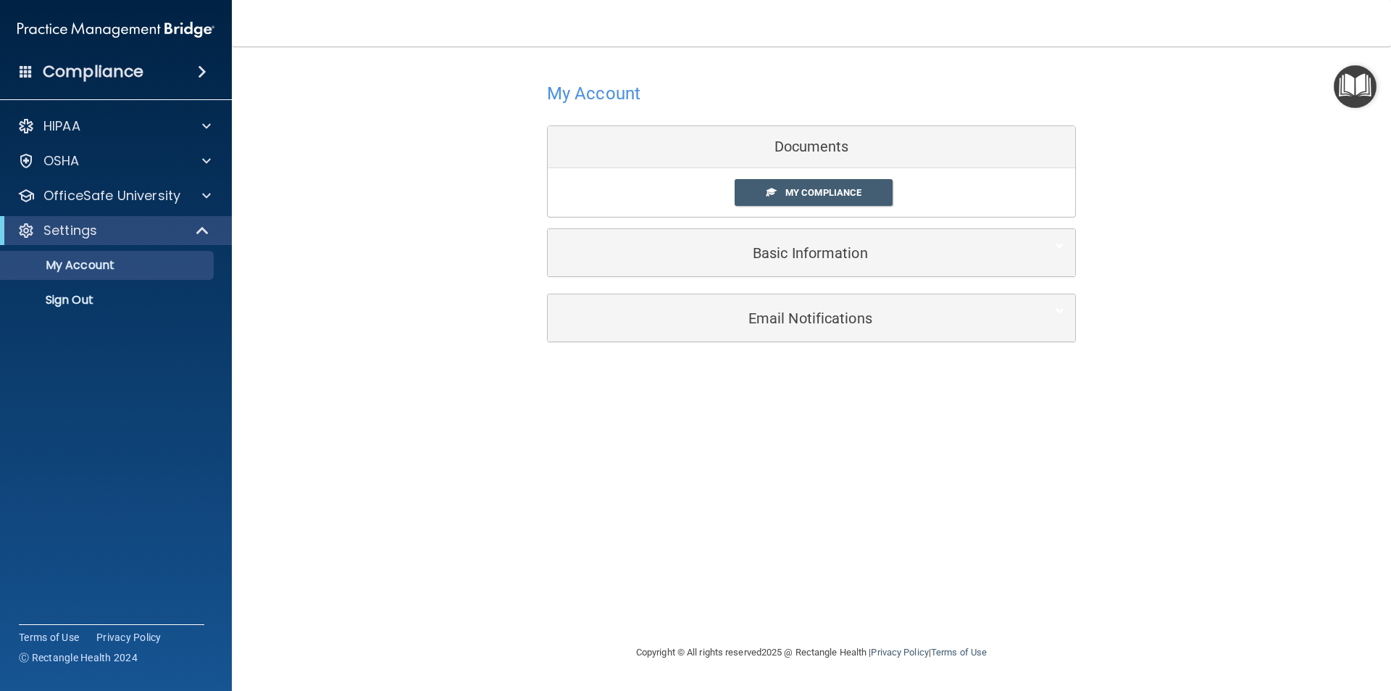
click at [99, 80] on h4 "Compliance" at bounding box center [93, 72] width 101 height 20
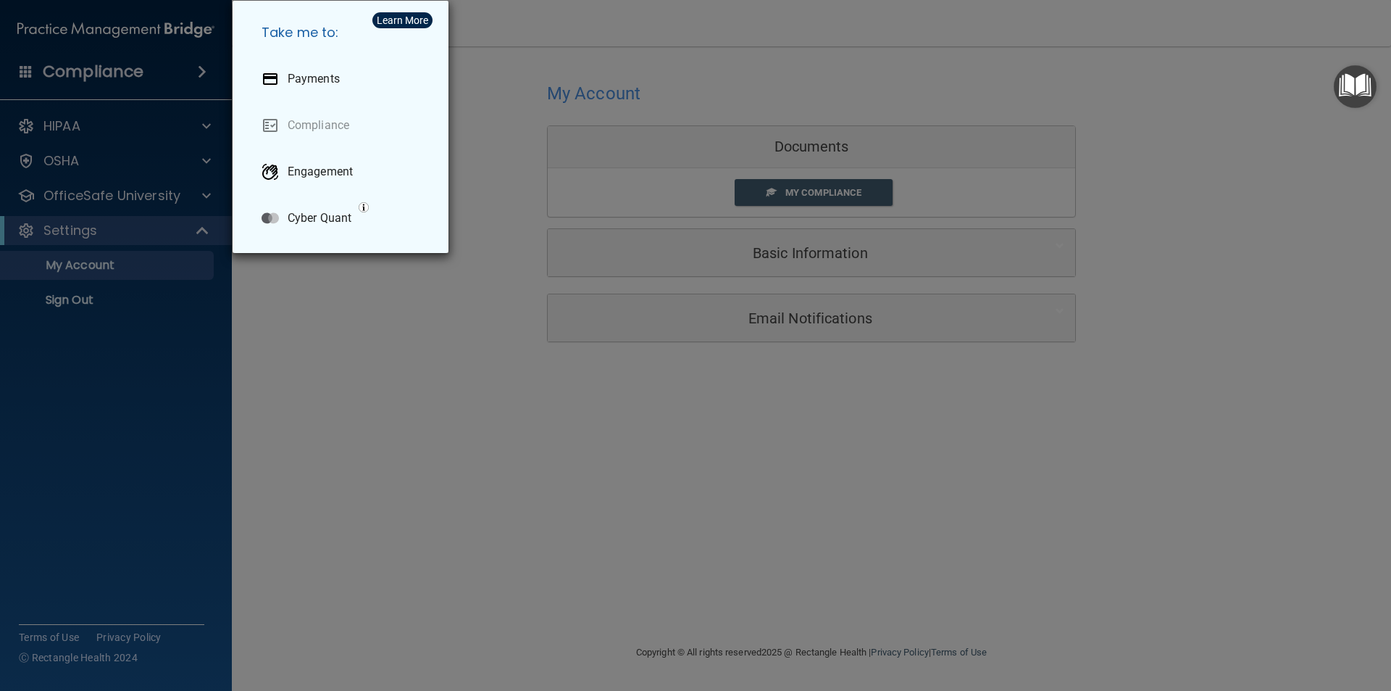
click at [108, 71] on div "Take me to: Payments Compliance Engagement Cyber Quant" at bounding box center [695, 345] width 1391 height 691
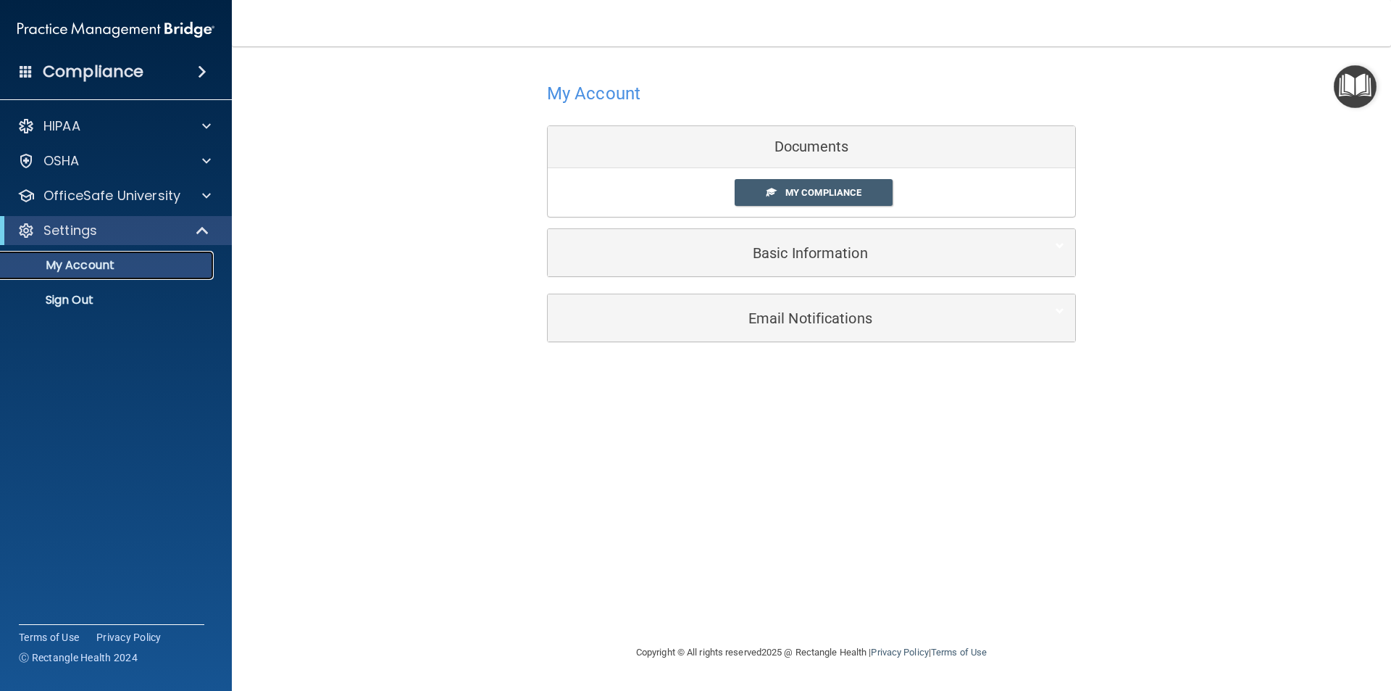
click at [90, 266] on p "My Account" at bounding box center [108, 265] width 198 height 14
click at [96, 199] on p "OfficeSafe University" at bounding box center [111, 195] width 137 height 17
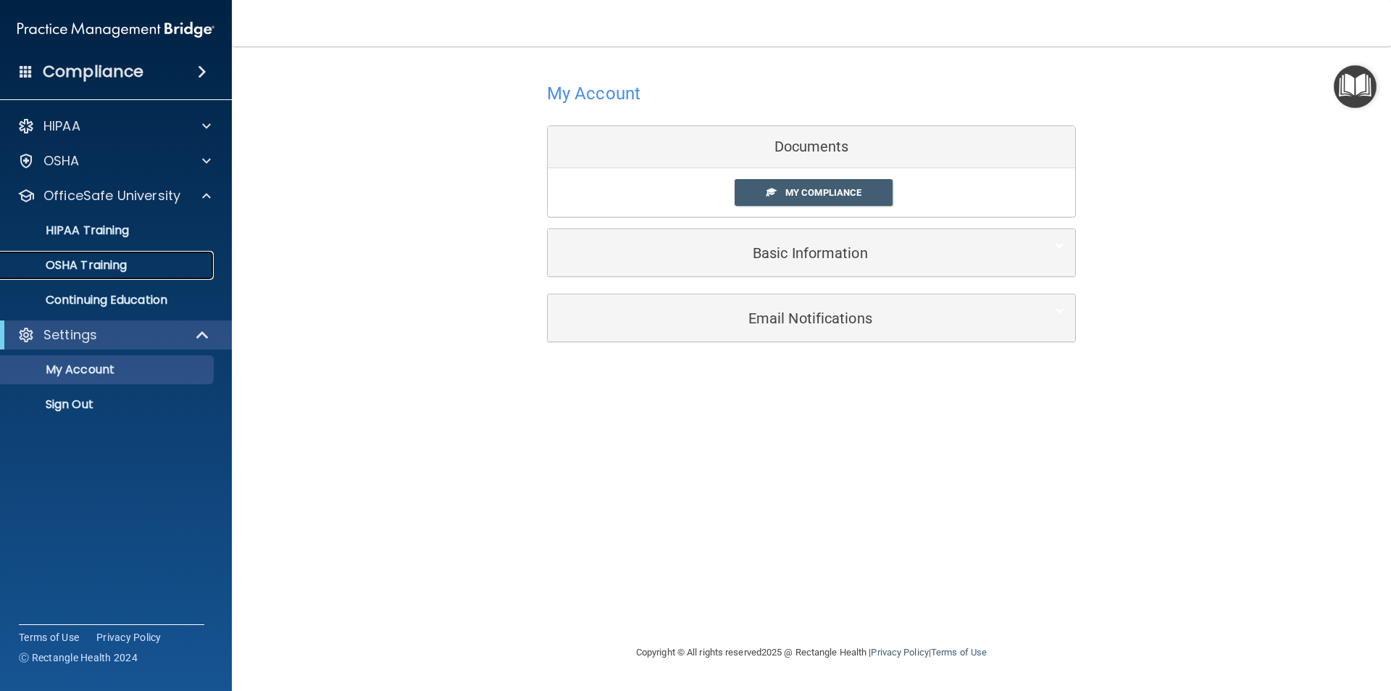
click at [83, 259] on p "OSHA Training" at bounding box center [67, 265] width 117 height 14
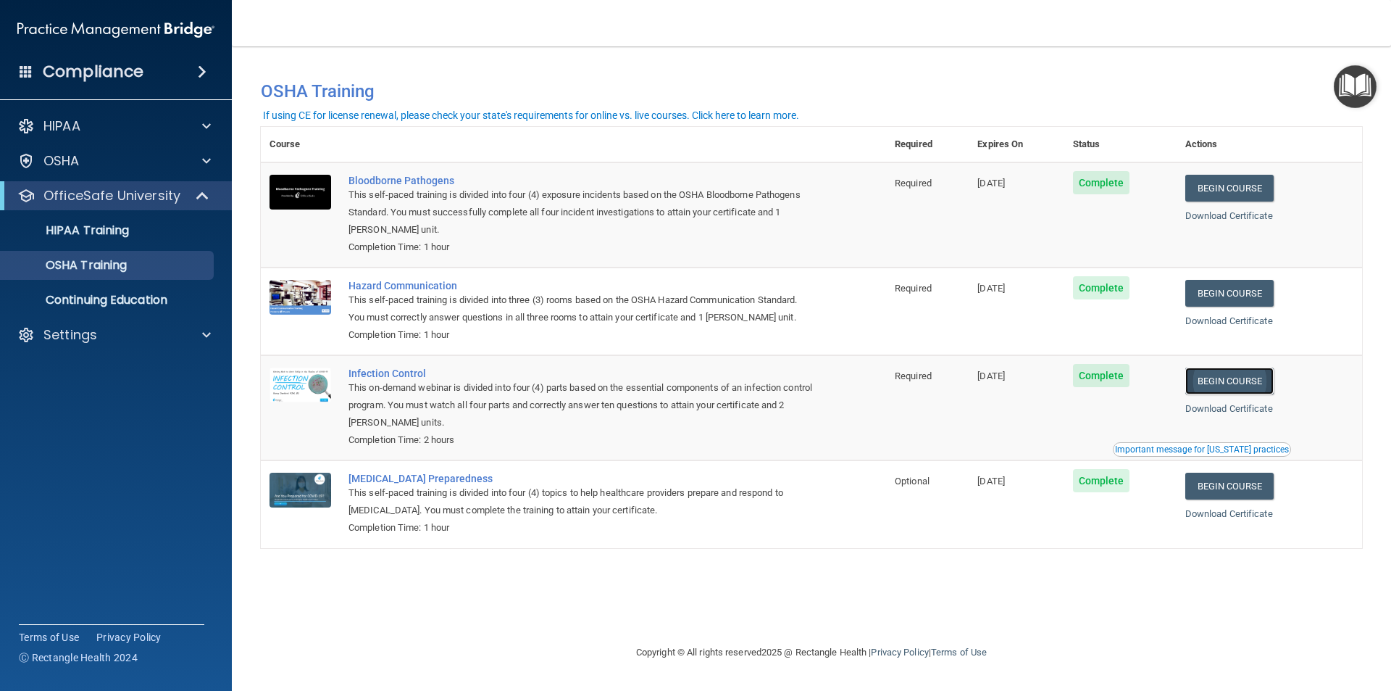
click at [1236, 380] on link "Begin Course" at bounding box center [1230, 380] width 88 height 27
click at [101, 259] on p "OSHA Training" at bounding box center [67, 265] width 117 height 14
click at [115, 231] on p "HIPAA Training" at bounding box center [69, 230] width 120 height 14
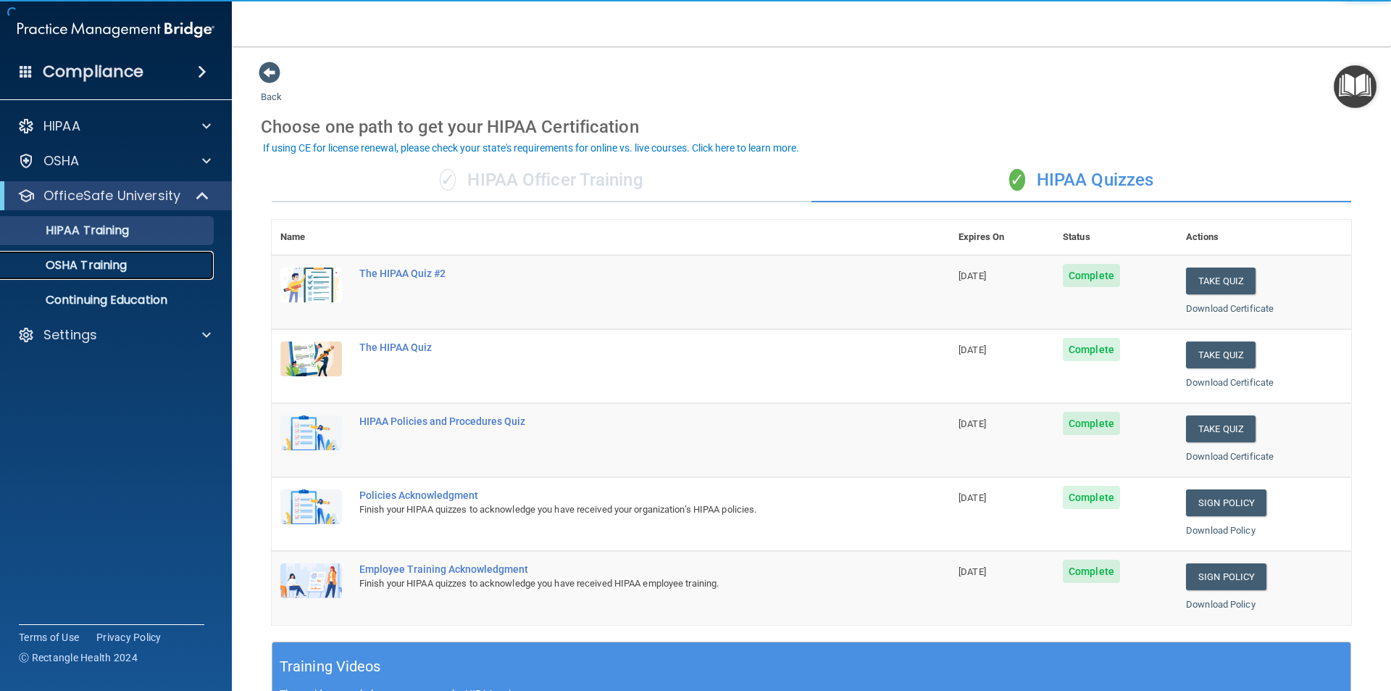
click at [112, 255] on link "OSHA Training" at bounding box center [100, 265] width 228 height 29
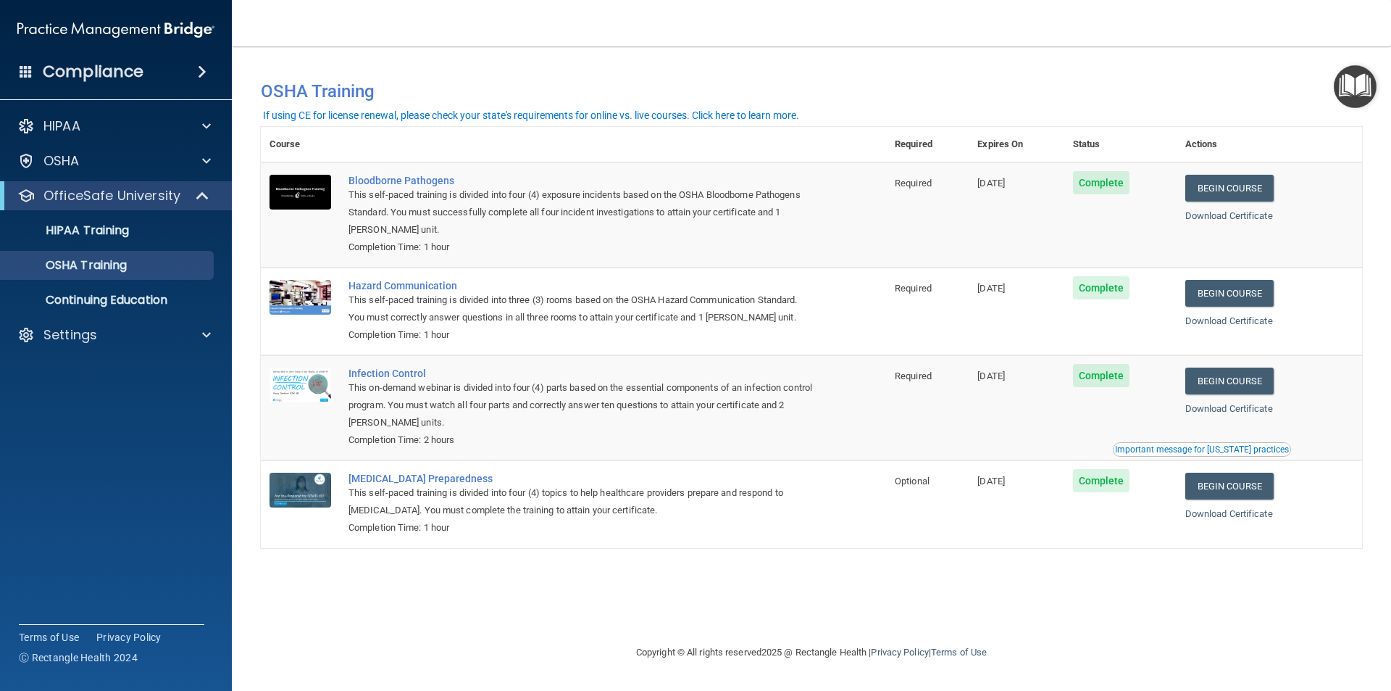
click at [1110, 486] on span "Complete" at bounding box center [1101, 480] width 57 height 23
click at [1233, 477] on link "Begin Course" at bounding box center [1230, 486] width 88 height 27
click at [1225, 488] on link "Begin Course" at bounding box center [1230, 486] width 88 height 27
click at [143, 192] on p "OfficeSafe University" at bounding box center [111, 195] width 137 height 17
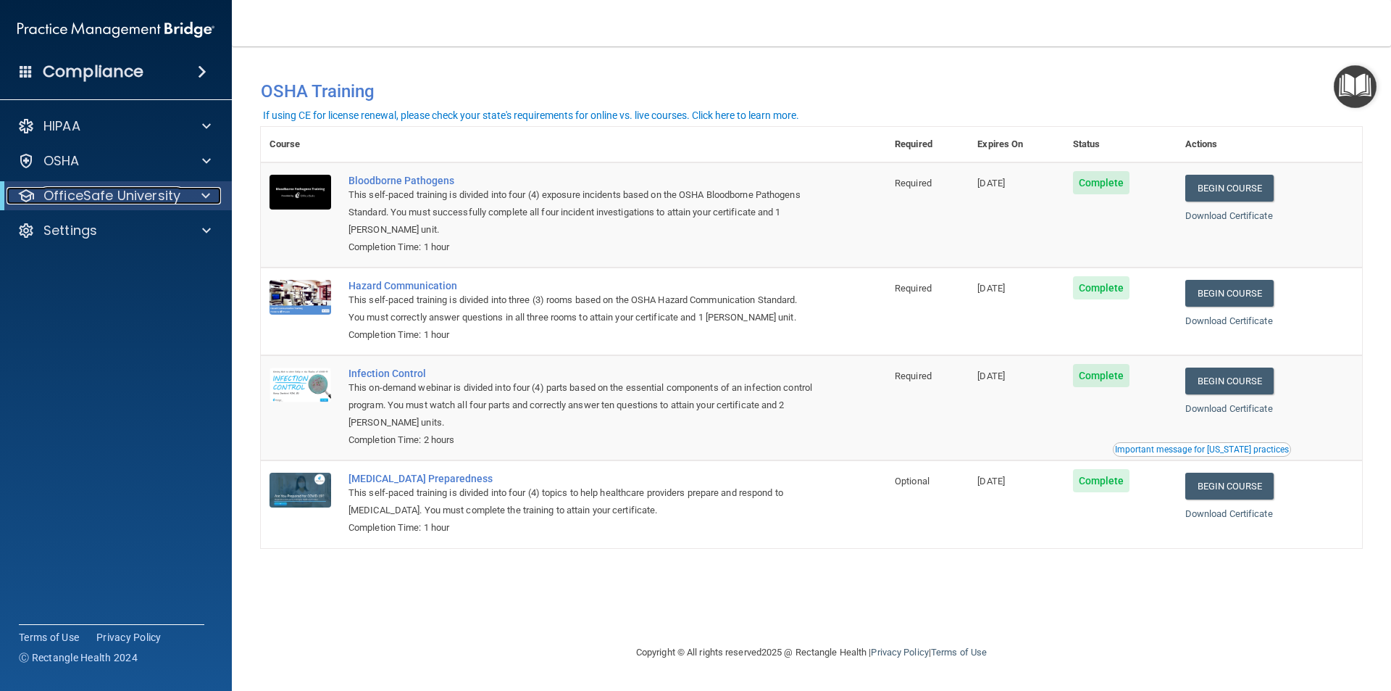
click at [101, 193] on p "OfficeSafe University" at bounding box center [111, 195] width 137 height 17
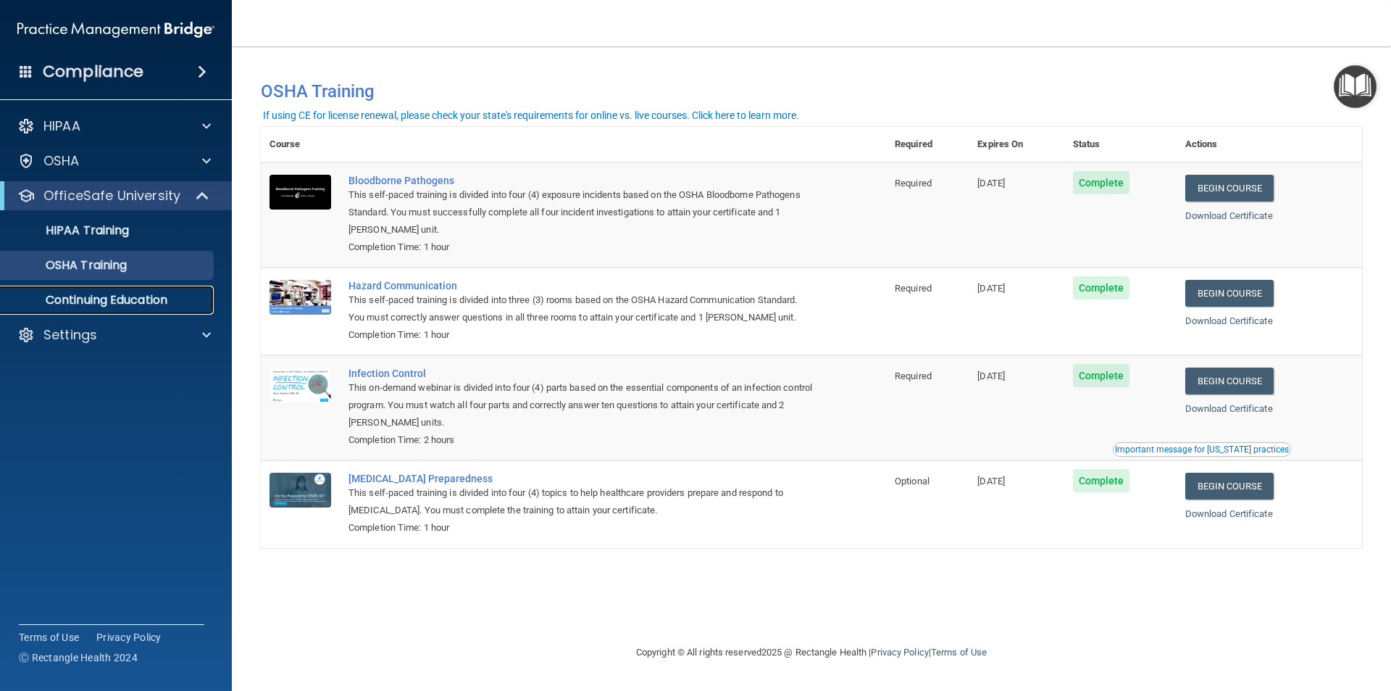
click at [73, 294] on p "Continuing Education" at bounding box center [108, 300] width 198 height 14
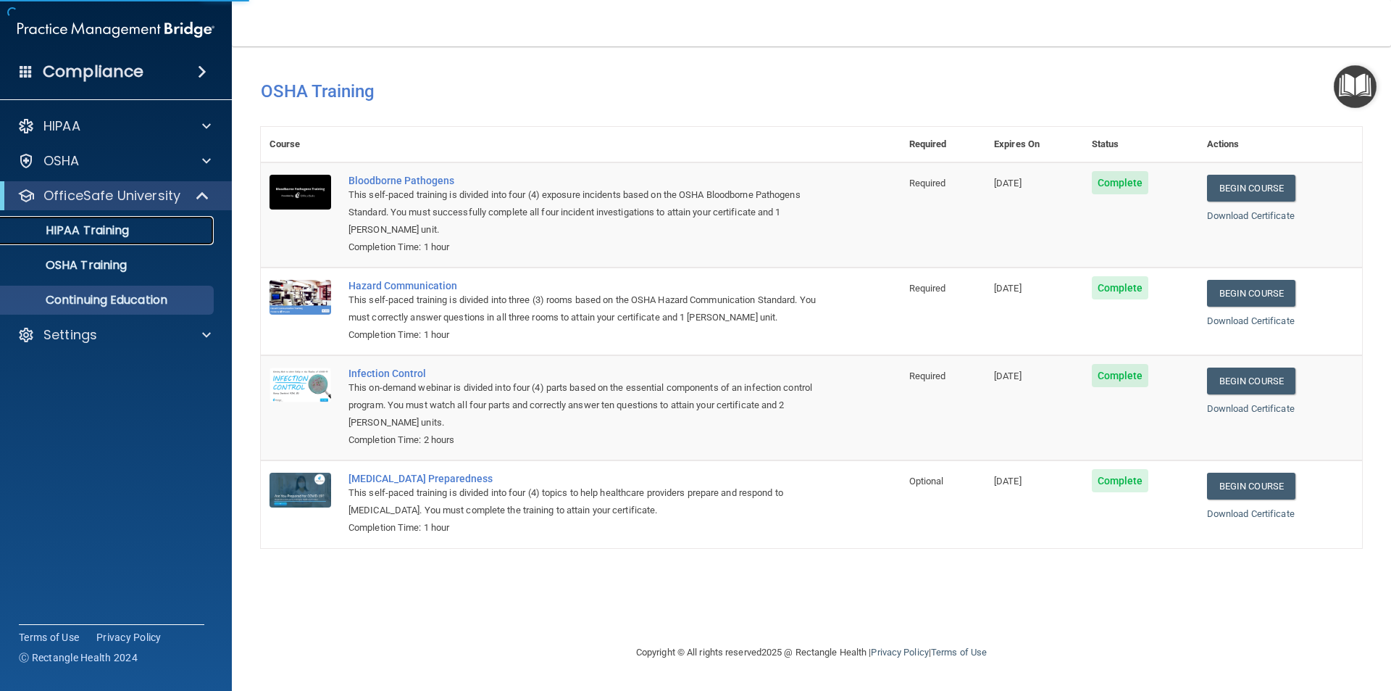
click at [89, 220] on link "HIPAA Training" at bounding box center [100, 230] width 228 height 29
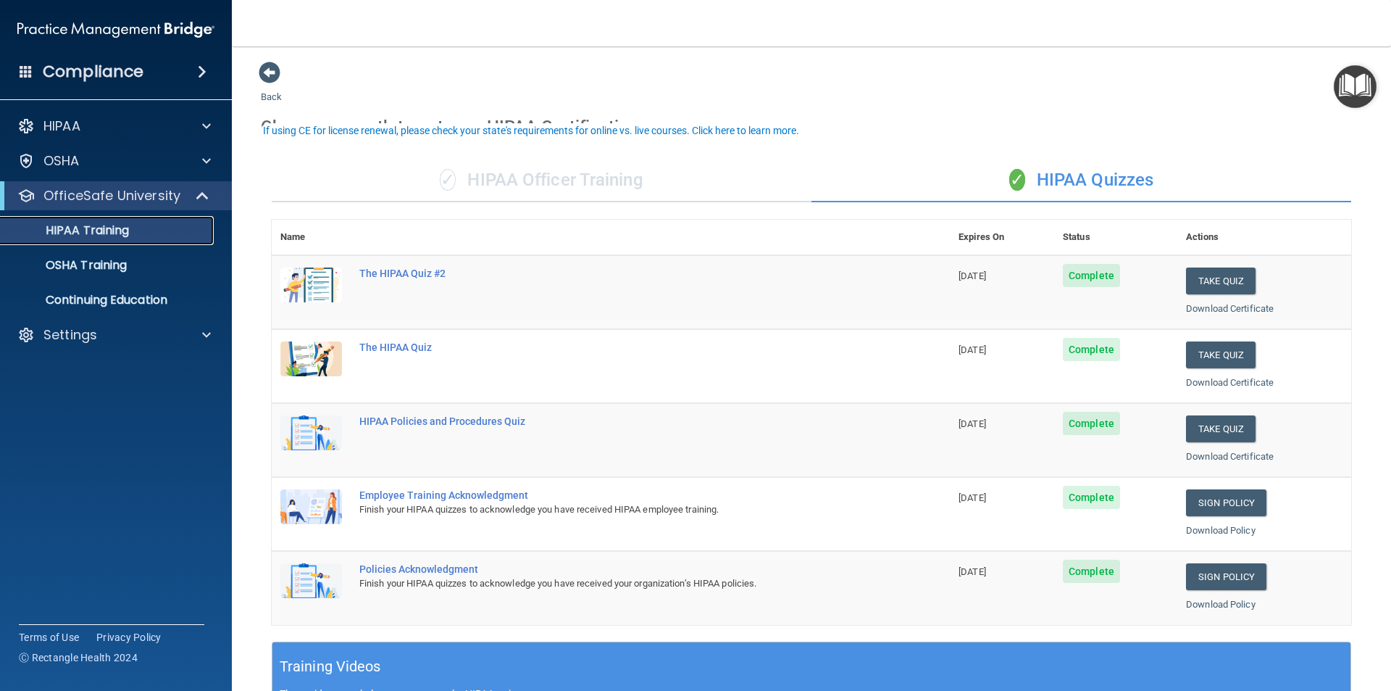
scroll to position [145, 0]
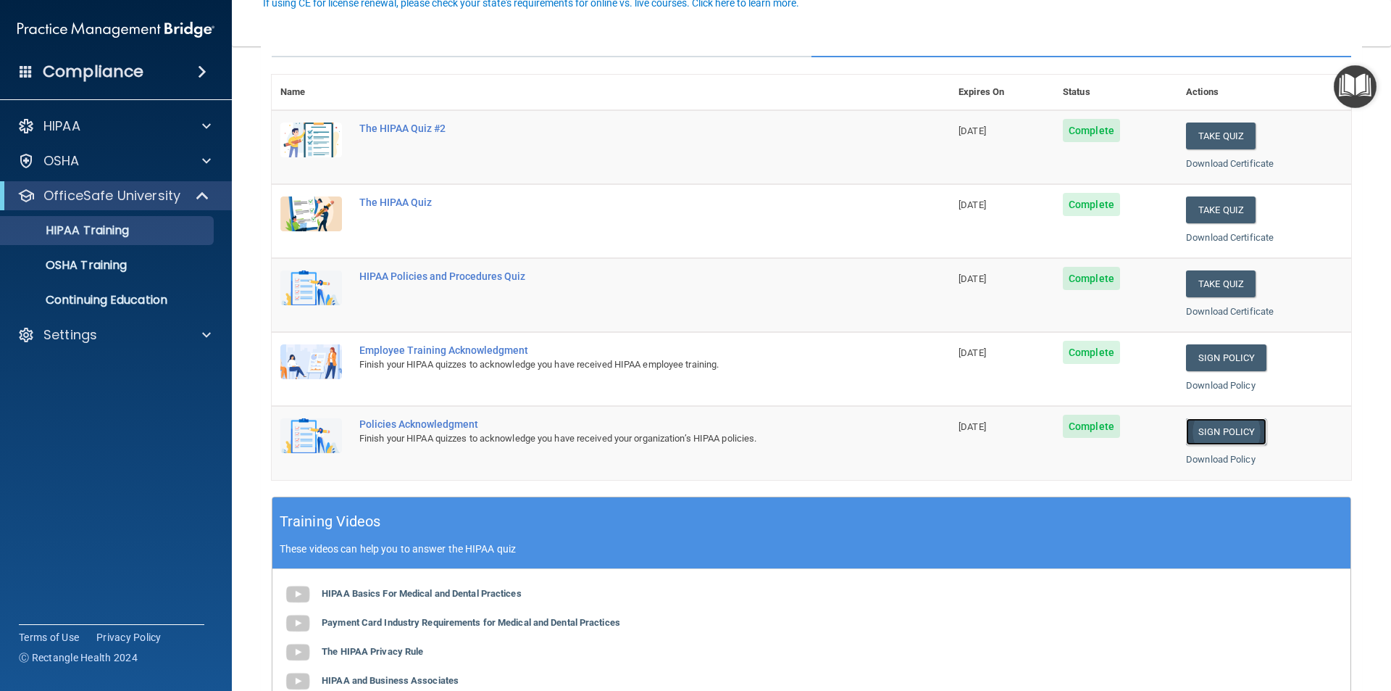
click at [1211, 431] on link "Sign Policy" at bounding box center [1226, 431] width 80 height 27
click at [61, 261] on p "OSHA Training" at bounding box center [67, 265] width 117 height 14
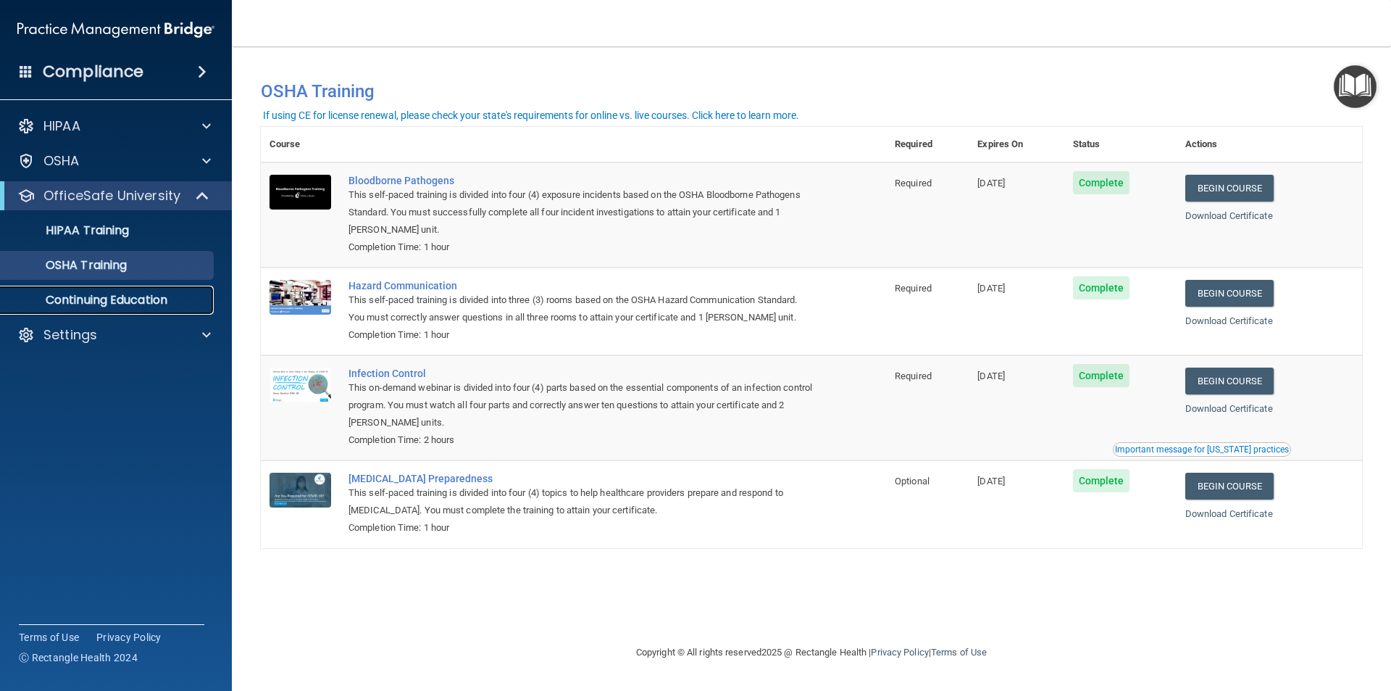
click at [167, 306] on p "Continuing Education" at bounding box center [108, 300] width 198 height 14
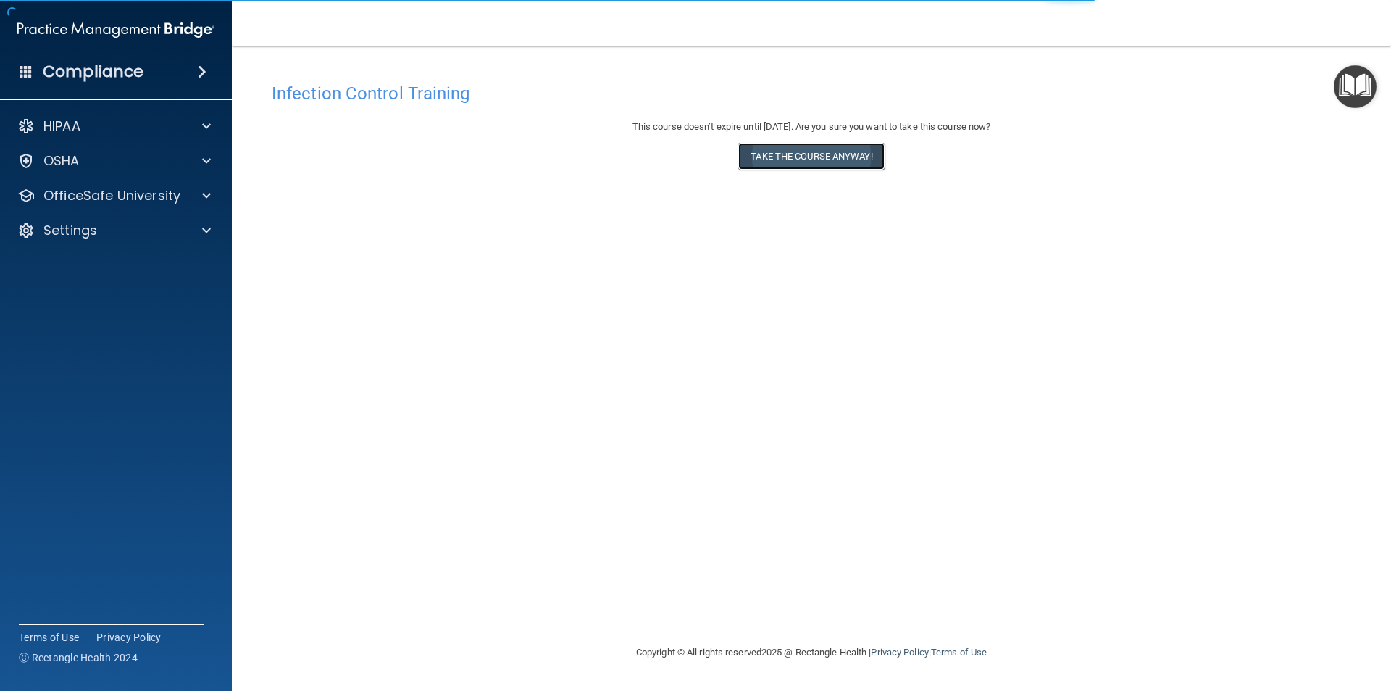
click at [812, 149] on button "Take the course anyway!" at bounding box center [811, 156] width 146 height 27
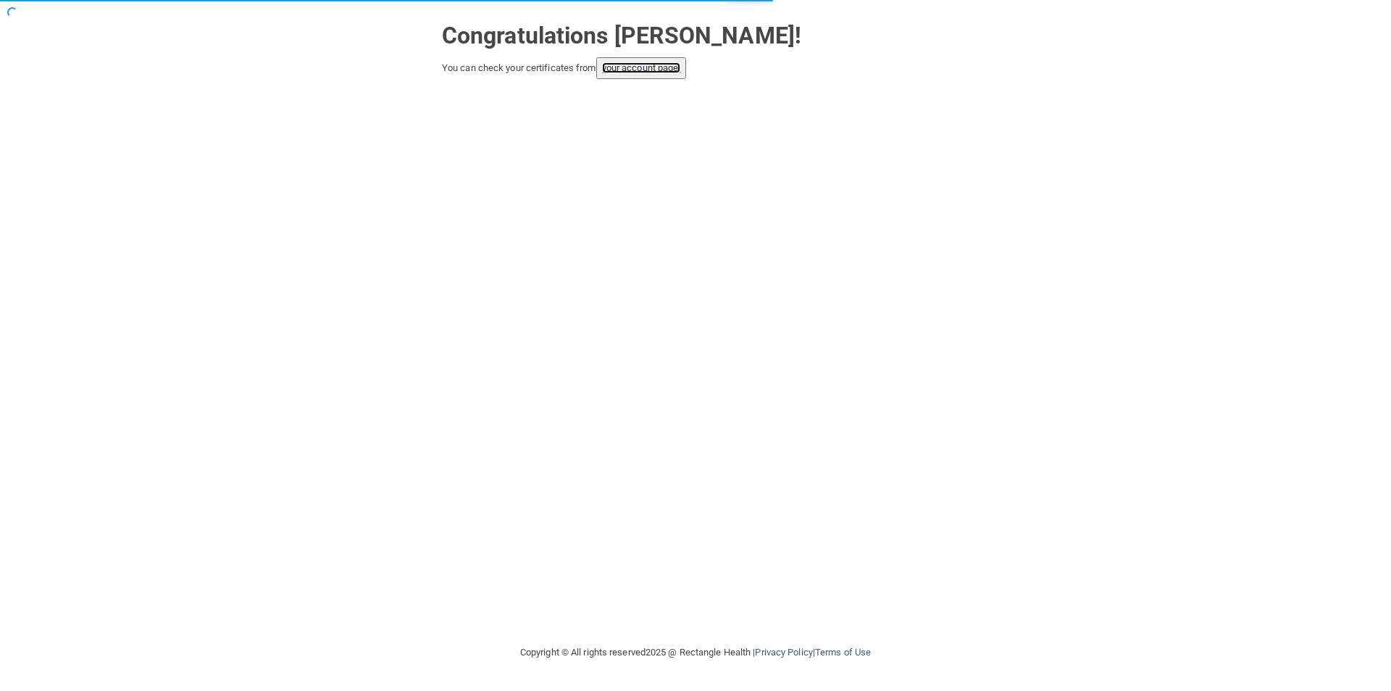
click at [672, 71] on link "your account page!" at bounding box center [641, 67] width 79 height 11
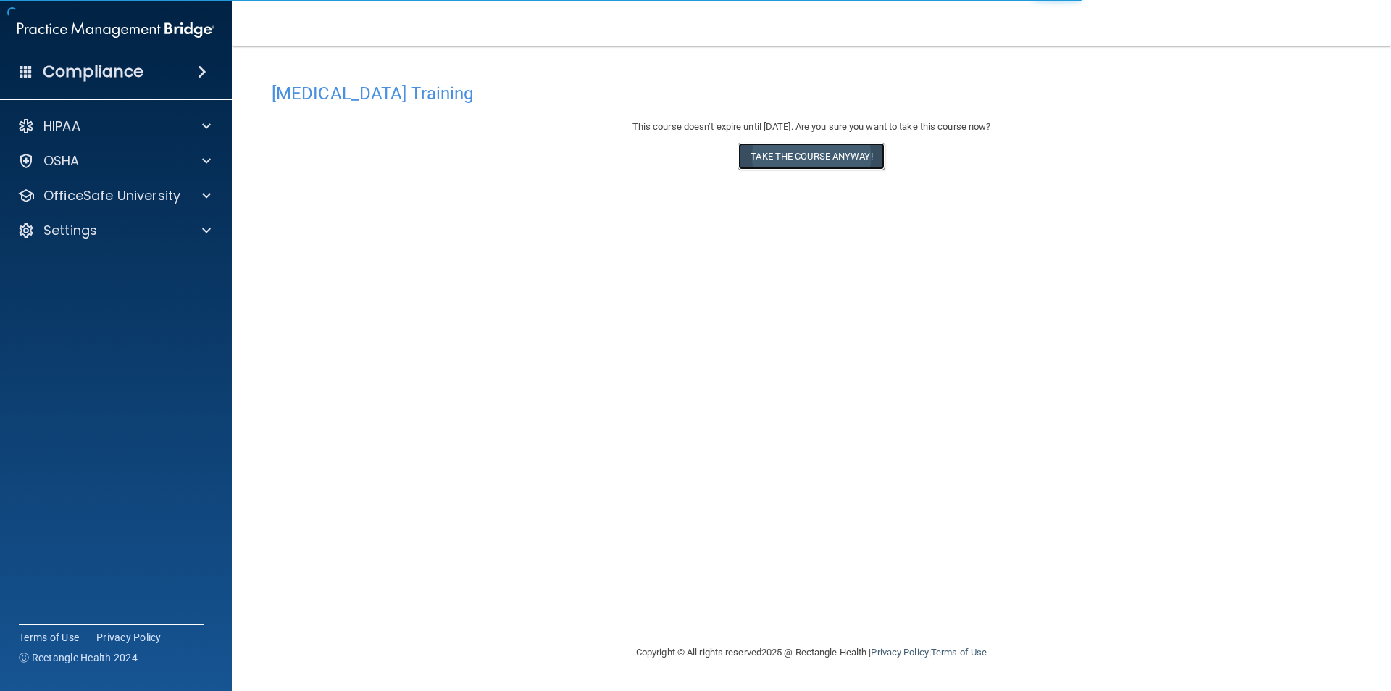
click at [830, 155] on button "Take the course anyway!" at bounding box center [811, 156] width 146 height 27
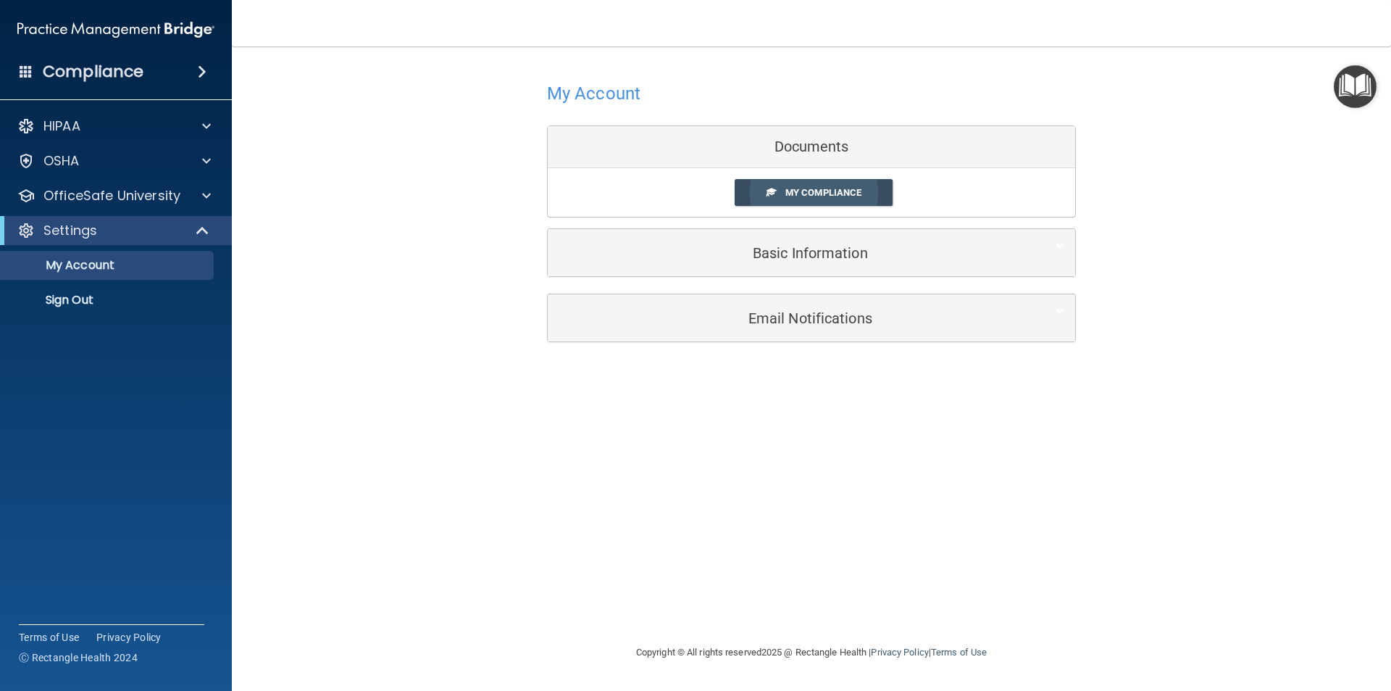
click at [832, 199] on link "My Compliance" at bounding box center [814, 192] width 159 height 27
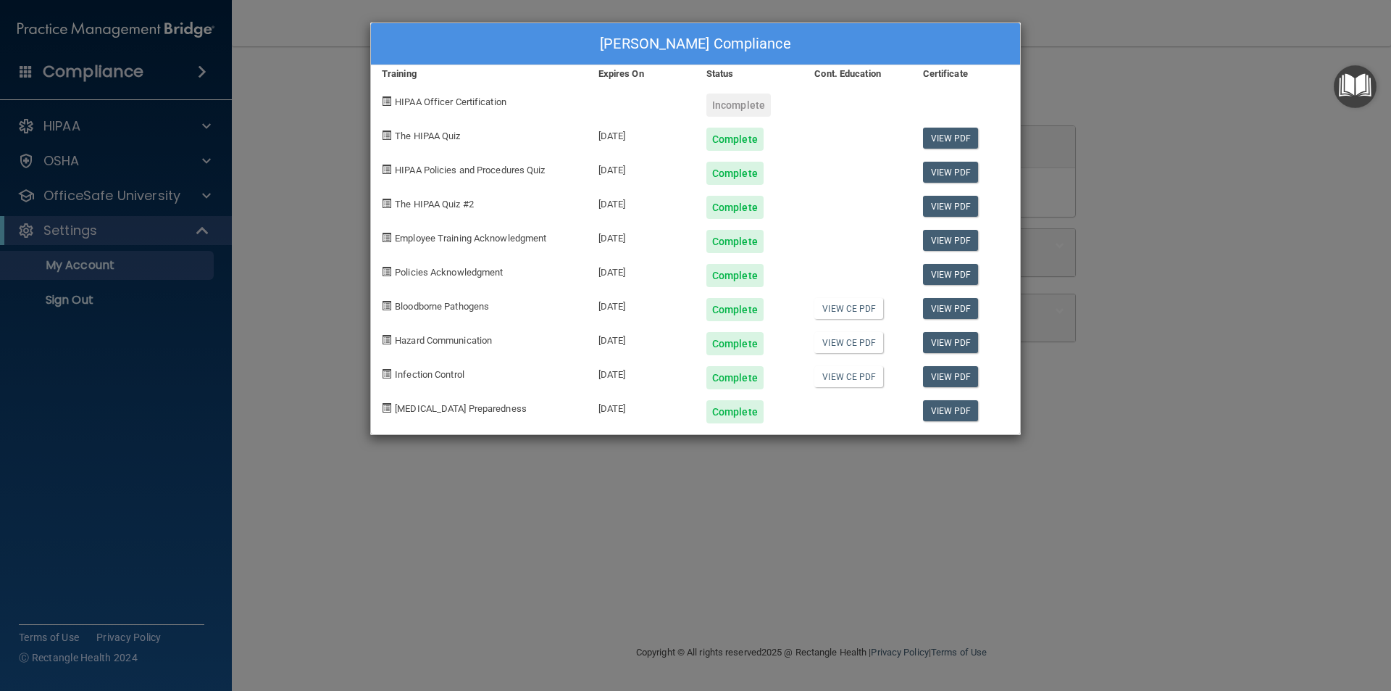
click at [757, 112] on div "Incomplete" at bounding box center [739, 104] width 64 height 23
click at [751, 107] on div "Incomplete" at bounding box center [739, 104] width 64 height 23
drag, startPoint x: 530, startPoint y: 117, endPoint x: 467, endPoint y: 108, distance: 62.9
click at [528, 117] on div "The HIPAA Quiz" at bounding box center [479, 134] width 217 height 34
click at [460, 104] on span "HIPAA Officer Certification" at bounding box center [451, 101] width 112 height 11
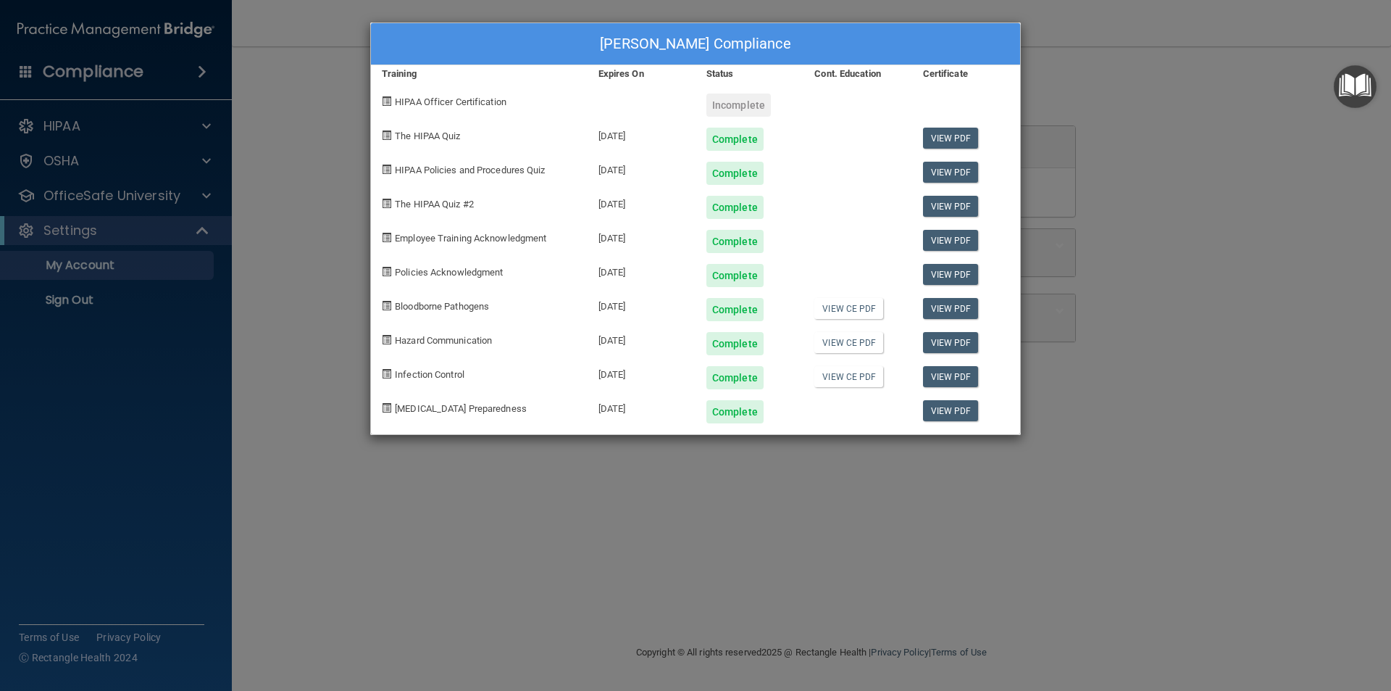
drag, startPoint x: 460, startPoint y: 95, endPoint x: 467, endPoint y: 88, distance: 9.7
click at [461, 94] on div "HIPAA Officer Certification" at bounding box center [479, 100] width 217 height 34
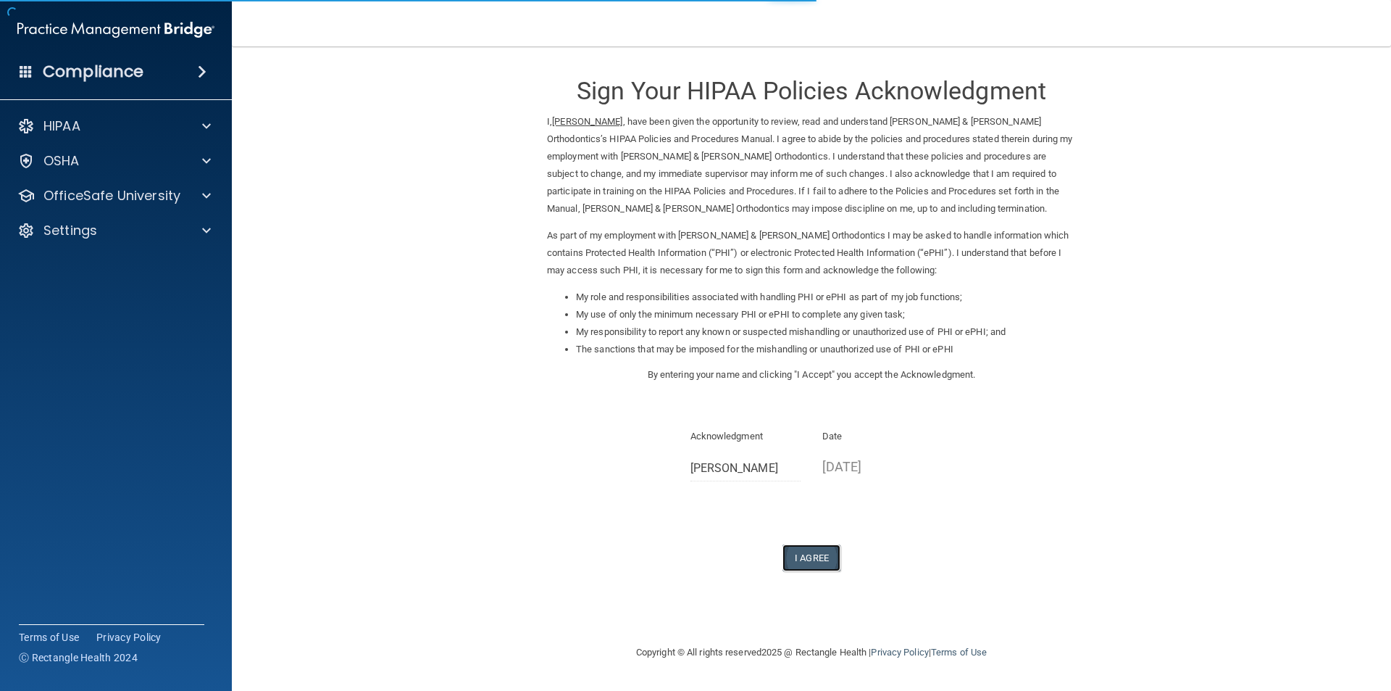
click at [823, 548] on button "I Agree" at bounding box center [812, 557] width 58 height 27
